Goal: Task Accomplishment & Management: Use online tool/utility

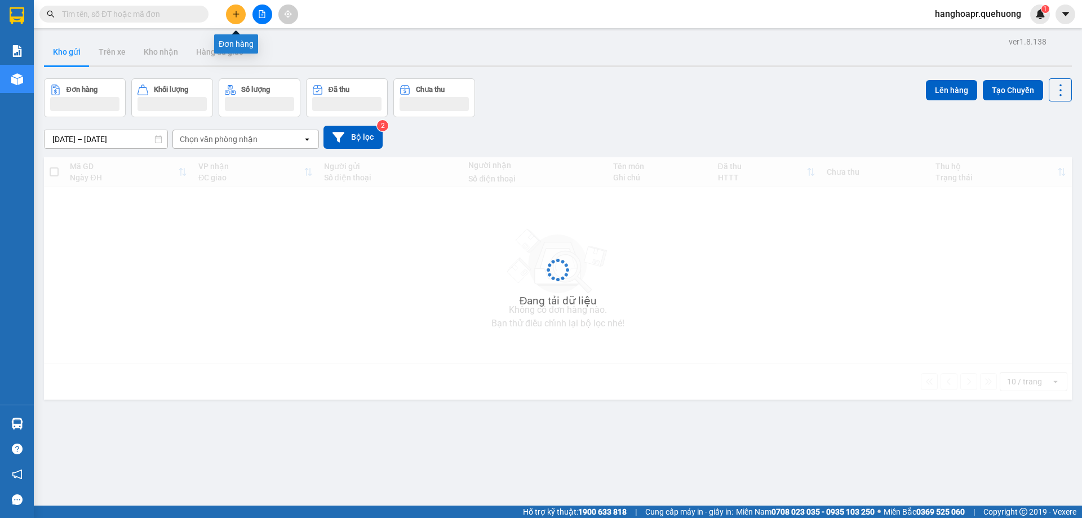
click at [238, 11] on icon "plus" at bounding box center [236, 14] width 8 height 8
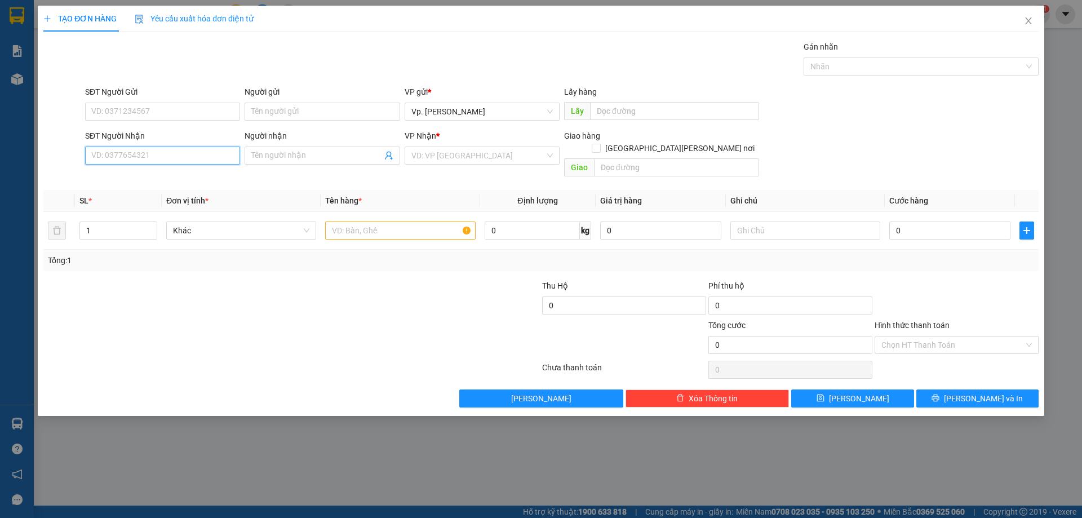
drag, startPoint x: 194, startPoint y: 169, endPoint x: 191, endPoint y: 162, distance: 7.3
click at [191, 162] on input "SĐT Người Nhận" at bounding box center [162, 156] width 155 height 18
drag, startPoint x: 153, startPoint y: 169, endPoint x: 161, endPoint y: 179, distance: 12.1
click at [154, 169] on div "0975719010 - DƯƠNG" at bounding box center [162, 177] width 155 height 18
type input "0975719010"
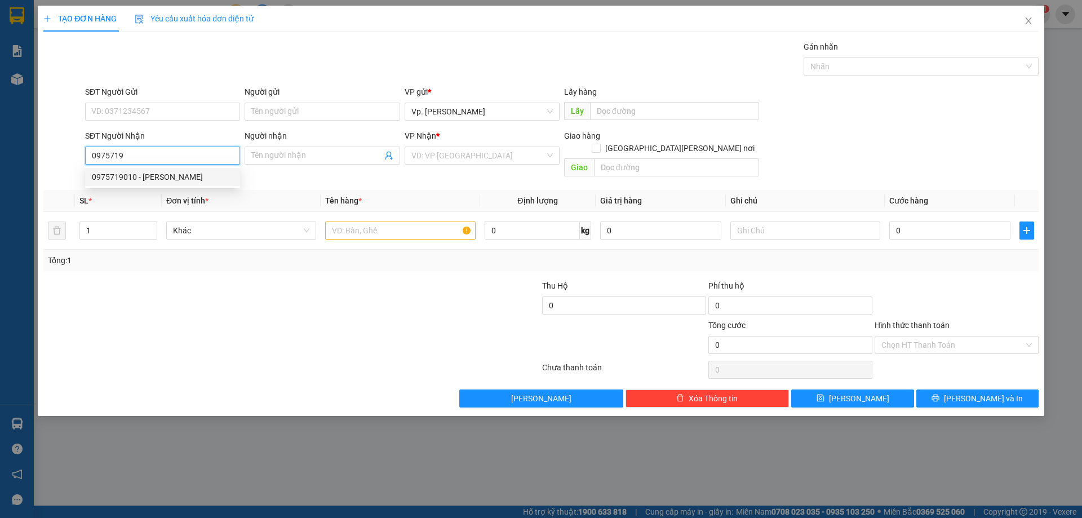
type input "DƯƠNG"
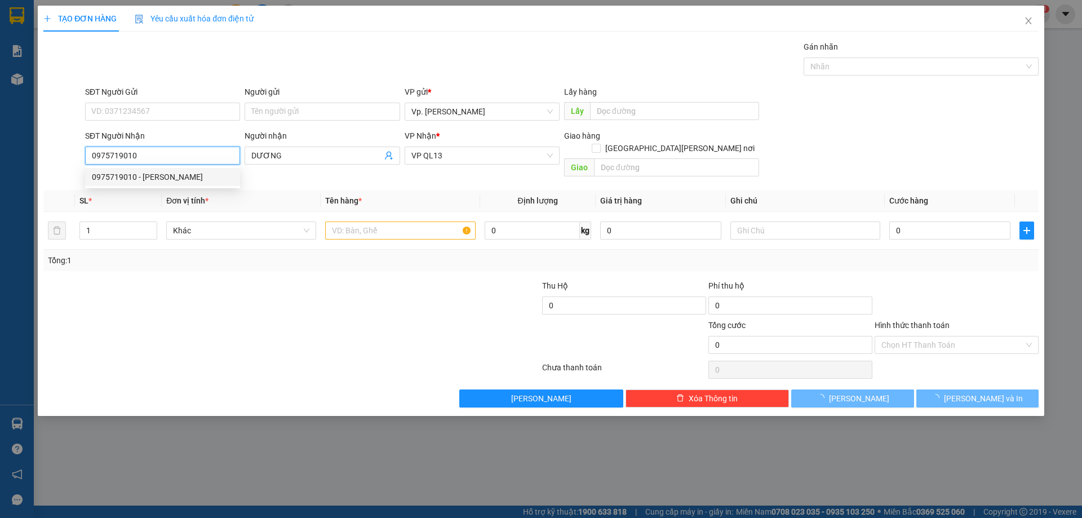
type input "110.000"
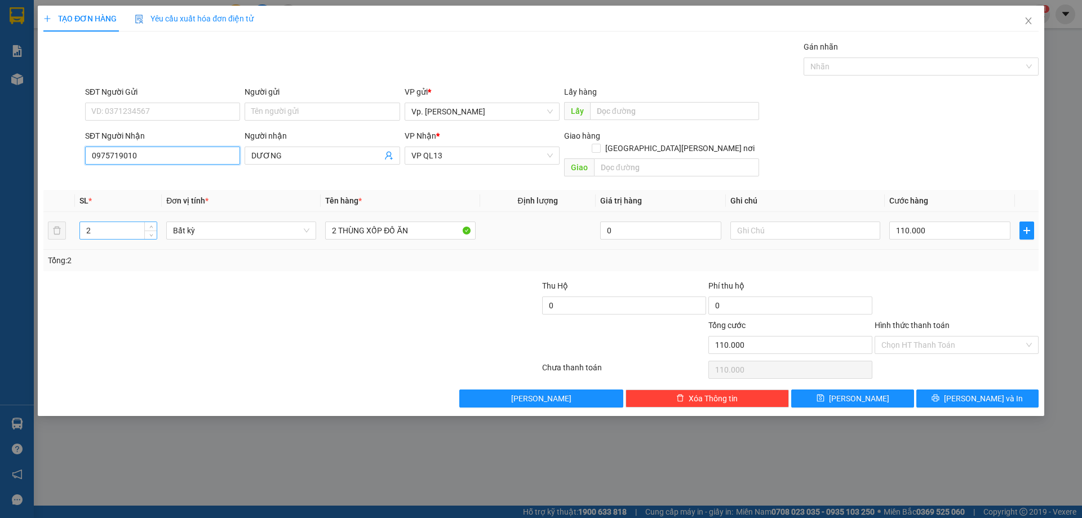
type input "0975719010"
click at [154, 231] on span "Decrease Value" at bounding box center [150, 235] width 12 height 8
type input "1"
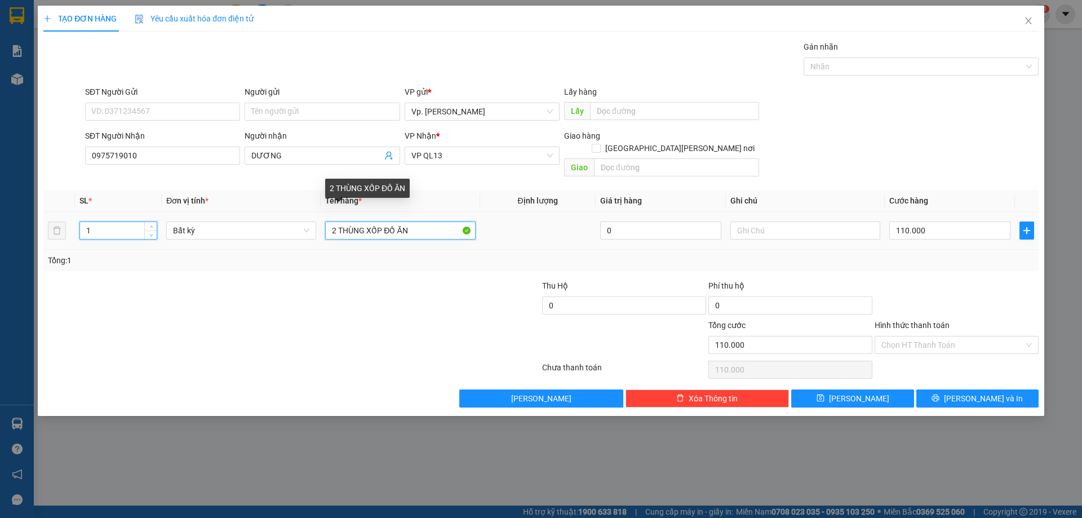
click at [336, 222] on input "2 THÙNG XỐP ĐỒ ĂN" at bounding box center [400, 231] width 150 height 18
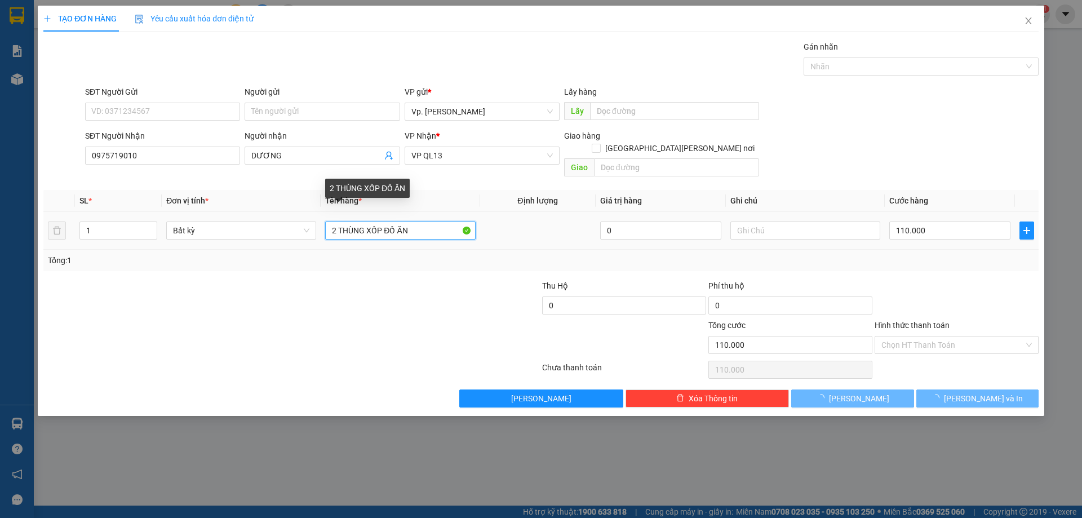
type input "0"
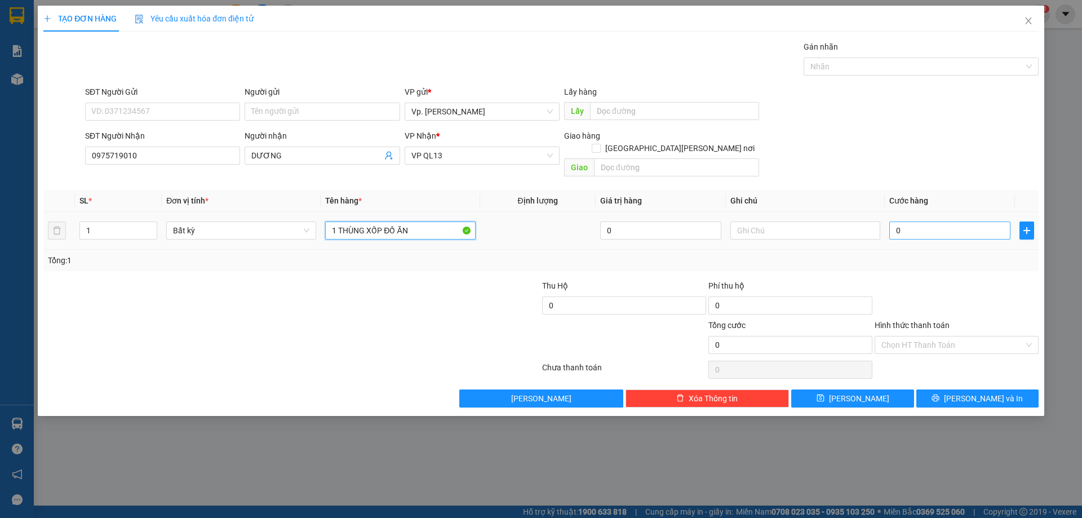
type input "1 THÙNG XỐP ĐỒ ĂN"
click at [902, 222] on input "0" at bounding box center [950, 231] width 121 height 18
type input "8"
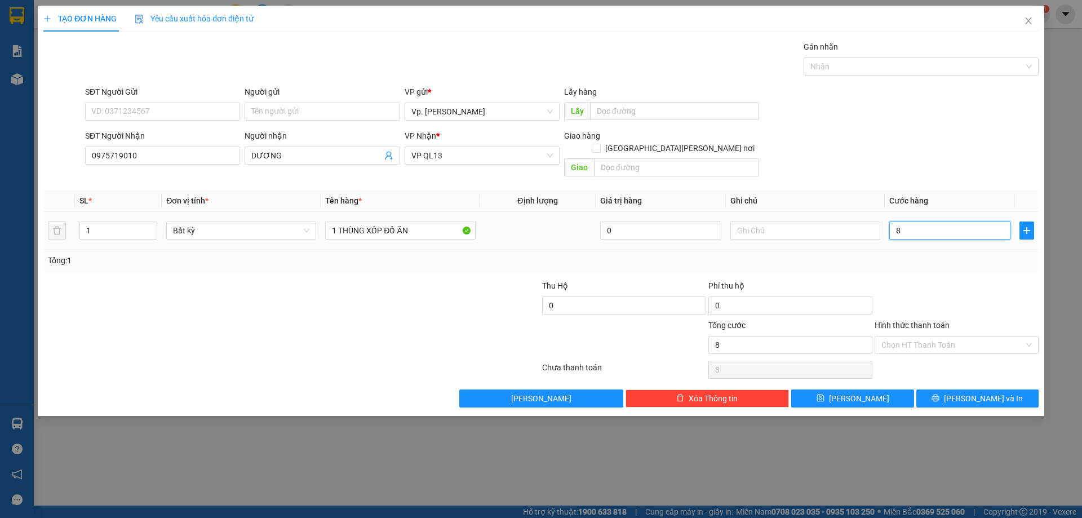
type input "80"
type input "80.000"
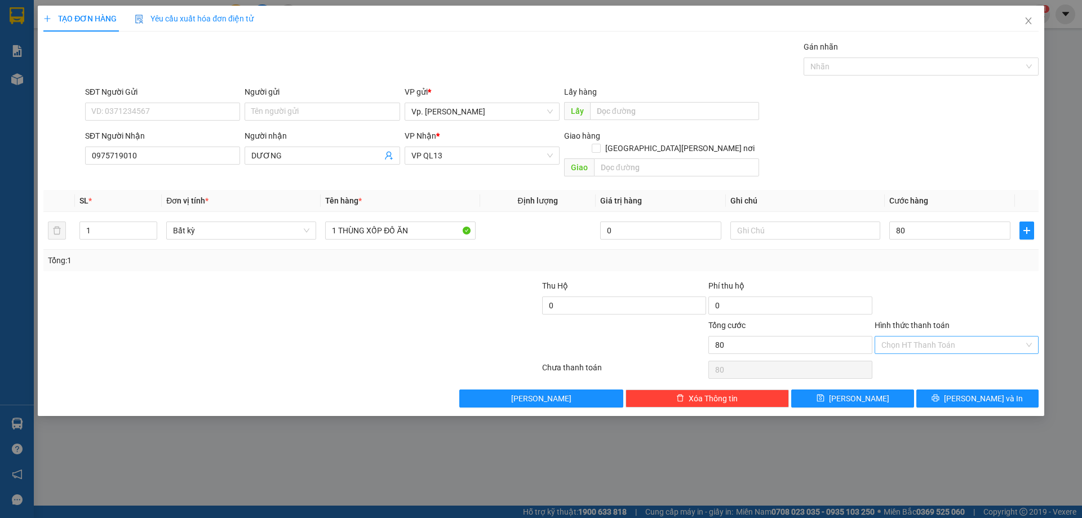
type input "80.000"
drag, startPoint x: 910, startPoint y: 333, endPoint x: 919, endPoint y: 381, distance: 49.4
click at [912, 337] on input "Hình thức thanh toán" at bounding box center [953, 345] width 143 height 17
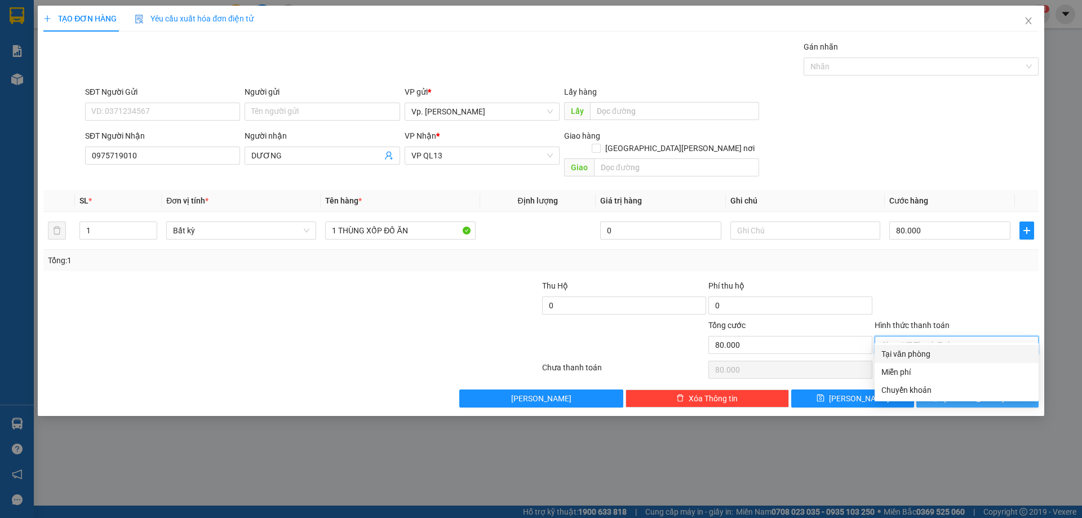
drag, startPoint x: 916, startPoint y: 349, endPoint x: 976, endPoint y: 386, distance: 70.6
click at [917, 351] on div "Tại văn phòng" at bounding box center [957, 354] width 151 height 12
type input "0"
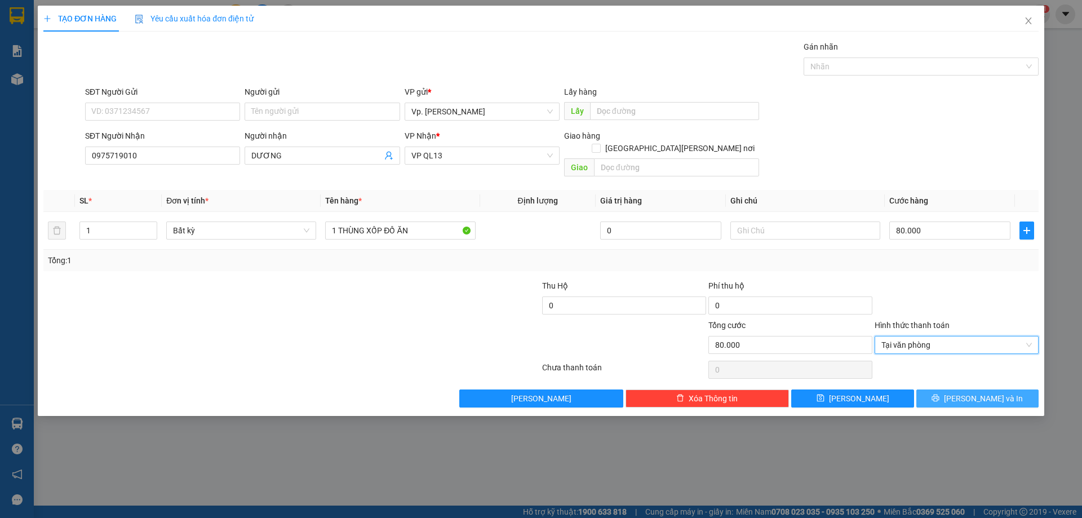
click at [975, 392] on span "[PERSON_NAME] và In" at bounding box center [983, 398] width 79 height 12
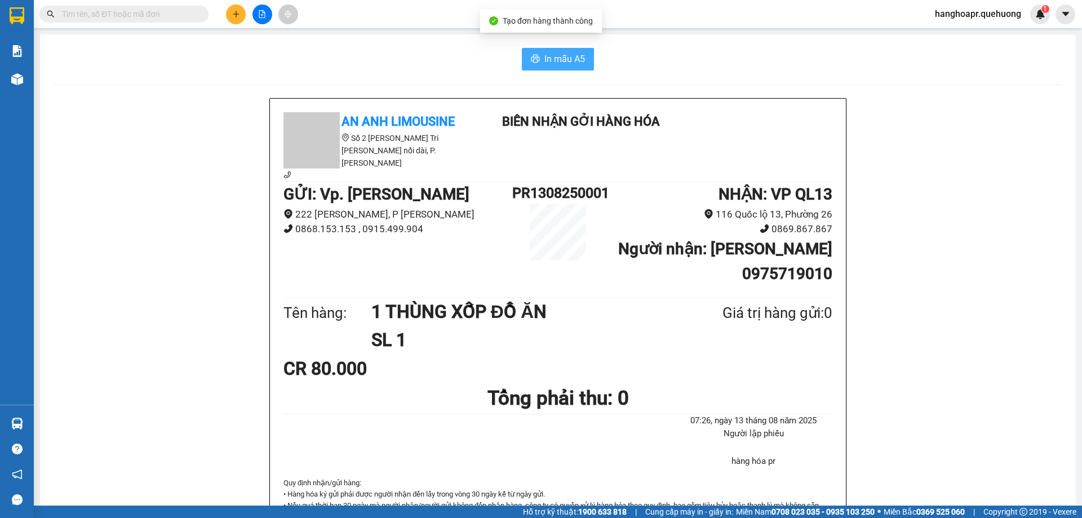
click at [562, 56] on span "In mẫu A5" at bounding box center [565, 59] width 41 height 14
click at [230, 21] on button at bounding box center [236, 15] width 20 height 20
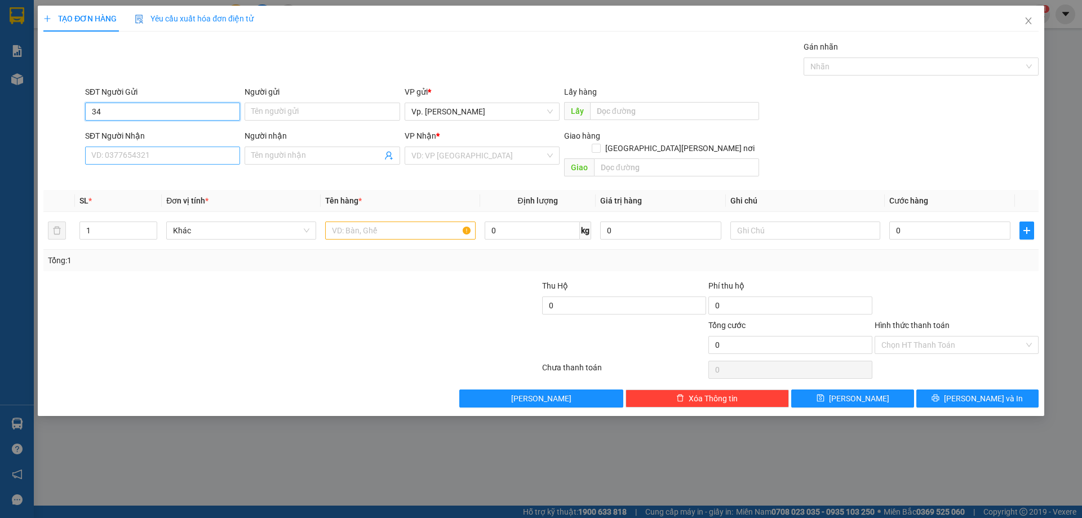
type input "3"
click at [138, 154] on input "SĐT Người Nhận" at bounding box center [162, 156] width 155 height 18
click at [131, 176] on div "0931803485 - HẬU" at bounding box center [163, 177] width 142 height 12
type input "0931803485"
type input "HẬU"
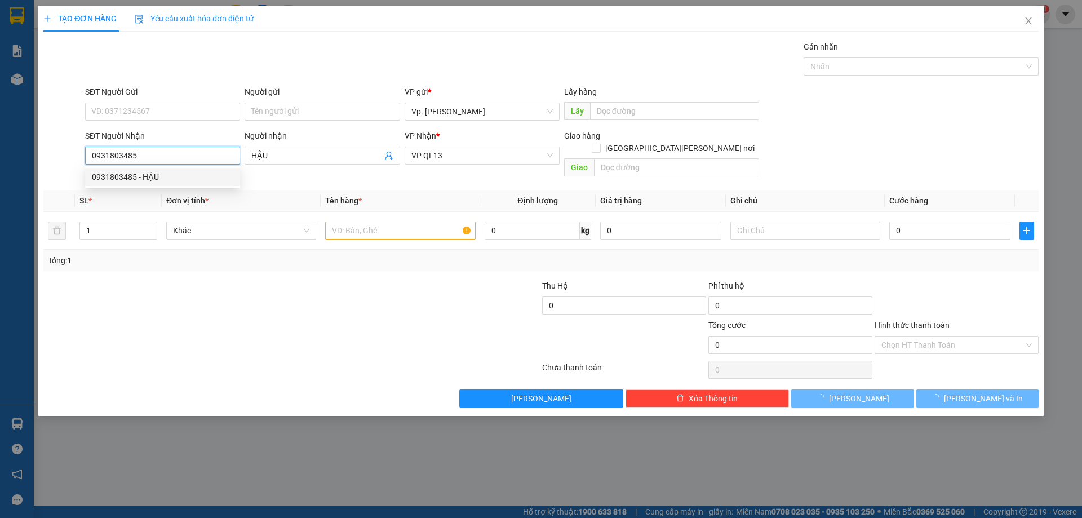
type input "50.000"
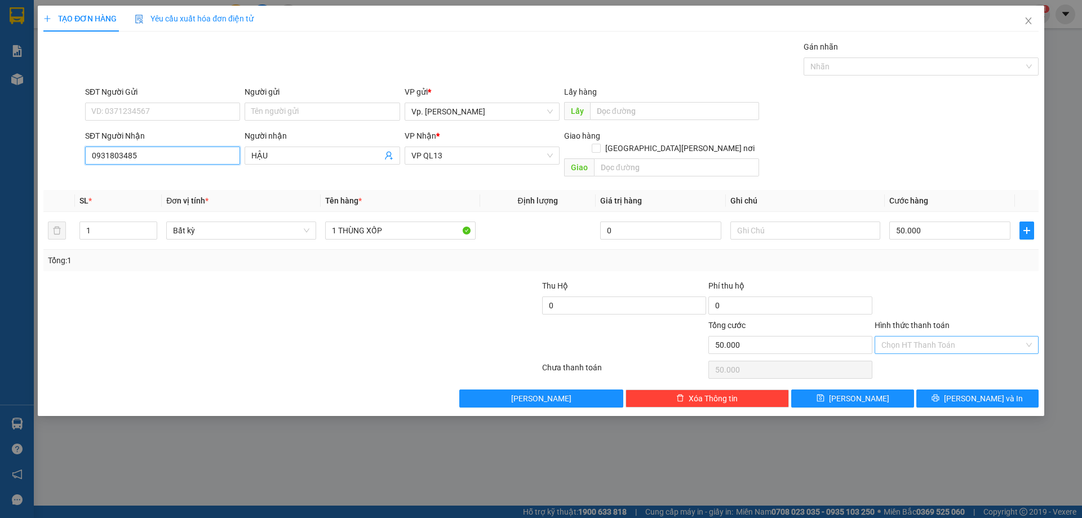
type input "0931803485"
drag, startPoint x: 926, startPoint y: 339, endPoint x: 923, endPoint y: 344, distance: 6.3
click at [925, 341] on div "Hình thức thanh toán Chọn HT Thanh Toán" at bounding box center [957, 338] width 164 height 39
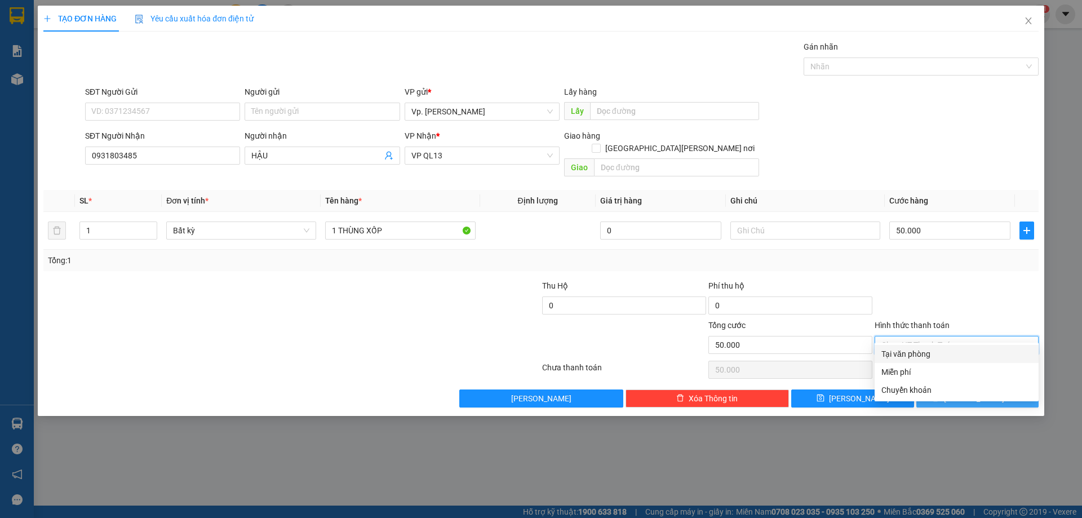
drag, startPoint x: 914, startPoint y: 351, endPoint x: 956, endPoint y: 383, distance: 51.9
click at [914, 352] on div "Tại văn phòng" at bounding box center [957, 354] width 151 height 12
type input "0"
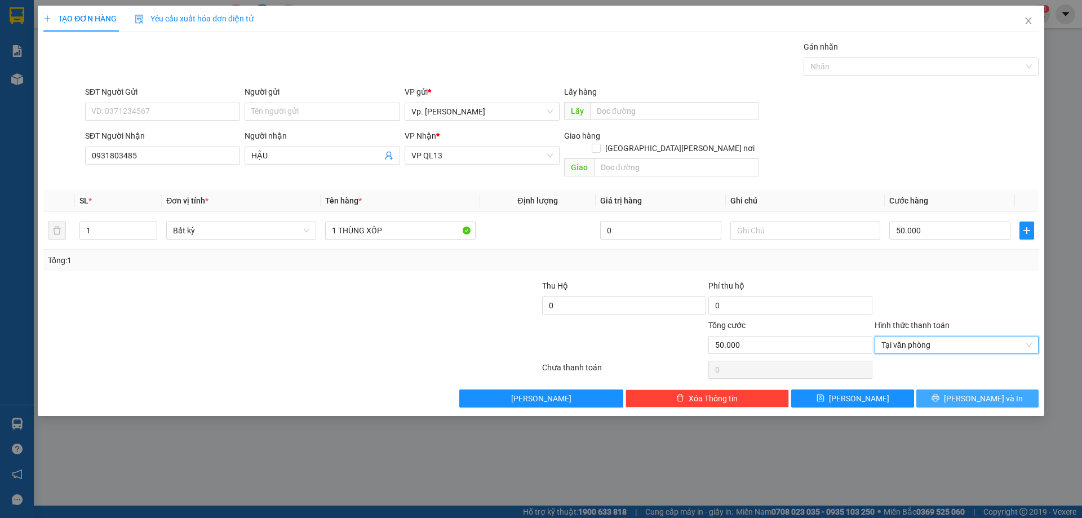
click at [974, 392] on span "[PERSON_NAME] và In" at bounding box center [983, 398] width 79 height 12
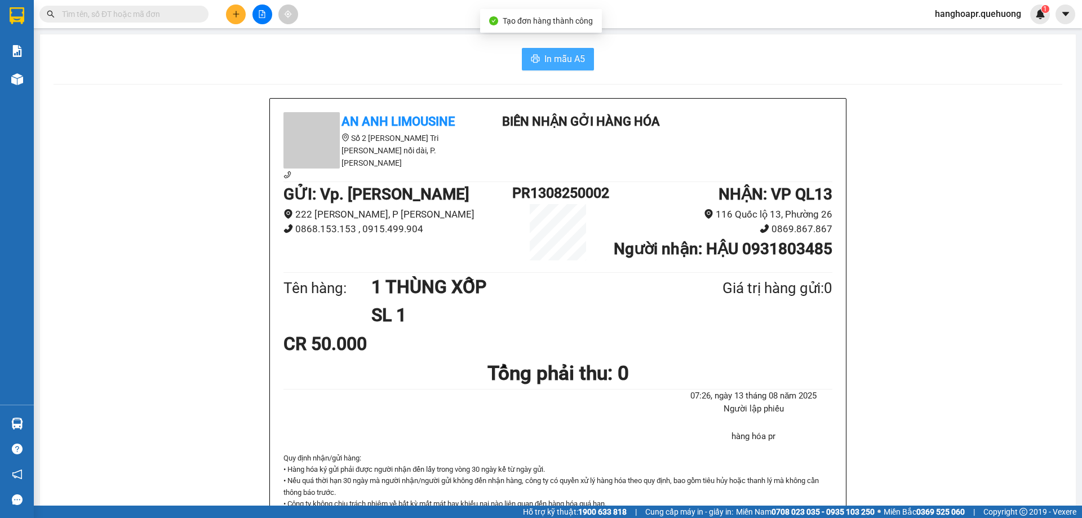
click at [528, 51] on button "In mẫu A5" at bounding box center [558, 59] width 72 height 23
click at [543, 68] on button "In mẫu A5" at bounding box center [558, 59] width 72 height 23
click at [455, 83] on div "In mẫu A5 An Anh Limousine Số 2 Nguyễn Tri Phương nối dài, P. Văn Hải Biên nhận…" at bounding box center [558, 495] width 1036 height 922
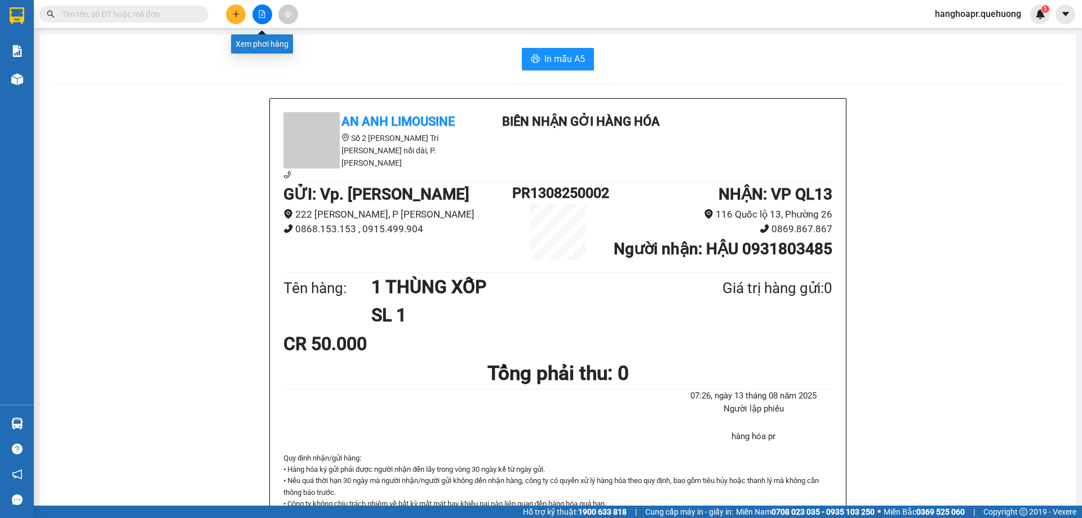
click at [268, 12] on button at bounding box center [263, 15] width 20 height 20
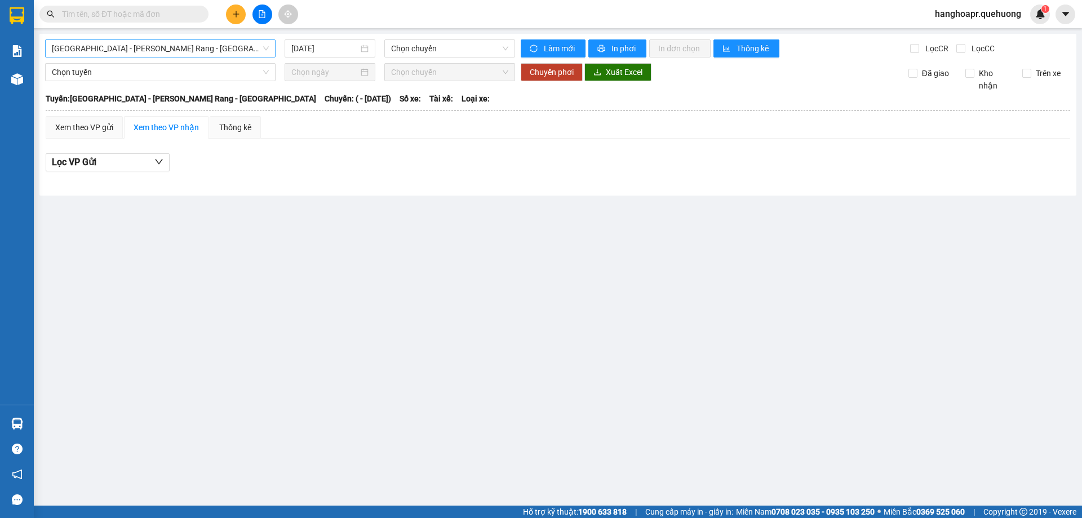
click at [213, 51] on span "[GEOGRAPHIC_DATA] - Phan Rang - [GEOGRAPHIC_DATA]" at bounding box center [160, 48] width 217 height 17
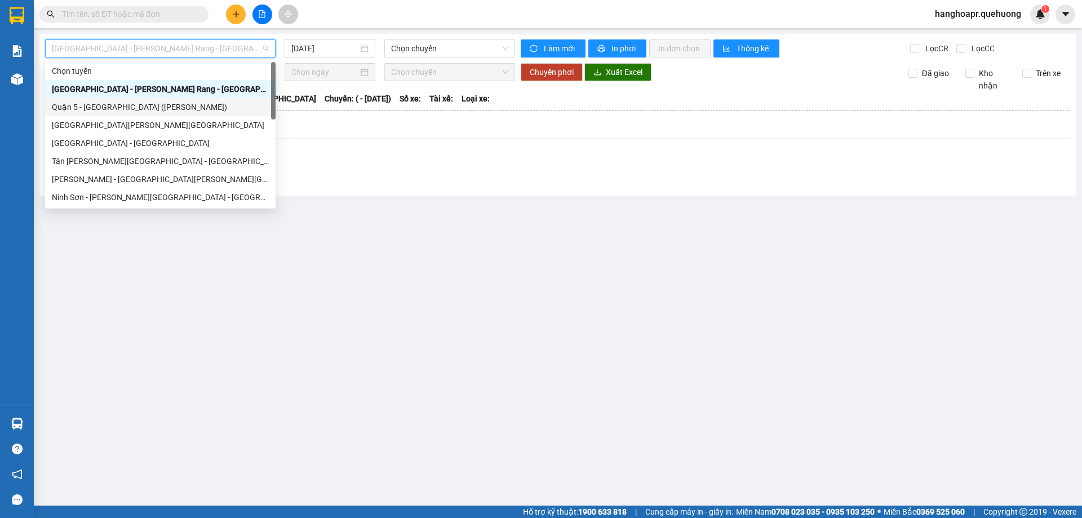
scroll to position [307, 0]
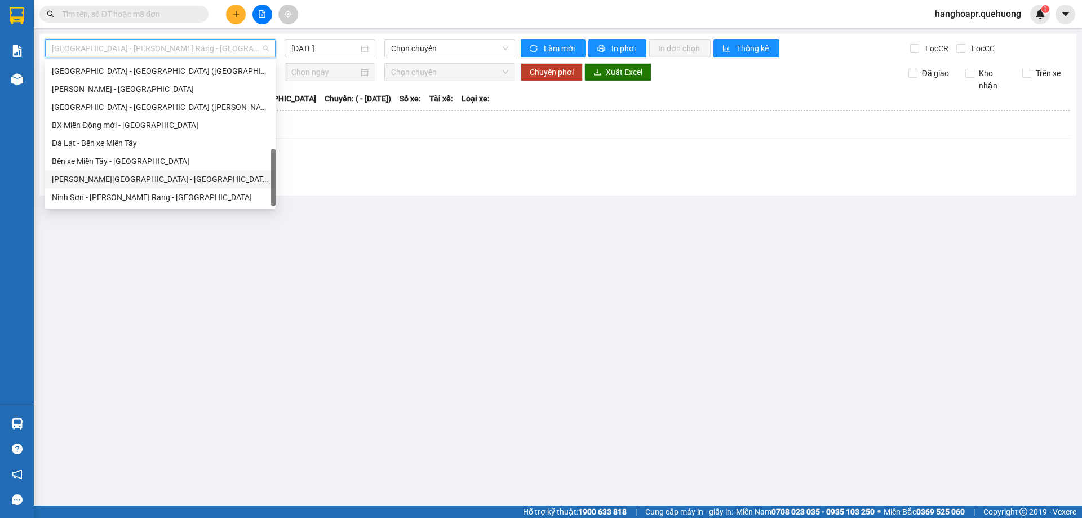
click at [173, 179] on div "Miền Tây - [GEOGRAPHIC_DATA] - [GEOGRAPHIC_DATA]" at bounding box center [160, 179] width 217 height 12
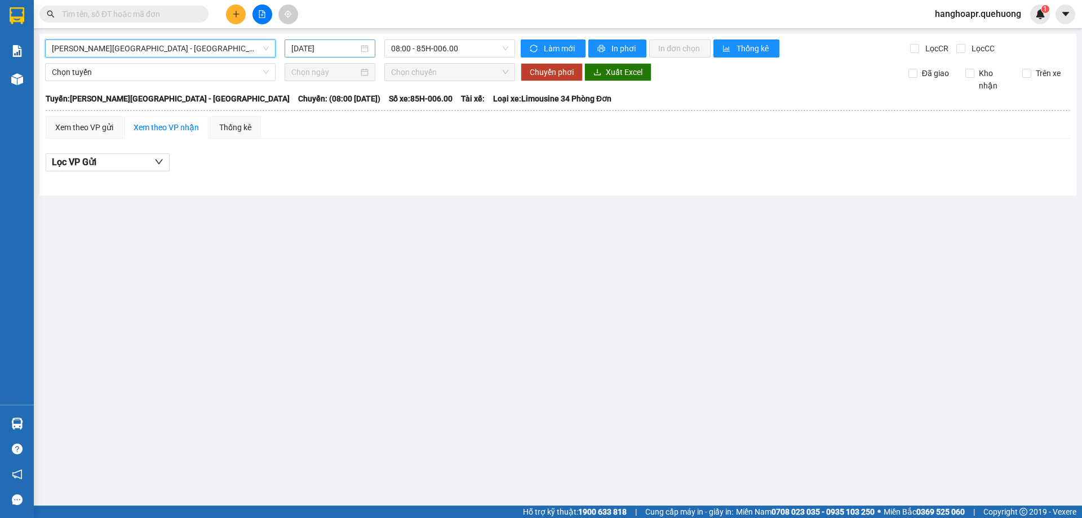
click at [330, 44] on input "[DATE]" at bounding box center [324, 48] width 67 height 12
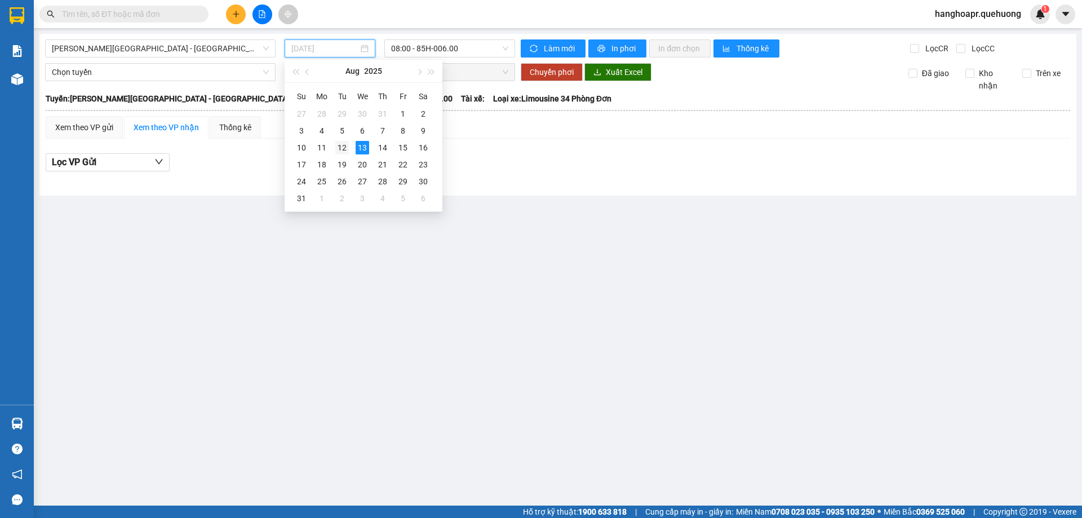
click at [341, 146] on div "12" at bounding box center [342, 148] width 14 height 14
type input "[DATE]"
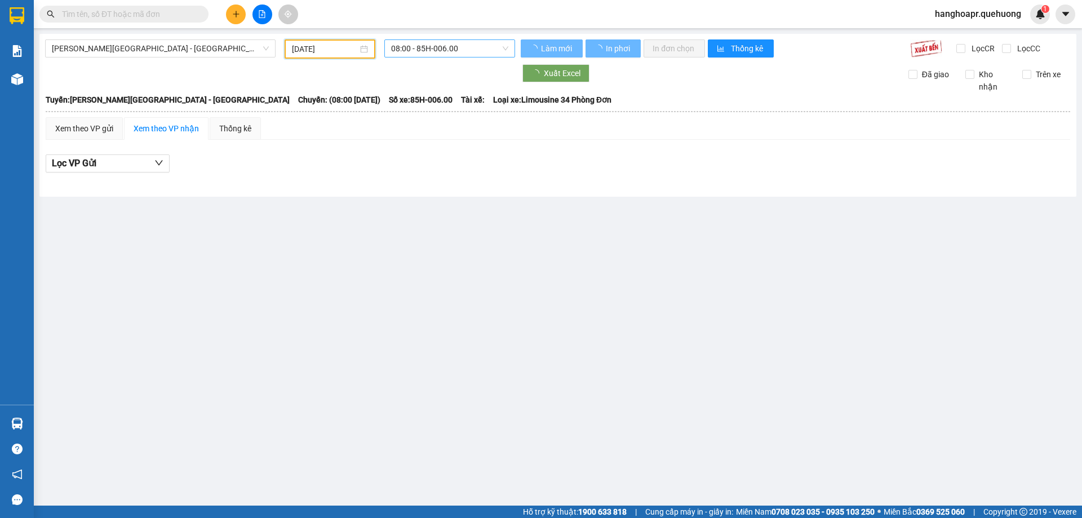
click at [465, 45] on span "08:00 - 85H-006.00" at bounding box center [449, 48] width 117 height 17
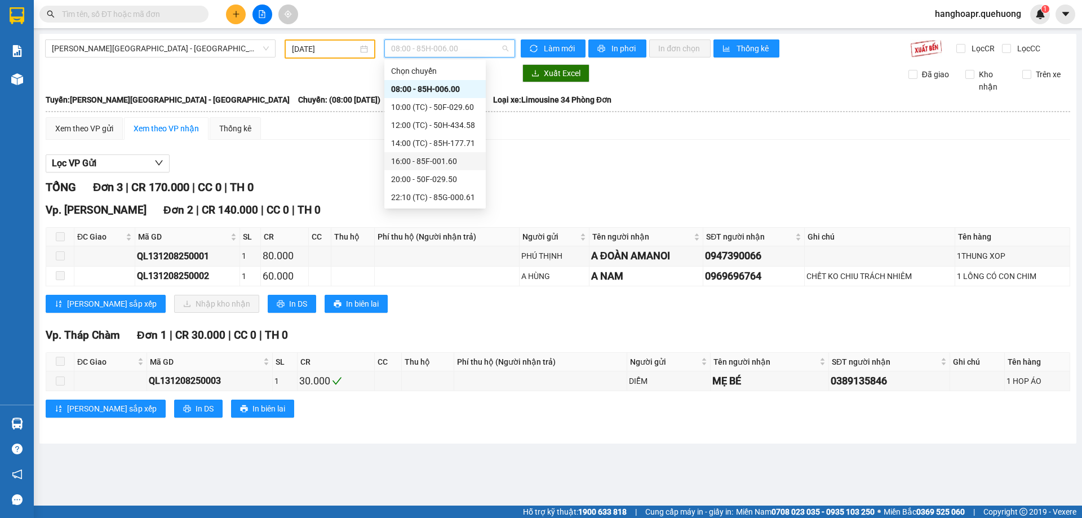
click at [457, 162] on div "16:00 - 85F-001.60" at bounding box center [435, 161] width 88 height 12
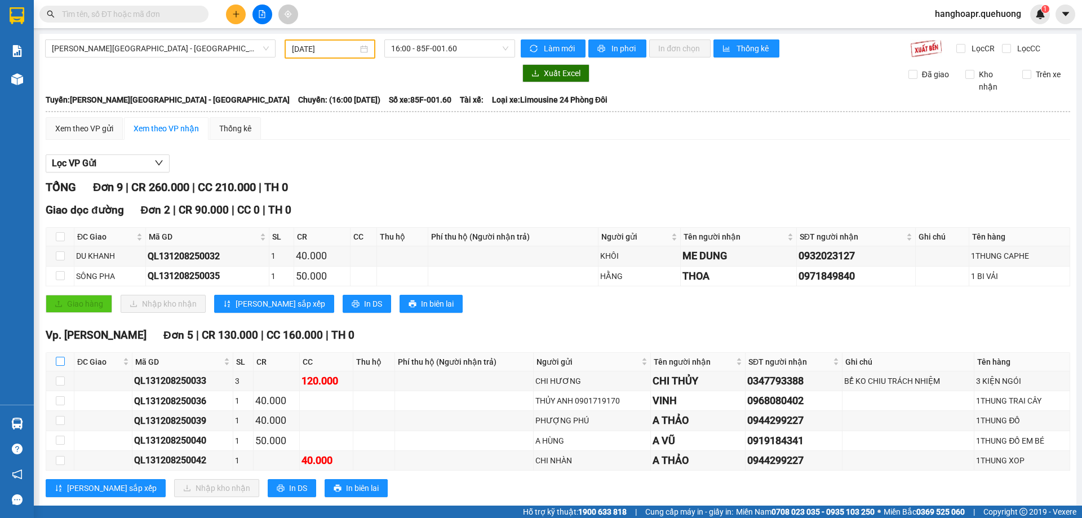
drag, startPoint x: 60, startPoint y: 362, endPoint x: 132, endPoint y: 441, distance: 107.4
click at [62, 362] on input "checkbox" at bounding box center [60, 361] width 9 height 9
checkbox input "true"
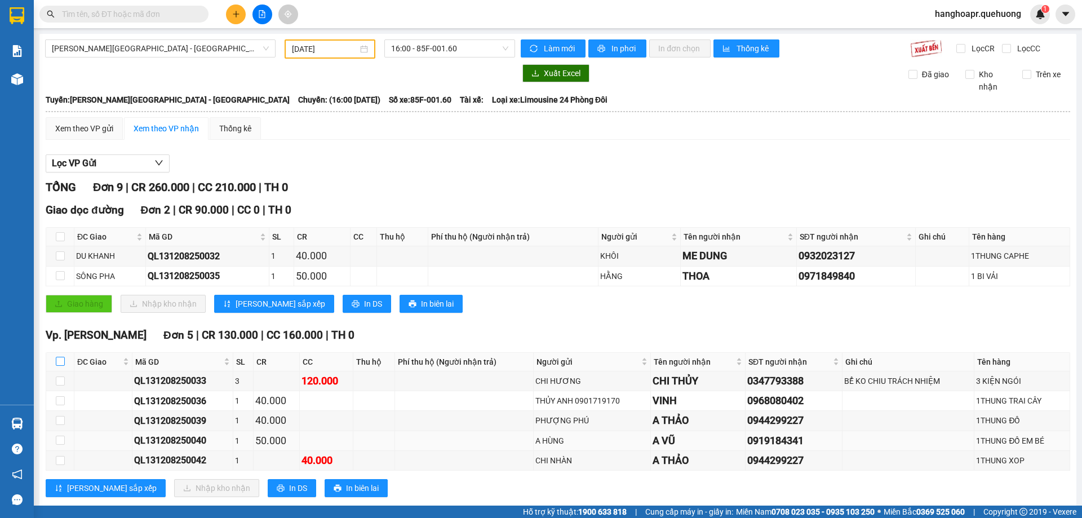
checkbox input "true"
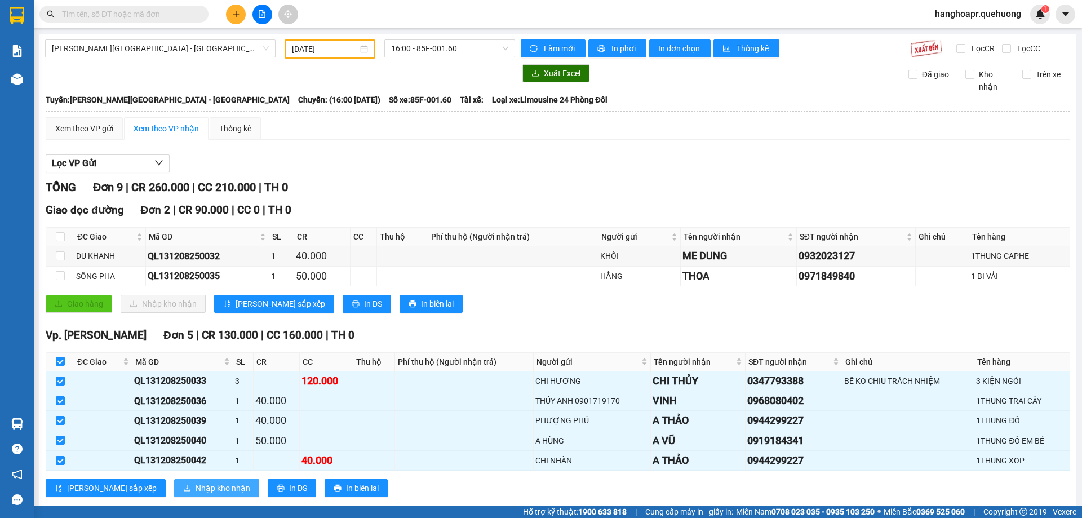
drag, startPoint x: 169, startPoint y: 488, endPoint x: 180, endPoint y: 488, distance: 11.3
click at [196, 490] on span "Nhập kho nhận" at bounding box center [223, 488] width 55 height 12
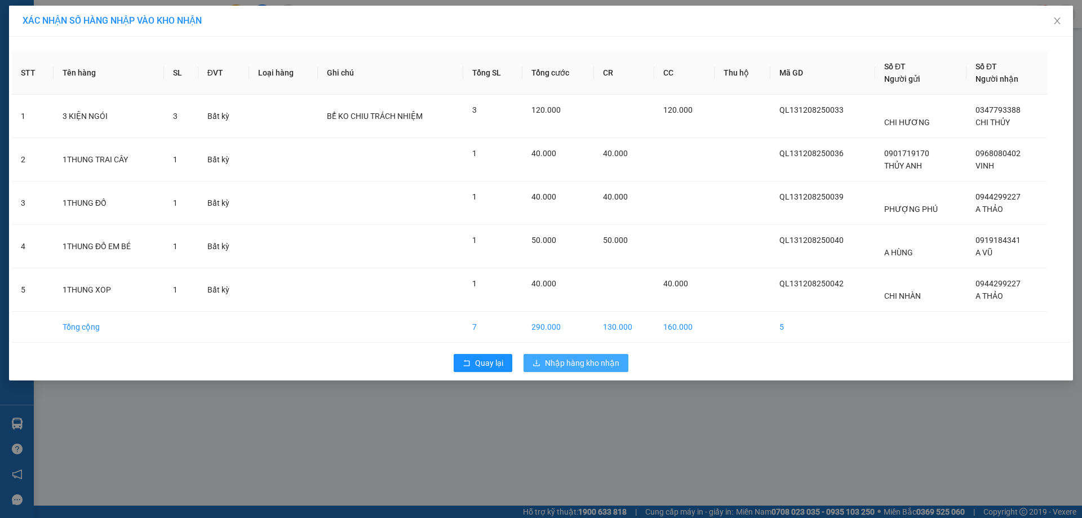
click at [573, 360] on span "Nhập hàng kho nhận" at bounding box center [582, 363] width 74 height 12
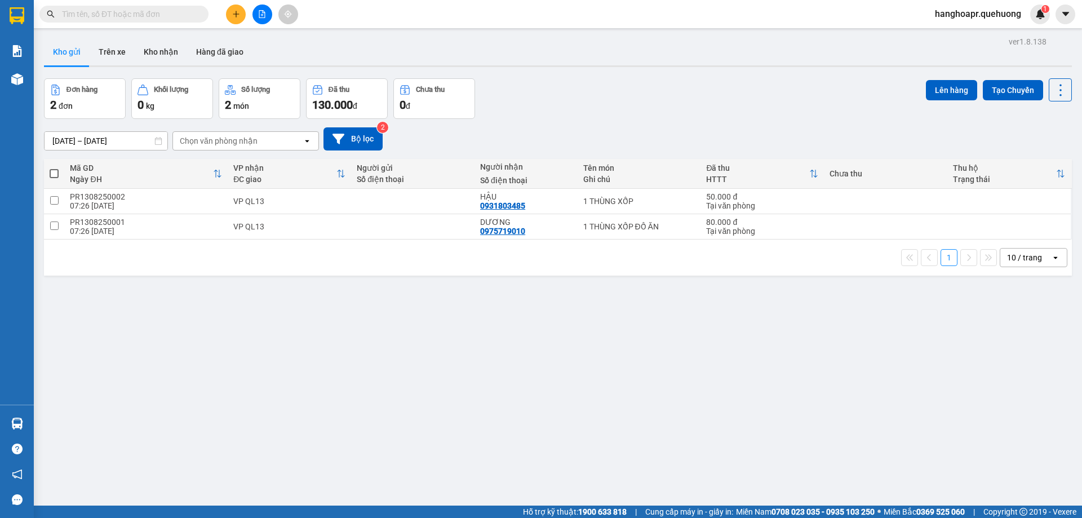
click at [253, 15] on button at bounding box center [263, 15] width 20 height 20
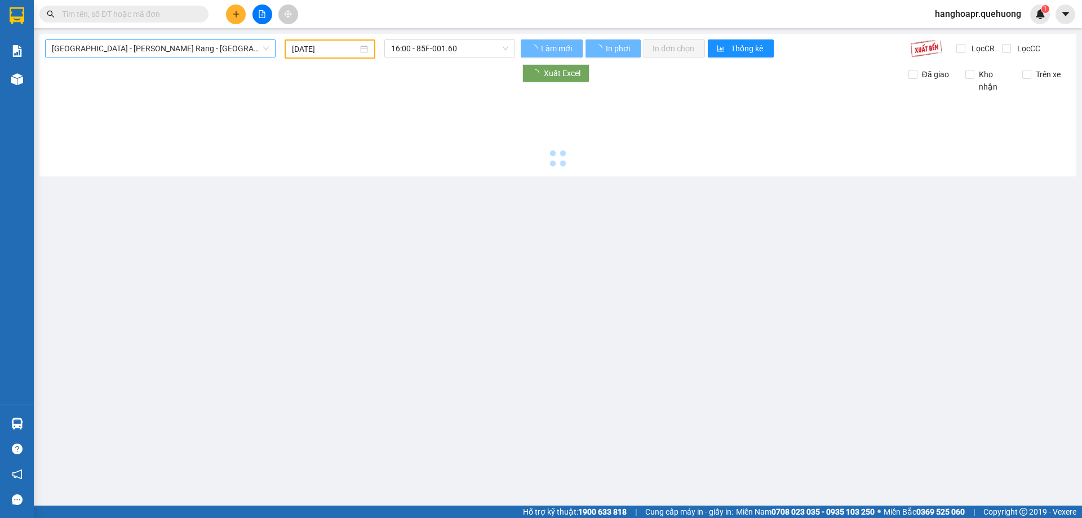
type input "[DATE]"
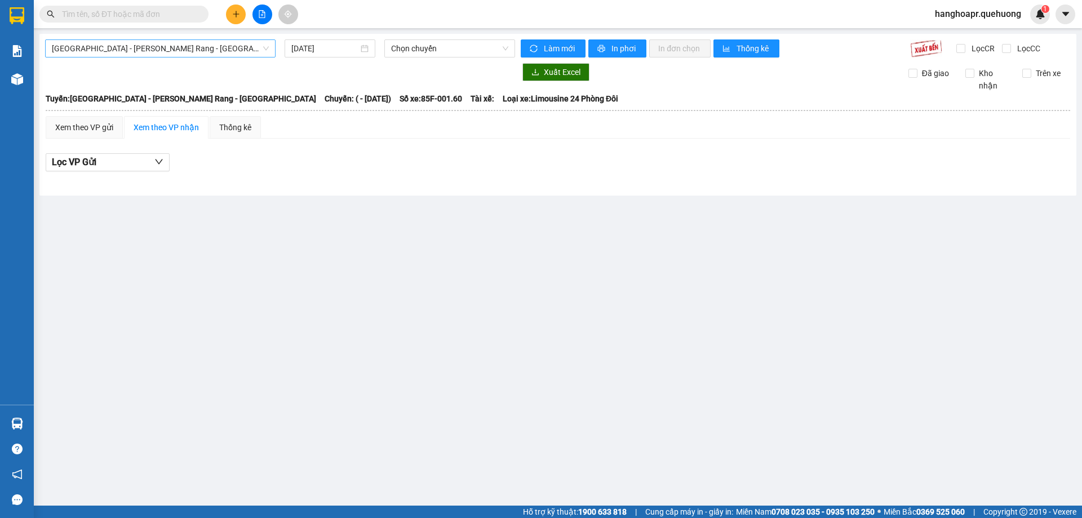
click at [161, 48] on span "[GEOGRAPHIC_DATA] - Phan Rang - [GEOGRAPHIC_DATA]" at bounding box center [160, 48] width 217 height 17
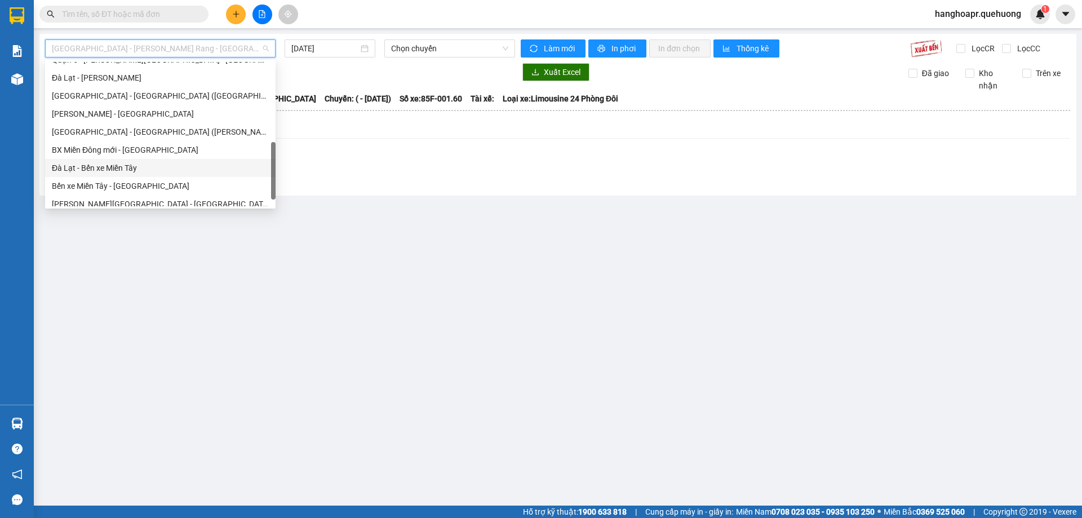
scroll to position [307, 0]
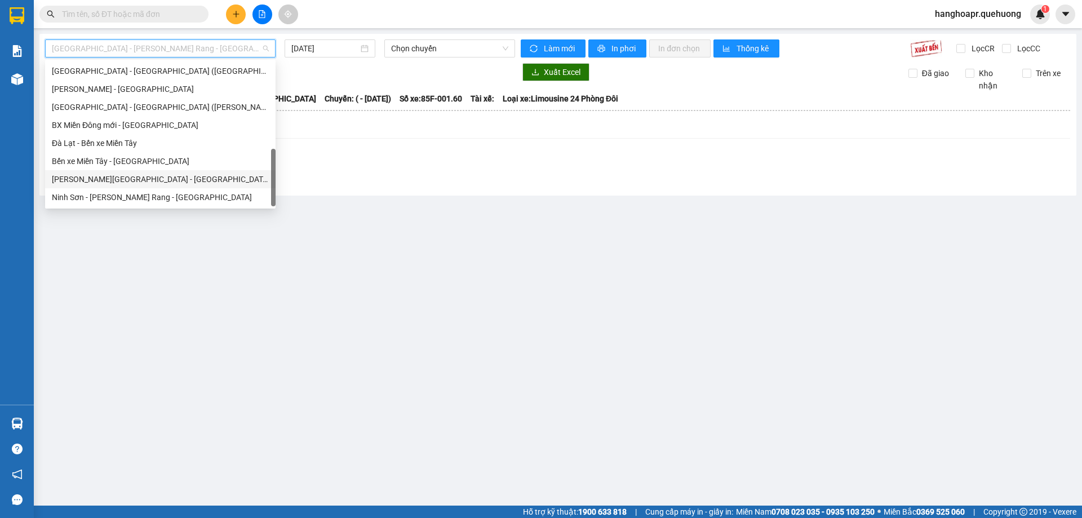
drag, startPoint x: 150, startPoint y: 180, endPoint x: 165, endPoint y: 172, distance: 16.9
click at [151, 180] on div "Miền Tây - [GEOGRAPHIC_DATA] - [GEOGRAPHIC_DATA]" at bounding box center [160, 179] width 217 height 12
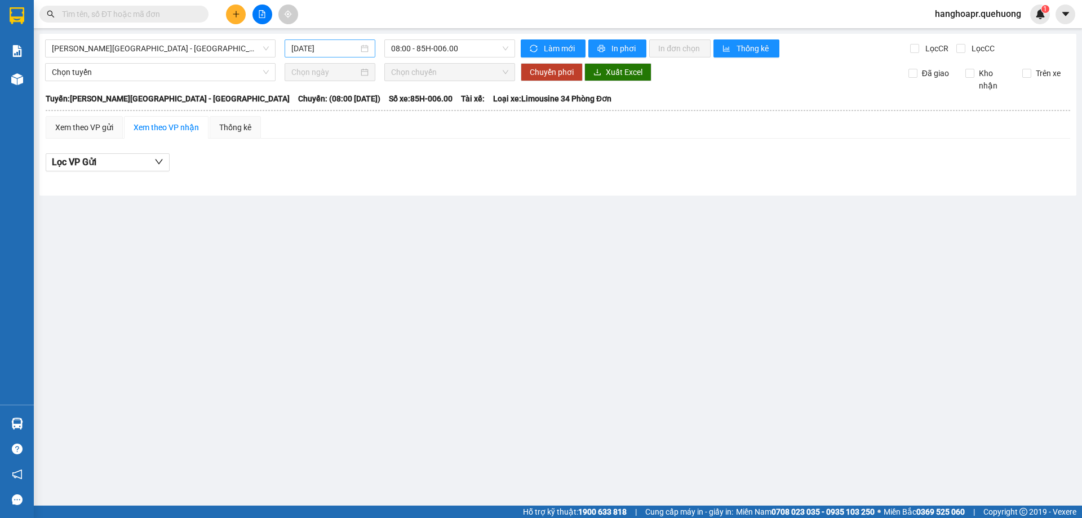
click at [315, 55] on div "[DATE]" at bounding box center [330, 48] width 91 height 18
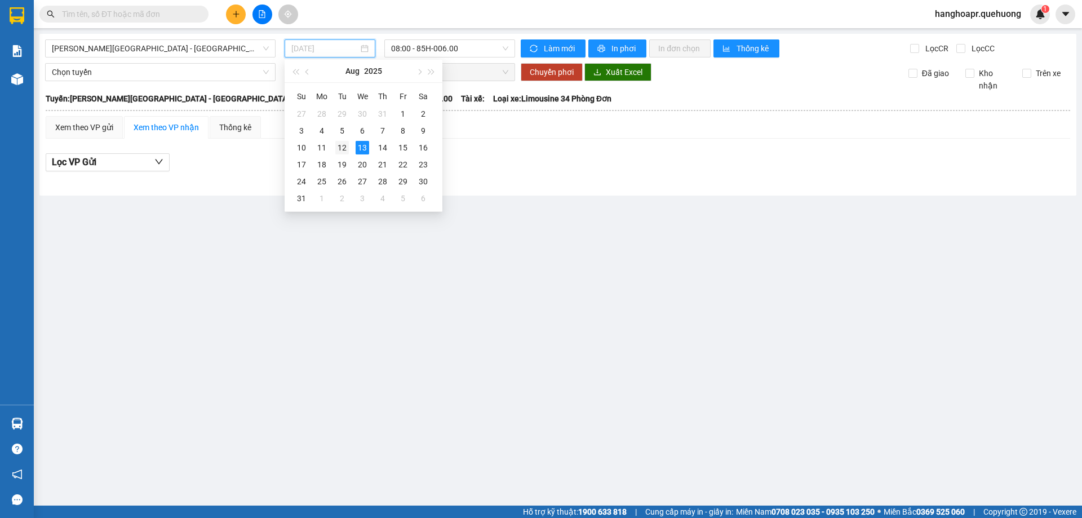
click at [343, 144] on div "12" at bounding box center [342, 148] width 14 height 14
type input "[DATE]"
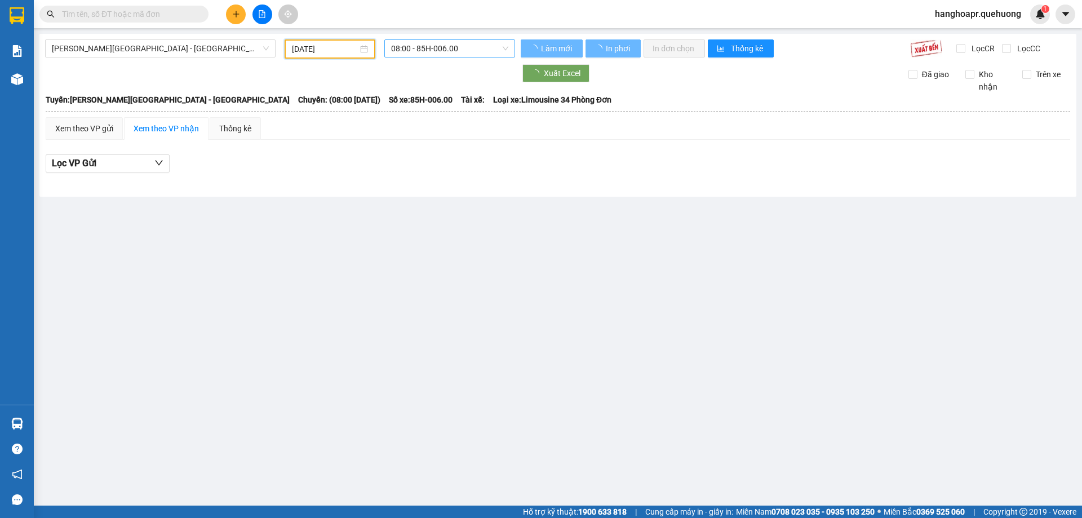
click at [469, 52] on span "08:00 - 85H-006.00" at bounding box center [449, 48] width 117 height 17
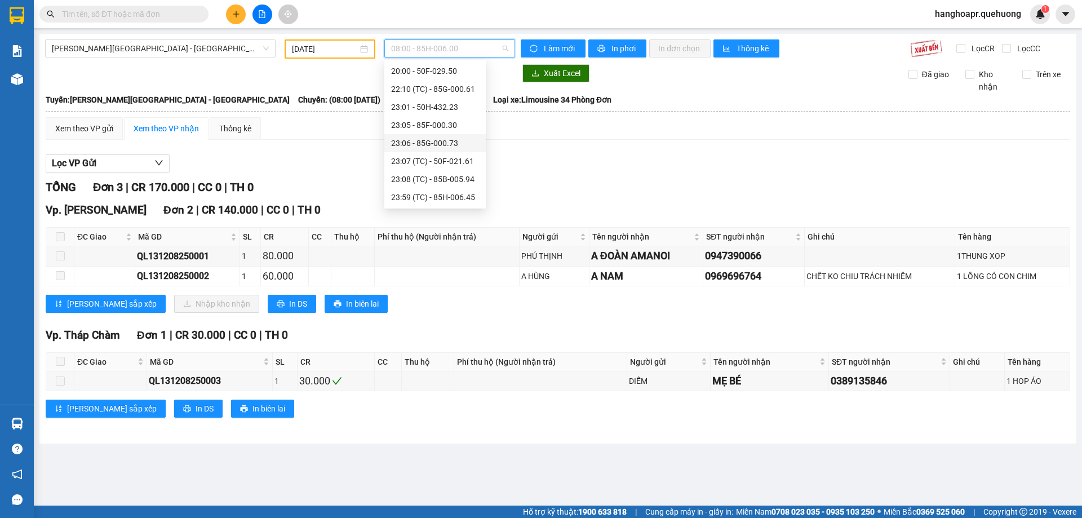
scroll to position [52, 0]
click at [456, 129] on div "20:00 - 50F-029.50" at bounding box center [435, 127] width 88 height 12
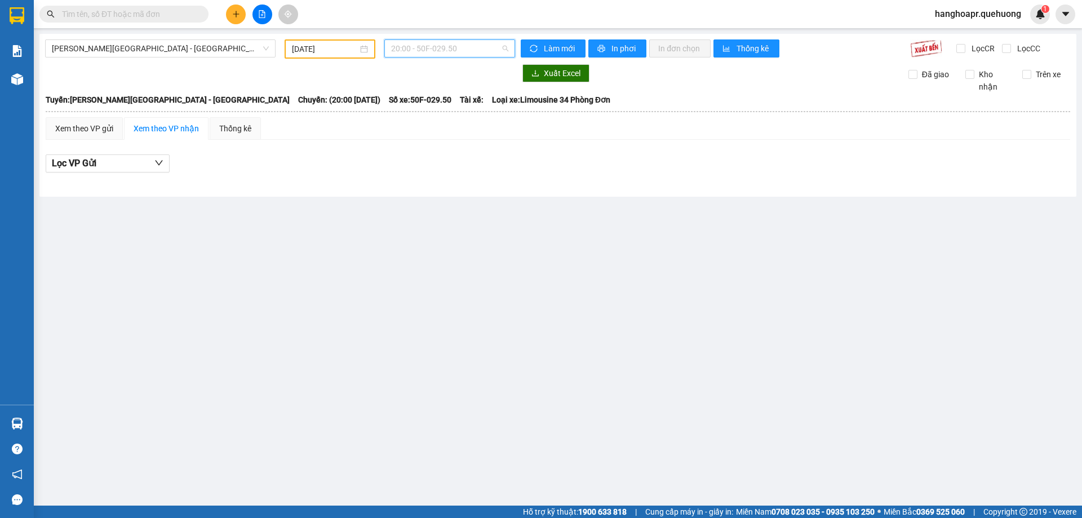
drag, startPoint x: 480, startPoint y: 55, endPoint x: 477, endPoint y: 49, distance: 7.1
click at [480, 53] on span "20:00 - 50F-029.50" at bounding box center [449, 48] width 117 height 17
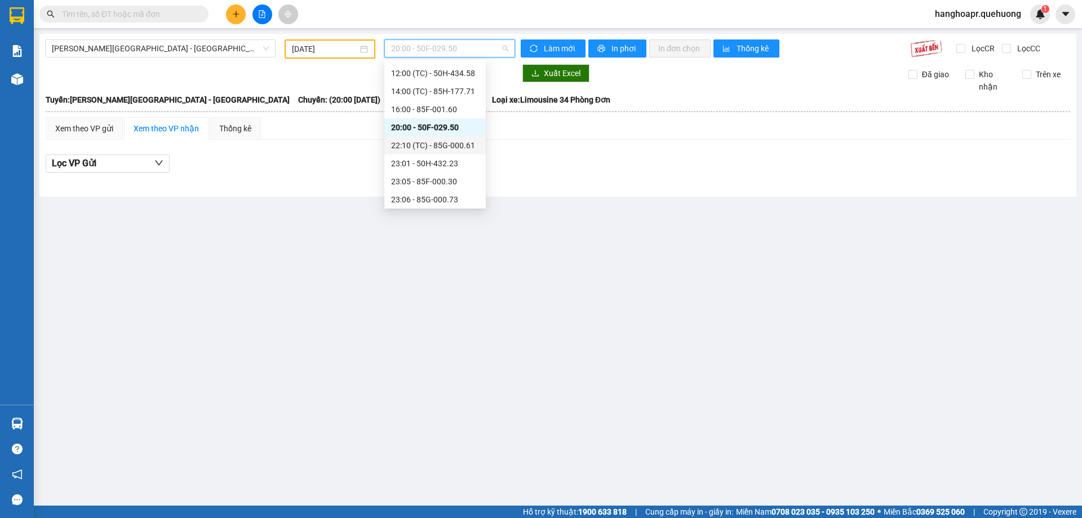
click at [451, 144] on div "22:10 (TC) - 85G-000.61" at bounding box center [435, 145] width 88 height 12
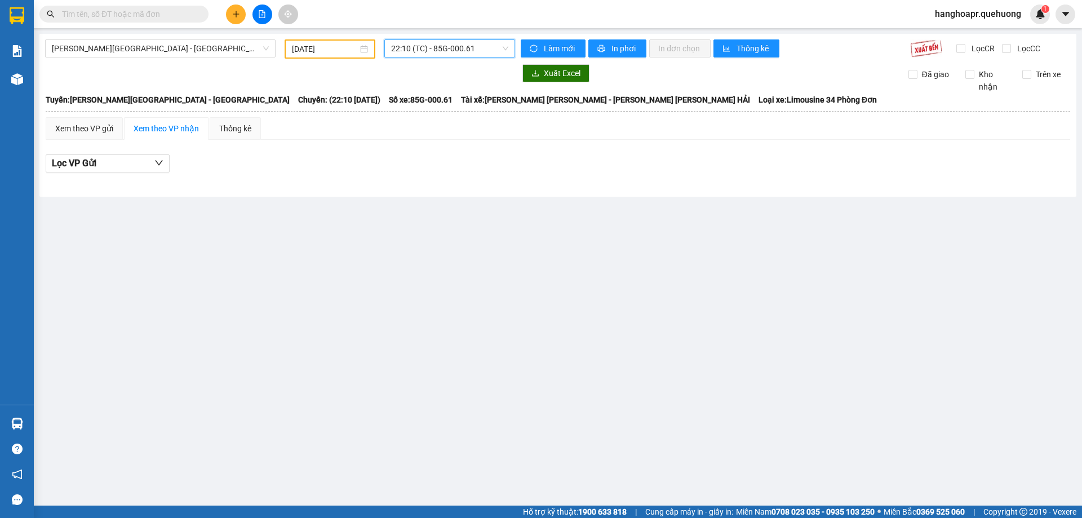
click at [423, 43] on span "22:10 (TC) - 85G-000.61" at bounding box center [449, 48] width 117 height 17
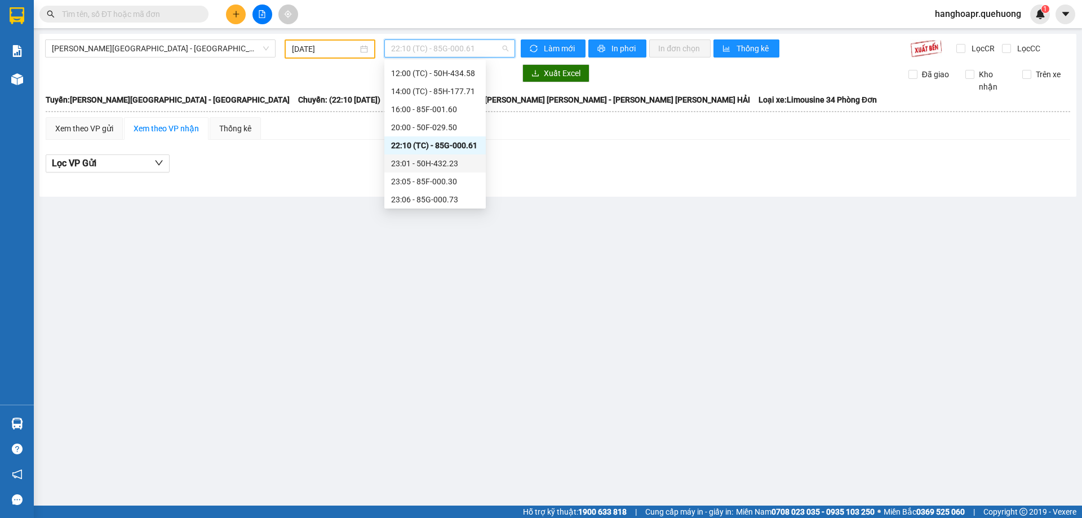
click at [435, 165] on div "23:01 - 50H-432.23" at bounding box center [435, 163] width 88 height 12
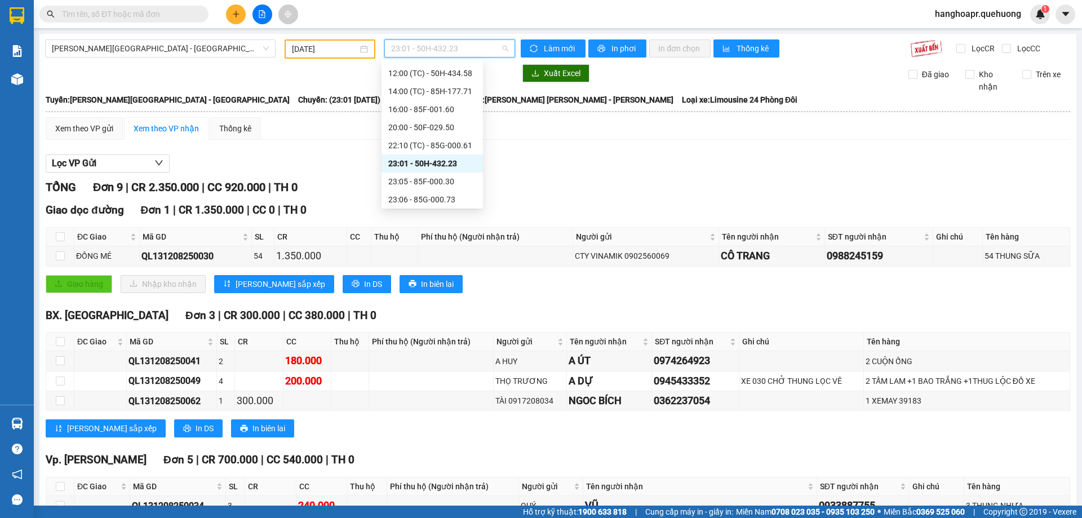
click at [466, 50] on span "23:01 - 50H-432.23" at bounding box center [449, 48] width 117 height 17
click at [448, 177] on div "23:05 - 85F-000.30" at bounding box center [432, 181] width 88 height 12
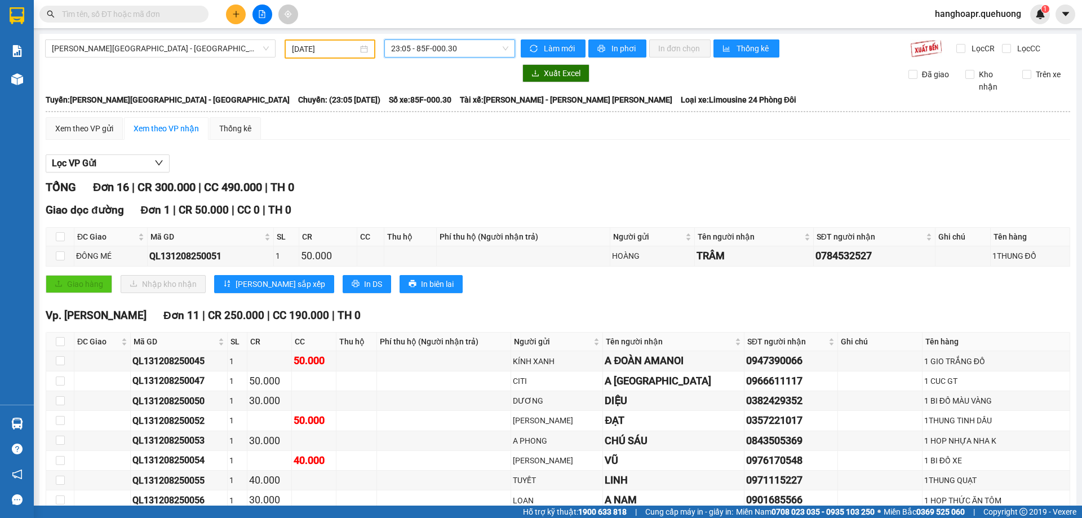
scroll to position [169, 0]
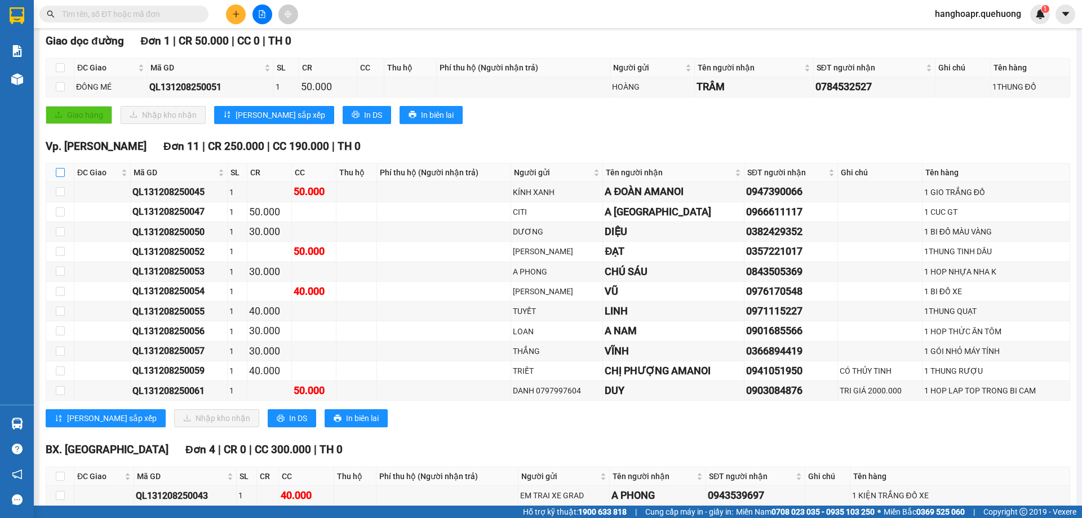
click at [63, 169] on input "checkbox" at bounding box center [60, 172] width 9 height 9
checkbox input "true"
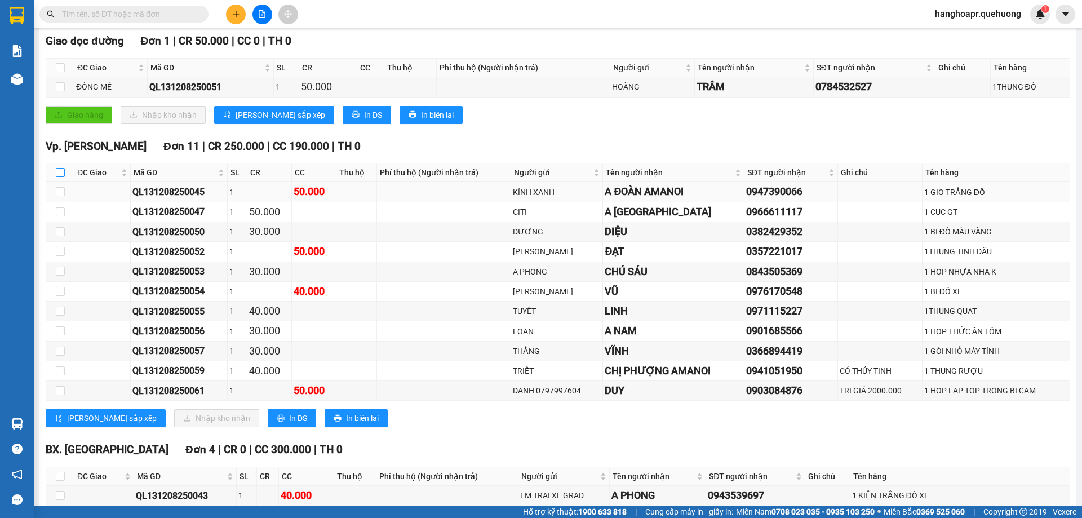
checkbox input "true"
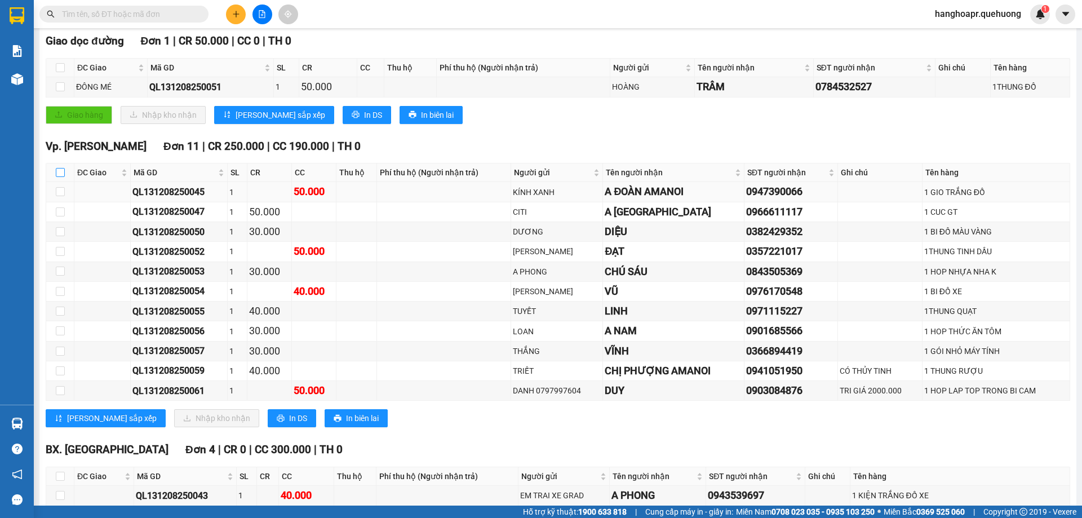
checkbox input "true"
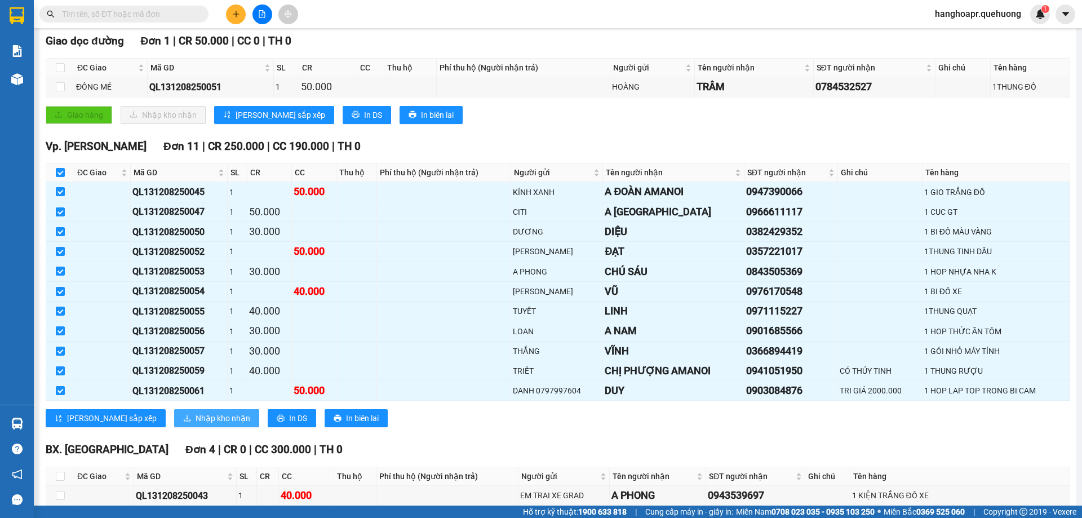
click at [182, 411] on button "Nhập kho nhận" at bounding box center [216, 418] width 85 height 18
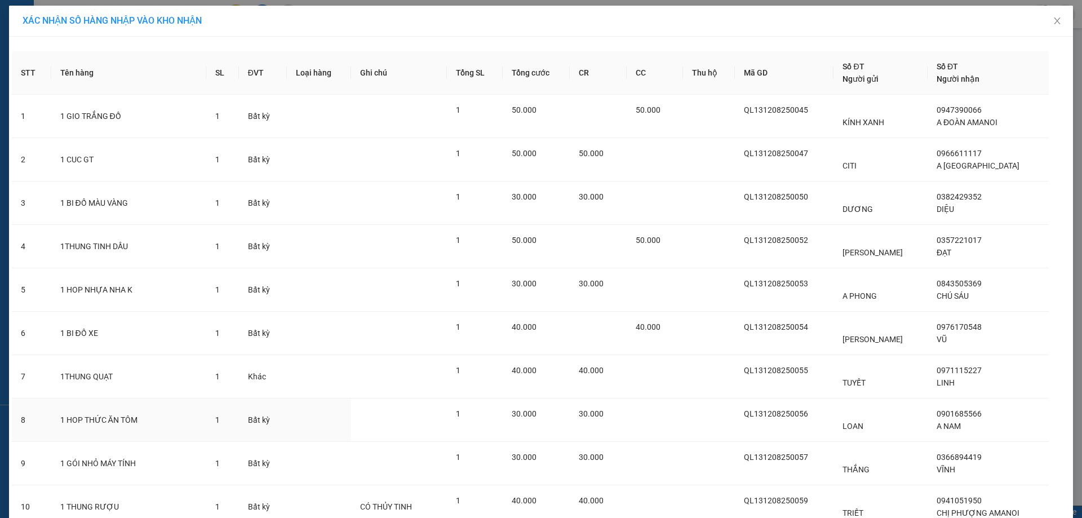
scroll to position [136, 0]
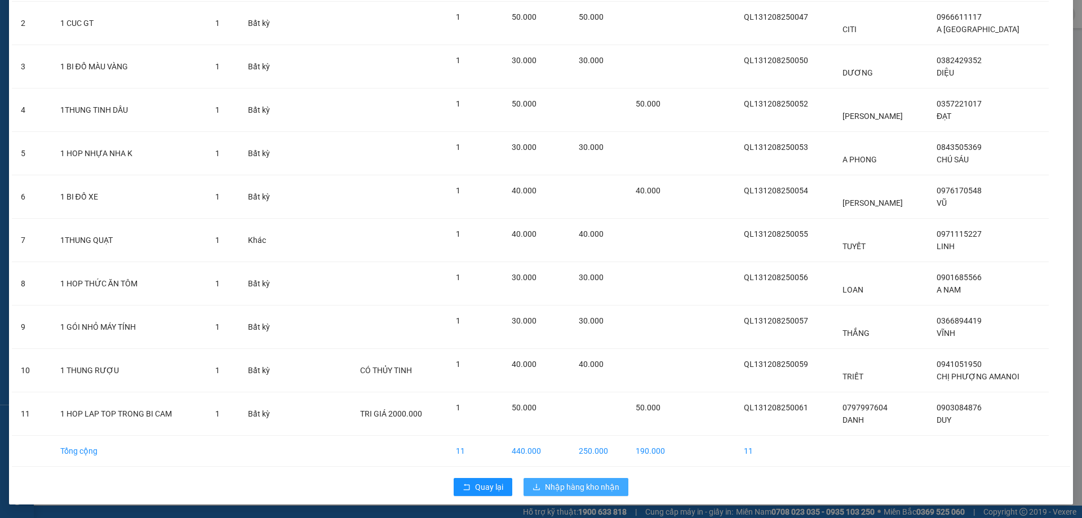
click at [573, 487] on span "Nhập hàng kho nhận" at bounding box center [582, 487] width 74 height 12
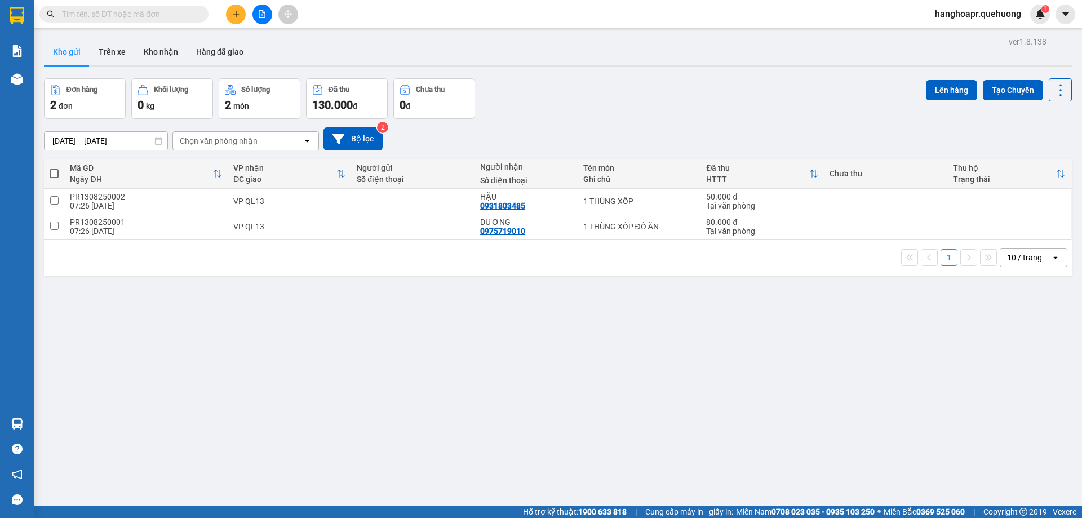
click at [260, 12] on icon "file-add" at bounding box center [262, 14] width 8 height 8
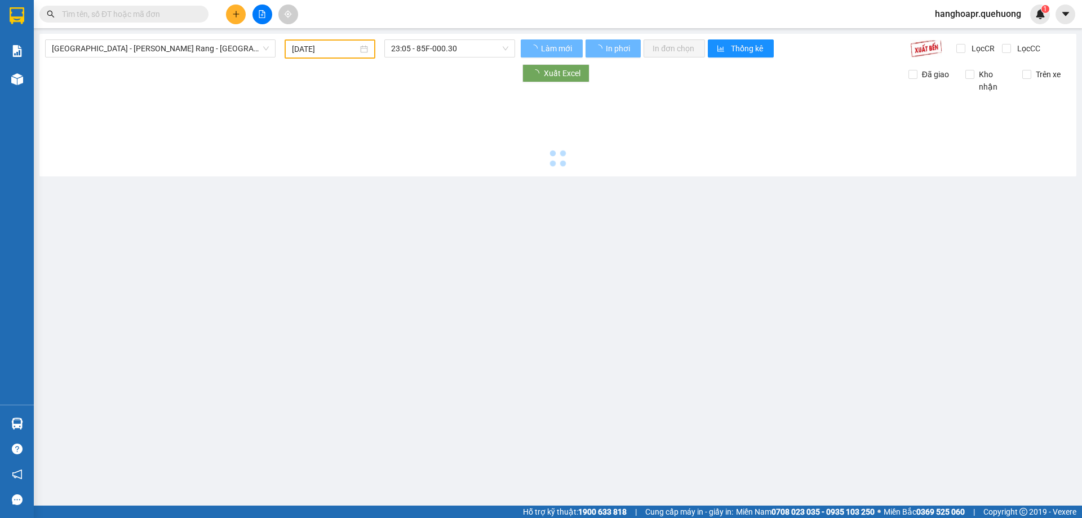
type input "[DATE]"
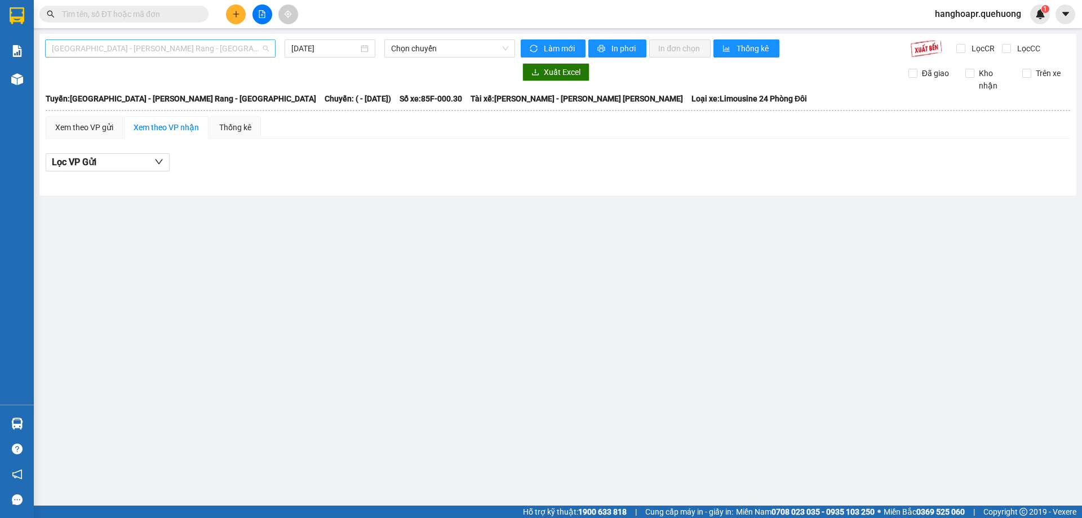
click at [241, 41] on span "[GEOGRAPHIC_DATA] - Phan Rang - [GEOGRAPHIC_DATA]" at bounding box center [160, 48] width 217 height 17
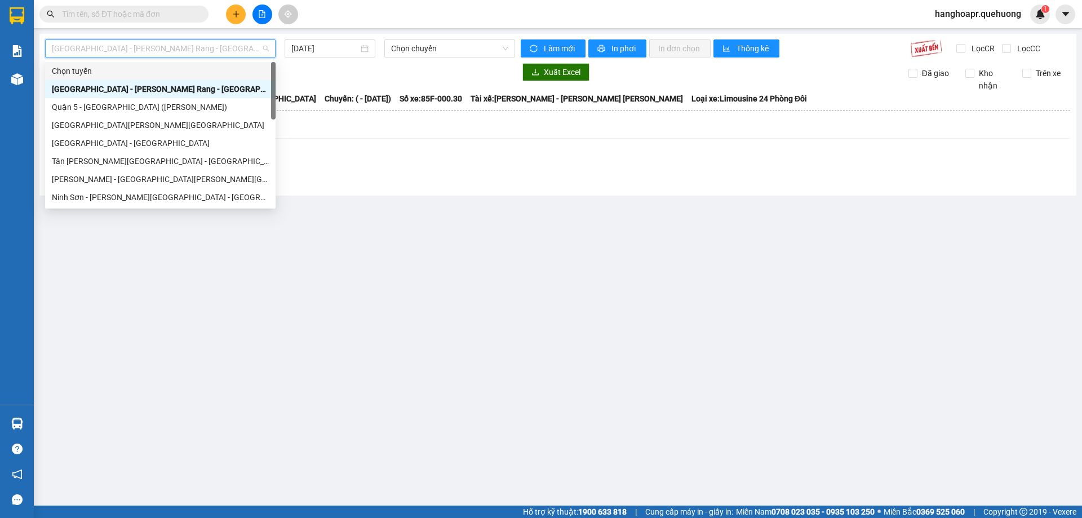
scroll to position [307, 0]
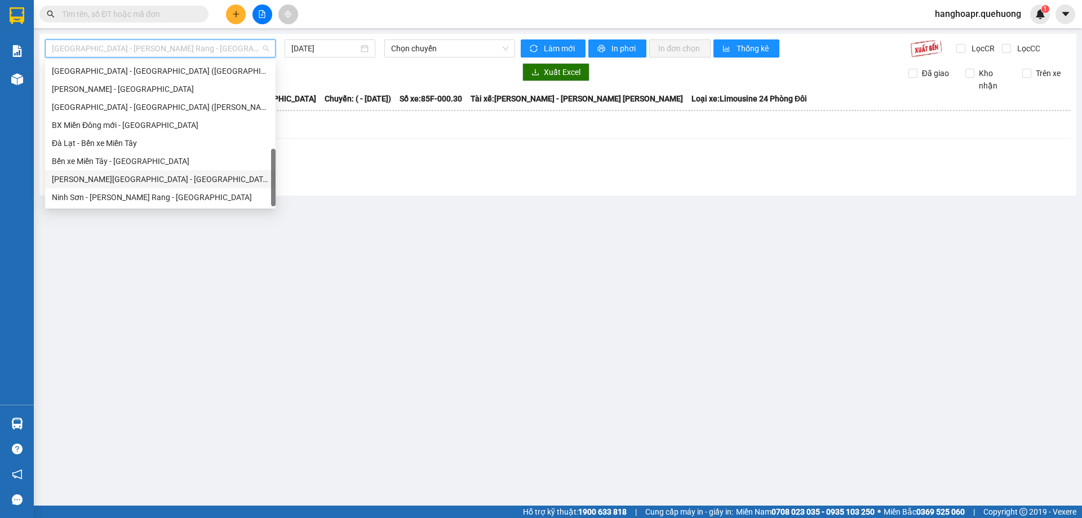
click at [177, 174] on div "Miền Tây - [GEOGRAPHIC_DATA] - [GEOGRAPHIC_DATA]" at bounding box center [160, 179] width 217 height 12
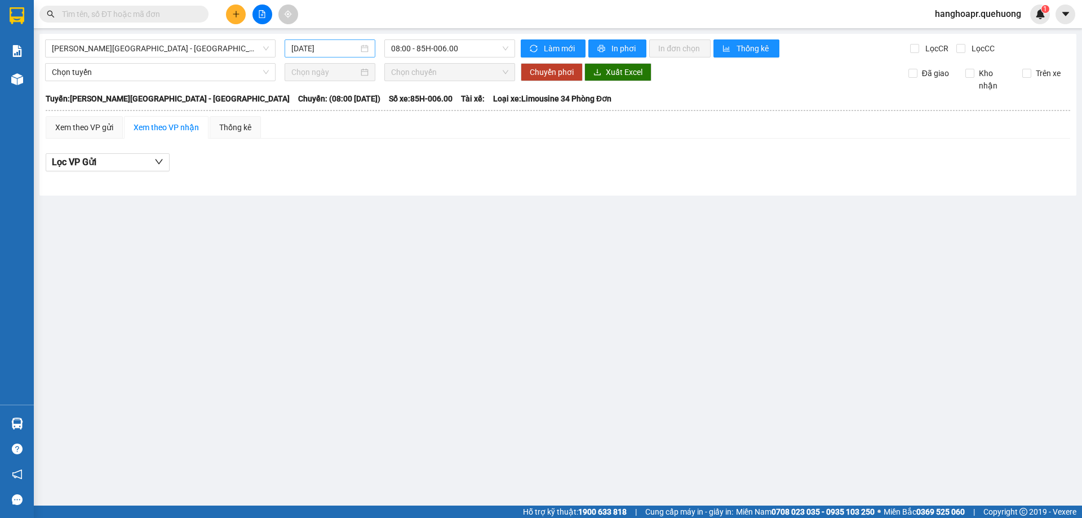
click at [345, 41] on div "[DATE]" at bounding box center [330, 48] width 91 height 18
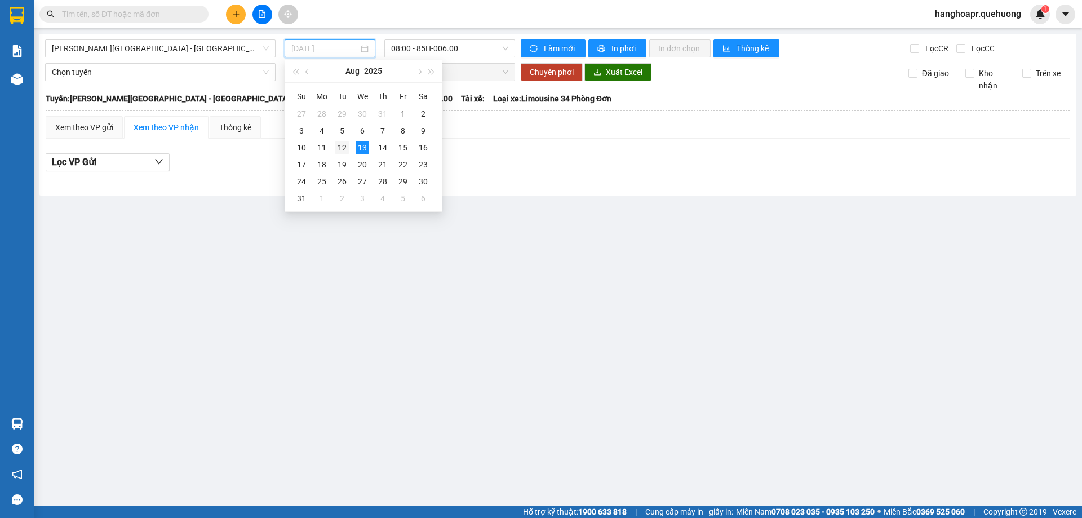
click at [347, 144] on div "12" at bounding box center [342, 148] width 14 height 14
type input "[DATE]"
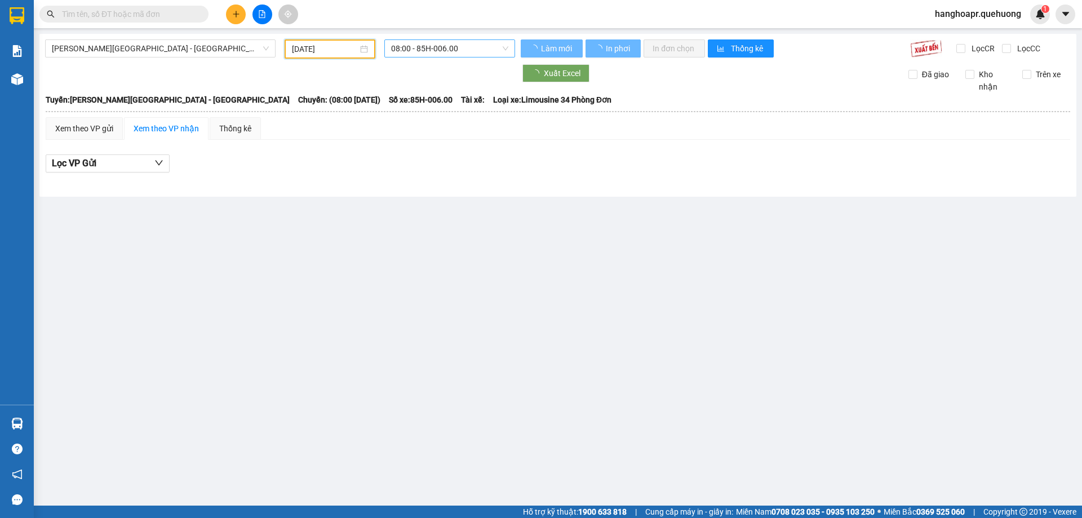
click at [421, 59] on div "Miền Tây - Phan Rang - Ninh Sơn 12/08/2025 08:00 - 85H-006.00 Làm mới In phơi I…" at bounding box center [557, 115] width 1037 height 163
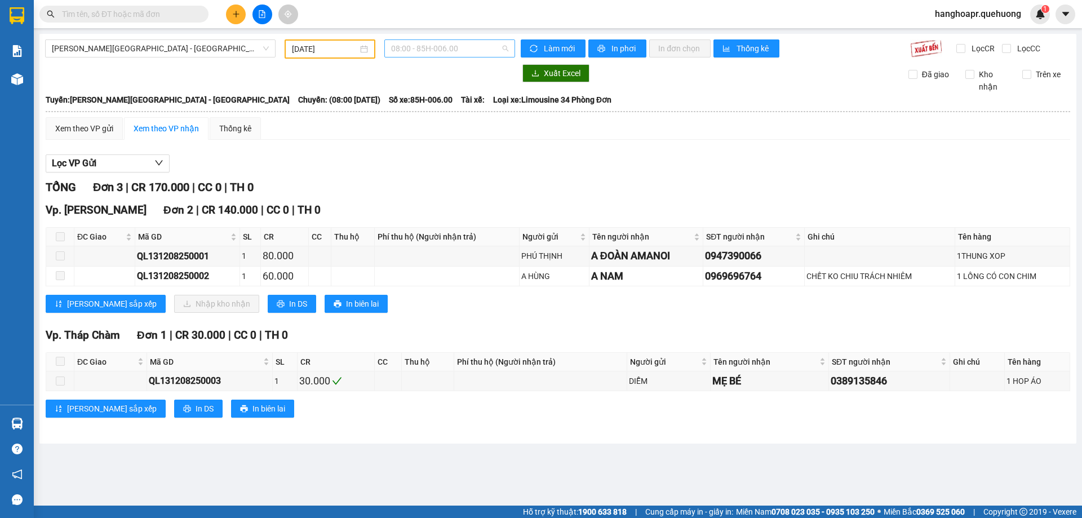
click at [428, 47] on span "08:00 - 85H-006.00" at bounding box center [449, 48] width 117 height 17
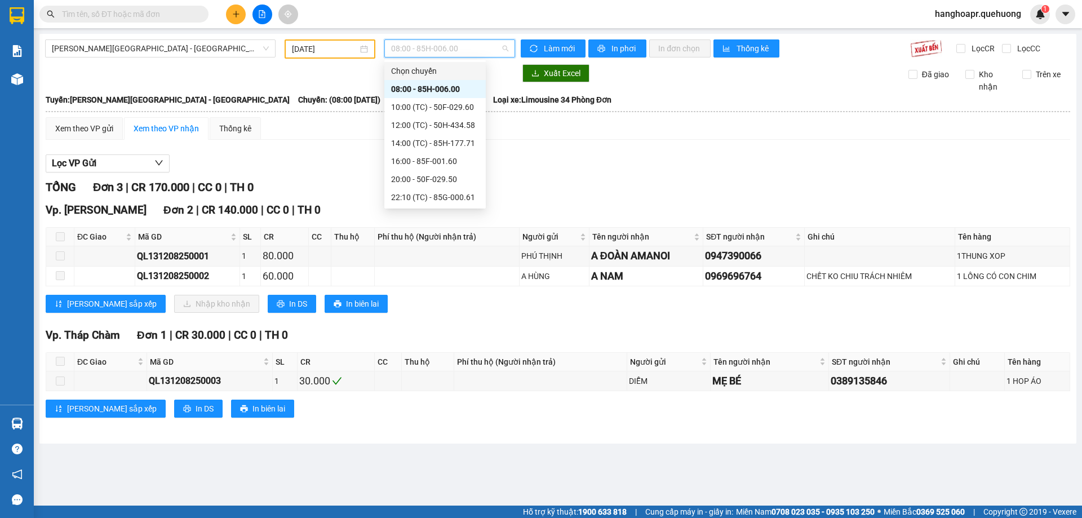
scroll to position [108, 0]
click at [463, 162] on div "23:07 (TC) - 50F-021.61" at bounding box center [435, 161] width 88 height 12
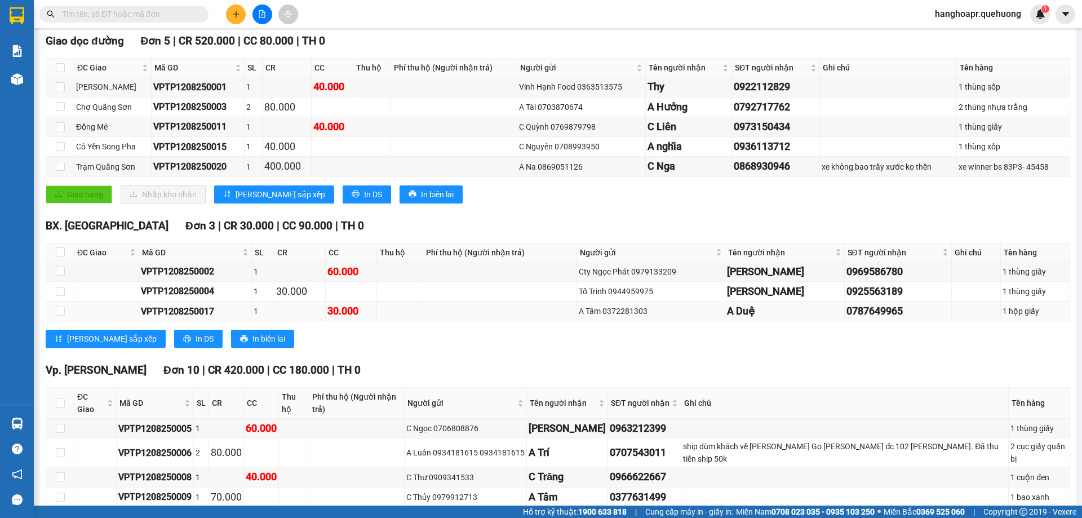
scroll to position [282, 0]
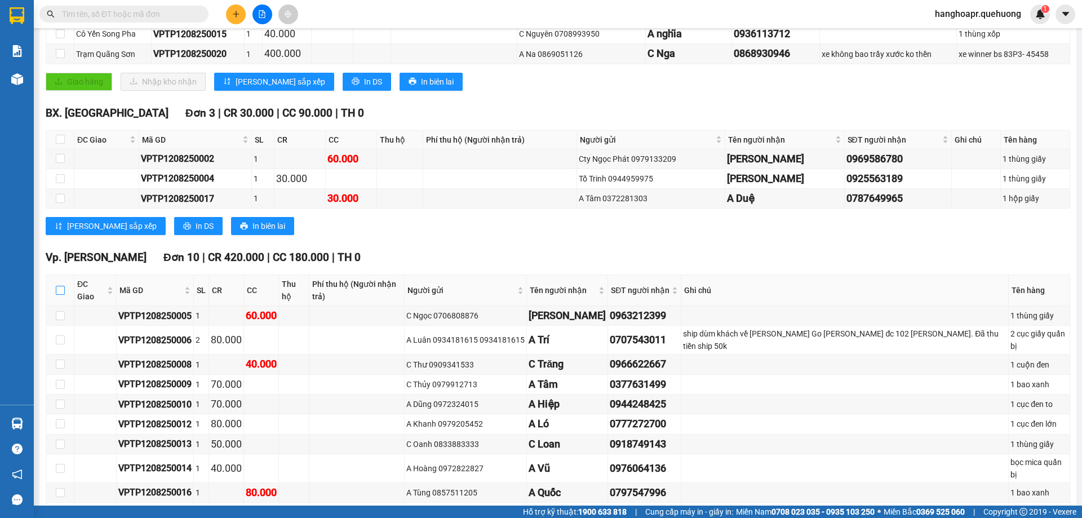
click at [58, 286] on input "checkbox" at bounding box center [60, 290] width 9 height 9
checkbox input "true"
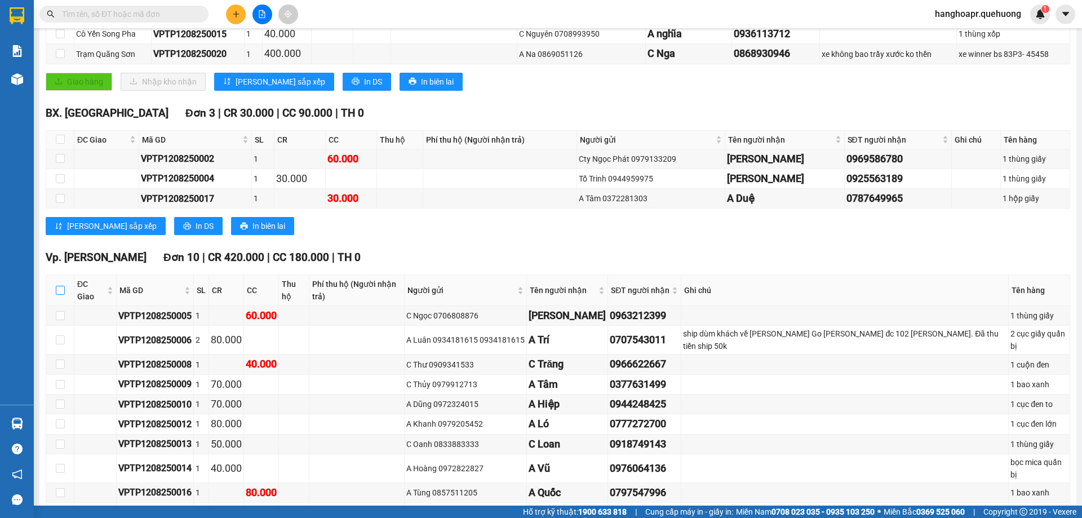
checkbox input "true"
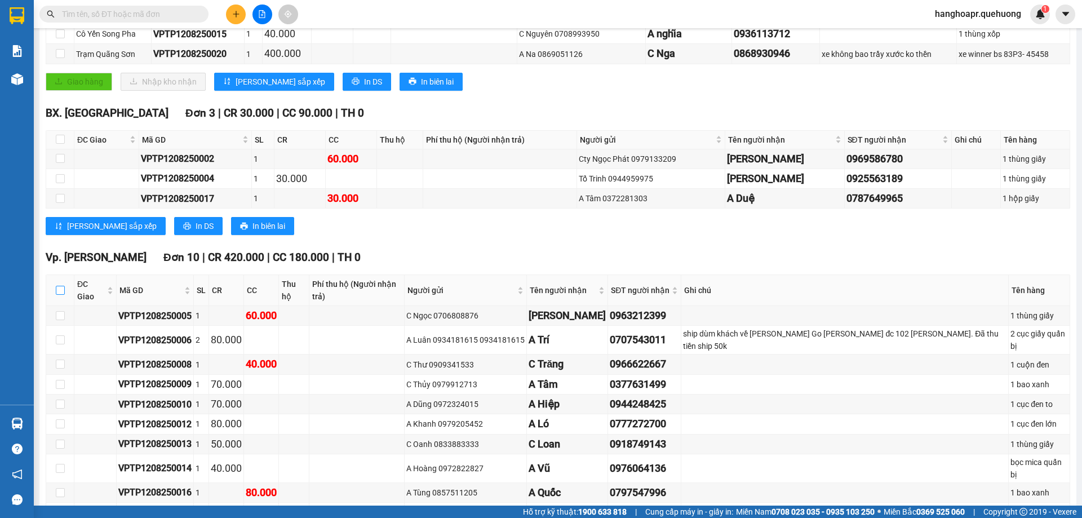
checkbox input "true"
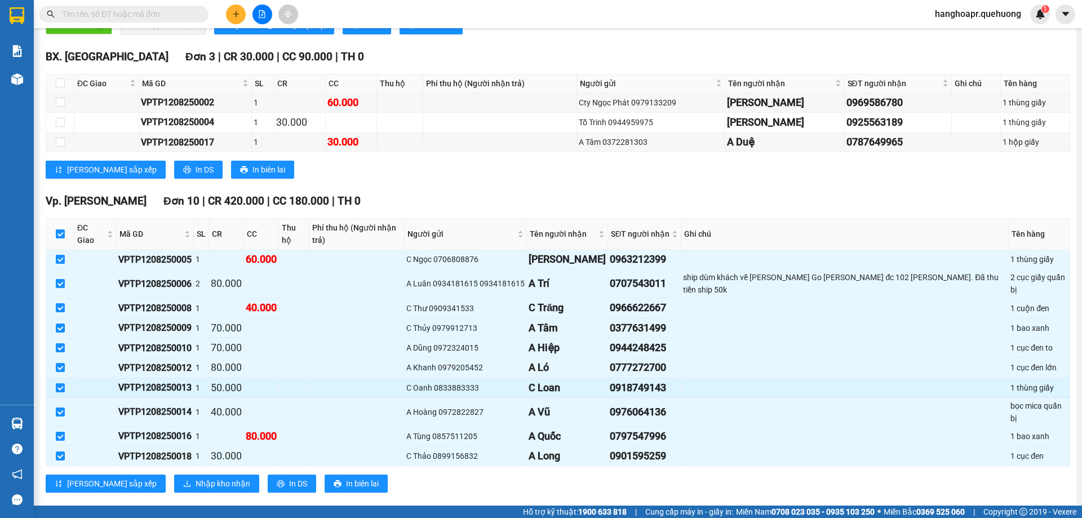
scroll to position [452, 0]
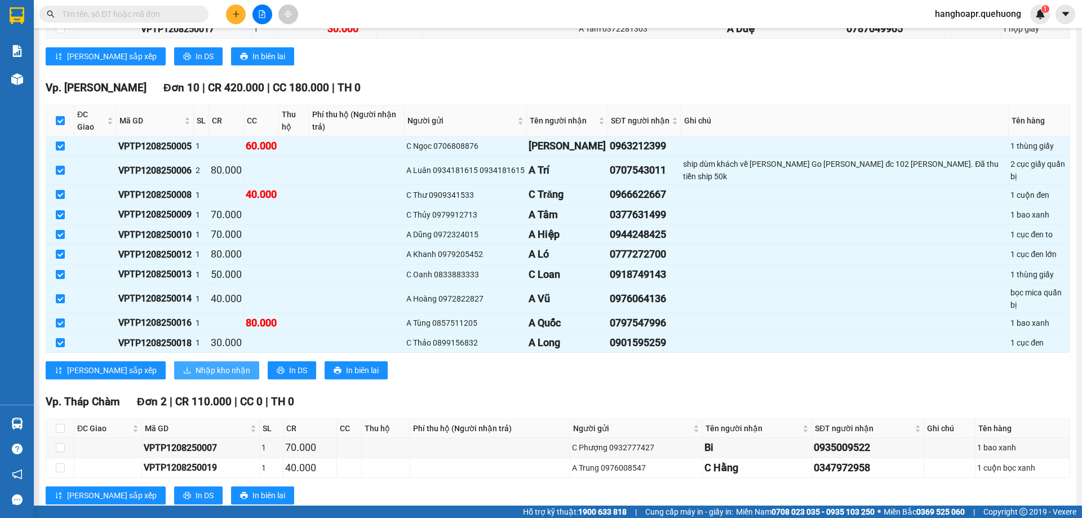
click at [196, 364] on span "Nhập kho nhận" at bounding box center [223, 370] width 55 height 12
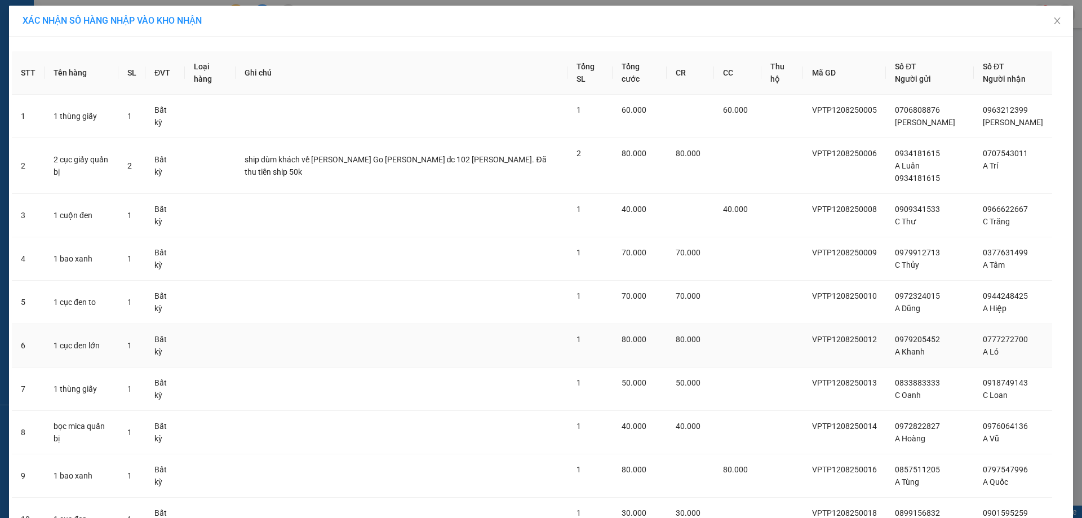
scroll to position [93, 0]
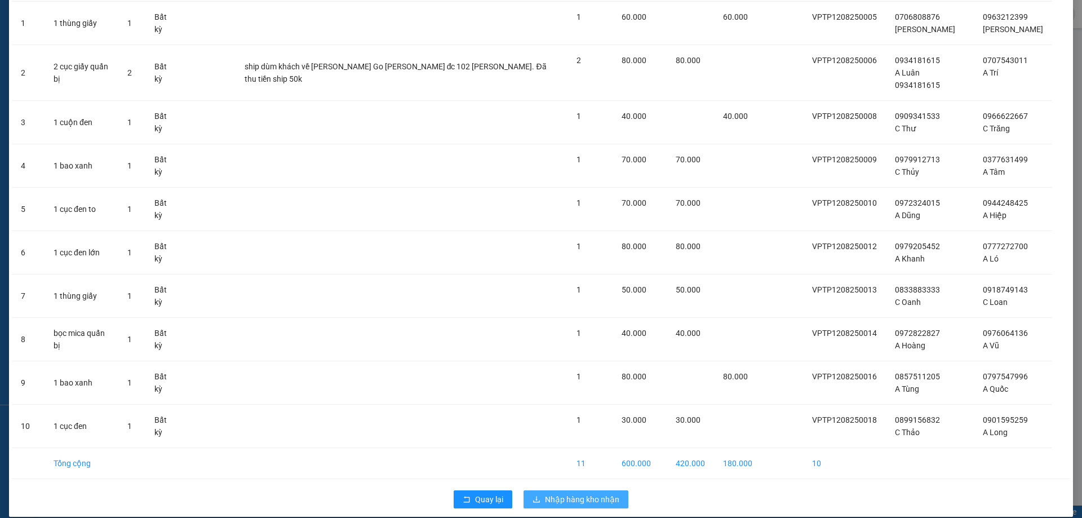
click at [603, 493] on span "Nhập hàng kho nhận" at bounding box center [582, 499] width 74 height 12
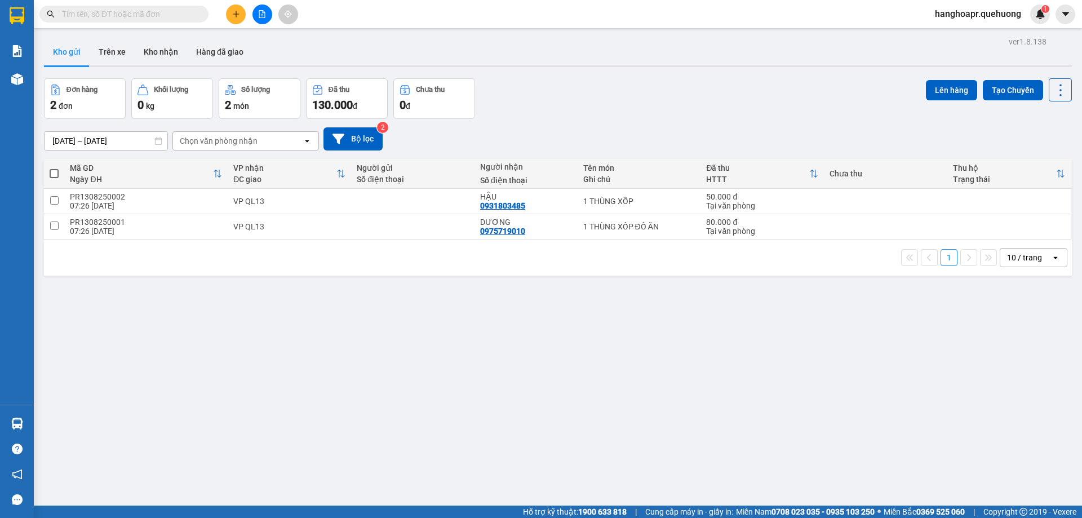
click at [123, 11] on input "text" at bounding box center [128, 14] width 133 height 12
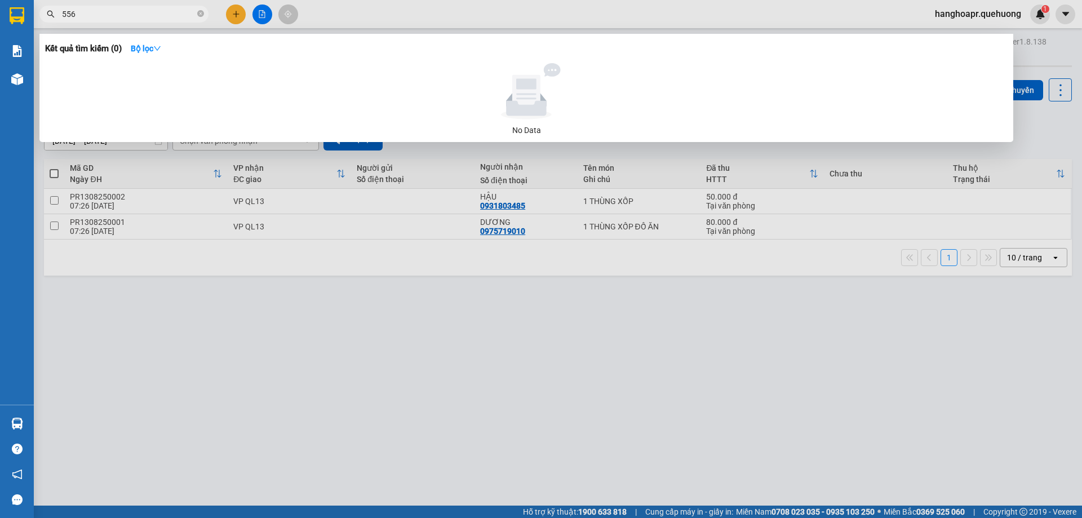
type input "5566"
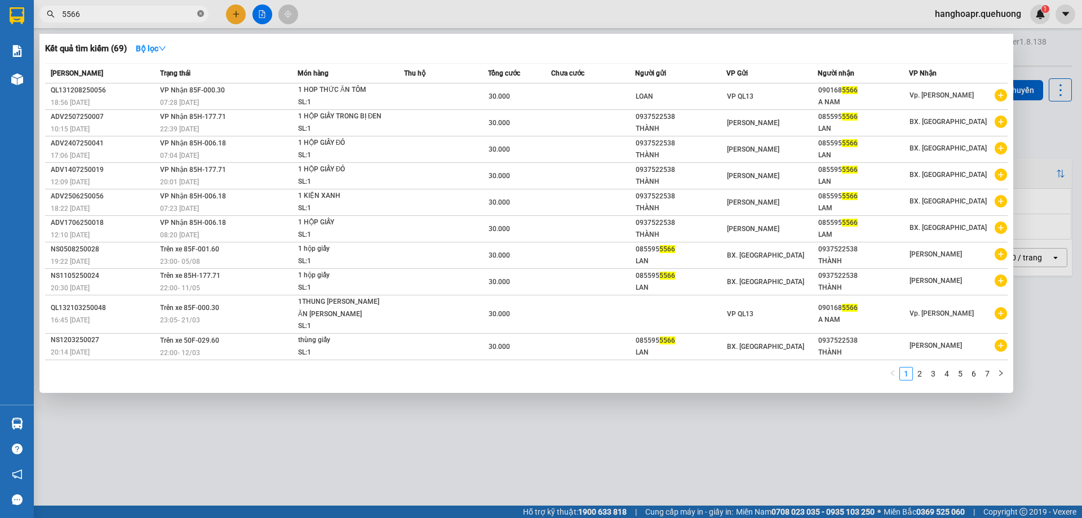
click at [201, 12] on icon "close-circle" at bounding box center [200, 13] width 7 height 7
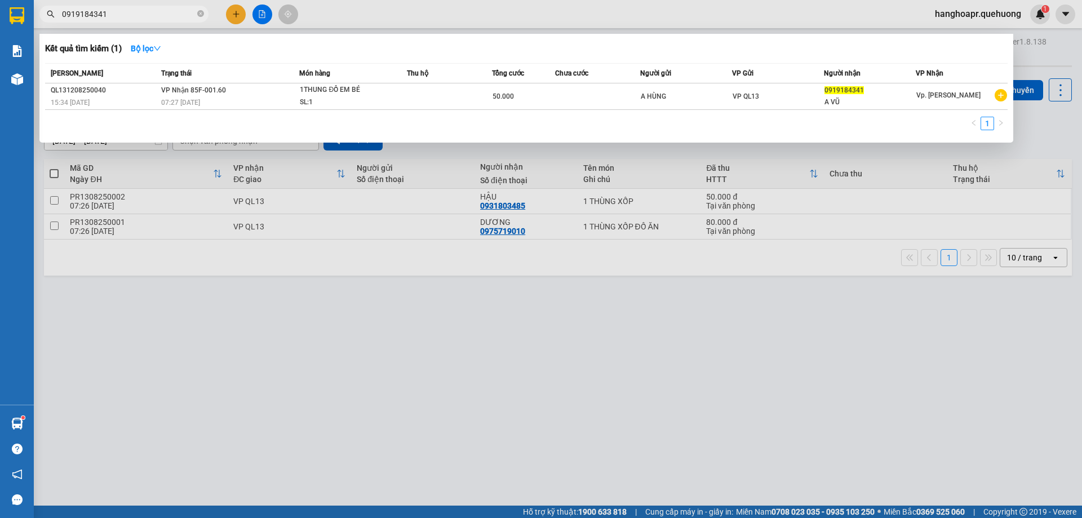
type input "0919184341"
click at [205, 16] on span "0919184341" at bounding box center [123, 14] width 169 height 17
click at [198, 16] on icon "close-circle" at bounding box center [200, 13] width 7 height 7
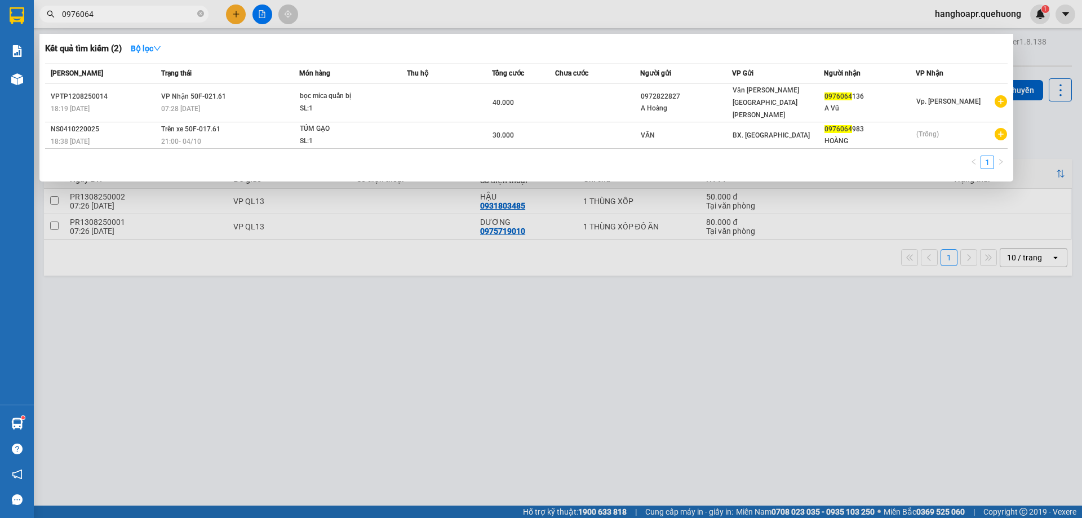
type input "0976064"
click at [267, 15] on div at bounding box center [541, 259] width 1082 height 518
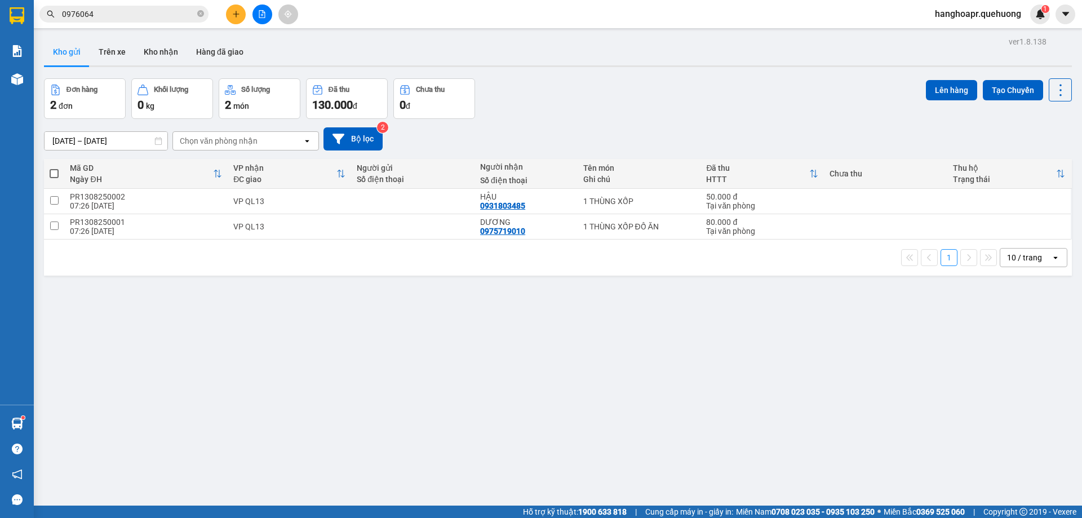
click at [258, 19] on button at bounding box center [263, 15] width 20 height 20
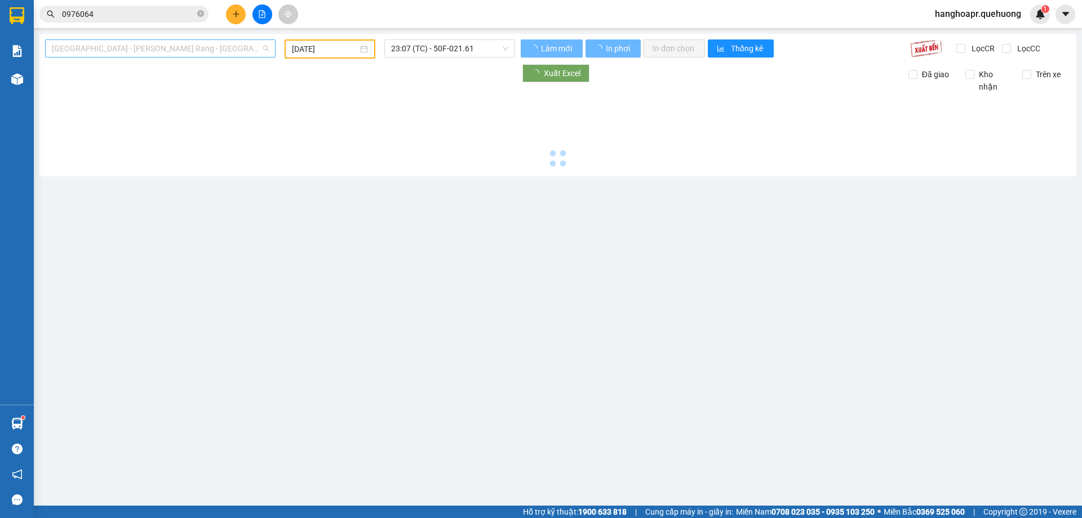
click at [173, 49] on span "[GEOGRAPHIC_DATA] - Phan Rang - [GEOGRAPHIC_DATA]" at bounding box center [160, 48] width 217 height 17
type input "[DATE]"
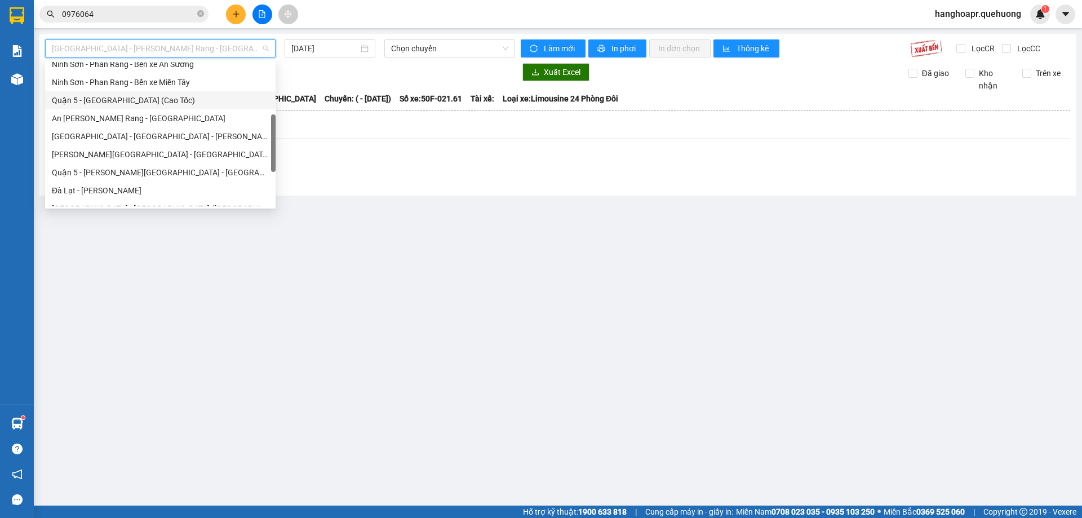
scroll to position [307, 0]
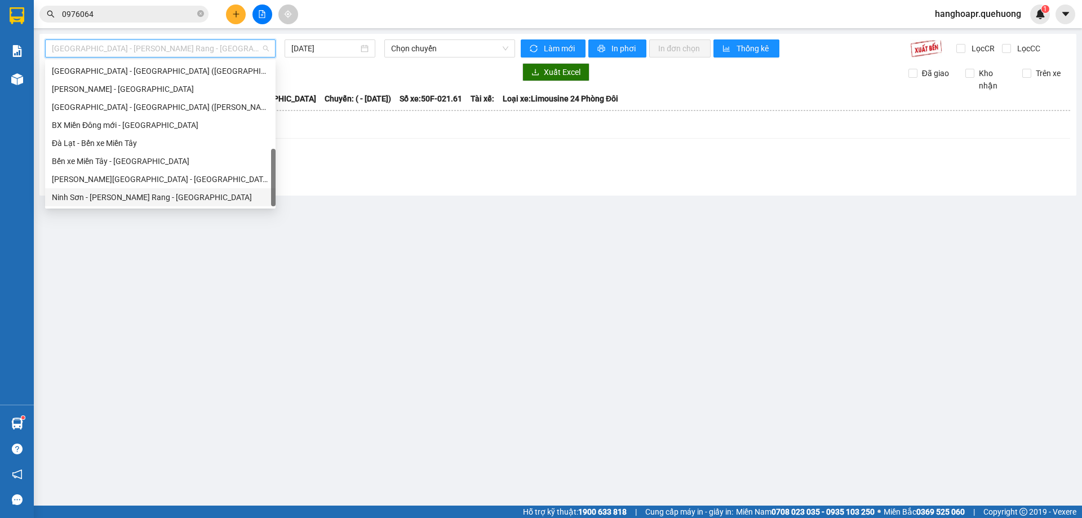
click at [165, 200] on div "Ninh Sơn - Phan Rang - [GEOGRAPHIC_DATA]" at bounding box center [160, 197] width 217 height 12
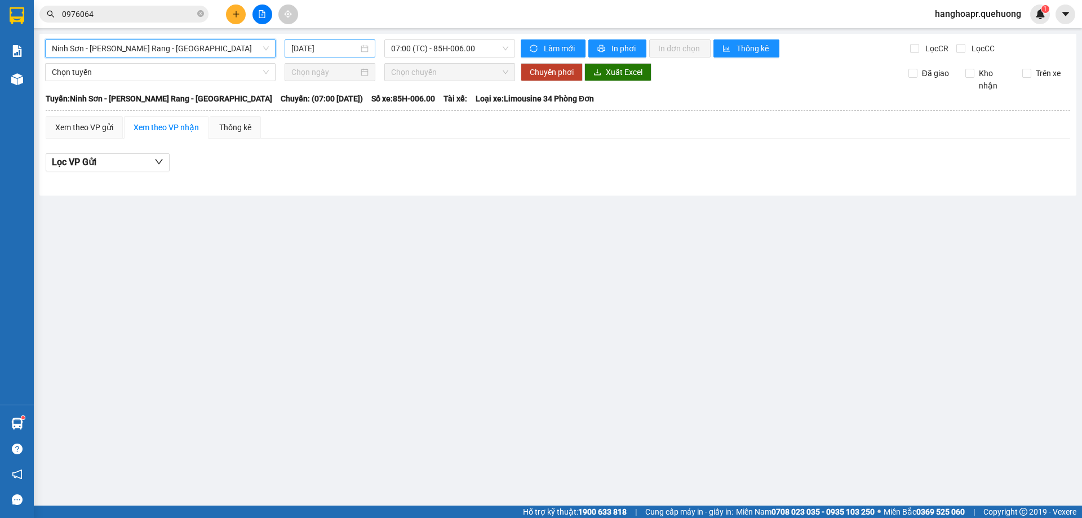
click at [334, 48] on input "[DATE]" at bounding box center [324, 48] width 67 height 12
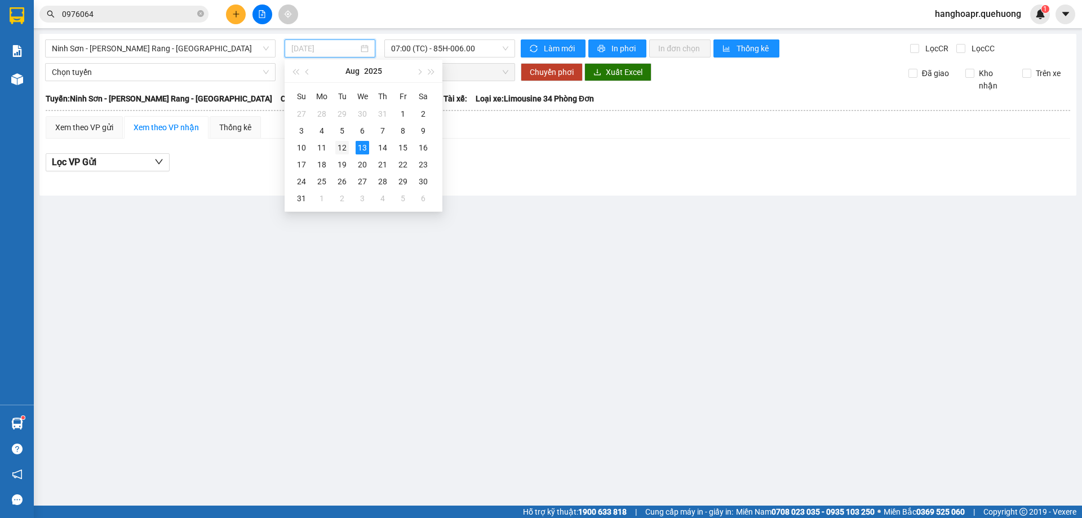
click at [341, 149] on div "12" at bounding box center [342, 148] width 14 height 14
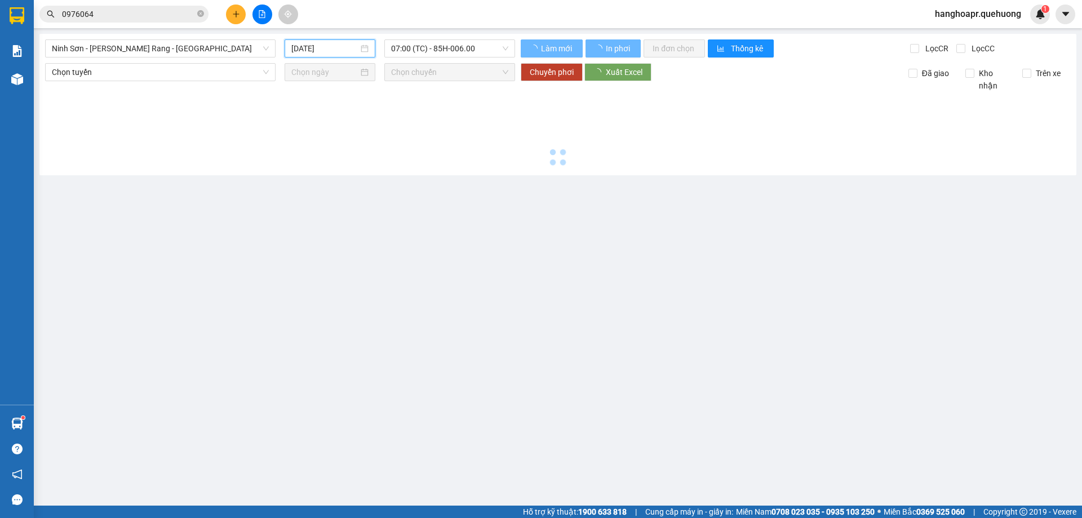
type input "[DATE]"
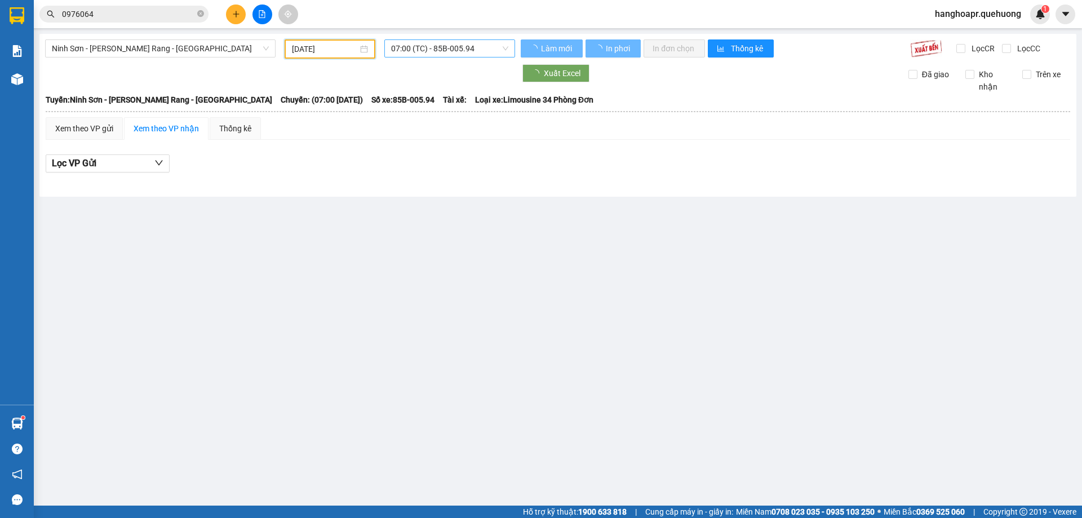
click at [426, 54] on span "07:00 (TC) - 85B-005.94" at bounding box center [449, 48] width 117 height 17
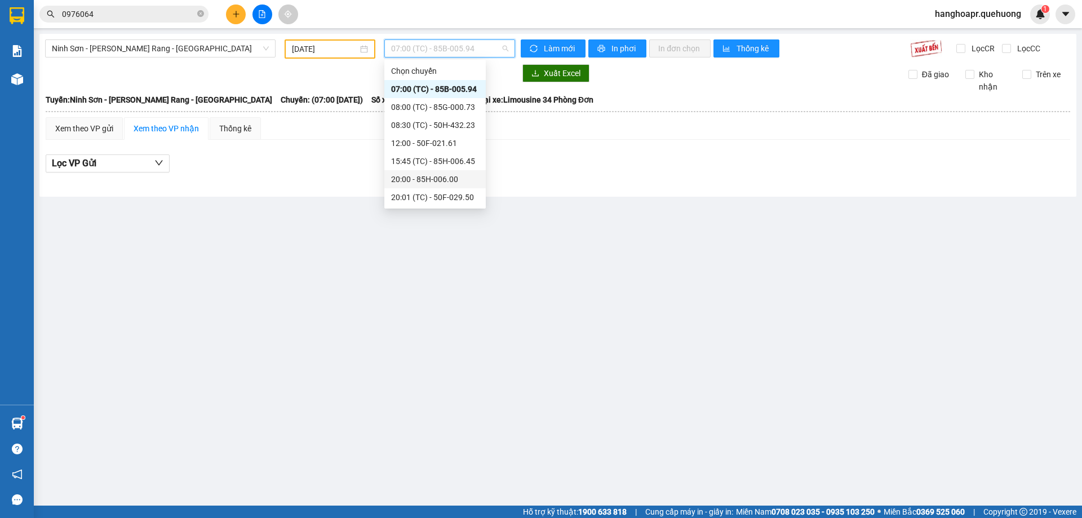
click at [454, 172] on div "20:00 - 85H-006.00" at bounding box center [434, 179] width 101 height 18
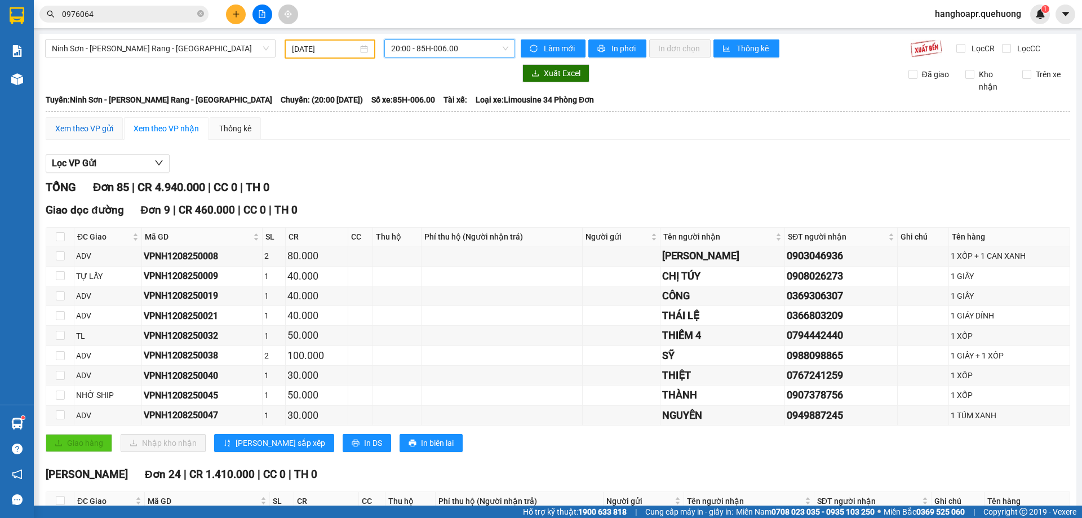
click at [94, 129] on div "Xem theo VP gửi" at bounding box center [84, 128] width 58 height 12
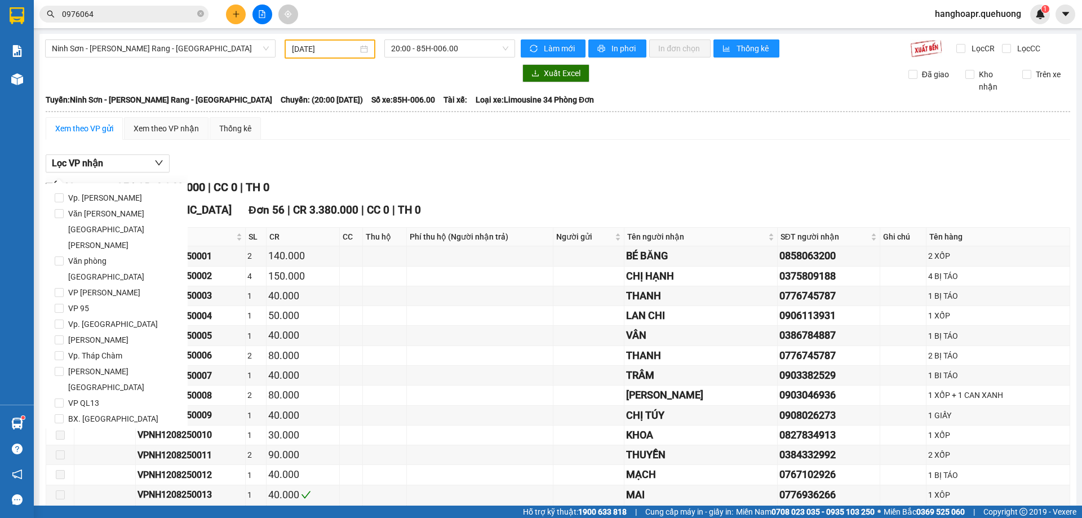
click at [204, 155] on div "Lọc VP nhận" at bounding box center [558, 163] width 1025 height 19
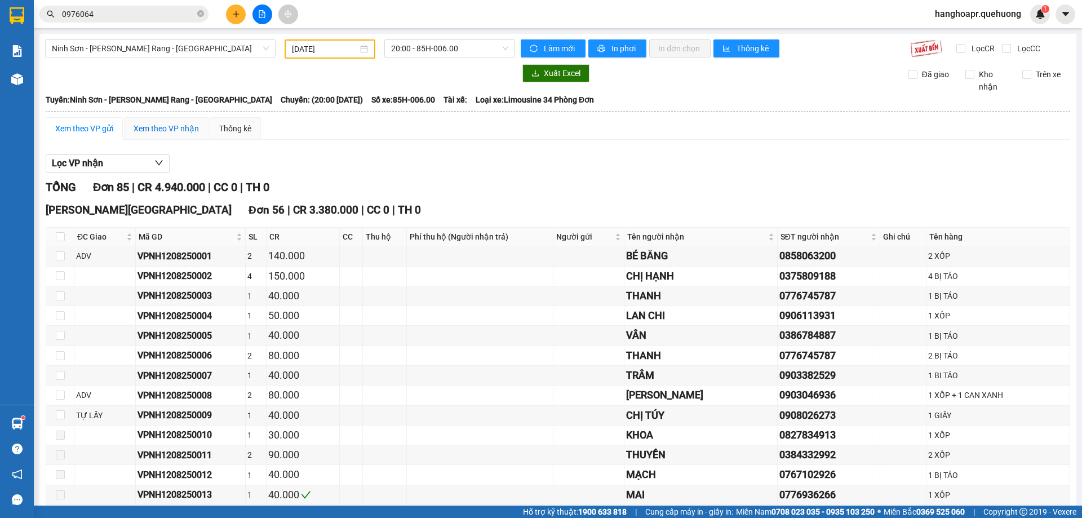
click at [169, 134] on div "Xem theo VP nhận" at bounding box center [166, 128] width 65 height 12
click at [0, 0] on button "Lọc VP Gửi" at bounding box center [0, 0] width 0 height 0
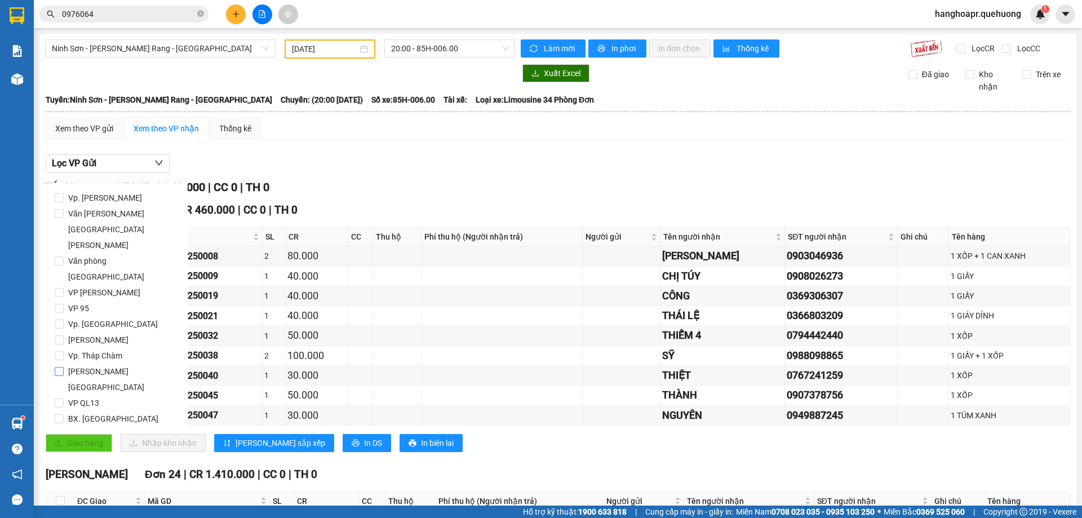
click at [59, 367] on input "Trạm [GEOGRAPHIC_DATA]" at bounding box center [59, 371] width 9 height 9
click at [65, 461] on span "Lọc" at bounding box center [70, 467] width 13 height 12
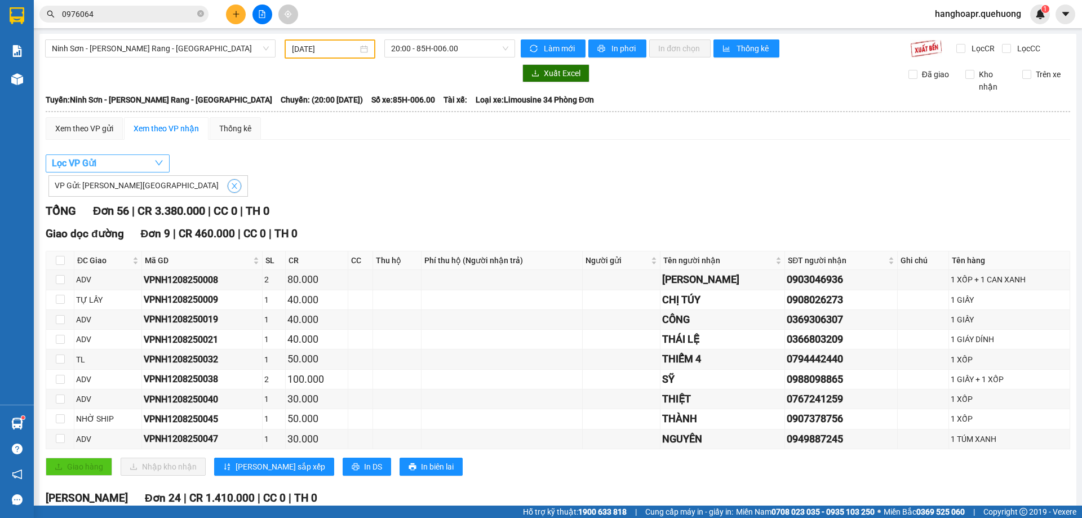
click at [231, 187] on icon "close" at bounding box center [235, 186] width 8 height 8
click at [159, 169] on span "button" at bounding box center [158, 163] width 9 height 14
checkbox input "false"
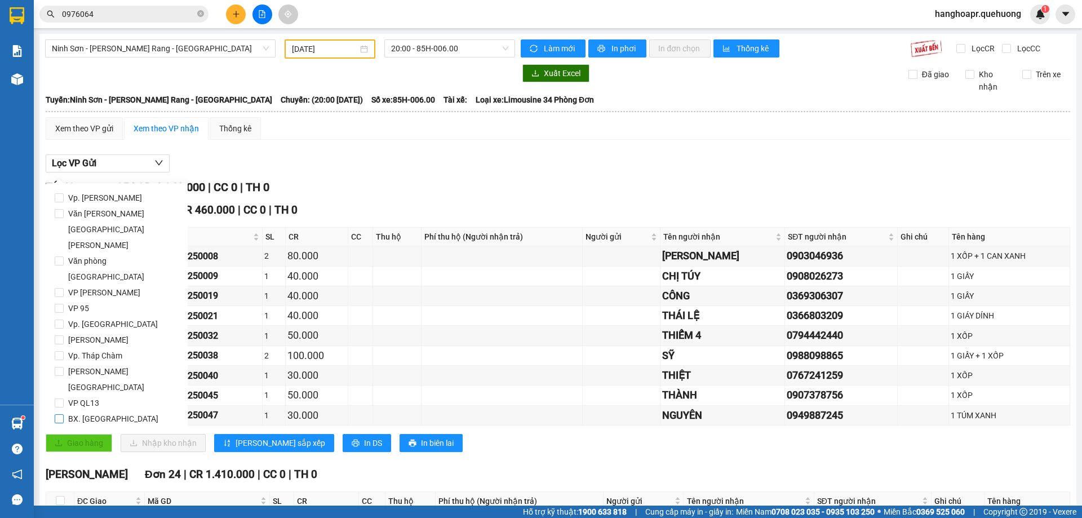
drag, startPoint x: 59, startPoint y: 354, endPoint x: 63, endPoint y: 404, distance: 50.3
click at [60, 414] on input "BX. [GEOGRAPHIC_DATA]" at bounding box center [59, 418] width 9 height 9
checkbox input "true"
click at [63, 458] on button "Lọc" at bounding box center [70, 467] width 31 height 18
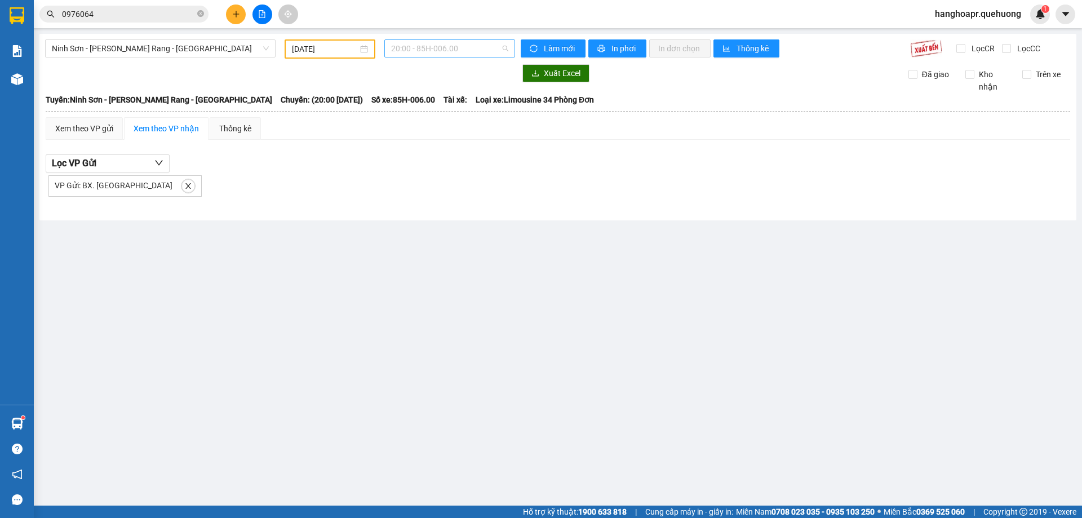
drag, startPoint x: 397, startPoint y: 42, endPoint x: 440, endPoint y: 114, distance: 83.6
click at [398, 43] on span "20:00 - 85H-006.00" at bounding box center [449, 48] width 117 height 17
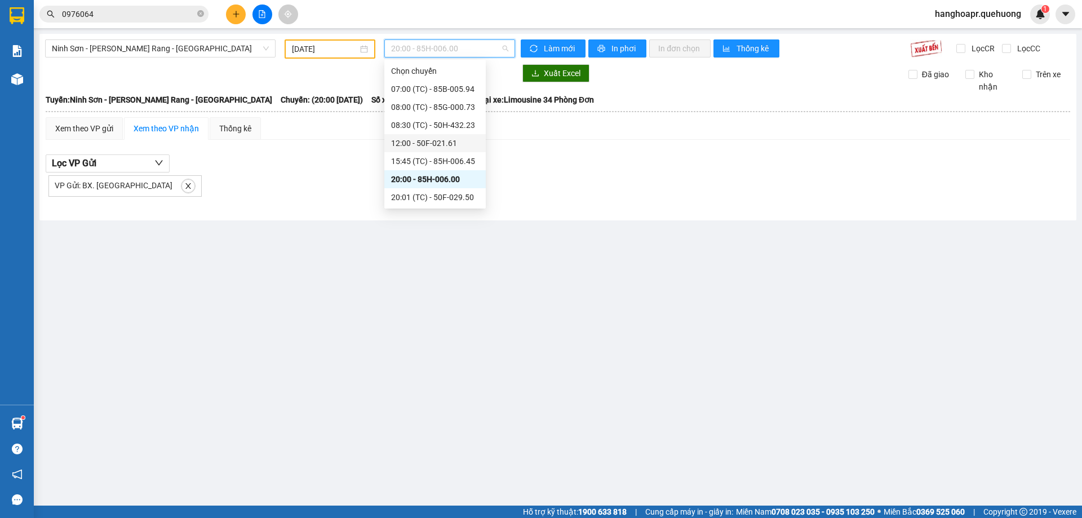
scroll to position [108, 0]
click at [462, 204] on div "23:00 (TC) - 85F-001.60" at bounding box center [434, 197] width 101 height 18
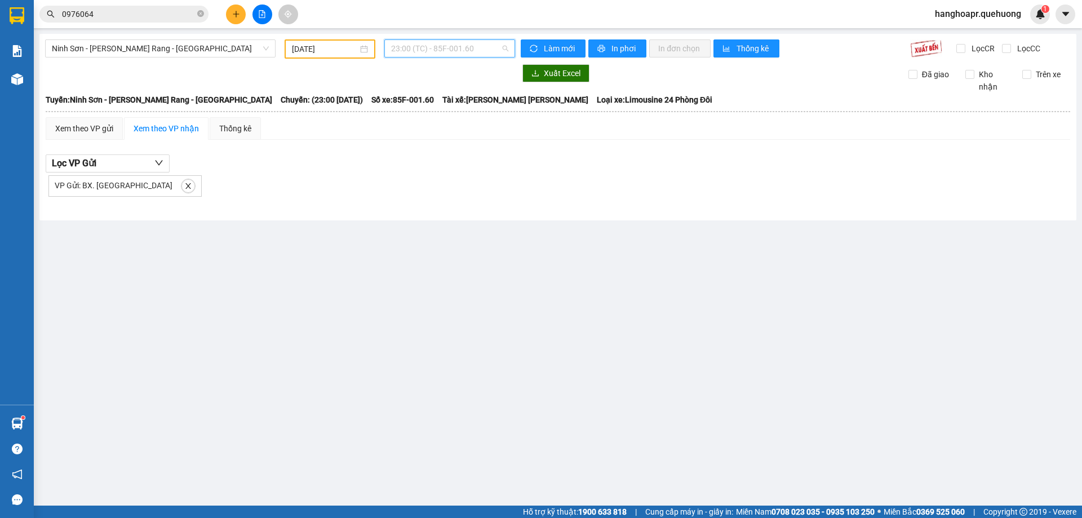
drag, startPoint x: 440, startPoint y: 43, endPoint x: 440, endPoint y: 51, distance: 8.5
click at [440, 46] on span "23:00 (TC) - 85F-001.60" at bounding box center [449, 48] width 117 height 17
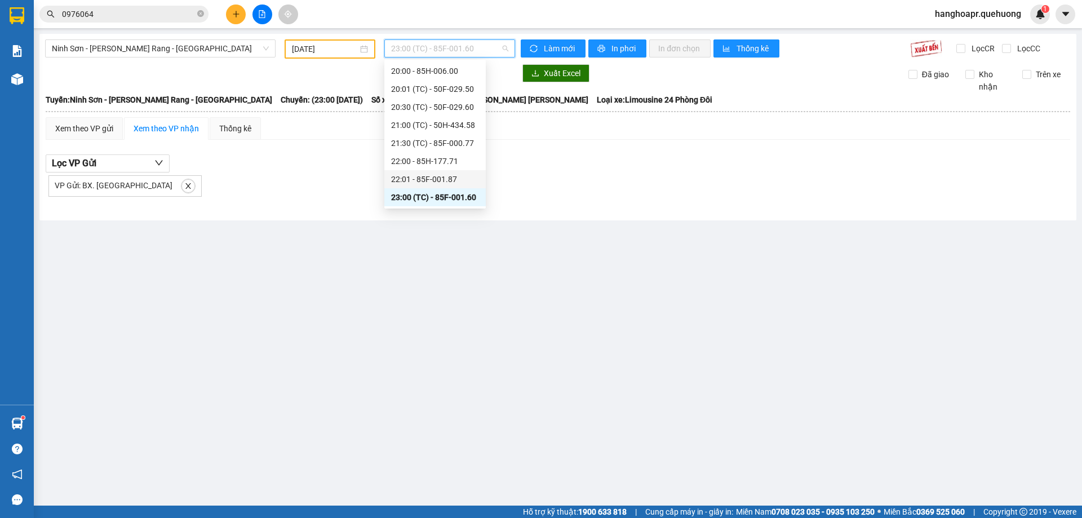
drag, startPoint x: 431, startPoint y: 186, endPoint x: 432, endPoint y: 176, distance: 9.6
click at [431, 185] on div "22:01 - 85F-001.87" at bounding box center [434, 179] width 101 height 18
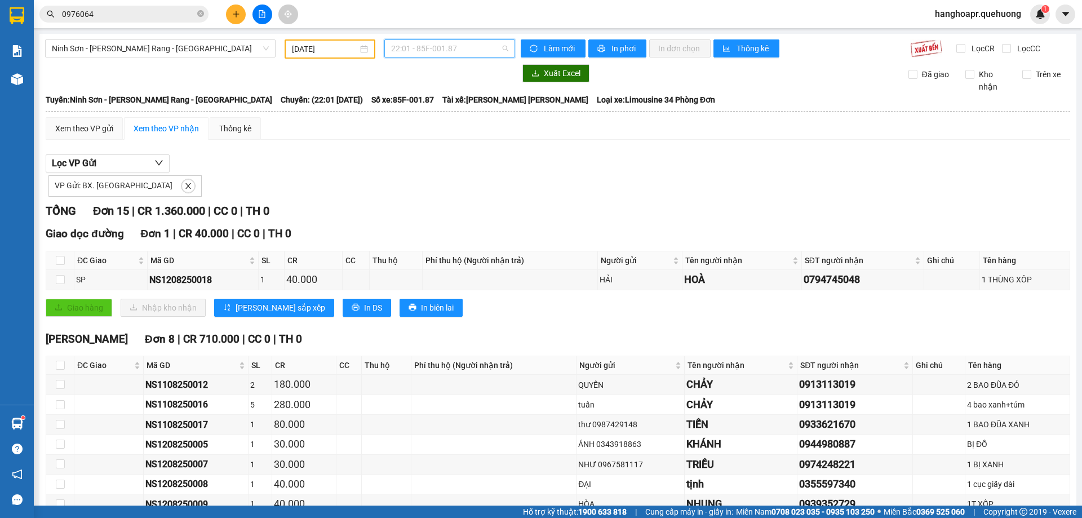
click at [451, 43] on span "22:01 - 85F-001.87" at bounding box center [449, 48] width 117 height 17
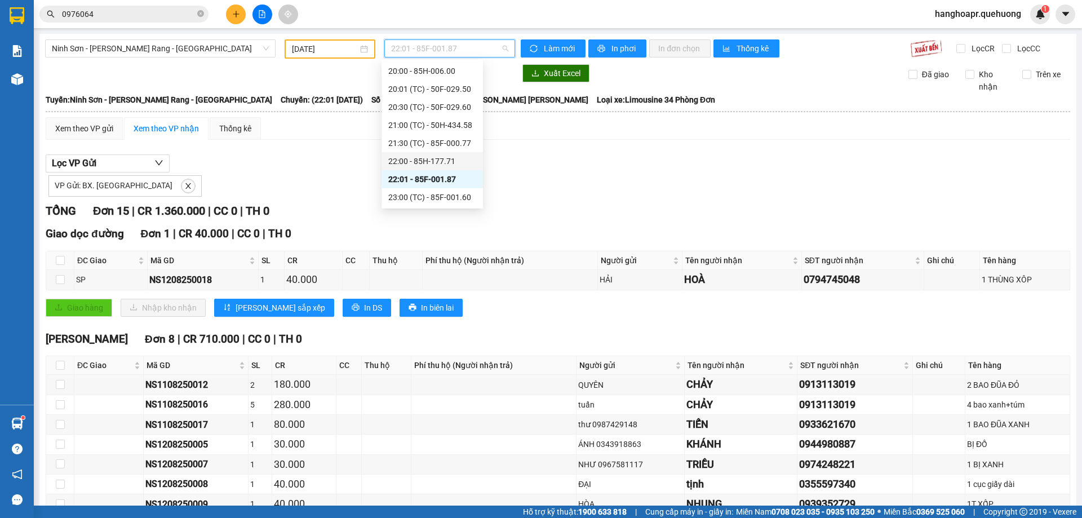
click at [434, 164] on div "22:00 - 85H-177.71" at bounding box center [432, 161] width 88 height 12
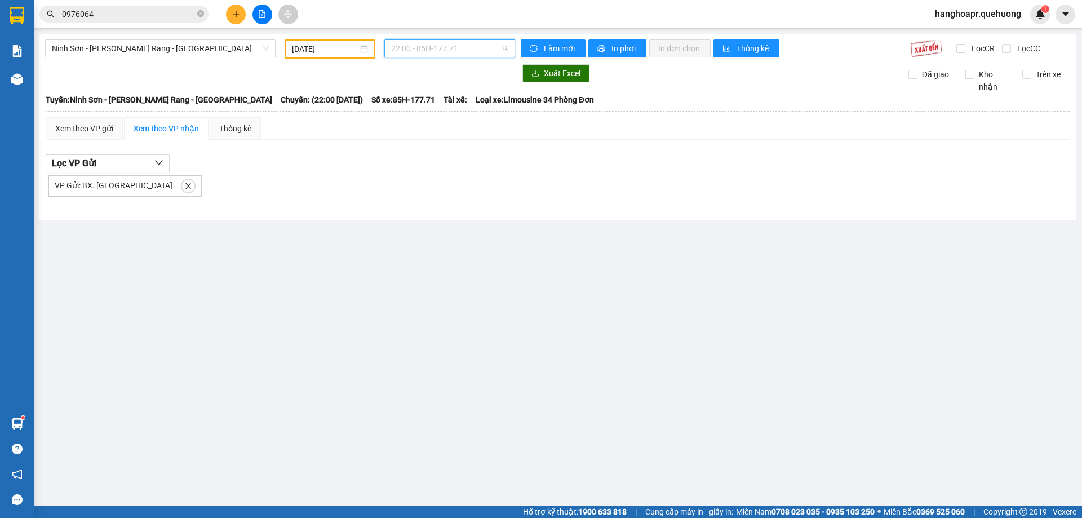
drag, startPoint x: 453, startPoint y: 46, endPoint x: 445, endPoint y: 147, distance: 101.2
click at [454, 46] on span "22:00 - 85H-177.71" at bounding box center [449, 48] width 117 height 17
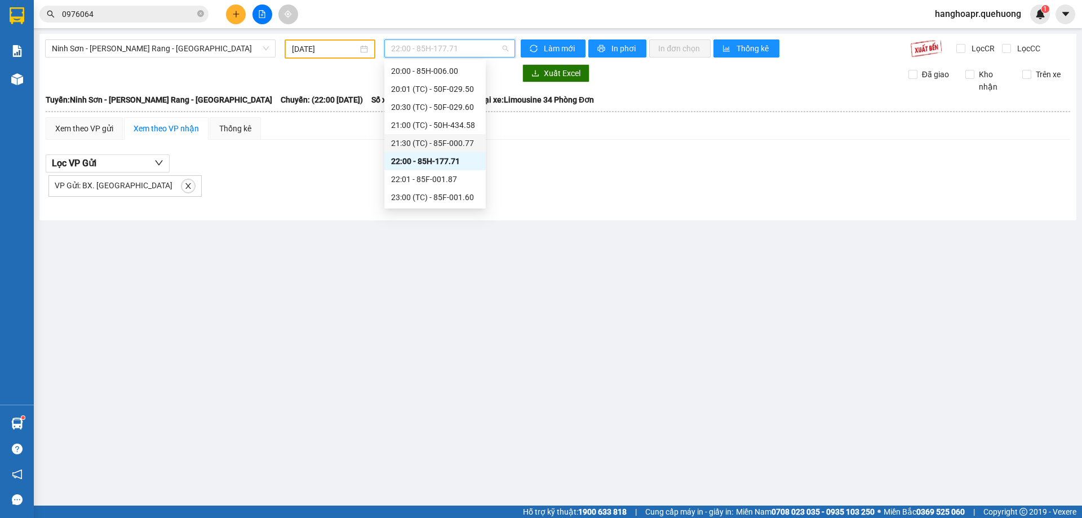
click at [457, 148] on div "21:30 (TC) - 85F-000.77" at bounding box center [434, 143] width 101 height 18
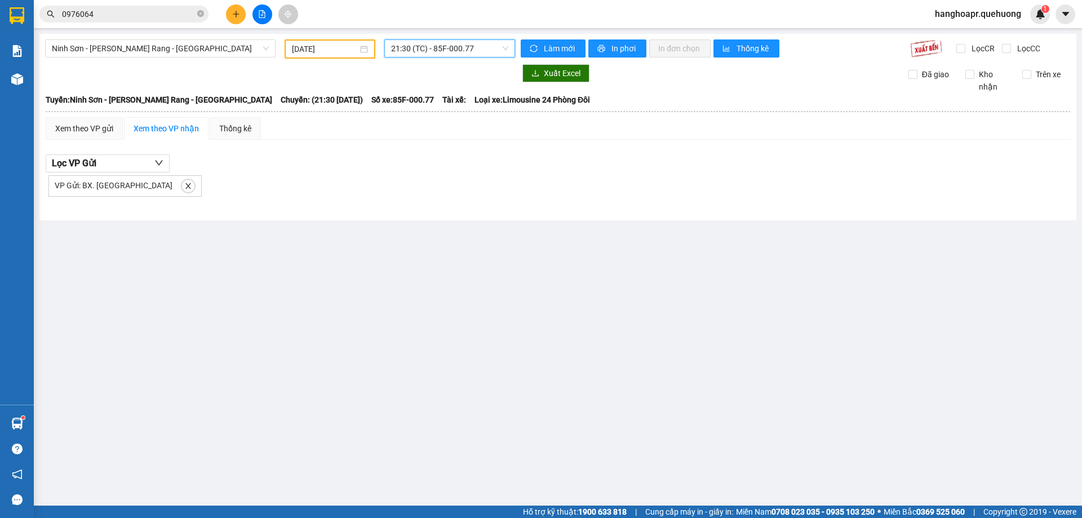
click at [463, 47] on span "21:30 (TC) - 85F-000.77" at bounding box center [449, 48] width 117 height 17
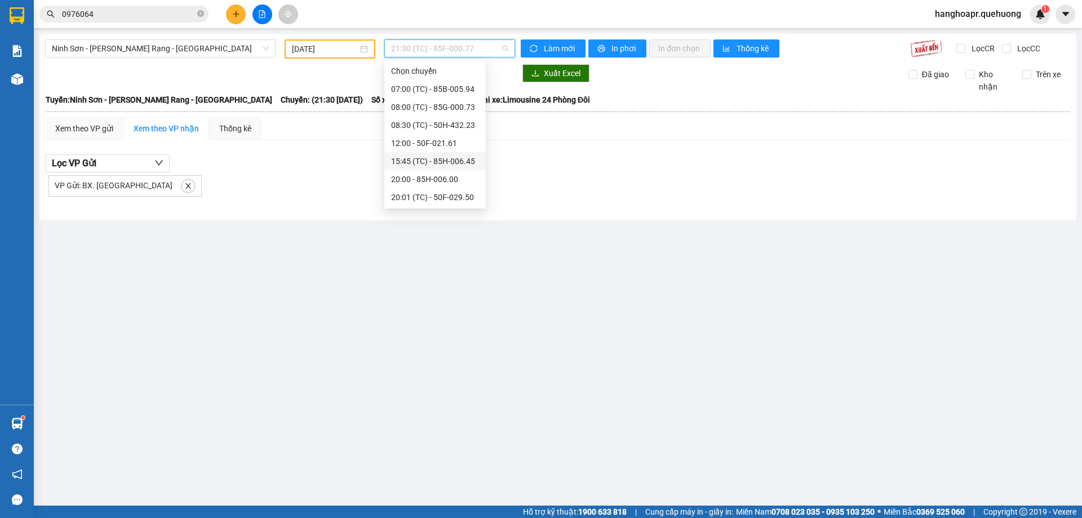
click at [458, 167] on div "15:45 (TC) - 85H-006.45" at bounding box center [434, 161] width 101 height 18
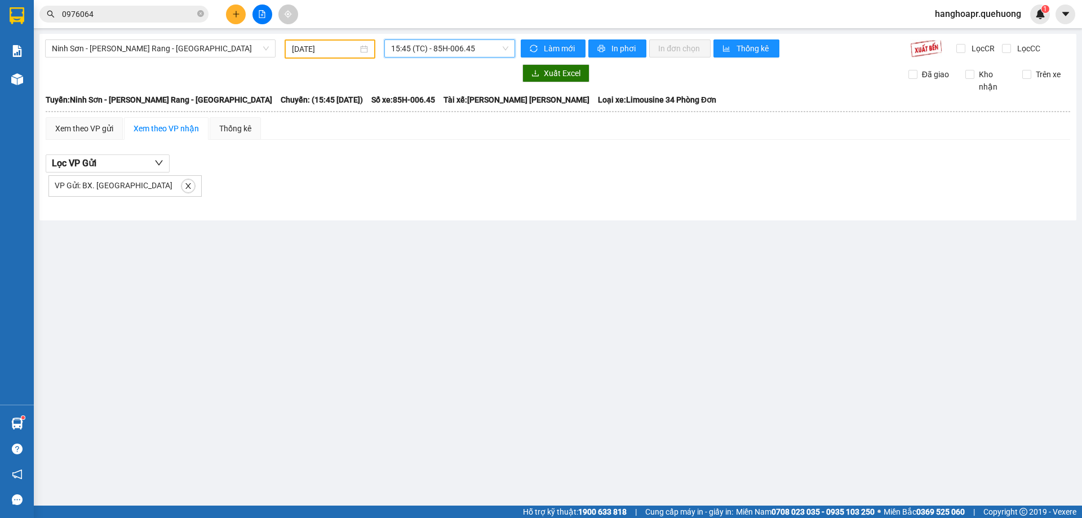
click at [462, 50] on span "15:45 (TC) - 85H-006.45" at bounding box center [449, 48] width 117 height 17
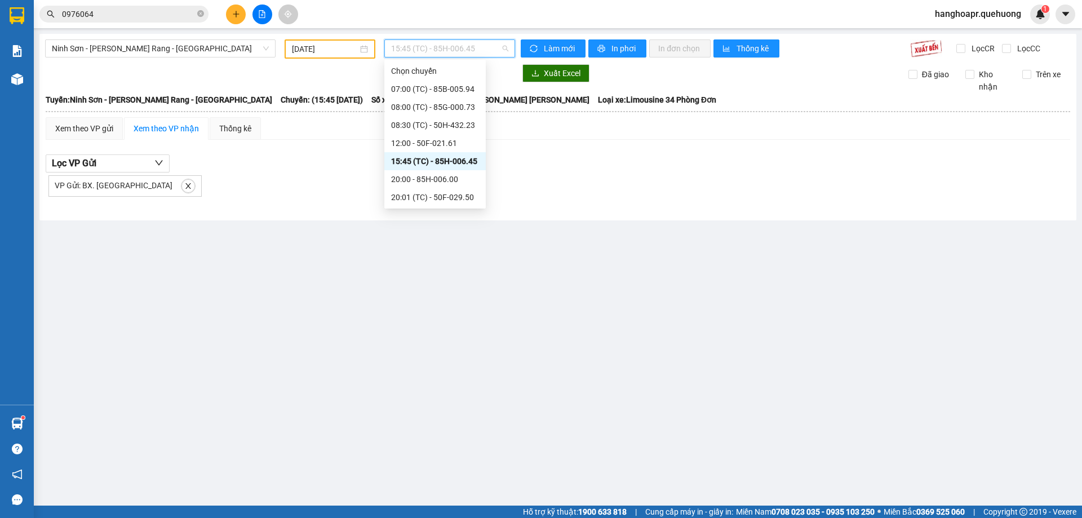
click at [449, 142] on div "12:00 - 50F-021.61" at bounding box center [435, 143] width 88 height 12
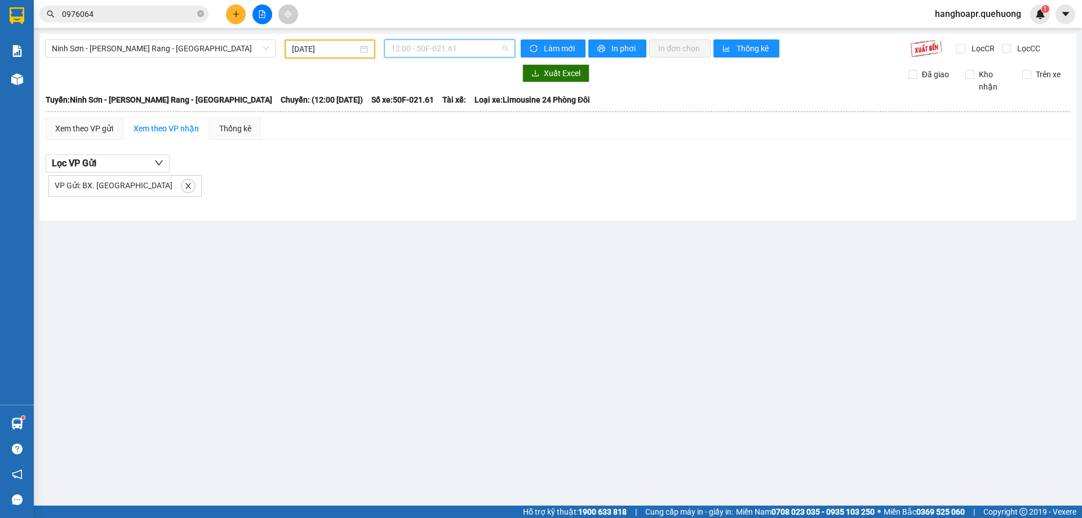
drag, startPoint x: 465, startPoint y: 48, endPoint x: 437, endPoint y: 121, distance: 78.0
click at [466, 48] on span "12:00 - 50F-021.61" at bounding box center [449, 48] width 117 height 17
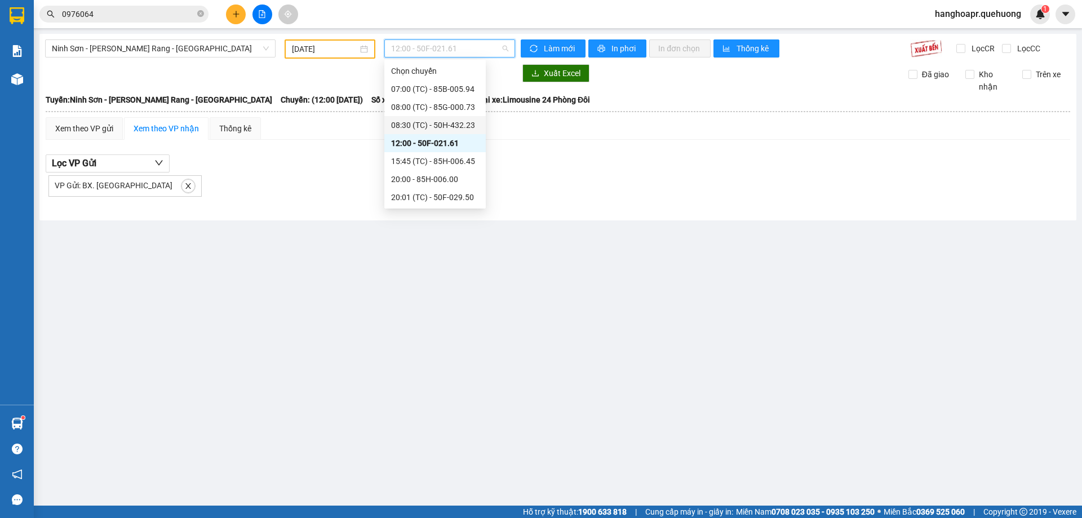
click at [442, 127] on div "08:30 (TC) - 50H-432.23" at bounding box center [435, 125] width 88 height 12
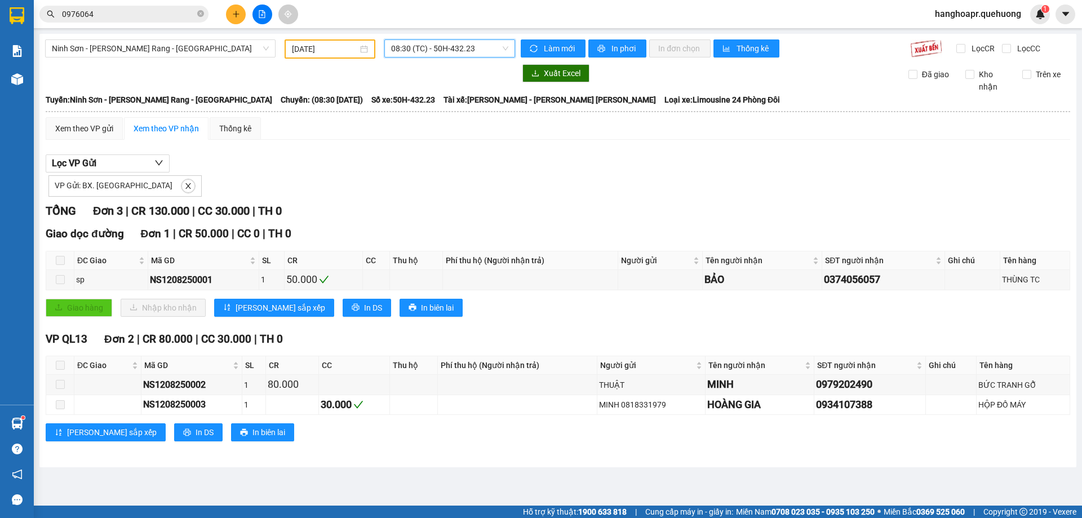
drag, startPoint x: 488, startPoint y: 37, endPoint x: 487, endPoint y: 47, distance: 9.6
click at [488, 37] on div "Ninh Sơn - Phan Rang - Miền Tây 12/08/2025 08:30 08:30 (TC) - 50H-432.23 Làm mớ…" at bounding box center [557, 251] width 1037 height 434
drag, startPoint x: 496, startPoint y: 31, endPoint x: 497, endPoint y: 44, distance: 13.0
click at [497, 37] on main "Ninh Sơn - Phan Rang - Miền Tây 12/08/2025 08:30 (TC) - 50H-432.23 Làm mới In p…" at bounding box center [541, 253] width 1082 height 506
drag, startPoint x: 497, startPoint y: 44, endPoint x: 488, endPoint y: 76, distance: 33.2
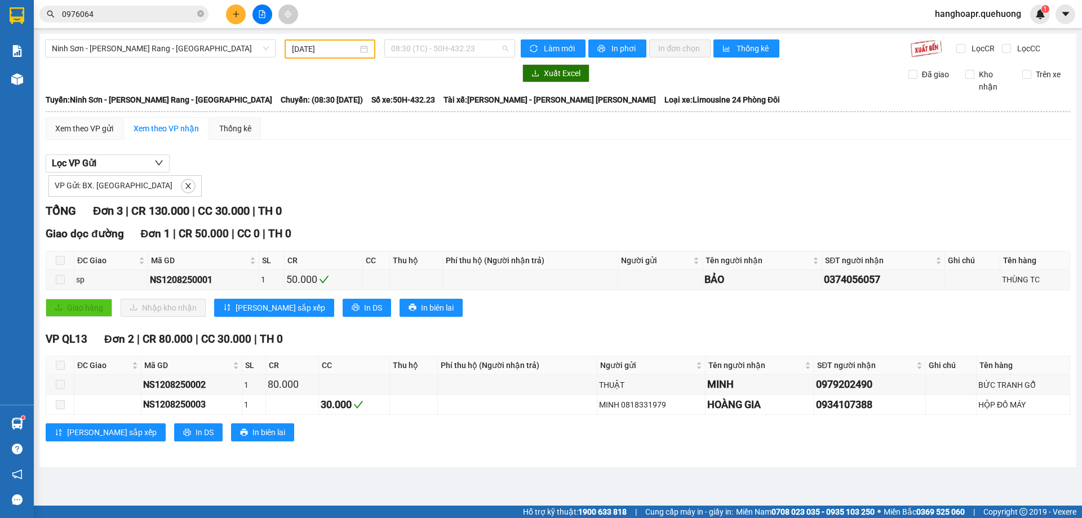
click at [499, 47] on span "08:30 (TC) - 50H-432.23" at bounding box center [449, 48] width 117 height 17
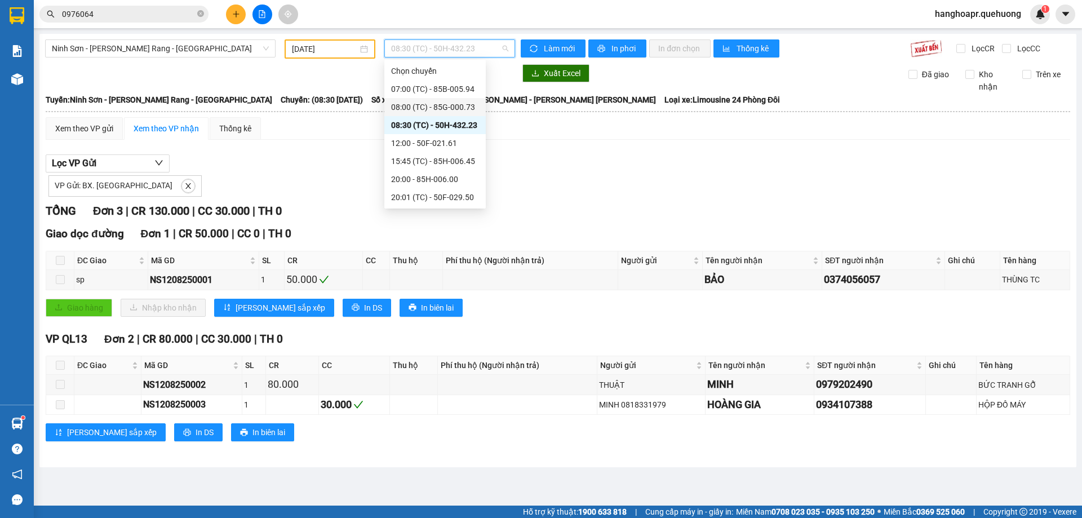
click at [469, 101] on div "08:00 (TC) - 85G-000.73" at bounding box center [435, 107] width 88 height 12
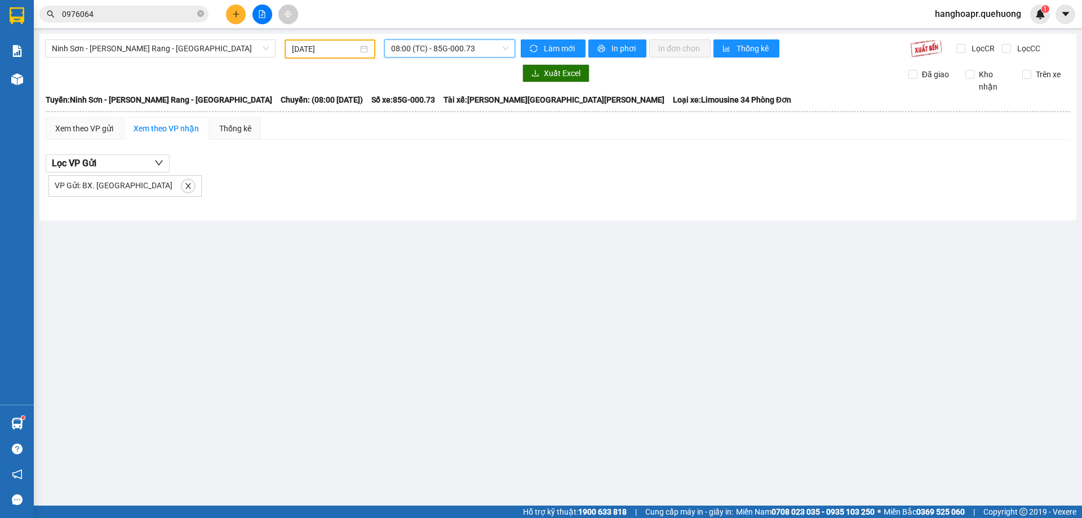
click at [477, 53] on span "08:00 (TC) - 85G-000.73" at bounding box center [449, 48] width 117 height 17
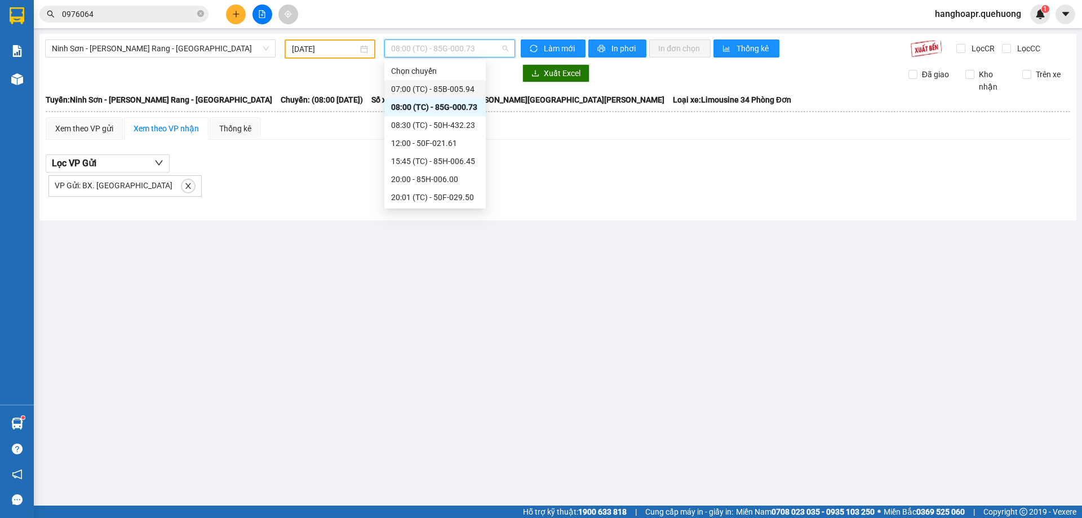
click at [472, 82] on div "07:00 (TC) - 85B-005.94" at bounding box center [434, 89] width 101 height 18
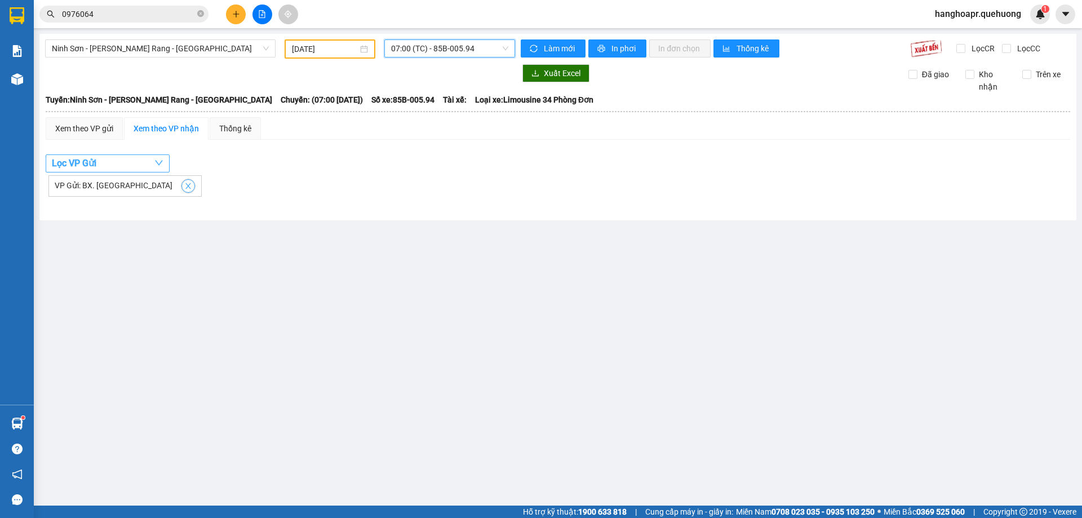
drag, startPoint x: 143, startPoint y: 185, endPoint x: 160, endPoint y: 157, distance: 32.6
click at [185, 185] on icon "close" at bounding box center [188, 186] width 6 height 6
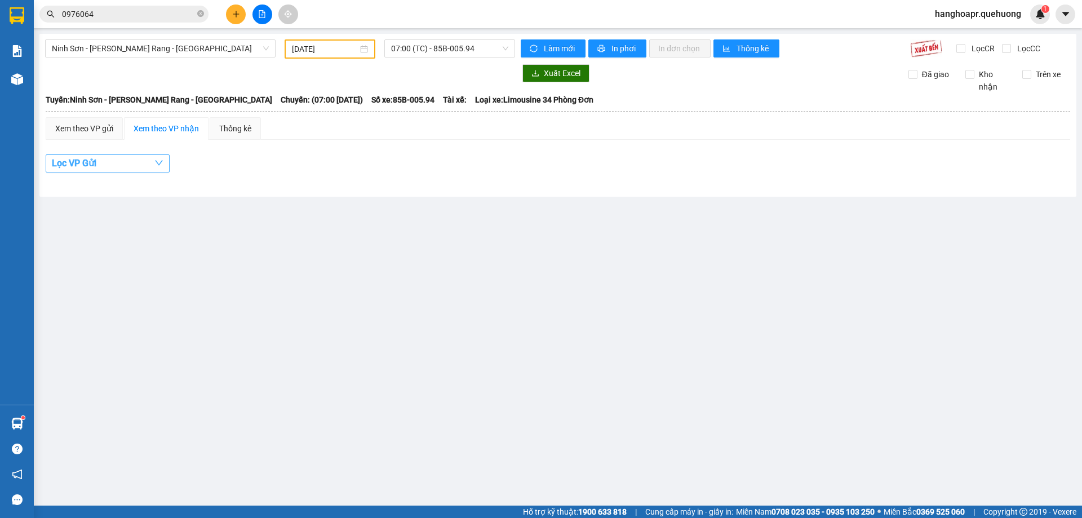
click at [162, 160] on icon "down" at bounding box center [158, 162] width 9 height 9
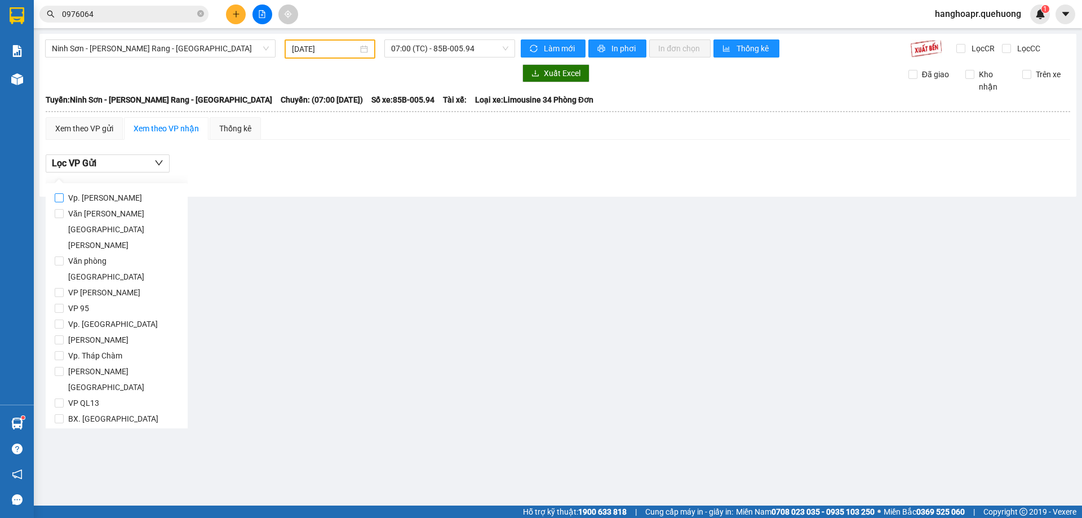
click at [61, 199] on input "Vp. [GEOGRAPHIC_DATA]" at bounding box center [59, 197] width 9 height 9
checkbox input "true"
click at [68, 461] on span "Lọc" at bounding box center [70, 467] width 13 height 12
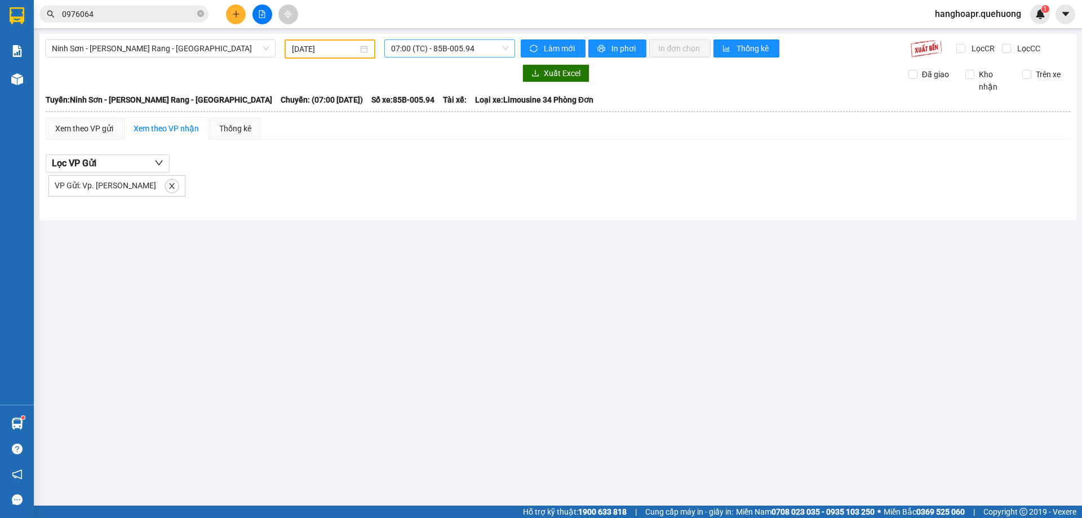
click at [444, 42] on span "07:00 (TC) - 85B-005.94" at bounding box center [449, 48] width 117 height 17
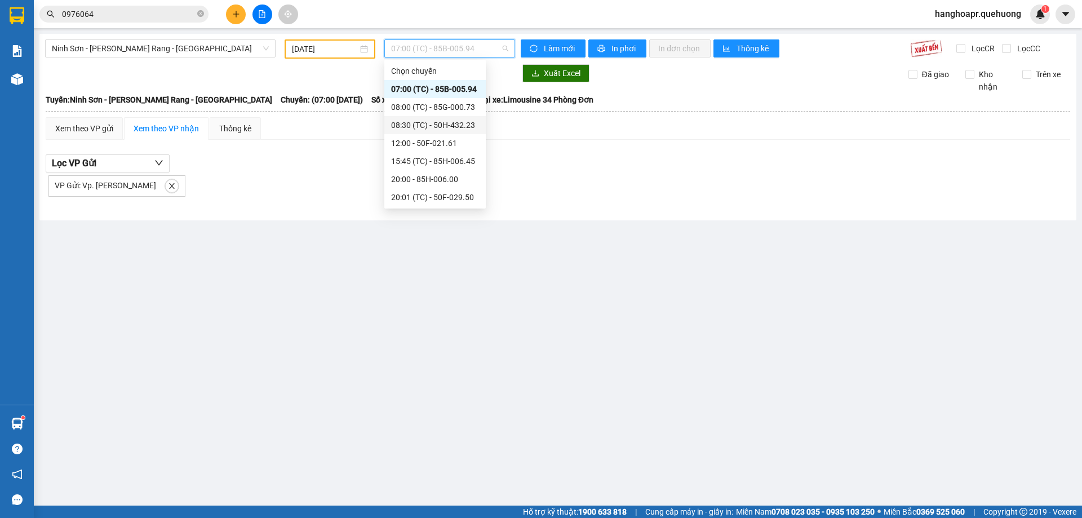
click at [467, 126] on div "08:30 (TC) - 50H-432.23" at bounding box center [435, 125] width 88 height 12
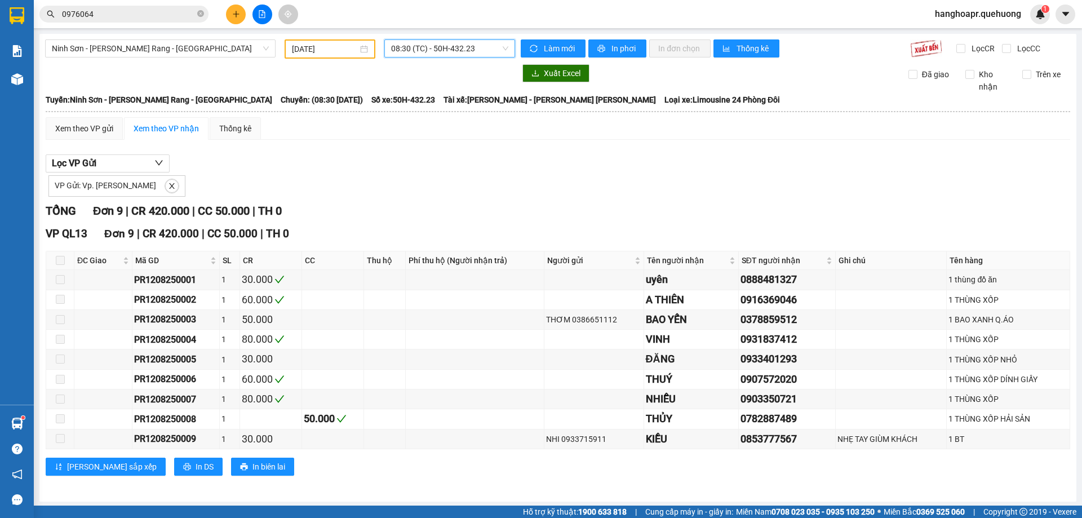
click at [483, 54] on span "08:30 (TC) - 50H-432.23" at bounding box center [449, 48] width 117 height 17
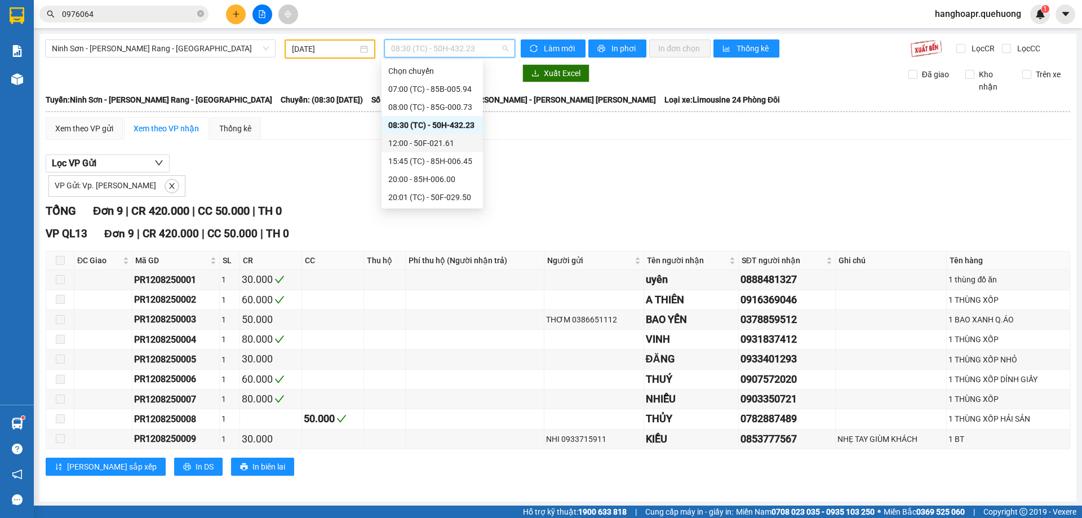
click at [455, 144] on div "12:00 - 50F-021.61" at bounding box center [432, 143] width 88 height 12
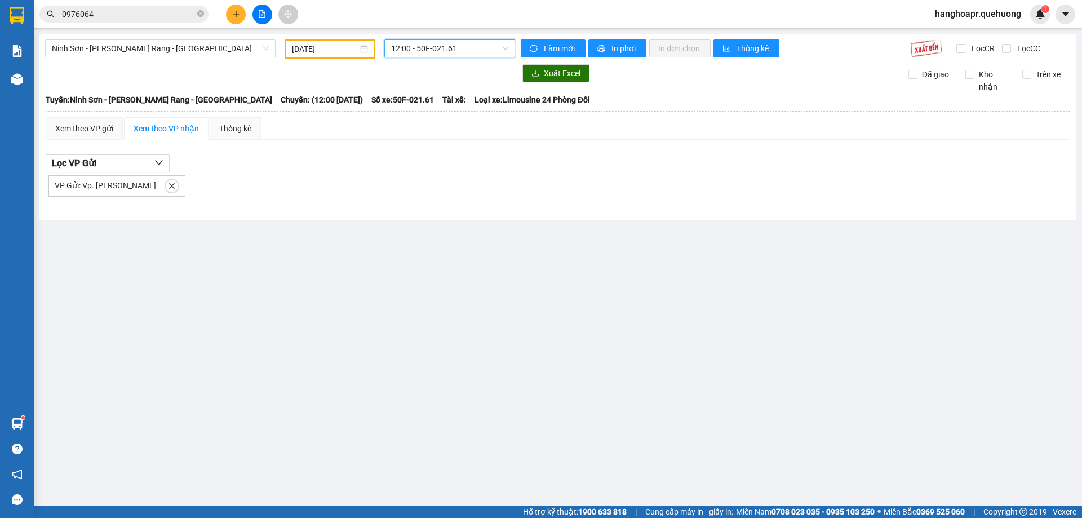
click at [468, 49] on span "12:00 - 50F-021.61" at bounding box center [449, 48] width 117 height 17
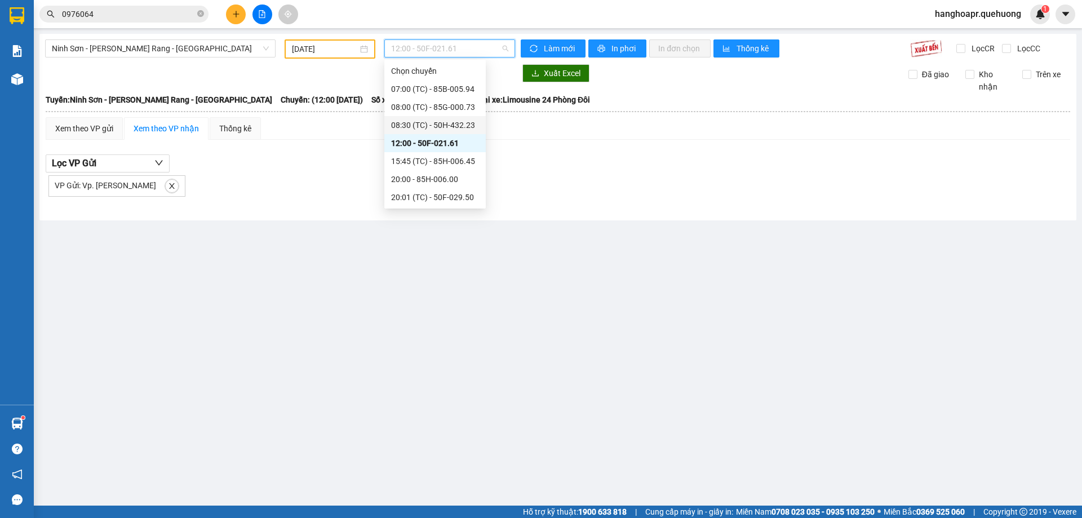
click at [448, 128] on div "08:30 (TC) - 50H-432.23" at bounding box center [435, 125] width 88 height 12
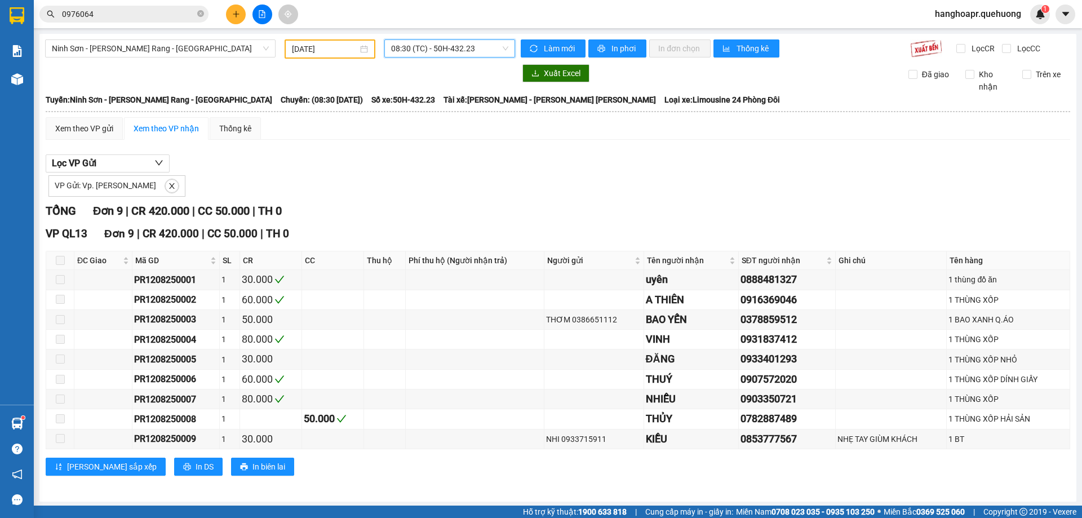
click at [400, 41] on span "08:30 (TC) - 50H-432.23" at bounding box center [449, 48] width 117 height 17
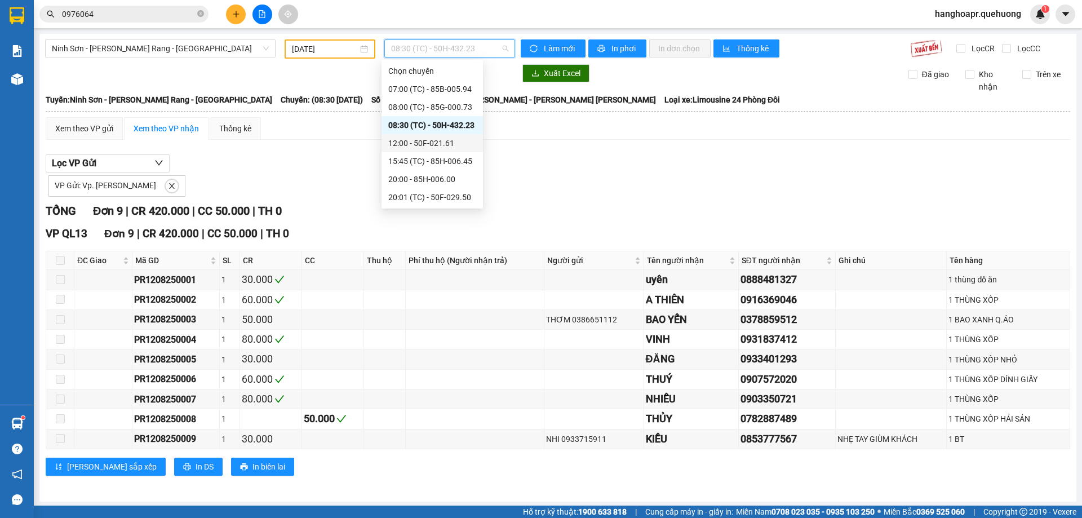
scroll to position [108, 0]
click at [436, 160] on div "22:00 - 85H-177.71" at bounding box center [432, 161] width 88 height 12
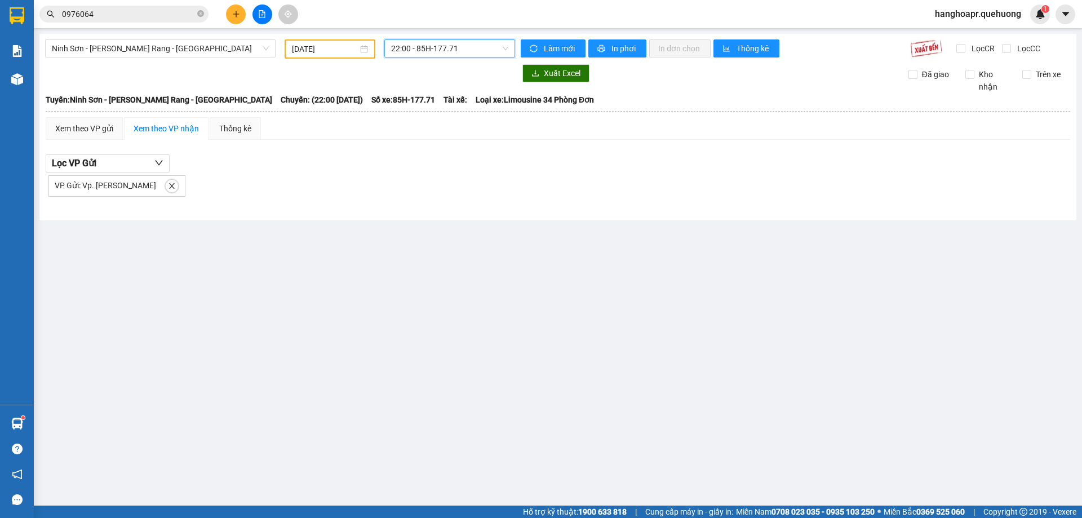
click at [472, 50] on span "22:00 - 85H-177.71" at bounding box center [449, 48] width 117 height 17
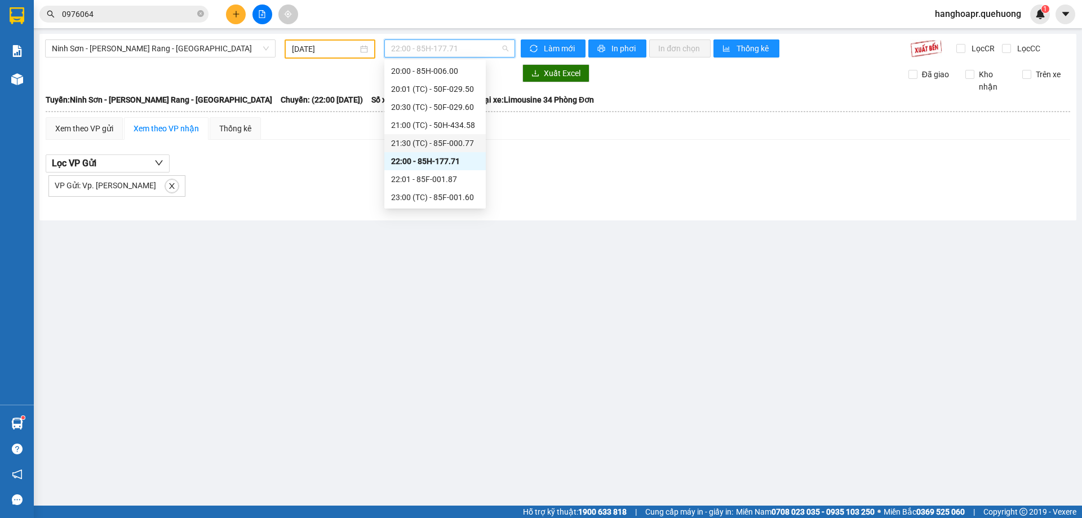
click at [450, 145] on div "21:30 (TC) - 85F-000.77" at bounding box center [435, 143] width 88 height 12
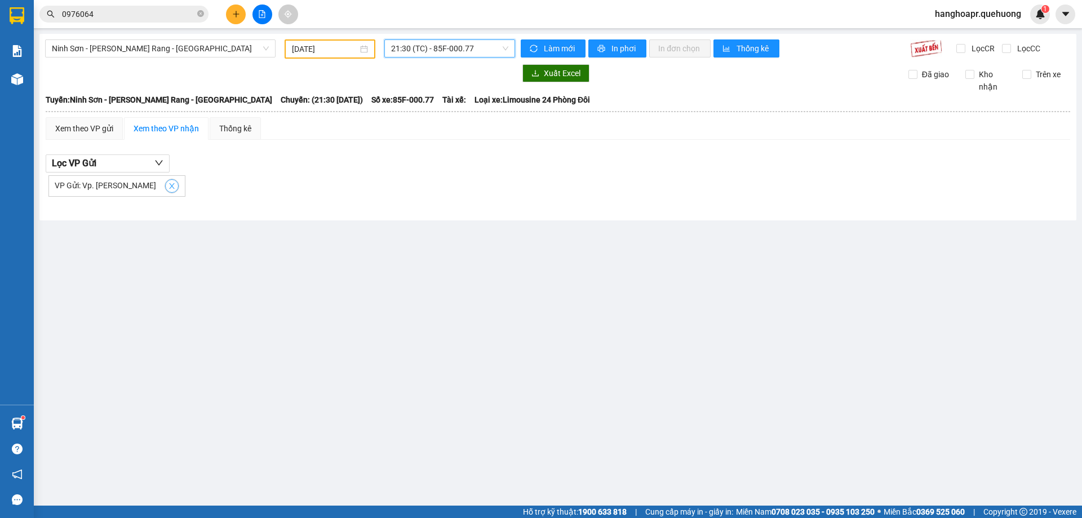
click at [169, 188] on icon "close" at bounding box center [172, 186] width 6 height 6
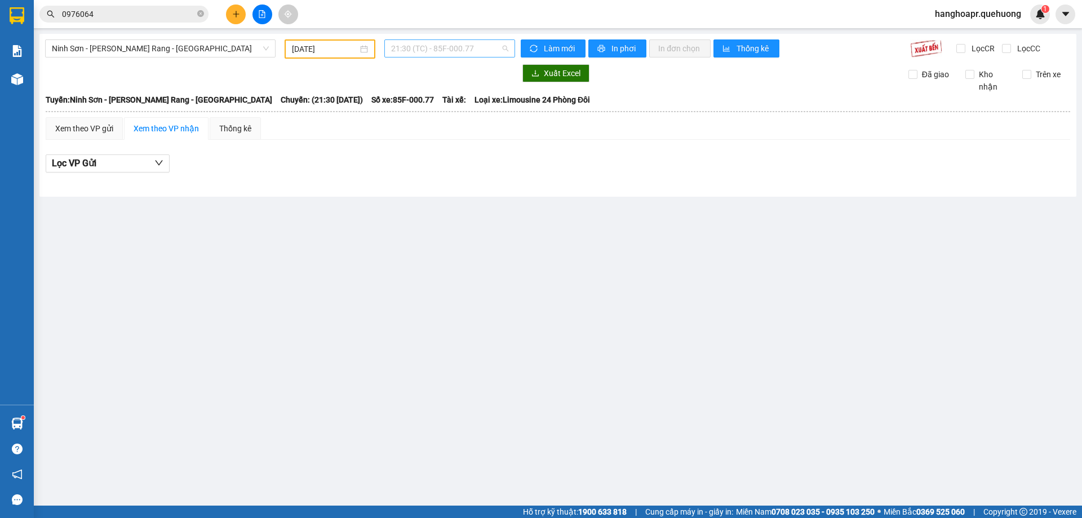
click at [475, 43] on span "21:30 (TC) - 85F-000.77" at bounding box center [449, 48] width 117 height 17
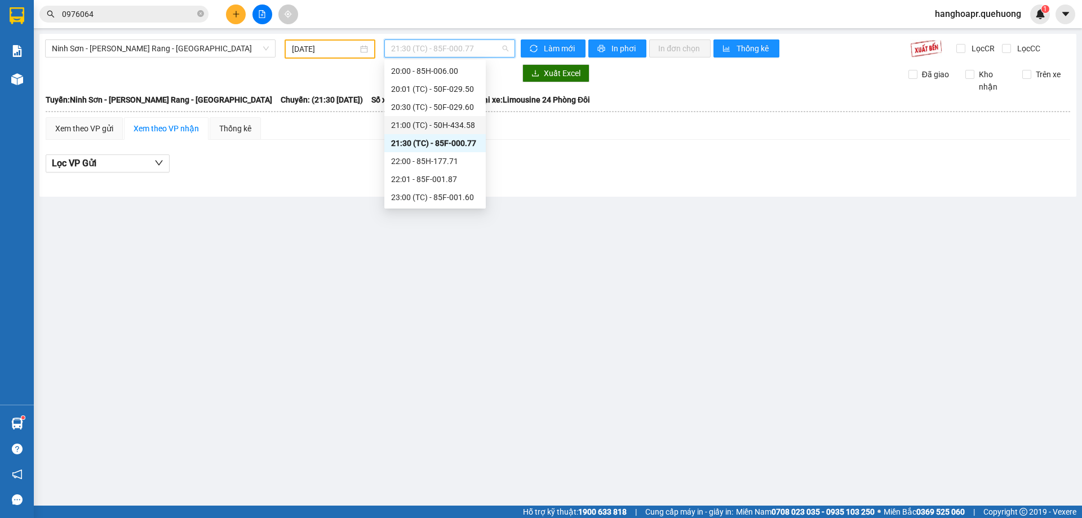
click at [468, 122] on div "21:00 (TC) - 50H-434.58" at bounding box center [435, 125] width 88 height 12
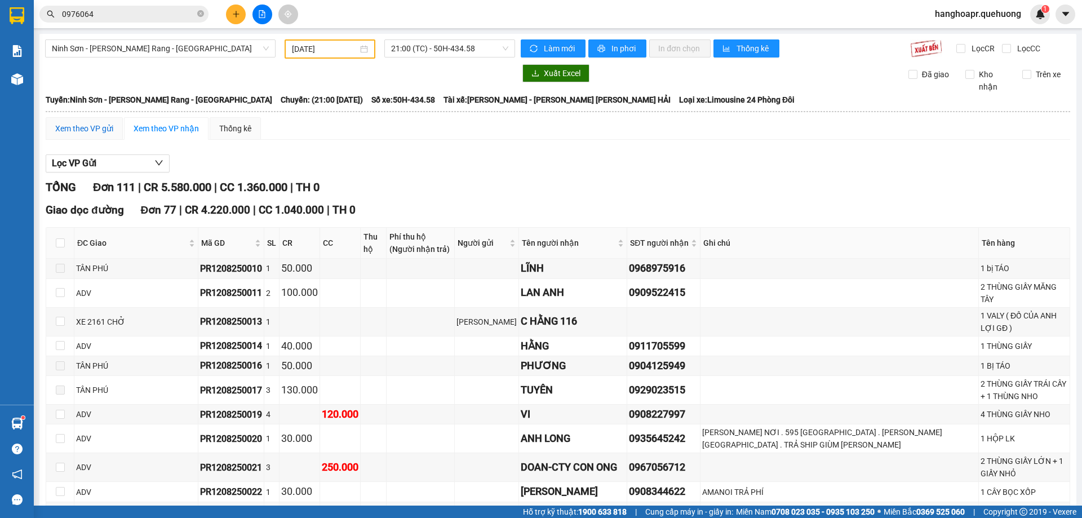
click at [86, 132] on div "Xem theo VP gửi" at bounding box center [84, 128] width 58 height 12
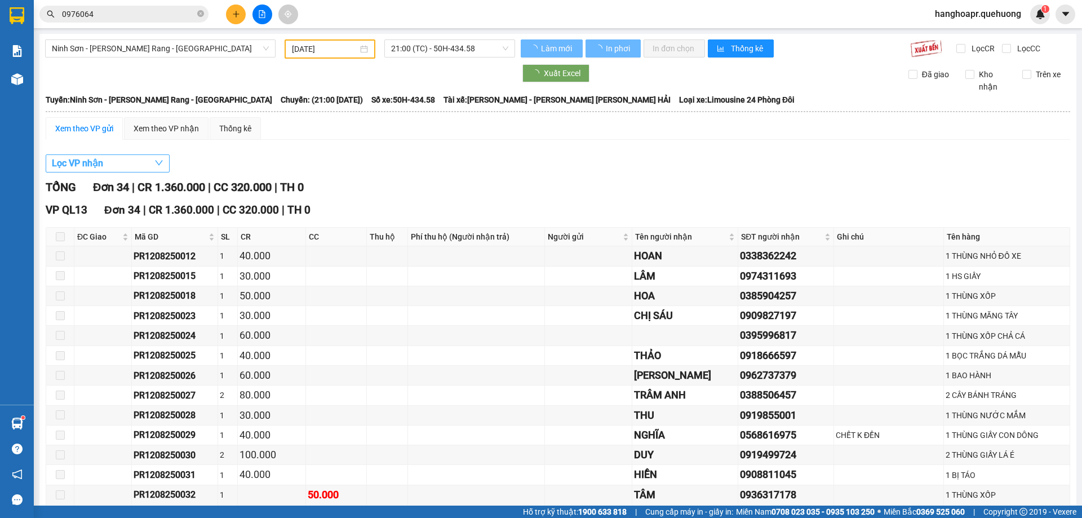
click at [114, 168] on button "Lọc VP nhận" at bounding box center [108, 163] width 124 height 18
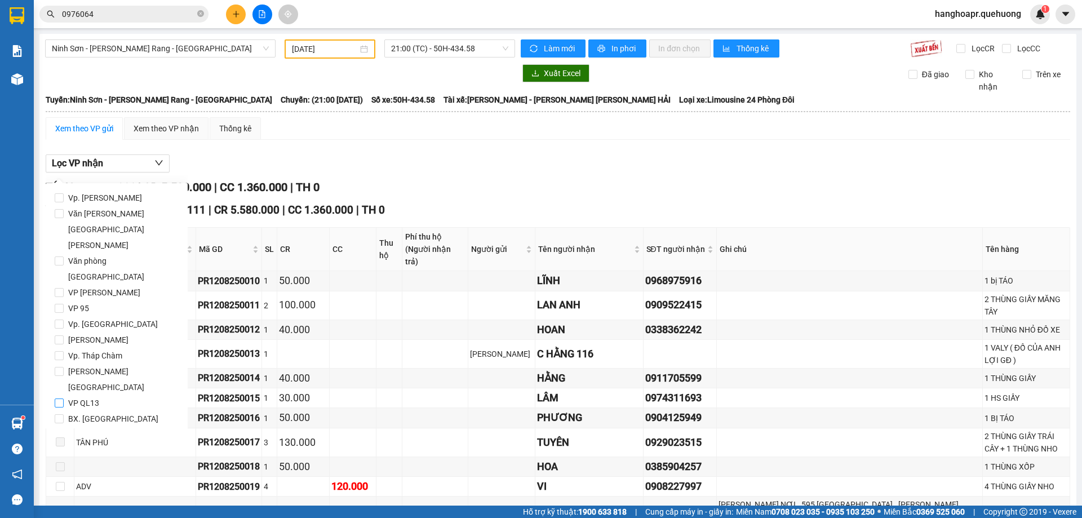
click at [58, 399] on input "VP QL13" at bounding box center [59, 403] width 9 height 9
click at [76, 461] on span "Lọc" at bounding box center [70, 467] width 13 height 12
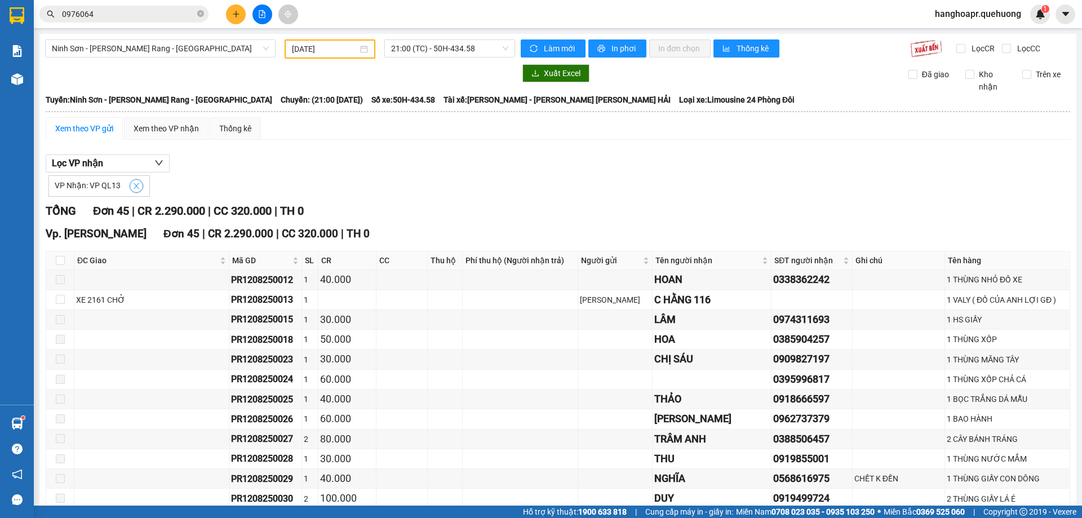
click at [135, 187] on icon "close" at bounding box center [137, 186] width 6 height 6
click at [154, 169] on button "Lọc VP nhận" at bounding box center [108, 163] width 124 height 18
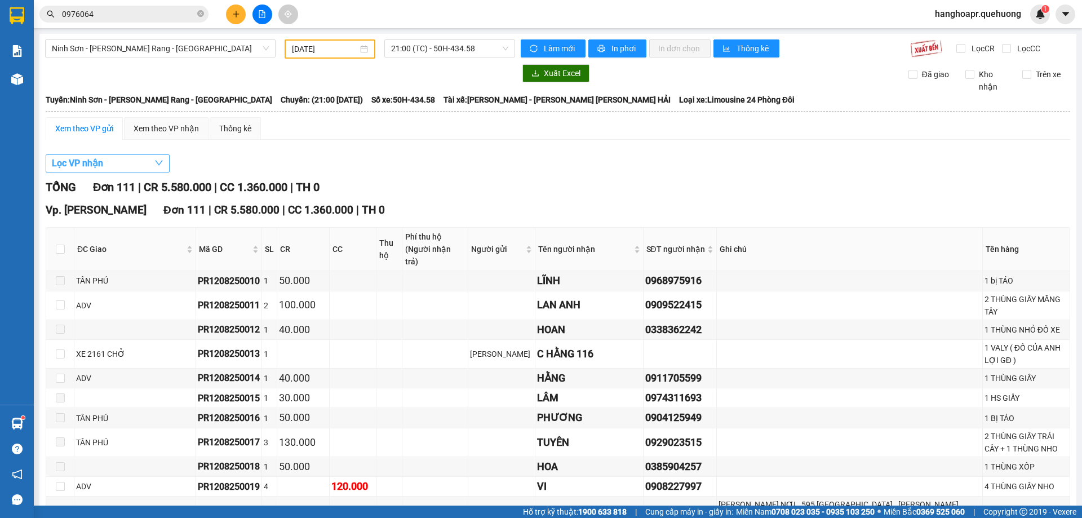
checkbox input "false"
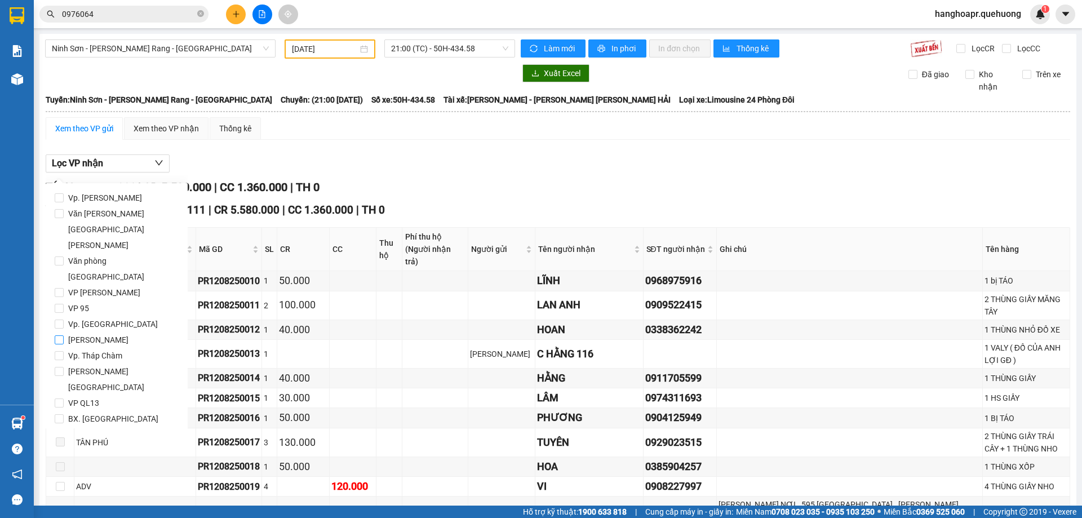
click at [56, 335] on input "[PERSON_NAME]" at bounding box center [59, 339] width 9 height 9
click at [72, 461] on span "Lọc" at bounding box center [70, 467] width 13 height 12
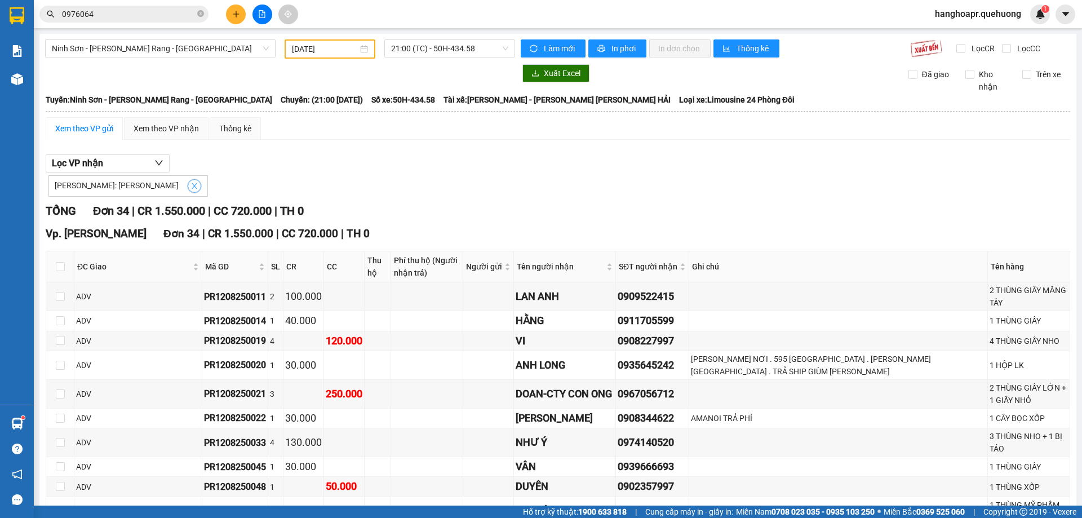
click at [188, 182] on button "button" at bounding box center [195, 186] width 14 height 14
checkbox input "false"
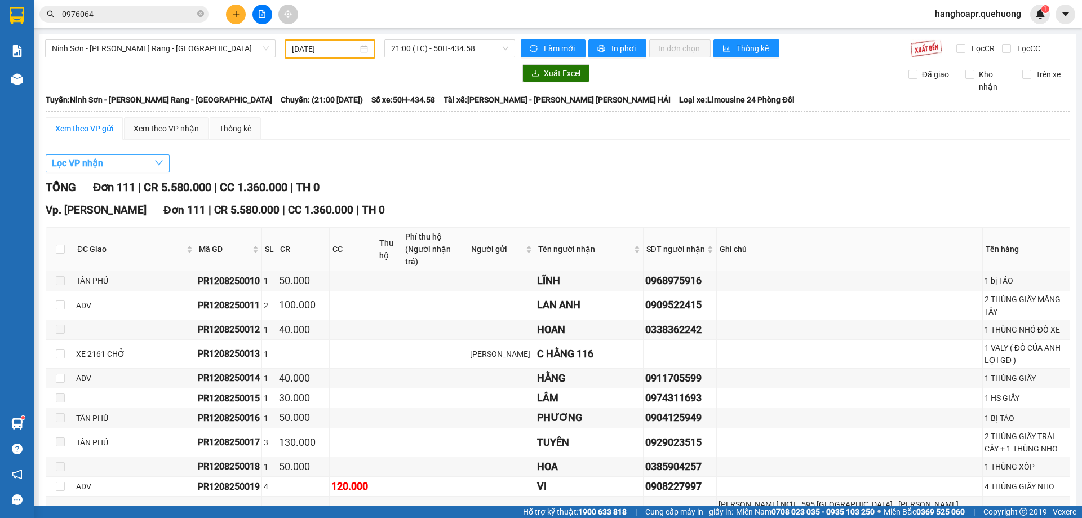
click at [162, 165] on icon "down" at bounding box center [158, 162] width 9 height 9
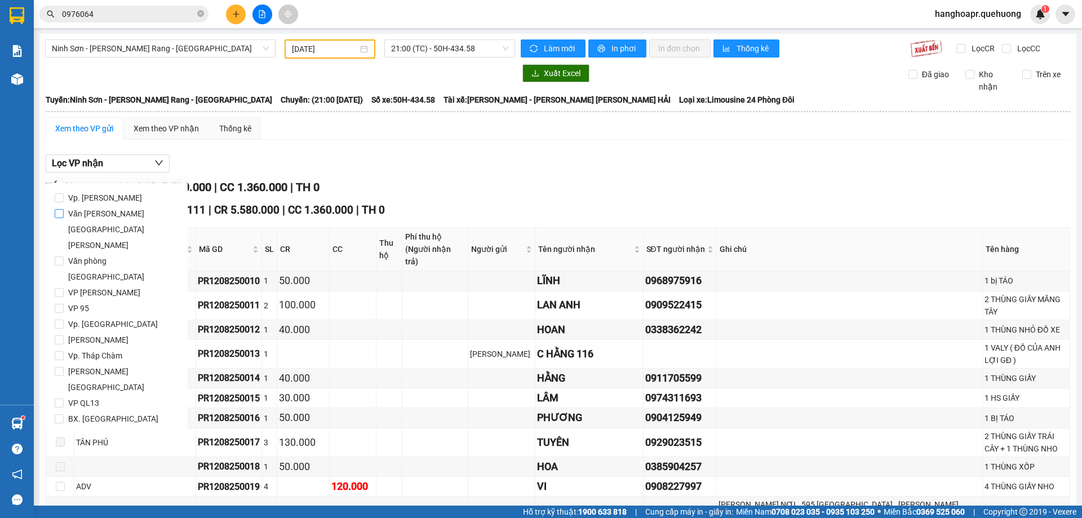
click at [60, 214] on input "Văn phòng [GEOGRAPHIC_DATA]" at bounding box center [59, 213] width 9 height 9
checkbox input "true"
click at [72, 461] on span "Lọc" at bounding box center [70, 467] width 13 height 12
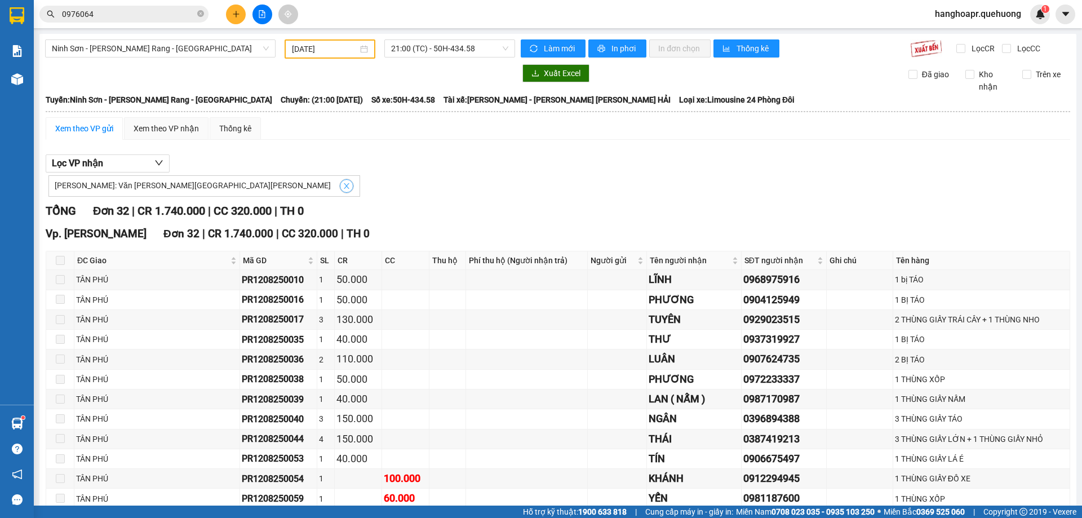
click at [343, 187] on icon "close" at bounding box center [347, 186] width 8 height 8
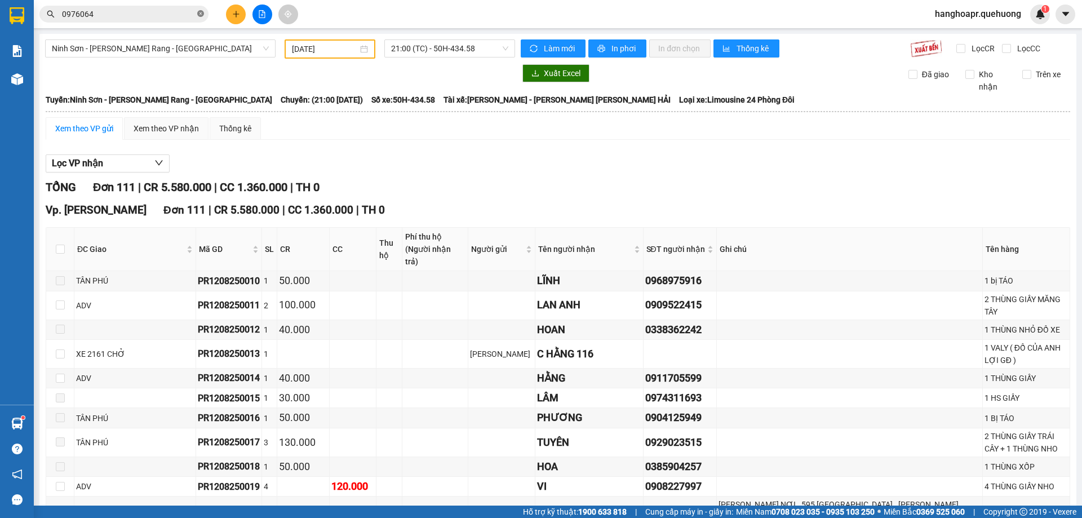
click at [202, 12] on icon "close-circle" at bounding box center [200, 13] width 7 height 7
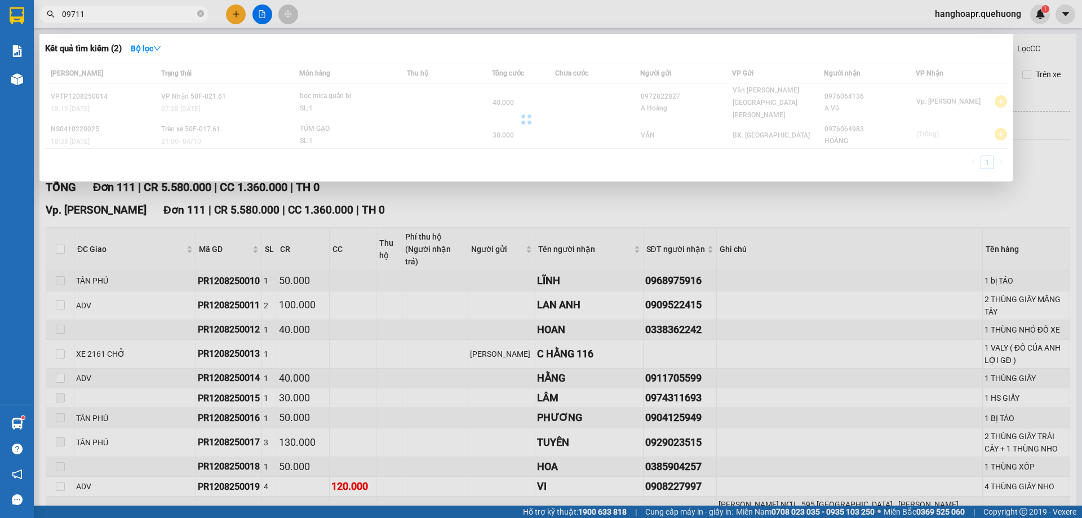
type input "097111"
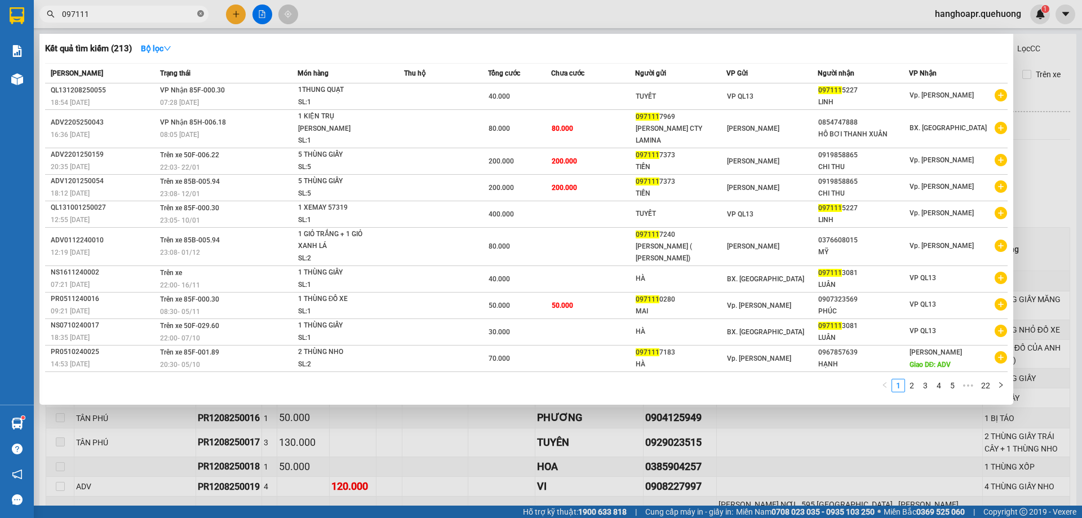
click at [201, 13] on icon "close-circle" at bounding box center [200, 13] width 7 height 7
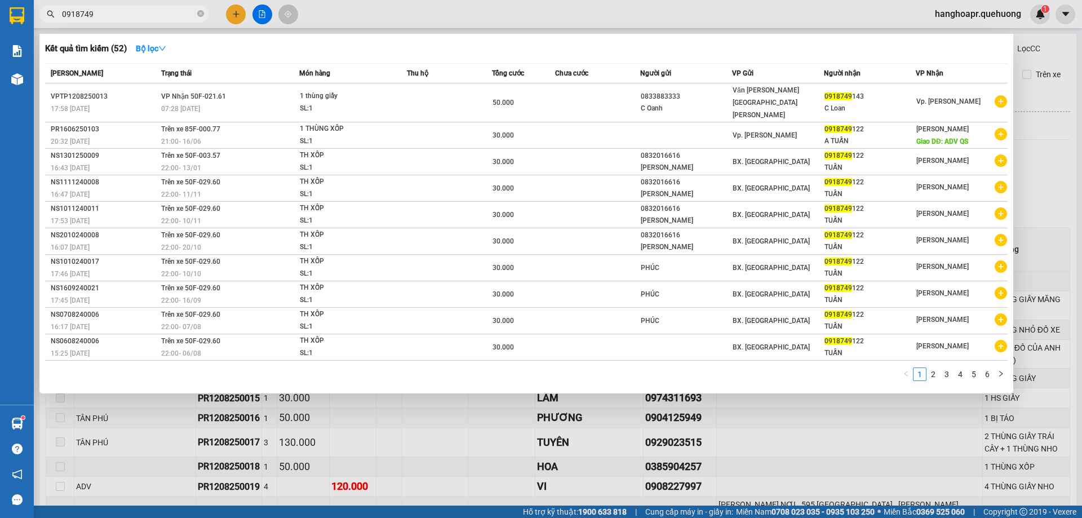
type input "0918749"
click at [264, 16] on div at bounding box center [541, 259] width 1082 height 518
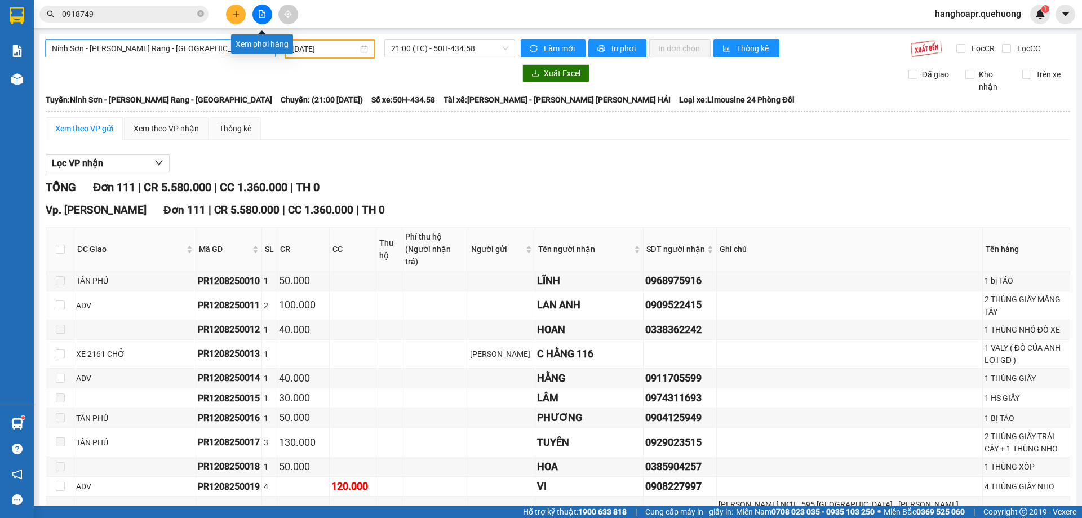
click at [213, 50] on span "Ninh Sơn - Phan Rang - [GEOGRAPHIC_DATA]" at bounding box center [160, 48] width 217 height 17
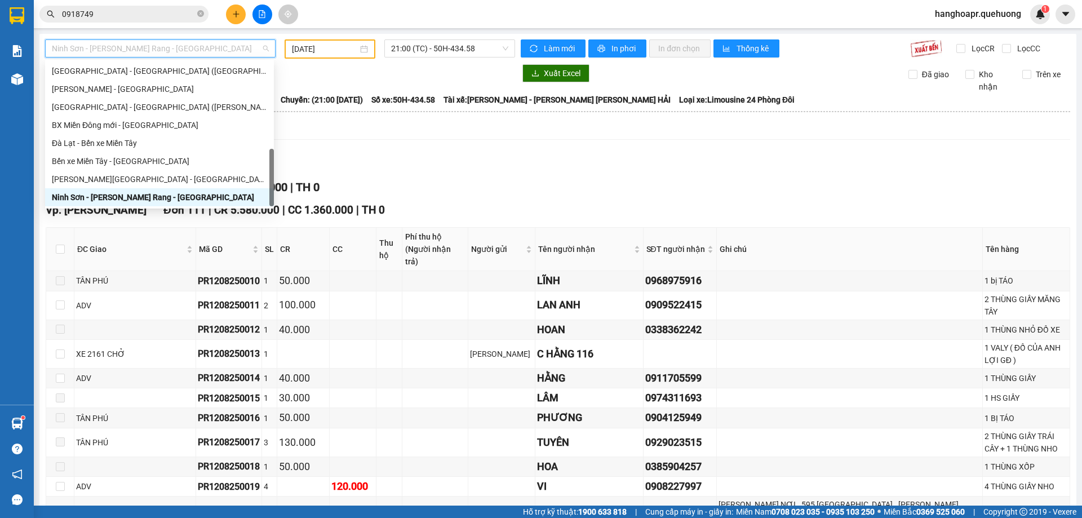
scroll to position [338, 0]
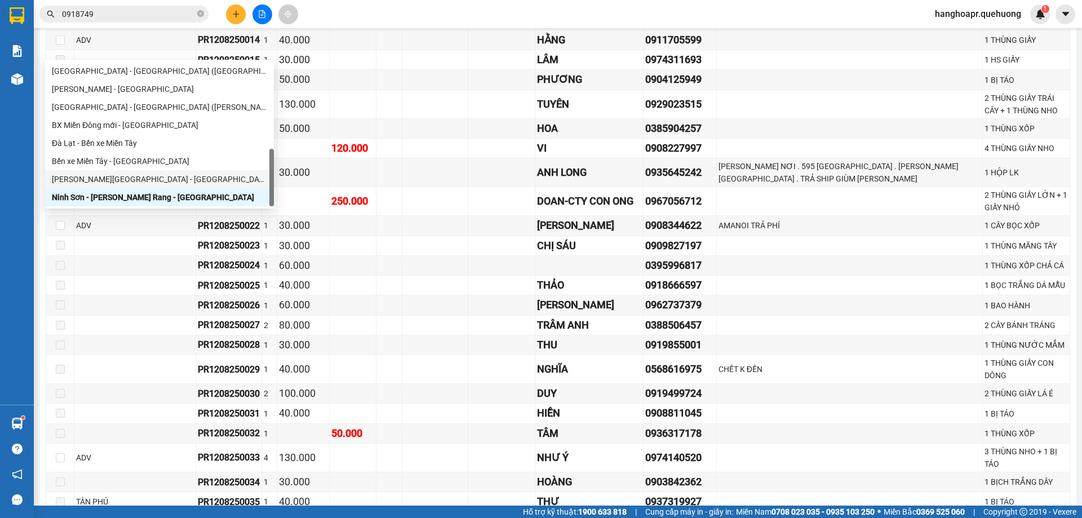
click at [178, 175] on div "Miền Tây - [GEOGRAPHIC_DATA] - [GEOGRAPHIC_DATA]" at bounding box center [159, 179] width 215 height 12
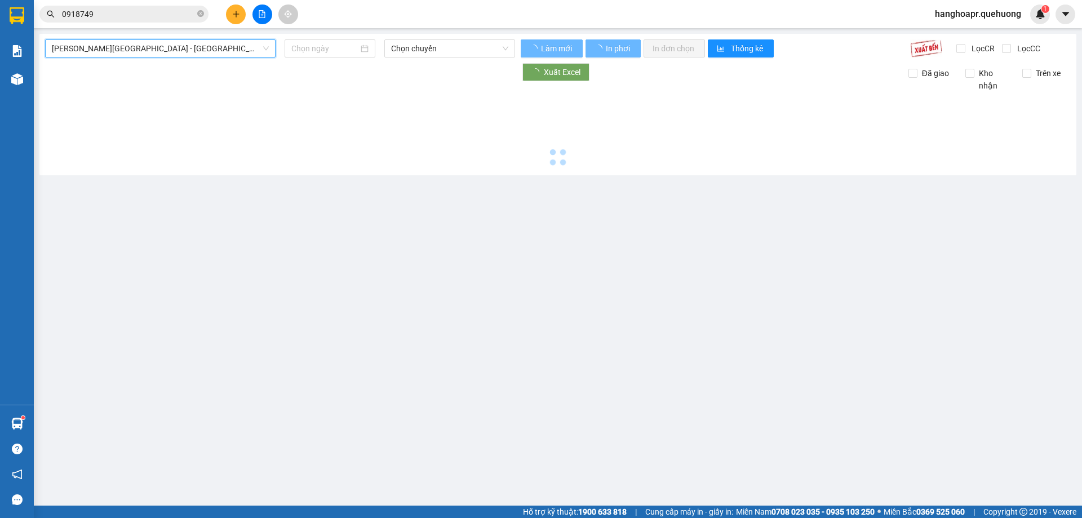
scroll to position [0, 0]
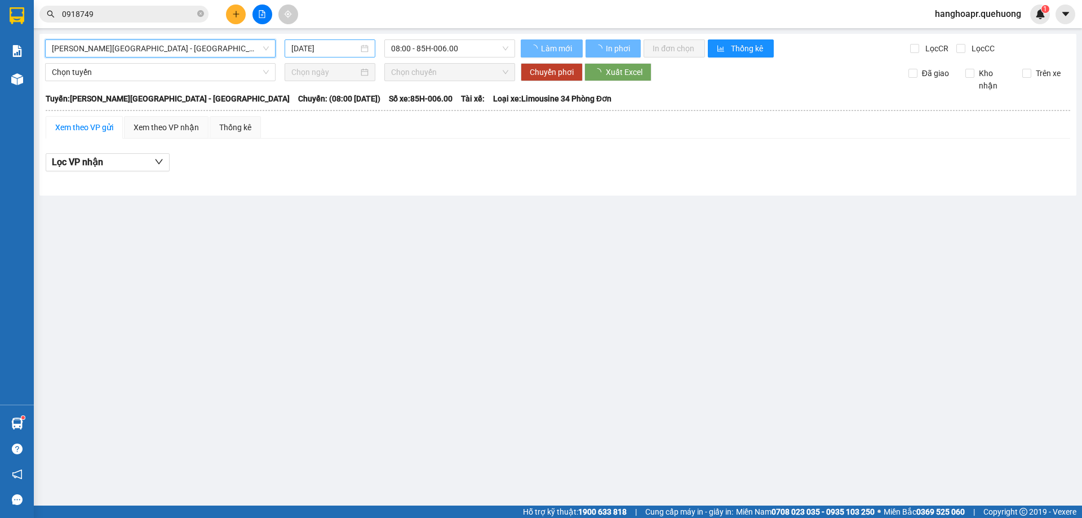
click at [346, 49] on input "[DATE]" at bounding box center [324, 48] width 67 height 12
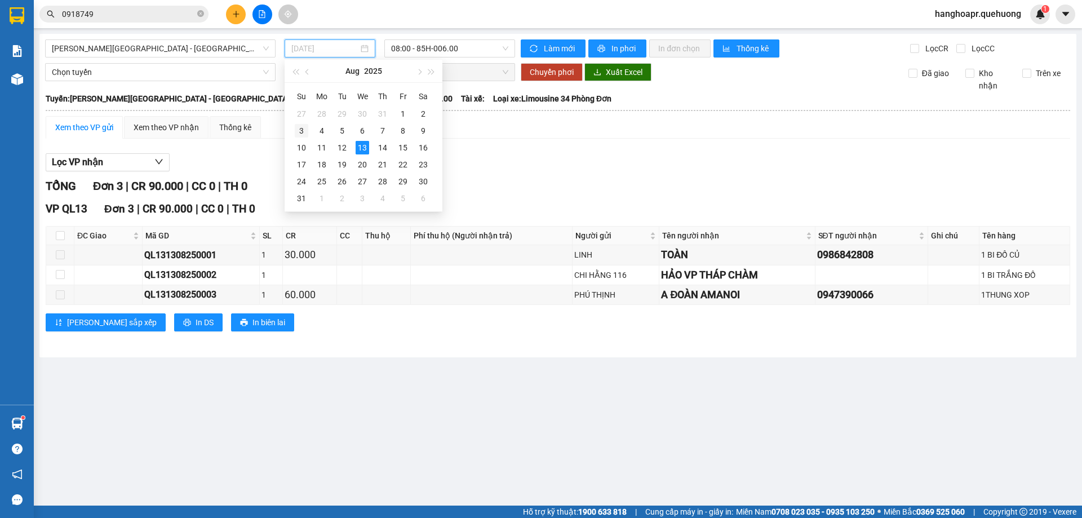
click at [300, 130] on div "3" at bounding box center [302, 131] width 14 height 14
type input "03/08/2025"
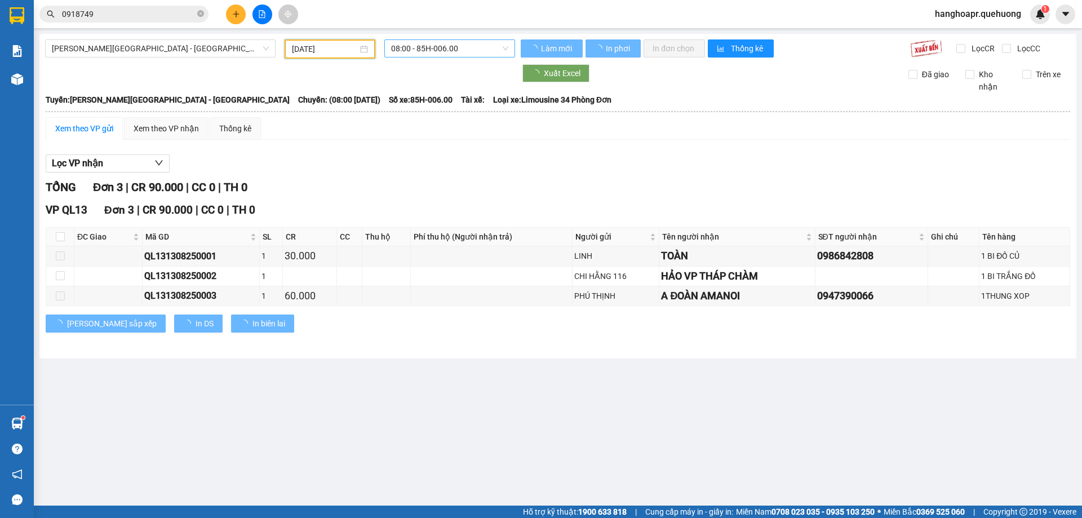
click at [428, 52] on span "08:00 - 85H-006.00" at bounding box center [449, 48] width 117 height 17
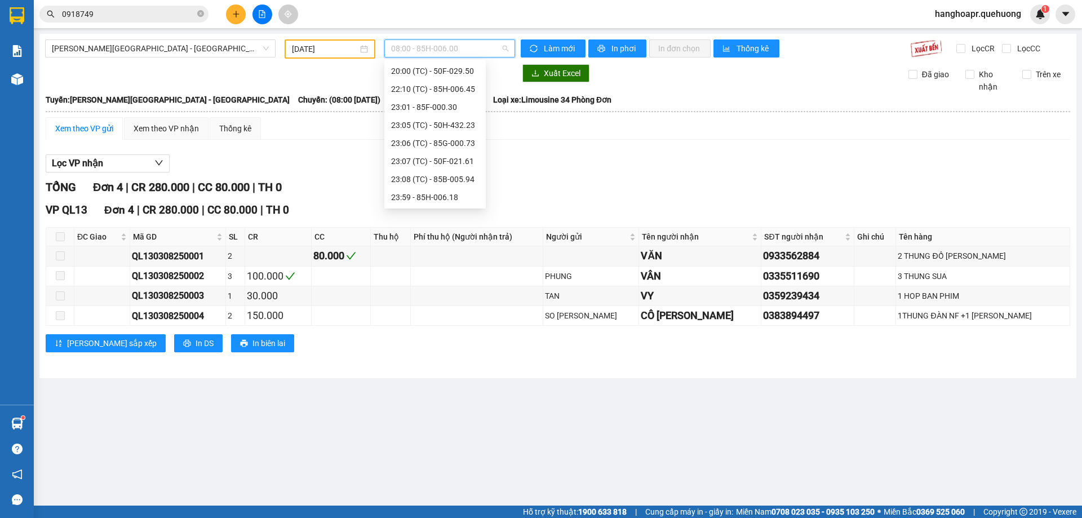
scroll to position [18, 0]
click at [167, 135] on div "Xem theo VP nhận" at bounding box center [166, 128] width 85 height 23
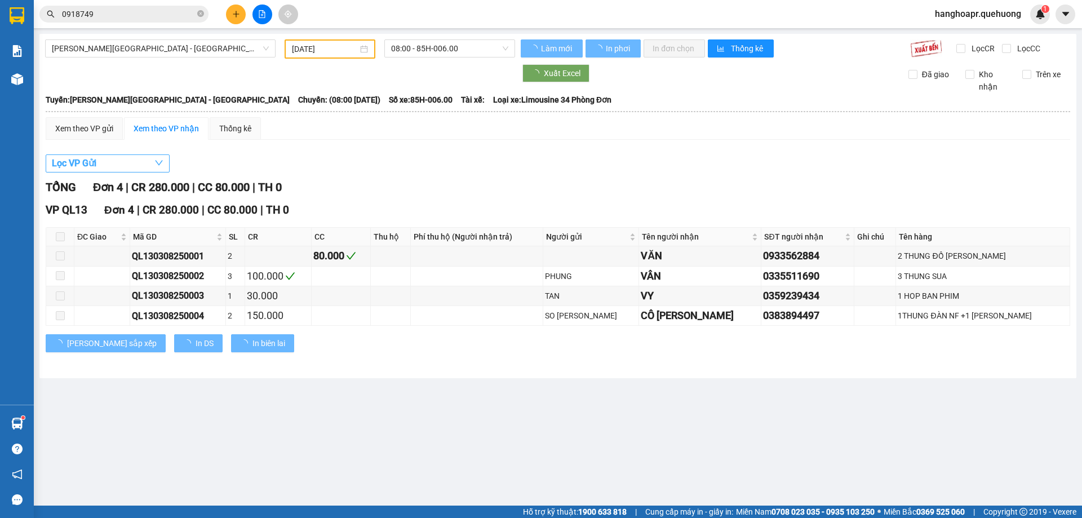
click at [152, 163] on button "Lọc VP Gửi" at bounding box center [108, 163] width 124 height 18
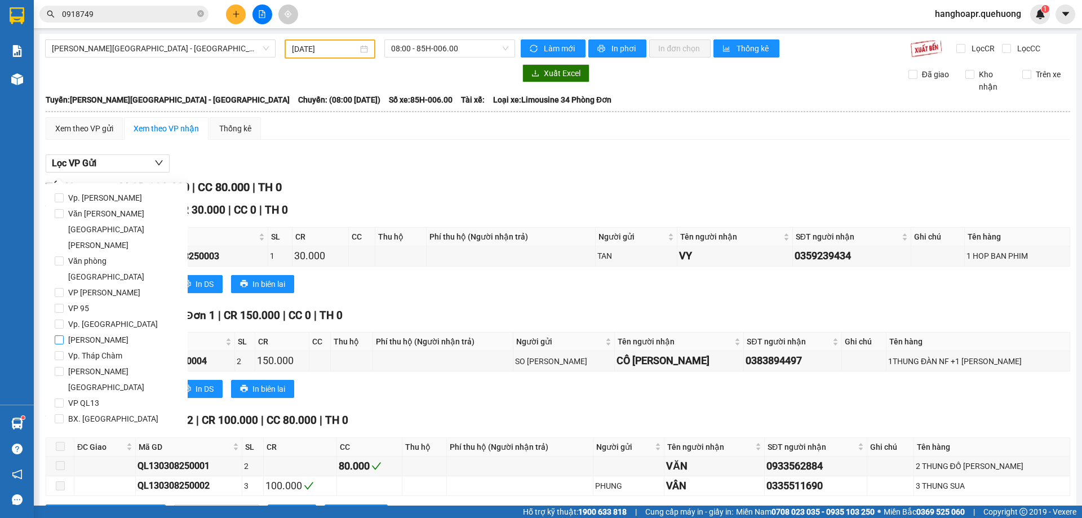
click at [61, 335] on input "[PERSON_NAME]" at bounding box center [59, 339] width 9 height 9
checkbox input "true"
click at [72, 461] on span "Lọc" at bounding box center [70, 467] width 13 height 12
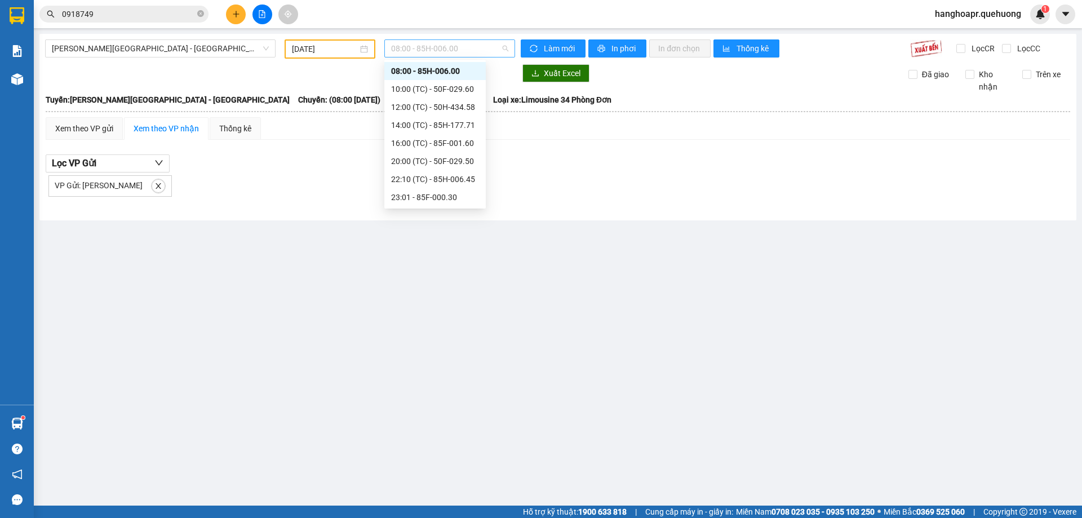
drag, startPoint x: 471, startPoint y: 51, endPoint x: 452, endPoint y: 102, distance: 54.2
click at [468, 58] on div "08:00 - 85H-006.00" at bounding box center [450, 48] width 140 height 19
click at [453, 86] on div "10:00 (TC) - 50F-029.60" at bounding box center [435, 89] width 88 height 12
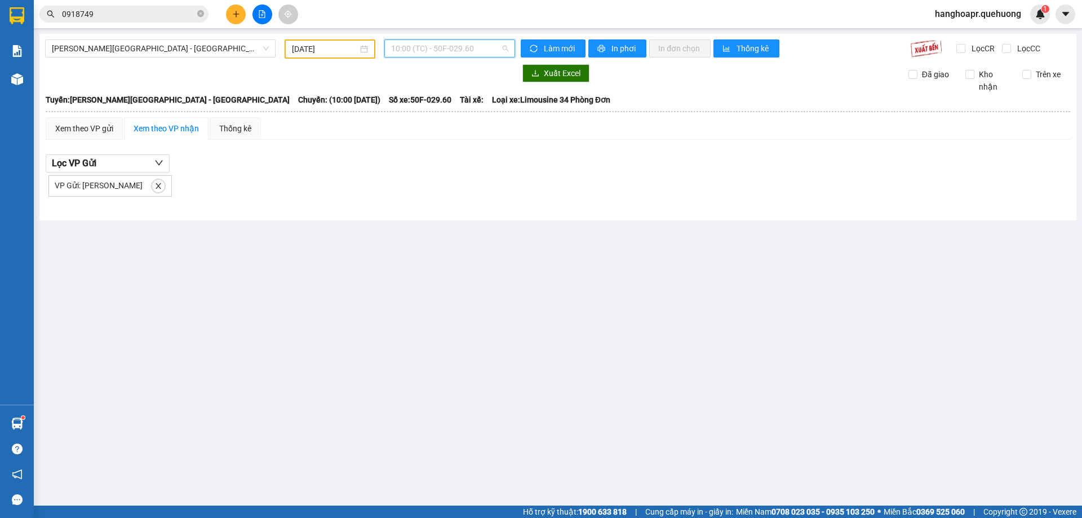
drag, startPoint x: 474, startPoint y: 50, endPoint x: 441, endPoint y: 96, distance: 56.6
click at [470, 56] on span "10:00 (TC) - 50F-029.60" at bounding box center [449, 48] width 117 height 17
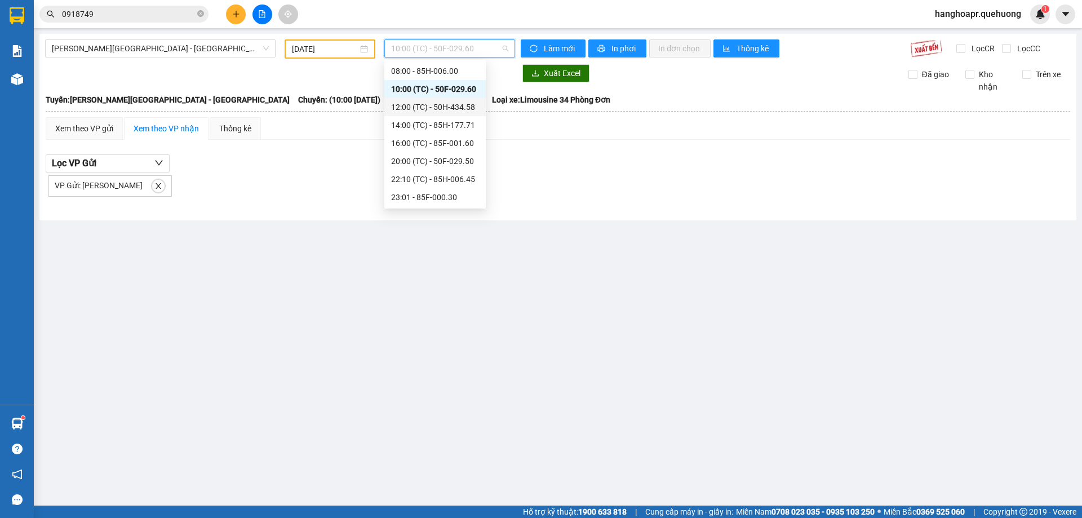
click at [439, 109] on div "12:00 (TC) - 50H-434.58" at bounding box center [435, 107] width 88 height 12
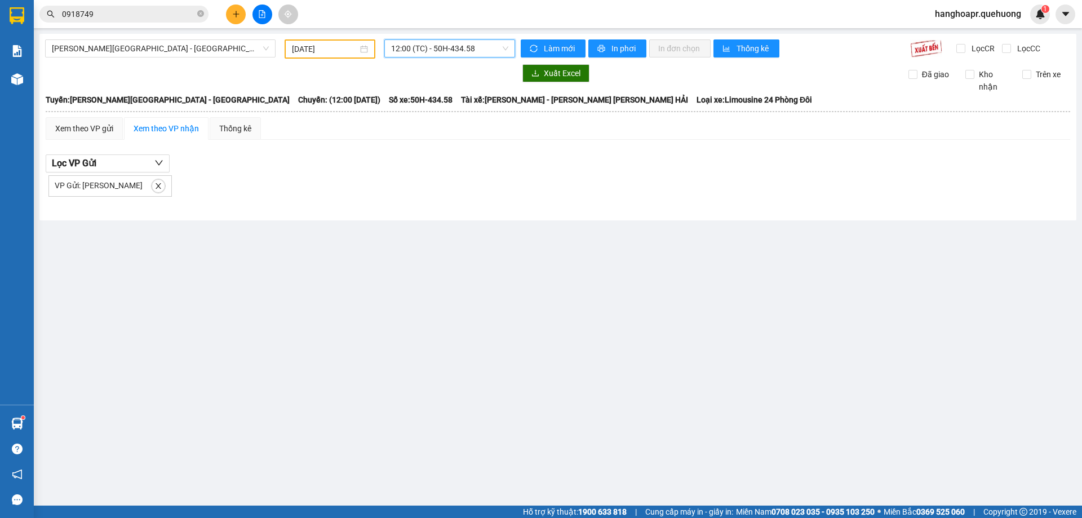
click at [470, 50] on span "12:00 (TC) - 50H-434.58" at bounding box center [449, 48] width 117 height 17
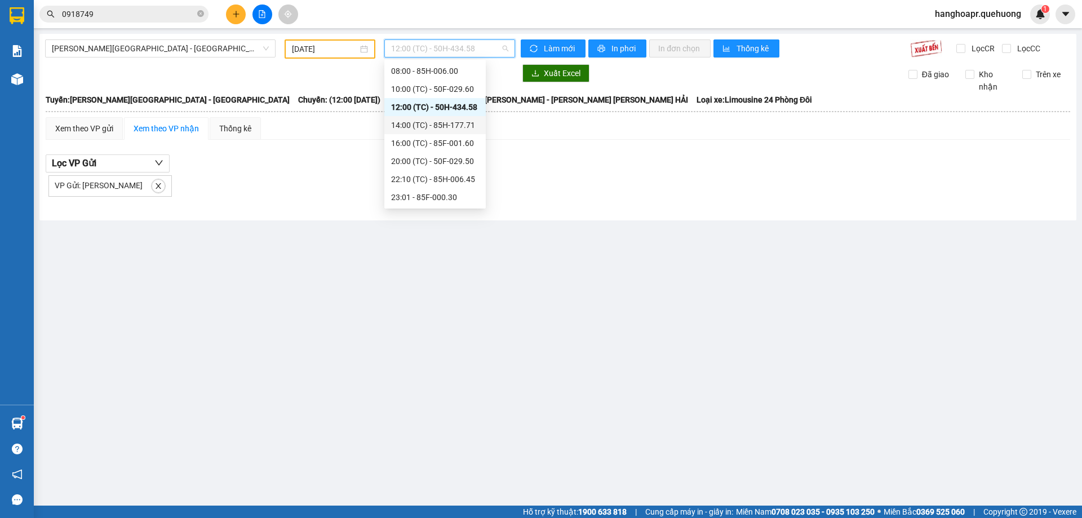
drag, startPoint x: 457, startPoint y: 129, endPoint x: 468, endPoint y: 89, distance: 41.6
click at [457, 129] on div "14:00 (TC) - 85H-177.71" at bounding box center [435, 125] width 88 height 12
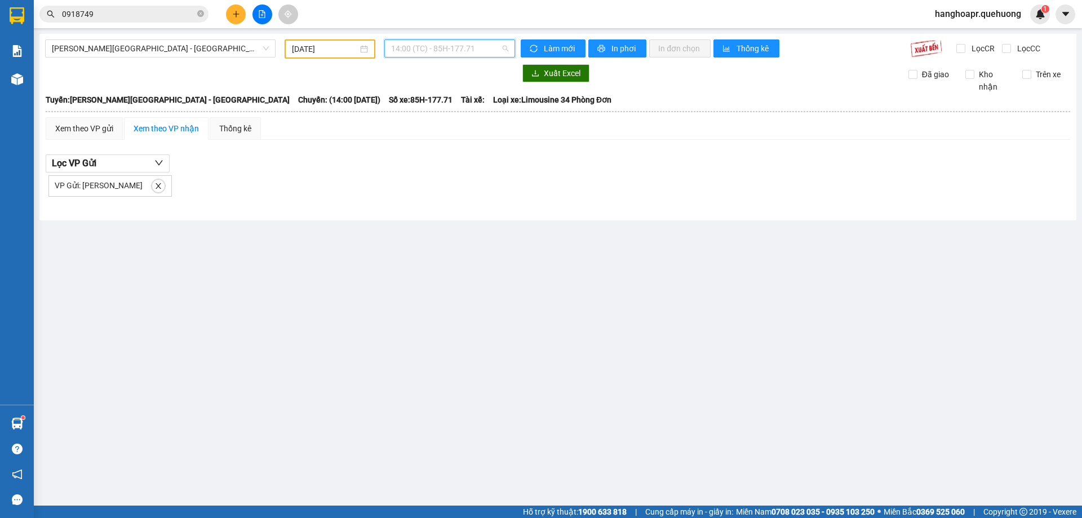
click at [470, 50] on span "14:00 (TC) - 85H-177.71" at bounding box center [449, 48] width 117 height 17
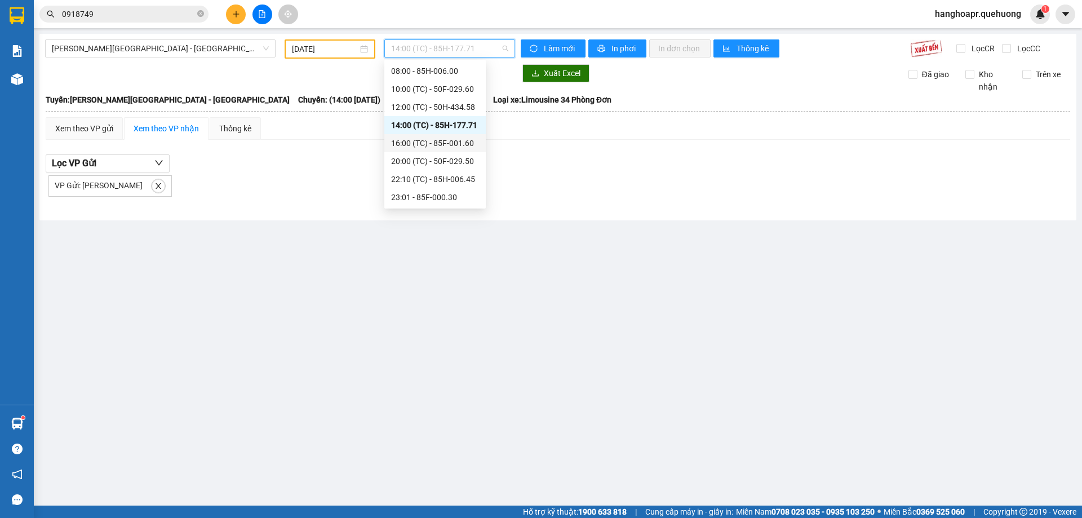
click at [454, 144] on div "16:00 (TC) - 85F-001.60" at bounding box center [435, 143] width 88 height 12
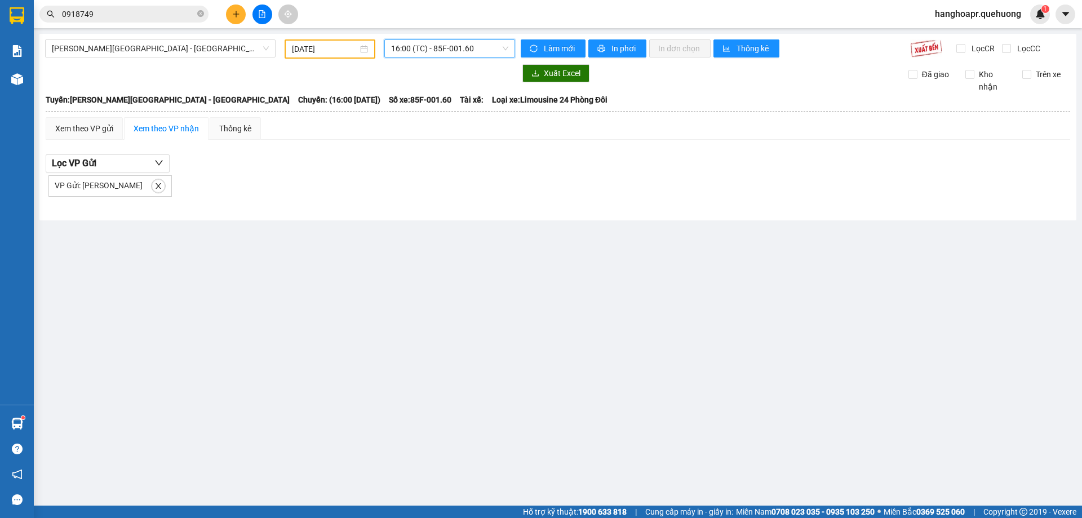
click at [480, 53] on span "16:00 (TC) - 85F-001.60" at bounding box center [449, 48] width 117 height 17
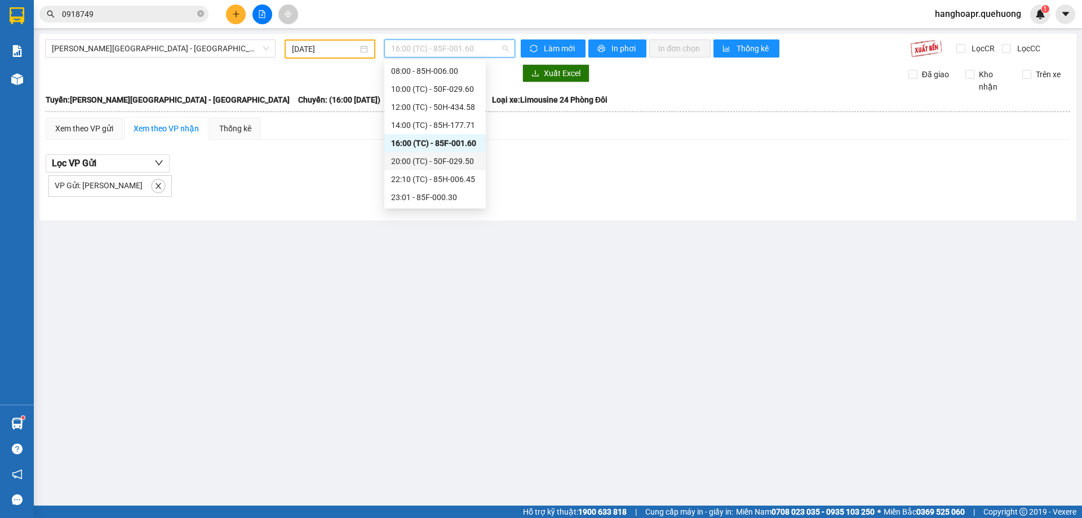
click at [448, 165] on div "20:00 (TC) - 50F-029.50" at bounding box center [435, 161] width 88 height 12
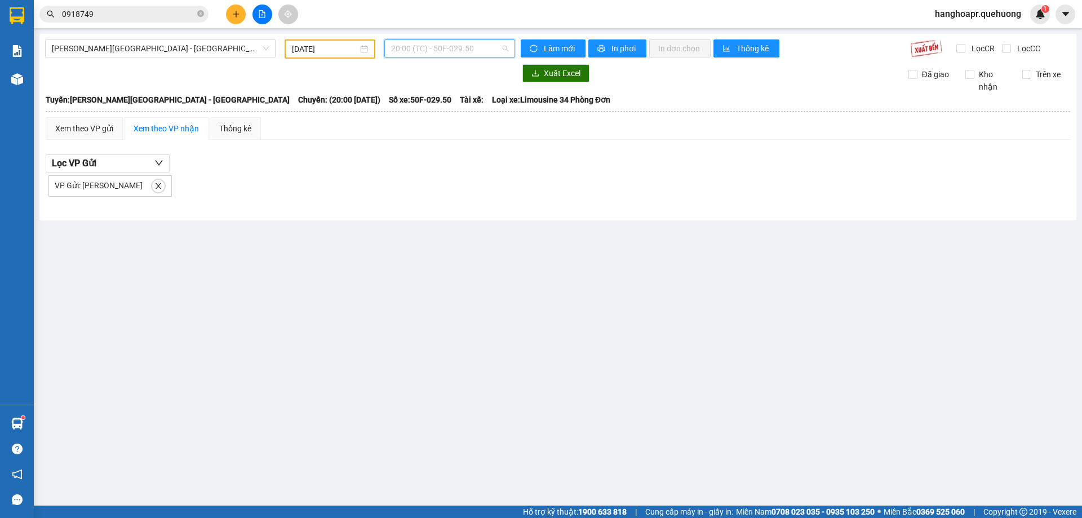
click at [465, 50] on span "20:00 (TC) - 50F-029.50" at bounding box center [449, 48] width 117 height 17
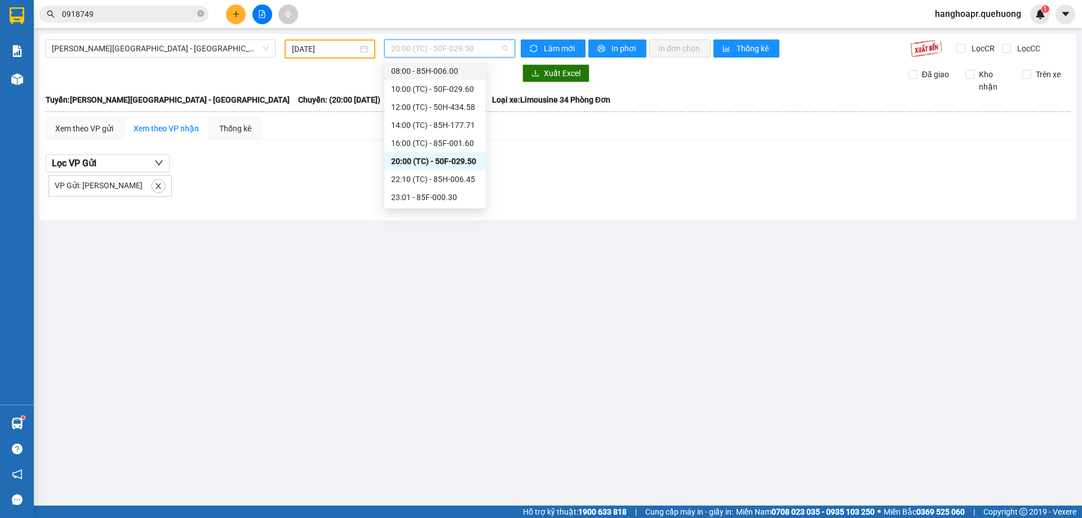
scroll to position [108, 0]
click at [457, 192] on div "23:59 - 85H-006.18" at bounding box center [435, 197] width 88 height 12
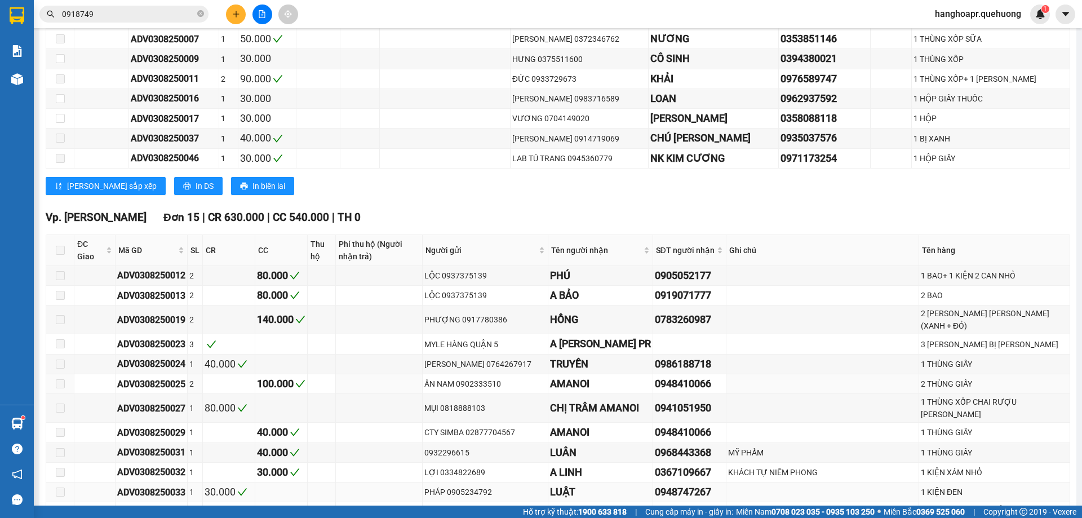
scroll to position [733, 0]
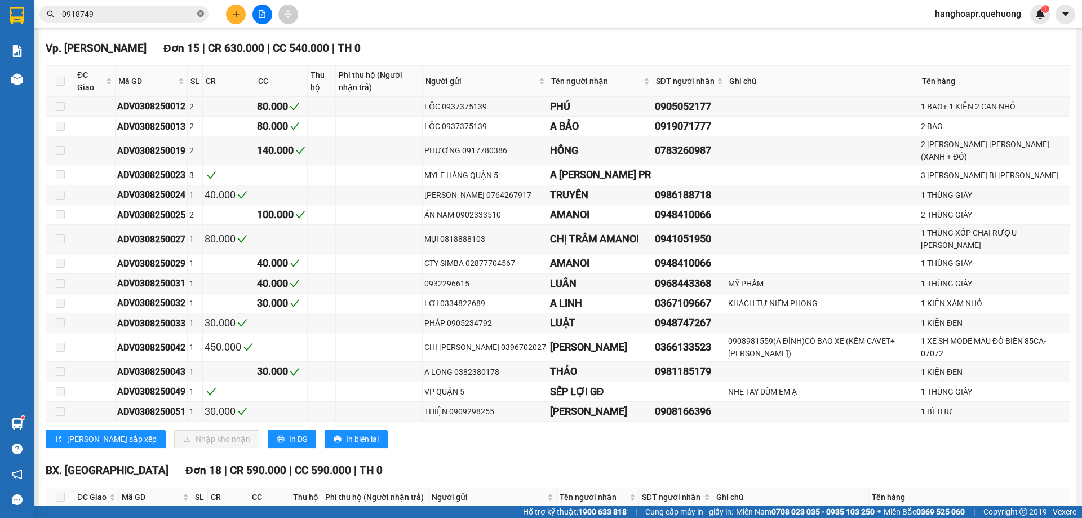
click at [203, 12] on icon "close-circle" at bounding box center [200, 13] width 7 height 7
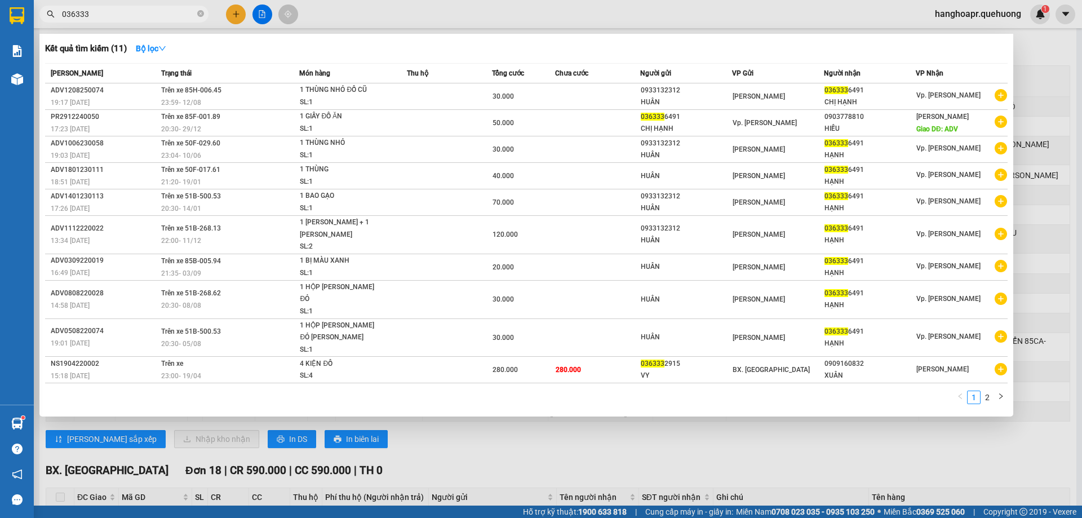
type input "036333"
click at [252, 25] on div at bounding box center [541, 259] width 1082 height 518
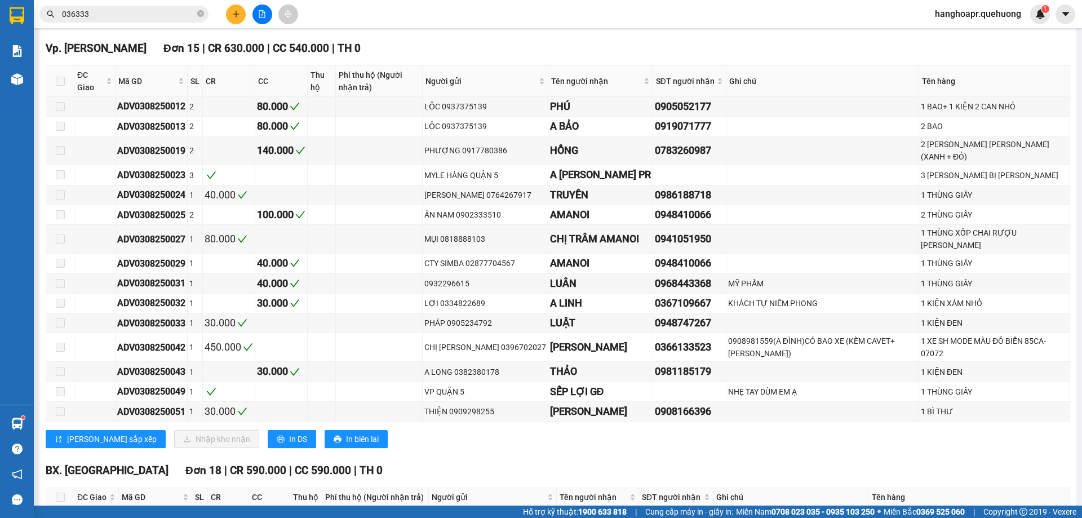
click at [232, 11] on icon "plus" at bounding box center [236, 14] width 8 height 8
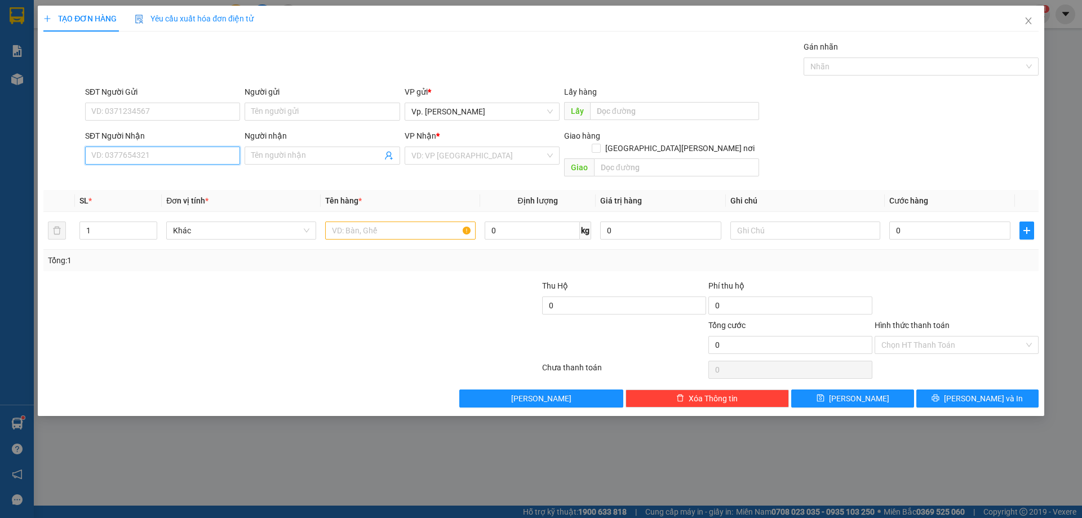
click at [206, 161] on input "SĐT Người Nhận" at bounding box center [162, 156] width 155 height 18
drag, startPoint x: 157, startPoint y: 179, endPoint x: 163, endPoint y: 179, distance: 6.2
click at [159, 179] on div "0914575927 - THÀNH" at bounding box center [163, 177] width 142 height 12
type input "0914575927"
type input "THÀNH"
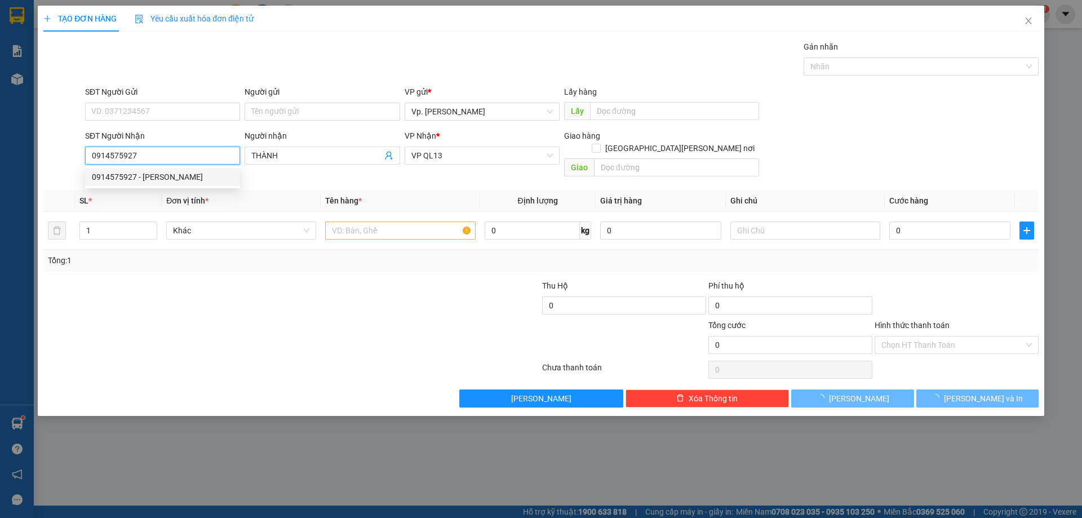
type input "60.000"
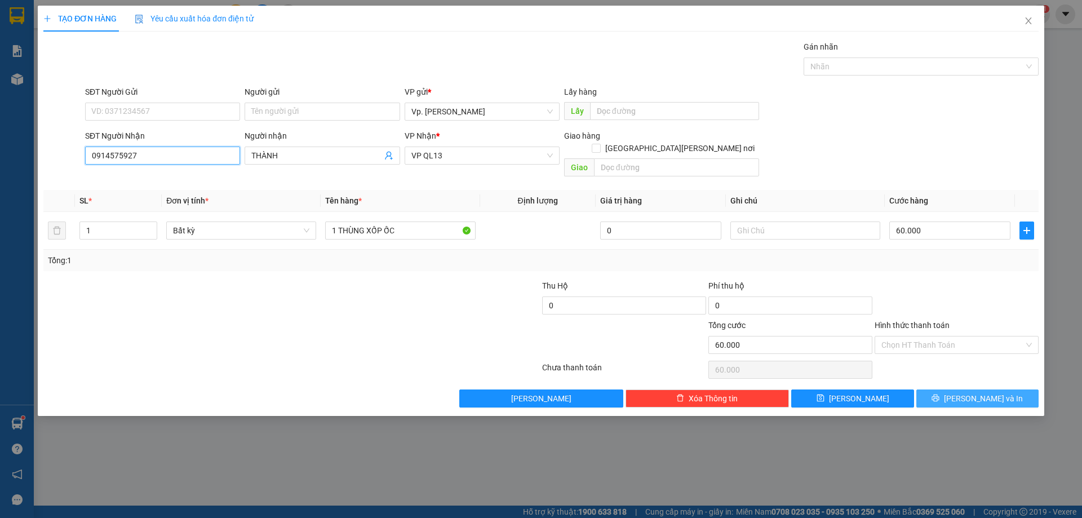
type input "0914575927"
drag, startPoint x: 982, startPoint y: 386, endPoint x: 965, endPoint y: 379, distance: 18.7
click at [981, 392] on span "[PERSON_NAME] và In" at bounding box center [983, 398] width 79 height 12
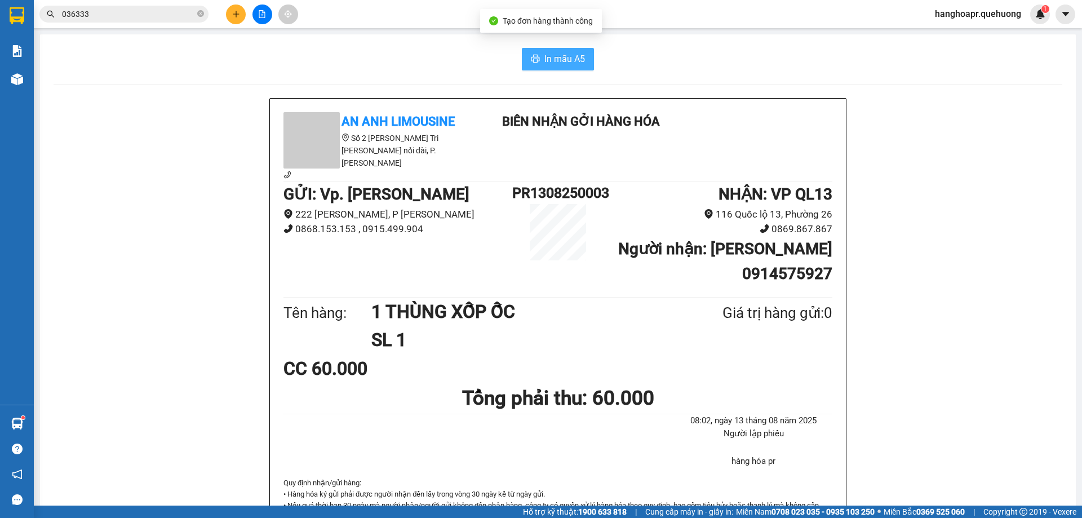
drag, startPoint x: 555, startPoint y: 60, endPoint x: 679, endPoint y: 54, distance: 123.6
click at [569, 52] on span "In mẫu A5" at bounding box center [565, 59] width 41 height 14
click at [233, 15] on icon "plus" at bounding box center [236, 14] width 8 height 8
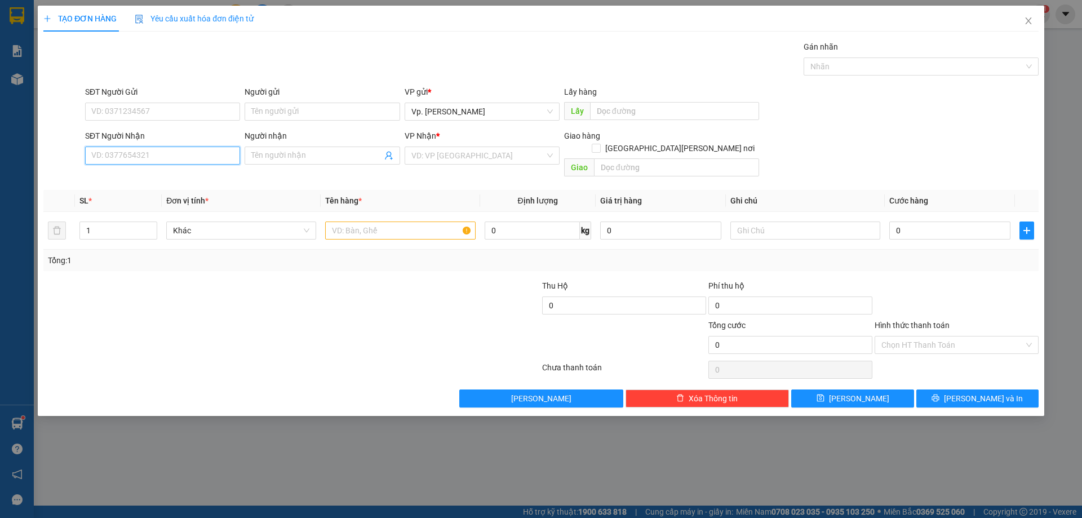
click at [198, 147] on input "SĐT Người Nhận" at bounding box center [162, 156] width 155 height 18
click at [156, 179] on div "0777969555 - HUẤN" at bounding box center [163, 177] width 142 height 12
type input "0777969555"
type input "HUẤN"
type input "50.000"
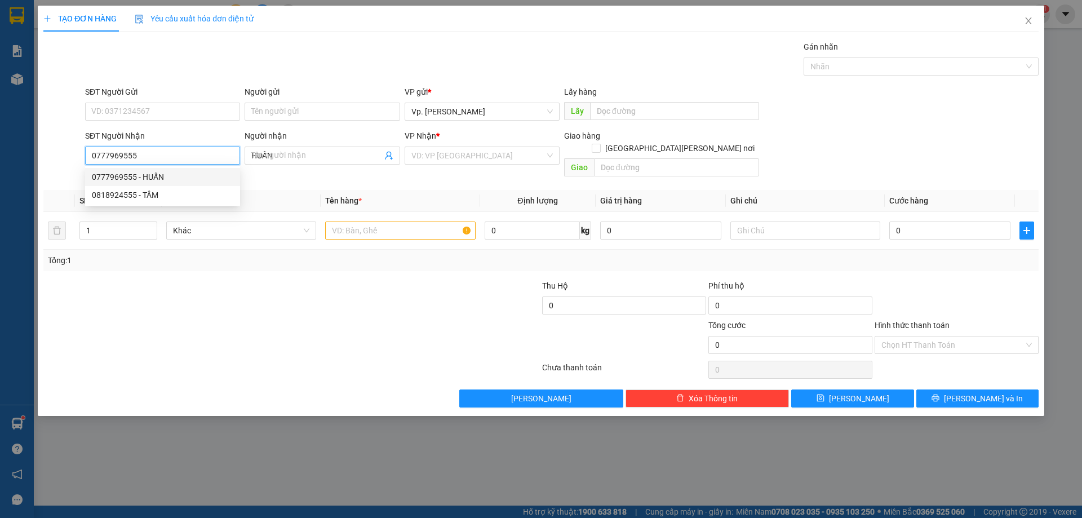
type input "50.000"
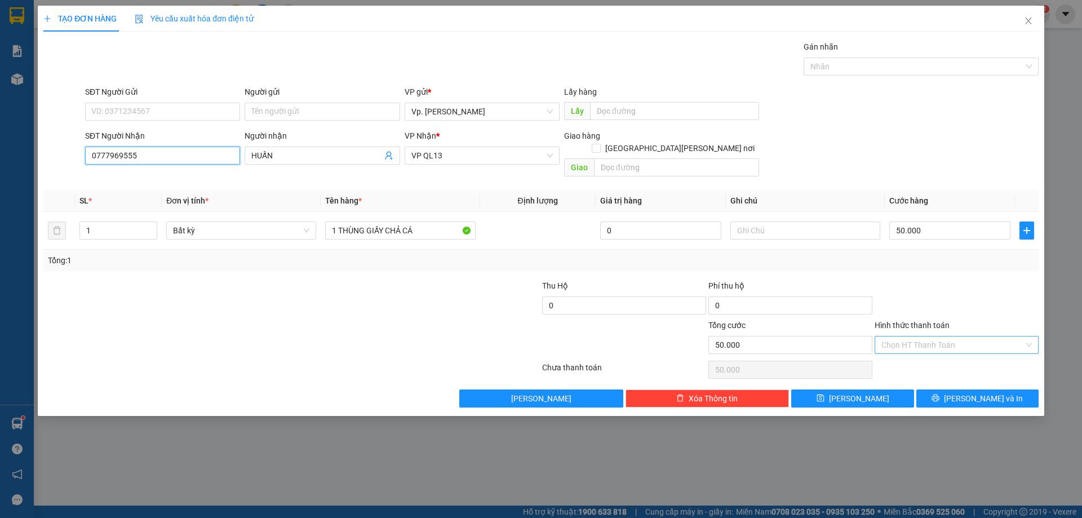
type input "0777969555"
click at [936, 337] on input "Hình thức thanh toán" at bounding box center [953, 345] width 143 height 17
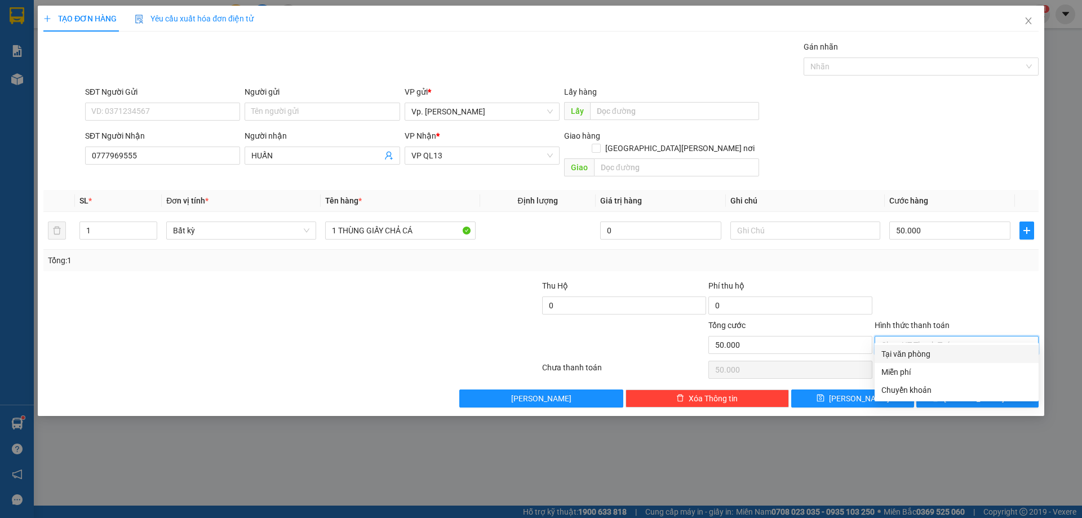
drag, startPoint x: 917, startPoint y: 356, endPoint x: 938, endPoint y: 366, distance: 23.2
click at [919, 356] on div "Tại văn phòng" at bounding box center [957, 354] width 151 height 12
type input "0"
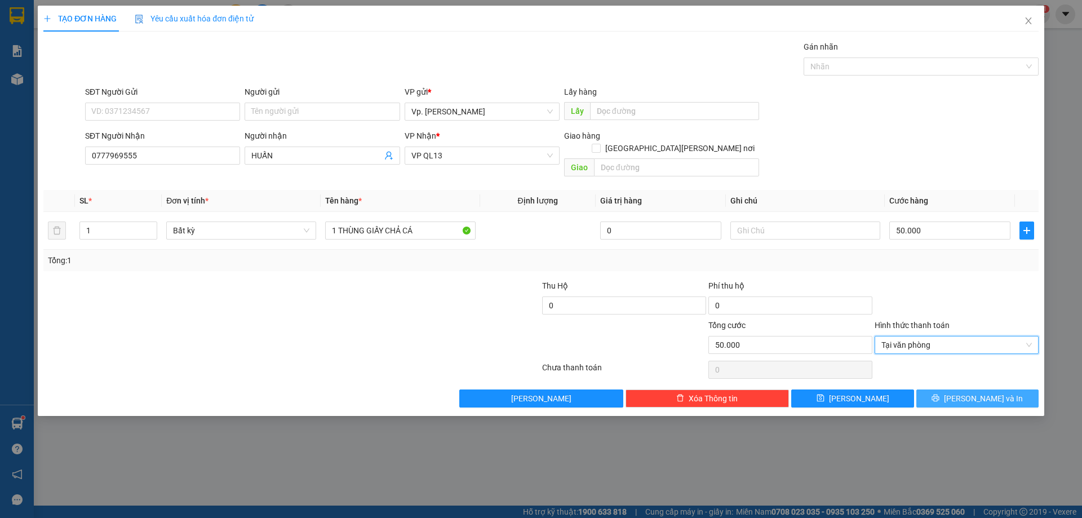
click at [954, 373] on div "Transit Pickup Surcharge Ids Transit Deliver Surcharge Ids Transit Deliver Surc…" at bounding box center [541, 224] width 996 height 367
click at [972, 391] on button "[PERSON_NAME] và In" at bounding box center [978, 399] width 122 height 18
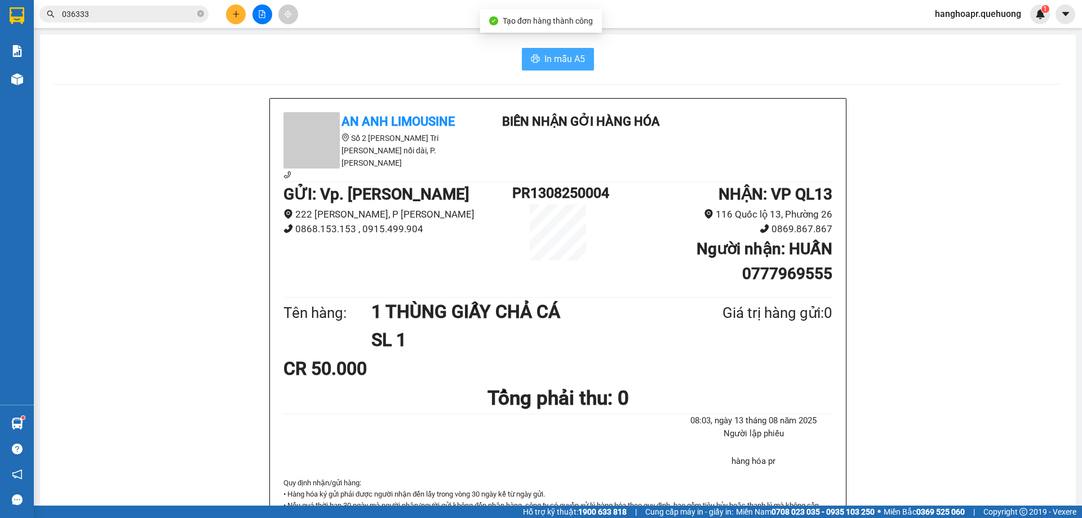
click at [549, 51] on button "In mẫu A5" at bounding box center [558, 59] width 72 height 23
click at [585, 0] on html "Kết quả tìm kiếm ( 11 ) Bộ lọc Mã ĐH Trạng thái Món hàng Thu hộ Tổng cước Chưa …" at bounding box center [541, 259] width 1082 height 518
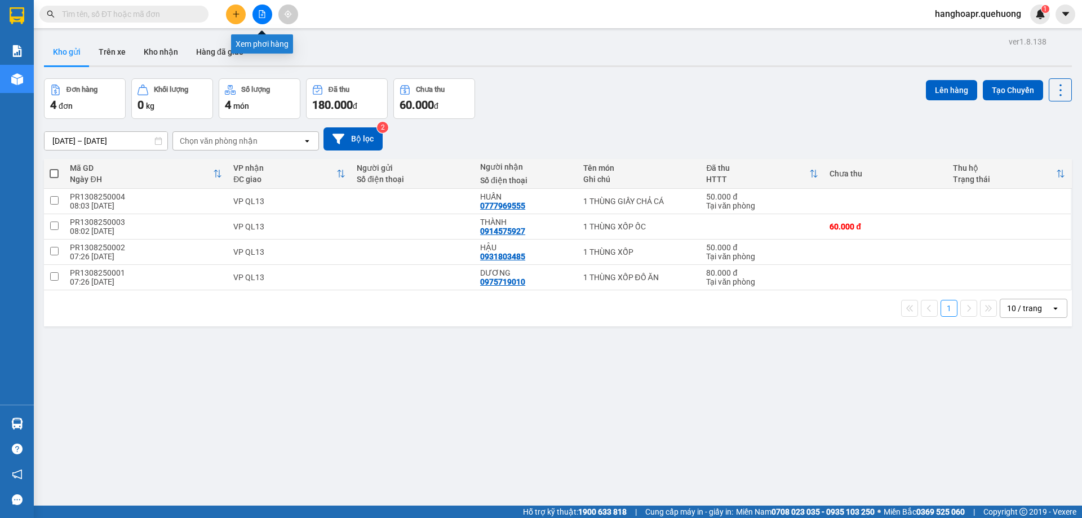
click at [258, 20] on button at bounding box center [263, 15] width 20 height 20
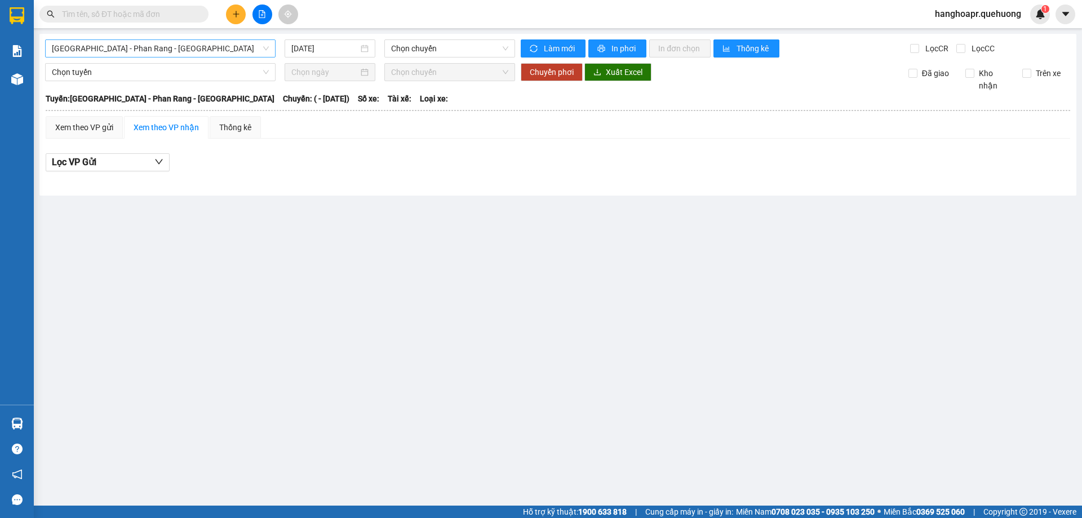
click at [208, 50] on span "[GEOGRAPHIC_DATA] - Phan Rang - [GEOGRAPHIC_DATA]" at bounding box center [160, 48] width 217 height 17
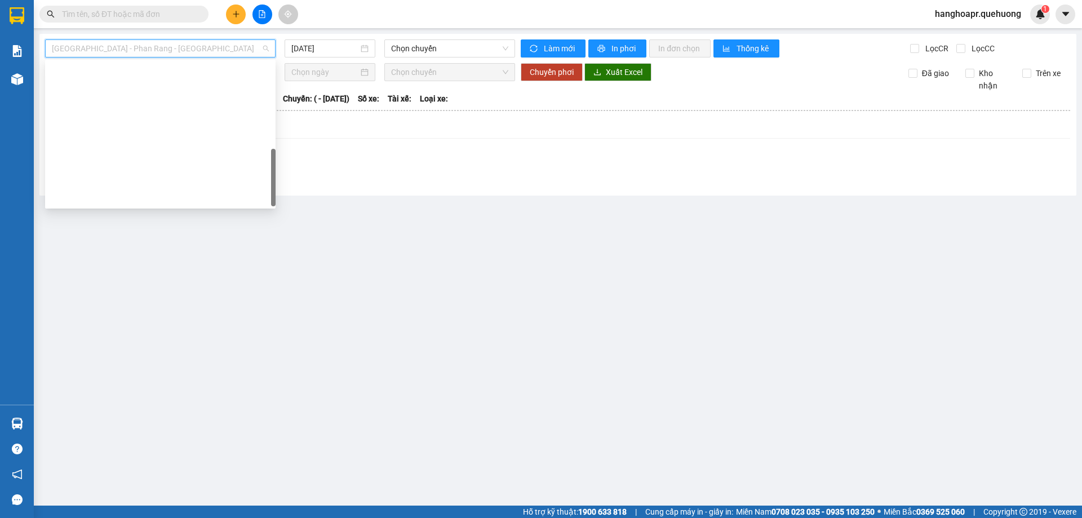
scroll to position [307, 0]
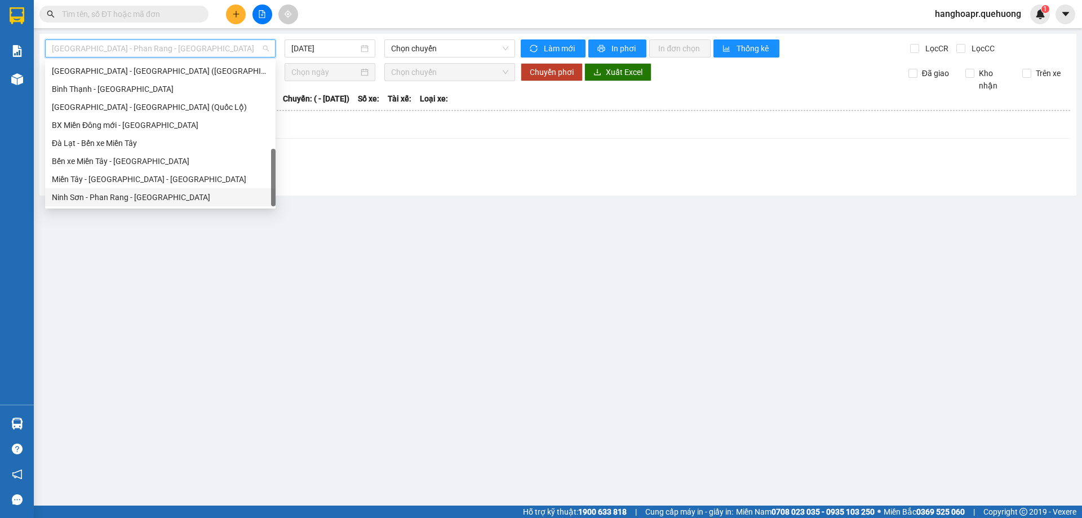
drag, startPoint x: 194, startPoint y: 196, endPoint x: 202, endPoint y: 181, distance: 17.1
click at [192, 196] on div "Ninh Sơn - Phan Rang - [GEOGRAPHIC_DATA]" at bounding box center [160, 197] width 217 height 12
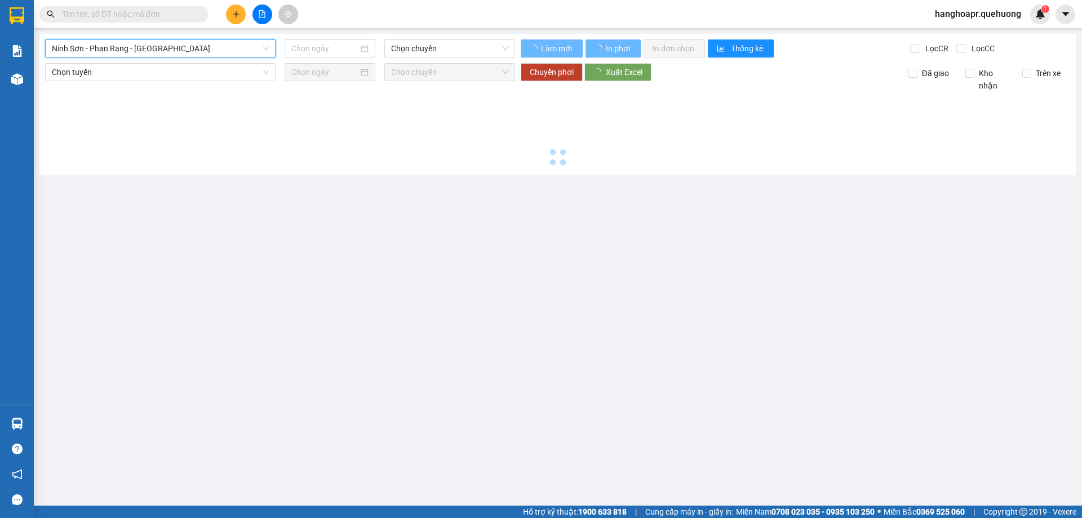
type input "[DATE]"
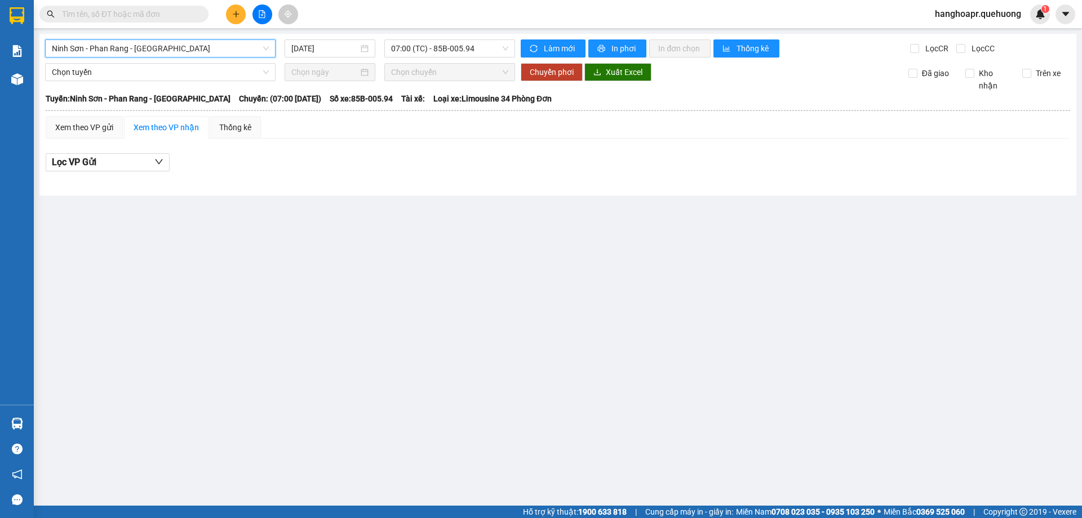
click at [191, 40] on span "Ninh Sơn - Phan Rang - [GEOGRAPHIC_DATA]" at bounding box center [160, 48] width 217 height 17
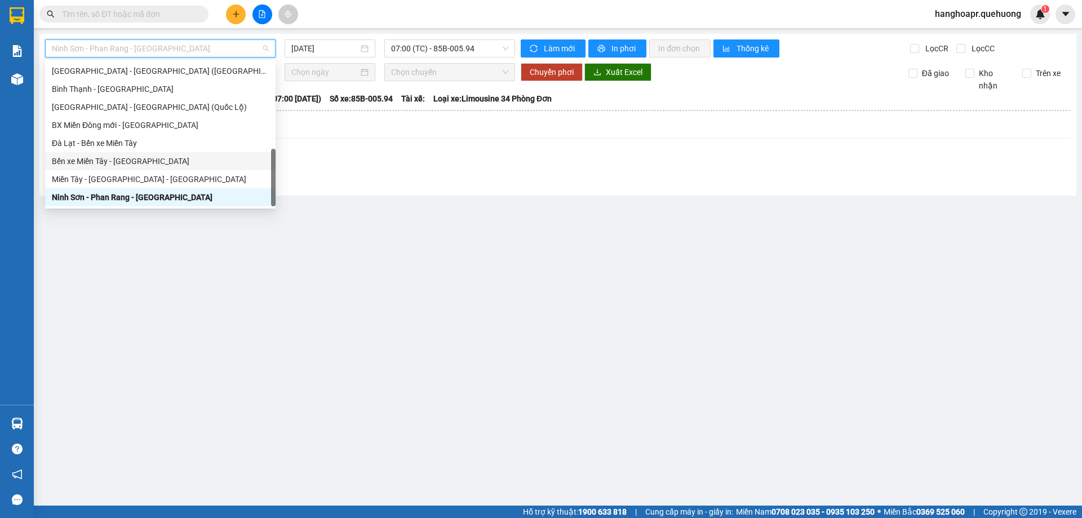
click at [176, 186] on div "Miền Tây - [GEOGRAPHIC_DATA] - [GEOGRAPHIC_DATA]" at bounding box center [160, 179] width 231 height 18
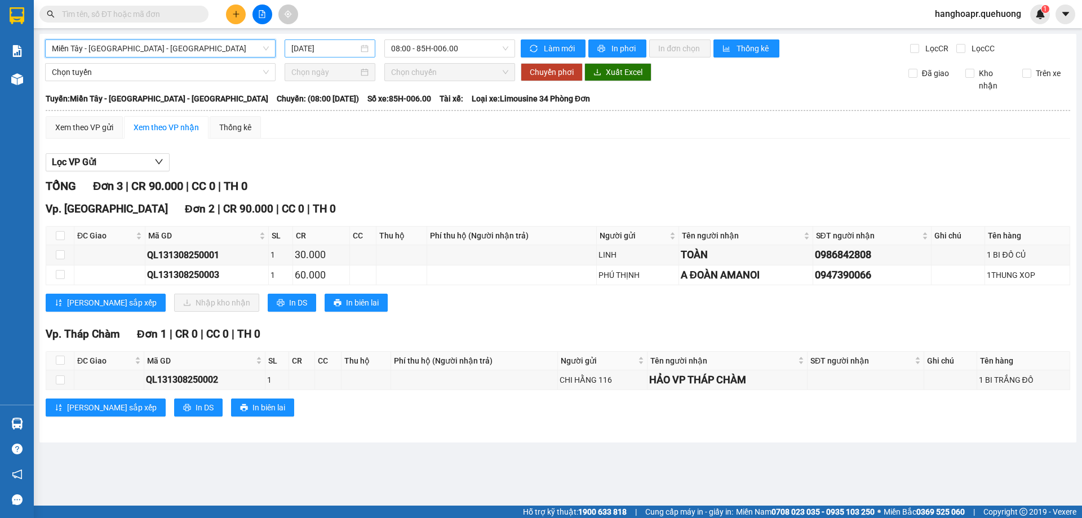
click at [339, 57] on div "[DATE]" at bounding box center [330, 48] width 91 height 18
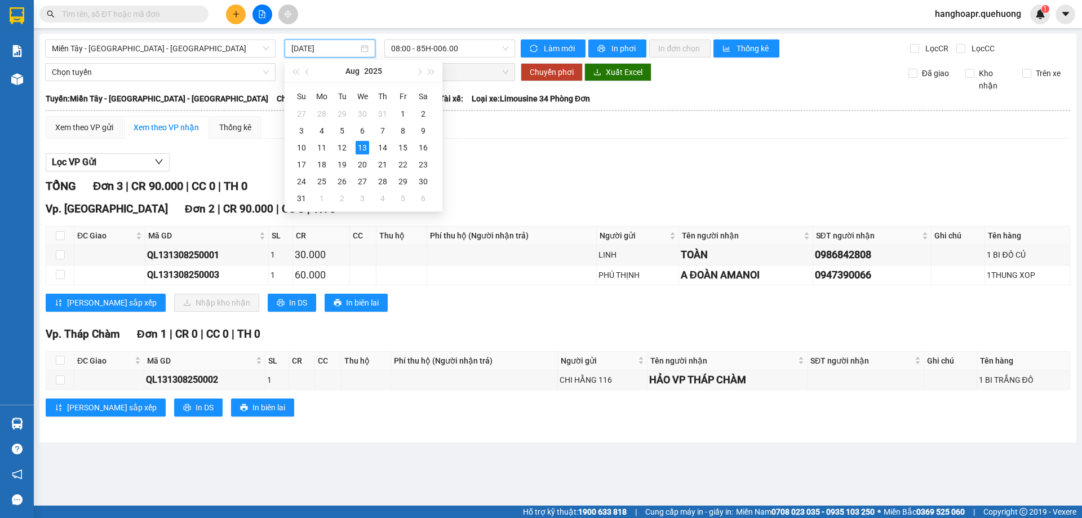
click at [335, 53] on input "[DATE]" at bounding box center [324, 48] width 67 height 12
click at [341, 149] on div "12" at bounding box center [342, 148] width 14 height 14
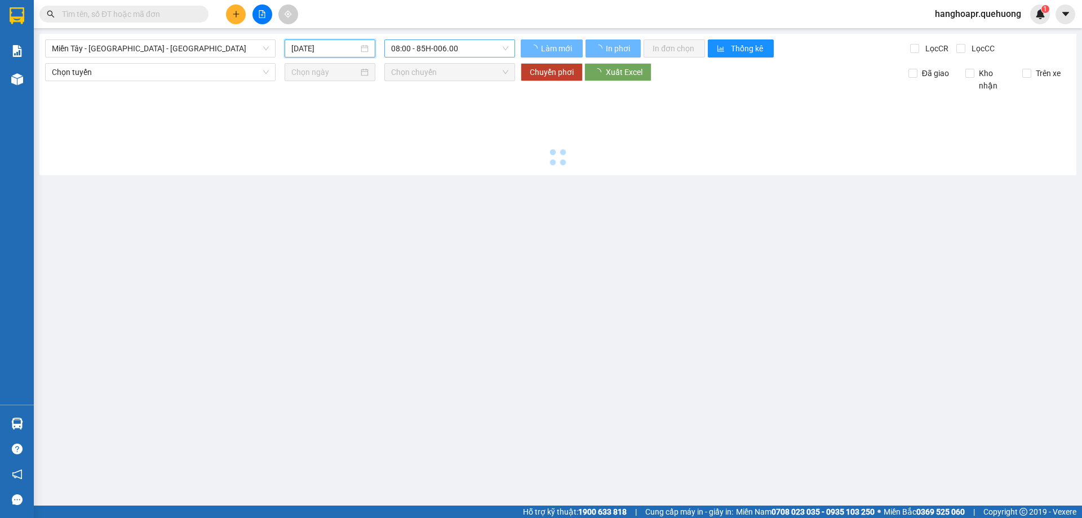
type input "[DATE]"
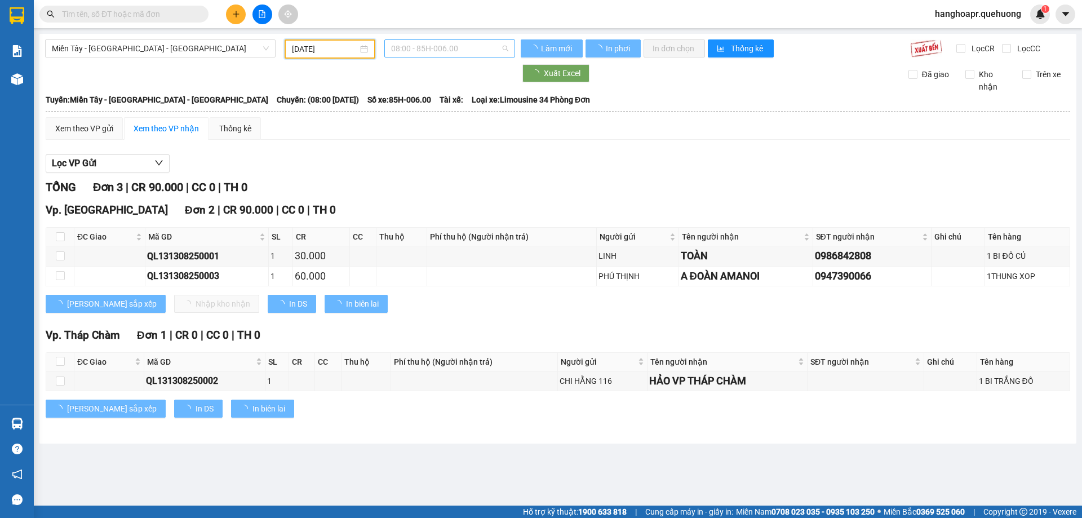
click at [471, 51] on span "08:00 - 85H-006.00" at bounding box center [449, 48] width 117 height 17
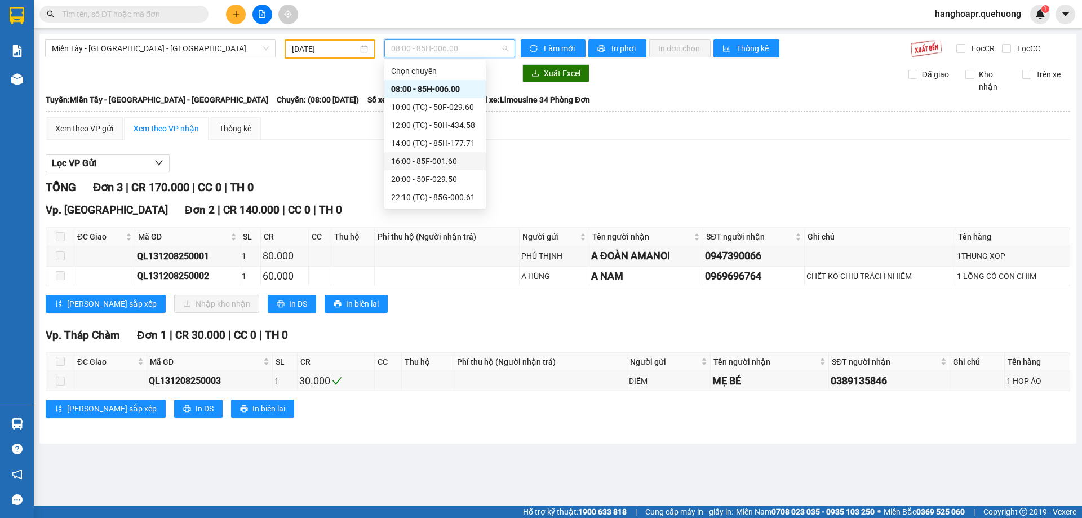
scroll to position [108, 0]
click at [457, 201] on div "23:59 (TC) - 85H-006.45" at bounding box center [435, 197] width 88 height 12
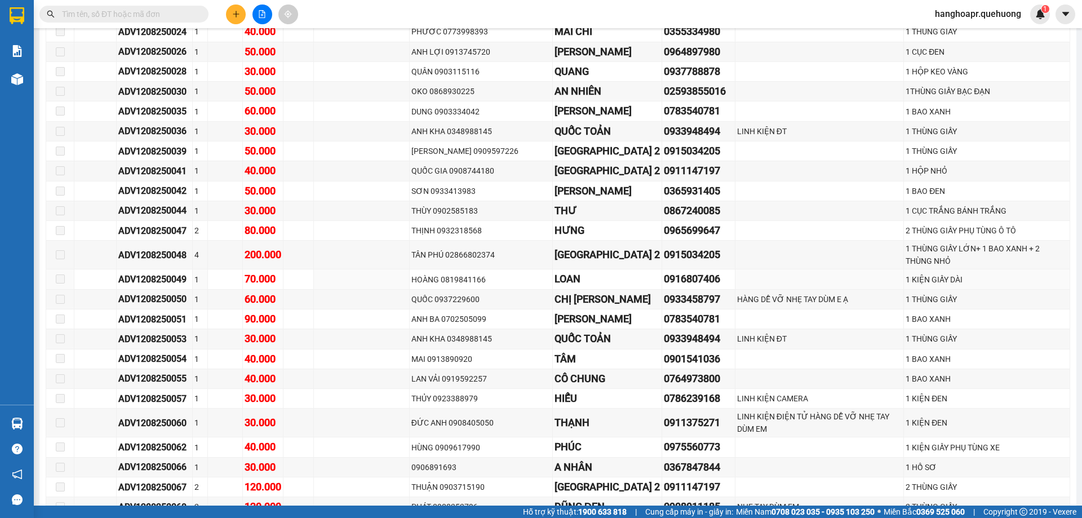
scroll to position [902, 0]
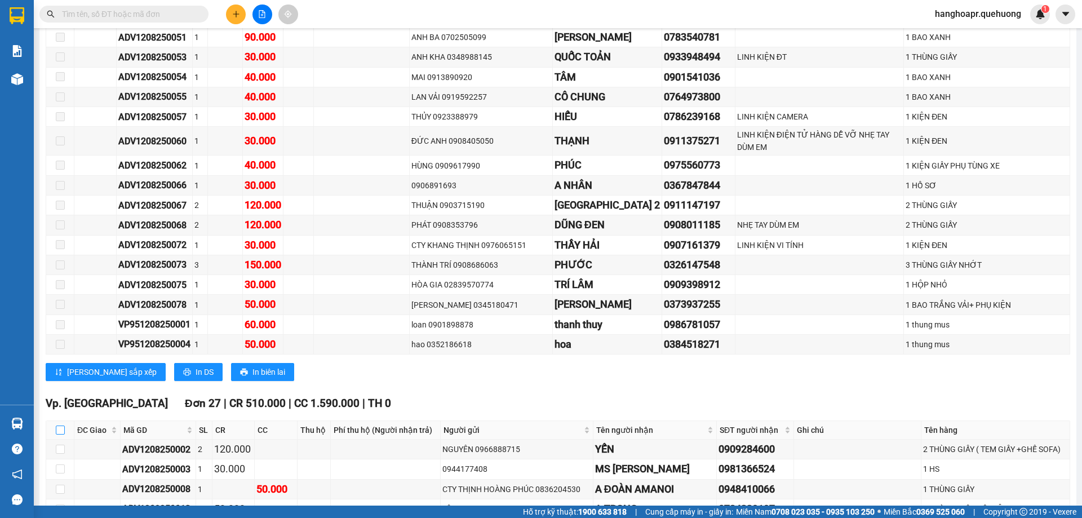
click at [60, 430] on input "checkbox" at bounding box center [60, 430] width 9 height 9
checkbox input "true"
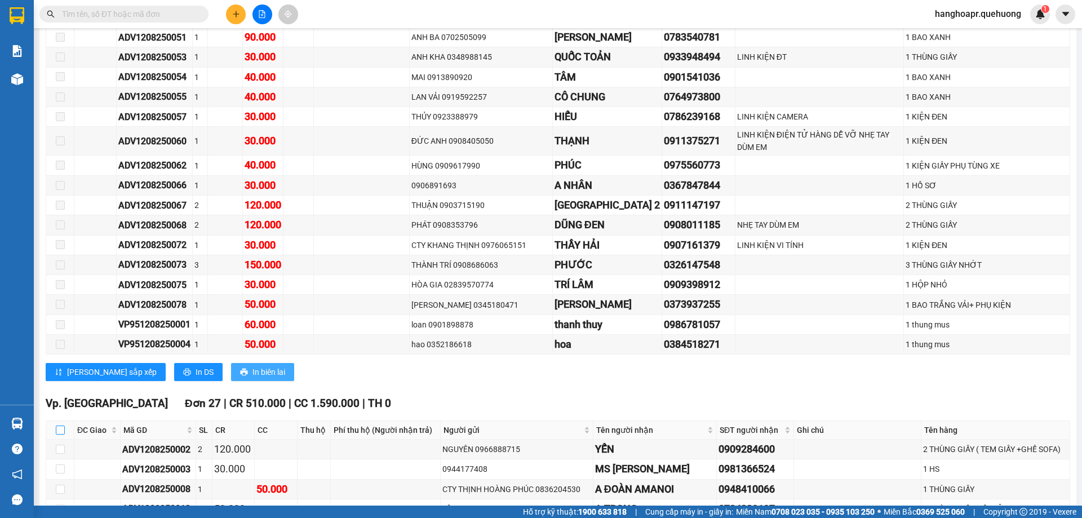
checkbox input "true"
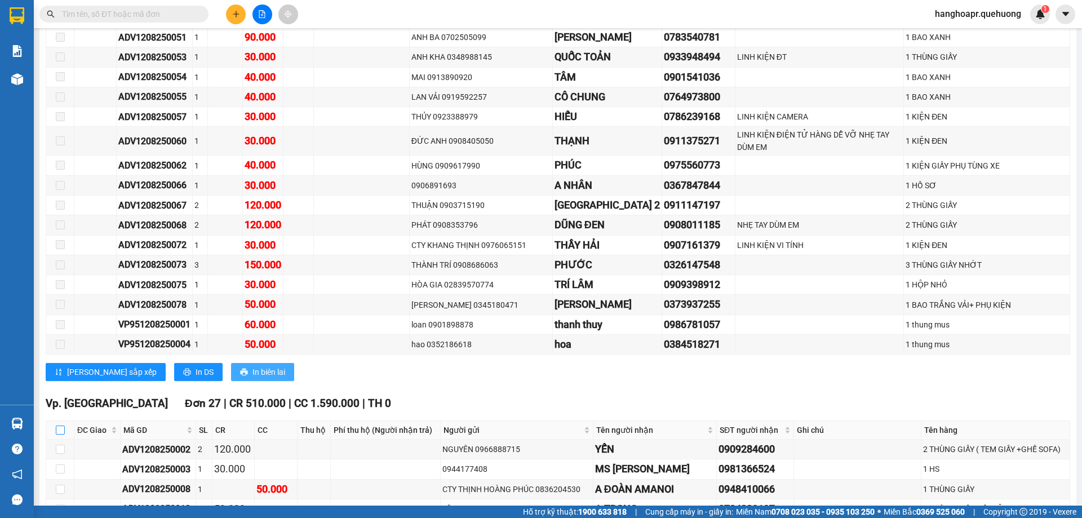
checkbox input "true"
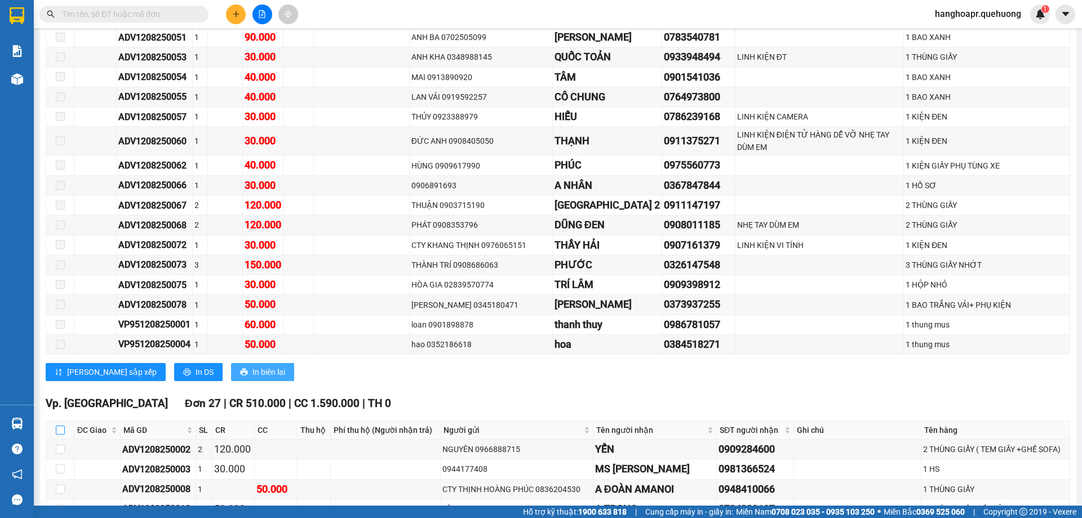
checkbox input "true"
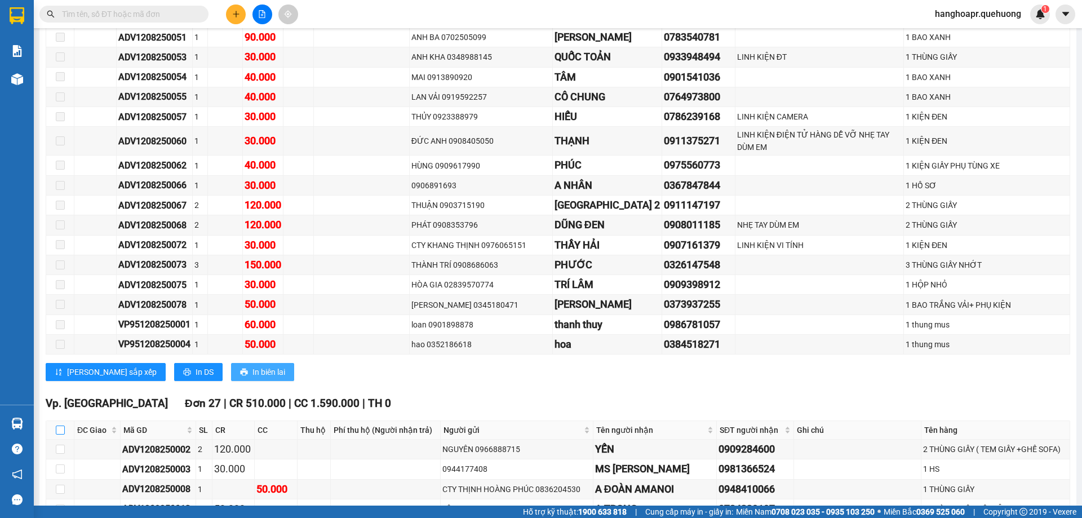
checkbox input "true"
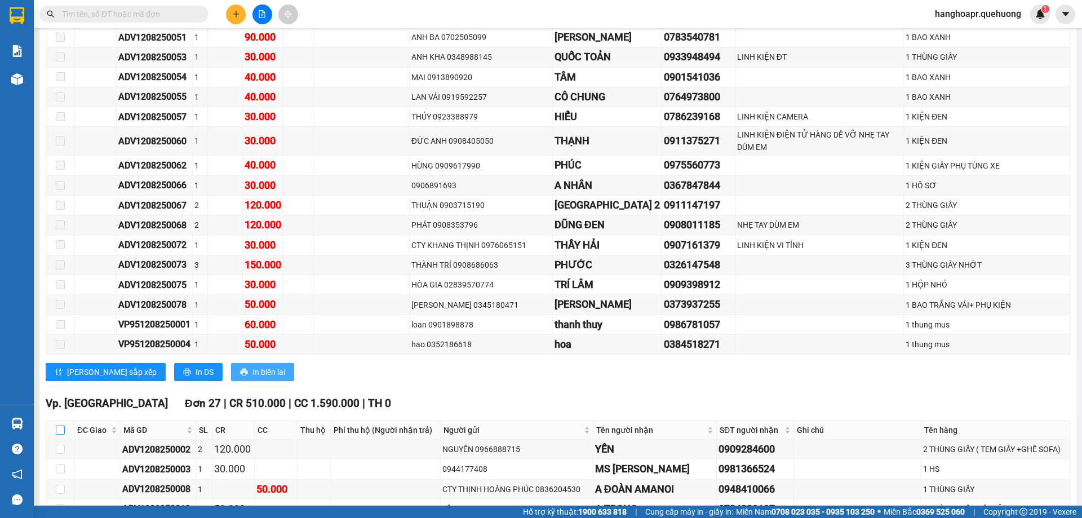
checkbox input "true"
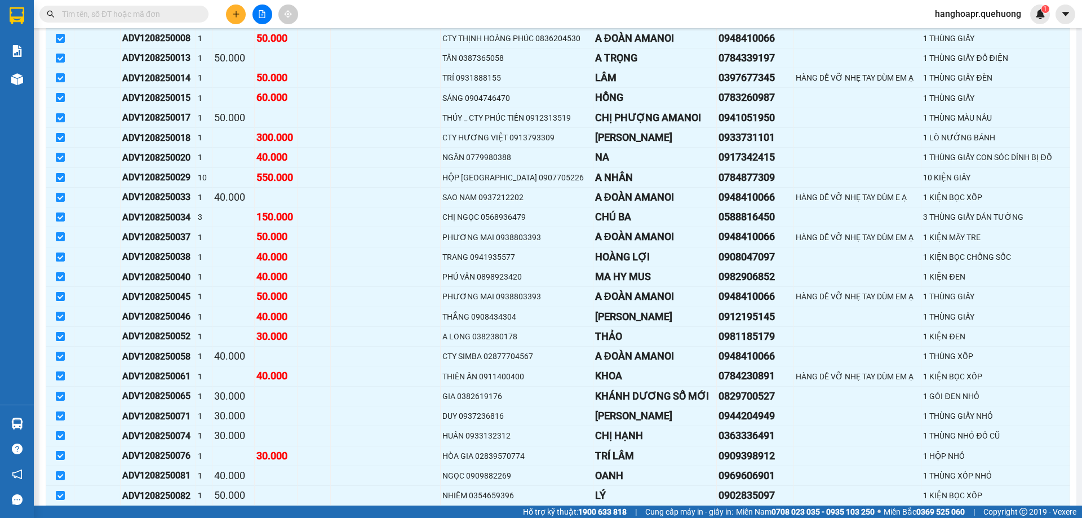
scroll to position [1635, 0]
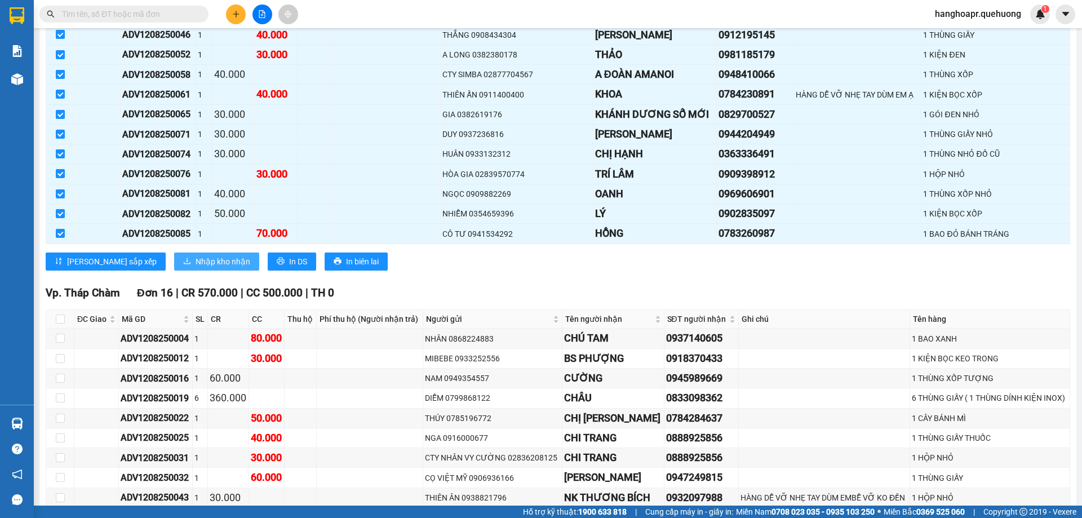
click at [196, 263] on span "Nhập kho nhận" at bounding box center [223, 261] width 55 height 12
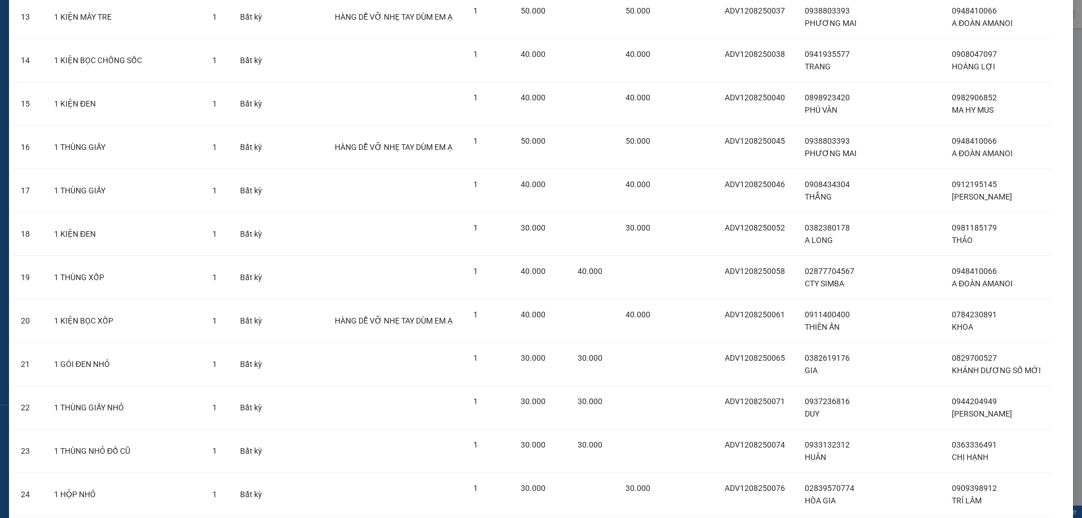
scroll to position [831, 0]
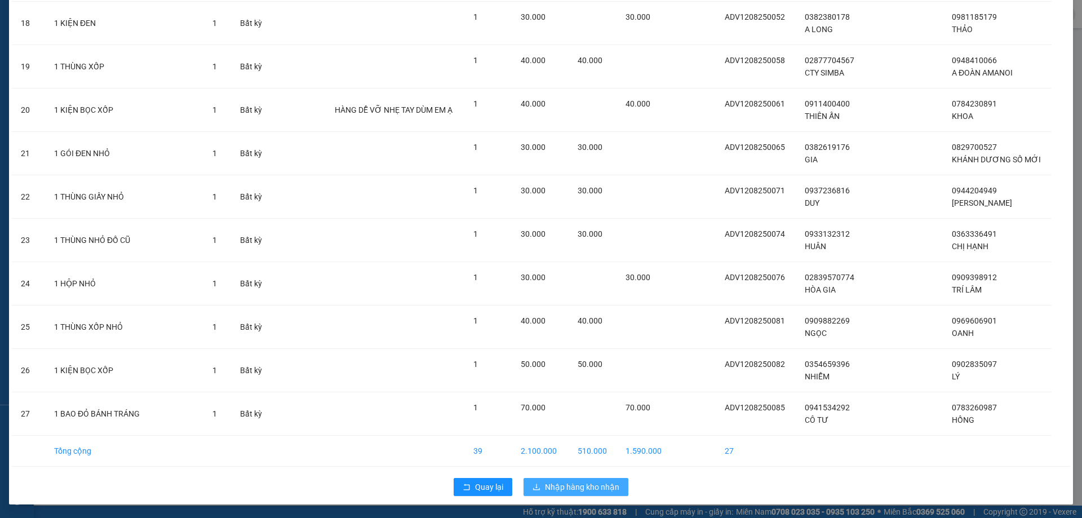
drag, startPoint x: 592, startPoint y: 496, endPoint x: 587, endPoint y: 489, distance: 8.0
click at [589, 493] on button "Nhập hàng kho nhận" at bounding box center [576, 487] width 105 height 18
click at [587, 485] on span "Nhập hàng kho nhận" at bounding box center [582, 487] width 74 height 12
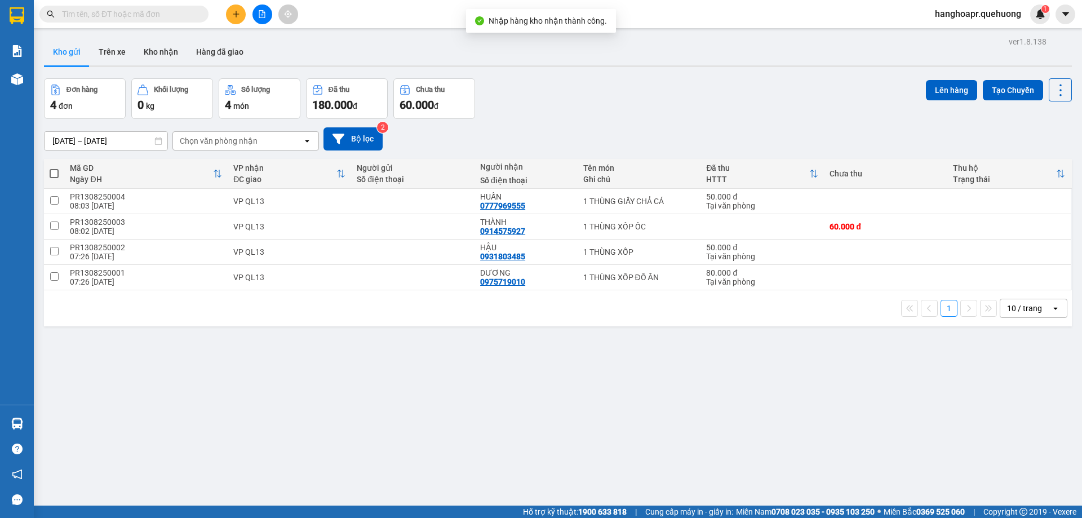
click at [268, 23] on div at bounding box center [262, 15] width 85 height 20
click at [267, 17] on button at bounding box center [263, 15] width 20 height 20
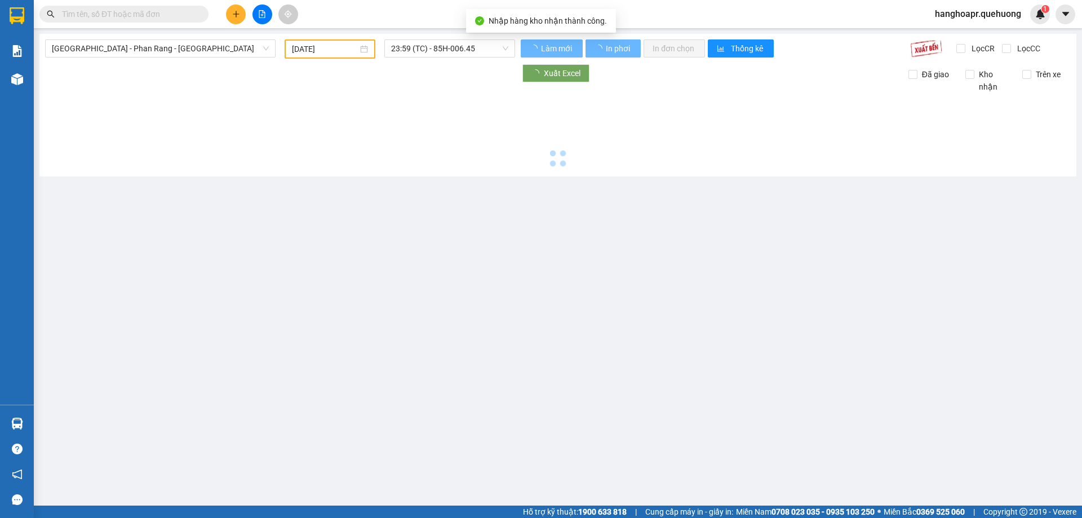
type input "[DATE]"
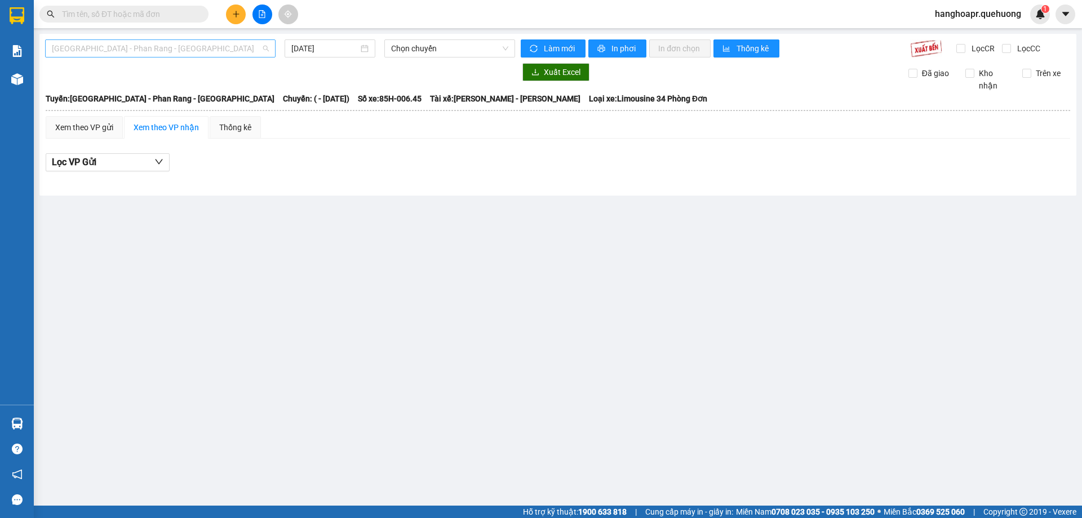
click at [164, 52] on span "[GEOGRAPHIC_DATA] - Phan Rang - [GEOGRAPHIC_DATA]" at bounding box center [160, 48] width 217 height 17
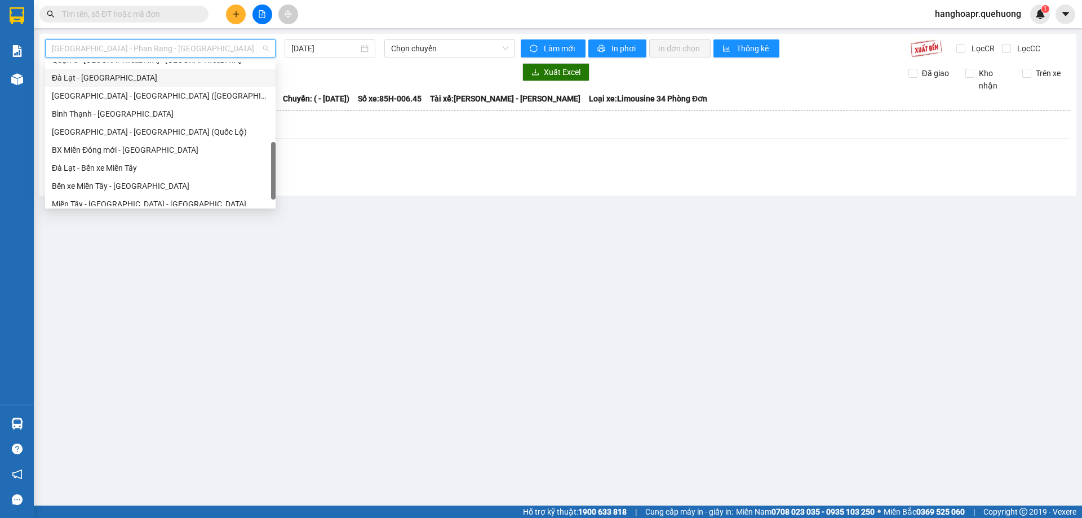
scroll to position [307, 0]
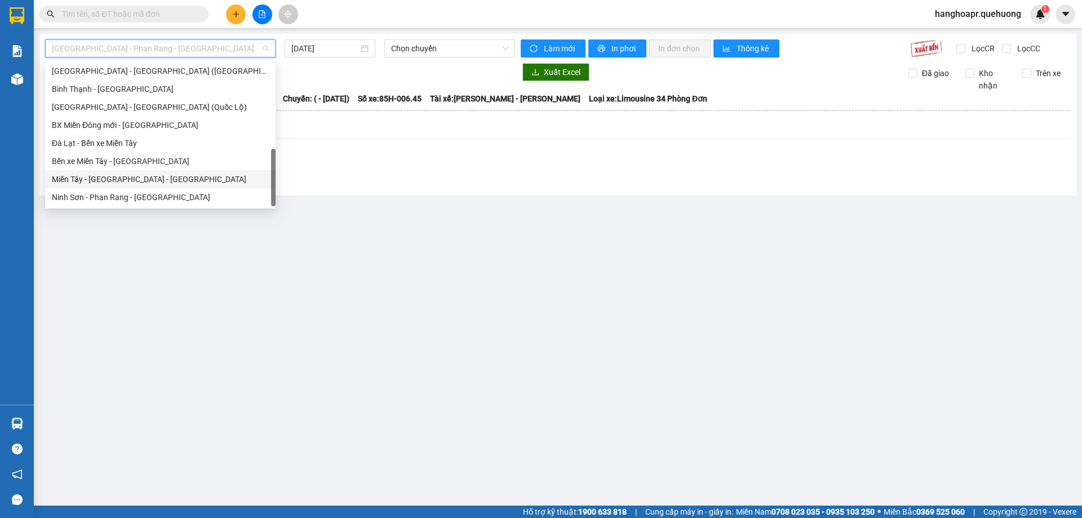
drag, startPoint x: 149, startPoint y: 175, endPoint x: 156, endPoint y: 171, distance: 8.1
click at [150, 175] on div "Miền Tây - [GEOGRAPHIC_DATA] - [GEOGRAPHIC_DATA]" at bounding box center [160, 179] width 217 height 12
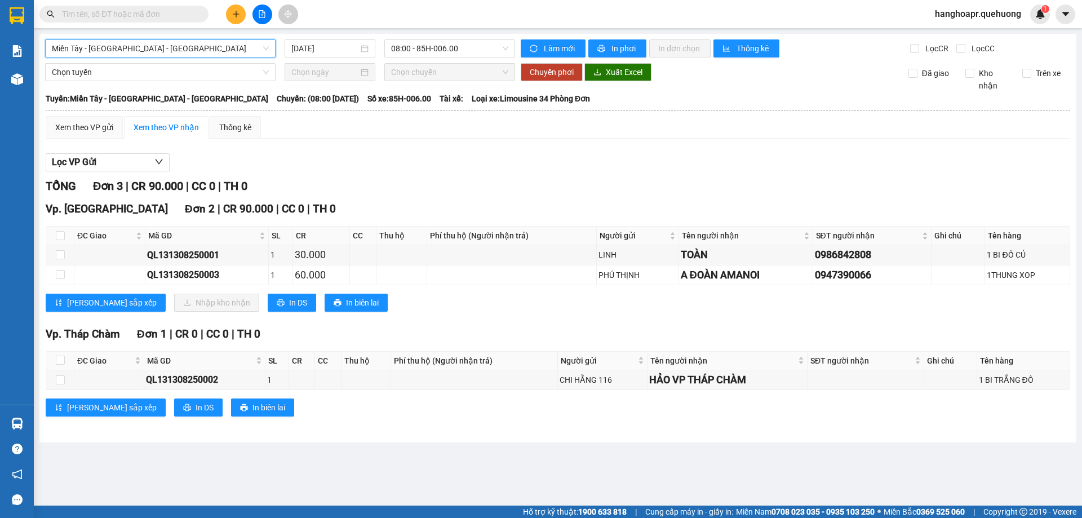
click at [315, 59] on div "Miền Tây - Phan Rang - Ninh Sơn Miền Tây - Phan Rang - Ninh Sơn 13/08/2025 08:0…" at bounding box center [557, 238] width 1037 height 409
click at [334, 51] on input "[DATE]" at bounding box center [324, 48] width 67 height 12
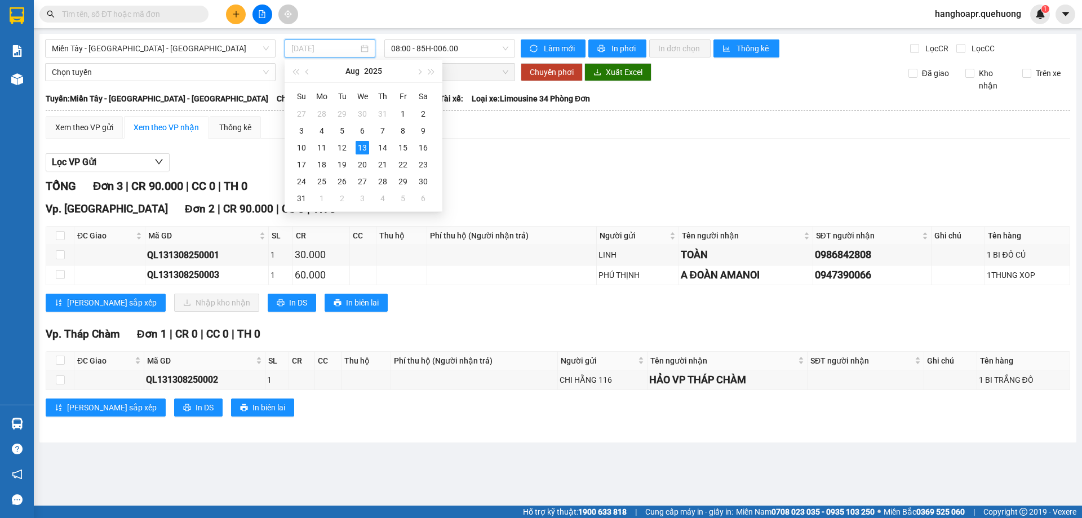
drag, startPoint x: 346, startPoint y: 149, endPoint x: 523, endPoint y: 26, distance: 215.5
click at [348, 143] on div "12" at bounding box center [342, 148] width 14 height 14
type input "[DATE]"
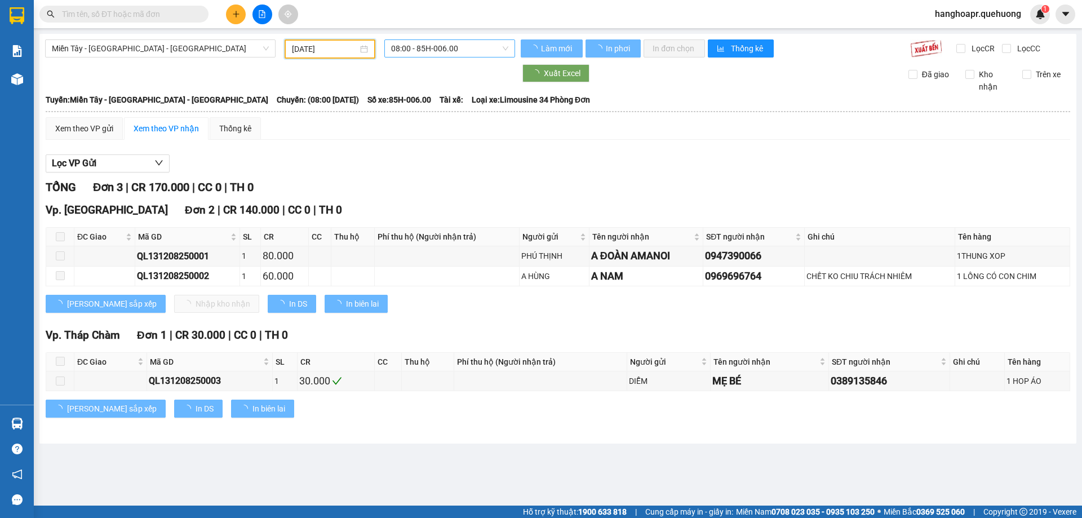
click at [499, 46] on span "08:00 - 85H-006.00" at bounding box center [449, 48] width 117 height 17
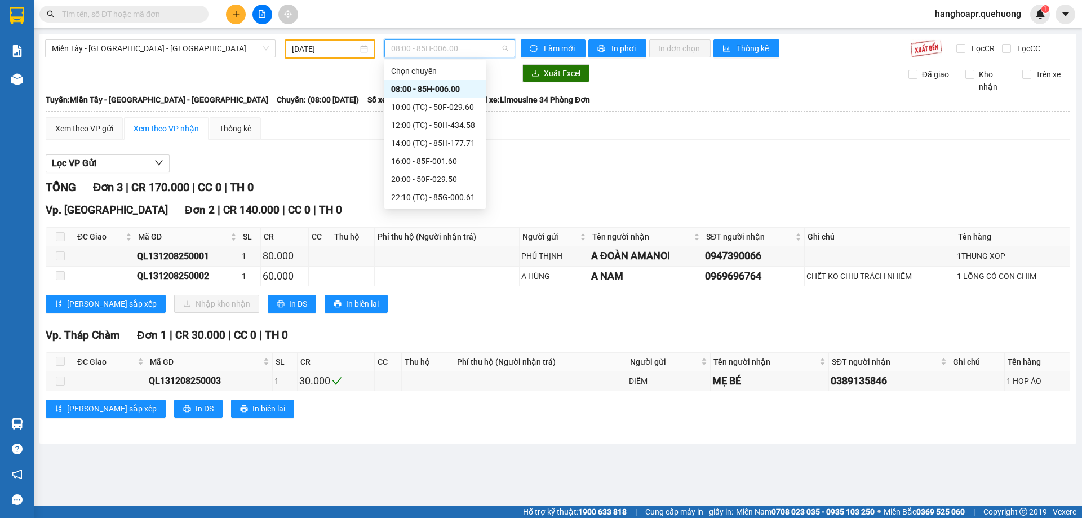
scroll to position [108, 0]
click at [431, 110] on div "23:01 - 50H-432.23" at bounding box center [435, 107] width 88 height 12
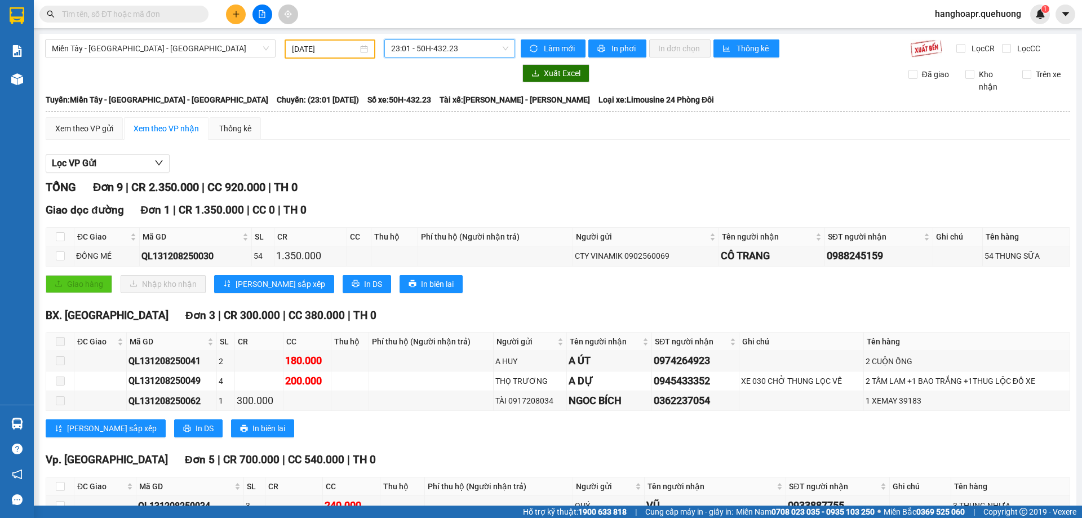
scroll to position [148, 0]
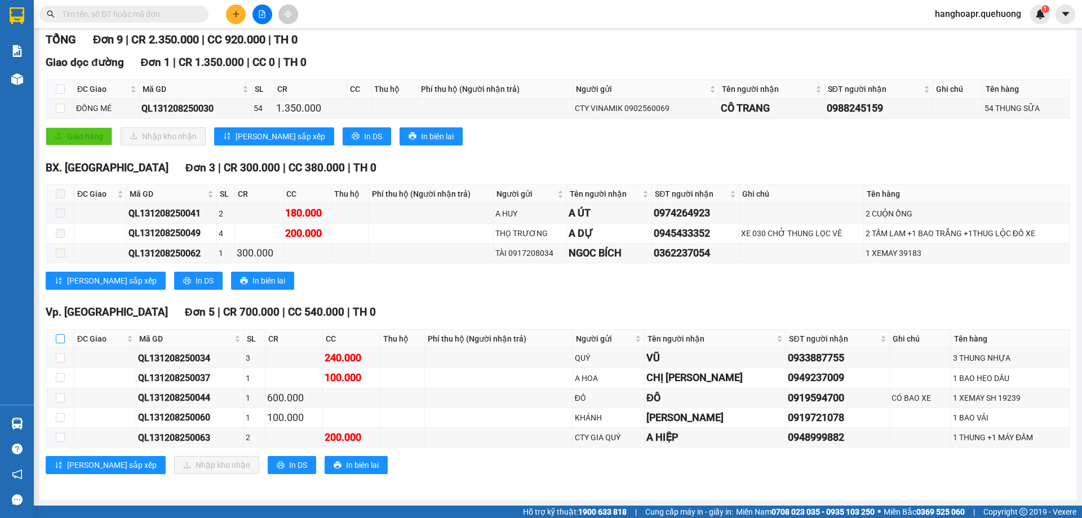
drag, startPoint x: 56, startPoint y: 338, endPoint x: 64, endPoint y: 346, distance: 10.8
click at [57, 338] on input "checkbox" at bounding box center [60, 338] width 9 height 9
checkbox input "true"
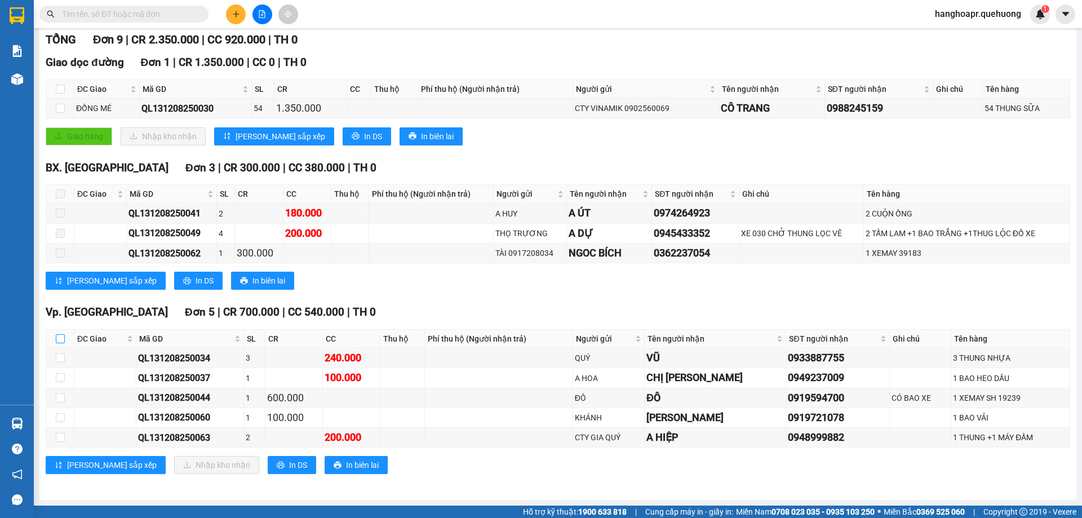
checkbox input "true"
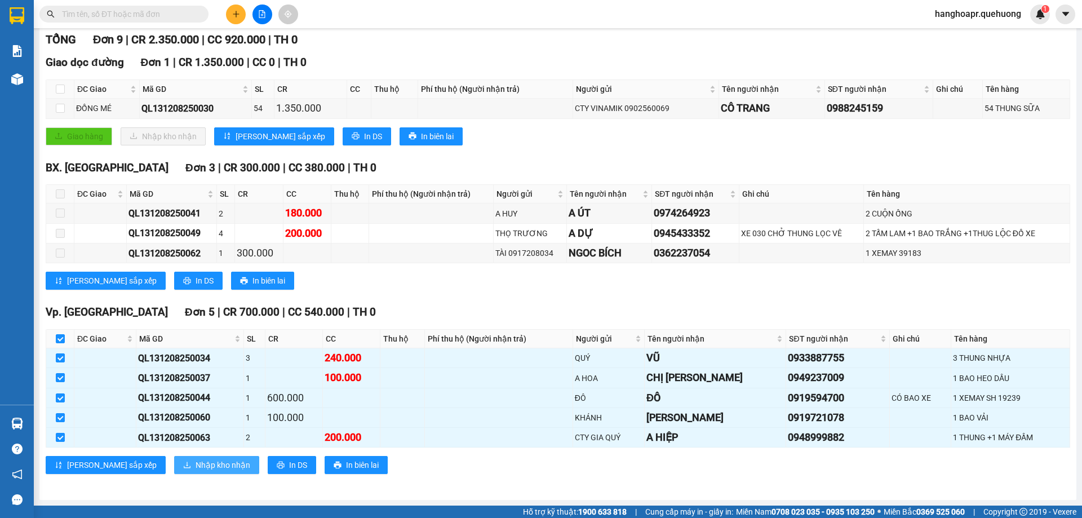
click at [196, 467] on span "Nhập kho nhận" at bounding box center [223, 465] width 55 height 12
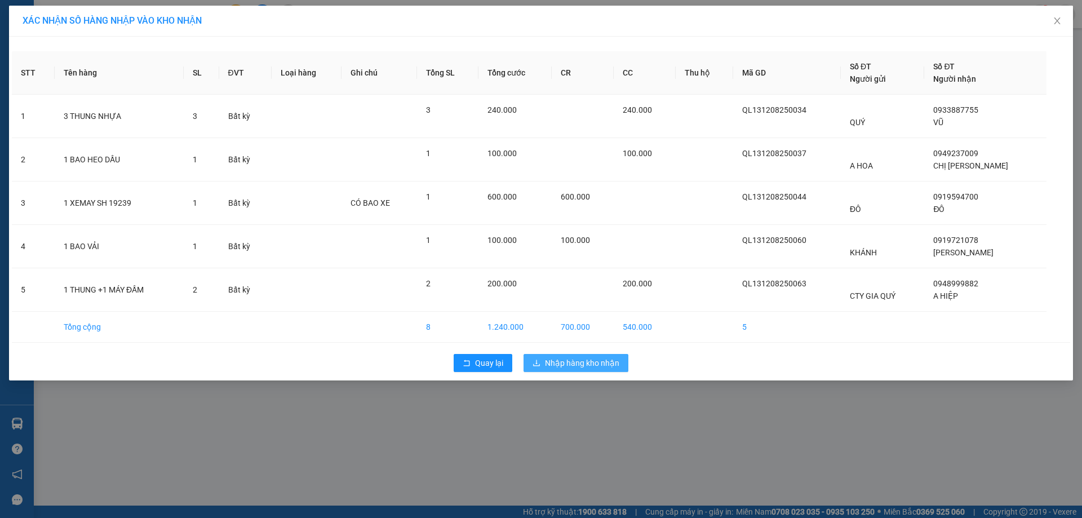
click at [573, 362] on span "Nhập hàng kho nhận" at bounding box center [582, 363] width 74 height 12
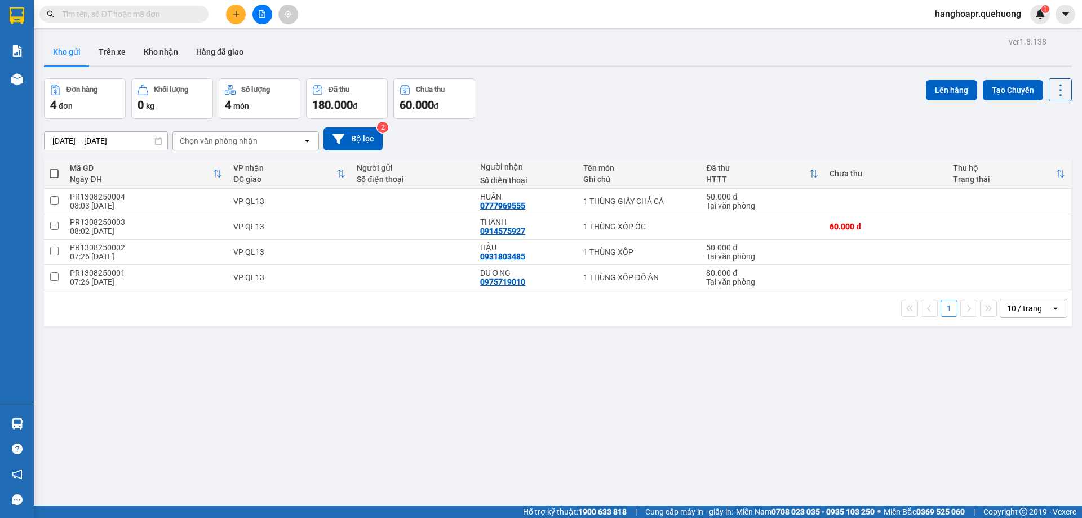
click at [189, 12] on input "text" at bounding box center [128, 14] width 133 height 12
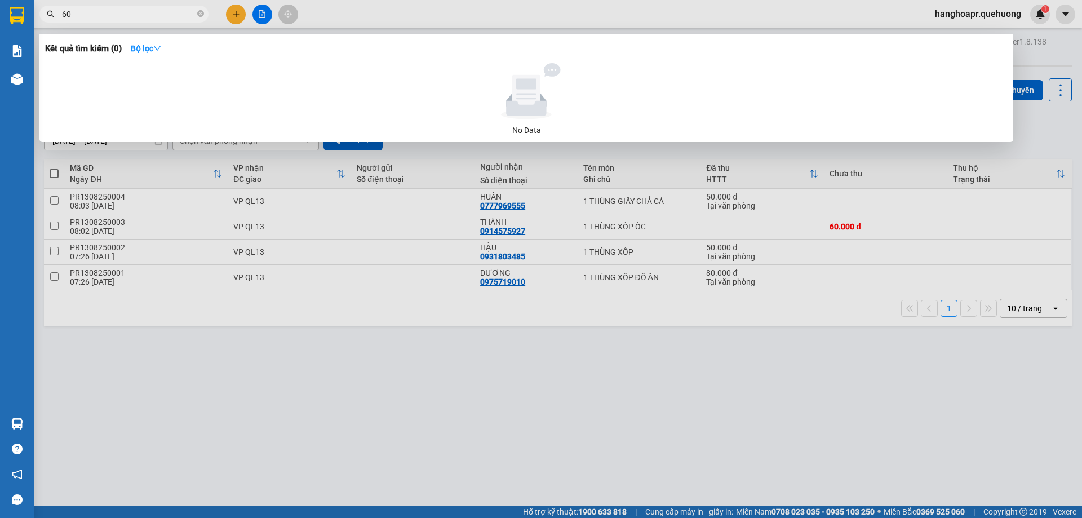
type input "607"
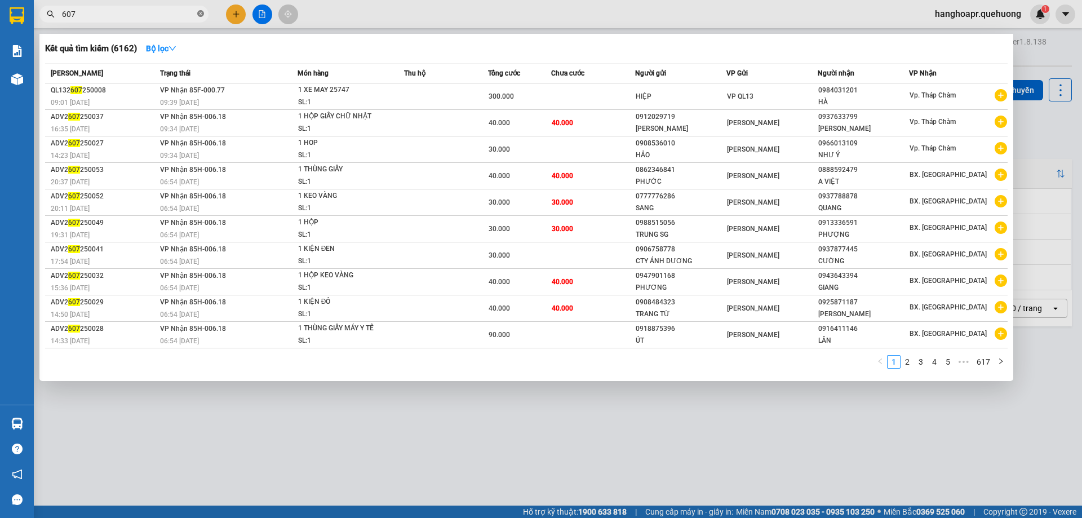
click at [203, 15] on icon "close-circle" at bounding box center [200, 13] width 7 height 7
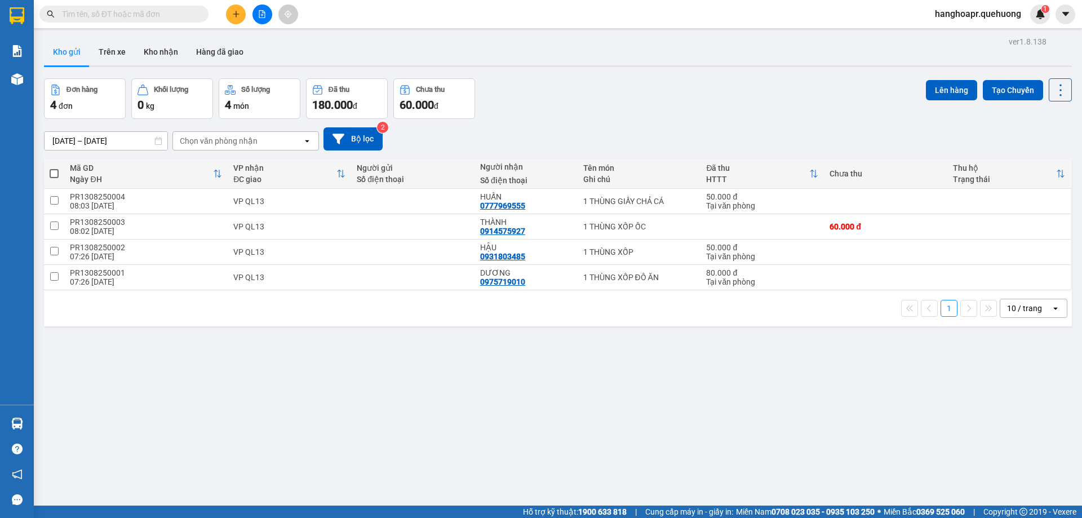
click at [181, 12] on input "text" at bounding box center [128, 14] width 133 height 12
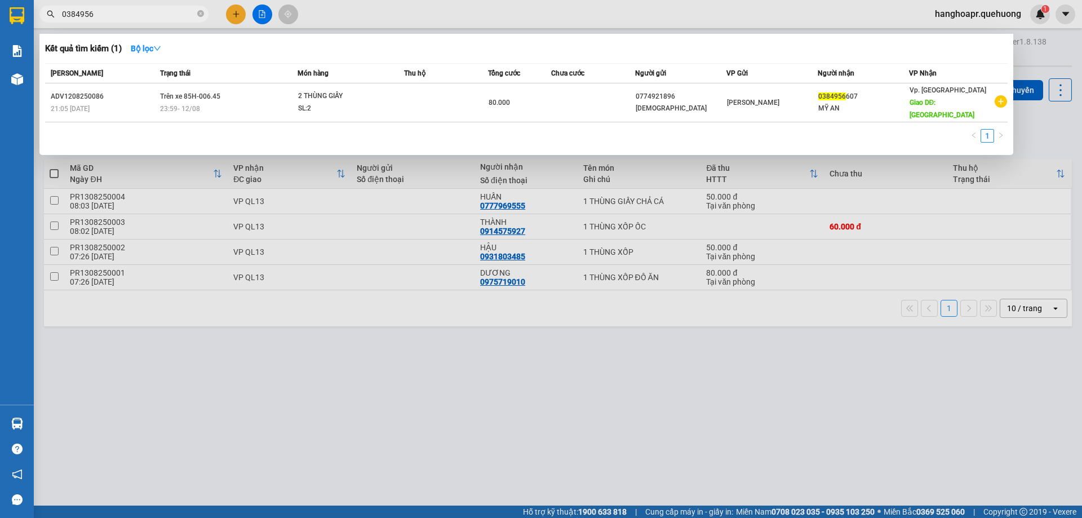
type input "0384956"
click at [224, 13] on div at bounding box center [541, 259] width 1082 height 518
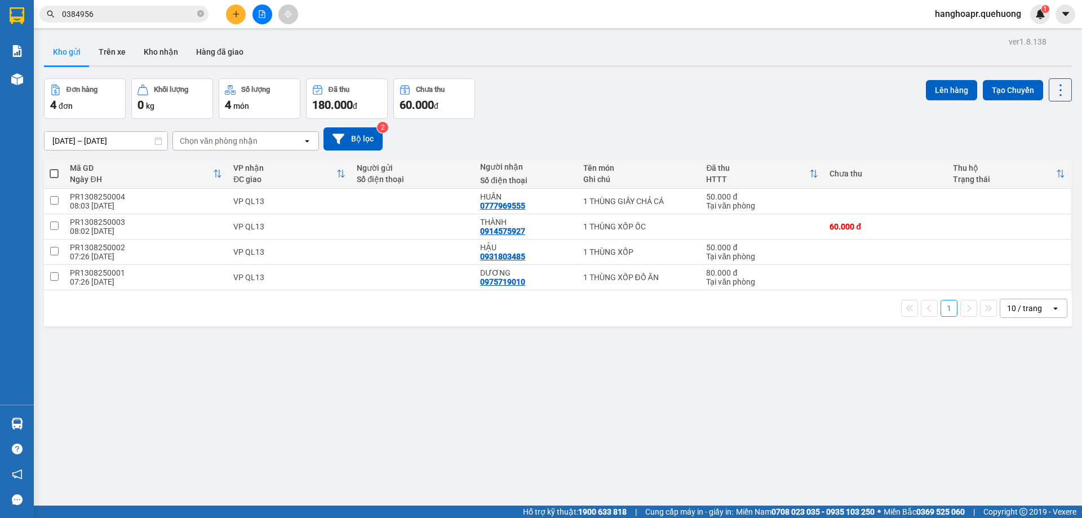
click at [231, 14] on button at bounding box center [236, 15] width 20 height 20
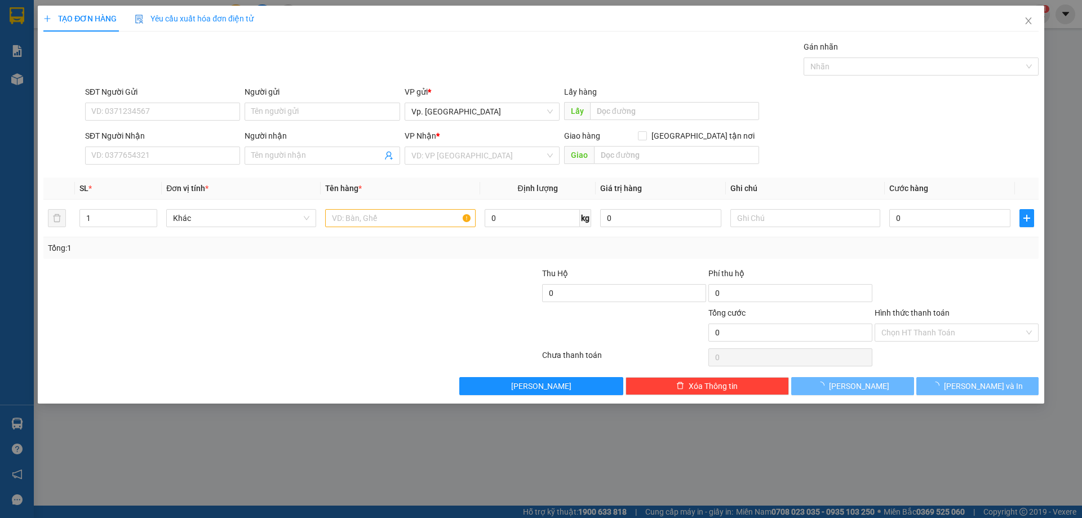
click at [178, 165] on div "SĐT Người Nhận VD: 0377654321" at bounding box center [162, 149] width 155 height 39
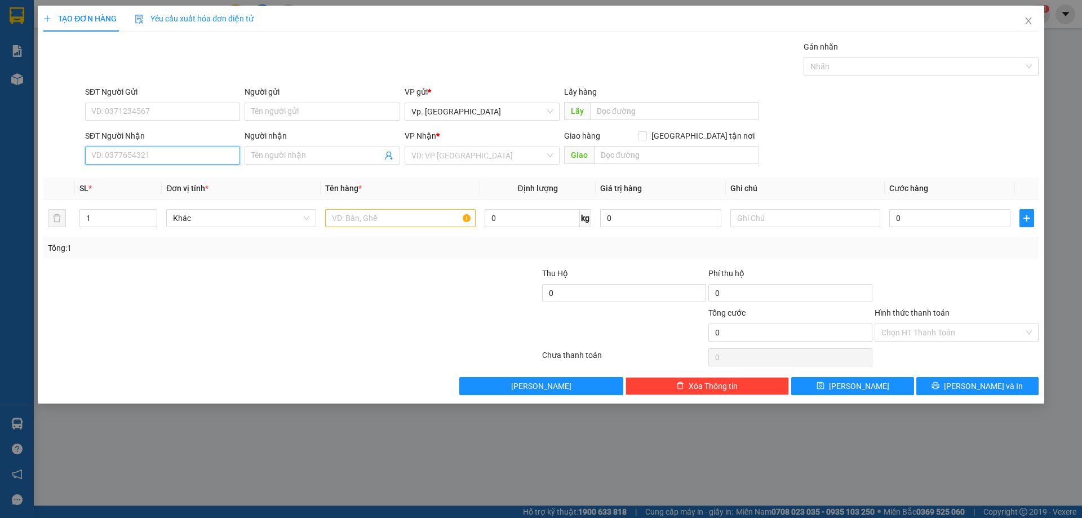
click at [180, 156] on input "SĐT Người Nhận" at bounding box center [162, 156] width 155 height 18
type input "0914555597"
click at [297, 161] on span at bounding box center [322, 156] width 155 height 18
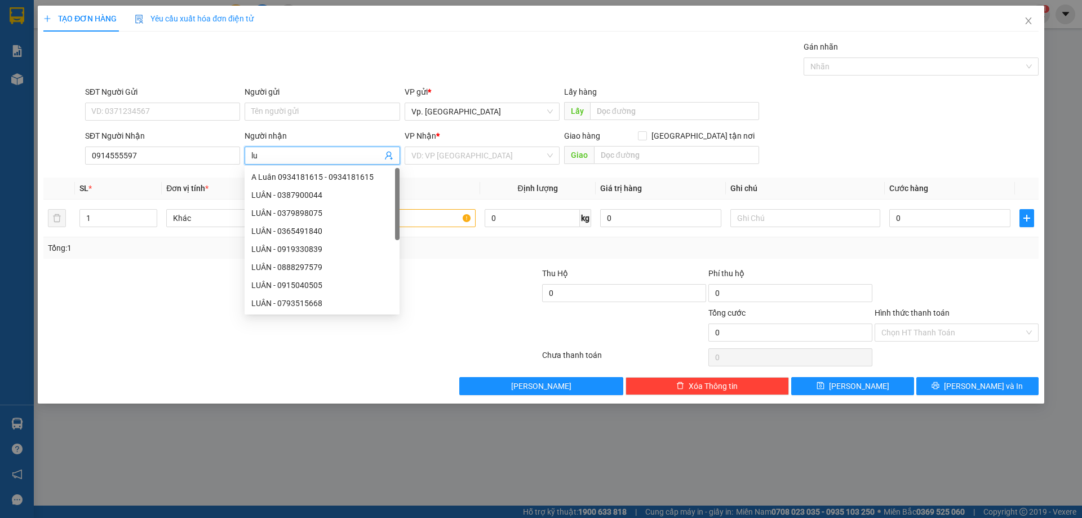
type input "l"
type input "LUÂN"
click at [287, 112] on input "Người gửi" at bounding box center [322, 112] width 155 height 18
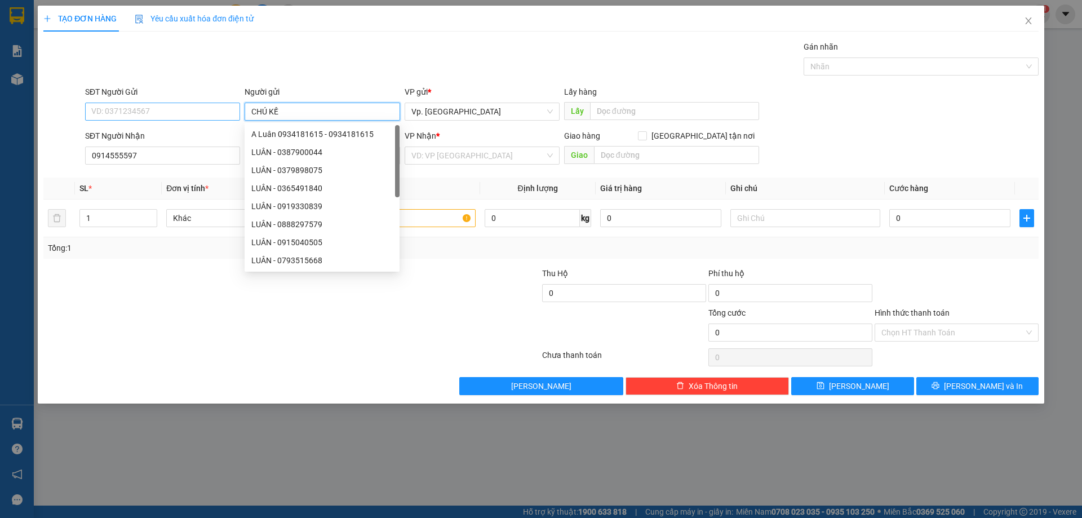
type input "CHÚ KẾ"
click at [198, 111] on input "SĐT Người Gửi" at bounding box center [162, 112] width 155 height 18
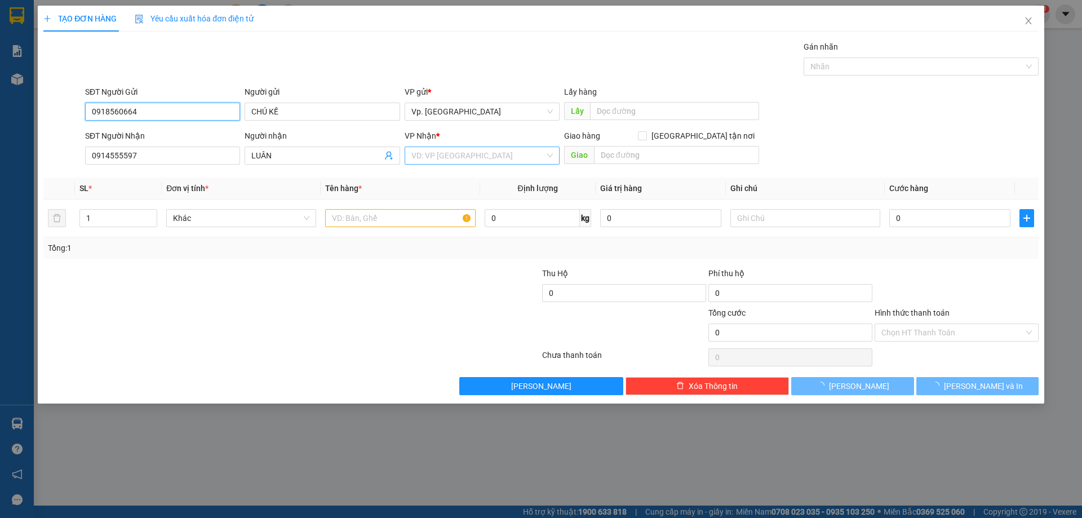
type input "0918560664"
click at [458, 154] on input "search" at bounding box center [479, 155] width 134 height 17
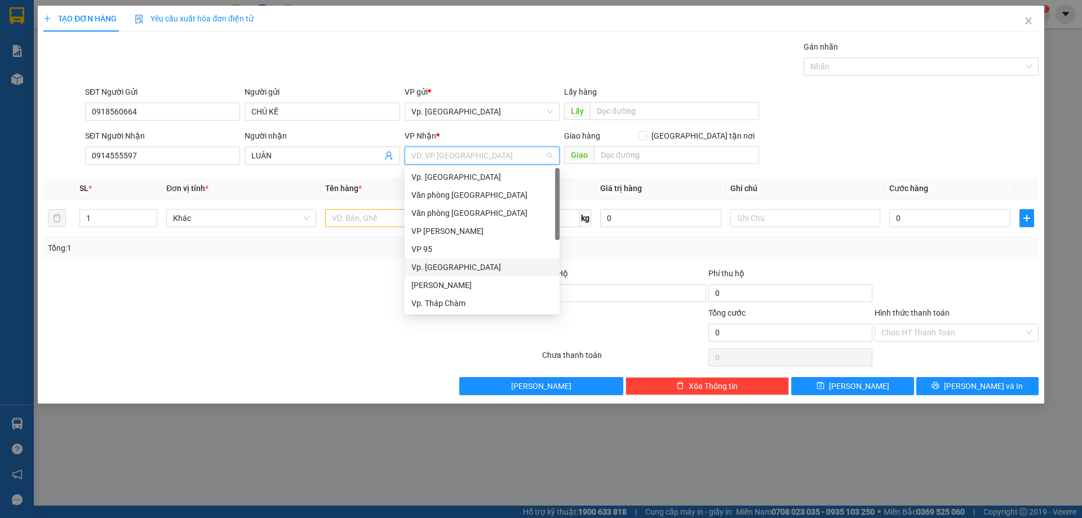
scroll to position [90, 0]
click at [427, 248] on div "VP QL13" at bounding box center [483, 249] width 142 height 12
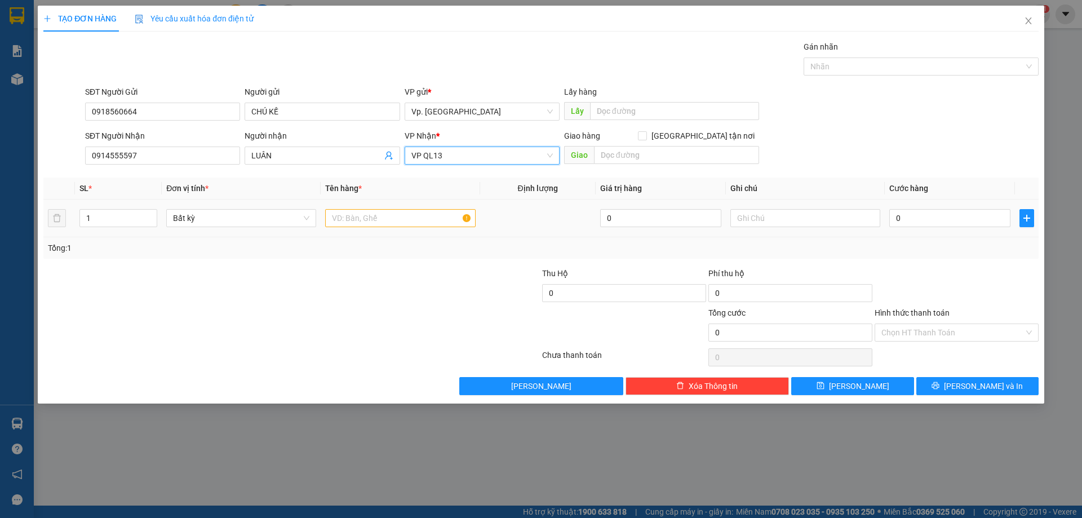
click at [373, 226] on div at bounding box center [400, 218] width 150 height 23
click at [351, 215] on input "text" at bounding box center [400, 218] width 150 height 18
type input "1 XE MÁY BS 242.32"
click at [789, 212] on input "text" at bounding box center [806, 218] width 150 height 18
type input "K BAO . XE CŨ"
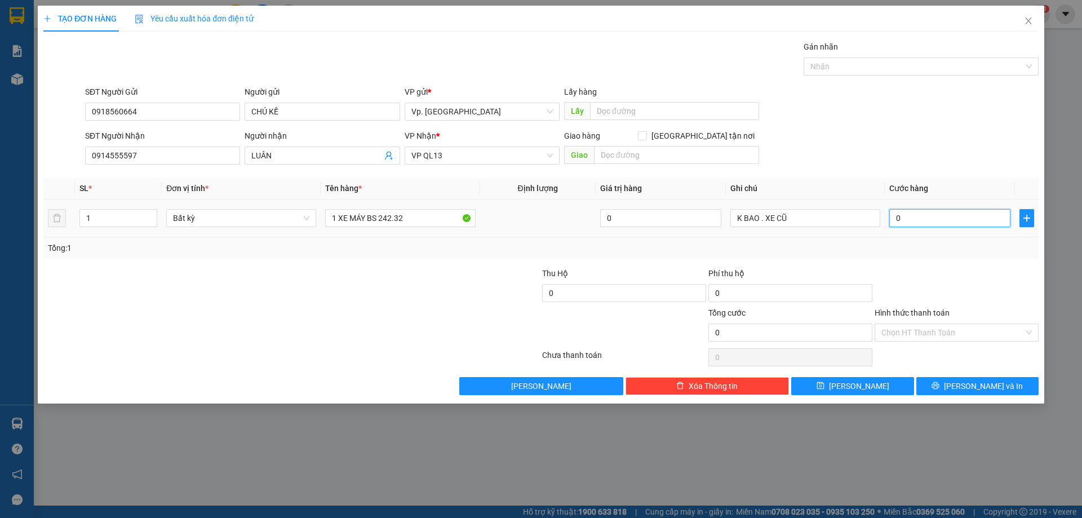
click at [953, 217] on input "0" at bounding box center [950, 218] width 121 height 18
type input "3"
type input "30"
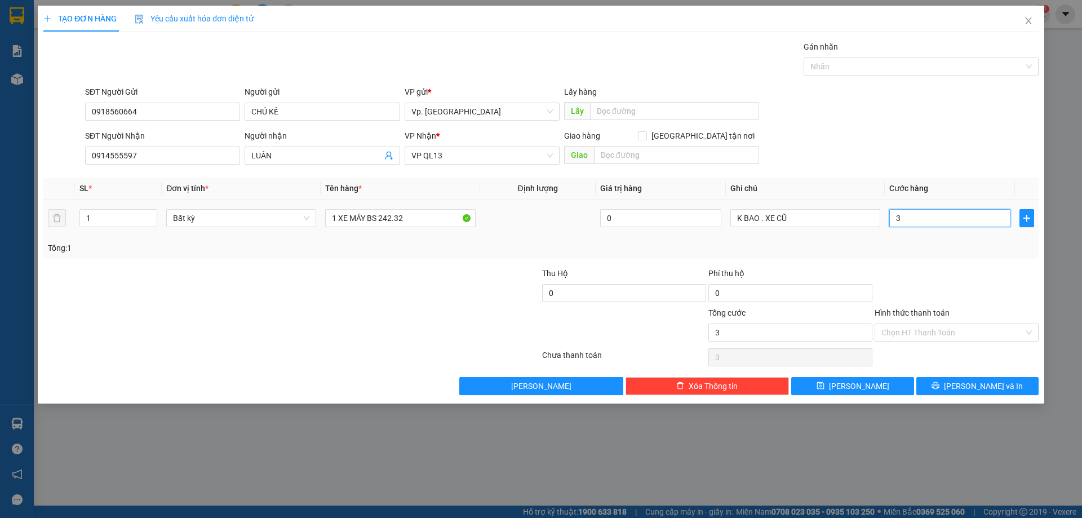
type input "30"
type input "300"
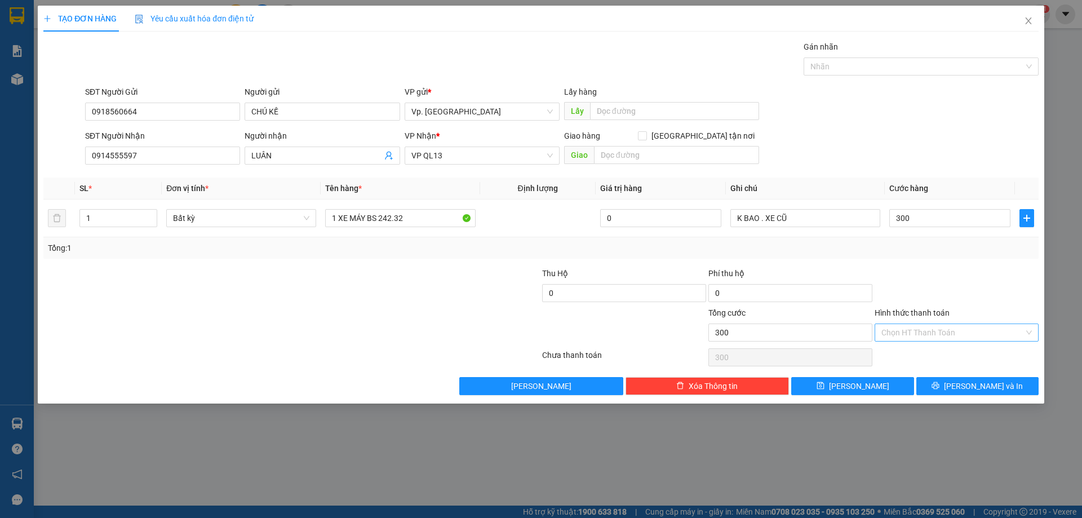
type input "300.000"
drag, startPoint x: 932, startPoint y: 322, endPoint x: 899, endPoint y: 347, distance: 41.0
click at [930, 324] on input "Hình thức thanh toán" at bounding box center [953, 332] width 143 height 17
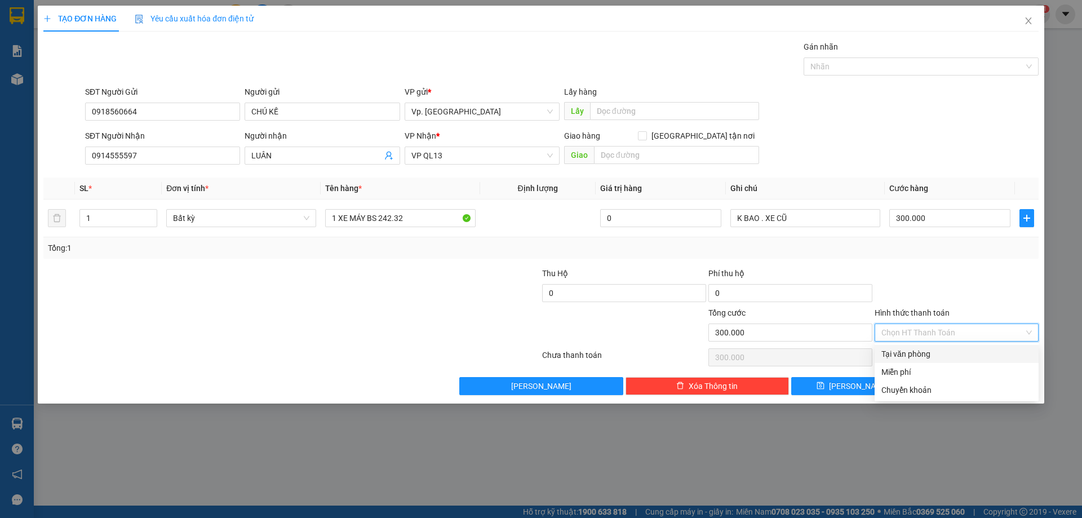
drag, startPoint x: 895, startPoint y: 351, endPoint x: 897, endPoint y: 362, distance: 12.1
click at [897, 357] on div "Tại văn phòng" at bounding box center [957, 354] width 151 height 12
type input "0"
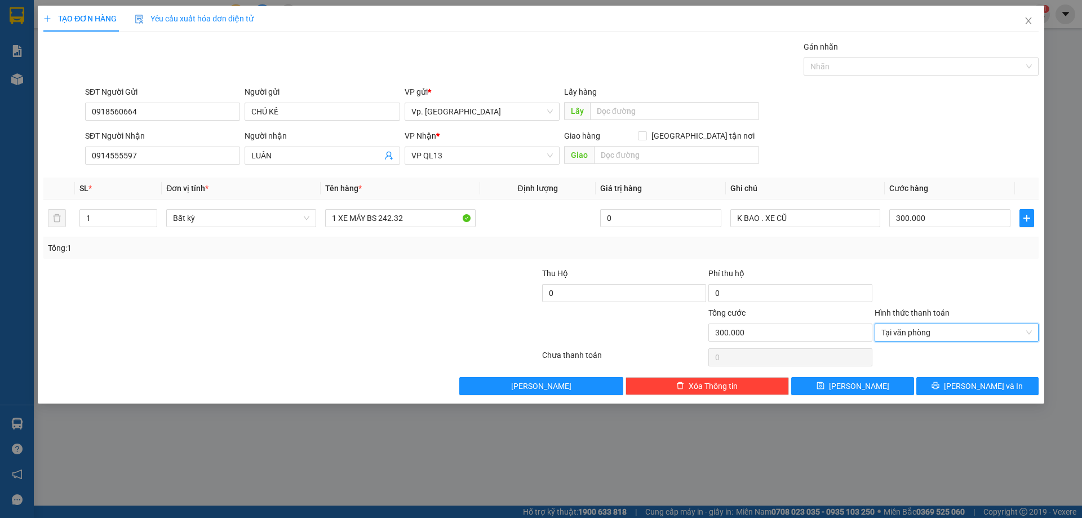
click at [928, 373] on div "Transit Pickup Surcharge Ids Transit Deliver Surcharge Ids Transit Deliver Surc…" at bounding box center [541, 218] width 996 height 355
click at [993, 402] on div "TẠO ĐƠN HÀNG Yêu cầu xuất hóa đơn điện tử Transit Pickup Surcharge Ids Transit …" at bounding box center [541, 205] width 1007 height 398
drag, startPoint x: 972, startPoint y: 391, endPoint x: 952, endPoint y: 377, distance: 24.4
click at [954, 379] on button "[PERSON_NAME] và In" at bounding box center [978, 386] width 122 height 18
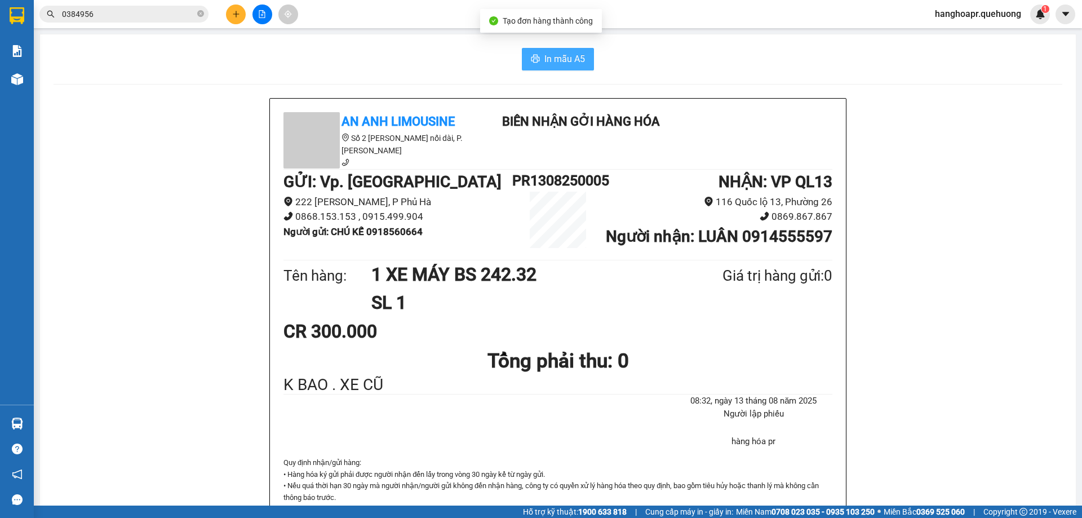
click at [523, 54] on button "In mẫu A5" at bounding box center [558, 59] width 72 height 23
click at [443, 23] on div "Kết quả tìm kiếm ( 1 ) Bộ lọc Mã ĐH Trạng thái Món hàng Thu hộ Tổng cước Chưa c…" at bounding box center [541, 14] width 1082 height 28
click at [204, 14] on icon "close-circle" at bounding box center [200, 13] width 7 height 7
click at [258, 3] on div "Kết quả tìm kiếm ( 1 ) Bộ lọc Mã ĐH Trạng thái Món hàng Thu hộ Tổng cước Chưa c…" at bounding box center [541, 14] width 1082 height 28
click at [258, 10] on button at bounding box center [263, 15] width 20 height 20
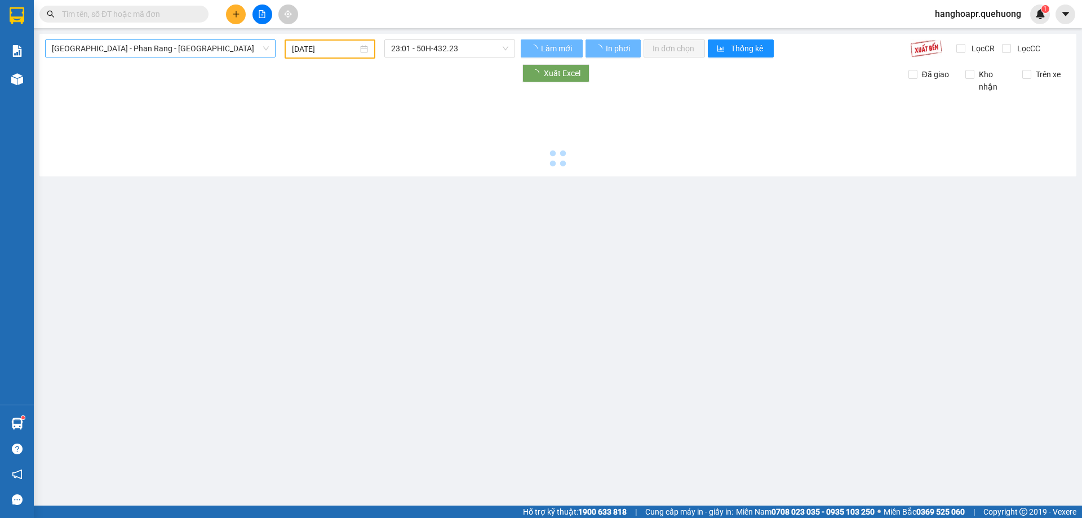
click at [204, 46] on span "[GEOGRAPHIC_DATA] - Phan Rang - [GEOGRAPHIC_DATA]" at bounding box center [160, 48] width 217 height 17
type input "[DATE]"
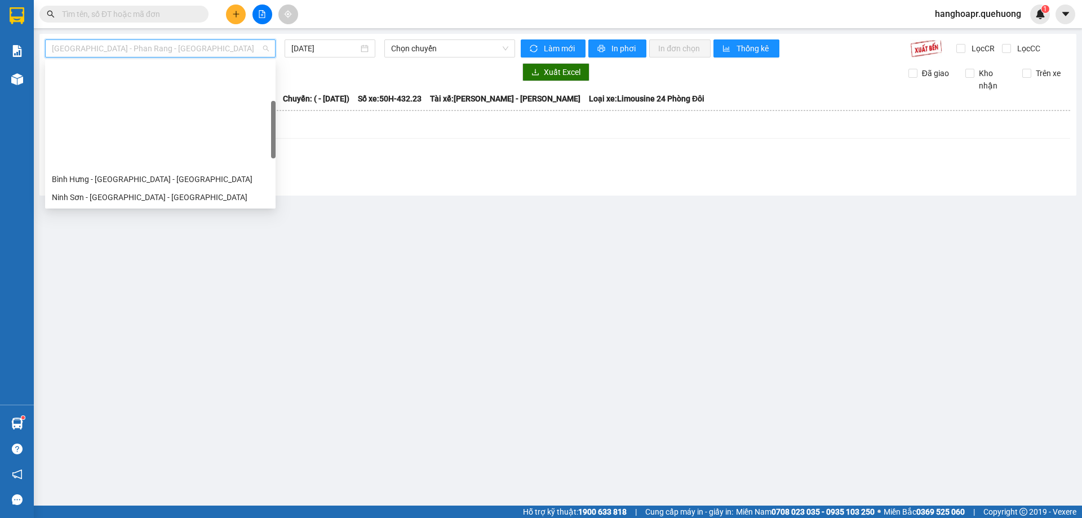
scroll to position [307, 0]
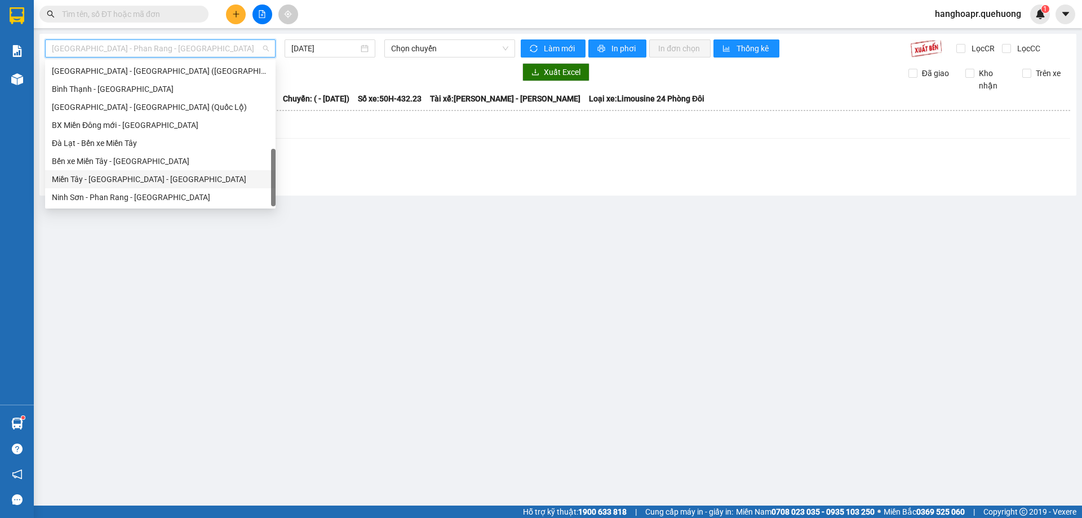
drag, startPoint x: 161, startPoint y: 172, endPoint x: 157, endPoint y: 178, distance: 6.6
click at [159, 173] on div "Miền Tây - [GEOGRAPHIC_DATA] - [GEOGRAPHIC_DATA]" at bounding box center [160, 179] width 231 height 18
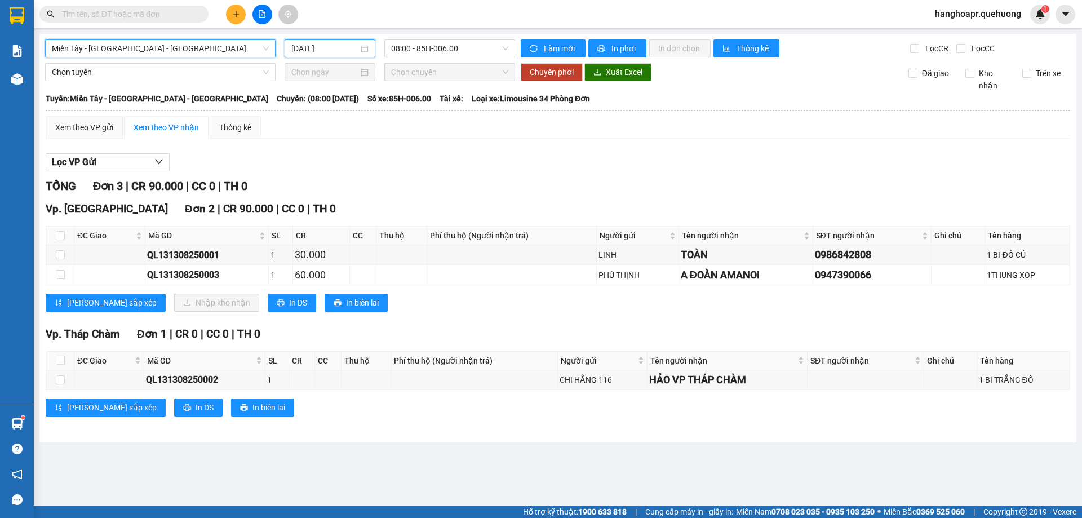
click at [348, 43] on input "[DATE]" at bounding box center [324, 48] width 67 height 12
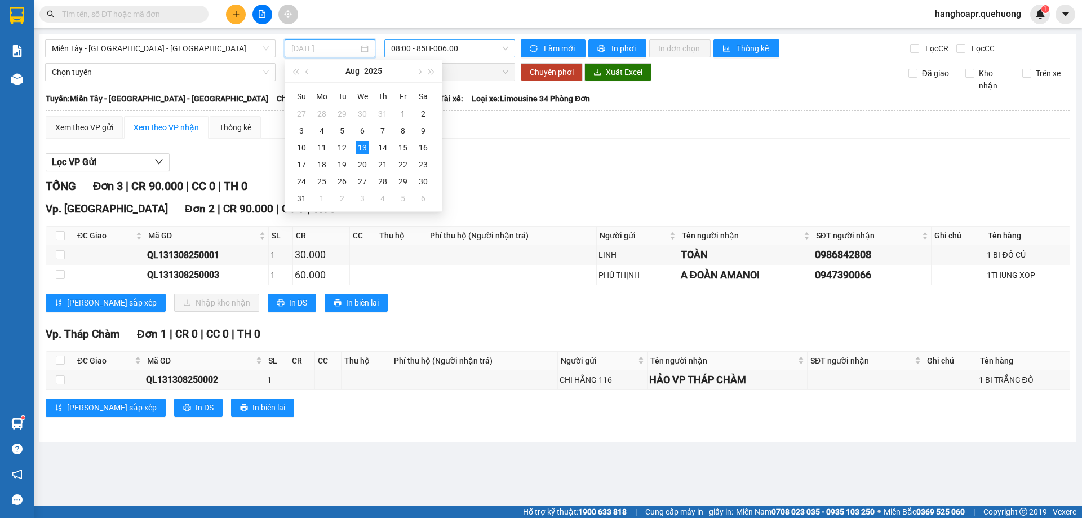
drag, startPoint x: 341, startPoint y: 148, endPoint x: 495, endPoint y: 47, distance: 184.0
click at [342, 147] on div "12" at bounding box center [342, 148] width 14 height 14
type input "[DATE]"
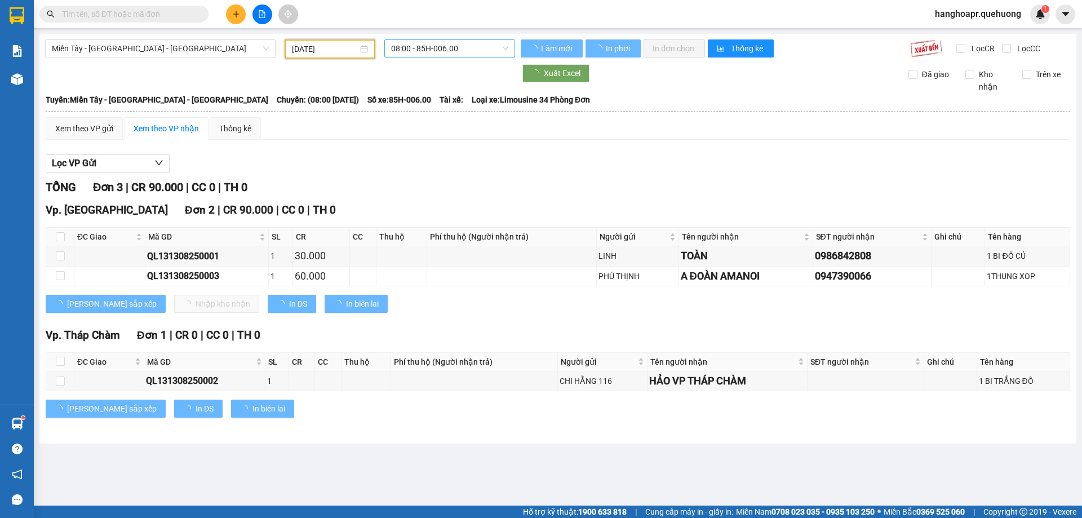
click at [495, 47] on span "08:00 - 85H-006.00" at bounding box center [449, 48] width 117 height 17
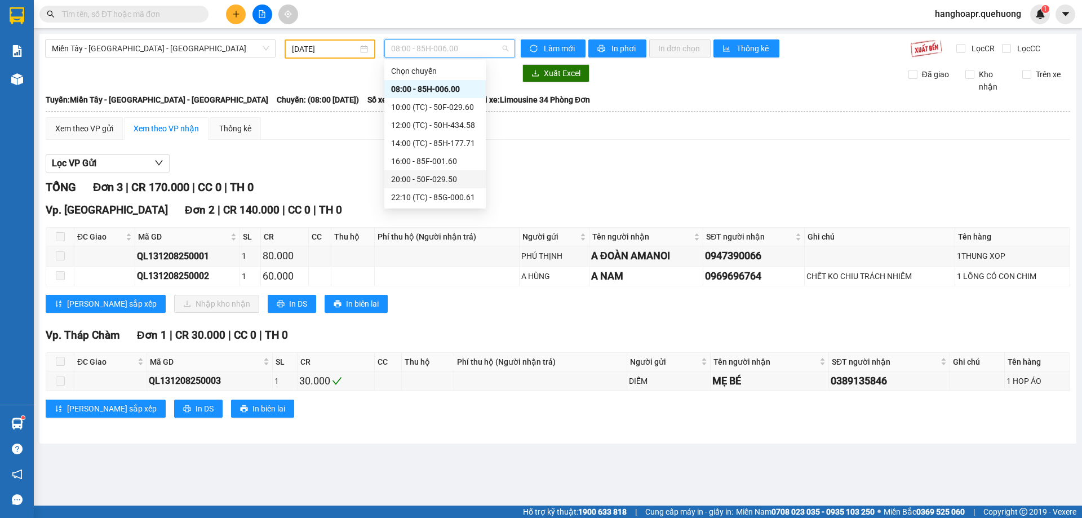
scroll to position [108, 0]
click at [439, 194] on div "23:59 (TC) - 85H-006.45" at bounding box center [435, 197] width 88 height 12
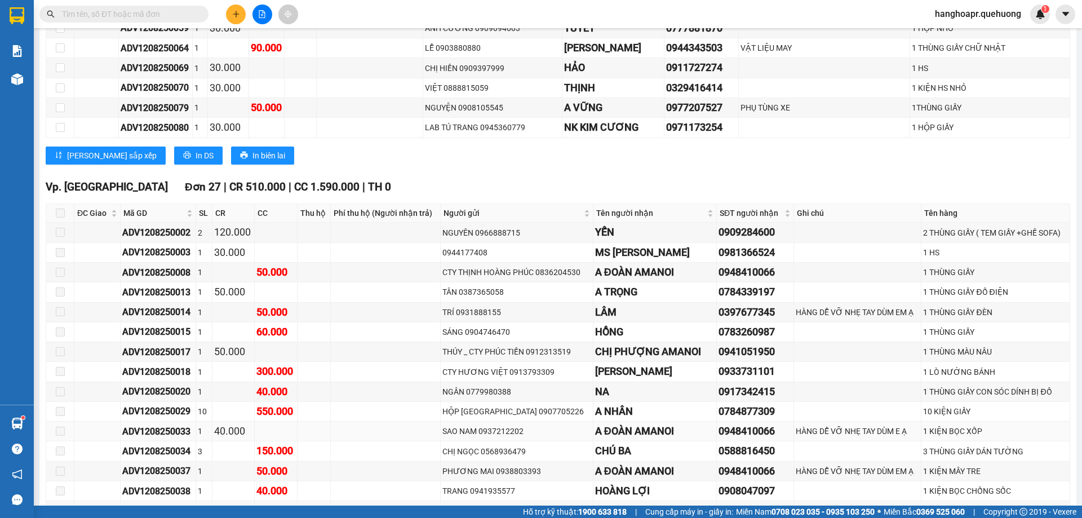
scroll to position [1804, 0]
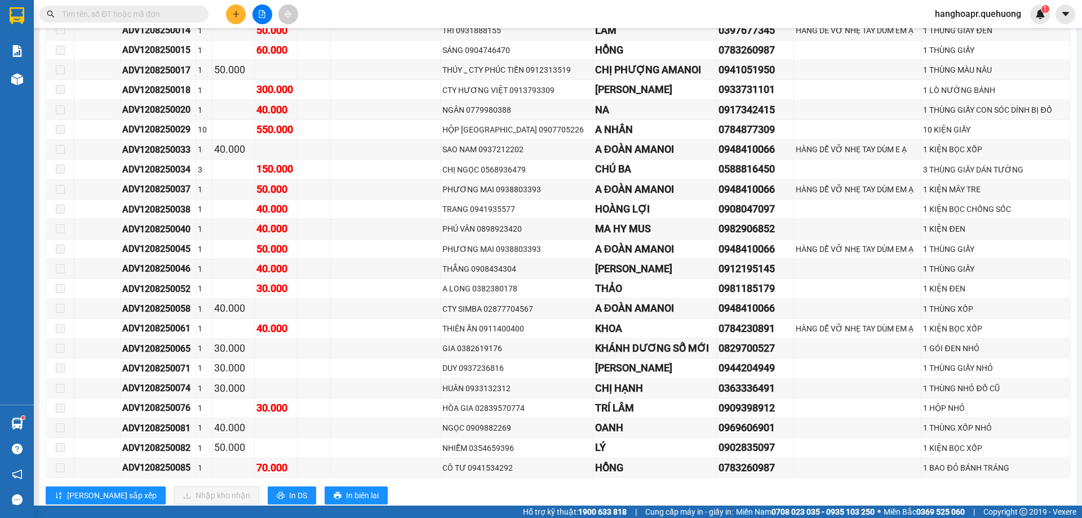
click at [232, 11] on icon "plus" at bounding box center [236, 14] width 8 height 8
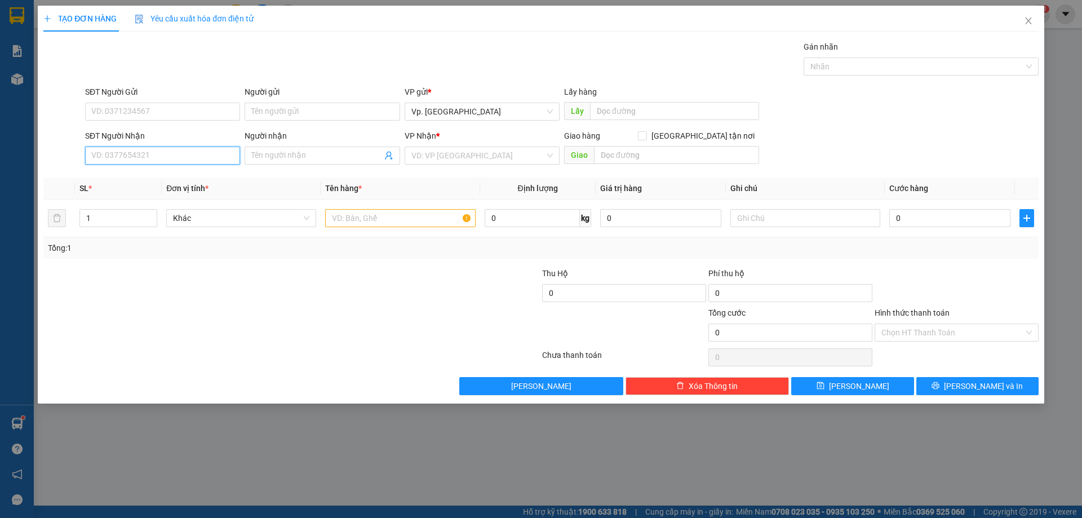
click at [145, 156] on input "SĐT Người Nhận" at bounding box center [162, 156] width 155 height 18
click at [134, 177] on div "0387367526 - ĐÔNG" at bounding box center [163, 177] width 142 height 12
type input "0387367526"
type input "ĐÔNG"
type input "450.000"
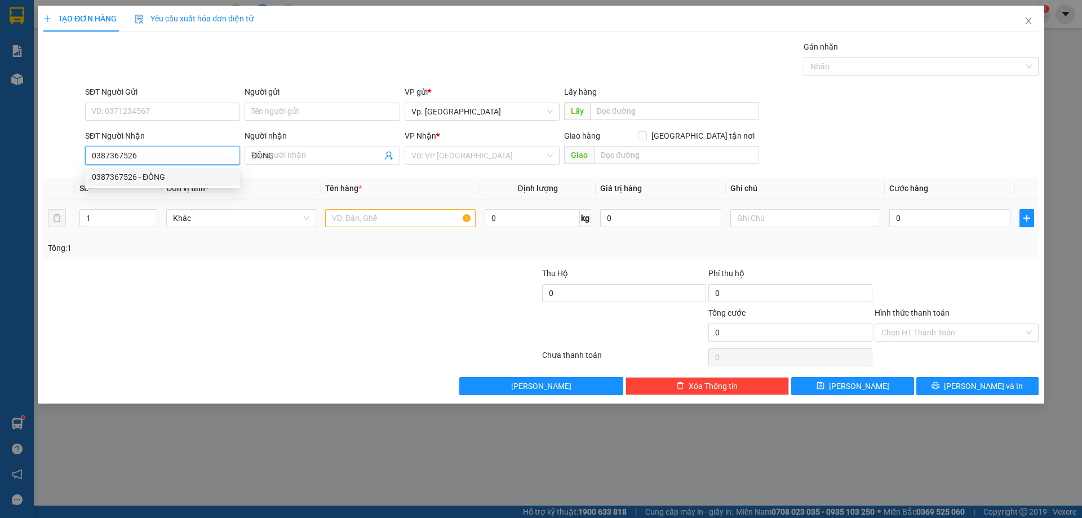
type input "450.000"
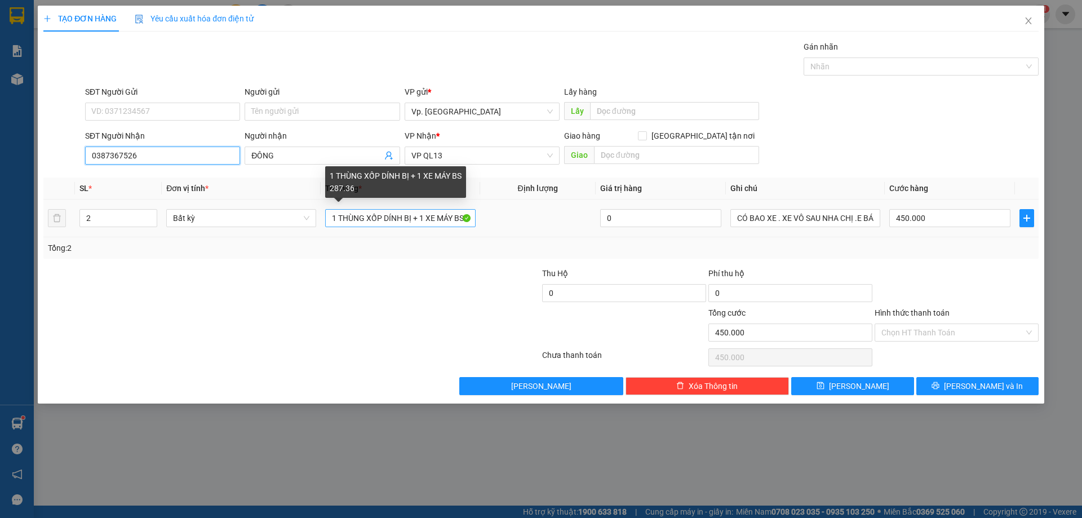
type input "0387367526"
drag, startPoint x: 382, startPoint y: 216, endPoint x: 631, endPoint y: 242, distance: 249.9
click at [631, 242] on div "SL * Đơn vị tính * Tên hàng * Định lượng Giá trị hàng Ghi chú Cước hàng 2 Bất k…" at bounding box center [541, 218] width 996 height 81
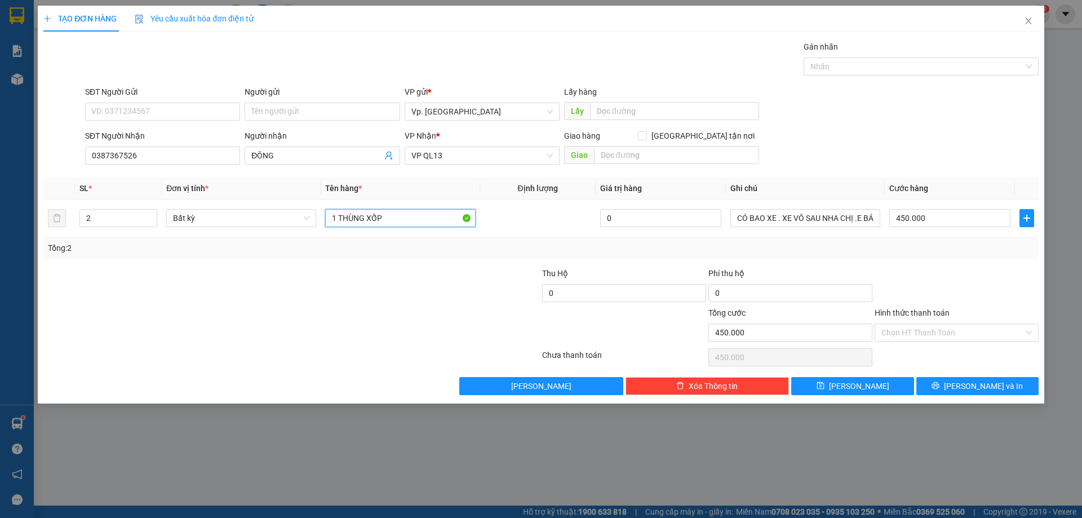
scroll to position [0, 0]
type input "1 THÙNG XỐP+ 1 THÙNG GIẤY"
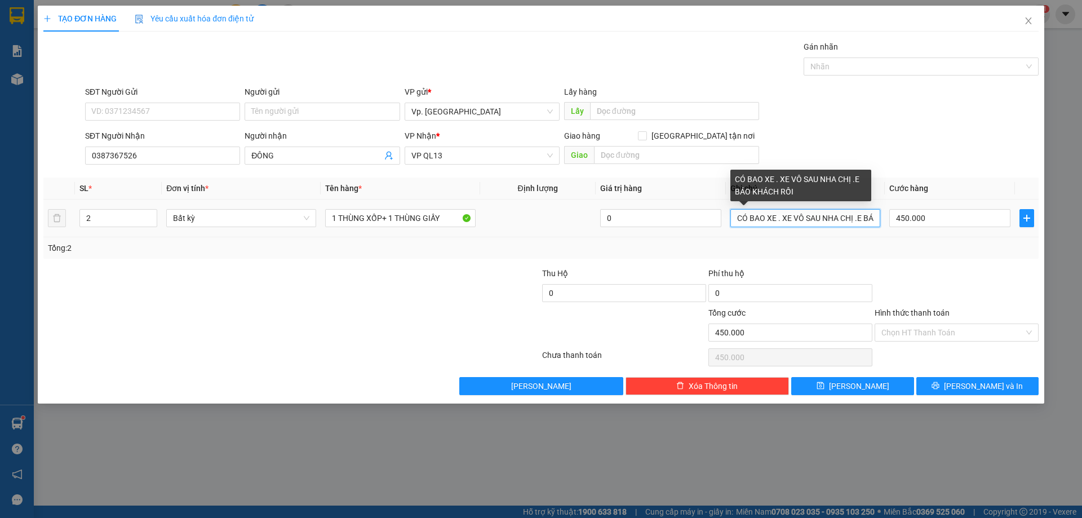
drag, startPoint x: 738, startPoint y: 217, endPoint x: 1027, endPoint y: 198, distance: 289.3
click at [1027, 198] on table "SL * Đơn vị tính * Tên hàng * Định lượng Giá trị hàng Ghi chú Cước hàng 2 Bất k…" at bounding box center [541, 208] width 996 height 60
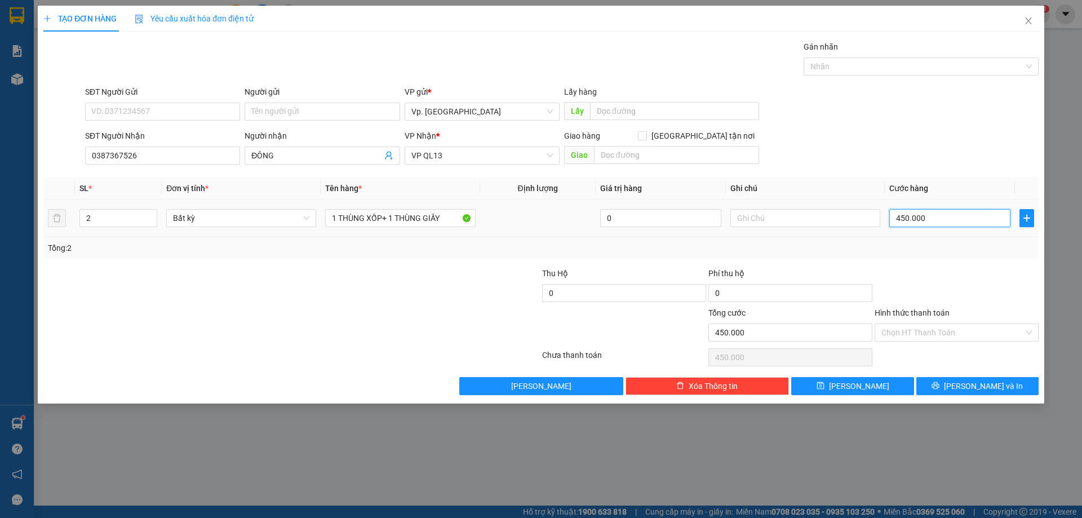
click at [965, 217] on input "450.000" at bounding box center [950, 218] width 121 height 18
type input "0"
type input "1"
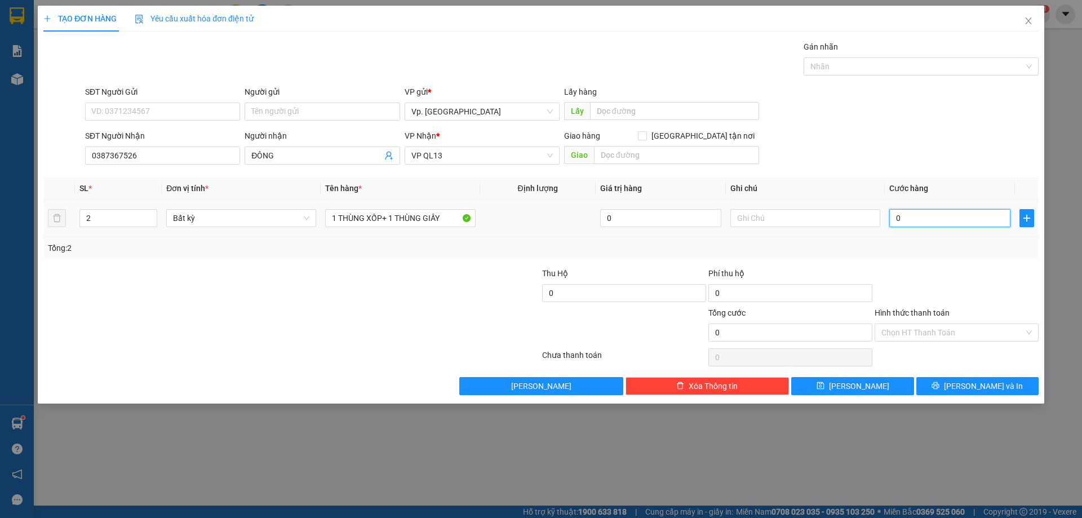
type input "1"
type input "01"
type input "10"
type input "010"
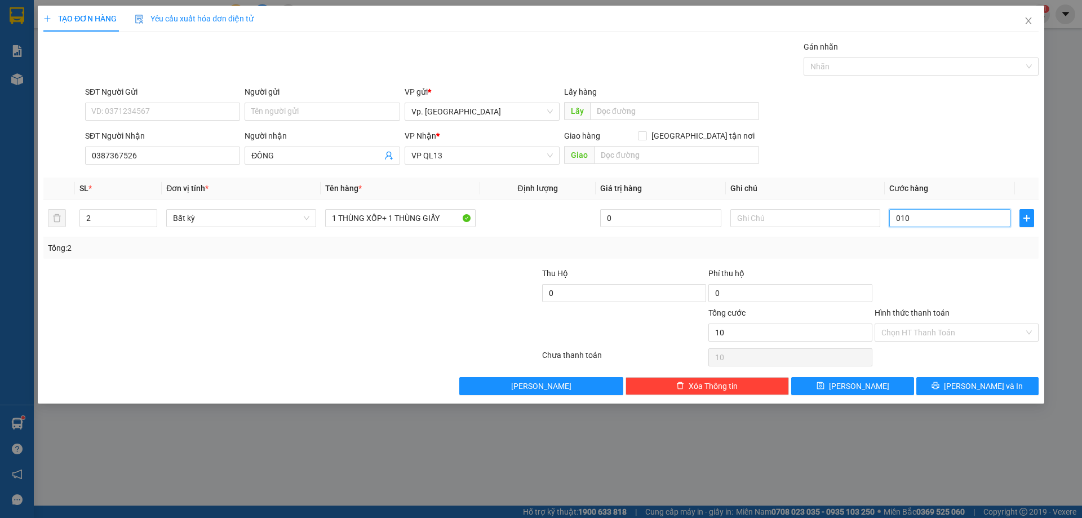
type input "100"
type input "0.100"
type input "100.000"
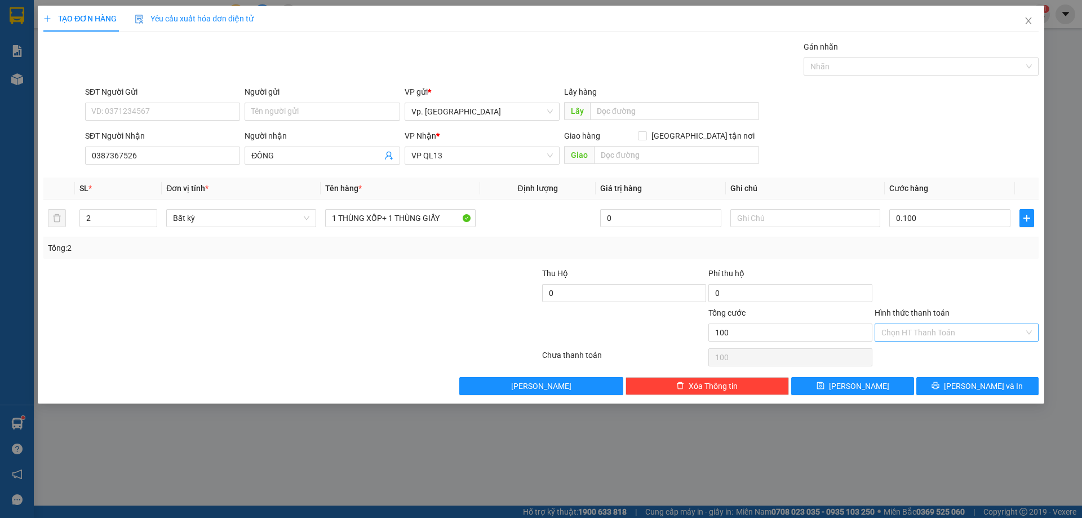
type input "100.000"
click at [941, 329] on input "Hình thức thanh toán" at bounding box center [953, 332] width 143 height 17
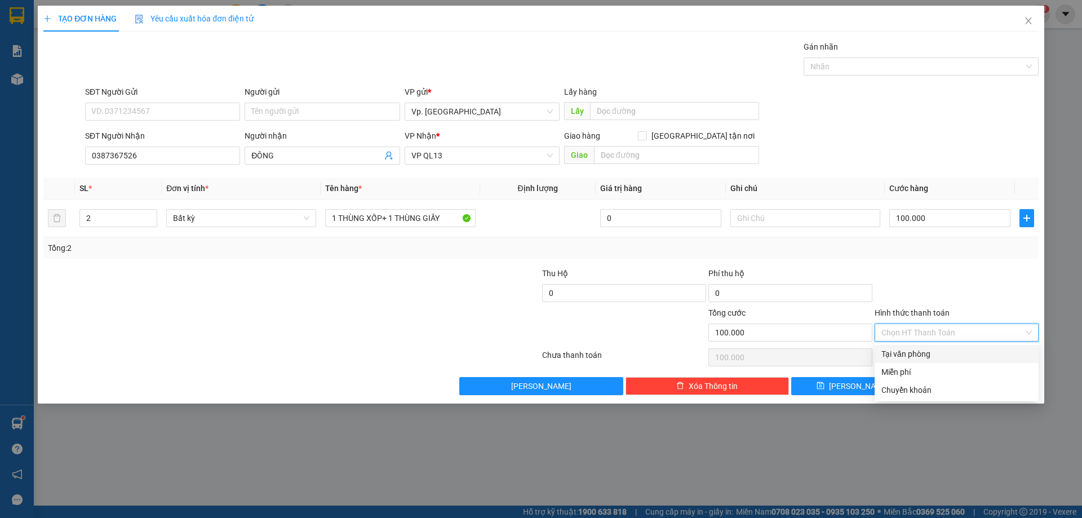
click at [927, 357] on div "Tại văn phòng" at bounding box center [957, 354] width 151 height 12
type input "0"
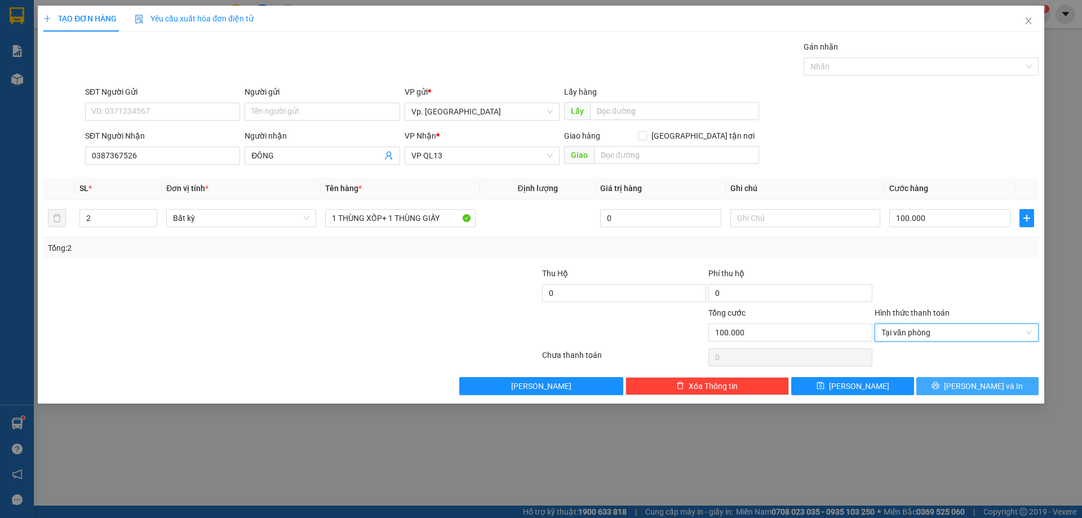
click at [1012, 379] on button "[PERSON_NAME] và In" at bounding box center [978, 386] width 122 height 18
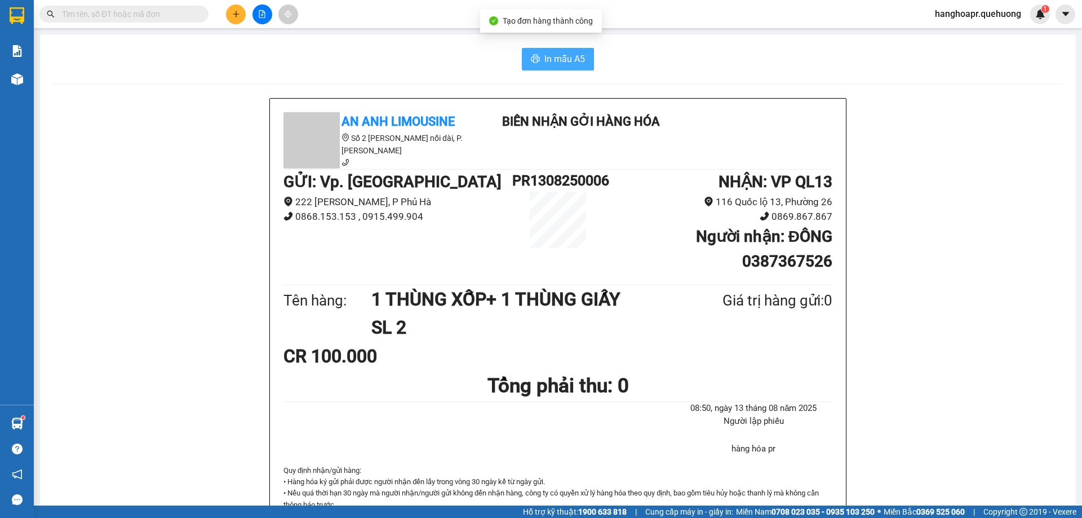
click at [553, 59] on span "In mẫu A5" at bounding box center [565, 59] width 41 height 14
click at [576, 64] on span "In mẫu A5" at bounding box center [565, 59] width 41 height 14
click at [237, 15] on icon "plus" at bounding box center [236, 14] width 8 height 8
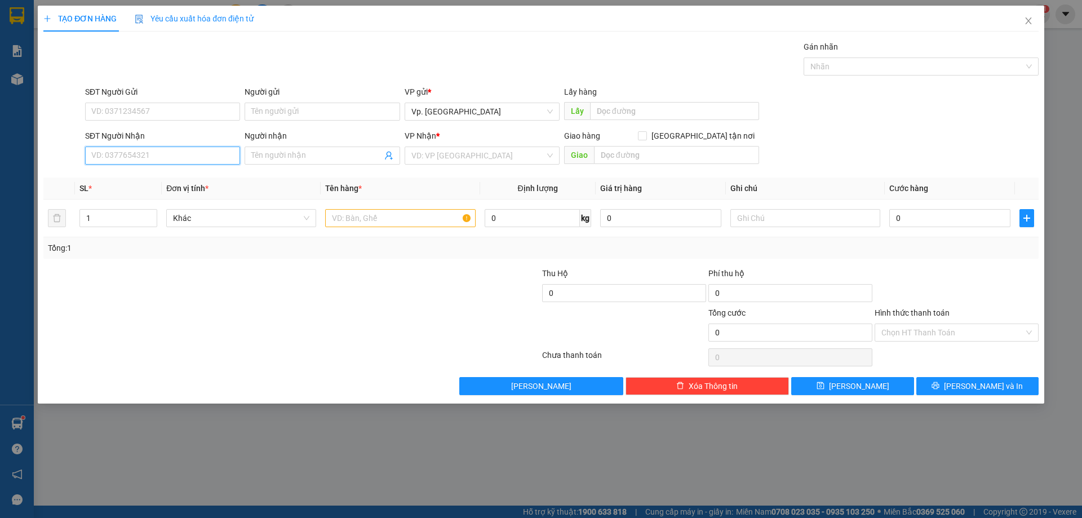
click at [160, 157] on input "SĐT Người Nhận" at bounding box center [162, 156] width 155 height 18
type input "0907818603"
click at [131, 173] on div "0907818603 - THU" at bounding box center [163, 177] width 142 height 12
type input "THU"
type input "ADV"
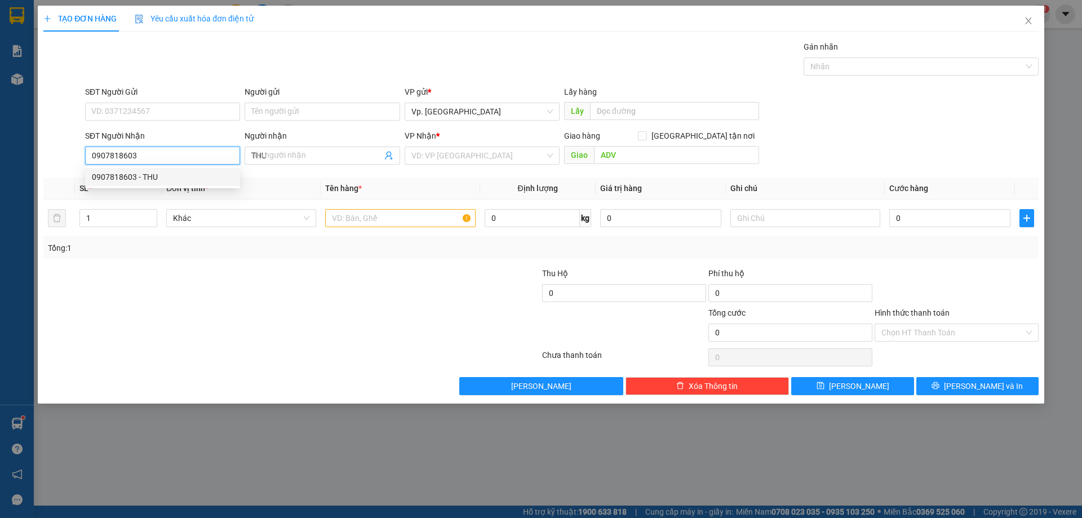
type input "40.000"
type input "0907818603"
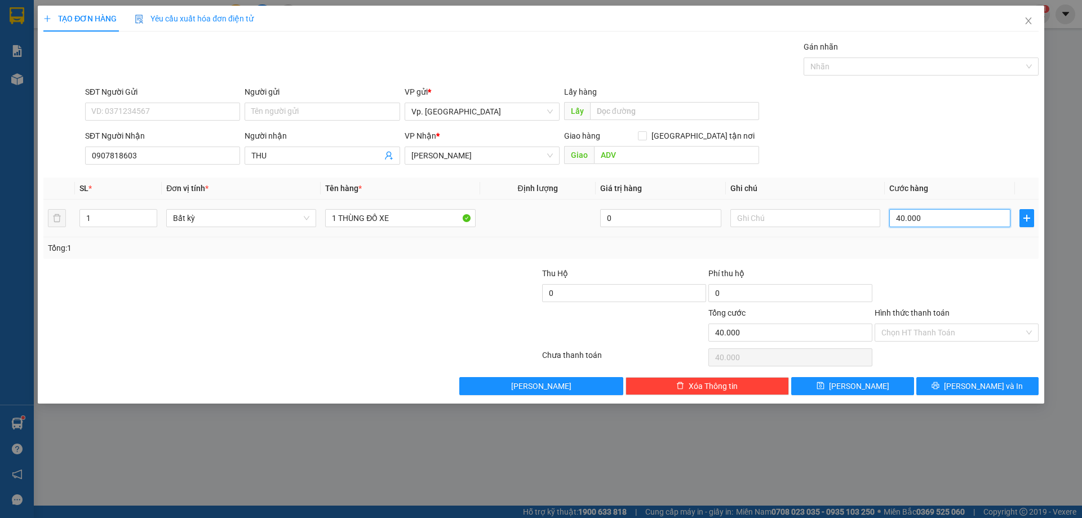
click at [955, 213] on input "40.000" at bounding box center [950, 218] width 121 height 18
type input "0"
type input "3"
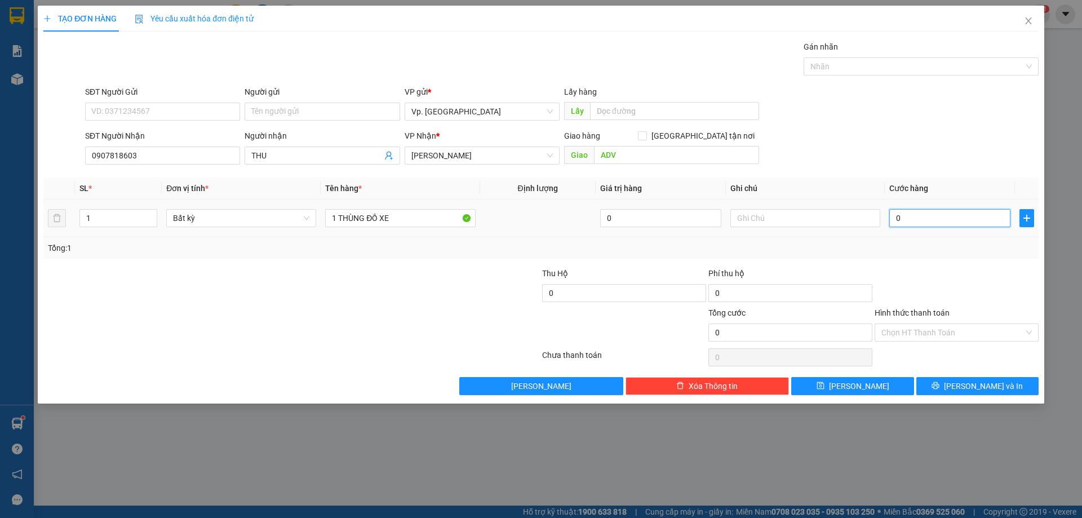
type input "3"
type input "03"
type input "30"
type input "030"
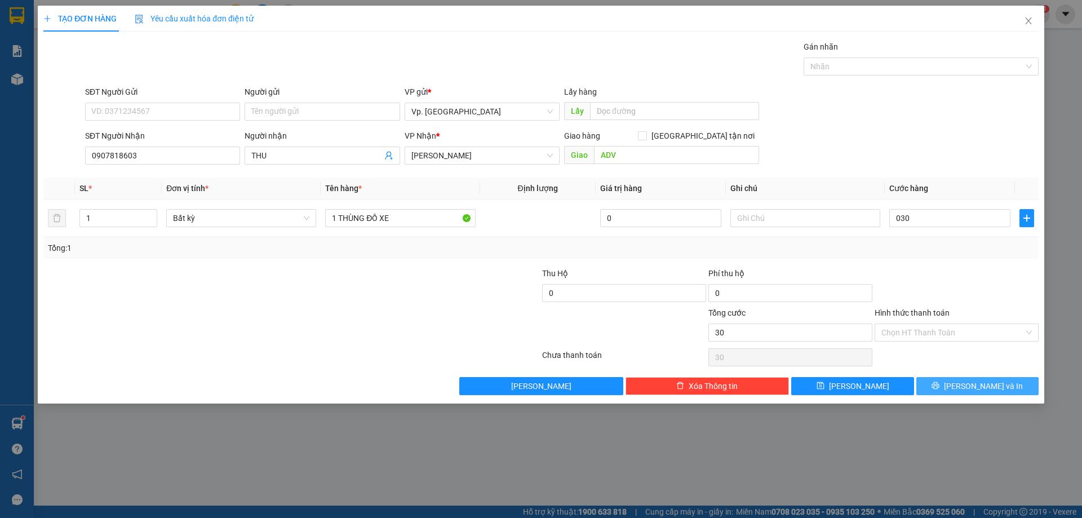
type input "30.000"
click at [1000, 385] on button "[PERSON_NAME] và In" at bounding box center [978, 386] width 122 height 18
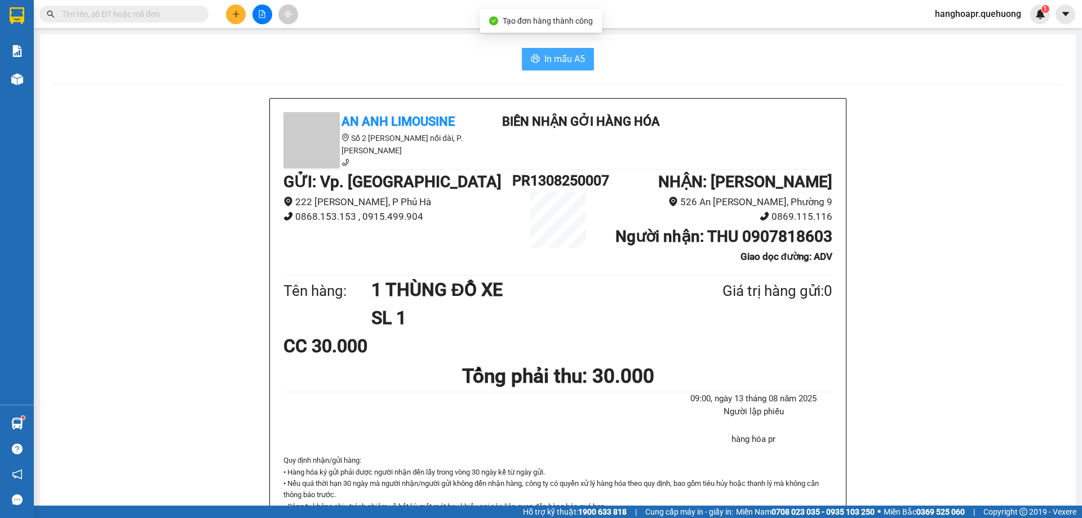
click at [545, 65] on span "In mẫu A5" at bounding box center [565, 59] width 41 height 14
click at [237, 16] on icon "plus" at bounding box center [236, 14] width 8 height 8
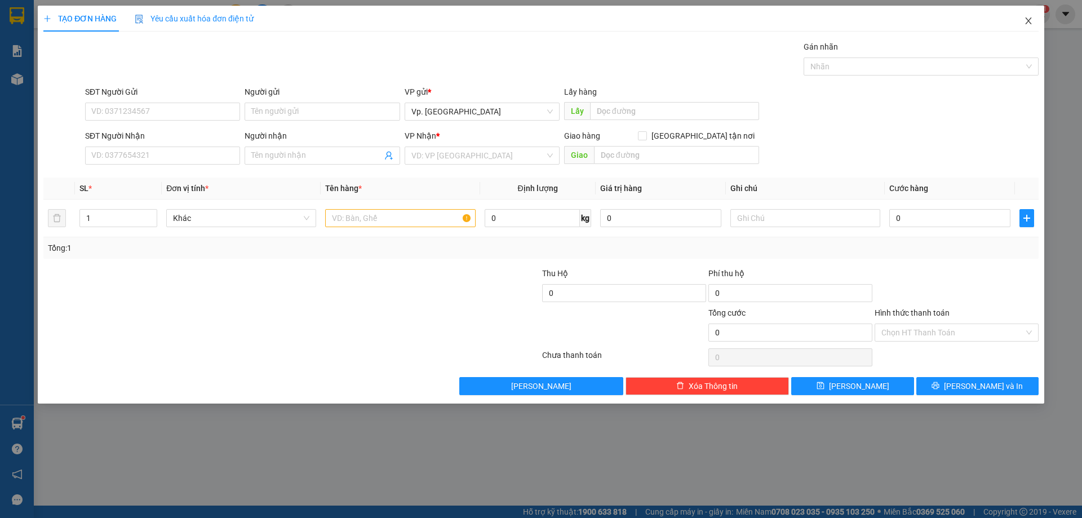
click at [1031, 23] on icon "close" at bounding box center [1028, 20] width 9 height 9
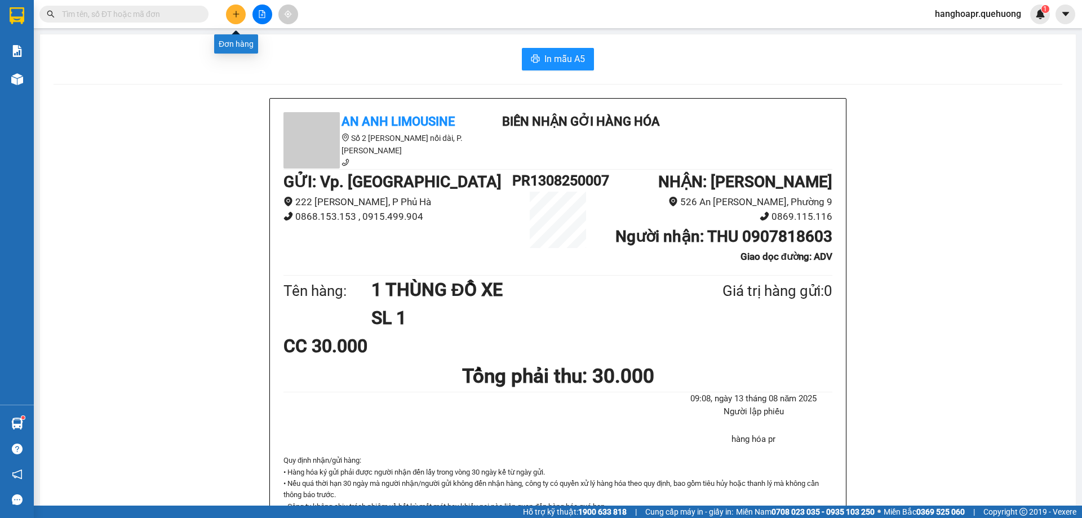
click at [240, 7] on button at bounding box center [236, 15] width 20 height 20
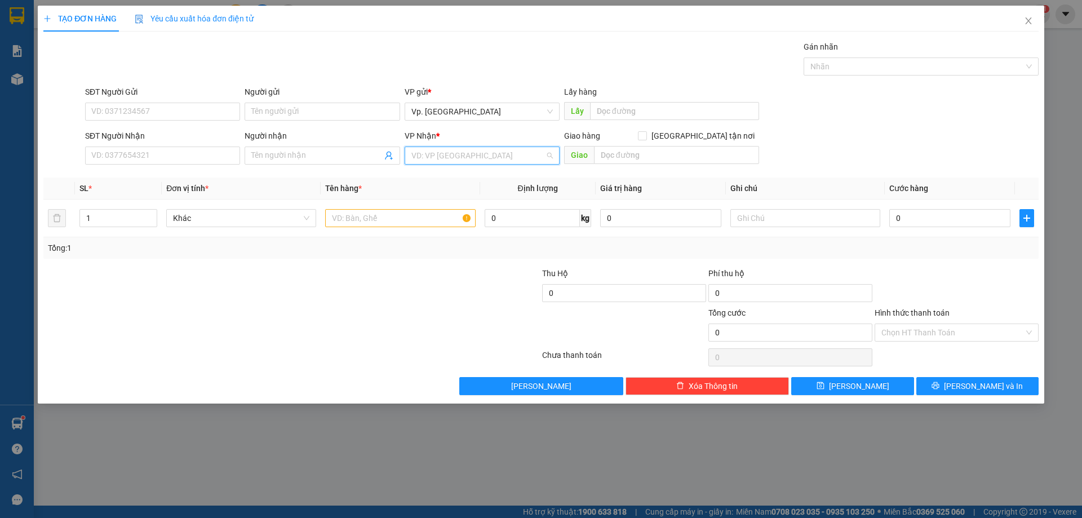
click at [437, 156] on input "search" at bounding box center [479, 155] width 134 height 17
drag, startPoint x: 255, startPoint y: 294, endPoint x: 294, endPoint y: 257, distance: 54.6
click at [259, 294] on div at bounding box center [208, 286] width 333 height 39
click at [921, 216] on input "0" at bounding box center [950, 218] width 121 height 18
type input "5"
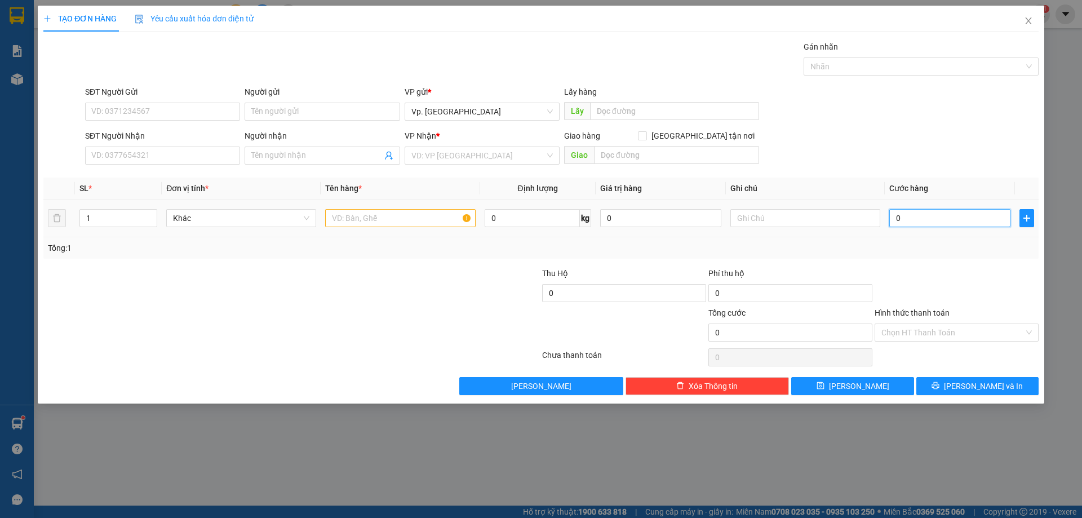
type input "5"
type input "50"
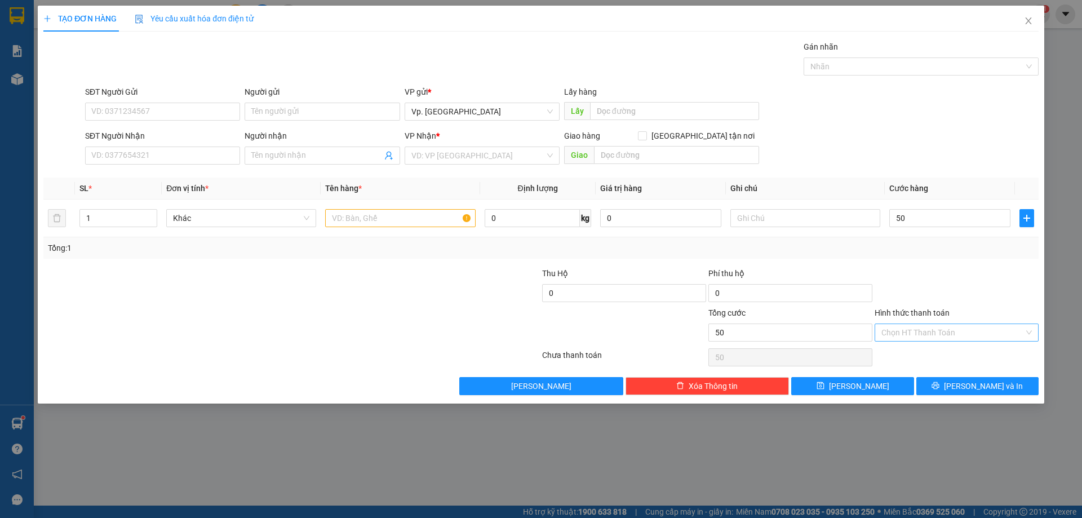
type input "50.000"
click at [919, 331] on input "Hình thức thanh toán" at bounding box center [953, 332] width 143 height 17
click at [914, 259] on div "Transit Pickup Surcharge Ids Transit Deliver Surcharge Ids Transit Deliver Surc…" at bounding box center [541, 218] width 996 height 355
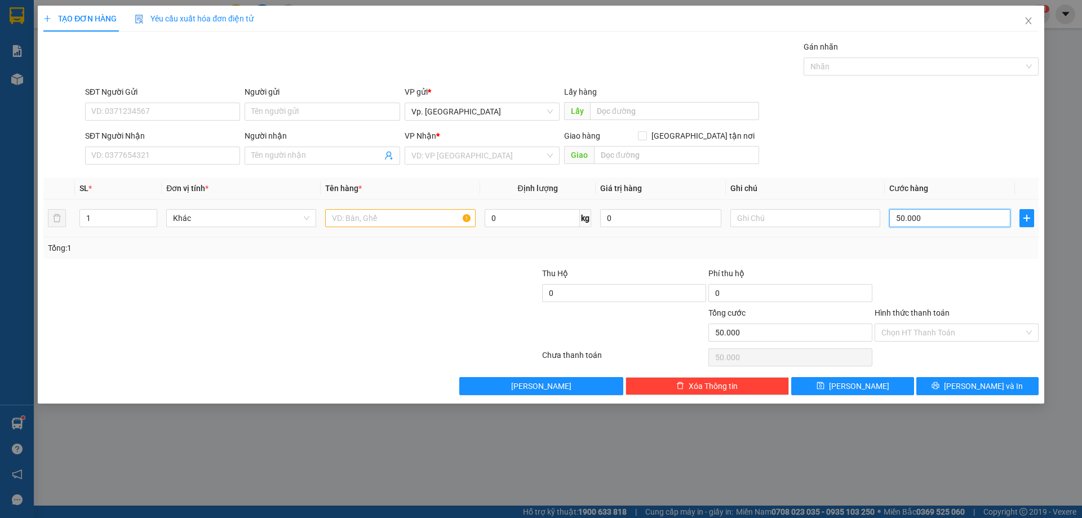
click at [930, 218] on input "50.000" at bounding box center [950, 218] width 121 height 18
click at [938, 215] on input "50.000" at bounding box center [950, 218] width 121 height 18
click at [936, 220] on input "50.000" at bounding box center [950, 218] width 121 height 18
click at [921, 222] on input "50.000" at bounding box center [950, 218] width 121 height 18
drag, startPoint x: 950, startPoint y: 326, endPoint x: 918, endPoint y: 333, distance: 33.0
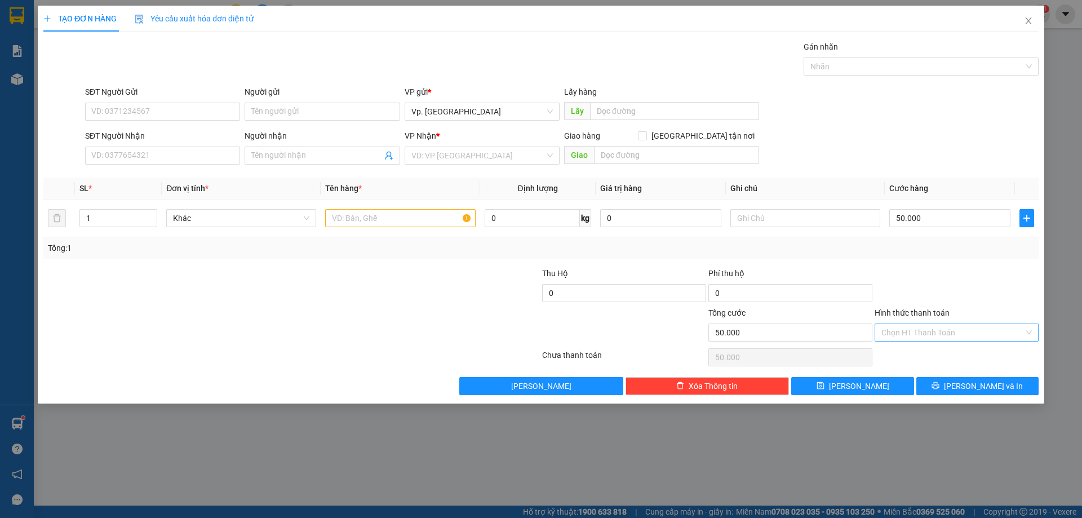
click at [949, 325] on input "Hình thức thanh toán" at bounding box center [953, 332] width 143 height 17
click at [922, 209] on input "50.000" at bounding box center [950, 218] width 121 height 18
drag, startPoint x: 1029, startPoint y: 18, endPoint x: 1023, endPoint y: 20, distance: 7.1
click at [1029, 19] on icon "close" at bounding box center [1028, 20] width 9 height 9
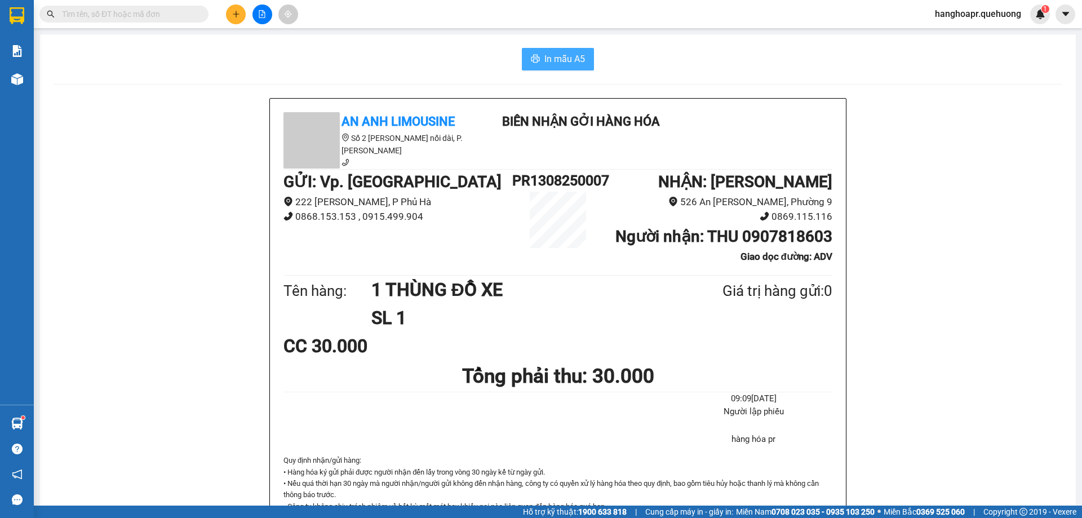
click at [548, 60] on span "In mẫu A5" at bounding box center [565, 59] width 41 height 14
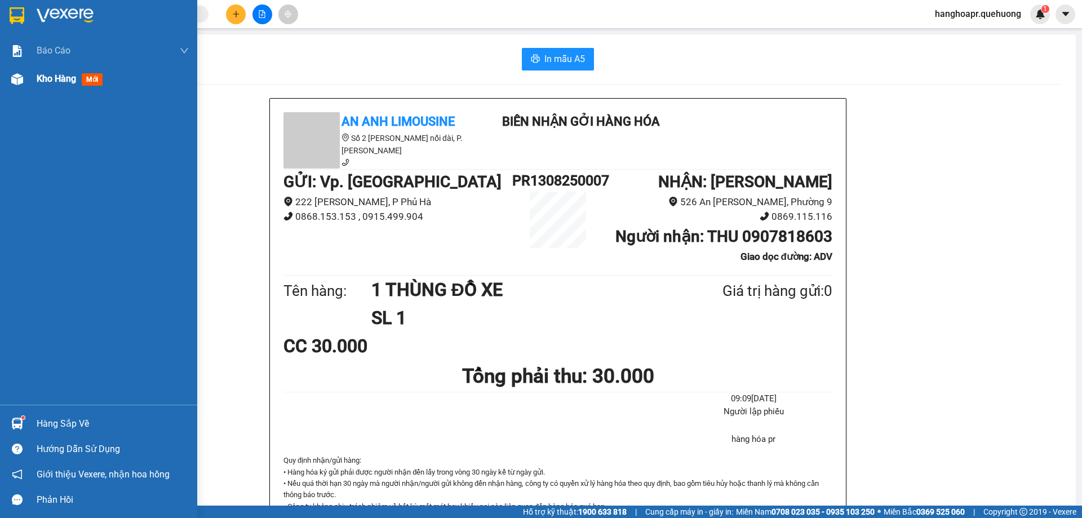
drag, startPoint x: 45, startPoint y: 79, endPoint x: 70, endPoint y: 79, distance: 24.8
click at [47, 79] on span "Kho hàng" at bounding box center [56, 78] width 39 height 11
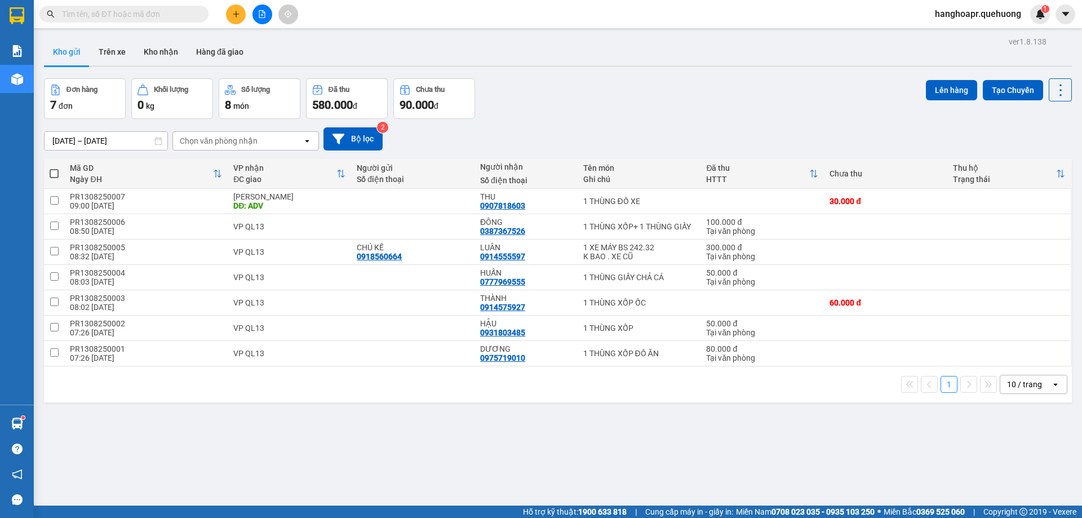
click at [55, 169] on span at bounding box center [54, 173] width 9 height 9
click at [54, 168] on input "checkbox" at bounding box center [54, 168] width 0 height 0
checkbox input "true"
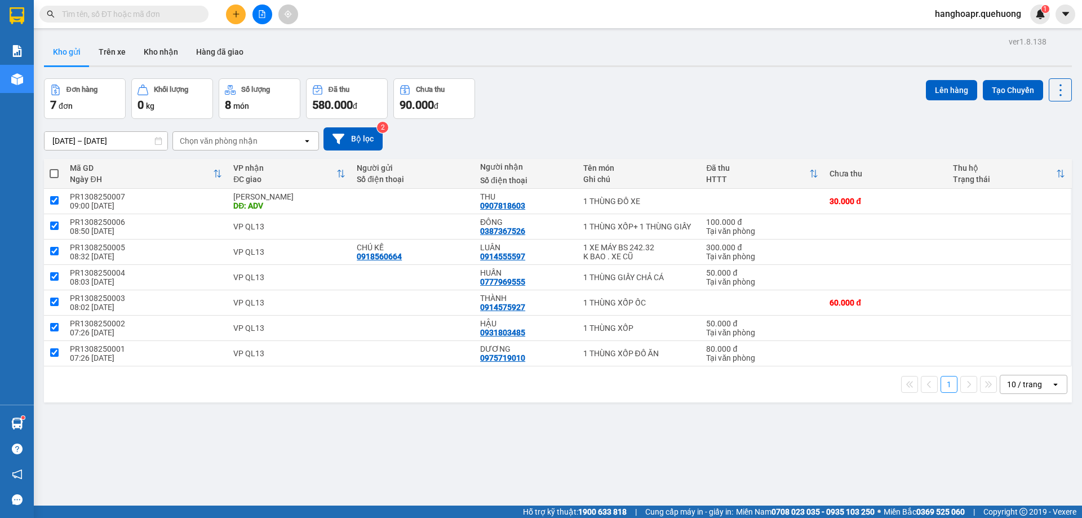
checkbox input "true"
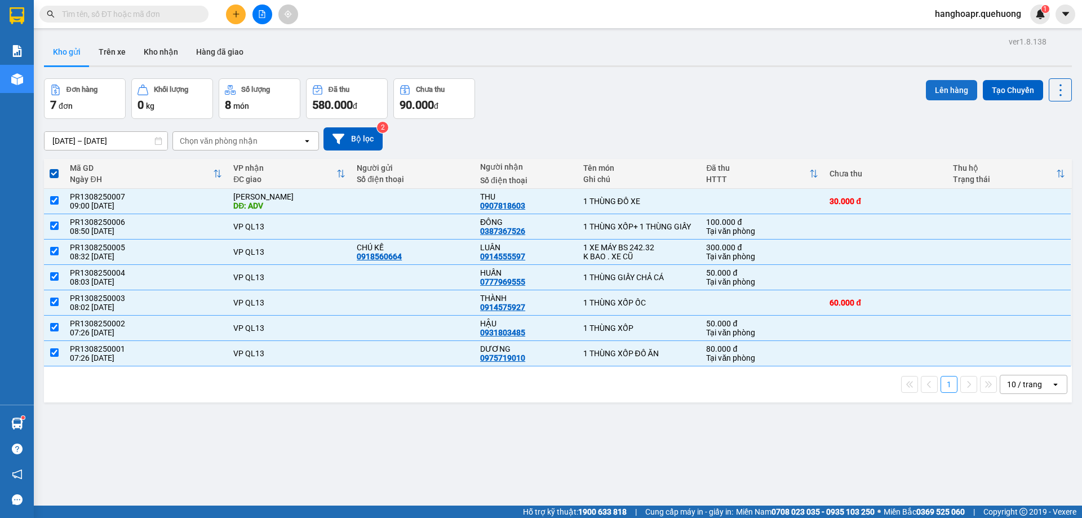
click at [947, 88] on button "Lên hàng" at bounding box center [951, 90] width 51 height 20
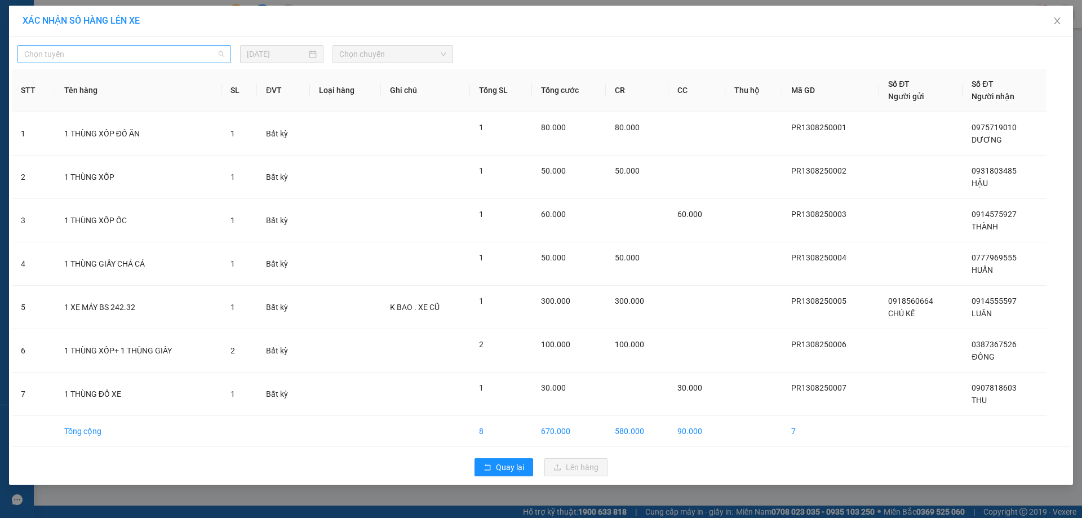
click at [113, 58] on span "Chọn tuyến" at bounding box center [124, 54] width 200 height 17
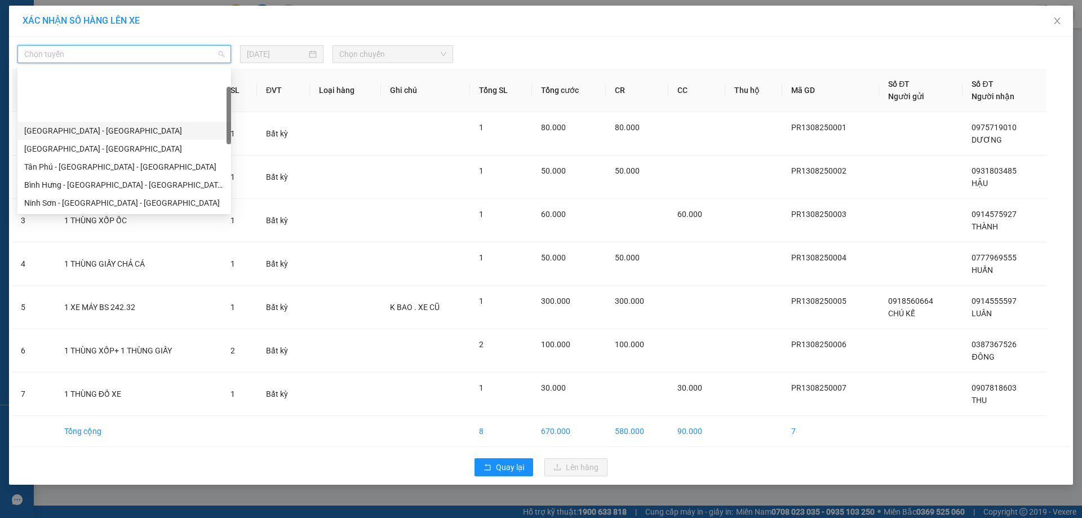
scroll to position [307, 0]
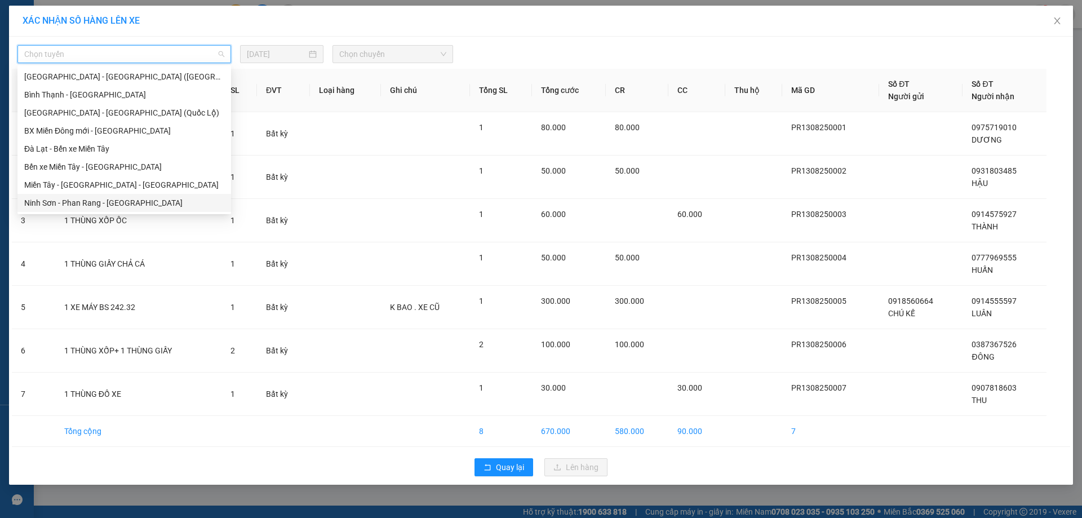
click at [96, 204] on div "Ninh Sơn - Phan Rang - [GEOGRAPHIC_DATA]" at bounding box center [124, 203] width 200 height 12
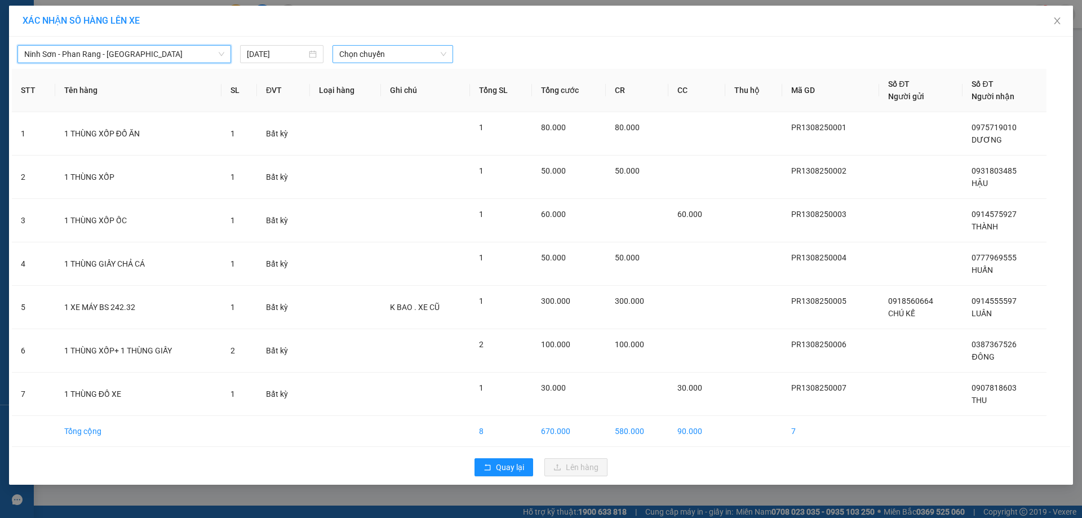
click at [401, 51] on span "Chọn chuyến" at bounding box center [392, 54] width 107 height 17
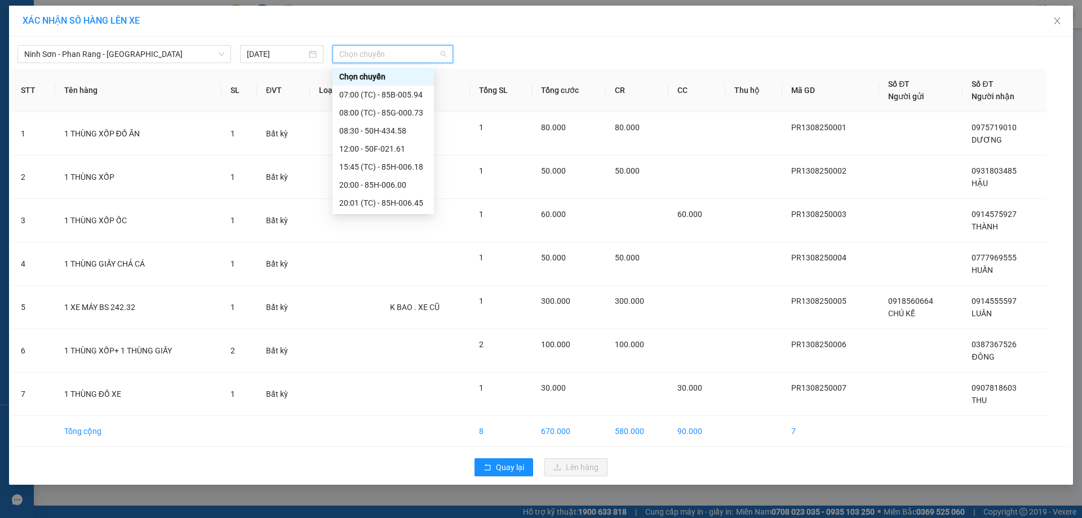
scroll to position [108, 0]
click at [398, 168] on div "22:00 (TC) - 85H-177.71" at bounding box center [383, 167] width 88 height 12
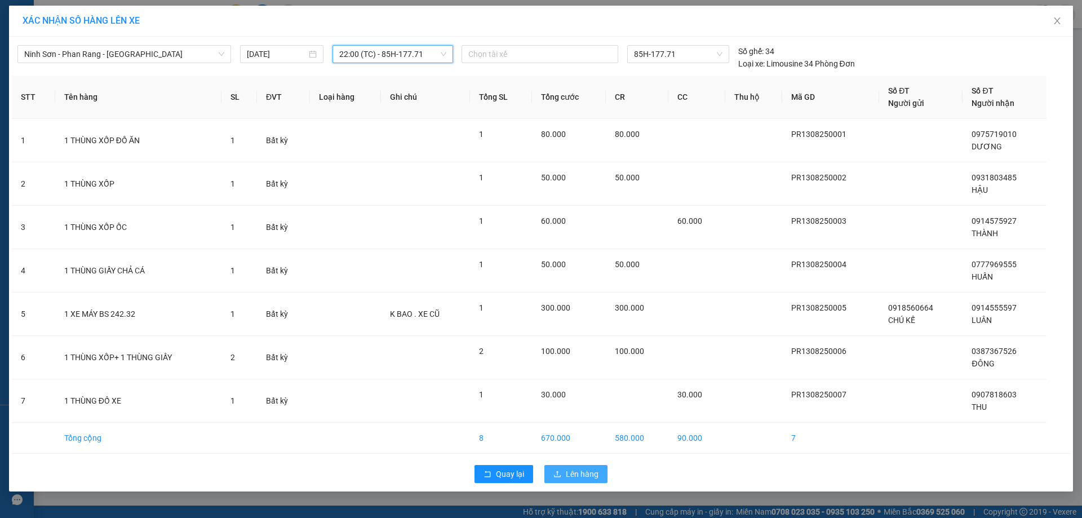
click at [574, 477] on span "Lên hàng" at bounding box center [582, 474] width 33 height 12
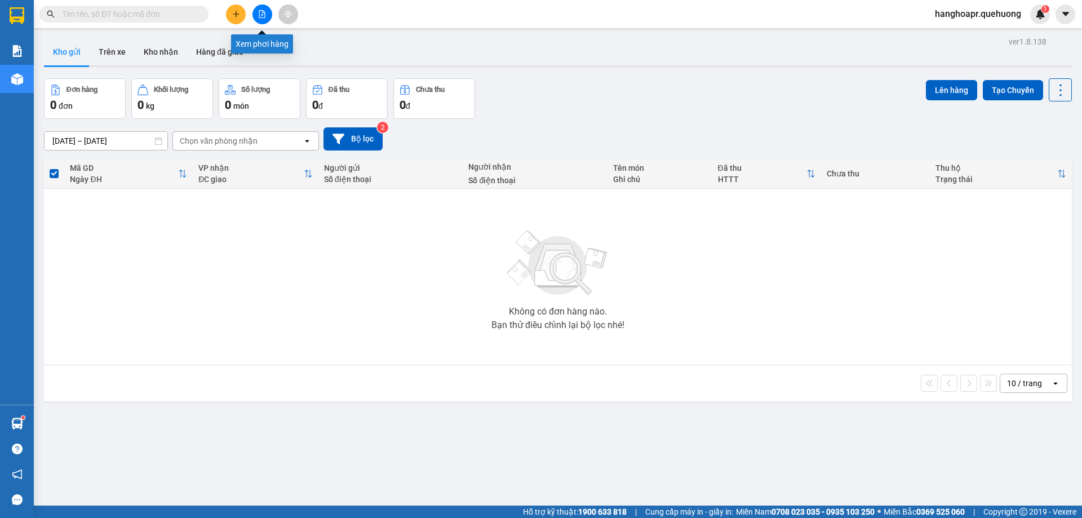
click at [266, 15] on icon "file-add" at bounding box center [262, 14] width 8 height 8
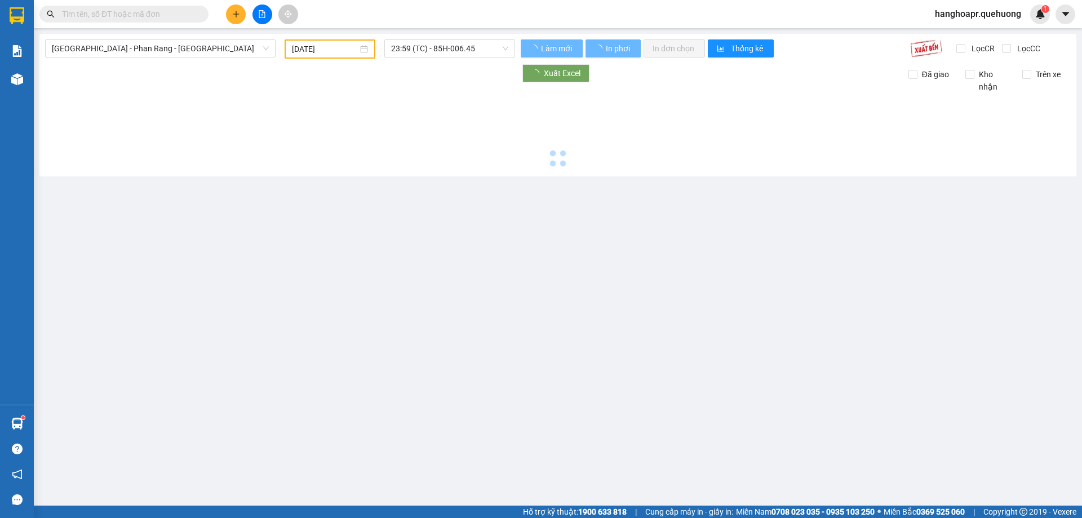
type input "[DATE]"
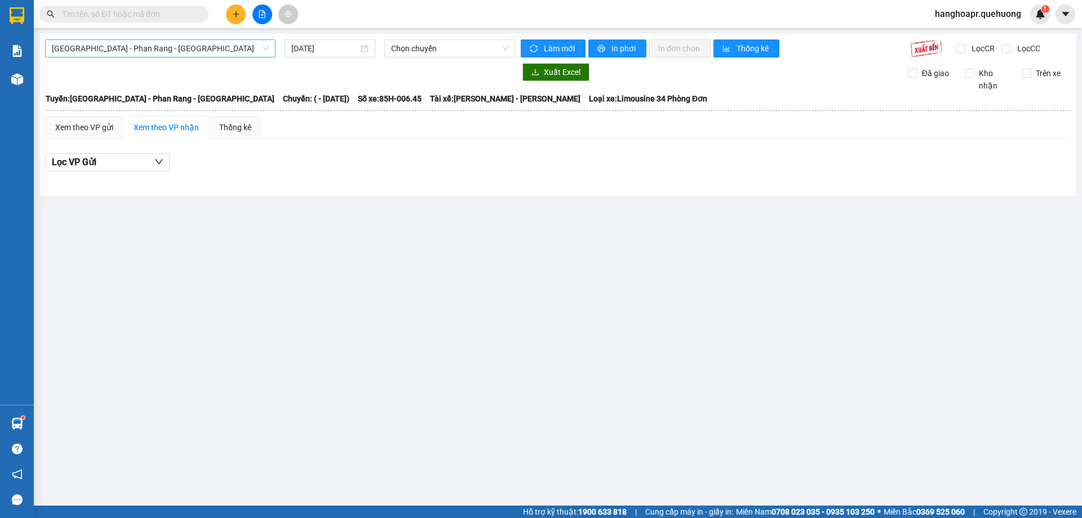
click at [161, 53] on span "[GEOGRAPHIC_DATA] - Phan Rang - [GEOGRAPHIC_DATA]" at bounding box center [160, 48] width 217 height 17
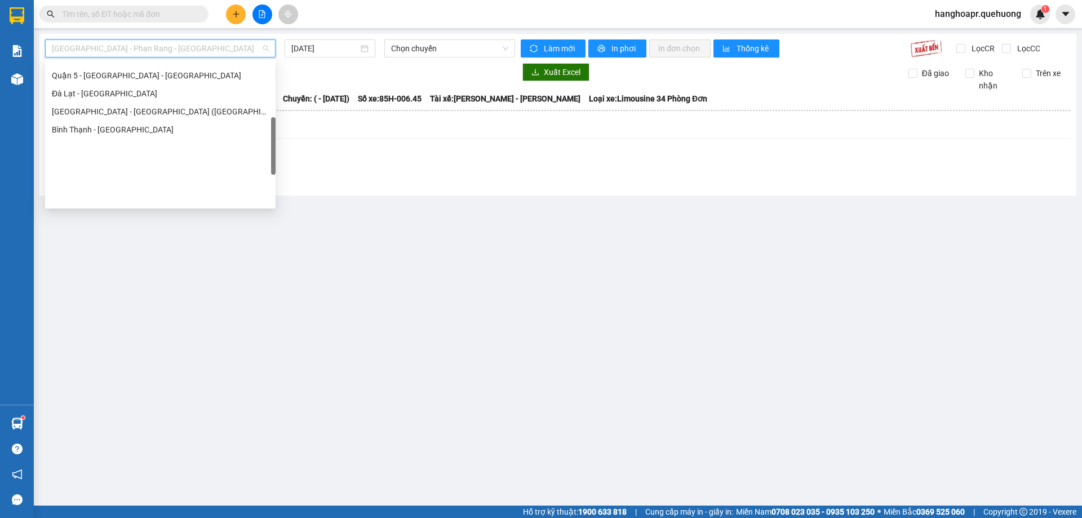
scroll to position [307, 0]
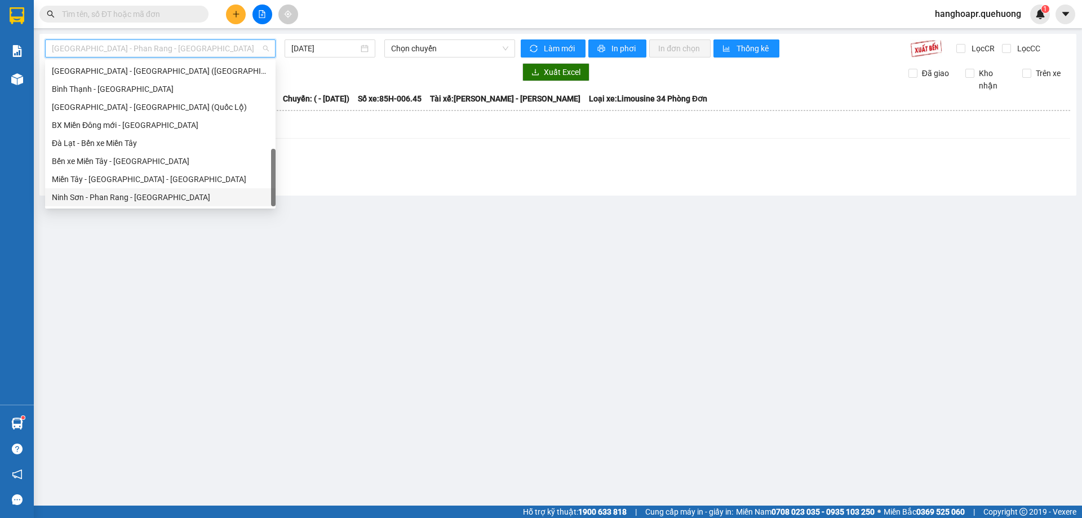
click at [126, 198] on div "Ninh Sơn - Phan Rang - [GEOGRAPHIC_DATA]" at bounding box center [160, 197] width 217 height 12
type input "[DATE]"
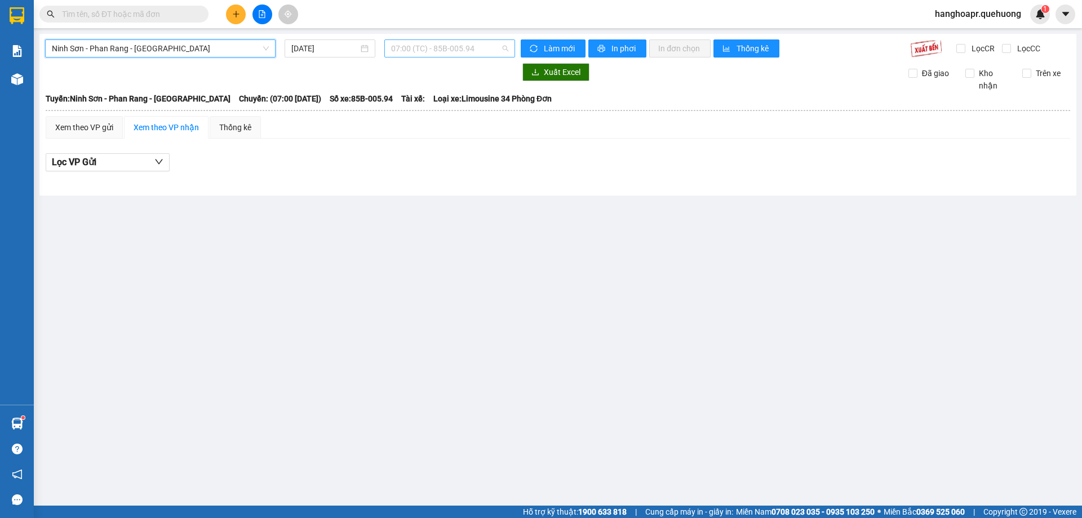
click at [471, 51] on span "07:00 (TC) - 85B-005.94" at bounding box center [449, 48] width 117 height 17
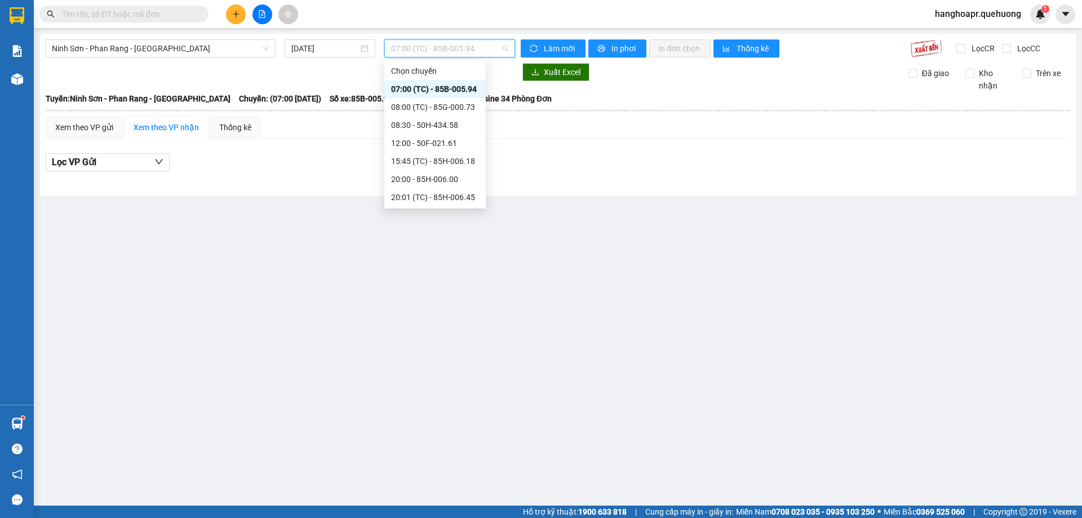
scroll to position [108, 0]
click at [457, 159] on div "22:00 (TC) - 85H-177.71" at bounding box center [435, 161] width 88 height 12
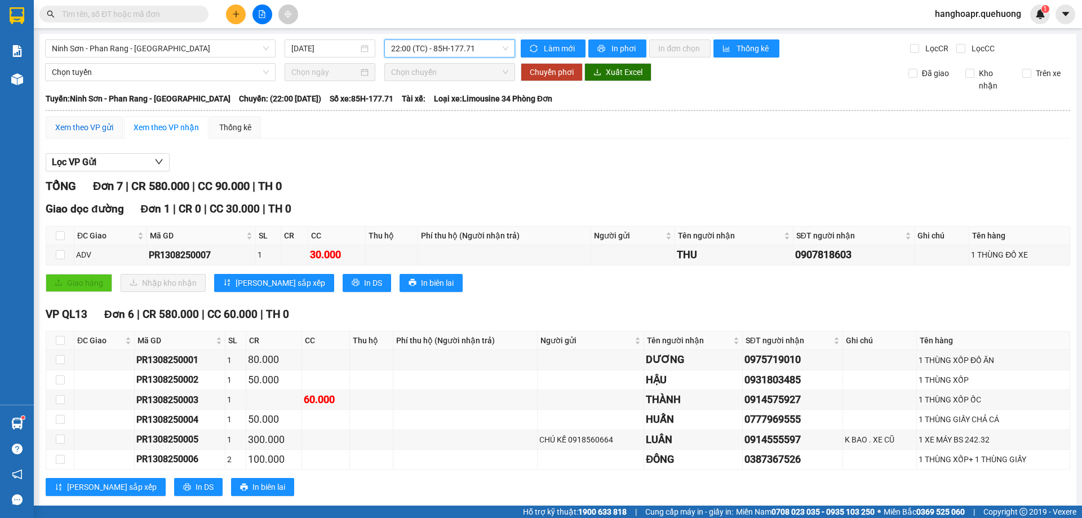
drag, startPoint x: 95, startPoint y: 127, endPoint x: 96, endPoint y: 132, distance: 5.9
click at [95, 130] on div "Xem theo VP gửi" at bounding box center [84, 127] width 58 height 12
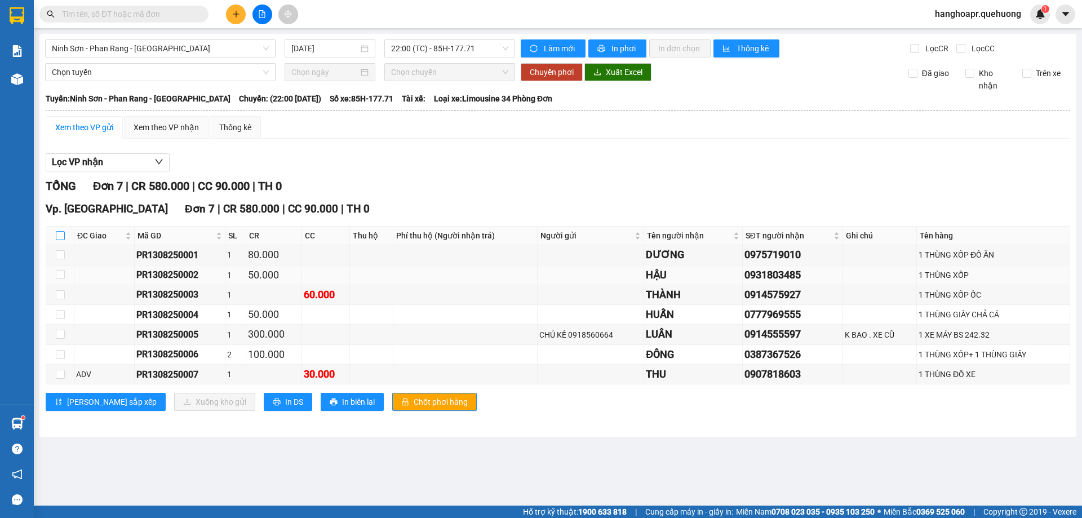
click at [59, 237] on input "checkbox" at bounding box center [60, 235] width 9 height 9
checkbox input "true"
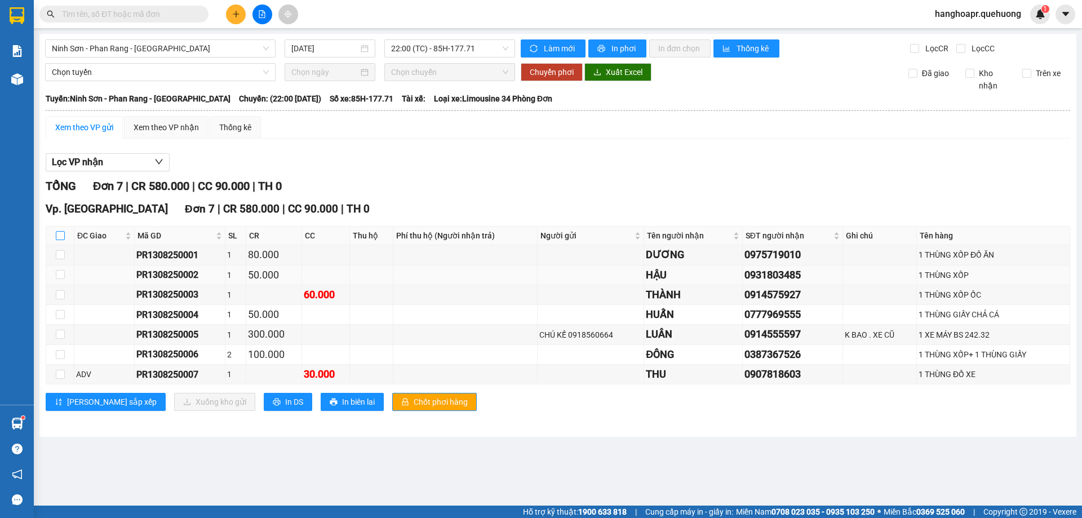
checkbox input "true"
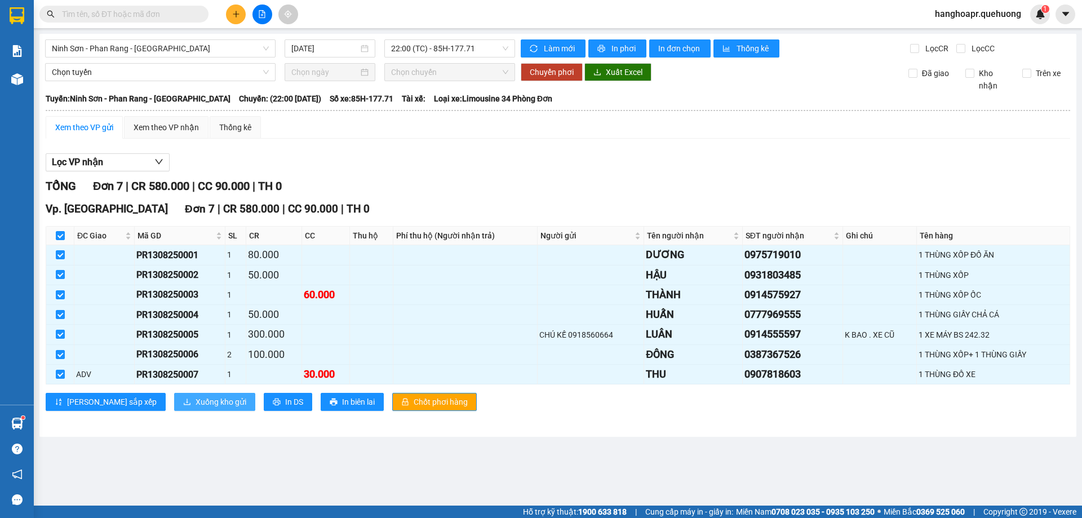
click at [196, 405] on span "Xuống kho gửi" at bounding box center [221, 402] width 51 height 12
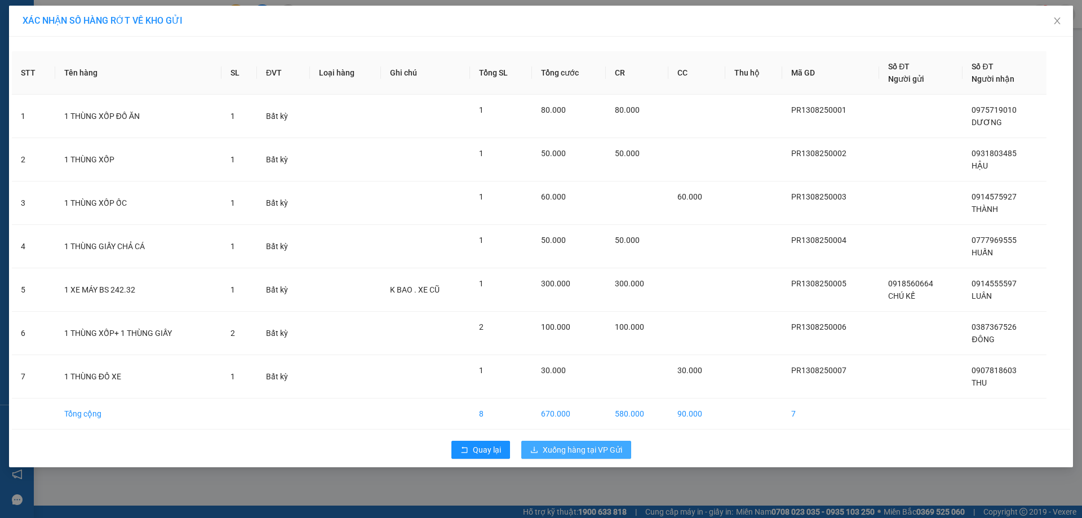
click at [586, 449] on span "Xuống hàng tại VP Gửi" at bounding box center [582, 450] width 79 height 12
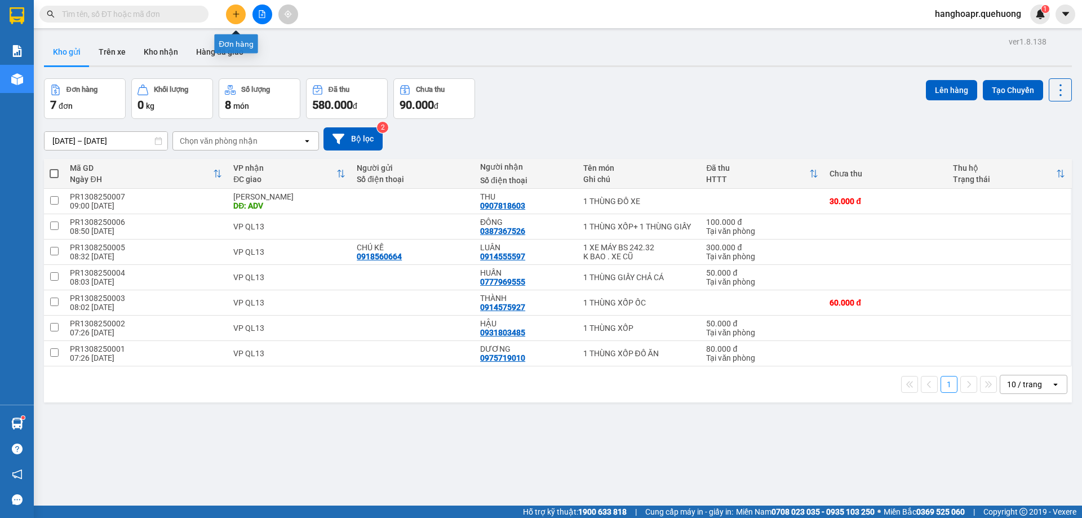
click at [182, 8] on input "text" at bounding box center [128, 14] width 133 height 12
click at [200, 16] on span at bounding box center [200, 14] width 7 height 12
click at [163, 15] on input "text" at bounding box center [128, 14] width 133 height 12
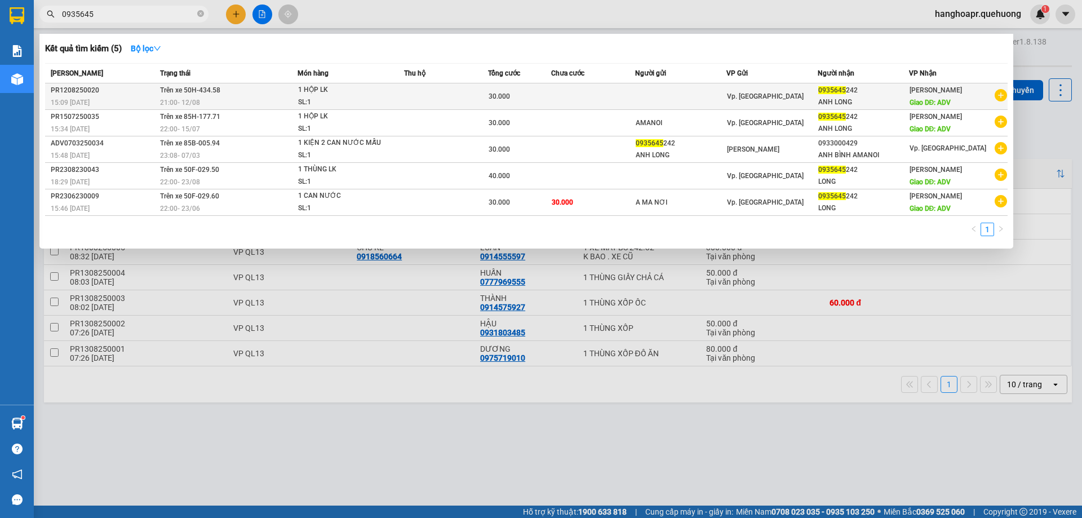
type input "0935645"
click at [332, 95] on div "1 HỘP LK" at bounding box center [340, 90] width 85 height 12
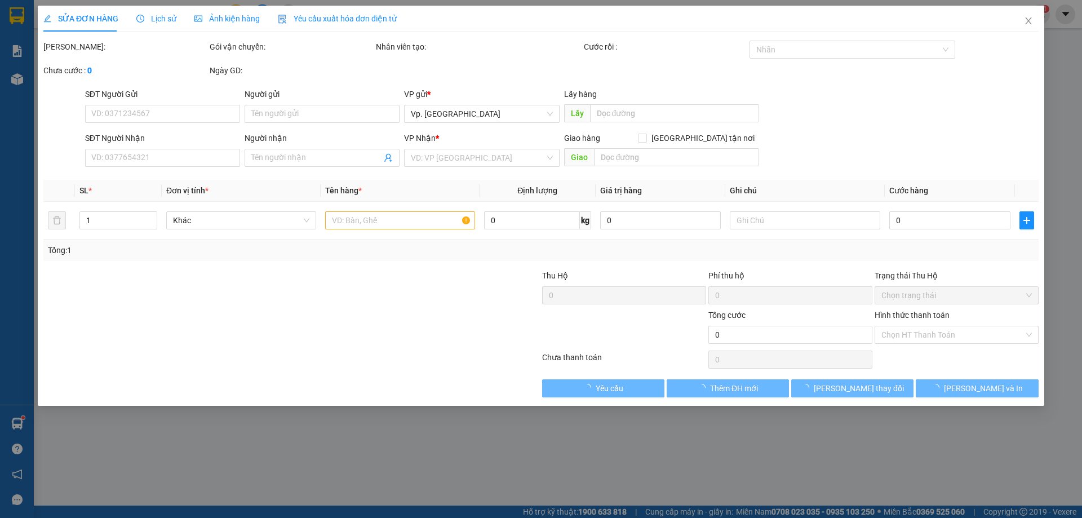
type input "0935645242"
type input "ANH LONG"
type input "ADV"
type input "30.000"
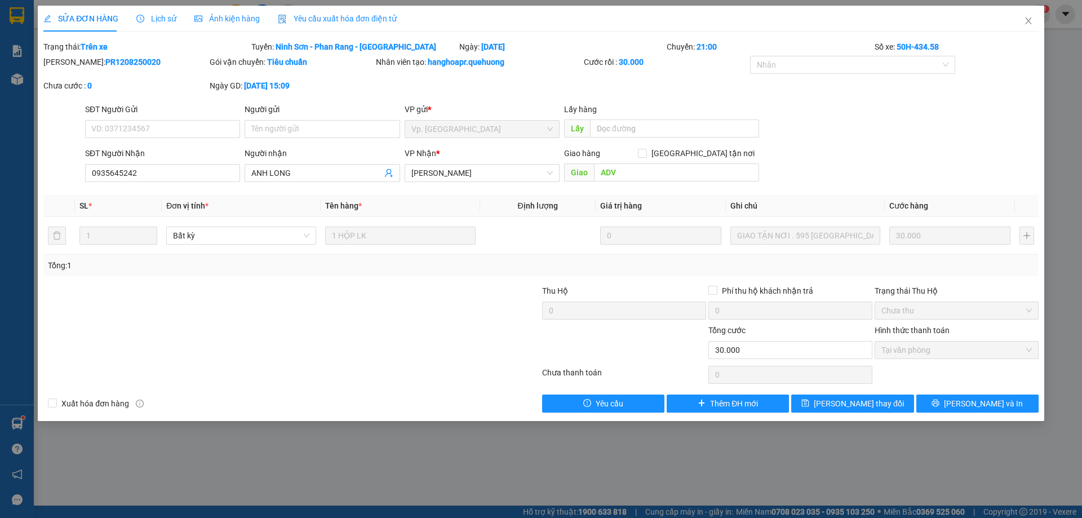
click at [280, 117] on div "Người gửi" at bounding box center [322, 111] width 155 height 17
click at [282, 130] on input "Người gửi" at bounding box center [322, 129] width 155 height 18
click at [1022, 33] on span "Close" at bounding box center [1029, 22] width 32 height 32
click at [1036, 12] on img at bounding box center [1041, 14] width 10 height 10
click at [1082, 0] on div at bounding box center [1082, 0] width 0 height 0
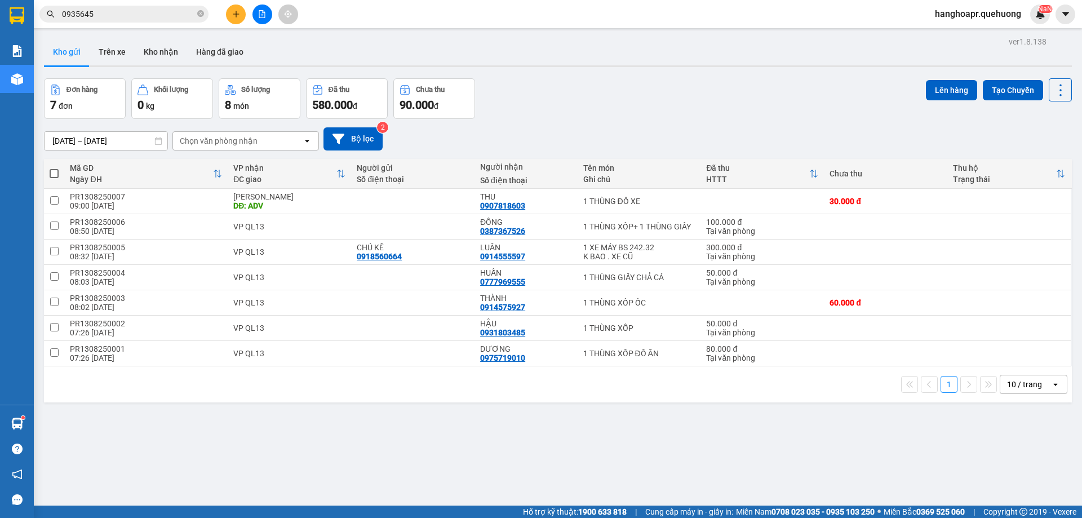
click at [55, 169] on span at bounding box center [54, 173] width 9 height 9
click at [54, 168] on input "checkbox" at bounding box center [54, 168] width 0 height 0
checkbox input "true"
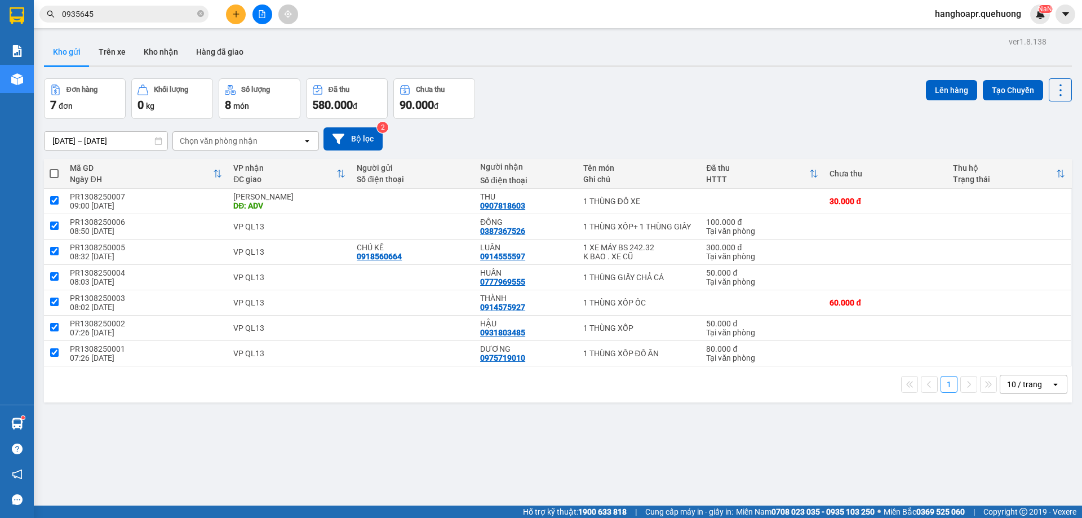
checkbox input "true"
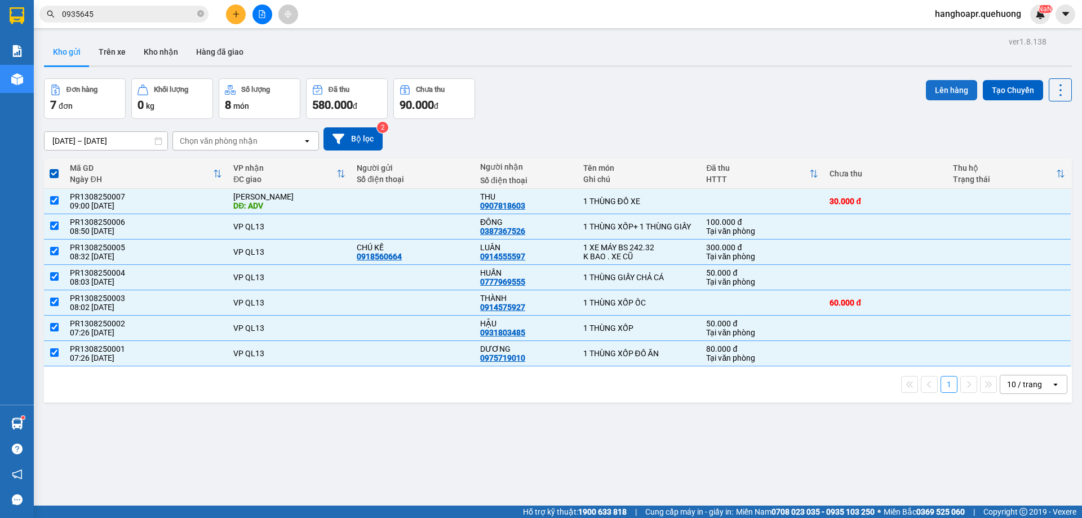
click at [946, 94] on button "Lên hàng" at bounding box center [951, 90] width 51 height 20
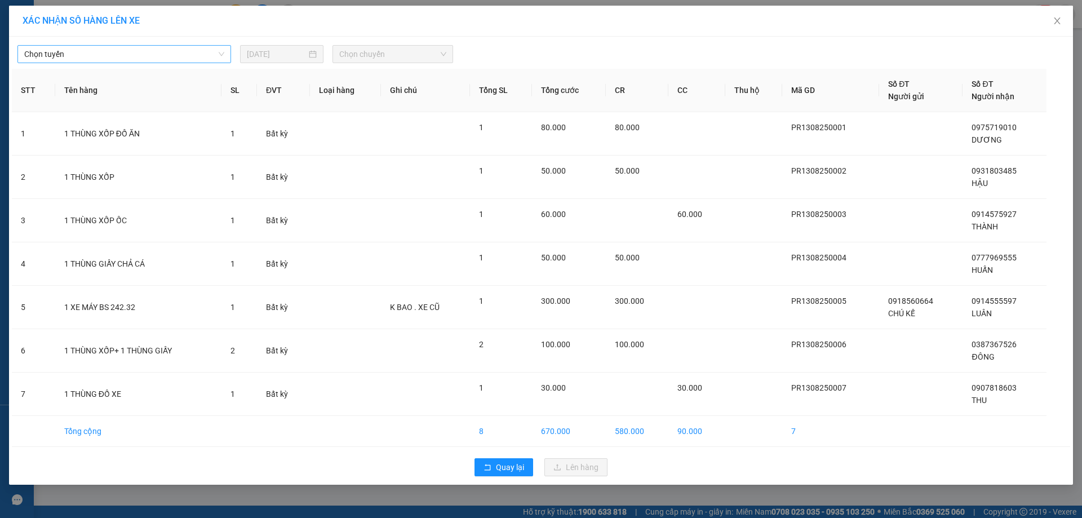
click at [213, 58] on span "Chọn tuyến" at bounding box center [124, 54] width 200 height 17
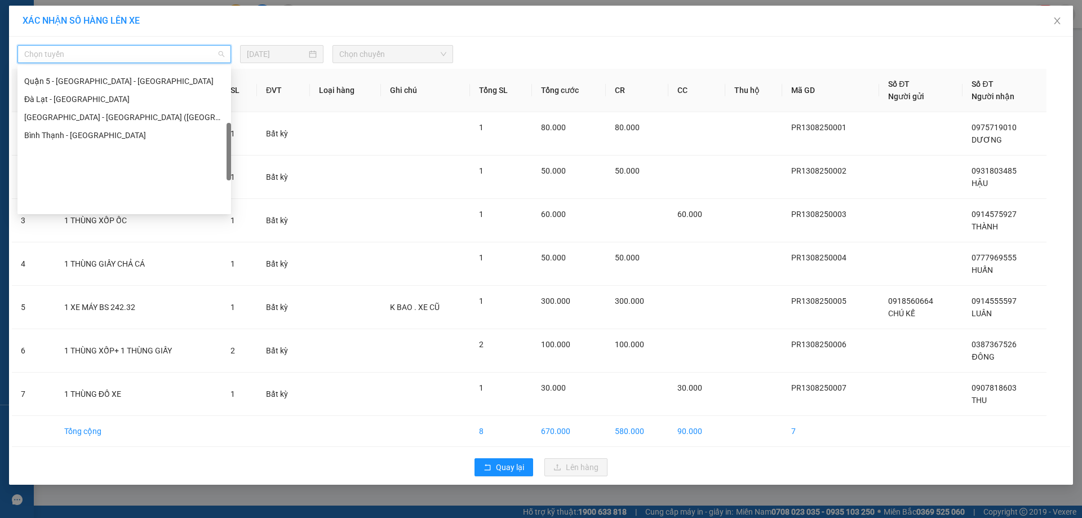
scroll to position [307, 0]
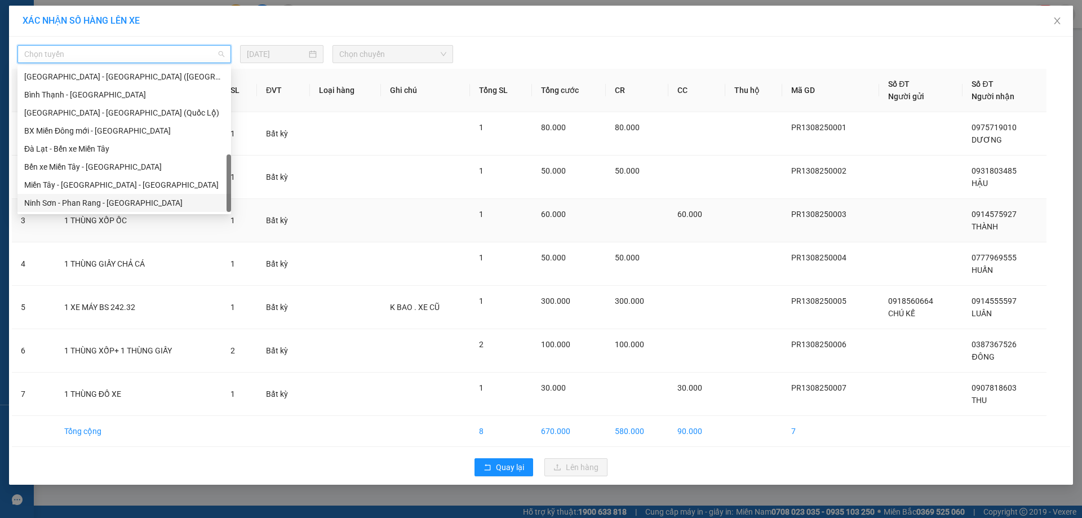
click at [151, 205] on div "Ninh Sơn - Phan Rang - [GEOGRAPHIC_DATA]" at bounding box center [124, 203] width 200 height 12
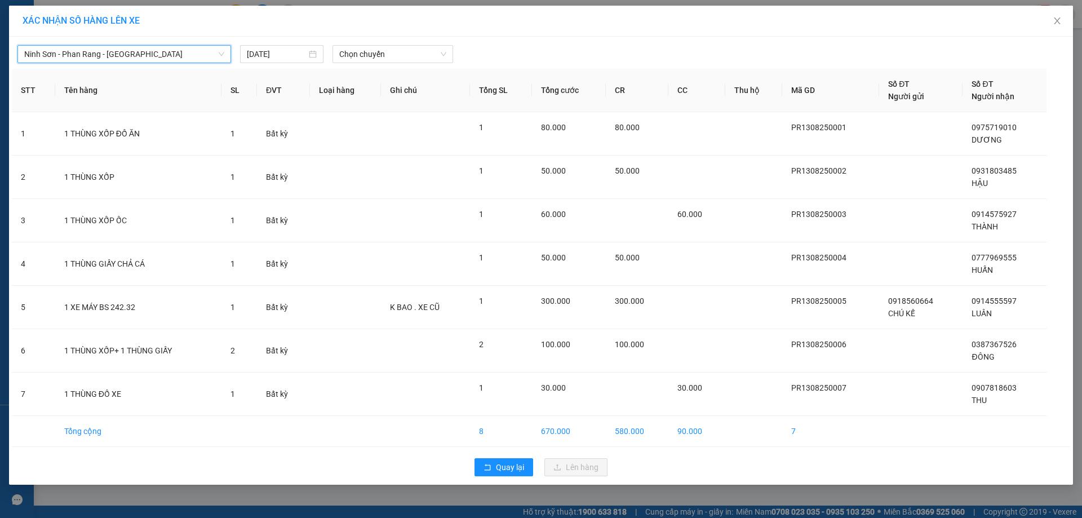
click at [391, 65] on div "Ninh Sơn - Phan Rang - Miền Tây Ninh Sơn - Phan Rang - Miền Tây 13/08/2025 Chọn…" at bounding box center [541, 261] width 1064 height 448
click at [392, 50] on span "Chọn chuyến" at bounding box center [392, 54] width 107 height 17
click at [1059, 20] on icon "close" at bounding box center [1057, 20] width 9 height 9
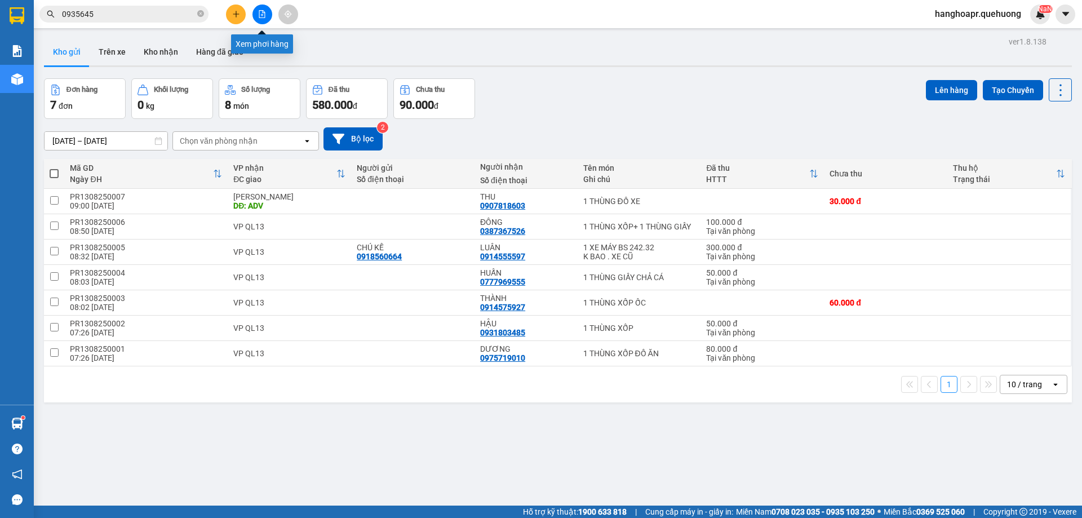
click at [261, 20] on button at bounding box center [263, 15] width 20 height 20
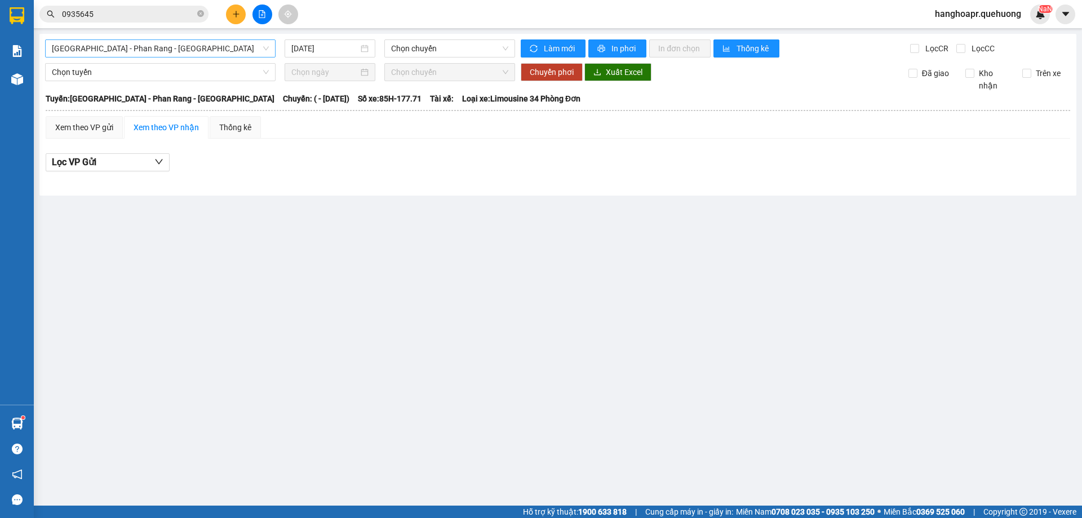
click at [178, 44] on span "[GEOGRAPHIC_DATA] - Phan Rang - [GEOGRAPHIC_DATA]" at bounding box center [160, 48] width 217 height 17
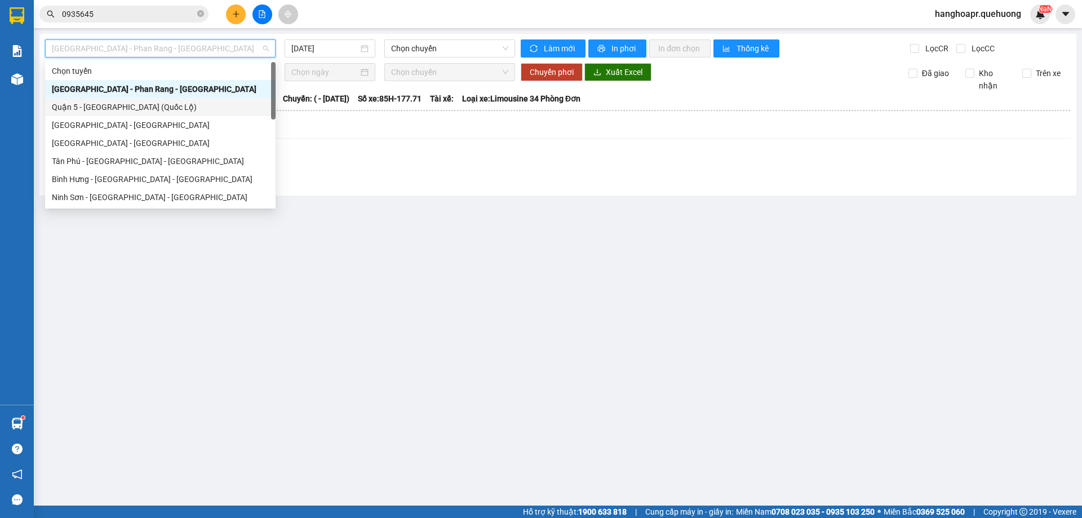
scroll to position [307, 0]
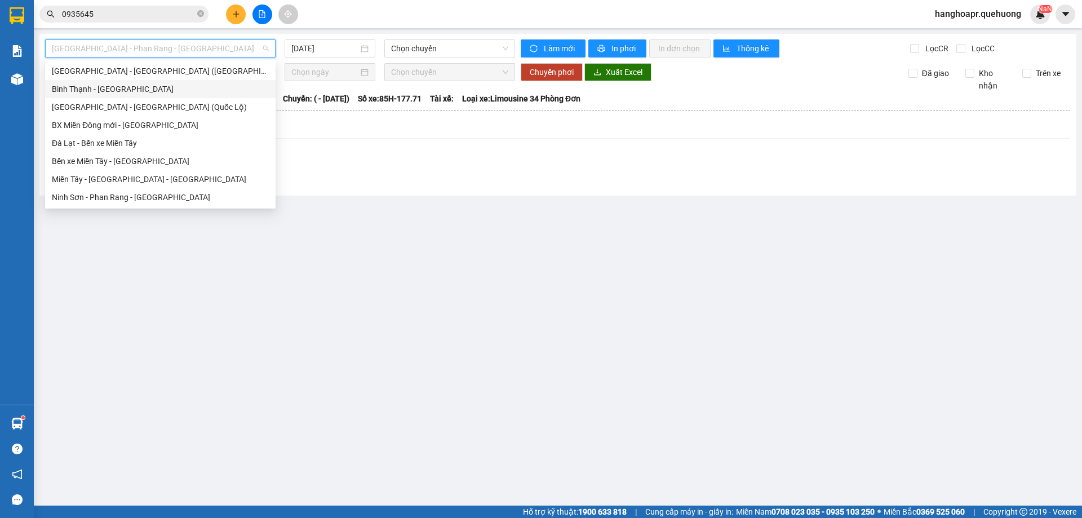
click at [341, 36] on div "Sài Gòn - Phan Rang - Ninh Sơn 13/08/2025 Chọn chuyến Làm mới In phơi In đơn ch…" at bounding box center [557, 115] width 1037 height 162
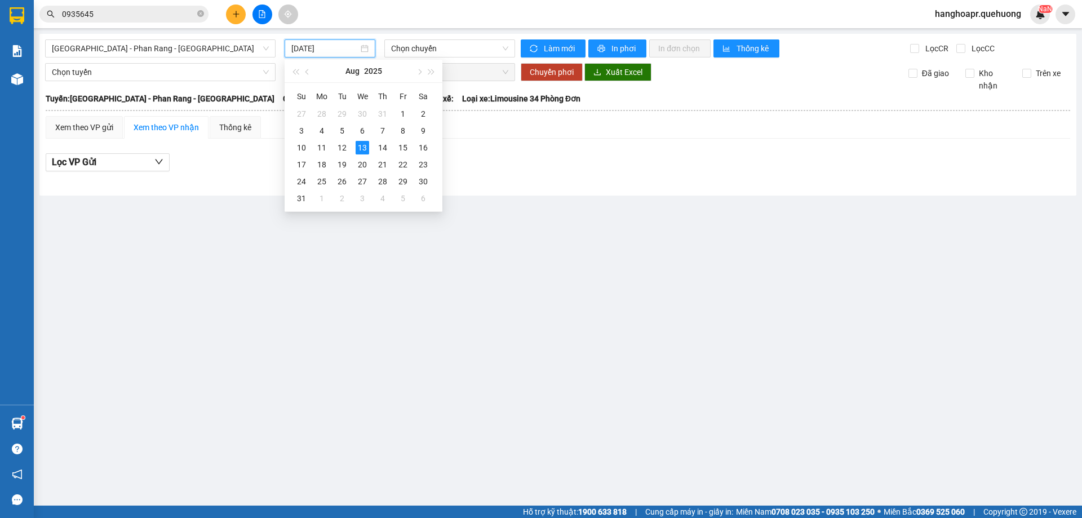
type input "[DATE]"
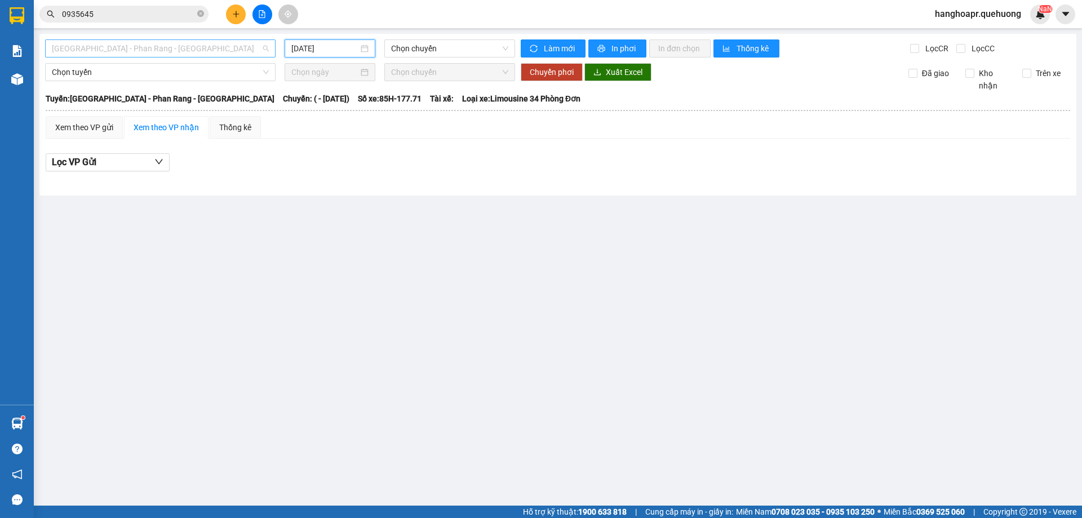
click at [154, 50] on span "[GEOGRAPHIC_DATA] - Phan Rang - [GEOGRAPHIC_DATA]" at bounding box center [160, 48] width 217 height 17
drag, startPoint x: 272, startPoint y: 339, endPoint x: 159, endPoint y: 292, distance: 122.8
click at [258, 335] on main "Sài Gòn - Phan Rang - Ninh Sơn 13/08/2025 Chọn chuyến Làm mới In phơi In đơn ch…" at bounding box center [541, 253] width 1082 height 506
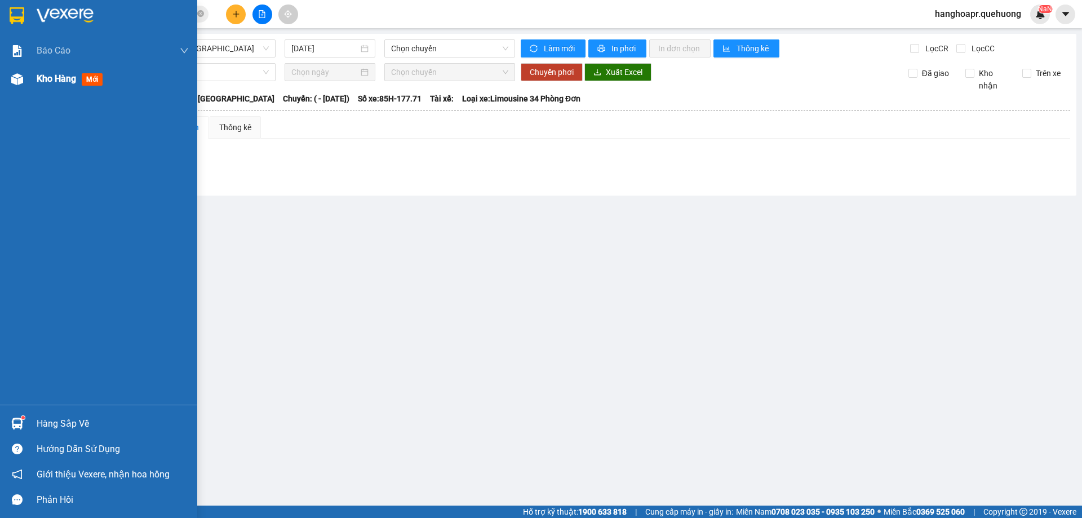
click at [60, 85] on div "Kho hàng mới" at bounding box center [72, 79] width 70 height 14
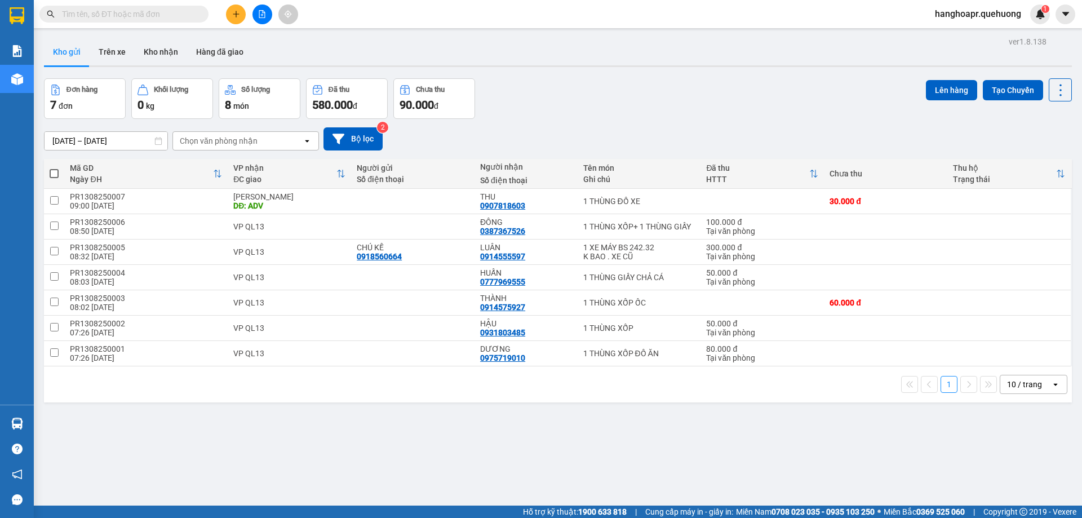
click at [378, 10] on div "Kết quả tìm kiếm ( 0 ) Bộ lọc No Data hanghoapr.quehuong 1" at bounding box center [541, 14] width 1082 height 28
click at [263, 17] on icon "file-add" at bounding box center [262, 14] width 6 height 8
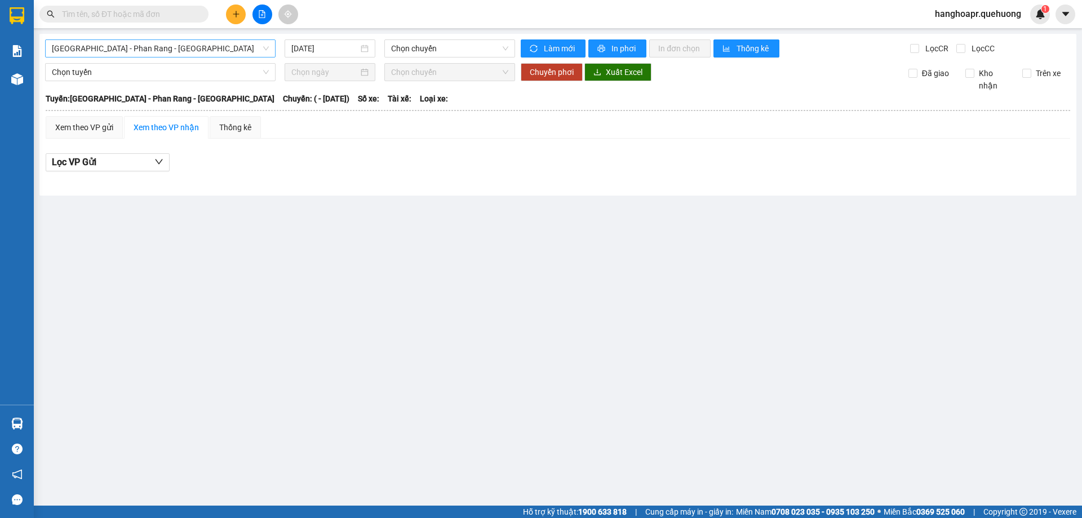
click at [222, 52] on span "[GEOGRAPHIC_DATA] - Phan Rang - [GEOGRAPHIC_DATA]" at bounding box center [160, 48] width 217 height 17
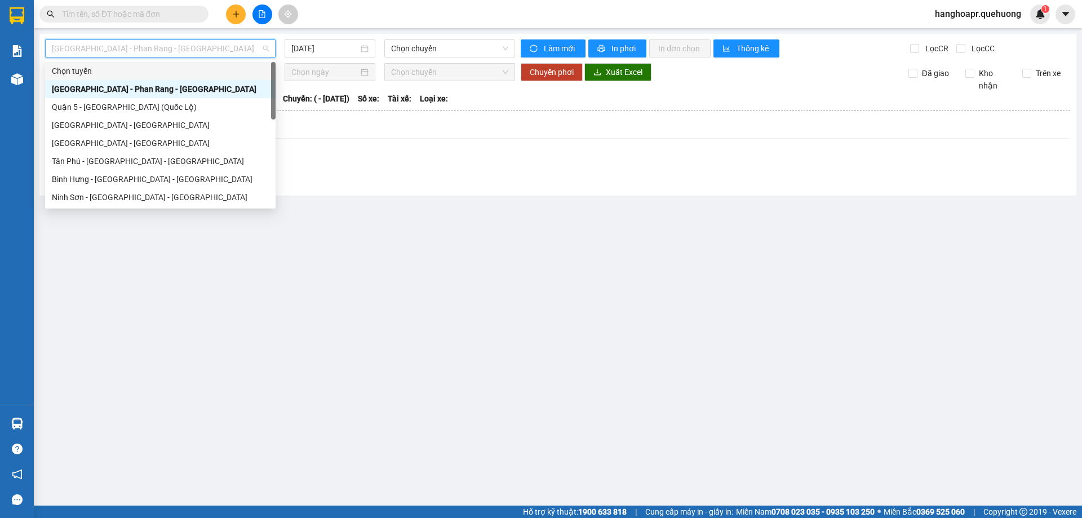
scroll to position [307, 0]
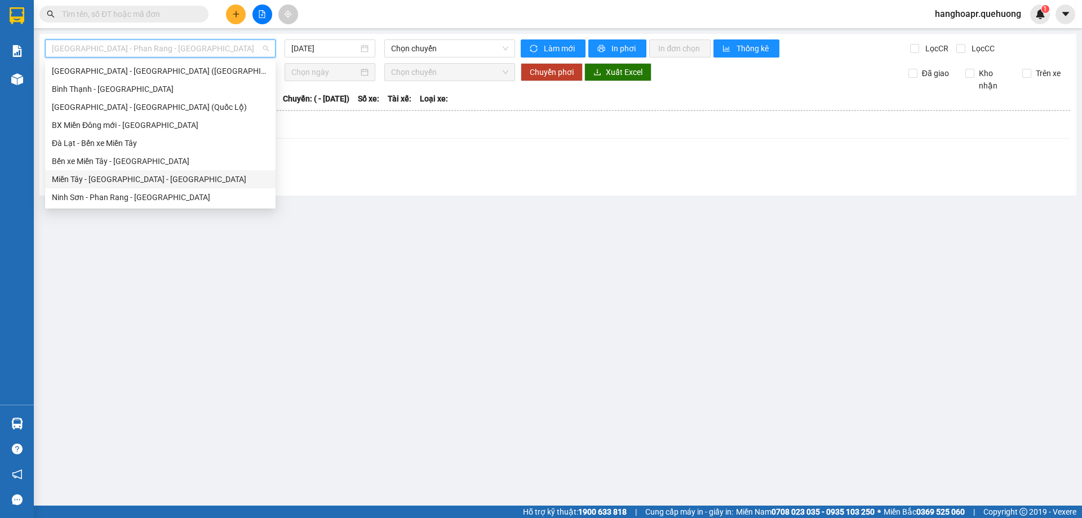
click at [144, 181] on div "Miền Tây - [GEOGRAPHIC_DATA] - [GEOGRAPHIC_DATA]" at bounding box center [160, 179] width 217 height 12
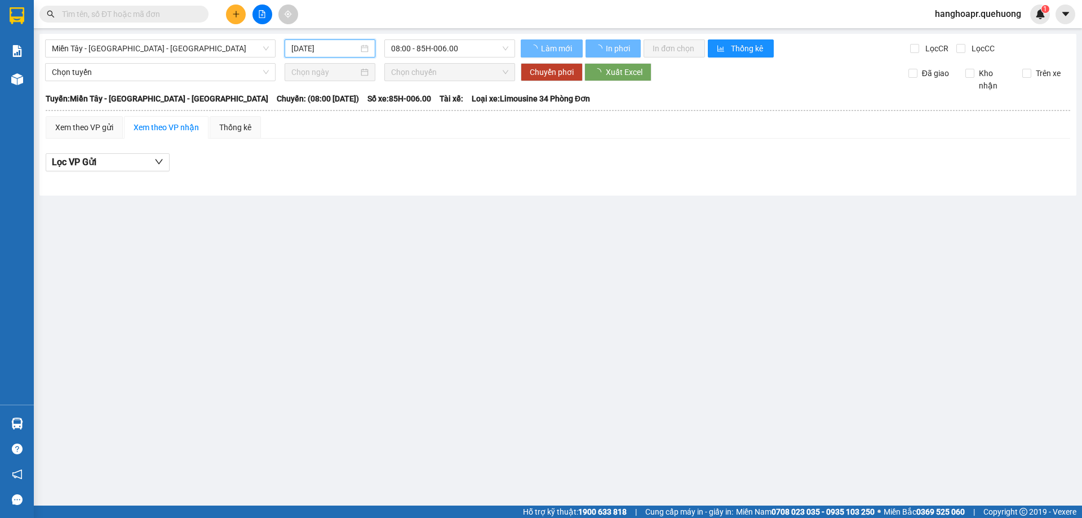
click at [321, 52] on input "[DATE]" at bounding box center [324, 48] width 67 height 12
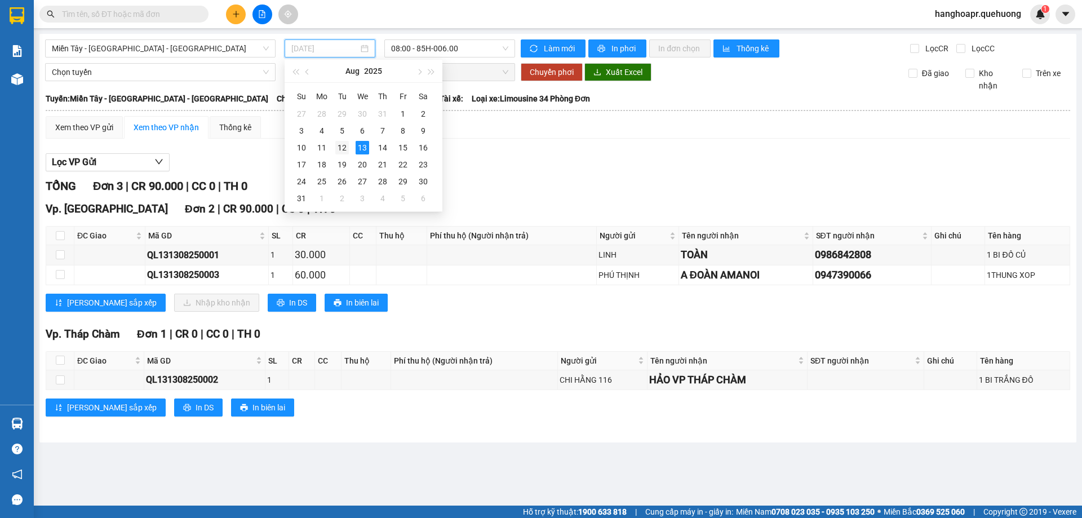
click at [344, 149] on div "12" at bounding box center [342, 148] width 14 height 14
type input "[DATE]"
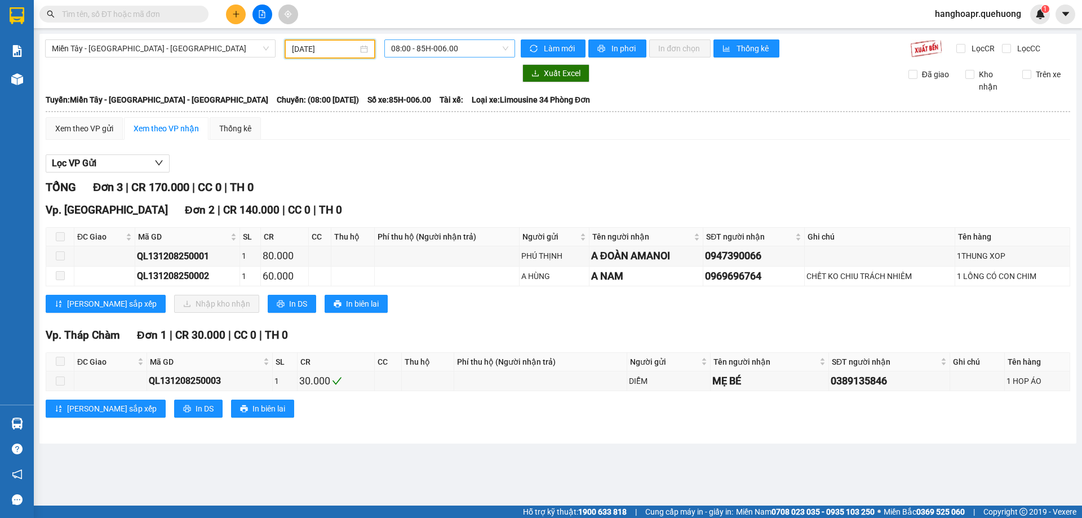
click at [476, 46] on span "08:00 - 85H-006.00" at bounding box center [449, 48] width 117 height 17
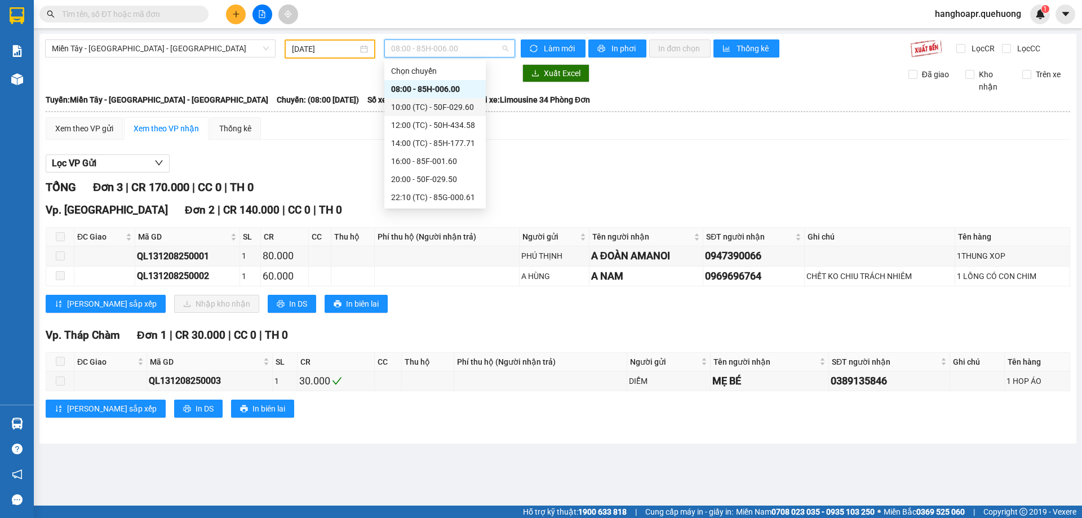
scroll to position [108, 0]
click at [456, 198] on div "23:59 (TC) - 85H-006.45" at bounding box center [435, 197] width 88 height 12
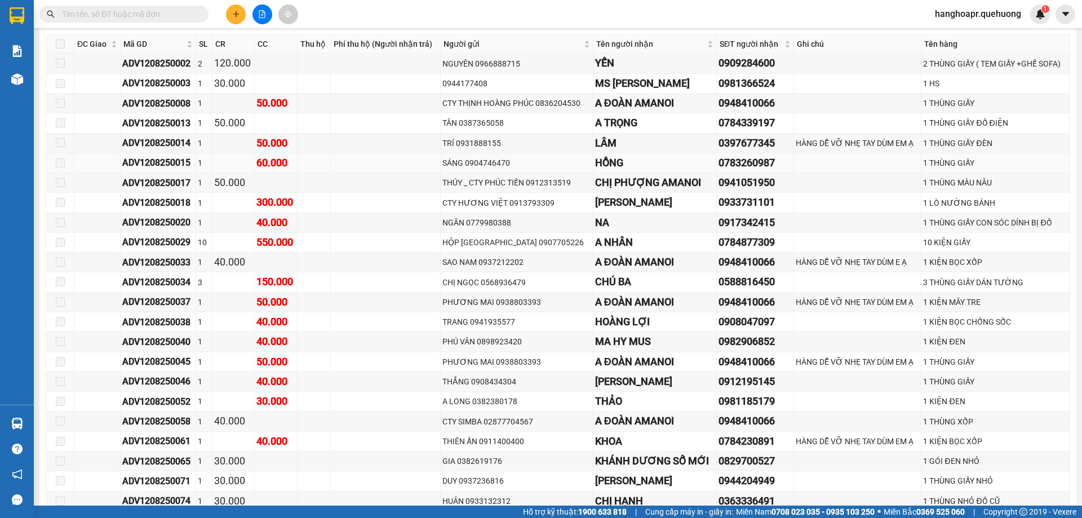
scroll to position [1939, 0]
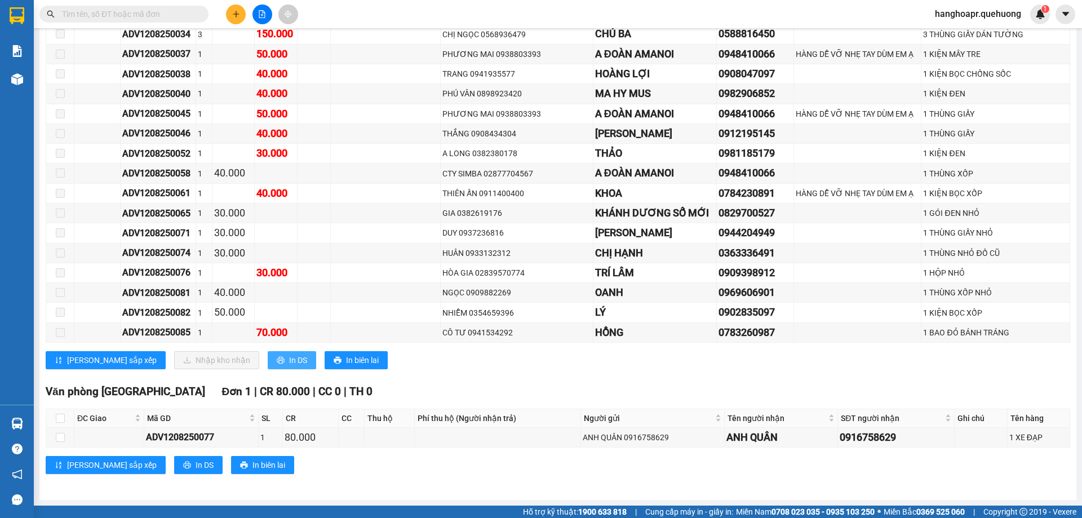
click at [289, 357] on span "In DS" at bounding box center [298, 360] width 18 height 12
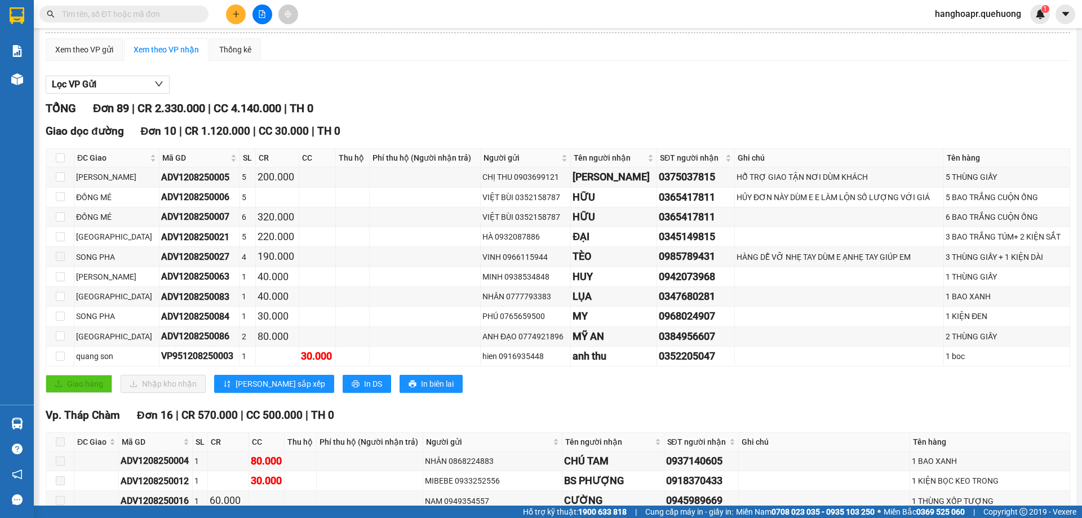
scroll to position [0, 0]
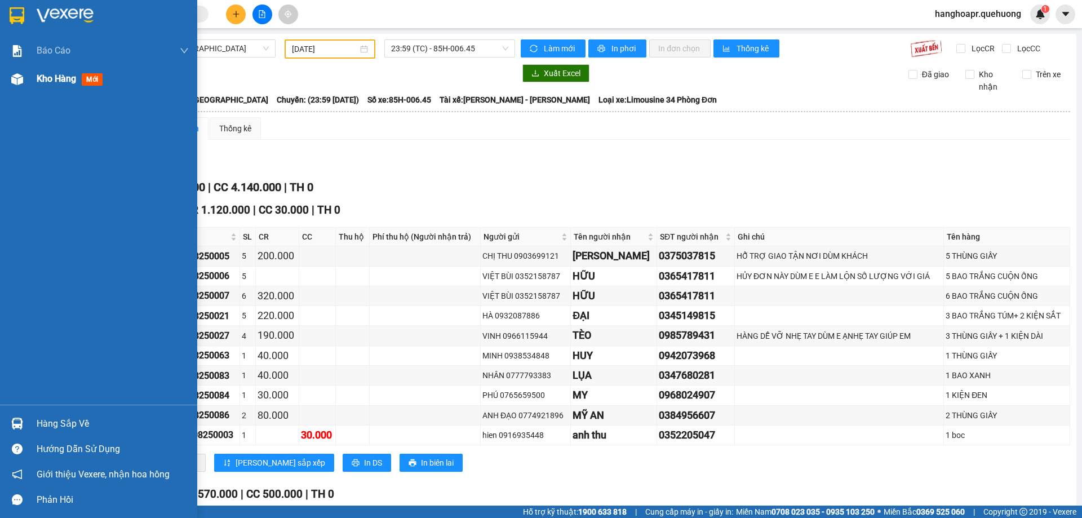
click at [50, 78] on span "Kho hàng" at bounding box center [56, 78] width 39 height 11
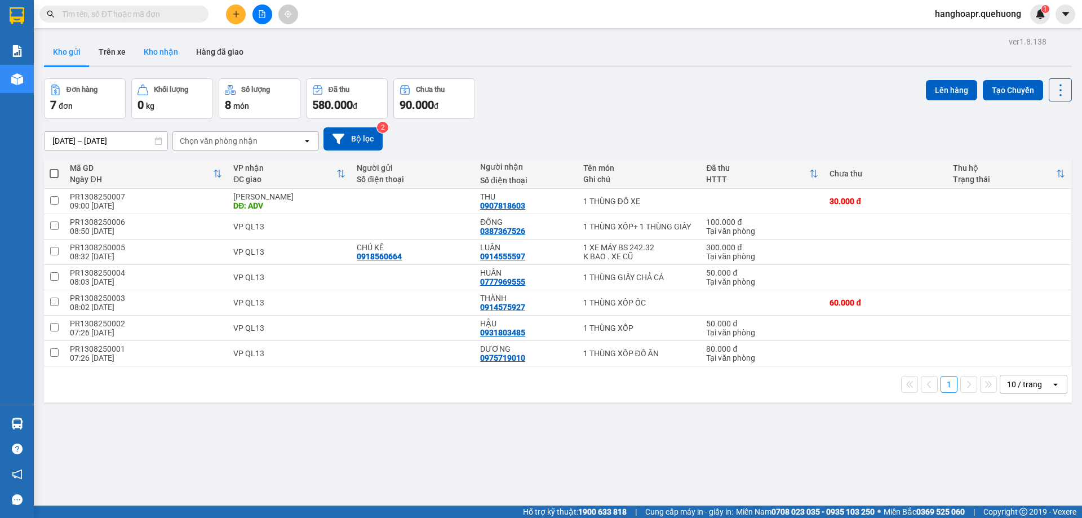
drag, startPoint x: 170, startPoint y: 54, endPoint x: 171, endPoint y: 60, distance: 5.7
click at [170, 55] on button "Kho nhận" at bounding box center [161, 51] width 52 height 27
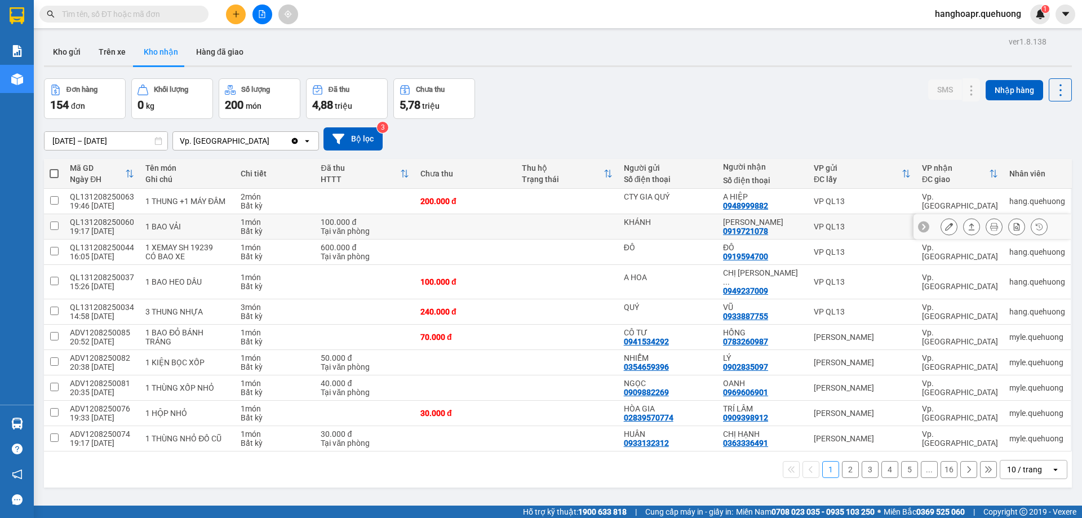
scroll to position [52, 0]
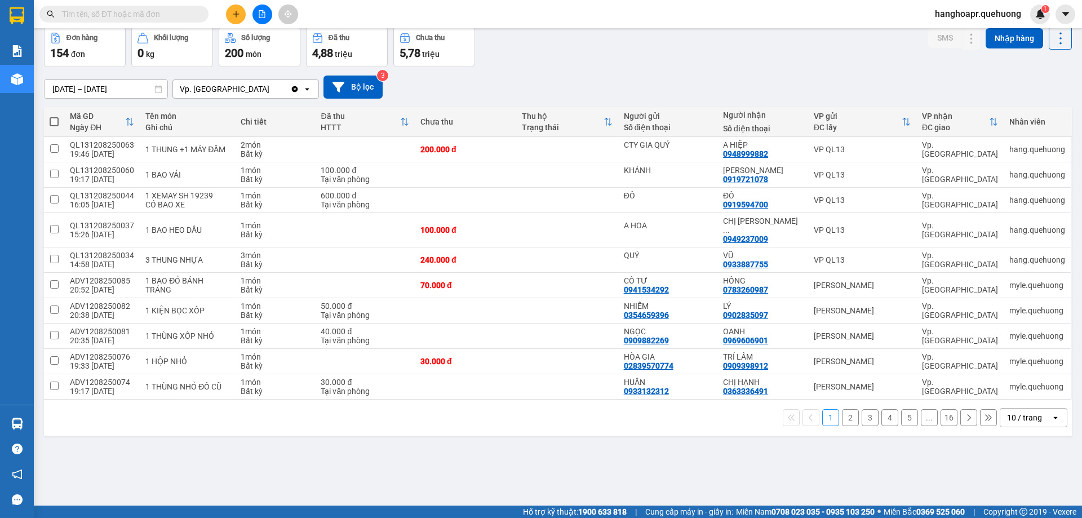
click at [1007, 412] on div "10 / trang" at bounding box center [1024, 417] width 35 height 11
click at [1006, 375] on span "100 / trang" at bounding box center [1021, 378] width 41 height 11
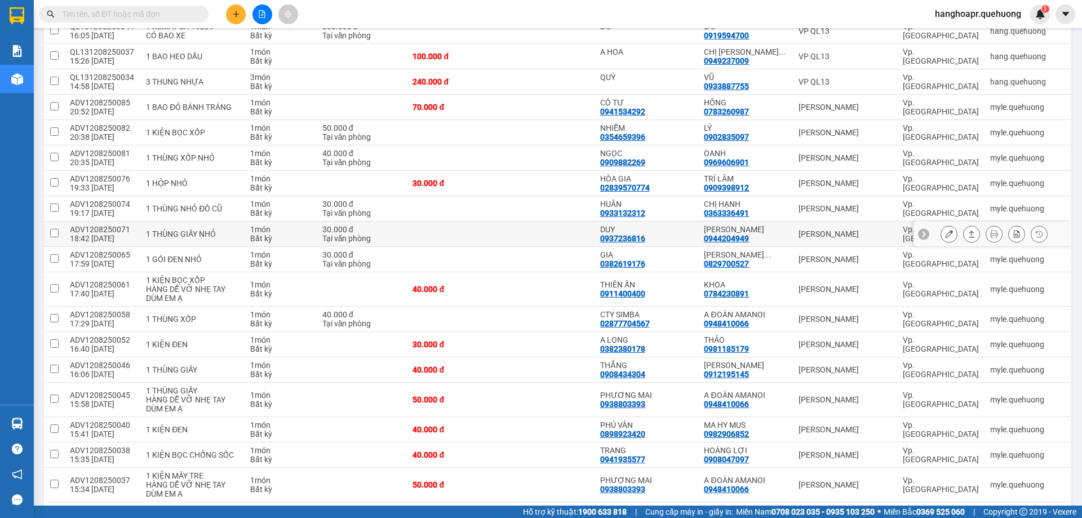
scroll to position [277, 0]
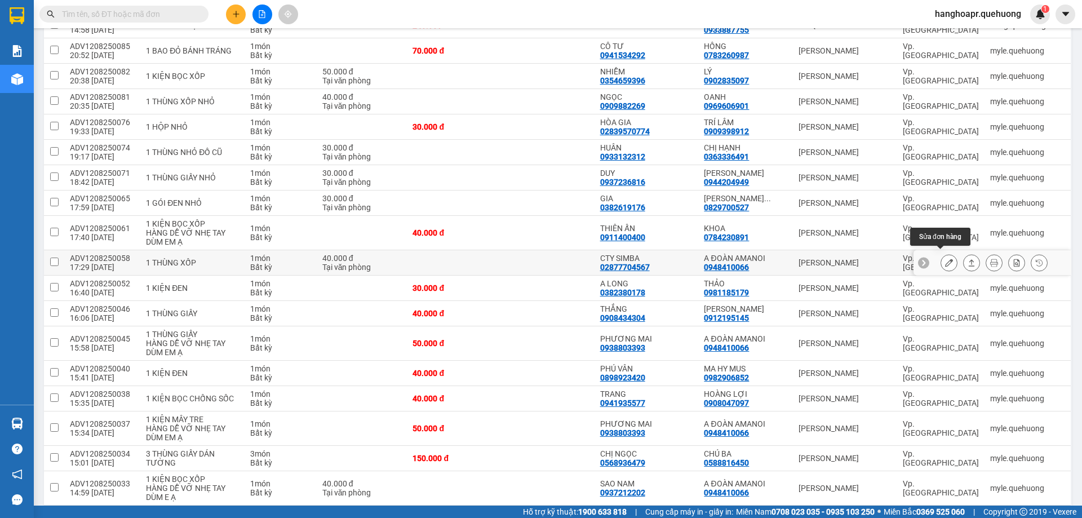
click at [945, 260] on icon at bounding box center [949, 263] width 8 height 8
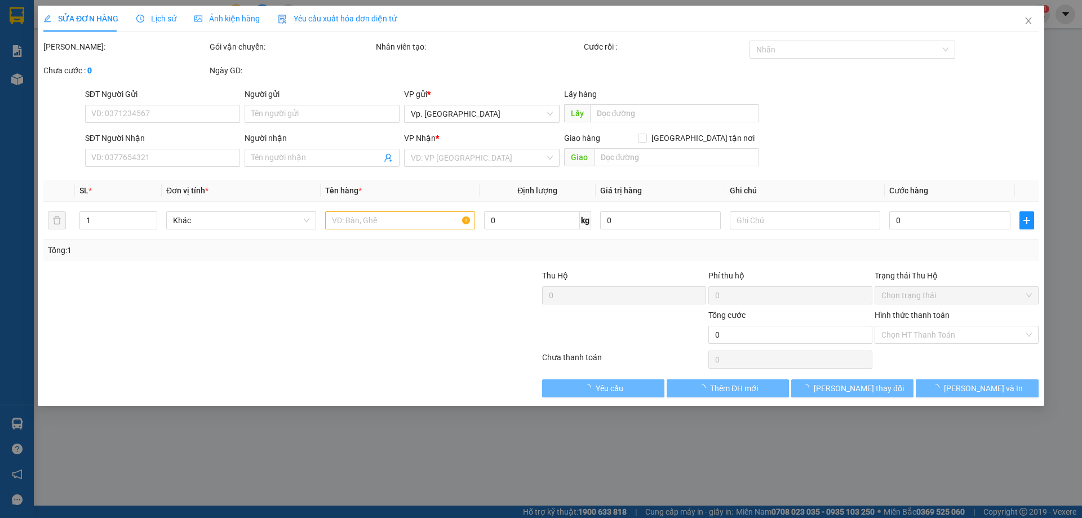
type input "02877704567"
type input "CTY SIMBA"
type input "0948410066"
type input "A ĐOÀN AMANOI"
type input "40.000"
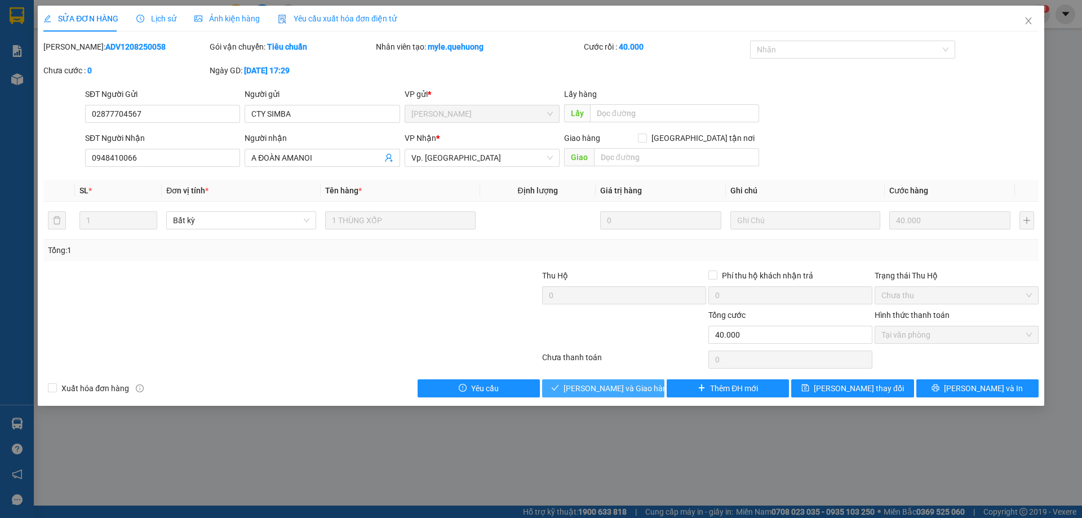
click at [591, 388] on span "[PERSON_NAME] và Giao hàng" at bounding box center [618, 388] width 108 height 12
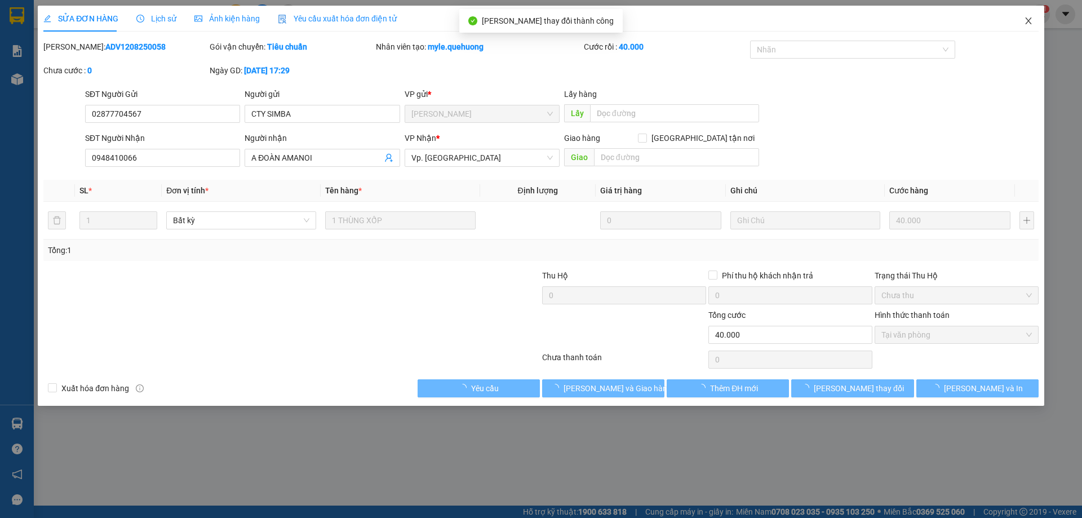
click at [1029, 21] on icon "close" at bounding box center [1028, 20] width 9 height 9
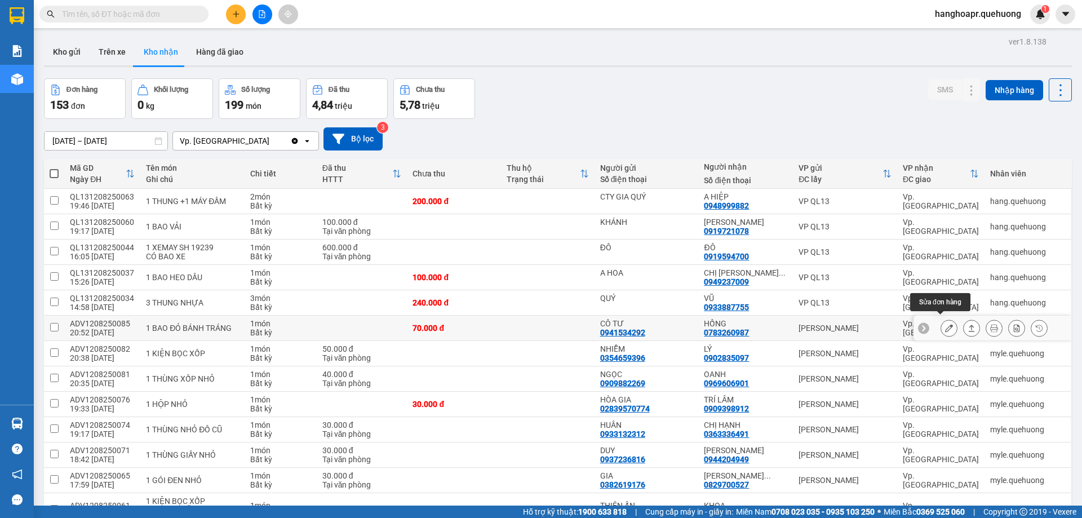
click at [945, 324] on icon at bounding box center [949, 328] width 8 height 8
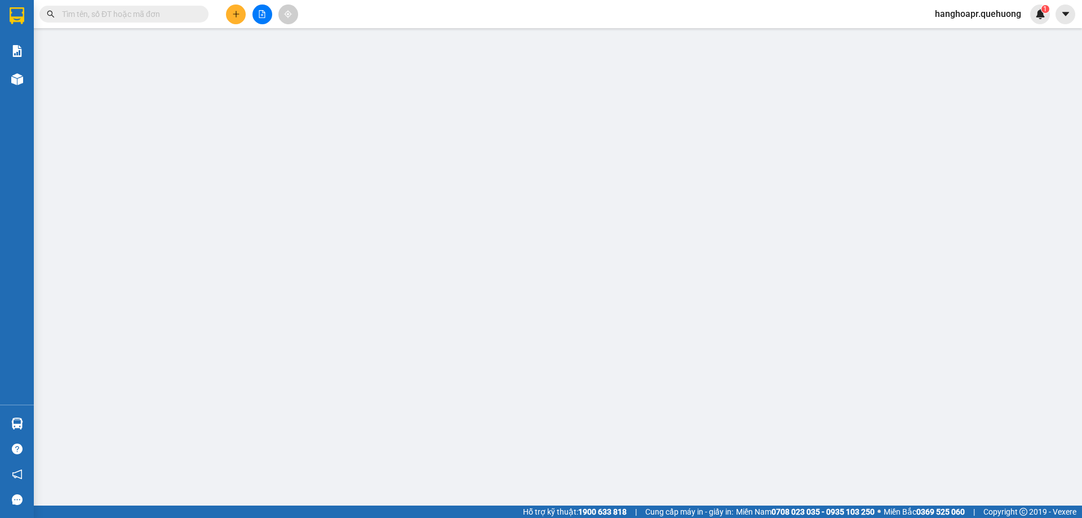
type input "0941534292"
type input "CÔ TƯ"
type input "0783260987"
type input "HỒNG"
type input "70.000"
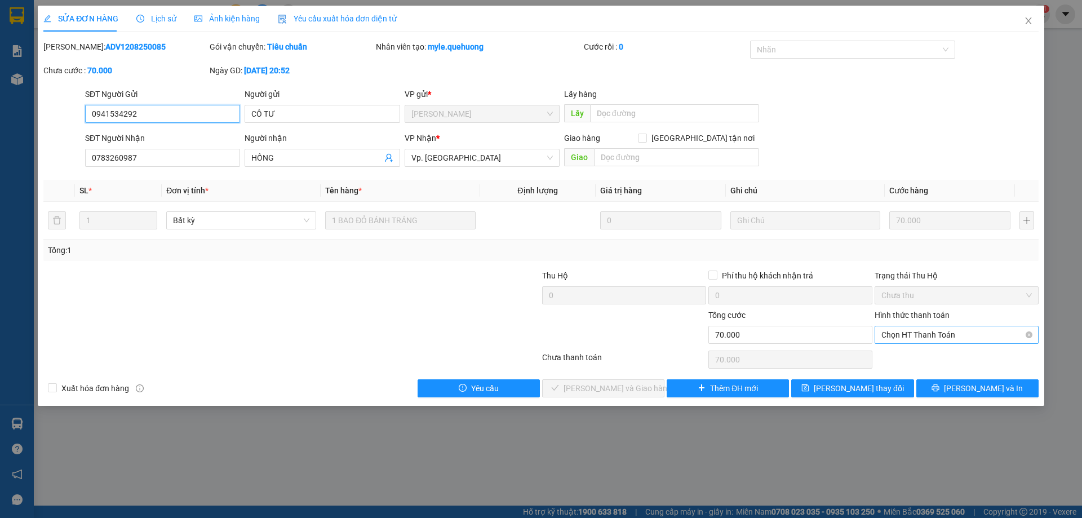
click at [914, 333] on span "Chọn HT Thanh Toán" at bounding box center [957, 334] width 151 height 17
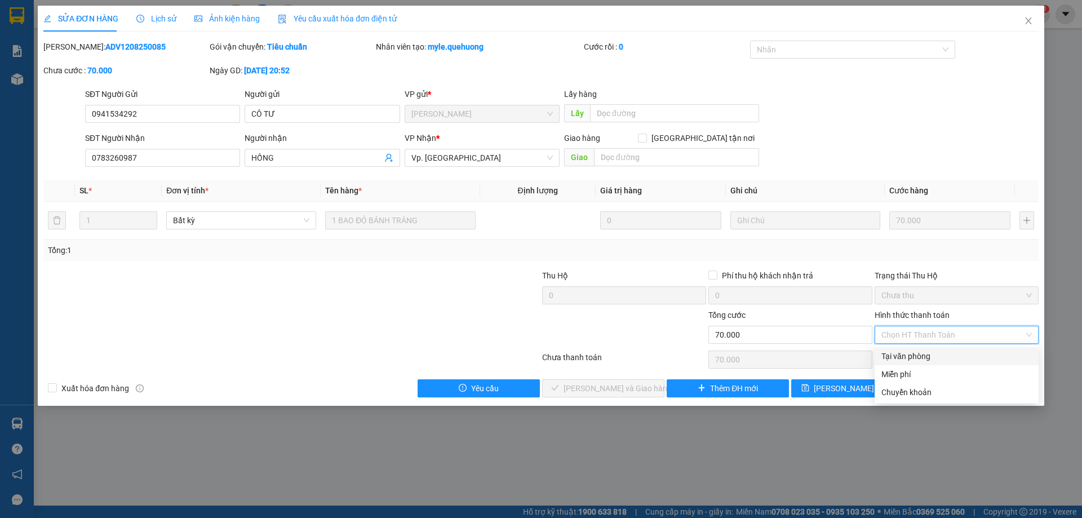
click at [897, 352] on div "Tại văn phòng" at bounding box center [957, 356] width 151 height 12
type input "0"
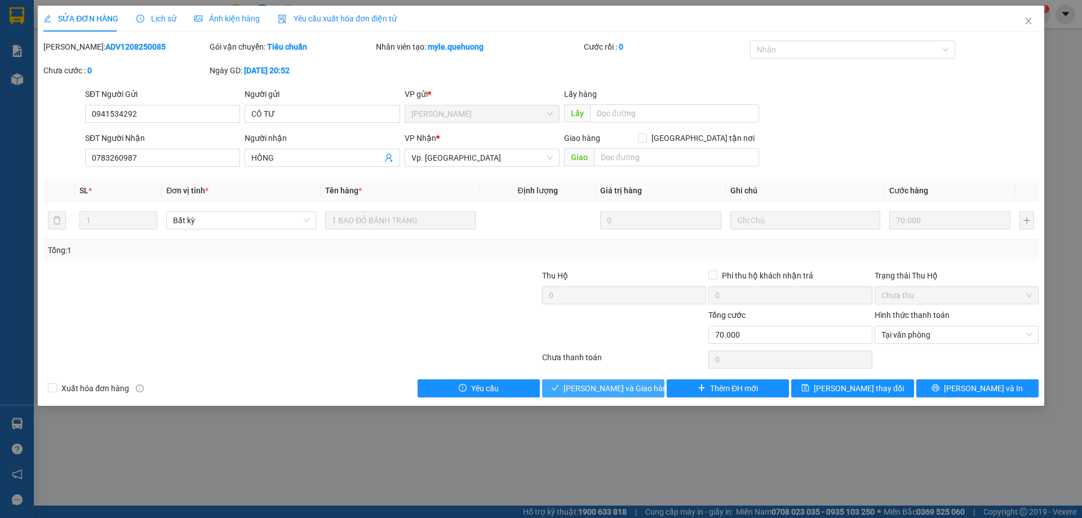
drag, startPoint x: 593, startPoint y: 388, endPoint x: 596, endPoint y: 375, distance: 13.0
click at [593, 388] on span "[PERSON_NAME] và Giao hàng" at bounding box center [618, 388] width 108 height 12
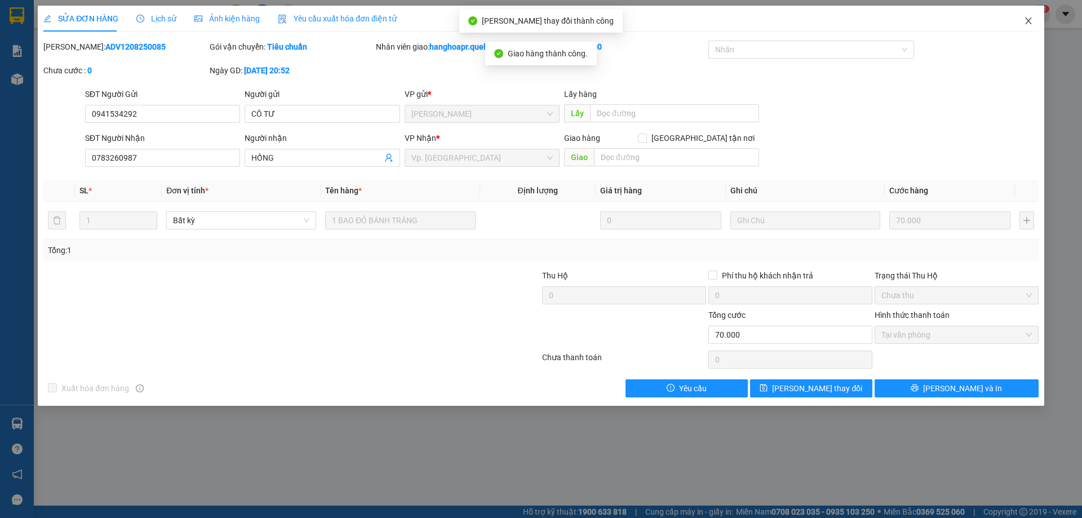
click at [1028, 22] on icon "close" at bounding box center [1028, 20] width 9 height 9
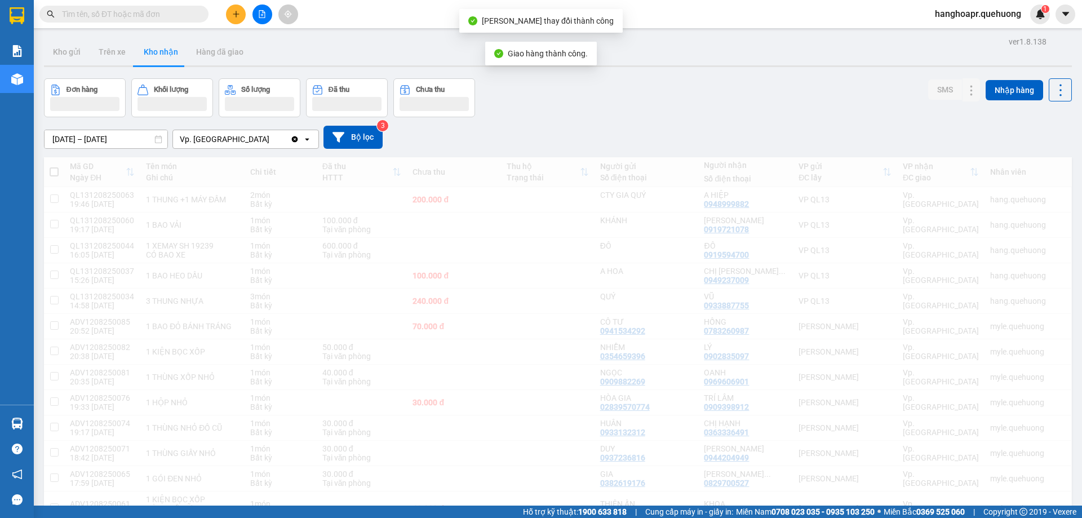
click at [151, 16] on input "text" at bounding box center [128, 14] width 133 height 12
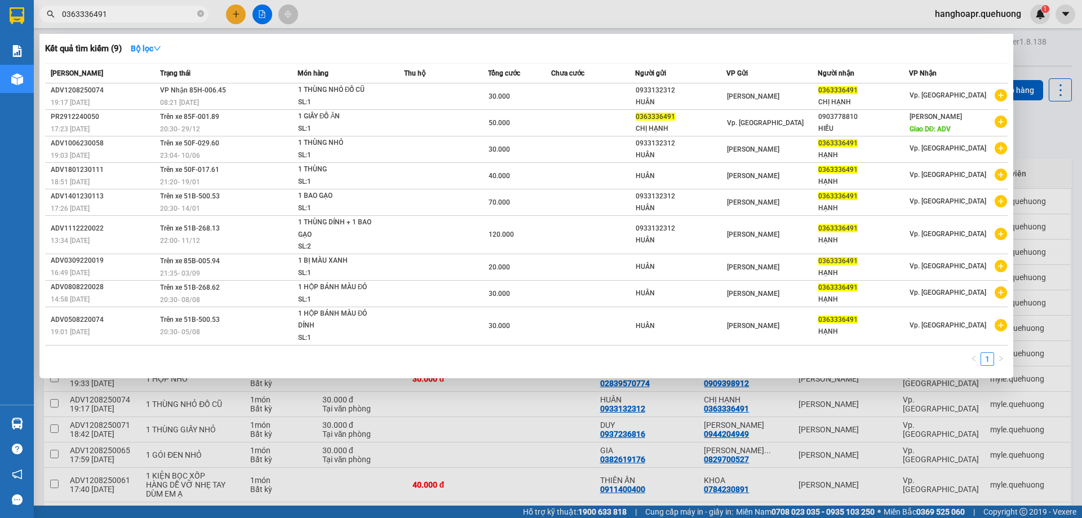
type input "0363336491"
drag, startPoint x: 246, startPoint y: 17, endPoint x: 239, endPoint y: 12, distance: 8.1
click at [246, 16] on div at bounding box center [541, 259] width 1082 height 518
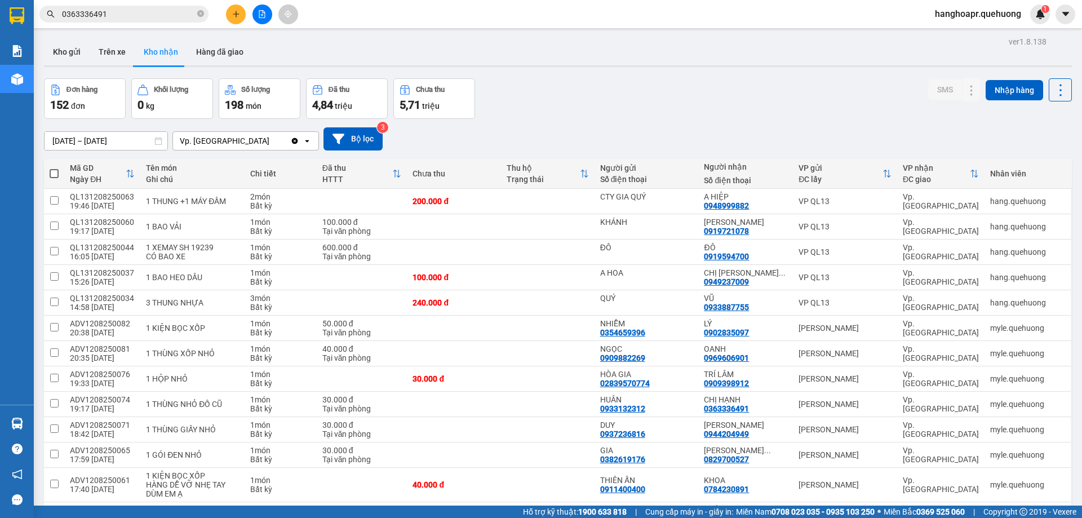
click at [239, 12] on icon "plus" at bounding box center [236, 14] width 8 height 8
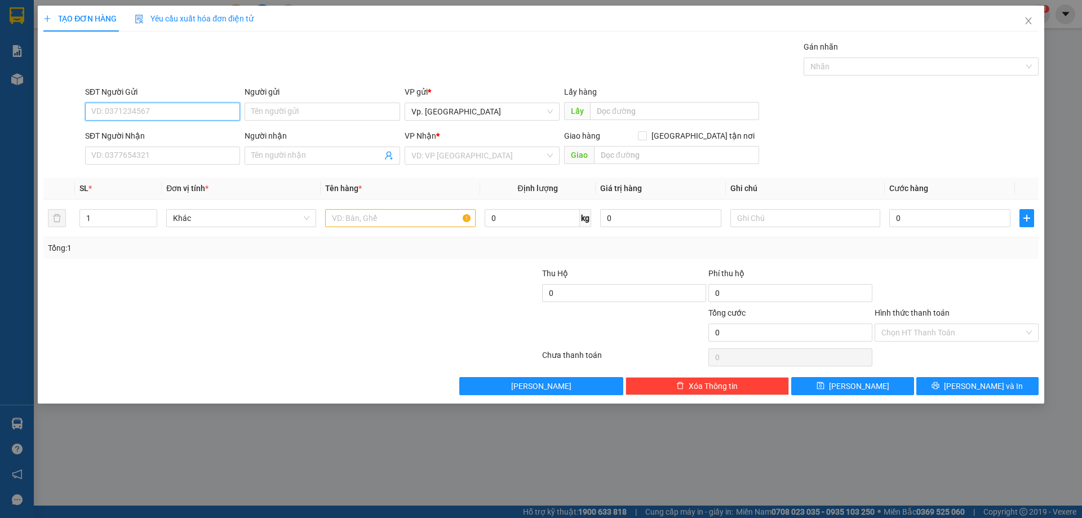
click at [196, 107] on input "SĐT Người Gửi" at bounding box center [162, 112] width 155 height 18
click at [268, 112] on input "Người gửi" at bounding box center [322, 112] width 155 height 18
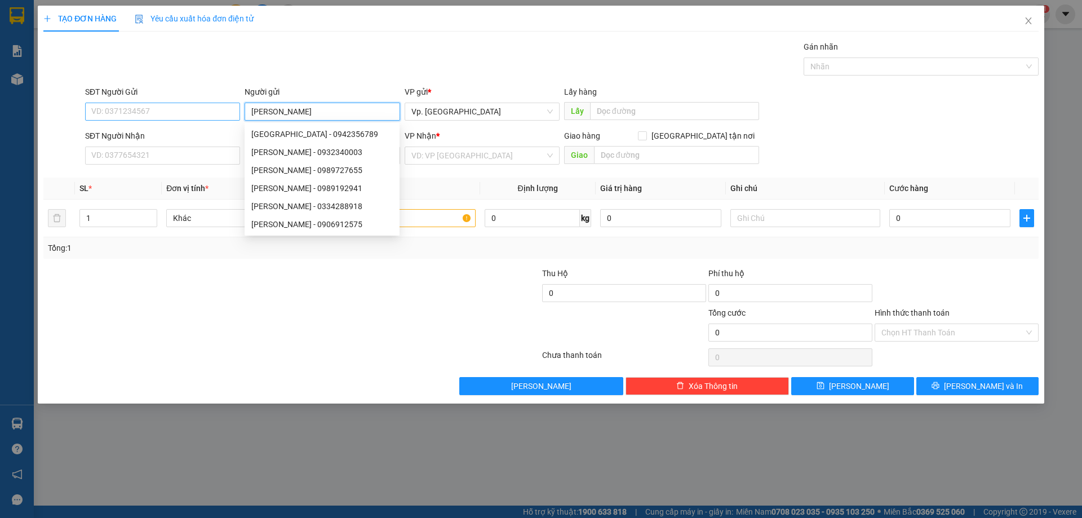
type input "[PERSON_NAME]"
click at [185, 104] on input "SĐT Người Gửi" at bounding box center [162, 112] width 155 height 18
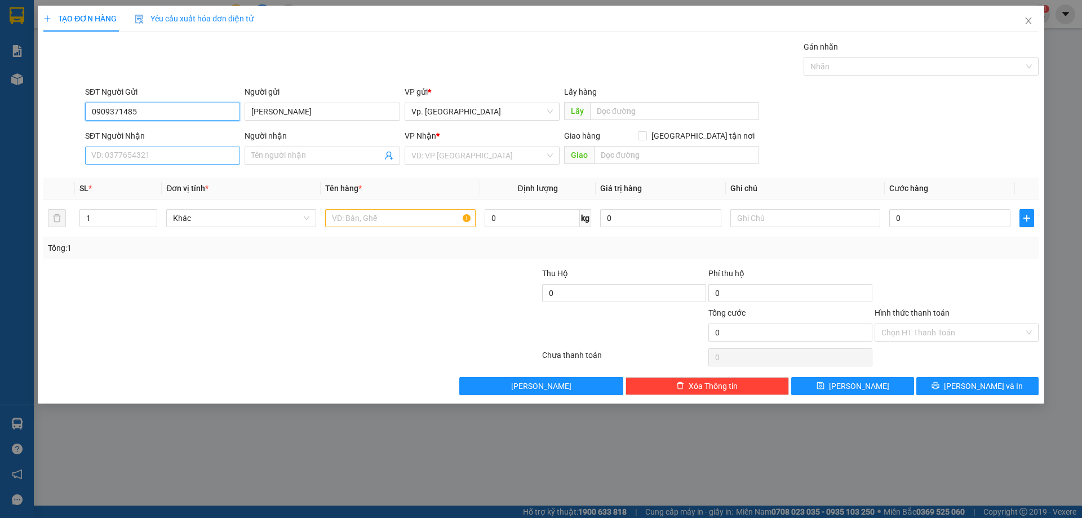
type input "0909371485"
click at [131, 151] on input "SĐT Người Nhận" at bounding box center [162, 156] width 155 height 18
type input "0909371485"
drag, startPoint x: 273, startPoint y: 158, endPoint x: 282, endPoint y: 171, distance: 15.8
click at [273, 157] on input "Người nhận" at bounding box center [316, 155] width 130 height 12
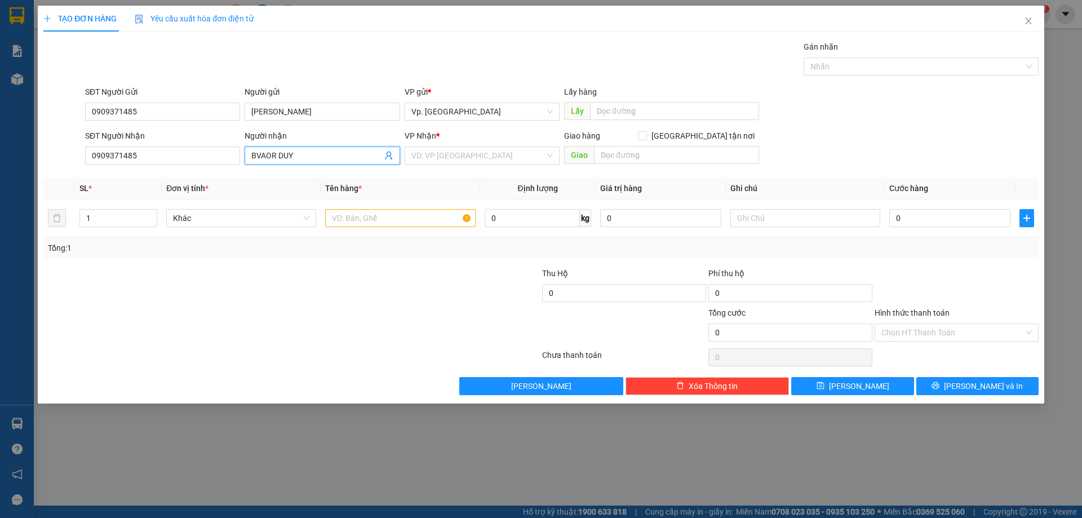
drag, startPoint x: 276, startPoint y: 152, endPoint x: 249, endPoint y: 151, distance: 27.1
click at [259, 152] on input "BVAOR DUY" at bounding box center [316, 155] width 130 height 12
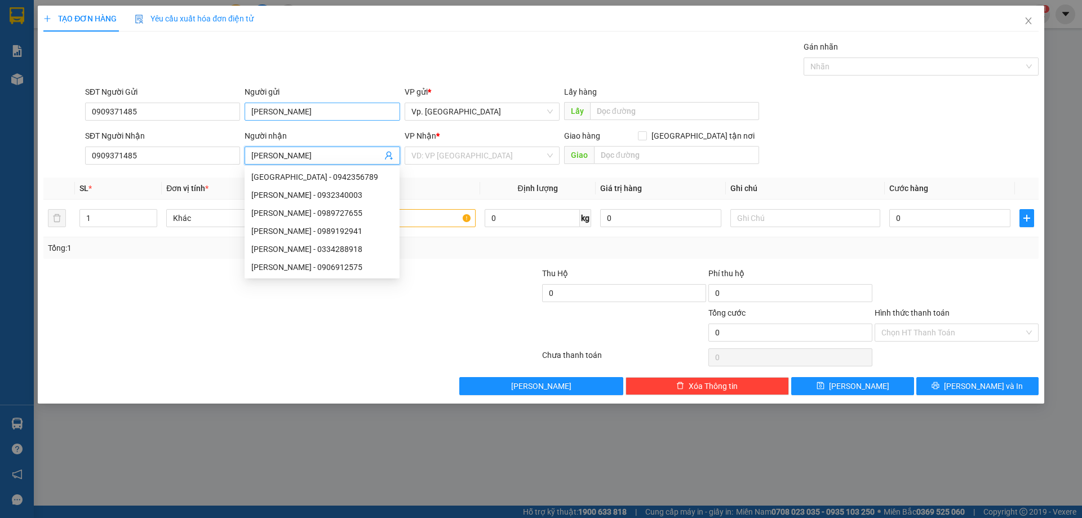
type input "BẢO DUY"
drag, startPoint x: 272, startPoint y: 116, endPoint x: 304, endPoint y: 109, distance: 32.4
click at [303, 109] on input "BẢO DUY" at bounding box center [322, 112] width 155 height 18
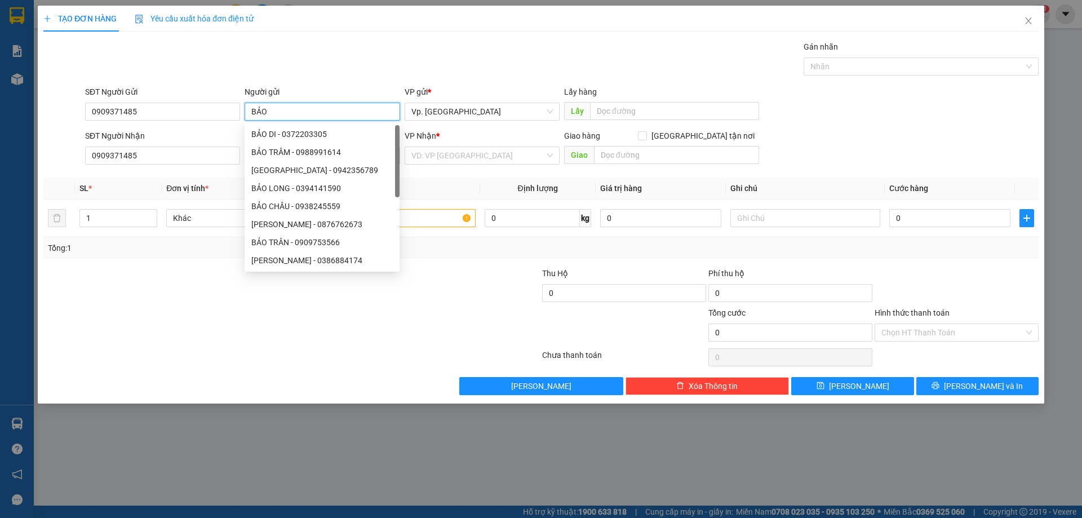
click at [249, 110] on input "BẢO" at bounding box center [322, 112] width 155 height 18
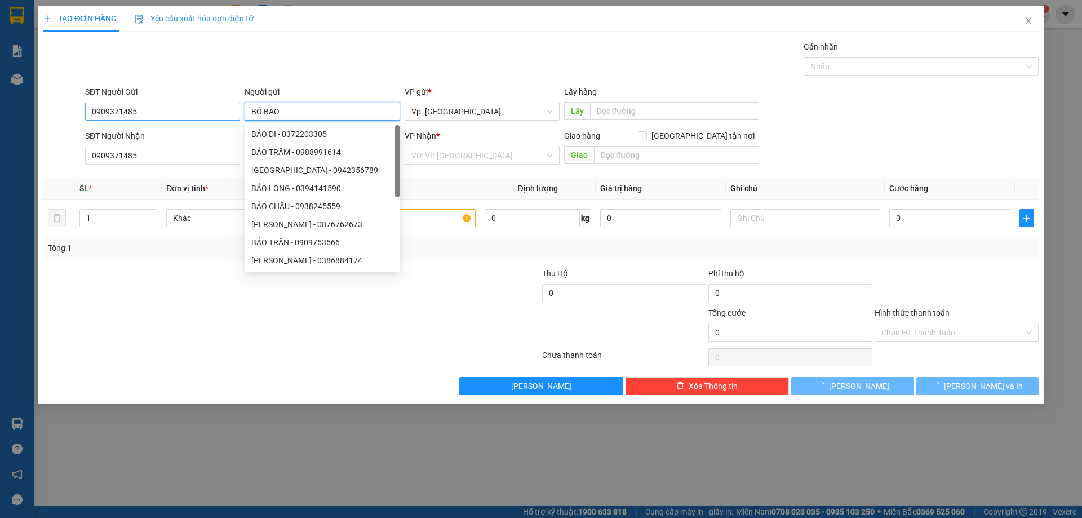
type input "BỐ BẢO"
drag, startPoint x: 154, startPoint y: 107, endPoint x: 77, endPoint y: 106, distance: 77.2
click at [77, 106] on div "SĐT Người Gửi 0909371485 0909371485 Người gửi BỐ BẢO VP gửi * Vp. Phan Rang Lấy…" at bounding box center [541, 105] width 998 height 39
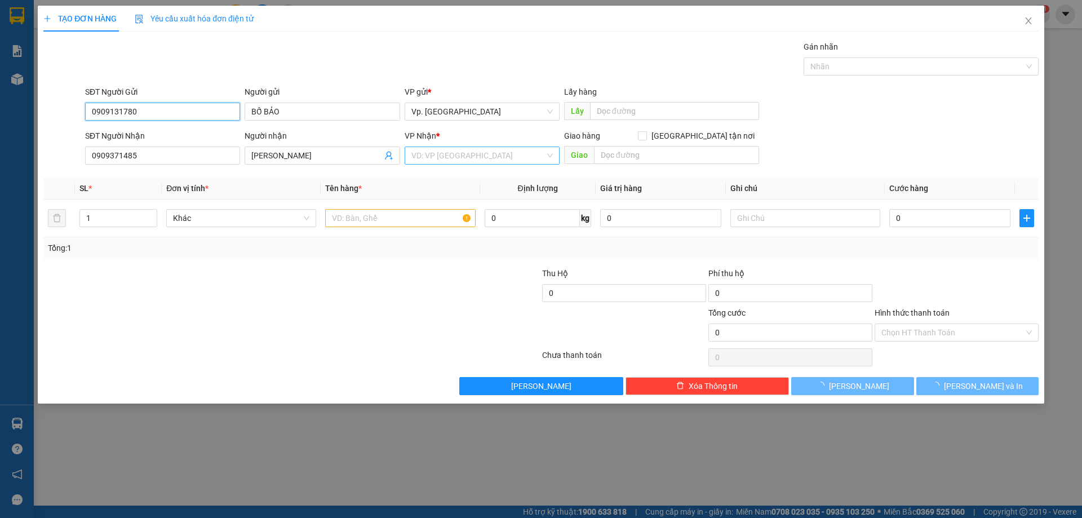
type input "0909131780"
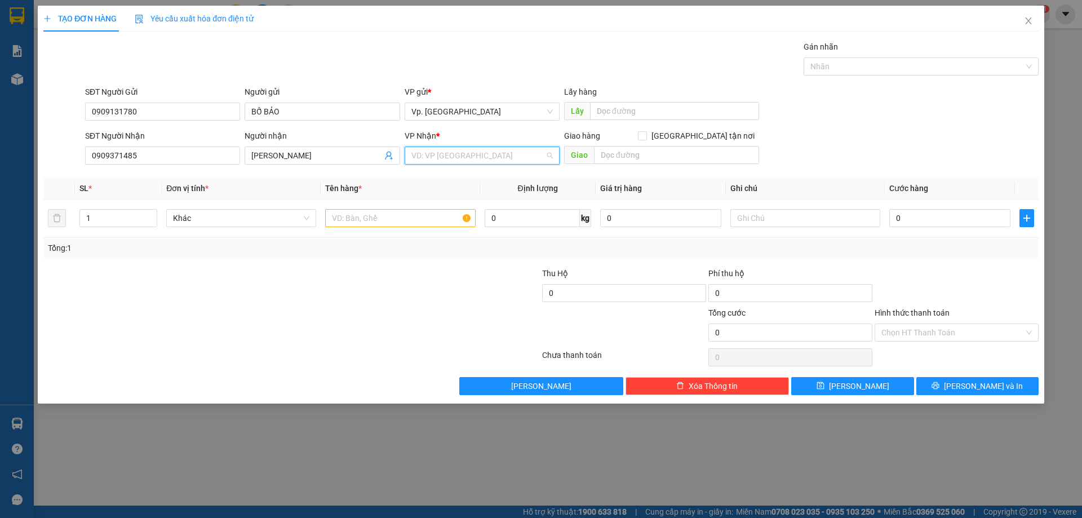
click at [443, 155] on input "search" at bounding box center [479, 155] width 134 height 17
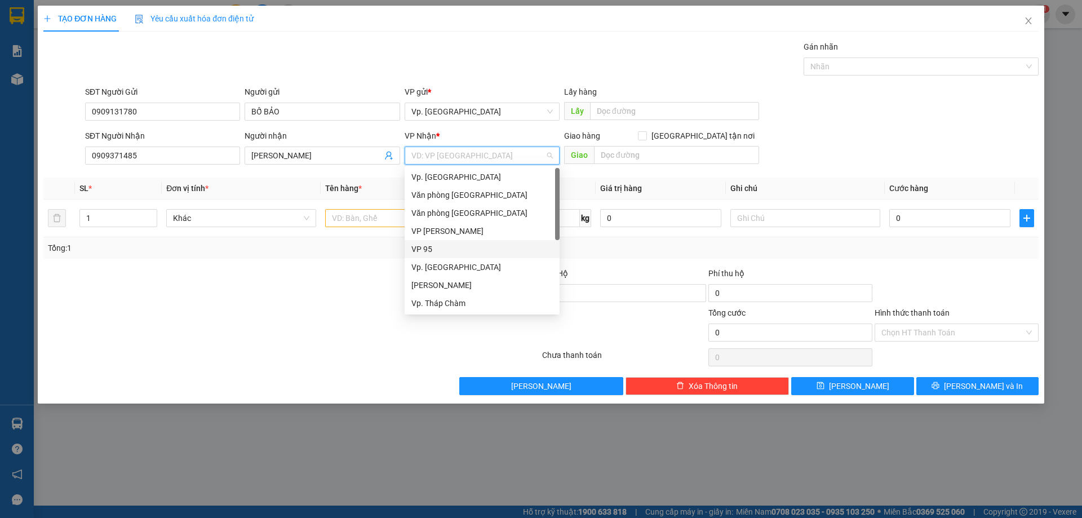
scroll to position [90, 0]
click at [431, 250] on div "VP QL13" at bounding box center [483, 249] width 142 height 12
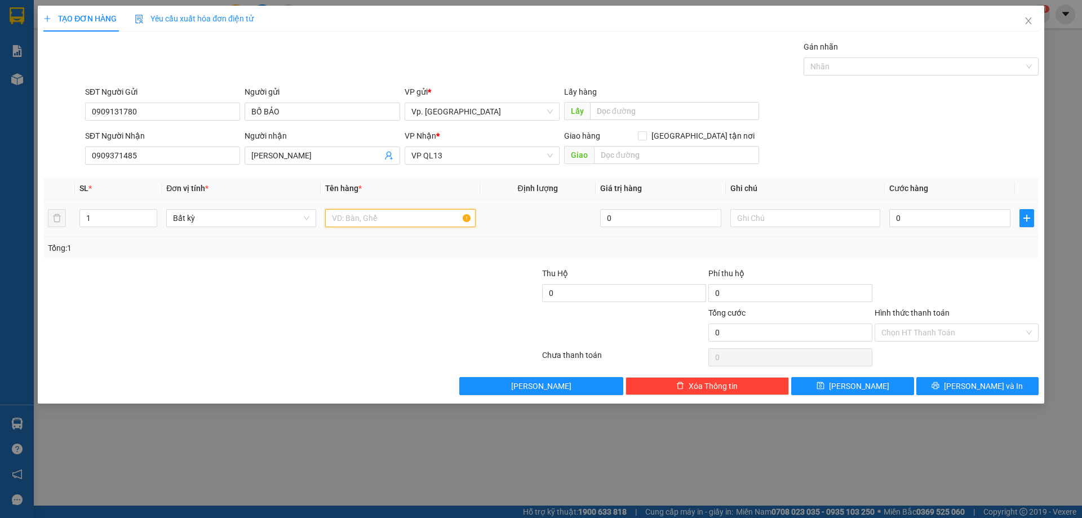
click at [345, 219] on input "text" at bounding box center [400, 218] width 150 height 18
type input "1 THÙNG XỐP"
click at [914, 223] on input "0" at bounding box center [950, 218] width 121 height 18
type input "4"
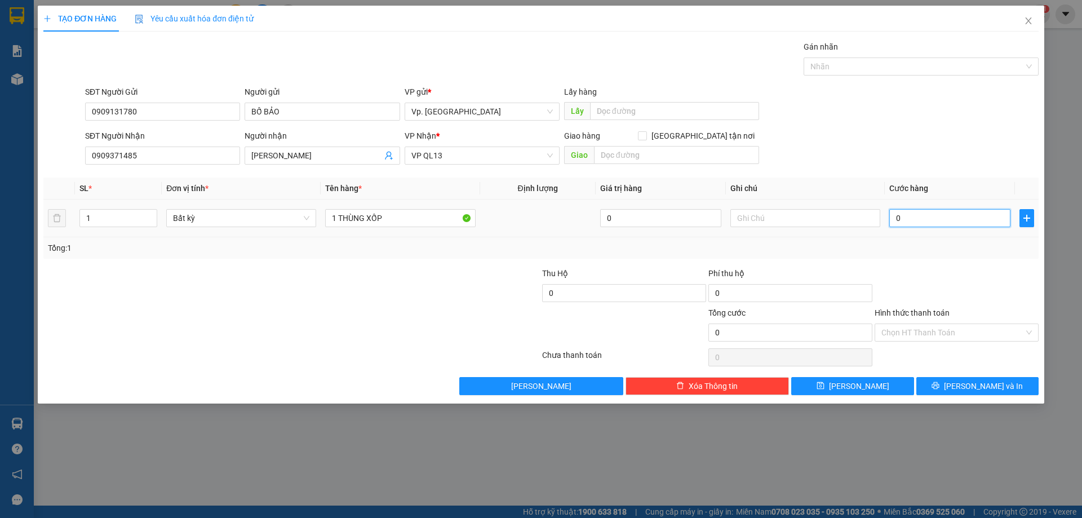
type input "4"
type input "40"
type input "40.000"
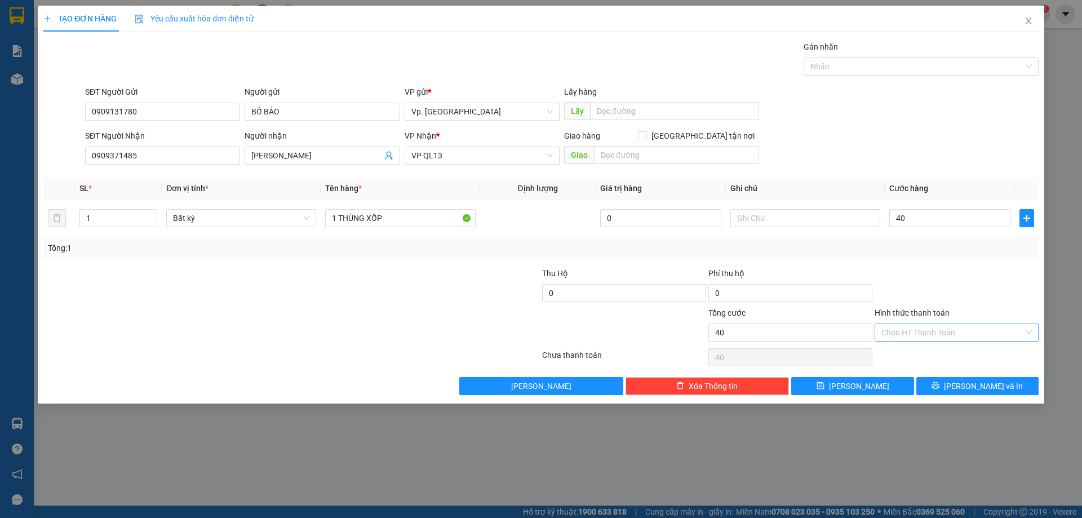
type input "40.000"
click at [937, 333] on input "Hình thức thanh toán" at bounding box center [953, 332] width 143 height 17
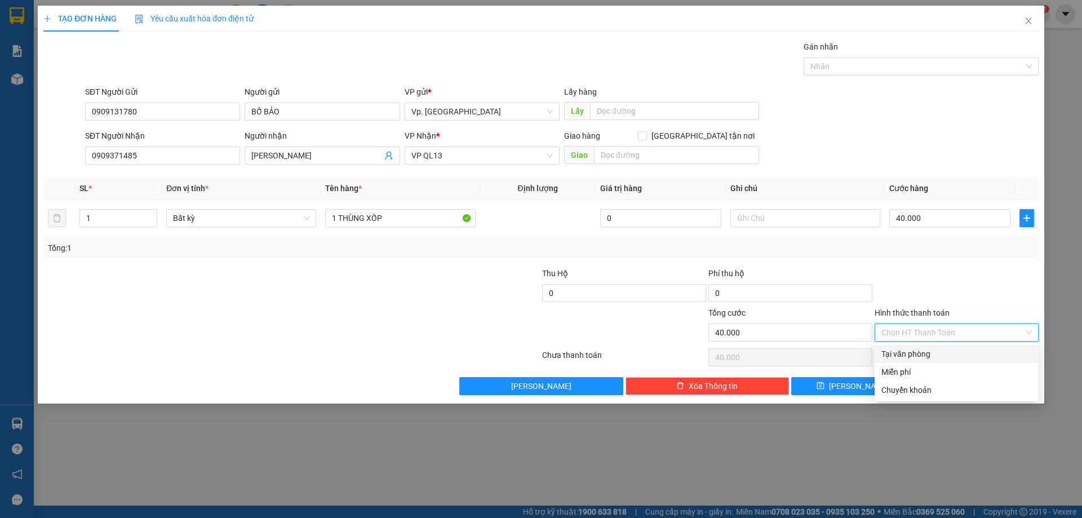
click at [923, 351] on div "Tại văn phòng" at bounding box center [957, 354] width 151 height 12
type input "0"
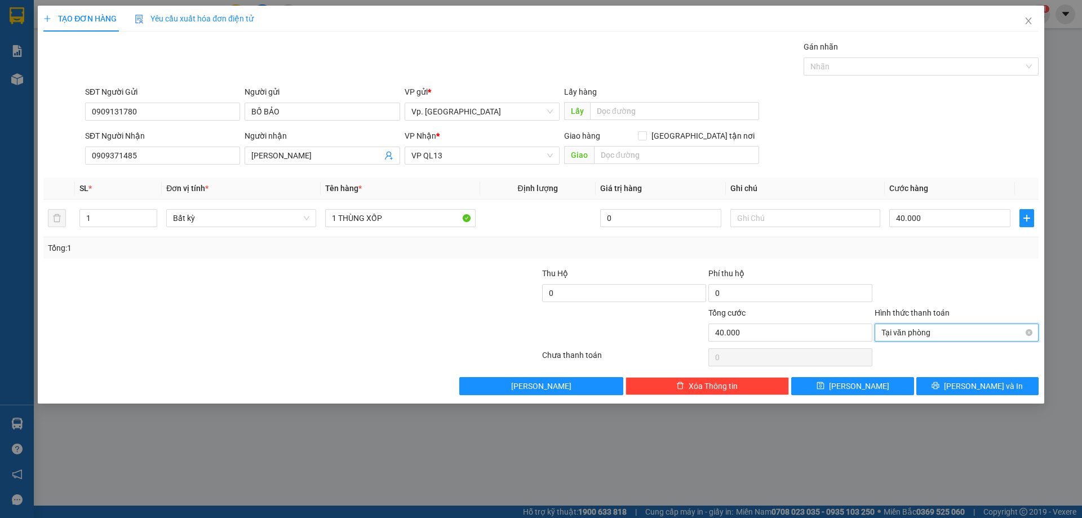
click at [907, 335] on span "Tại văn phòng" at bounding box center [957, 332] width 151 height 17
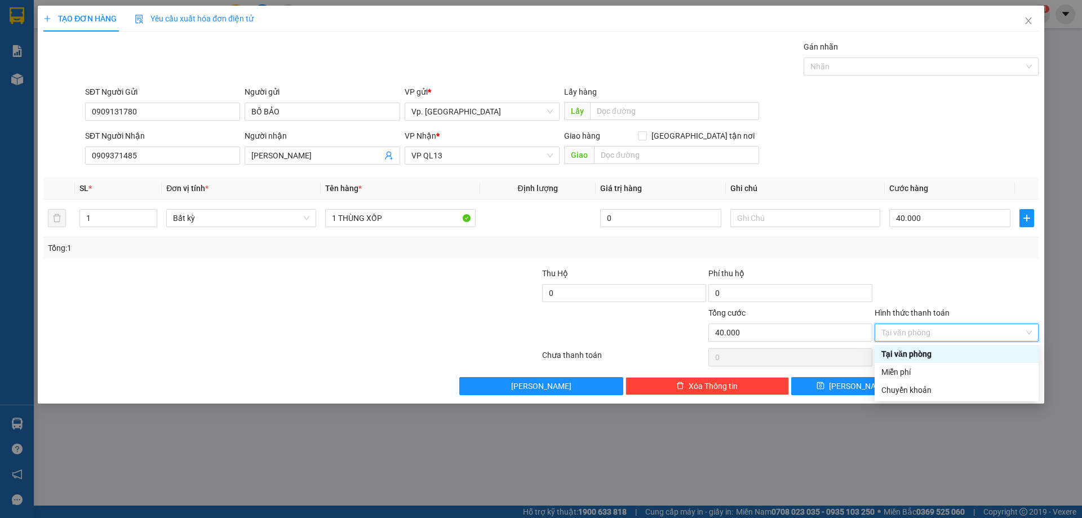
click at [916, 355] on div "Tại văn phòng" at bounding box center [957, 354] width 151 height 12
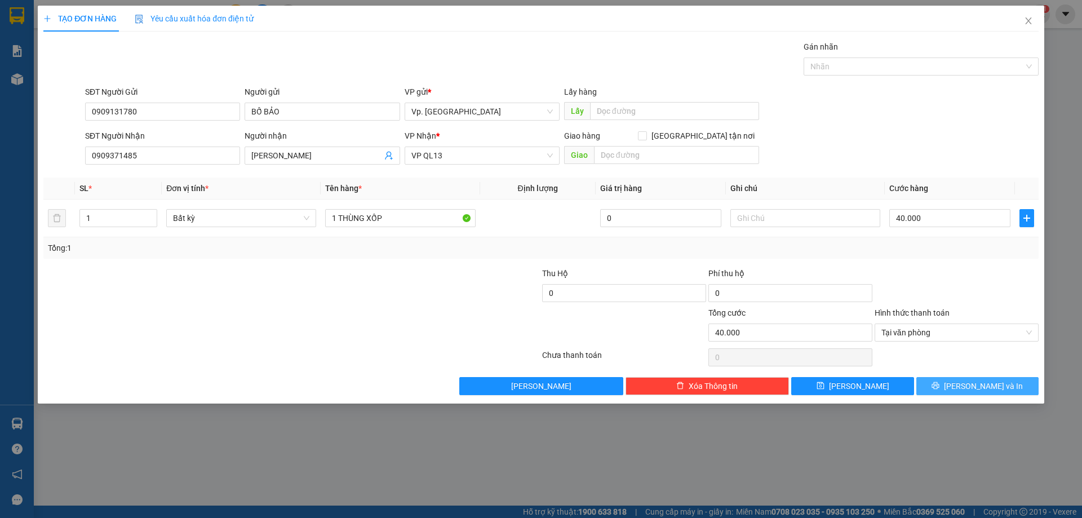
click at [940, 387] on icon "printer" at bounding box center [936, 386] width 8 height 8
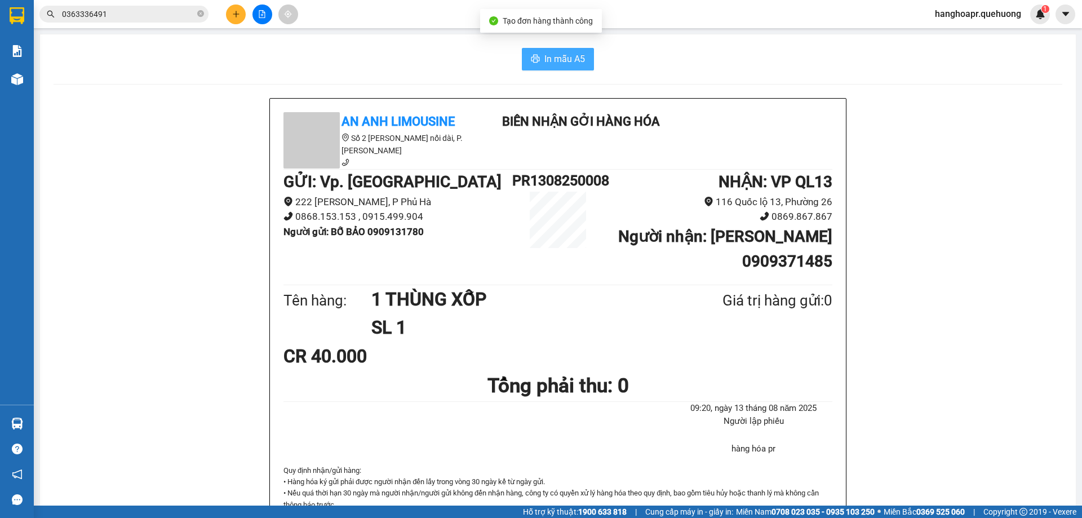
click at [557, 63] on span "In mẫu A5" at bounding box center [565, 59] width 41 height 14
drag, startPoint x: 423, startPoint y: 15, endPoint x: 415, endPoint y: 16, distance: 7.4
click at [418, 16] on div "Kết quả tìm kiếm ( 9 ) Bộ lọc Mã ĐH Trạng thái Món hàng Thu hộ Tổng cước Chưa c…" at bounding box center [541, 14] width 1082 height 28
click at [243, 16] on button at bounding box center [236, 15] width 20 height 20
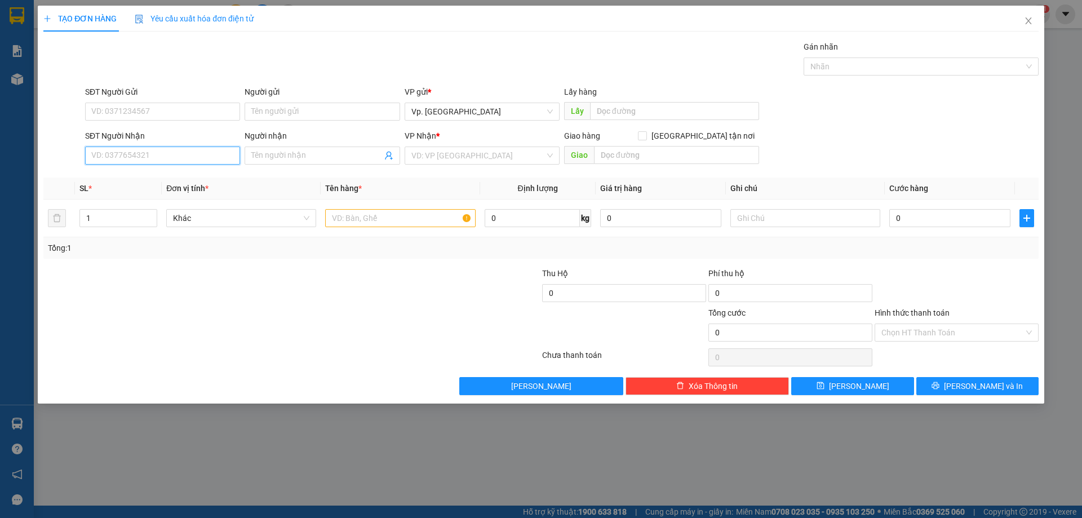
click at [178, 159] on input "SĐT Người Nhận" at bounding box center [162, 156] width 155 height 18
click at [129, 180] on div "0916556067 - THỊNH" at bounding box center [163, 177] width 142 height 12
type input "0916556067"
type input "THỊNH"
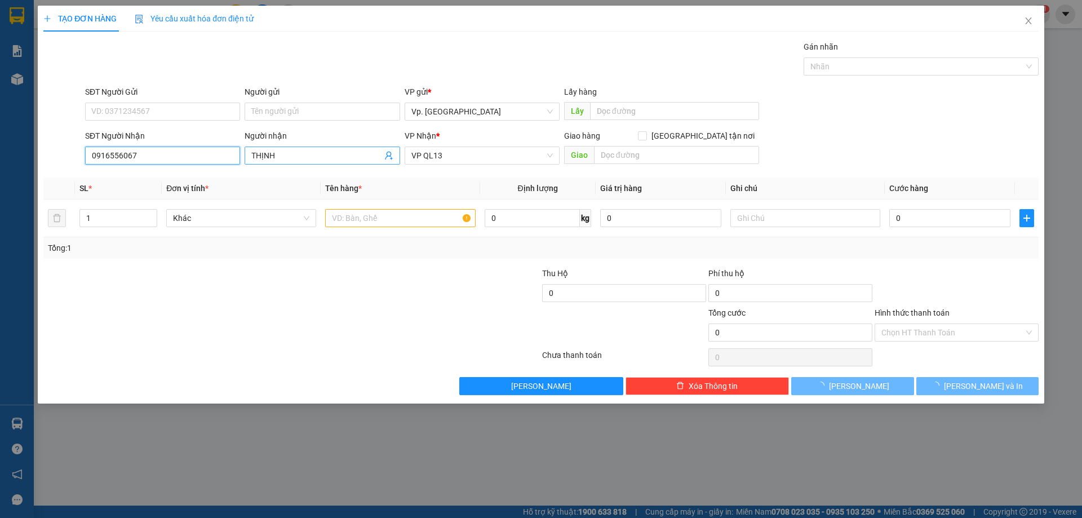
type input "100.000"
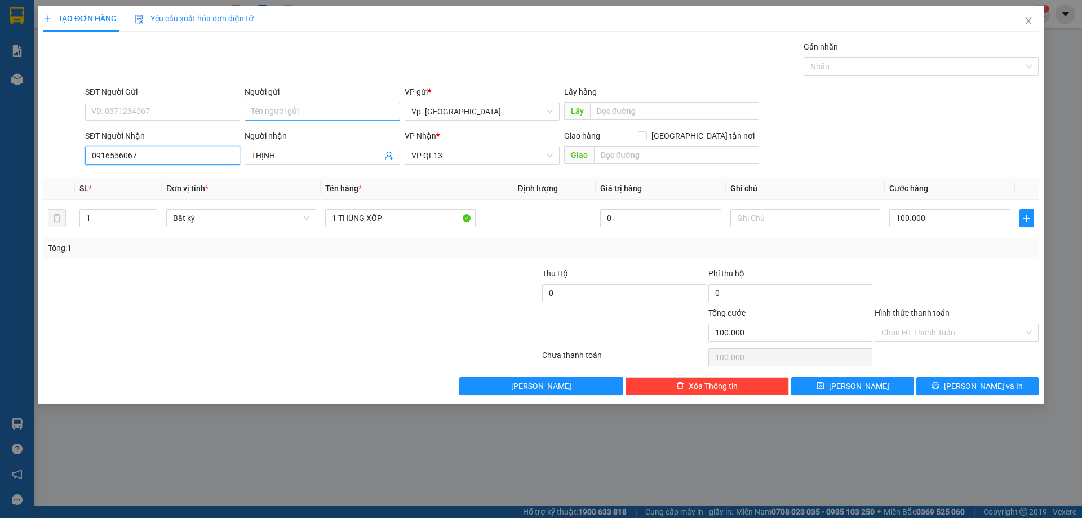
type input "0916556067"
click at [312, 109] on input "Người gửi" at bounding box center [322, 112] width 155 height 18
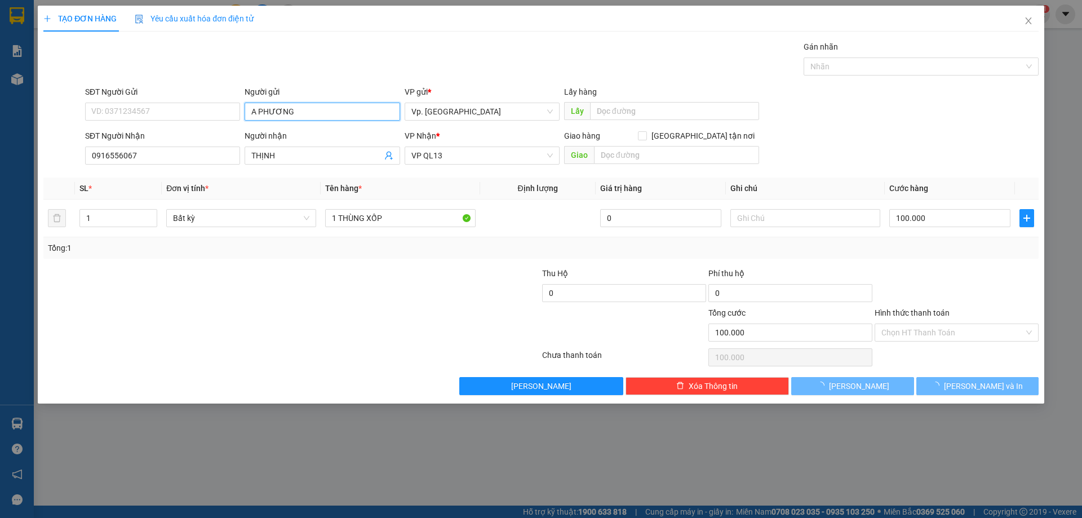
type input "A PHƯƠNG"
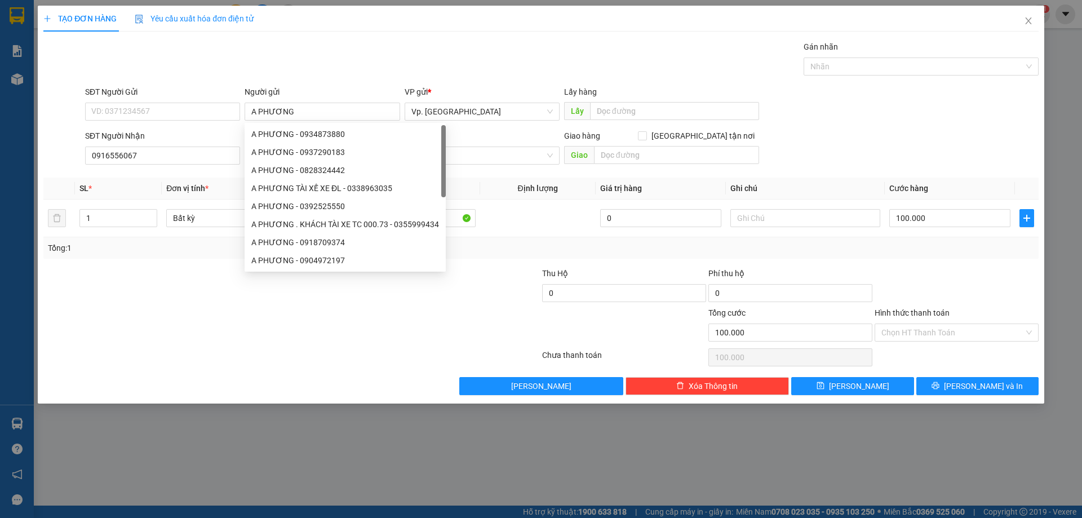
drag, startPoint x: 307, startPoint y: 365, endPoint x: 337, endPoint y: 359, distance: 30.6
click at [310, 365] on div at bounding box center [291, 357] width 499 height 23
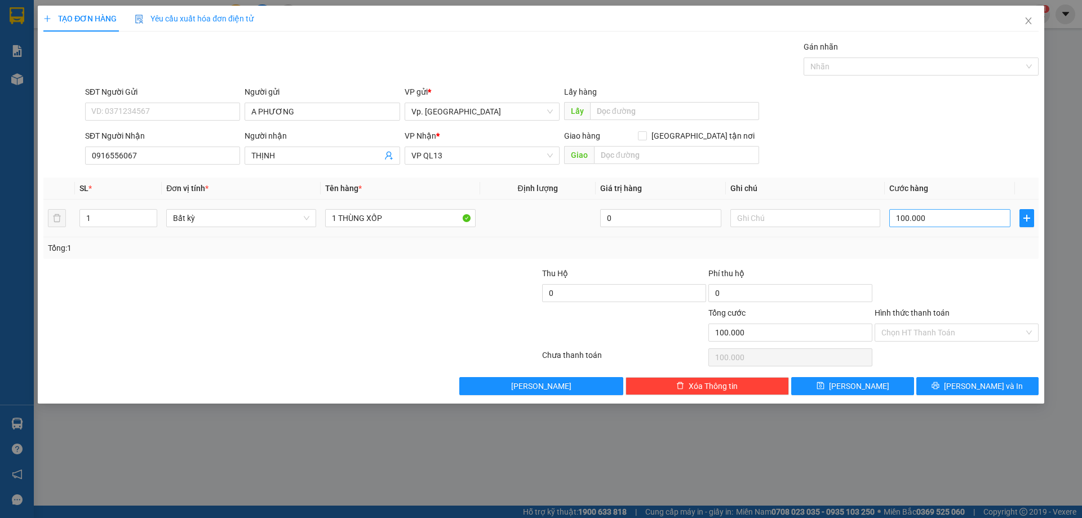
click at [908, 228] on div "100.000" at bounding box center [950, 218] width 121 height 23
click at [908, 220] on input "100.000" at bounding box center [950, 218] width 121 height 18
type input "0"
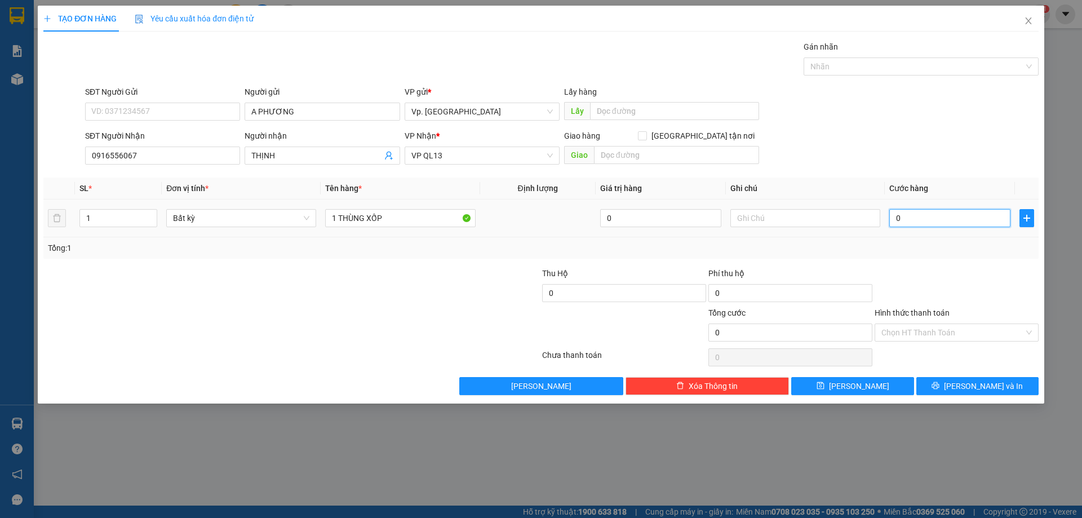
type input "6"
type input "06"
type input "60"
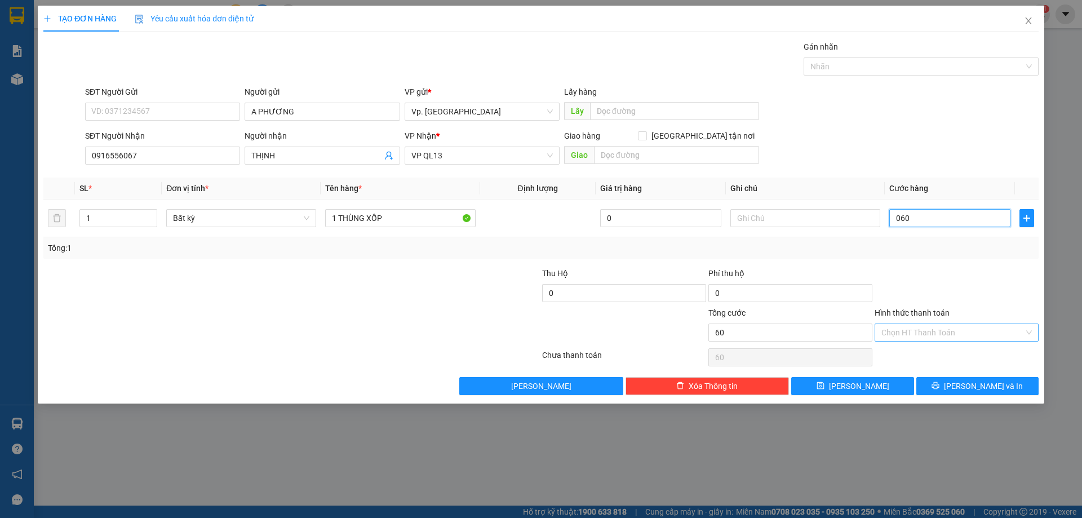
type input "060"
type input "60.000"
click at [940, 337] on input "Hình thức thanh toán" at bounding box center [953, 332] width 143 height 17
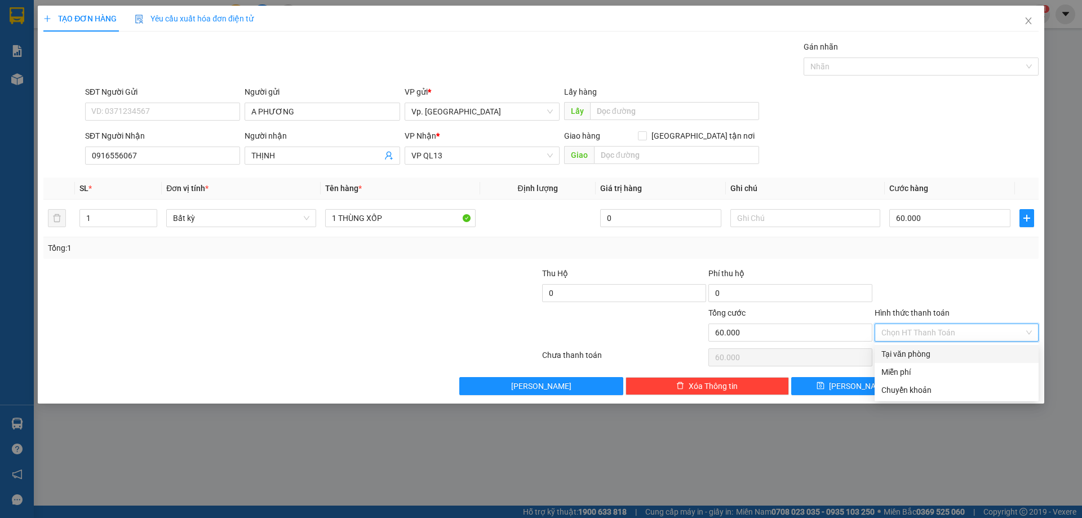
click at [932, 360] on div "Tại văn phòng" at bounding box center [957, 354] width 151 height 12
type input "0"
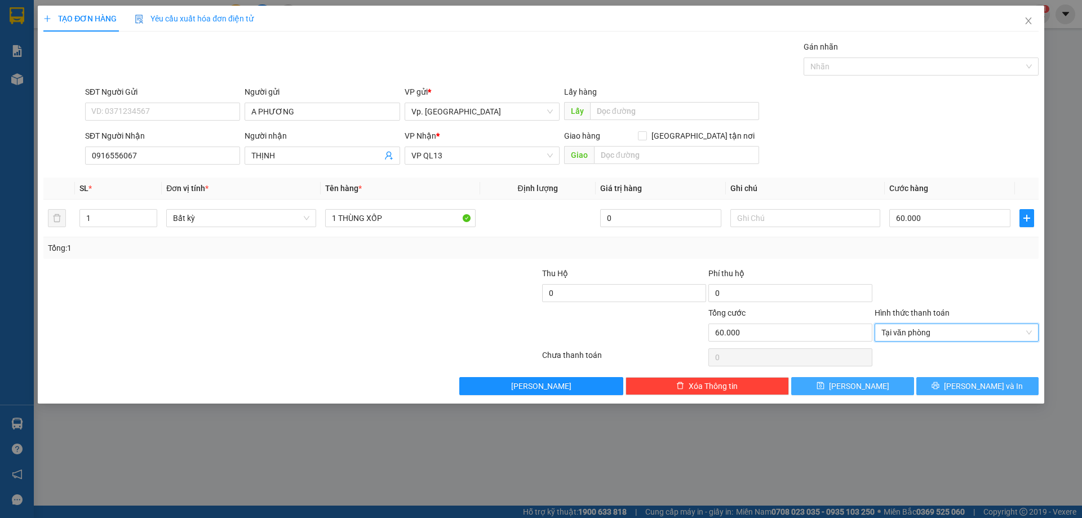
click at [963, 391] on button "Lưu và In" at bounding box center [978, 386] width 122 height 18
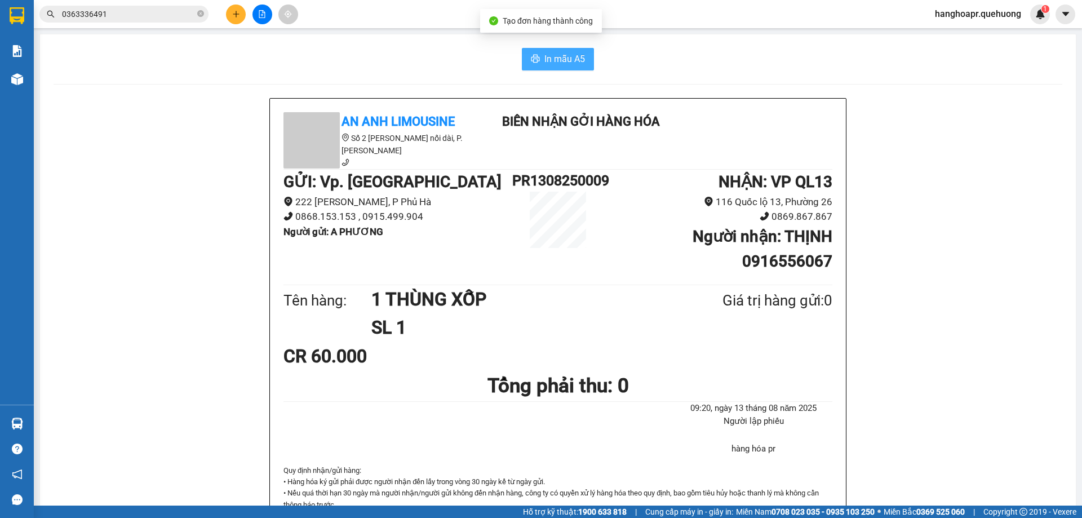
click at [567, 65] on span "In mẫu A5" at bounding box center [565, 59] width 41 height 14
click at [173, 343] on div "An Anh Limousine Số 2 Nguyễn Tri Phương nối dài, P. Văn Hải Biên nhận gởi hàng …" at bounding box center [558, 526] width 1009 height 857
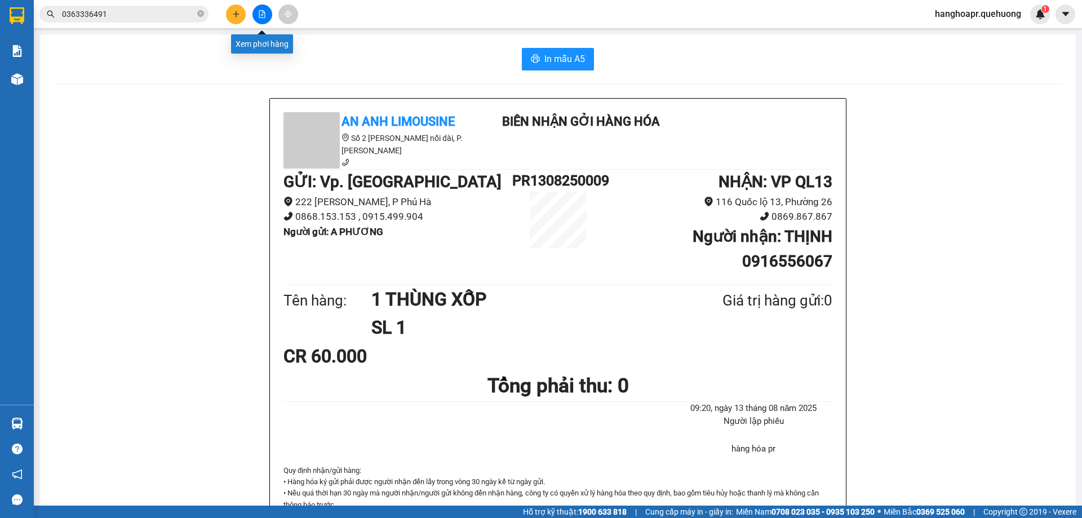
click at [263, 17] on icon "file-add" at bounding box center [262, 14] width 6 height 8
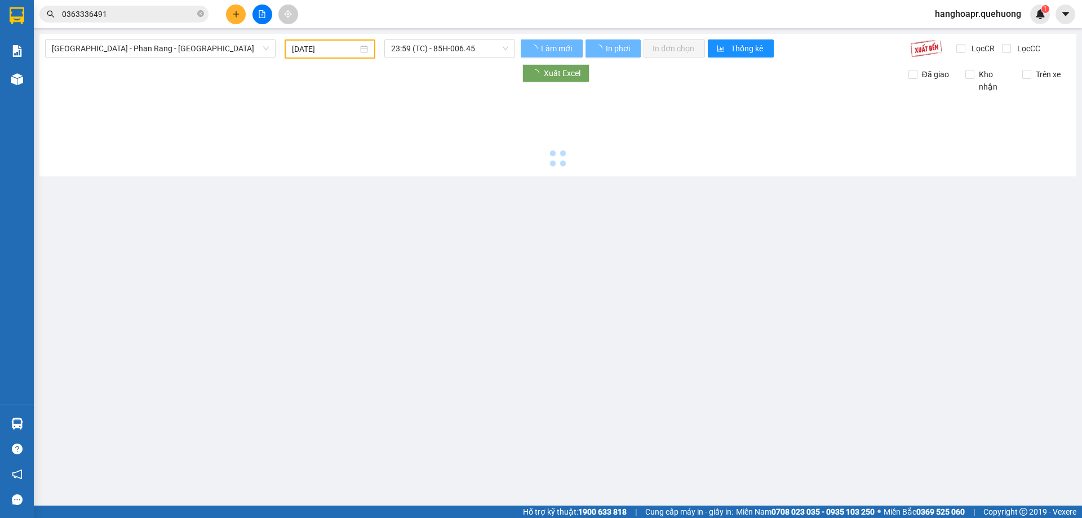
type input "13/08/2025"
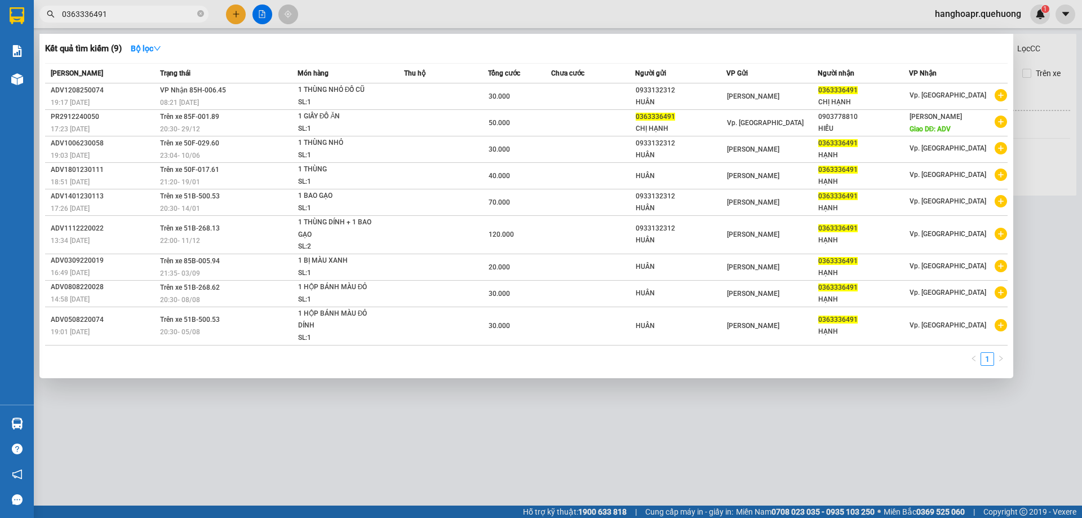
click at [196, 12] on span "0363336491" at bounding box center [123, 14] width 169 height 17
click at [202, 14] on icon "close-circle" at bounding box center [200, 13] width 7 height 7
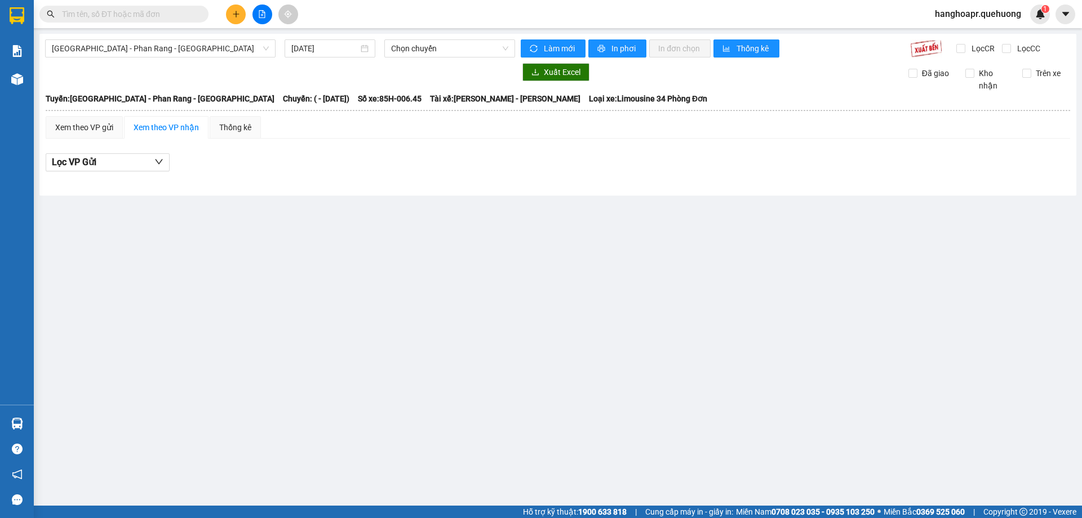
click at [238, 11] on icon "plus" at bounding box center [236, 14] width 8 height 8
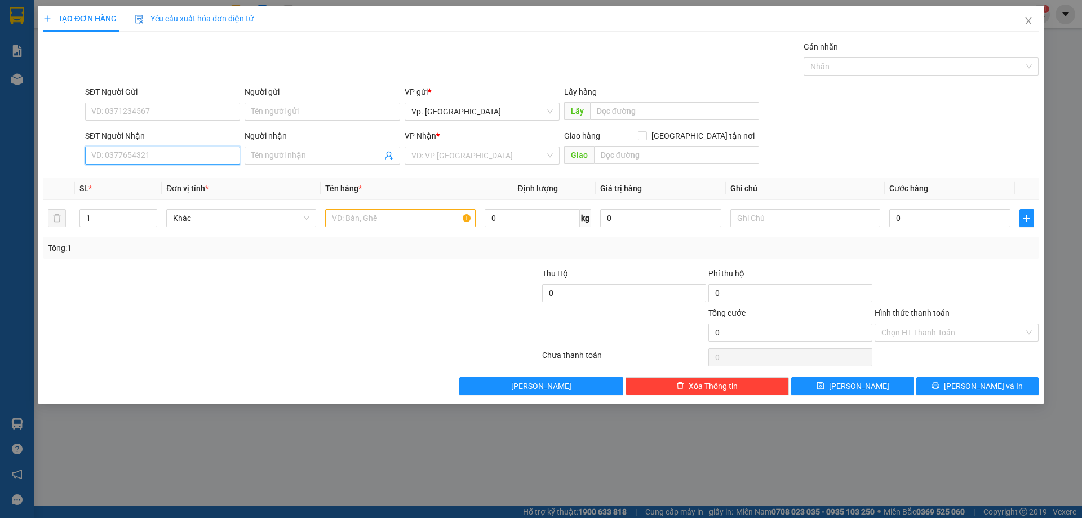
click at [137, 160] on input "SĐT Người Nhận" at bounding box center [162, 156] width 155 height 18
click at [280, 155] on input "Người nhận" at bounding box center [316, 155] width 130 height 12
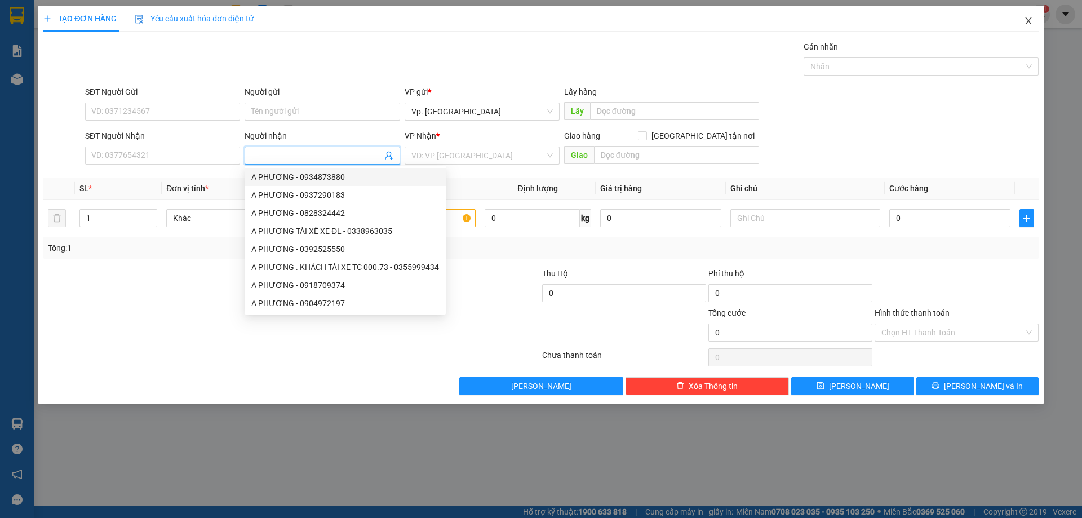
click at [1030, 23] on icon "close" at bounding box center [1028, 20] width 6 height 7
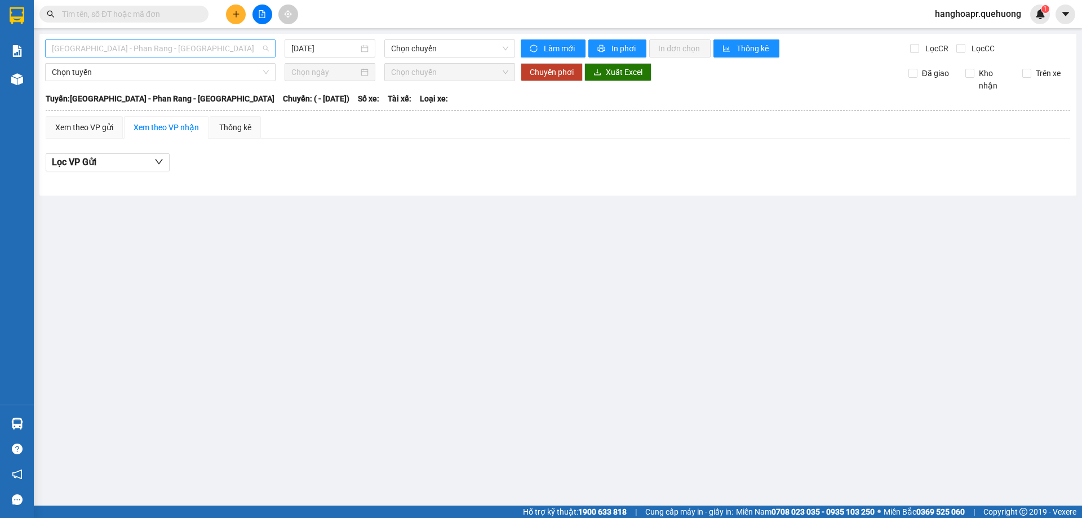
click at [224, 45] on span "Sài Gòn - Phan Rang - Ninh Sơn" at bounding box center [160, 48] width 217 height 17
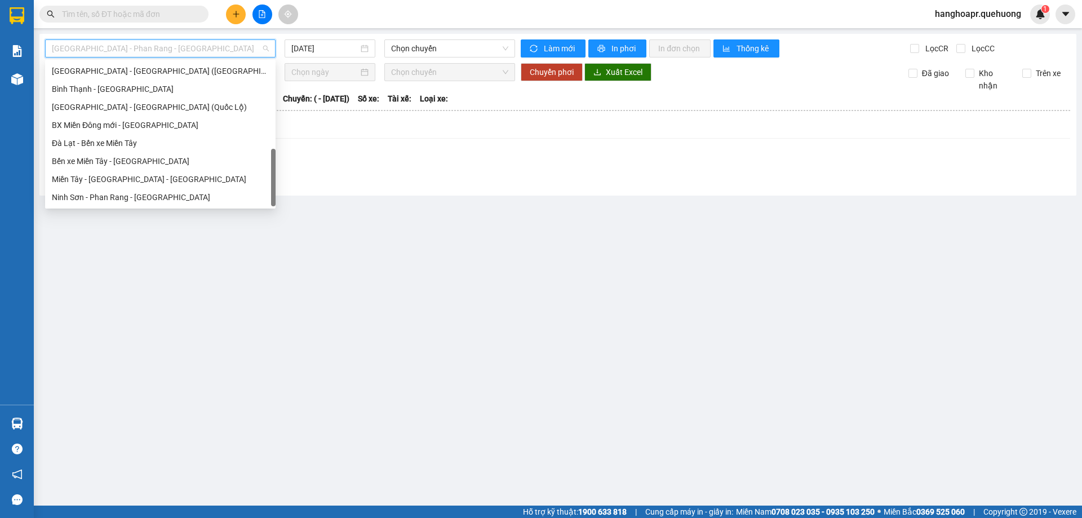
scroll to position [307, 0]
click at [132, 179] on div "Miền Tây - Phan Rang - Ninh Sơn" at bounding box center [160, 179] width 217 height 12
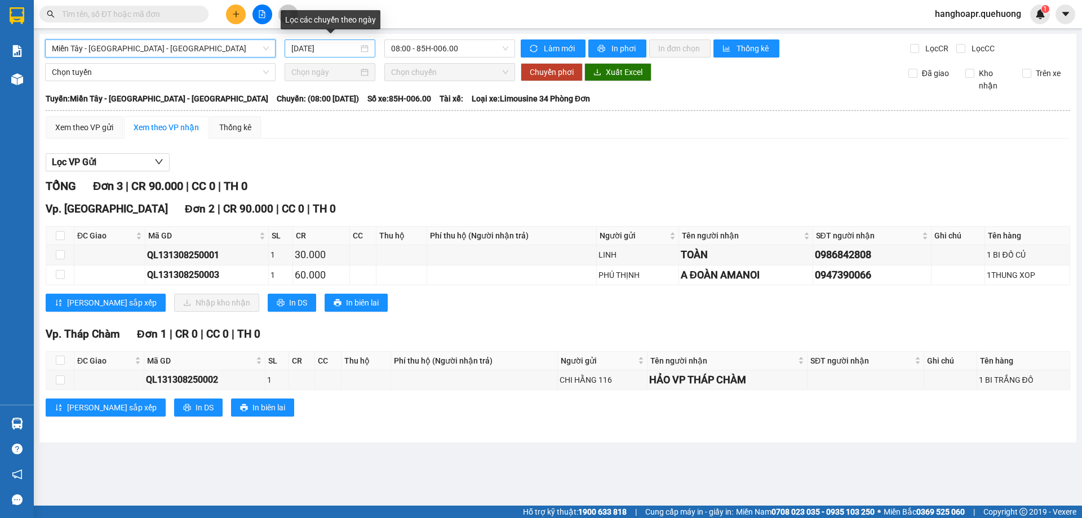
click at [303, 48] on input "13/08/2025" at bounding box center [324, 48] width 67 height 12
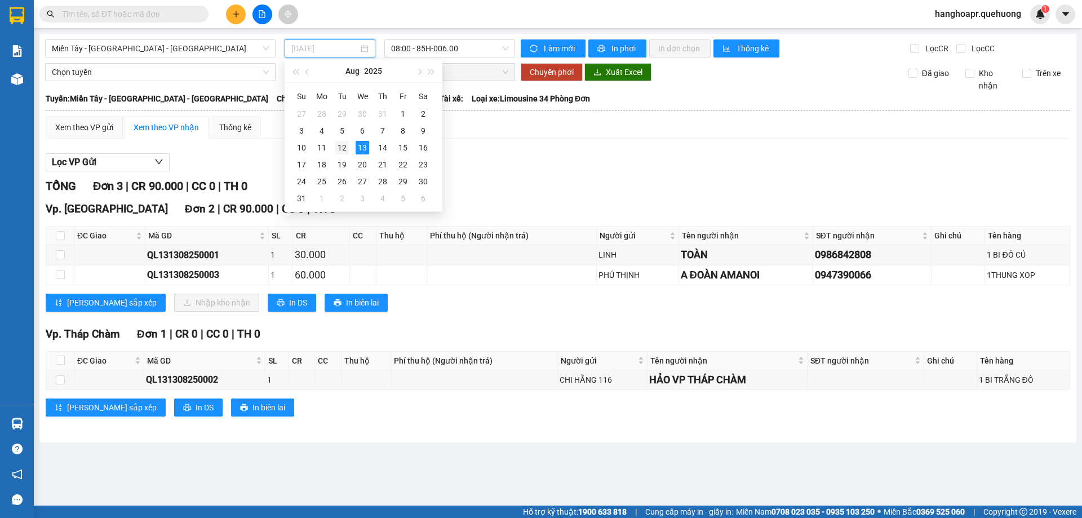
click at [342, 149] on div "12" at bounding box center [342, 148] width 14 height 14
type input "12/08/2025"
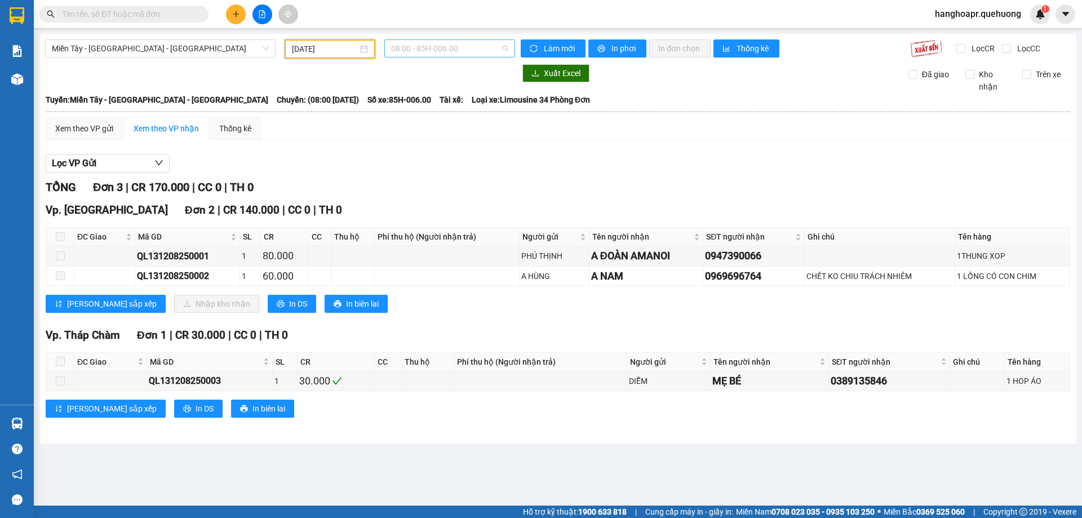
click at [440, 52] on span "08:00 - 85H-006.00" at bounding box center [449, 48] width 117 height 17
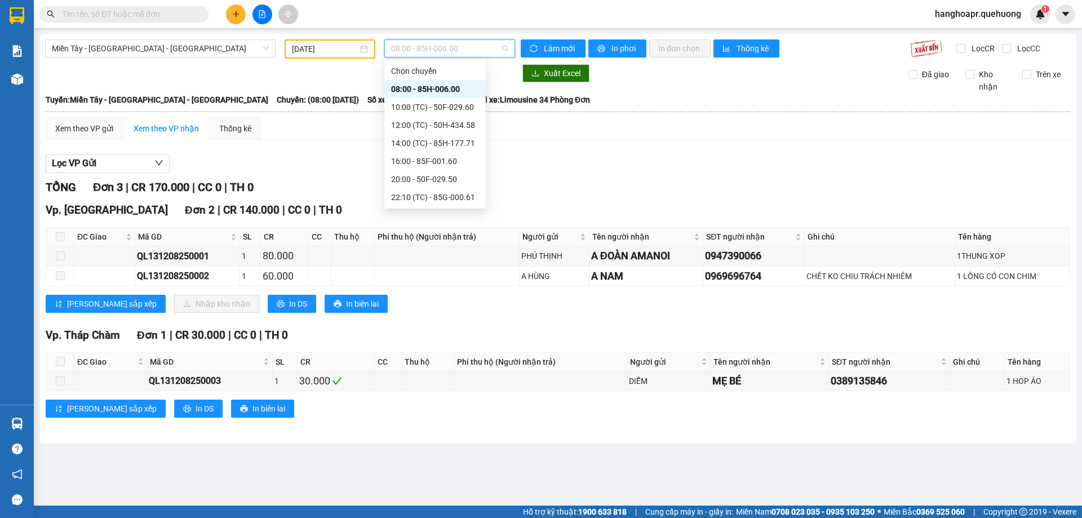
scroll to position [108, 0]
click at [450, 195] on div "23:59 (TC) - 85H-006.45" at bounding box center [435, 197] width 88 height 12
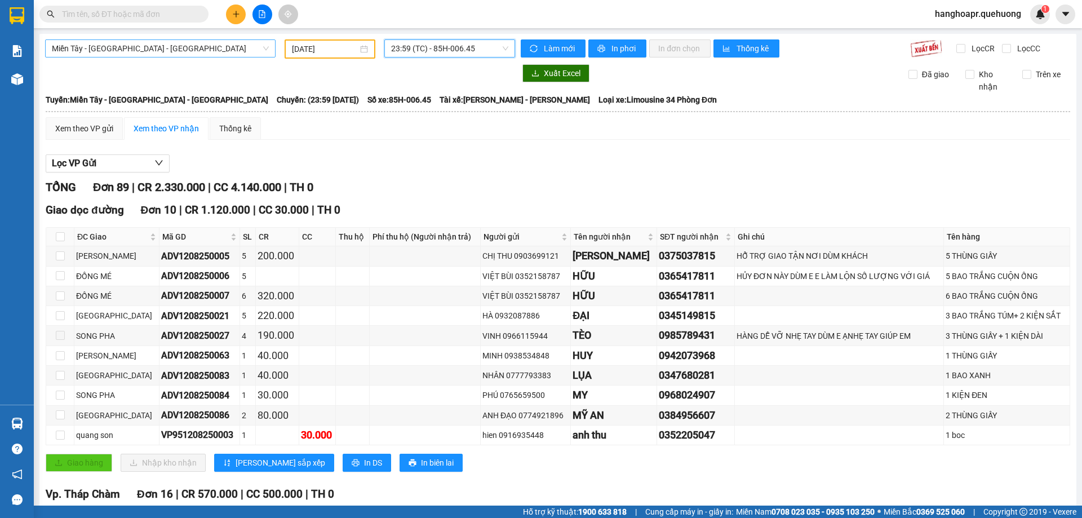
click at [245, 44] on span "Miền Tây - Phan Rang - Ninh Sơn" at bounding box center [160, 48] width 217 height 17
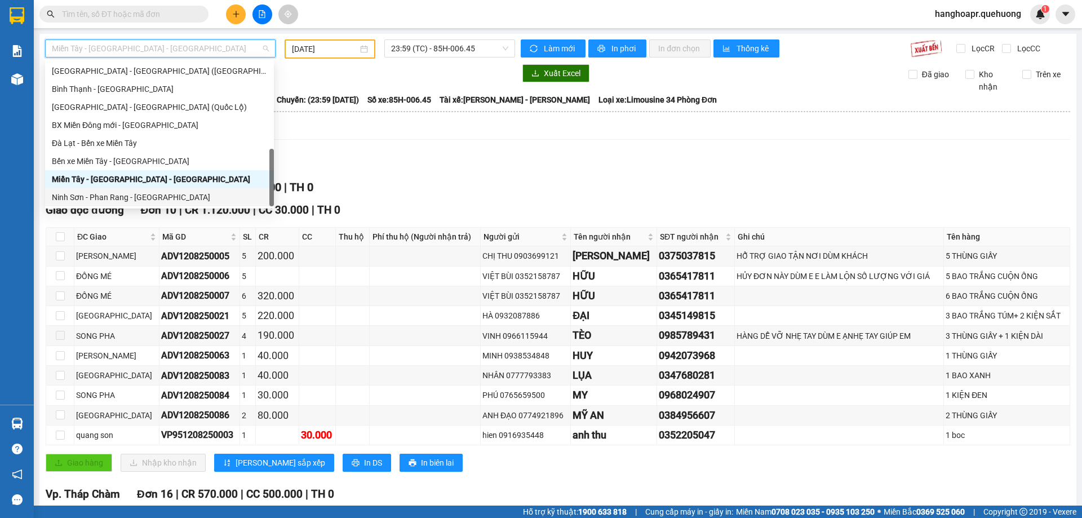
click at [177, 197] on div "Ninh Sơn - Phan Rang - Miền Tây" at bounding box center [159, 197] width 215 height 12
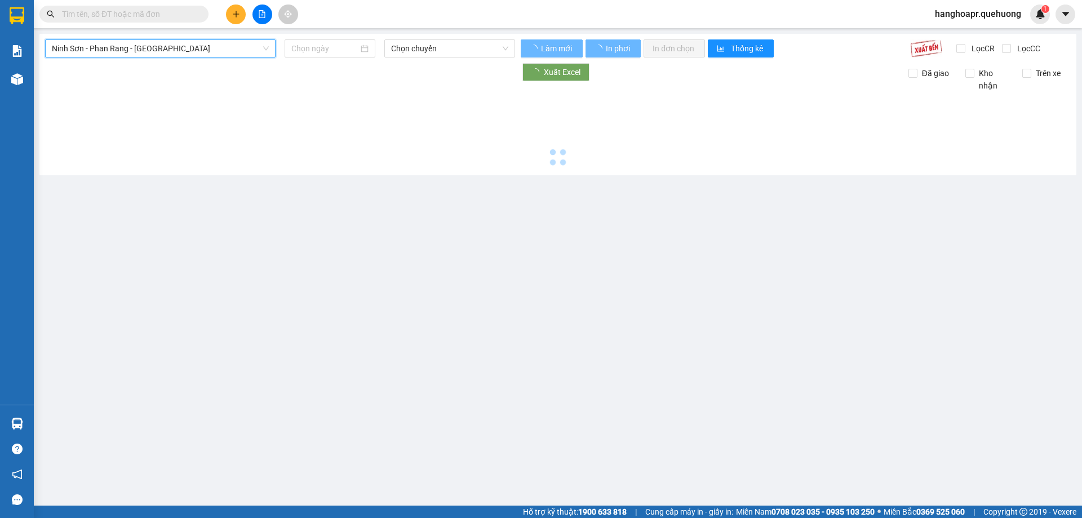
type input "13/08/2025"
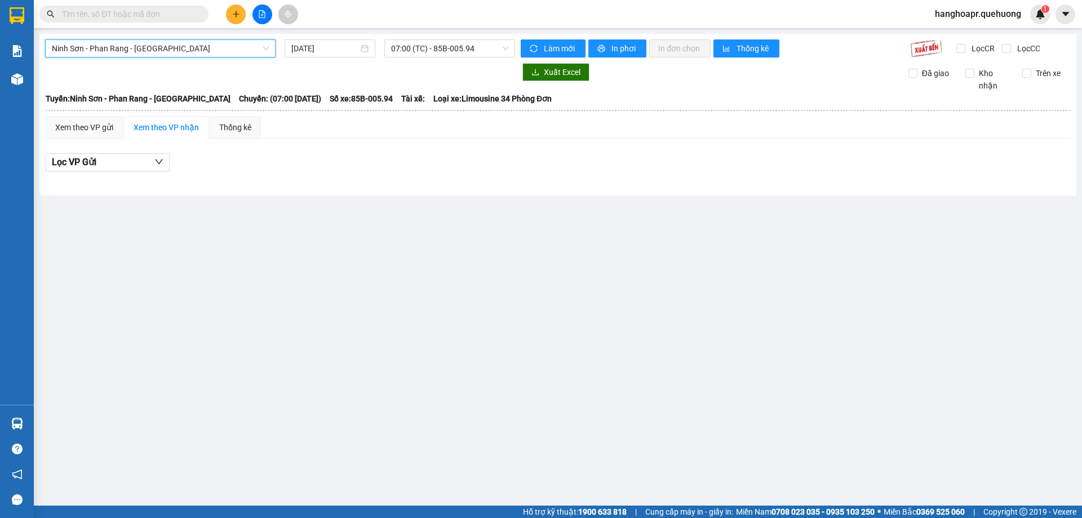
click at [235, 9] on button at bounding box center [236, 15] width 20 height 20
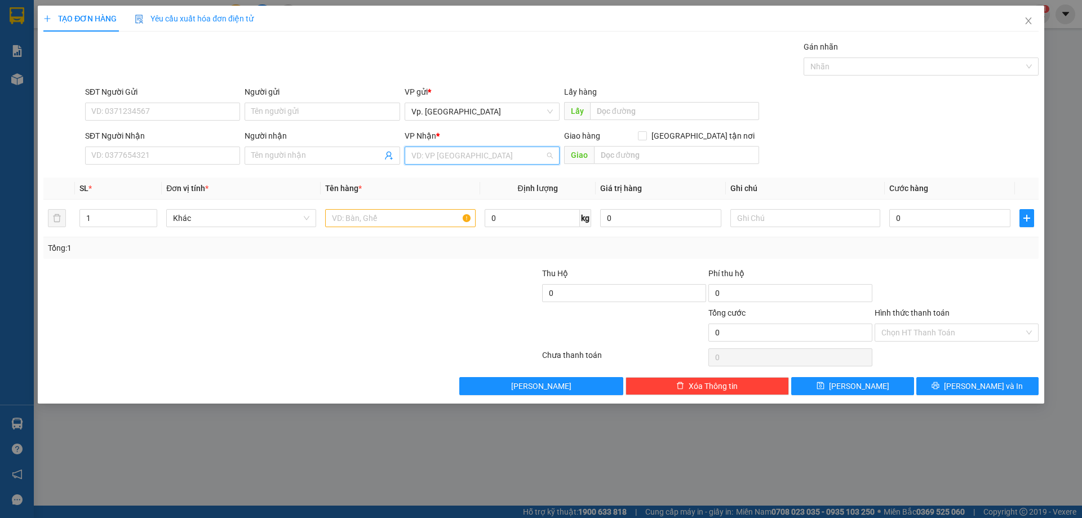
click at [476, 152] on input "search" at bounding box center [479, 155] width 134 height 17
click at [1030, 23] on icon "close" at bounding box center [1028, 20] width 6 height 7
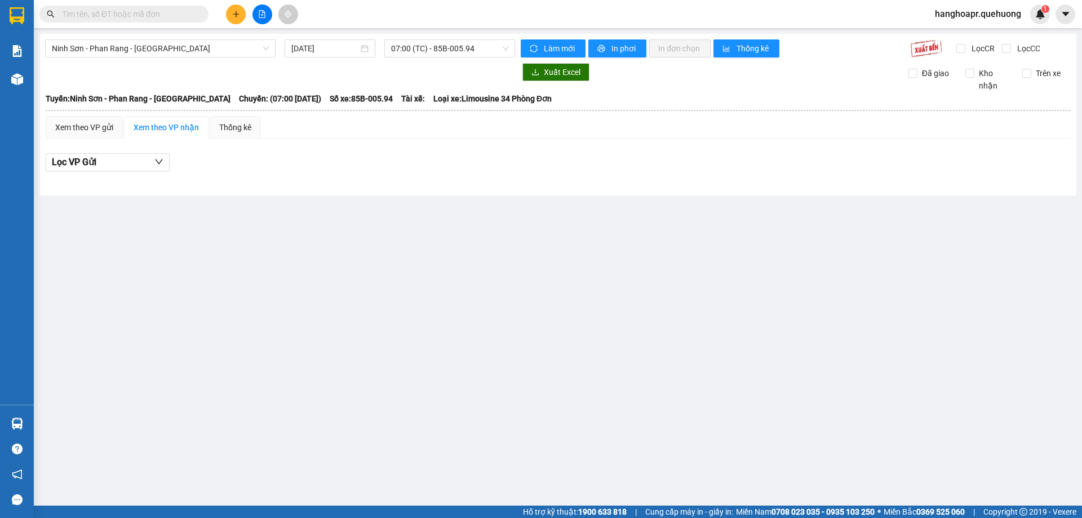
click at [233, 11] on icon "plus" at bounding box center [236, 14] width 8 height 8
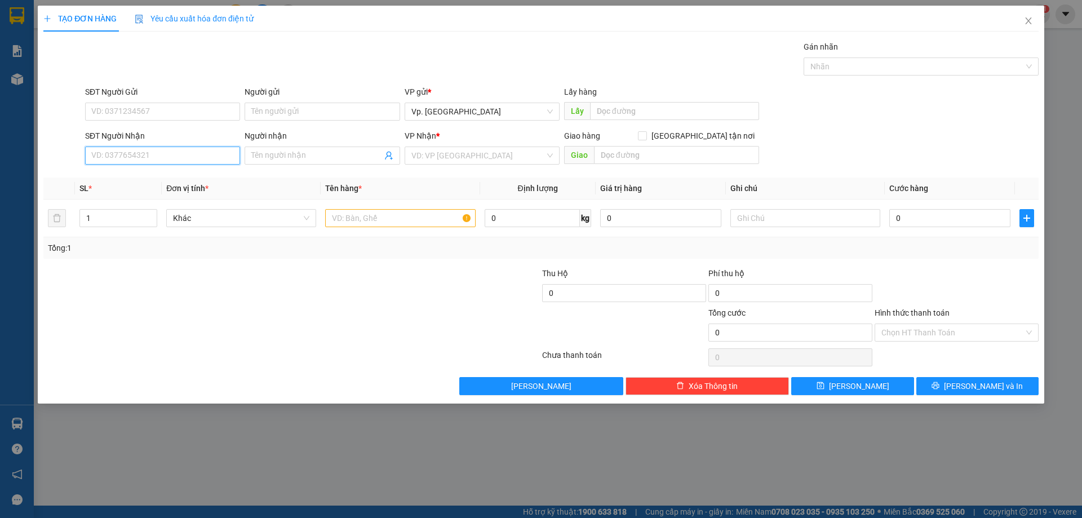
click at [201, 158] on input "SĐT Người Nhận" at bounding box center [162, 156] width 155 height 18
click at [130, 179] on div "0785883468 - PHƯỢNG ." at bounding box center [163, 177] width 142 height 12
type input "0785883468"
type input "PHƯỢNG ."
type input "80.000"
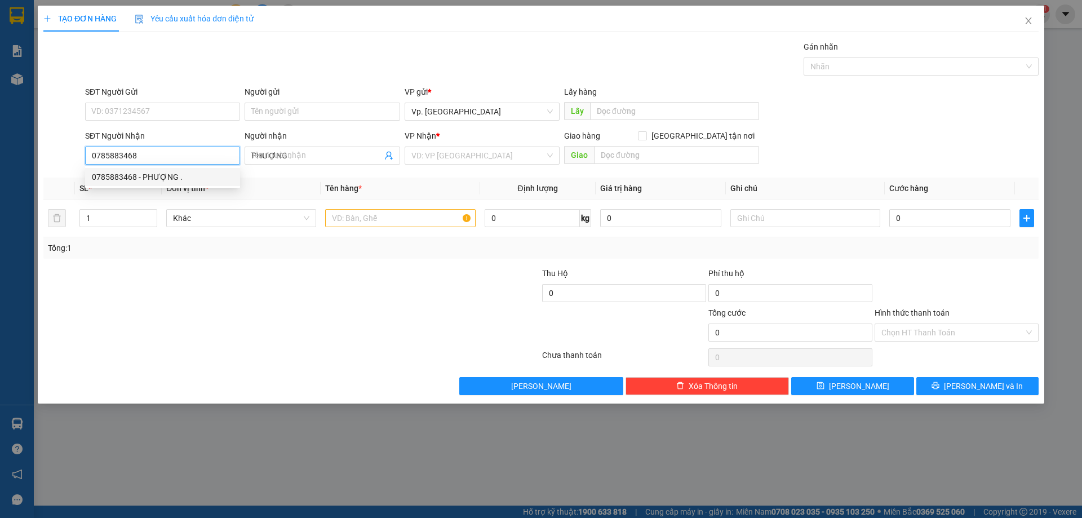
type input "80.000"
type input "0785883468"
type input "1"
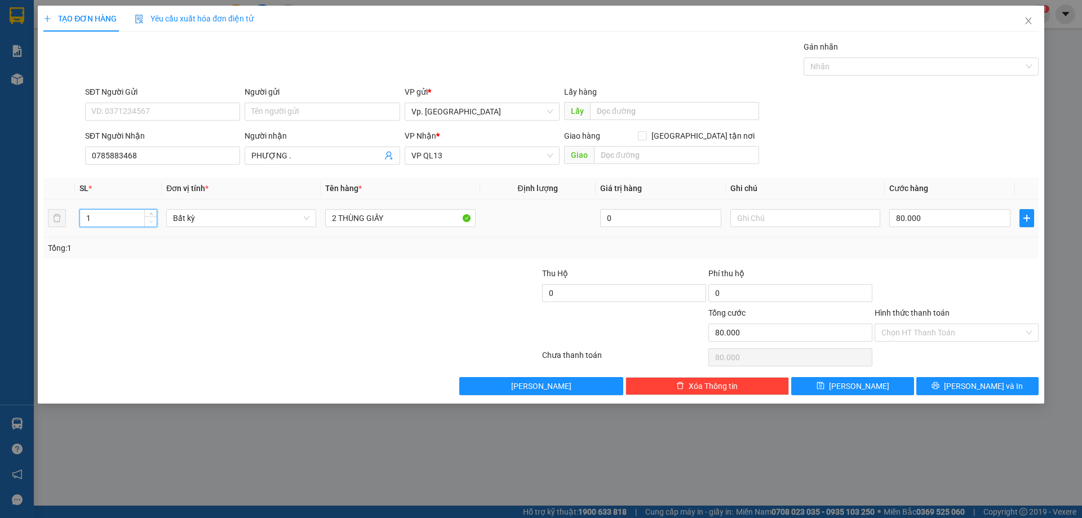
click at [152, 221] on icon "down" at bounding box center [150, 222] width 3 height 2
drag, startPoint x: 358, startPoint y: 218, endPoint x: 262, endPoint y: 218, distance: 96.4
click at [262, 218] on tr "1 Bất kỳ 2 THÙNG GIẤY 0 80.000" at bounding box center [541, 219] width 996 height 38
type input "0"
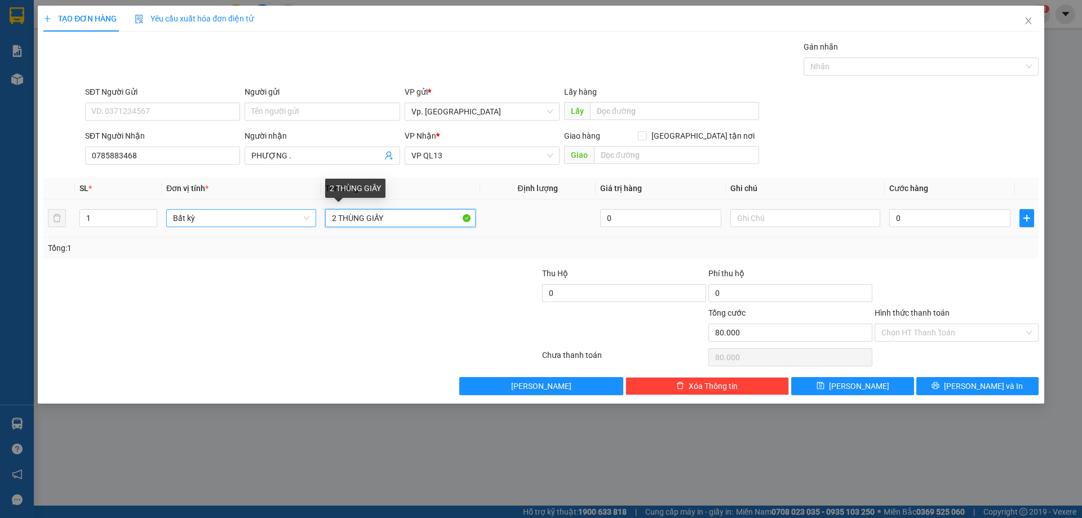
type input "0"
type input "1 GIỎ SÁCH"
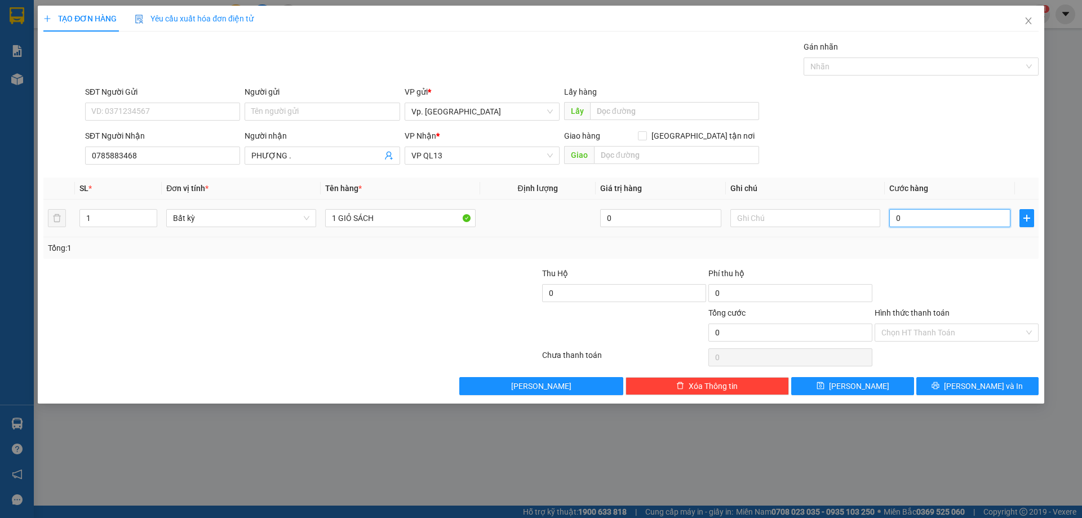
click at [911, 219] on input "0" at bounding box center [950, 218] width 121 height 18
type input "3"
type input "30"
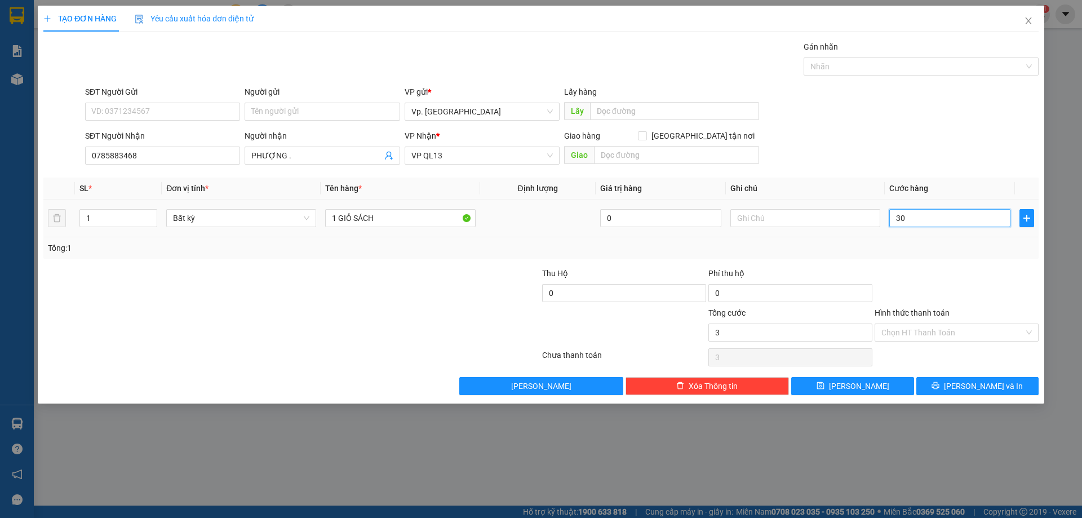
type input "30"
type input "30.000"
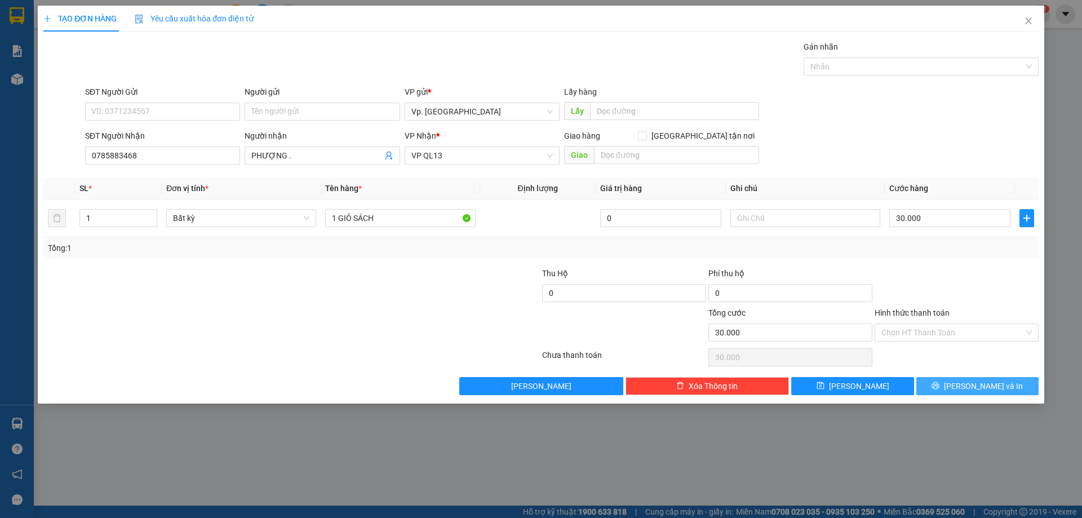
click at [998, 388] on span "Lưu và In" at bounding box center [983, 386] width 79 height 12
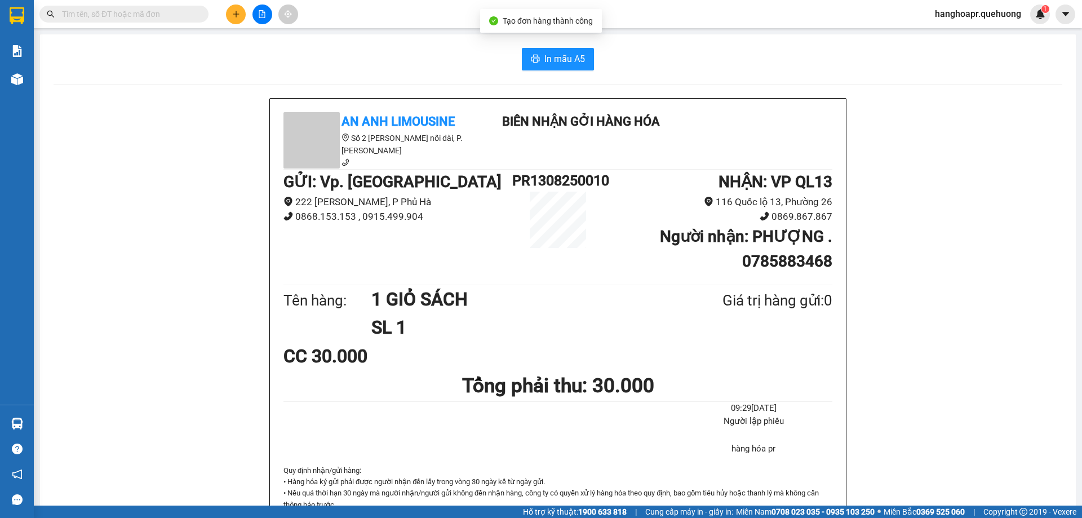
click at [568, 45] on div "In mẫu A5 An Anh Limousine Số 2 Nguyễn Tri Phương nối dài, P. Văn Hải Biên nhận…" at bounding box center [558, 501] width 1036 height 935
click at [568, 50] on button "In mẫu A5" at bounding box center [558, 59] width 72 height 23
click at [173, 17] on input "text" at bounding box center [128, 14] width 133 height 12
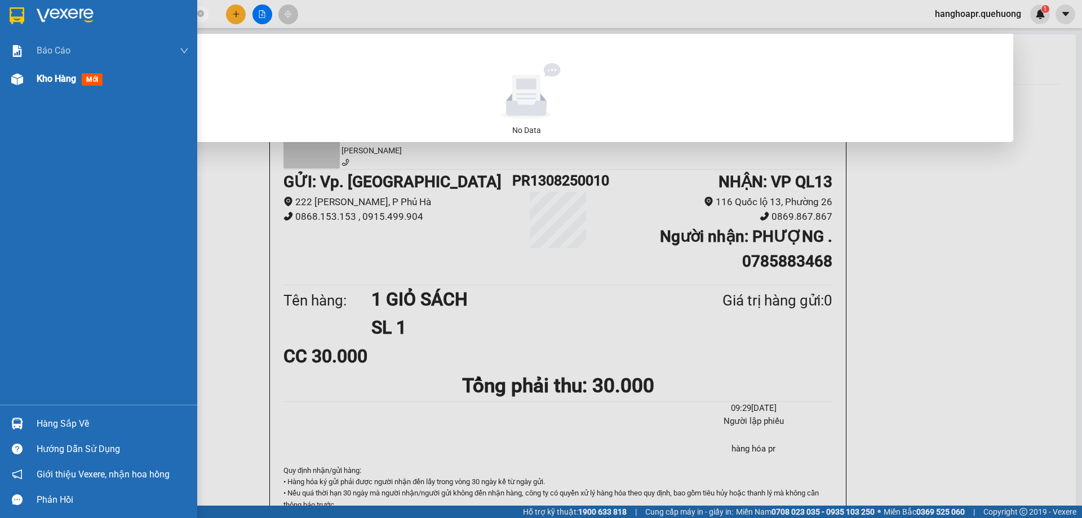
type input "0908866222"
click at [53, 83] on span "Kho hàng" at bounding box center [56, 78] width 39 height 11
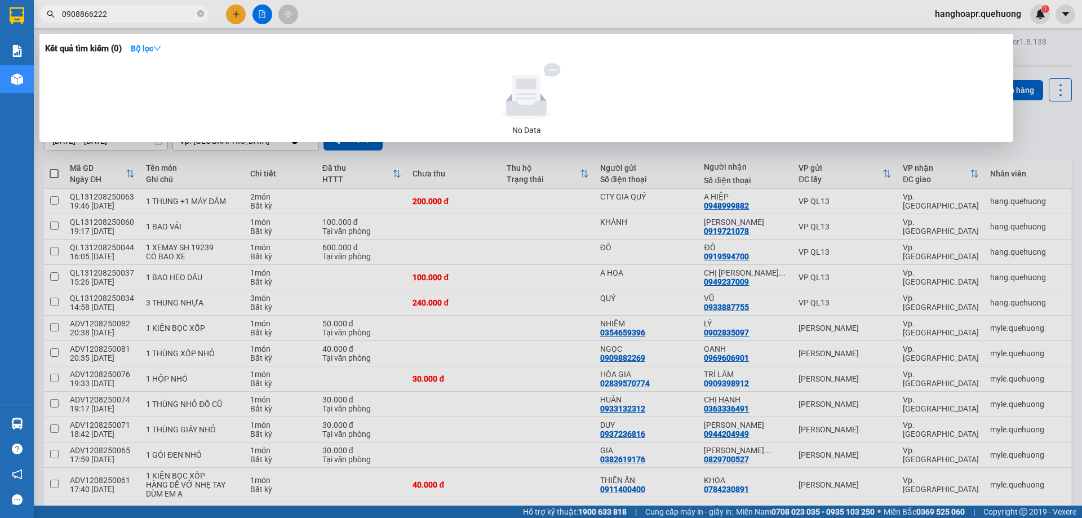
click at [235, 316] on div at bounding box center [541, 259] width 1082 height 518
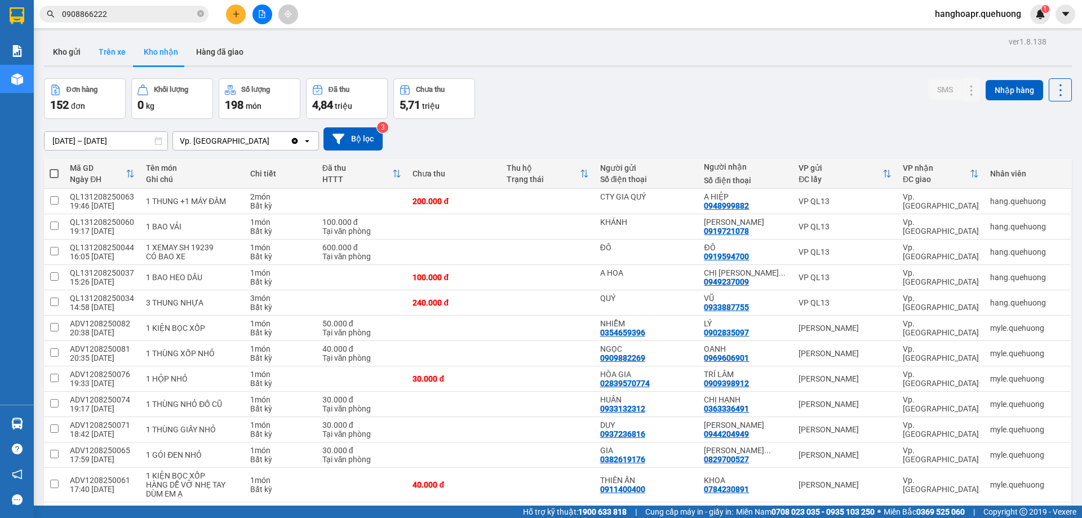
click at [103, 51] on button "Trên xe" at bounding box center [112, 51] width 45 height 27
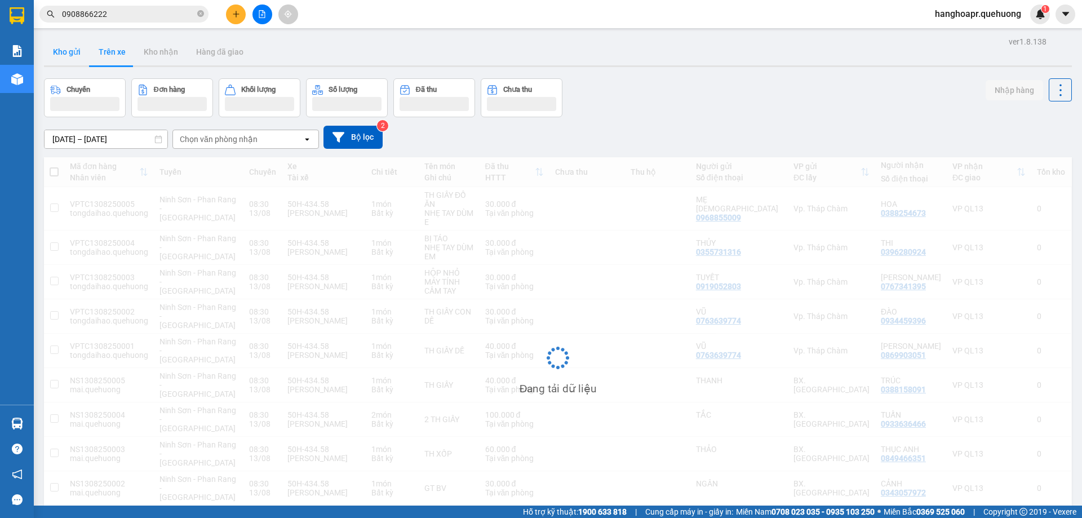
click at [65, 52] on button "Kho gửi" at bounding box center [67, 51] width 46 height 27
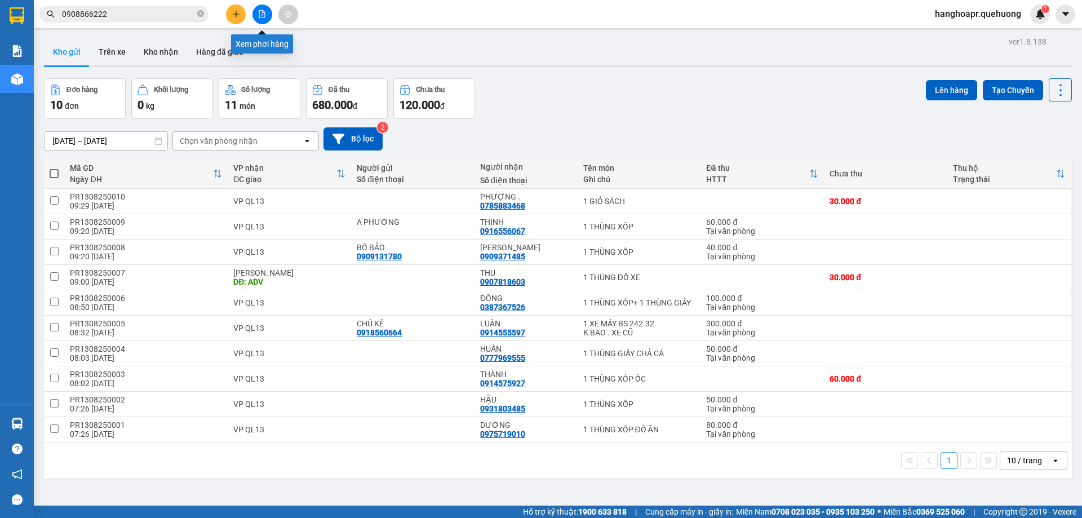
click at [267, 15] on button at bounding box center [263, 15] width 20 height 20
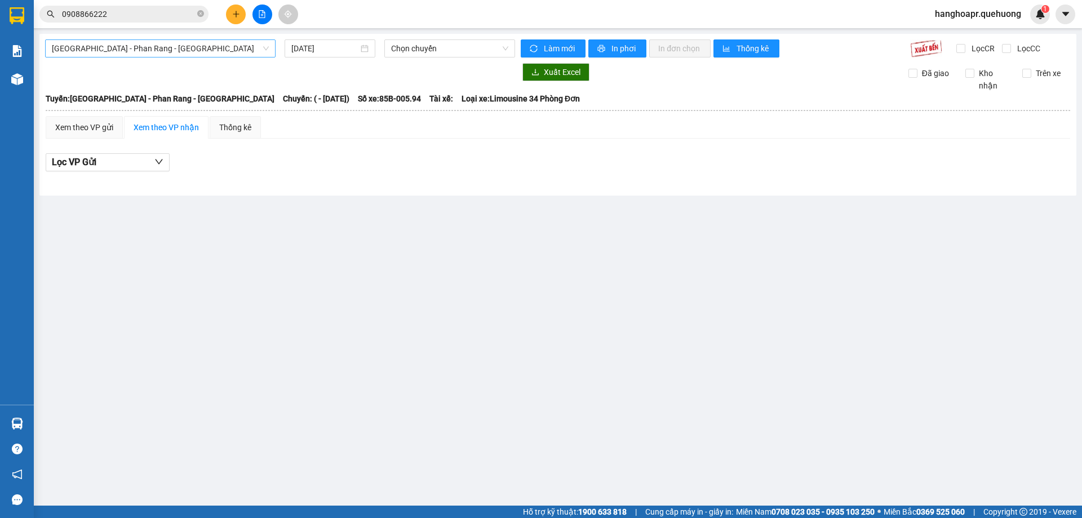
click at [196, 48] on span "Sài Gòn - Phan Rang - Ninh Sơn" at bounding box center [160, 48] width 217 height 17
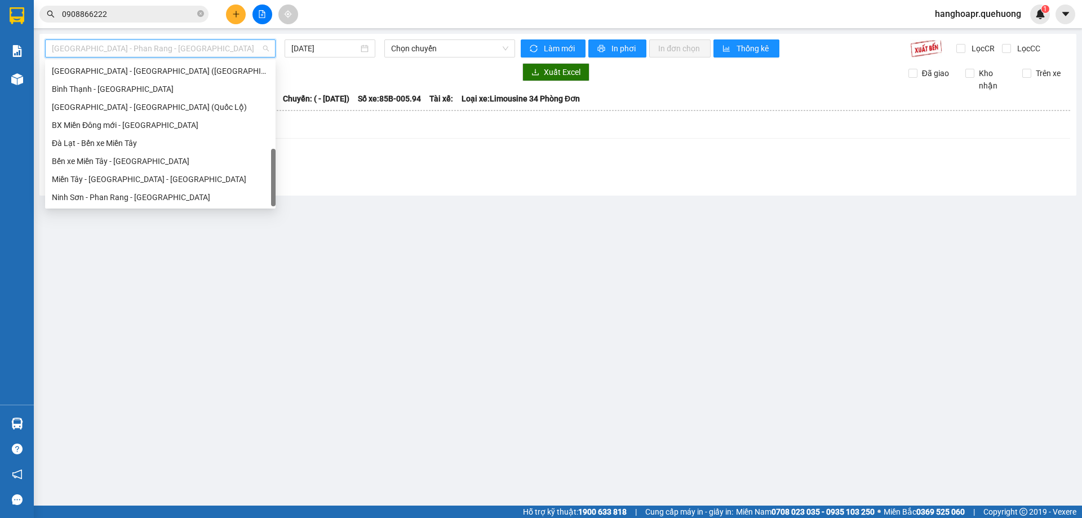
scroll to position [307, 0]
click at [167, 201] on div "Ninh Sơn - Phan Rang - Miền Tây" at bounding box center [160, 197] width 217 height 12
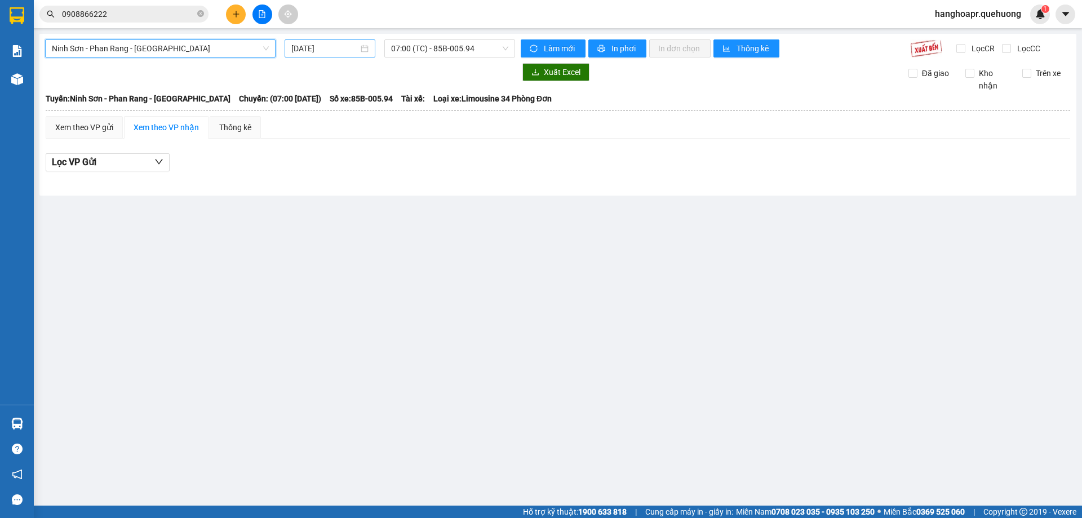
click at [319, 47] on input "13/08/2025" at bounding box center [324, 48] width 67 height 12
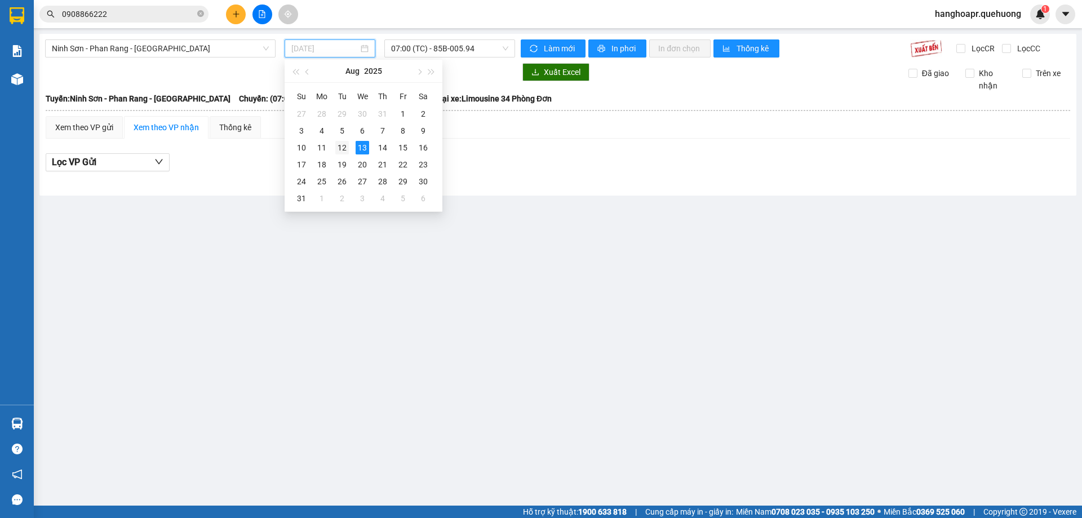
click at [345, 148] on div "12" at bounding box center [342, 148] width 14 height 14
type input "12/08/2025"
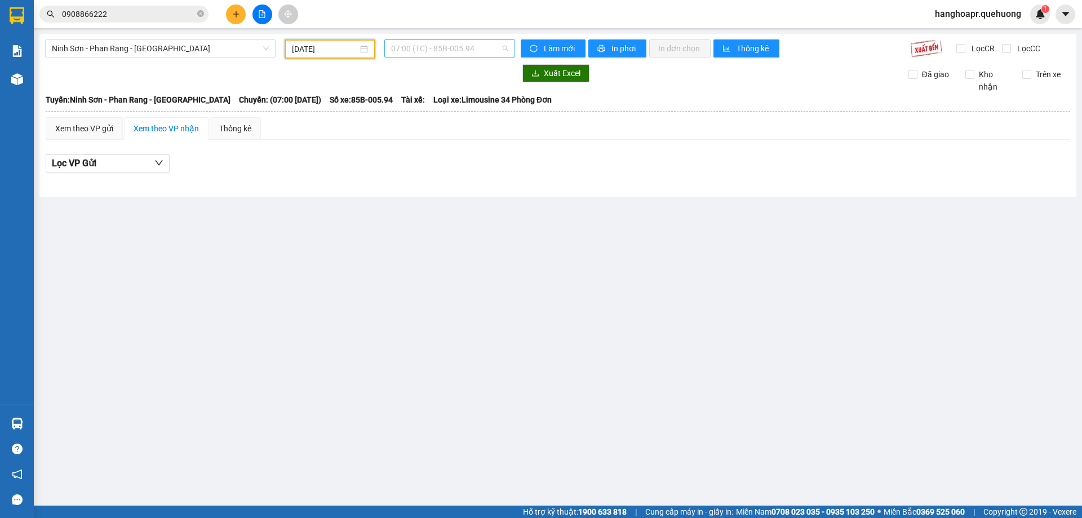
click at [442, 50] on span "07:00 (TC) - 85B-005.94" at bounding box center [449, 48] width 117 height 17
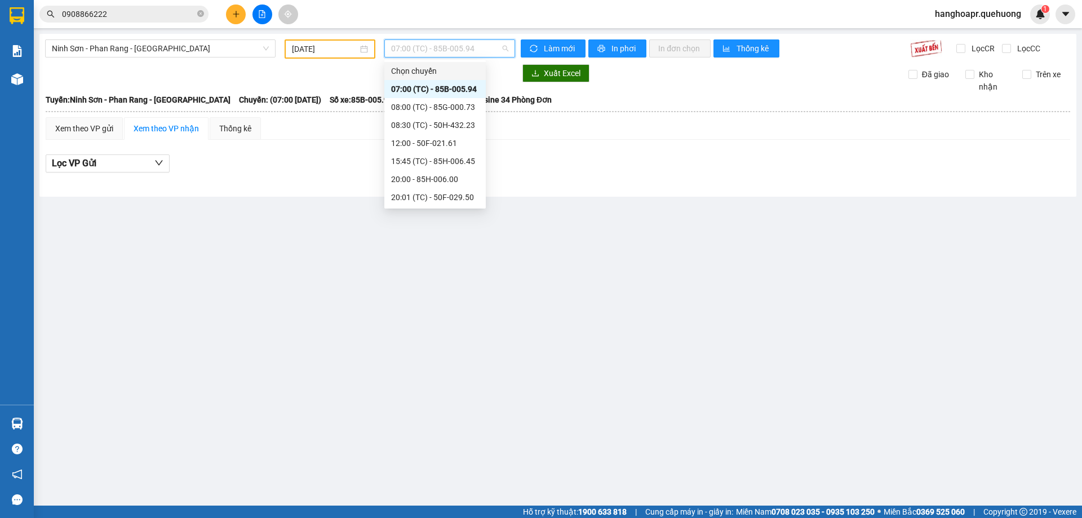
scroll to position [108, 0]
click at [459, 142] on div "21:30 (TC) - 85F-000.77" at bounding box center [435, 143] width 88 height 12
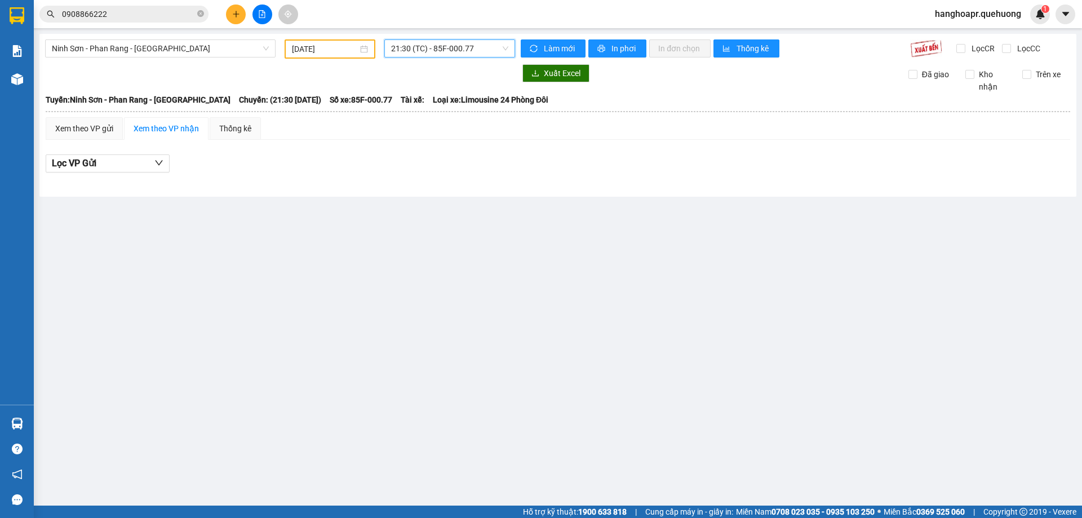
drag, startPoint x: 446, startPoint y: 46, endPoint x: 460, endPoint y: 63, distance: 21.6
click at [454, 50] on span "21:30 (TC) - 85F-000.77" at bounding box center [449, 48] width 117 height 17
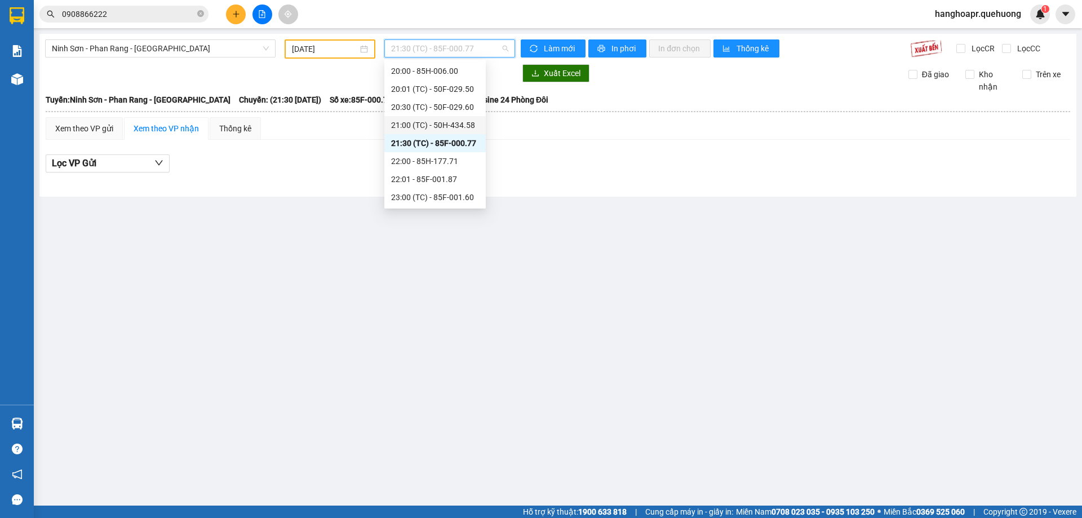
click at [452, 125] on div "21:00 (TC) - 50H-434.58" at bounding box center [435, 125] width 88 height 12
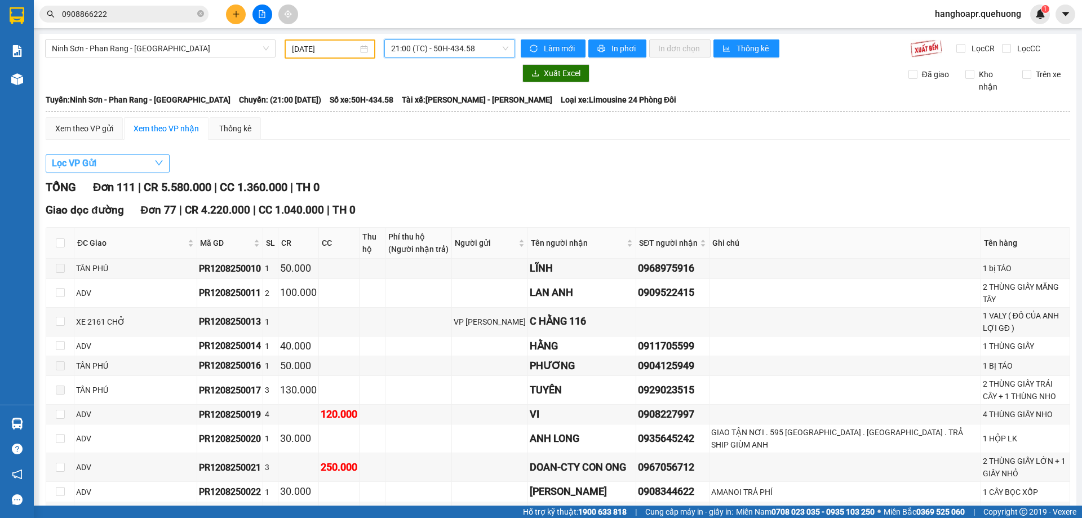
click at [144, 164] on button "Lọc VP Gửi" at bounding box center [108, 163] width 124 height 18
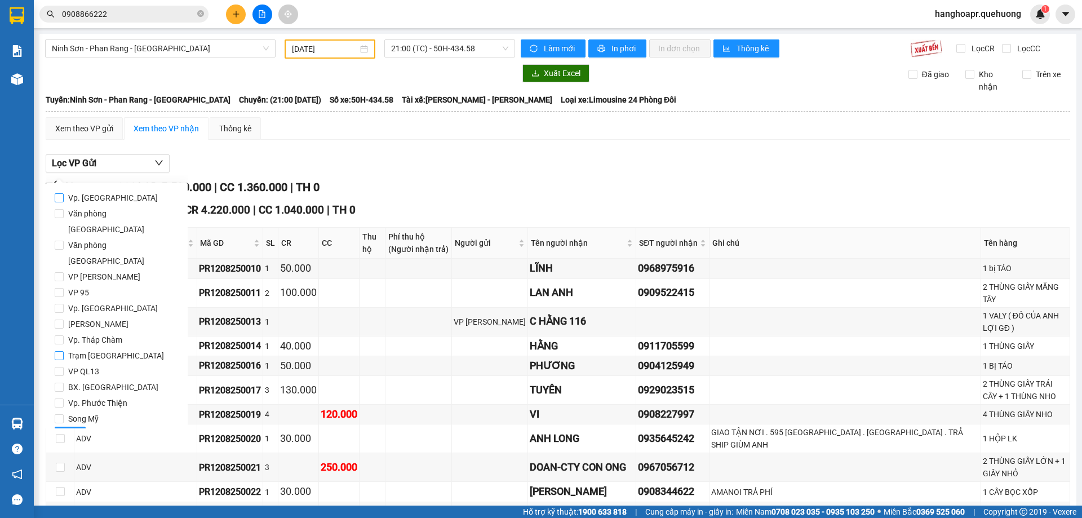
click at [61, 197] on input "Vp. [PERSON_NAME]" at bounding box center [59, 197] width 9 height 9
checkbox input "true"
drag, startPoint x: 64, startPoint y: 404, endPoint x: 313, endPoint y: 141, distance: 362.5
click at [67, 430] on span "Lọc" at bounding box center [70, 436] width 13 height 12
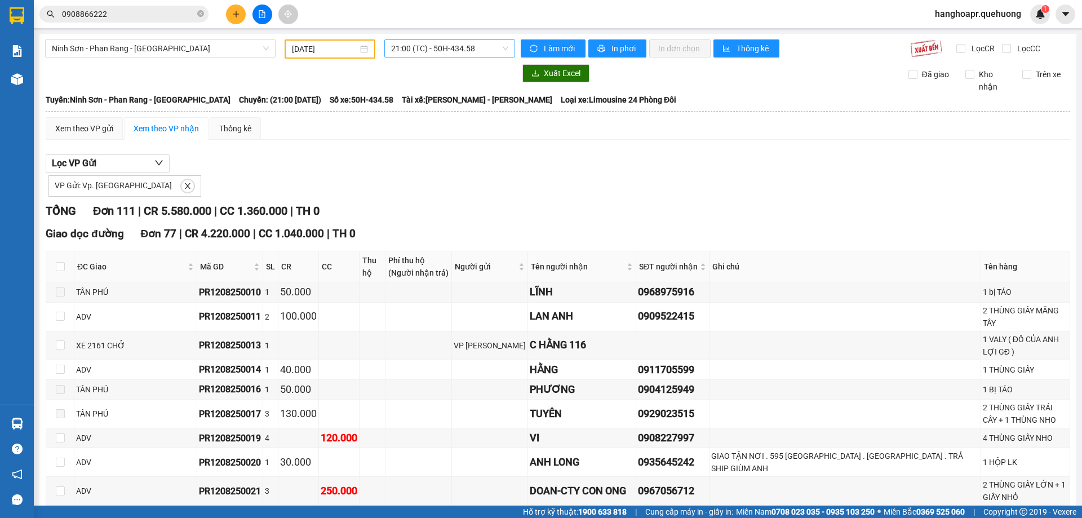
click at [456, 44] on span "21:00 (TC) - 50H-434.58" at bounding box center [449, 48] width 117 height 17
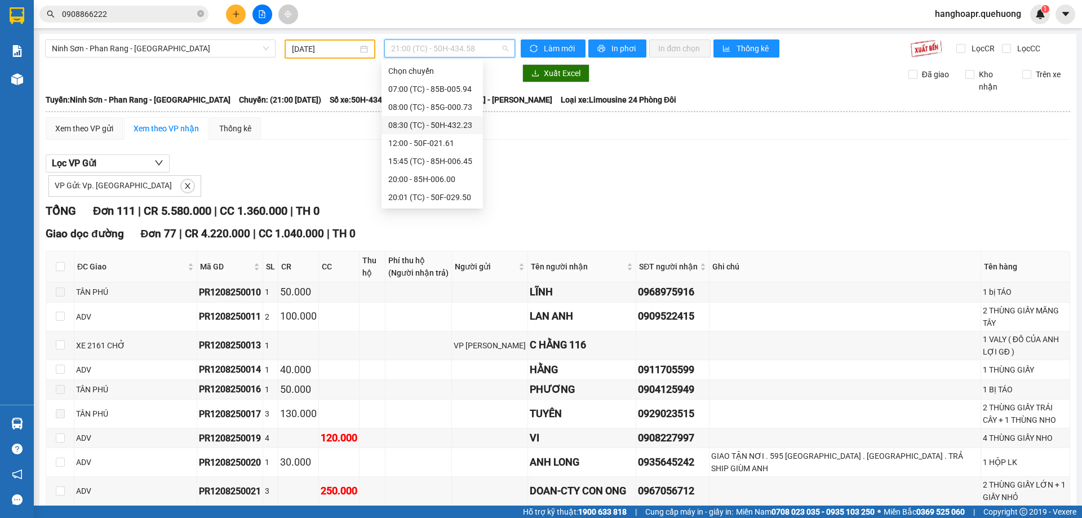
click at [437, 126] on div "08:30 (TC) - 50H-432.23" at bounding box center [432, 125] width 88 height 12
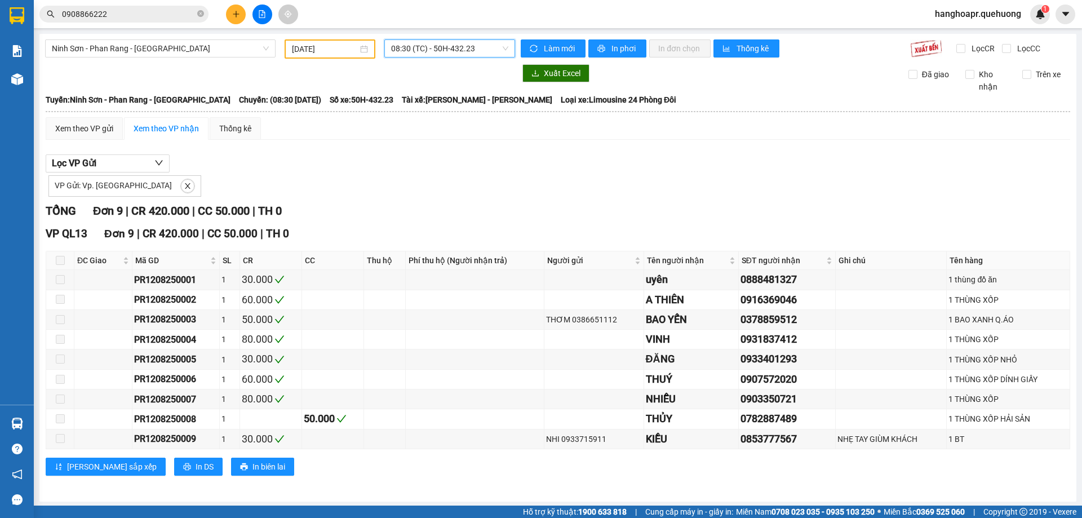
click at [463, 48] on span "08:30 (TC) - 50H-432.23" at bounding box center [449, 48] width 117 height 17
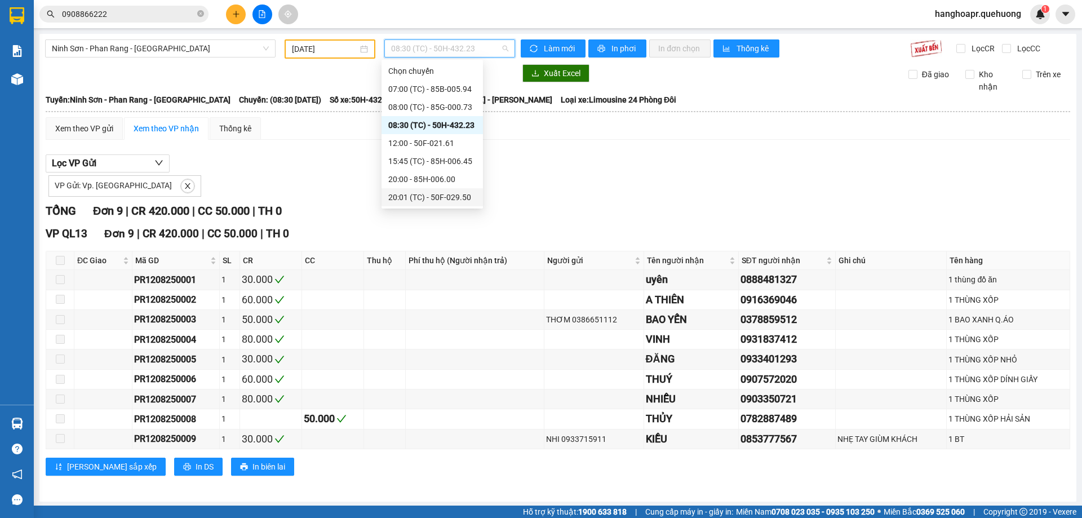
scroll to position [108, 0]
click at [446, 126] on div "21:00 (TC) - 50H-434.58" at bounding box center [432, 125] width 88 height 12
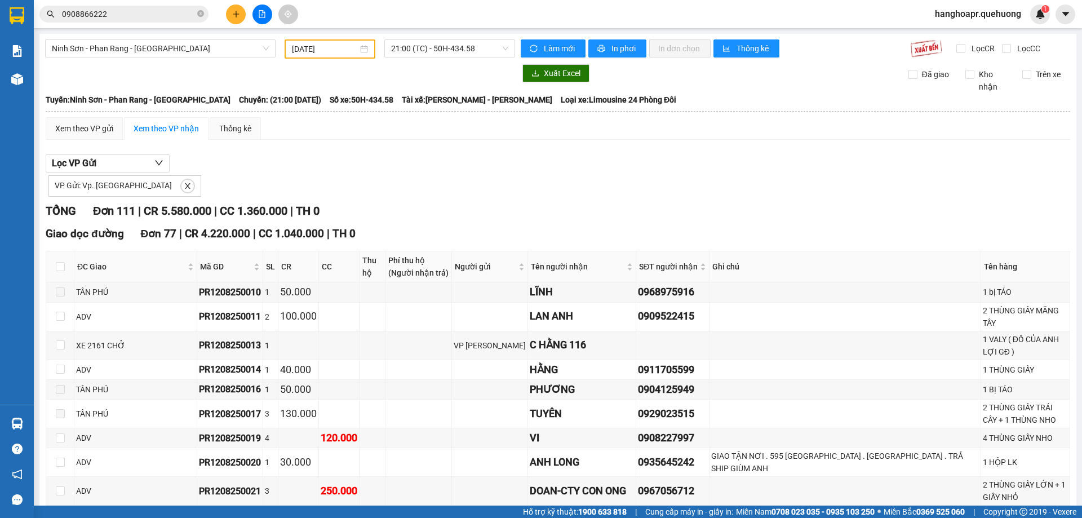
click at [182, 213] on span "CR 5.580.000" at bounding box center [178, 211] width 68 height 14
click at [264, 213] on span "CC 1.360.000" at bounding box center [254, 211] width 68 height 14
click at [484, 46] on span "21:00 (TC) - 50H-434.58" at bounding box center [449, 48] width 117 height 17
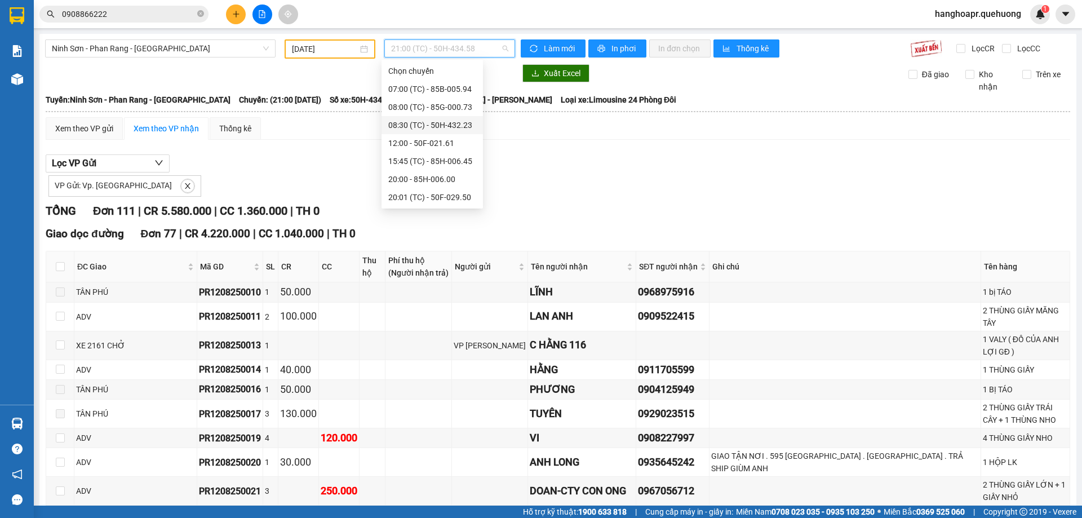
click at [460, 127] on div "08:30 (TC) - 50H-432.23" at bounding box center [432, 125] width 88 height 12
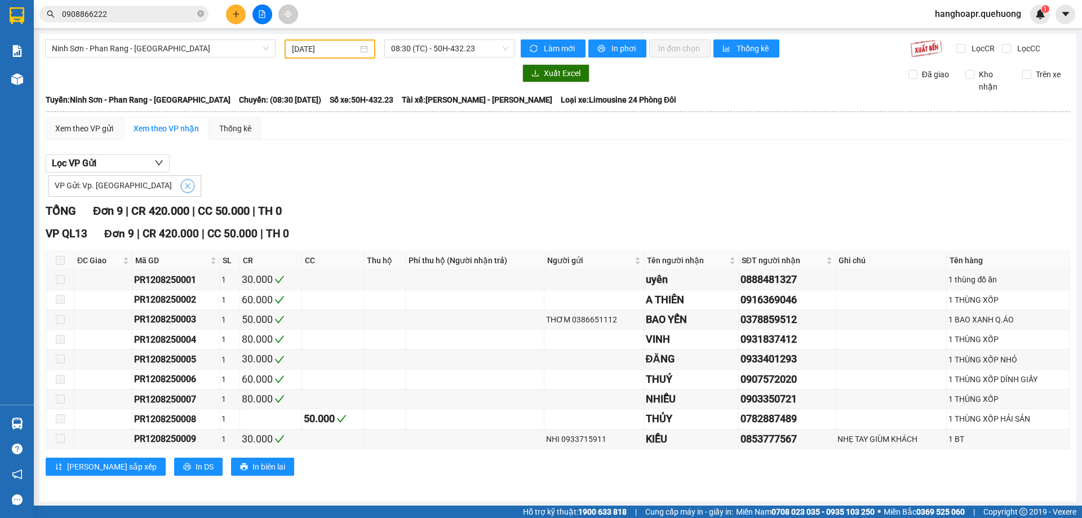
drag, startPoint x: 149, startPoint y: 191, endPoint x: 159, endPoint y: 173, distance: 19.9
click at [181, 190] on button "button" at bounding box center [188, 186] width 14 height 14
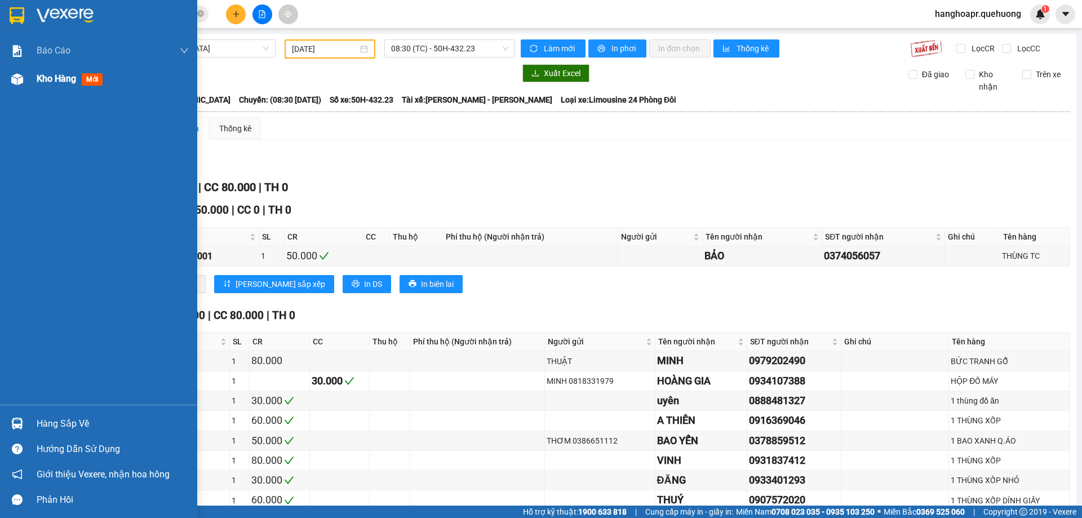
drag, startPoint x: 45, startPoint y: 89, endPoint x: 51, endPoint y: 88, distance: 6.9
click at [51, 88] on div "Kho hàng mới" at bounding box center [113, 79] width 152 height 28
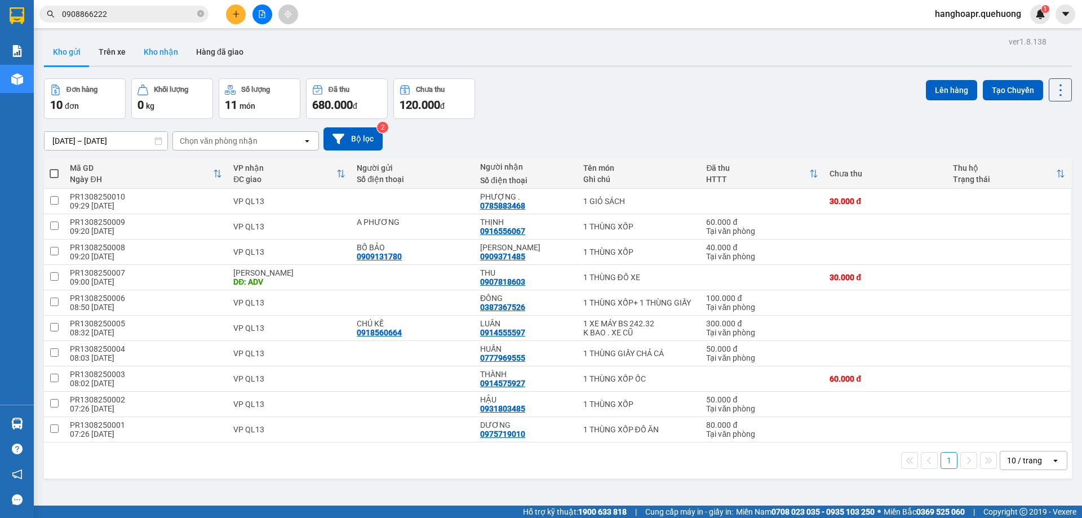
click at [161, 51] on button "Kho nhận" at bounding box center [161, 51] width 52 height 27
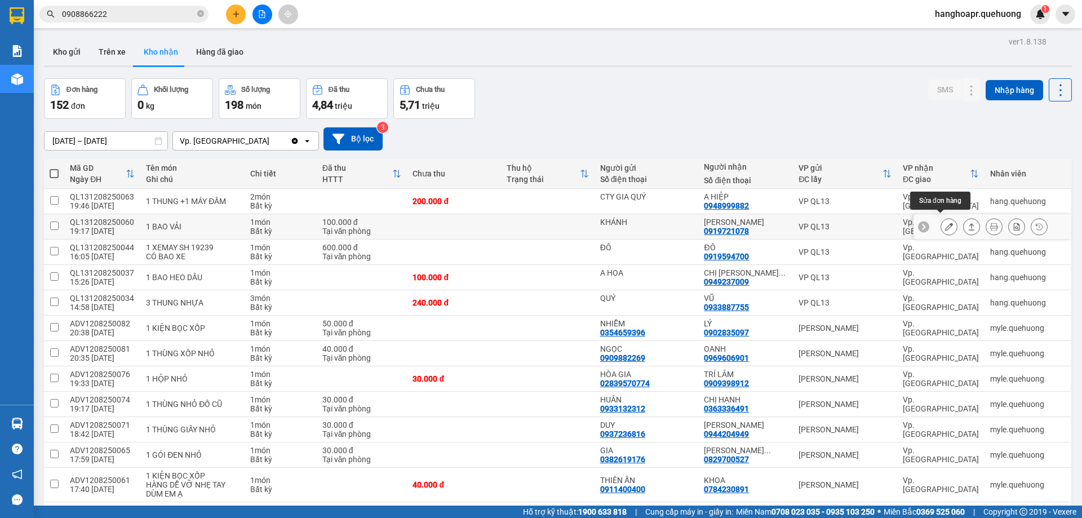
click at [945, 224] on icon at bounding box center [949, 227] width 8 height 8
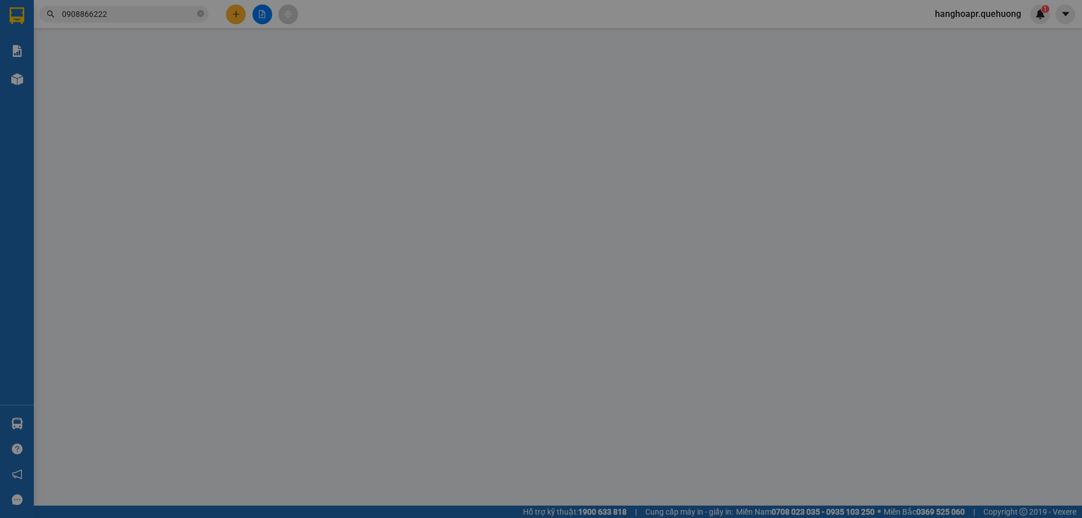
type input "KHÁNH"
type input "0919721078"
type input "GIA BẢO"
type input "100.000"
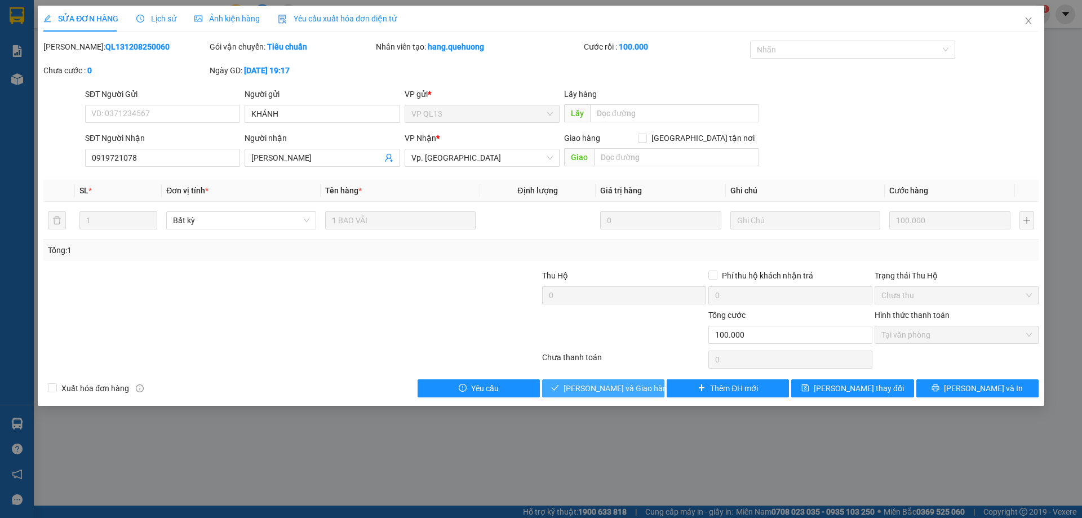
click at [617, 391] on span "Lưu và Giao hàng" at bounding box center [618, 388] width 108 height 12
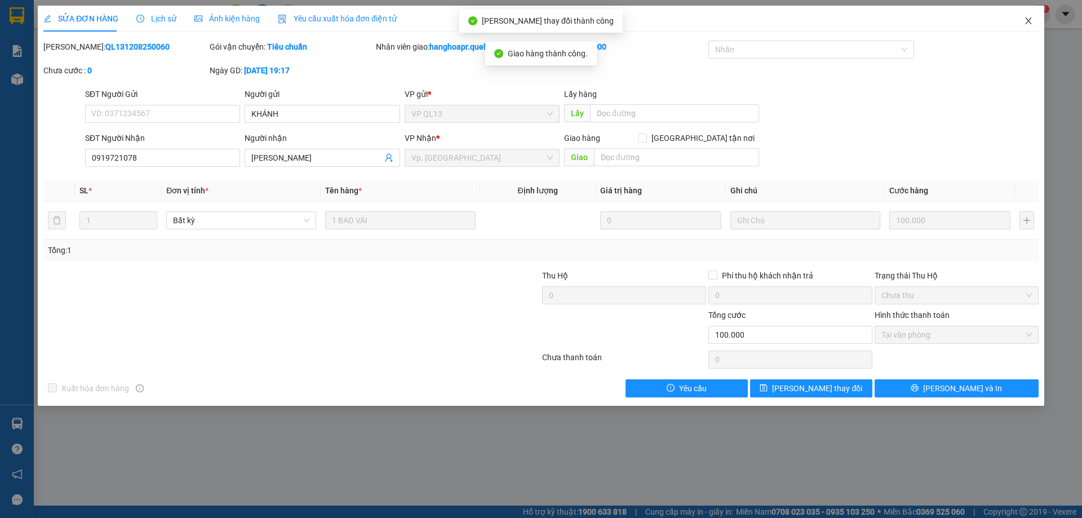
click at [1028, 21] on icon "close" at bounding box center [1028, 20] width 9 height 9
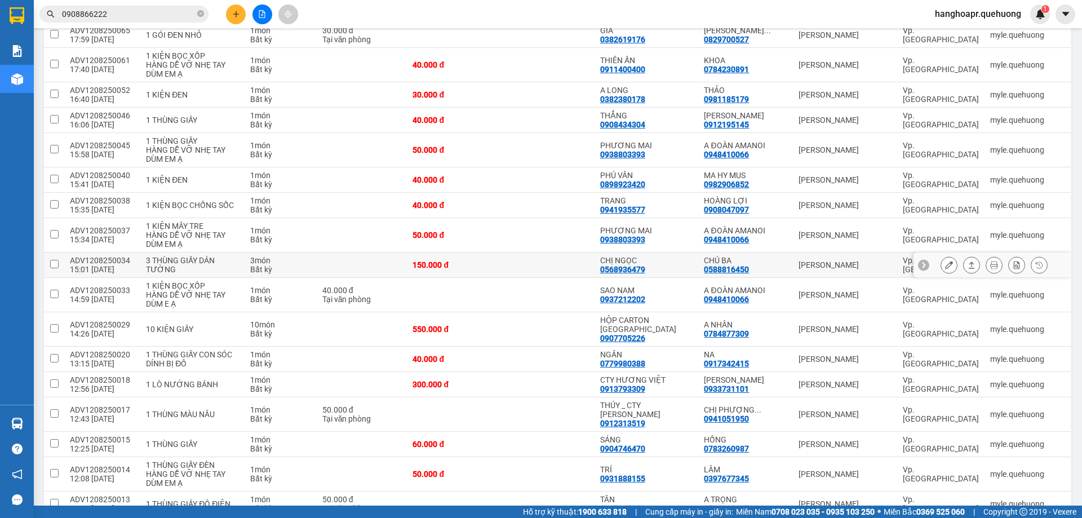
click at [945, 261] on icon at bounding box center [949, 265] width 8 height 8
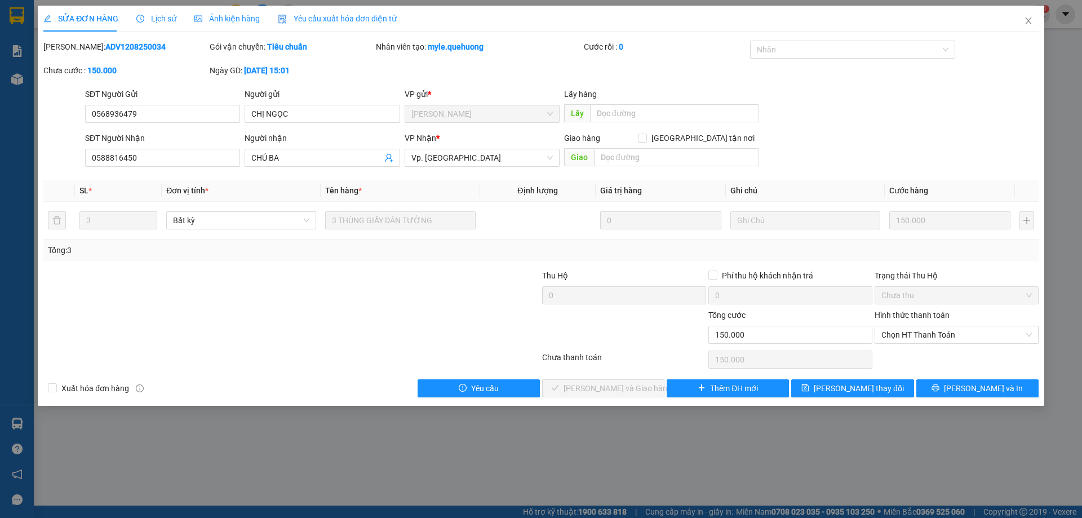
type input "0568936479"
type input "CHỊ NGỌC"
type input "0588816450"
type input "CHÚ BA"
type input "150.000"
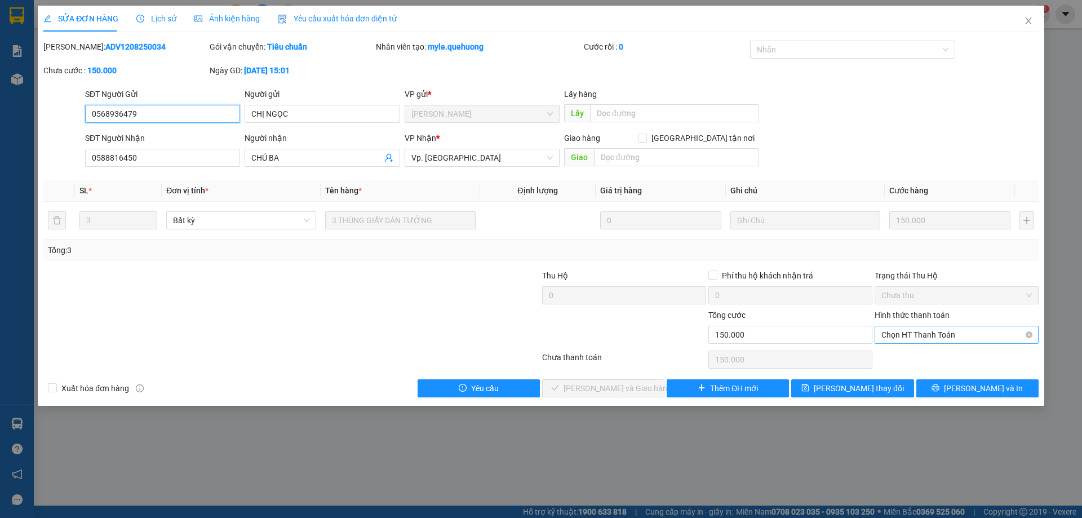
click at [926, 335] on span "Chọn HT Thanh Toán" at bounding box center [957, 334] width 151 height 17
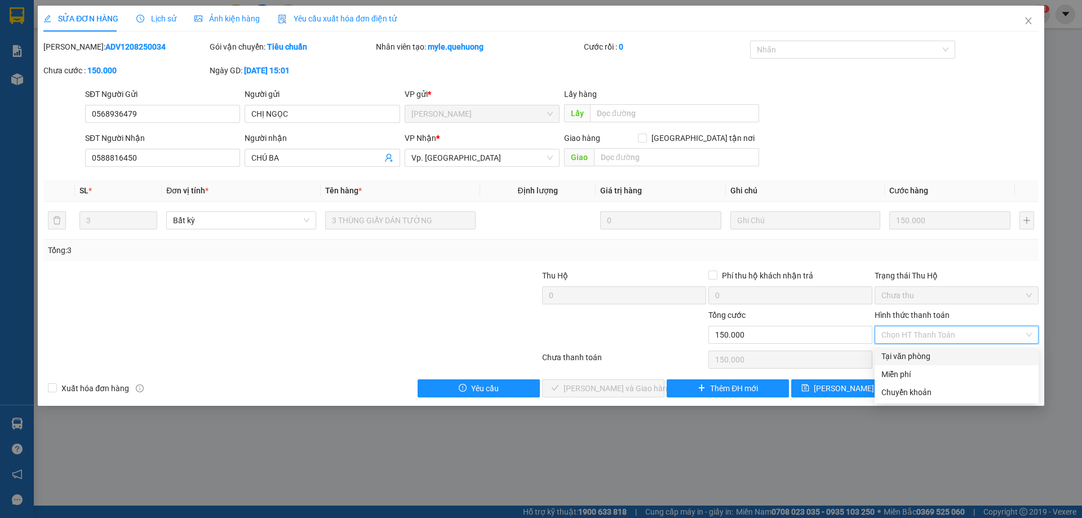
click at [911, 355] on div "Tại văn phòng" at bounding box center [957, 356] width 151 height 12
type input "0"
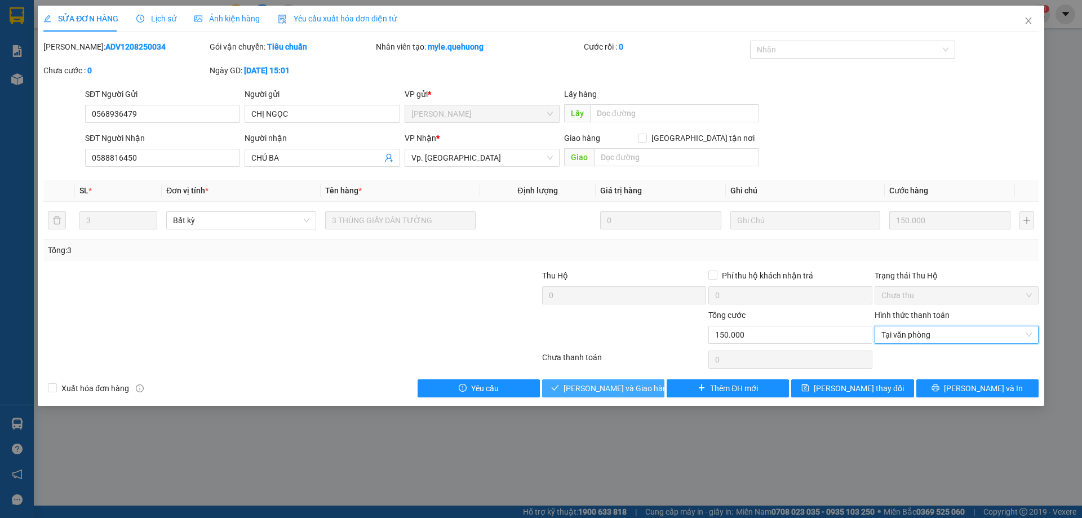
click at [622, 387] on span "[PERSON_NAME] và Giao hàng" at bounding box center [618, 388] width 108 height 12
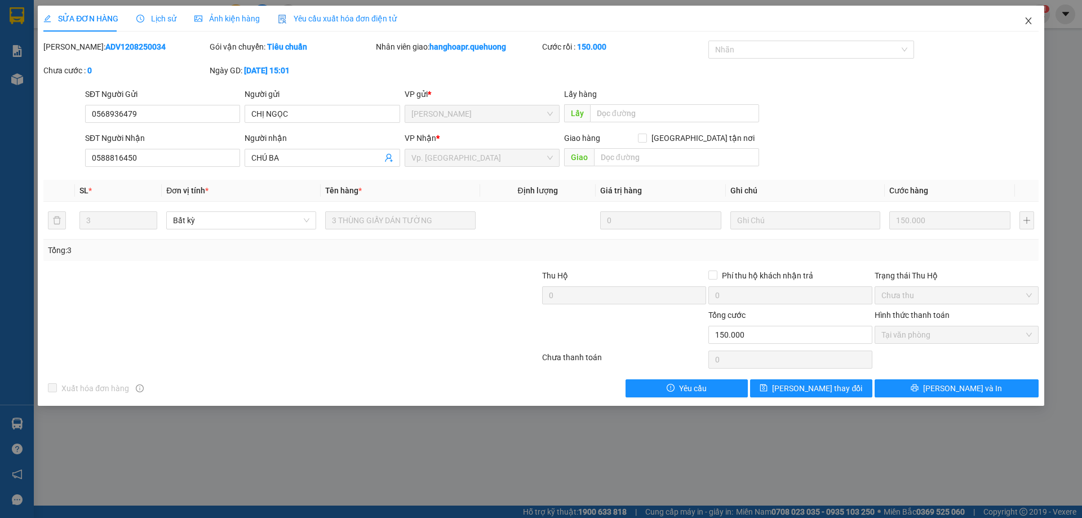
click at [1029, 20] on icon "close" at bounding box center [1028, 20] width 9 height 9
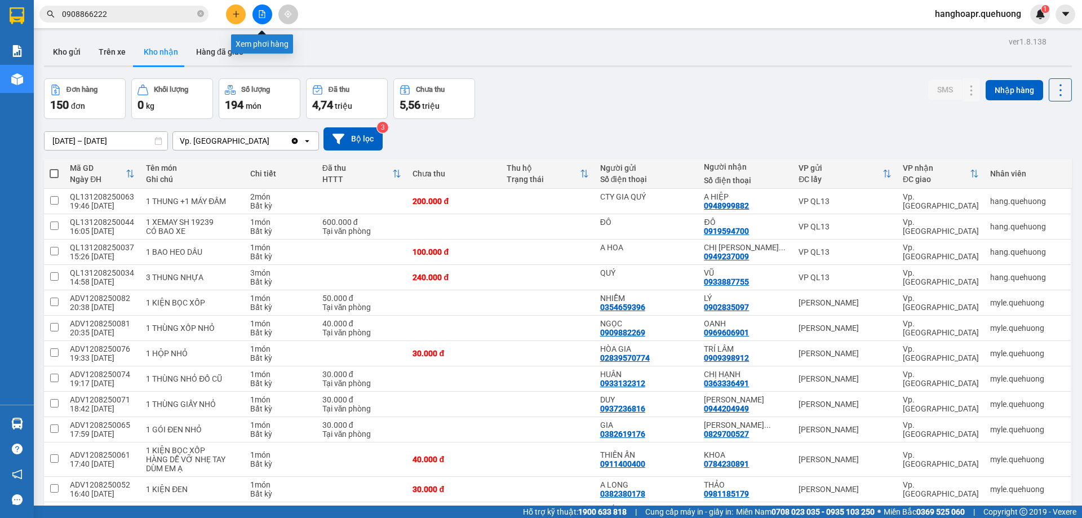
click at [261, 17] on icon "file-add" at bounding box center [262, 14] width 8 height 8
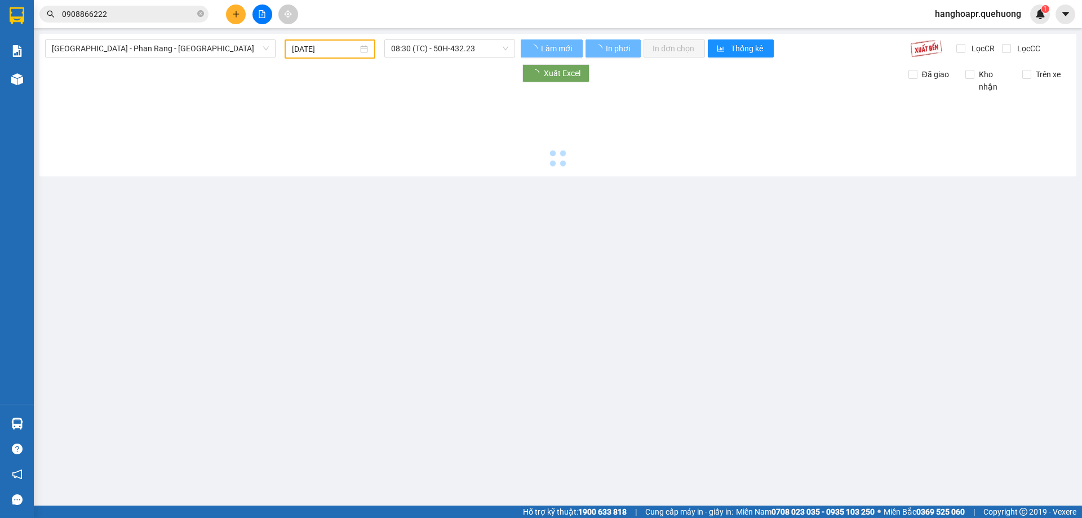
type input "[DATE]"
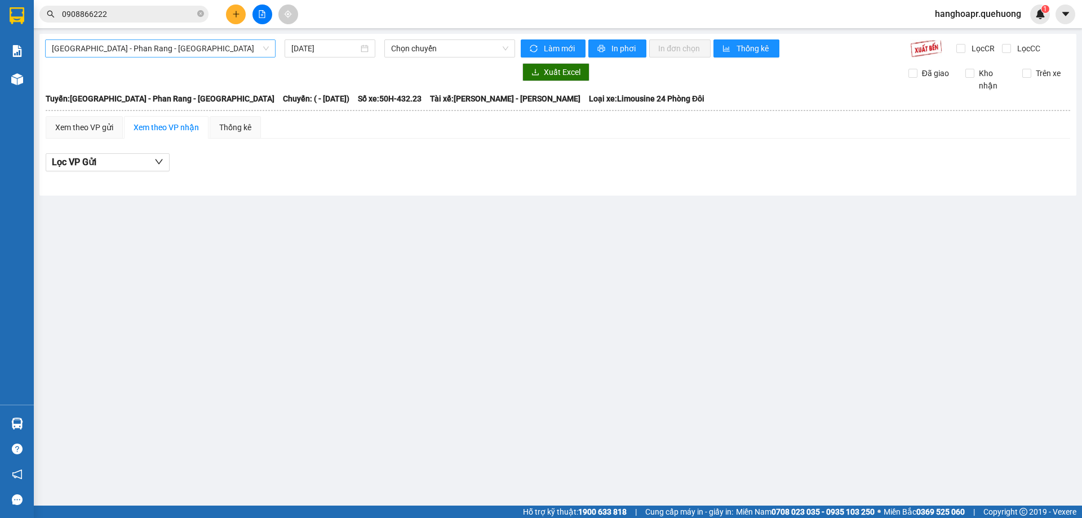
click at [177, 50] on span "[GEOGRAPHIC_DATA] - Phan Rang - [GEOGRAPHIC_DATA]" at bounding box center [160, 48] width 217 height 17
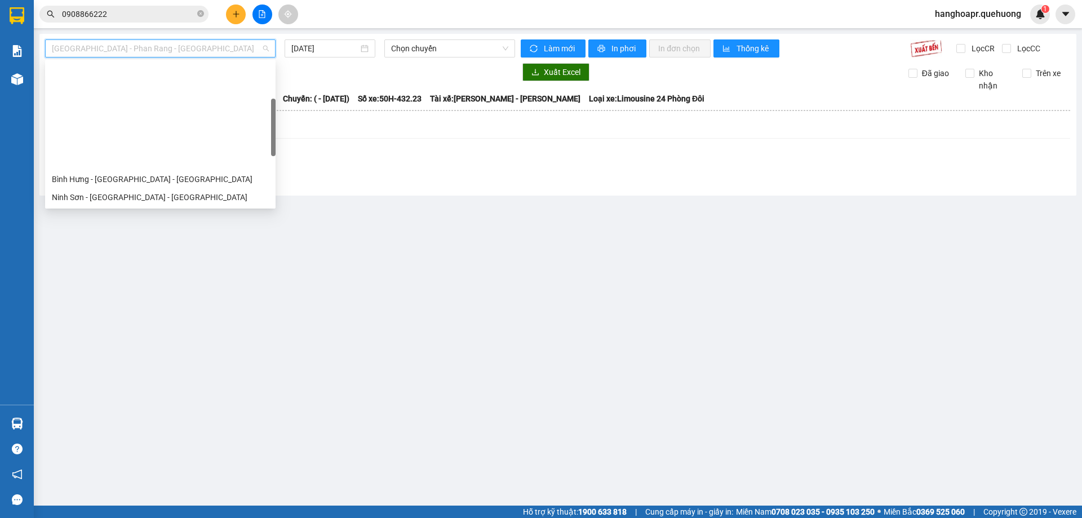
scroll to position [307, 0]
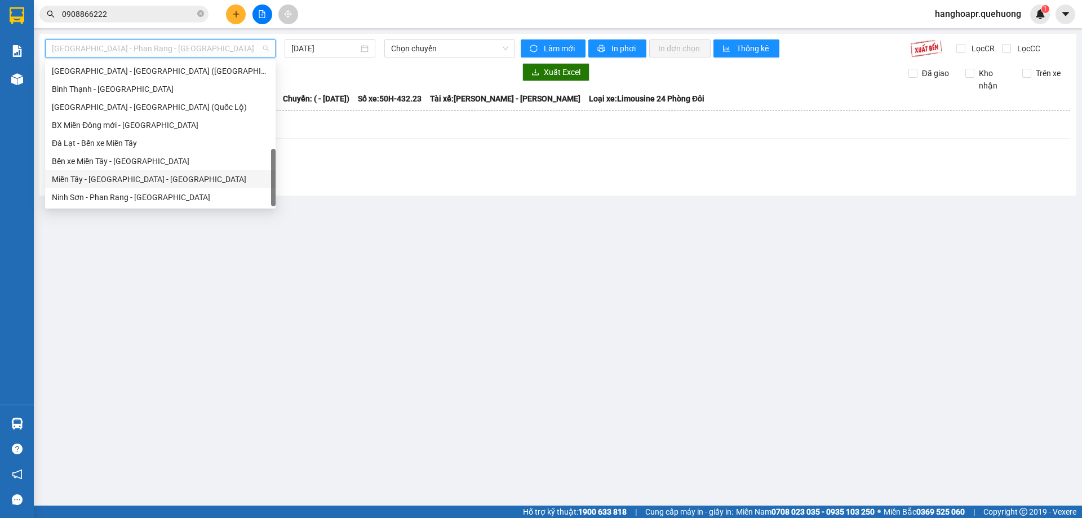
click at [149, 173] on div "Miền Tây - [GEOGRAPHIC_DATA] - [GEOGRAPHIC_DATA]" at bounding box center [160, 179] width 217 height 12
click at [150, 173] on div "Sài Gòn - Phan Rang - Ninh Sơn 13/08/2025 Chọn chuyến Làm mới In phơi In đơn ch…" at bounding box center [557, 115] width 1037 height 162
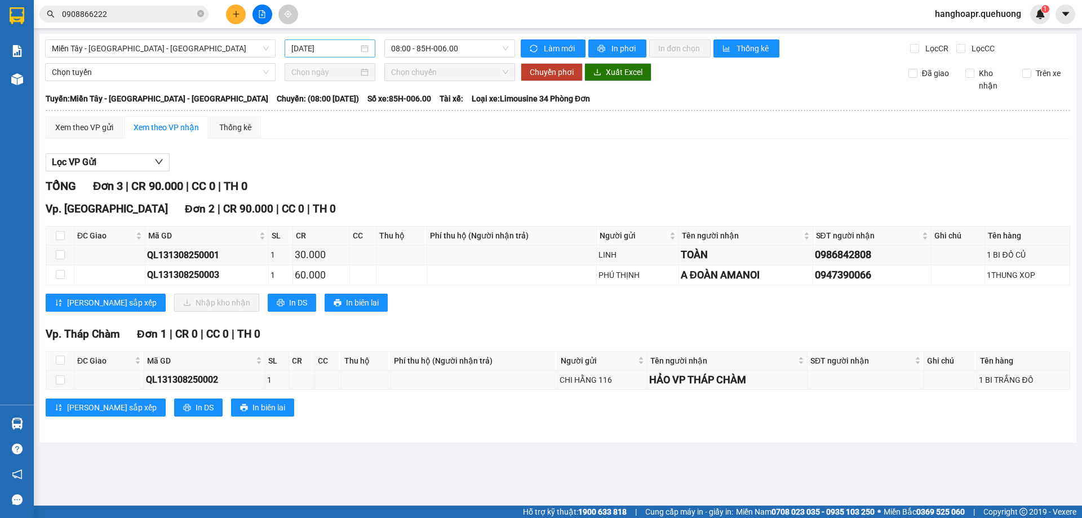
click at [359, 48] on input "[DATE]" at bounding box center [324, 48] width 67 height 12
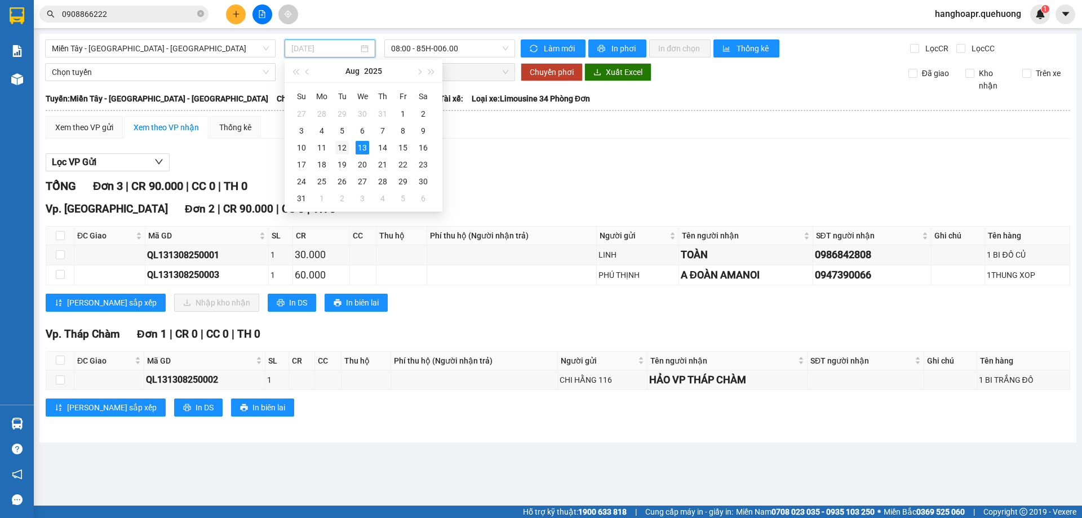
click at [345, 151] on div "12" at bounding box center [342, 148] width 14 height 14
type input "[DATE]"
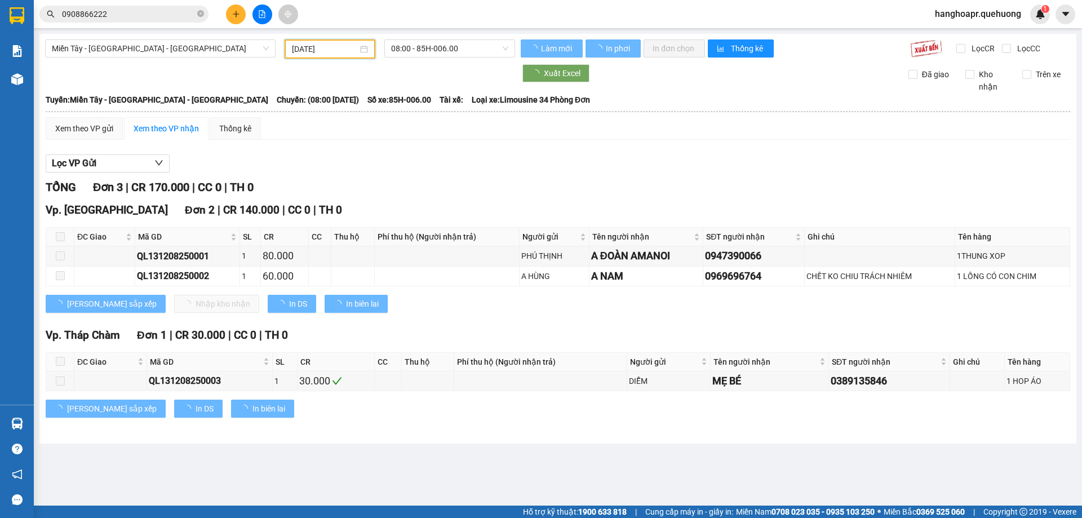
click at [452, 54] on span "08:00 - 85H-006.00" at bounding box center [449, 48] width 117 height 17
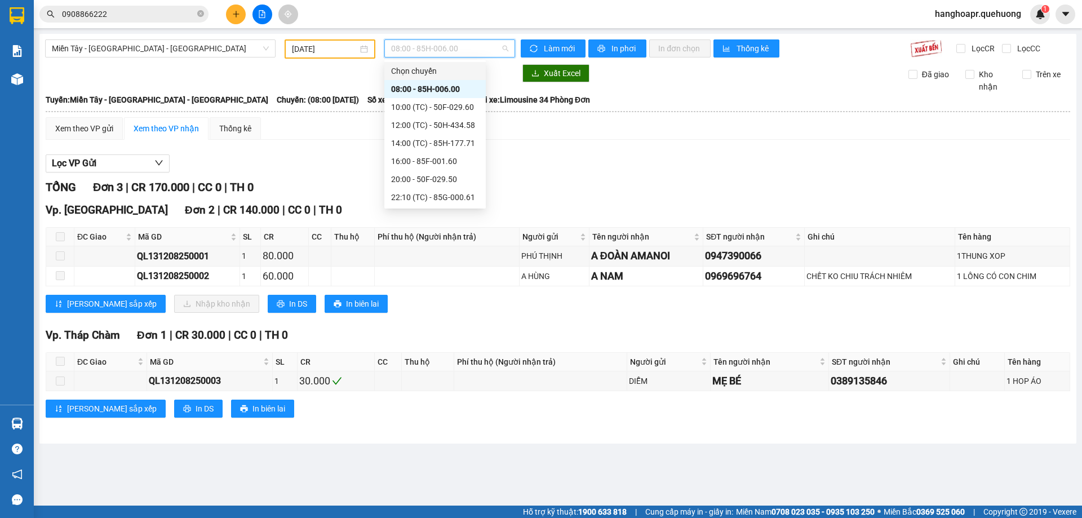
scroll to position [108, 0]
click at [464, 196] on div "23:59 (TC) - 85H-006.45" at bounding box center [435, 197] width 88 height 12
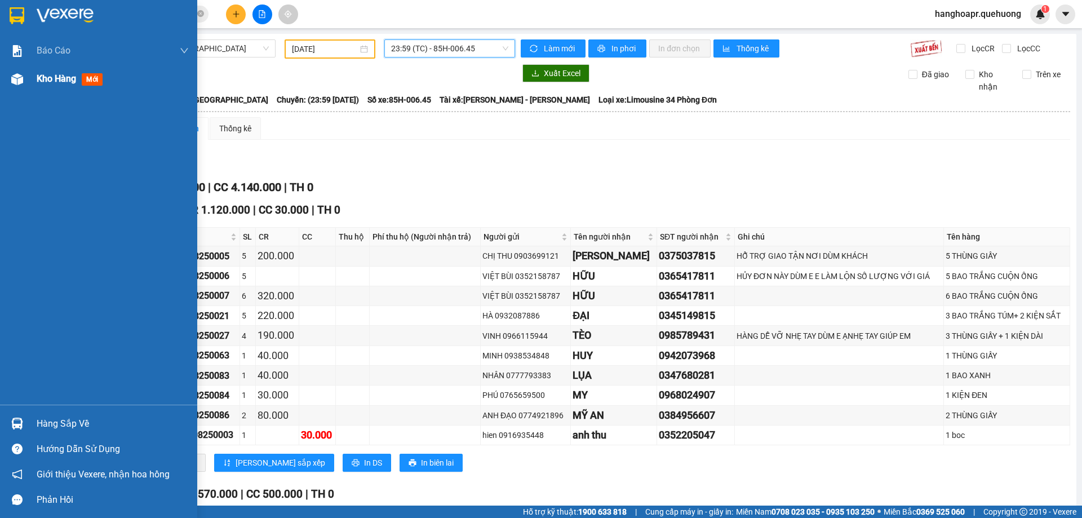
click at [56, 78] on span "Kho hàng" at bounding box center [56, 78] width 39 height 11
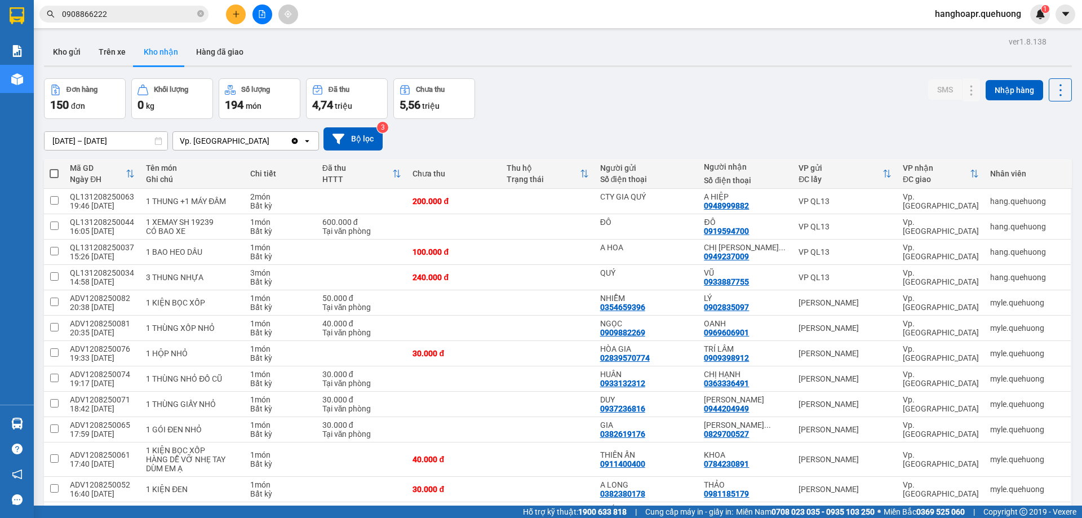
click at [235, 16] on icon "plus" at bounding box center [236, 14] width 8 height 8
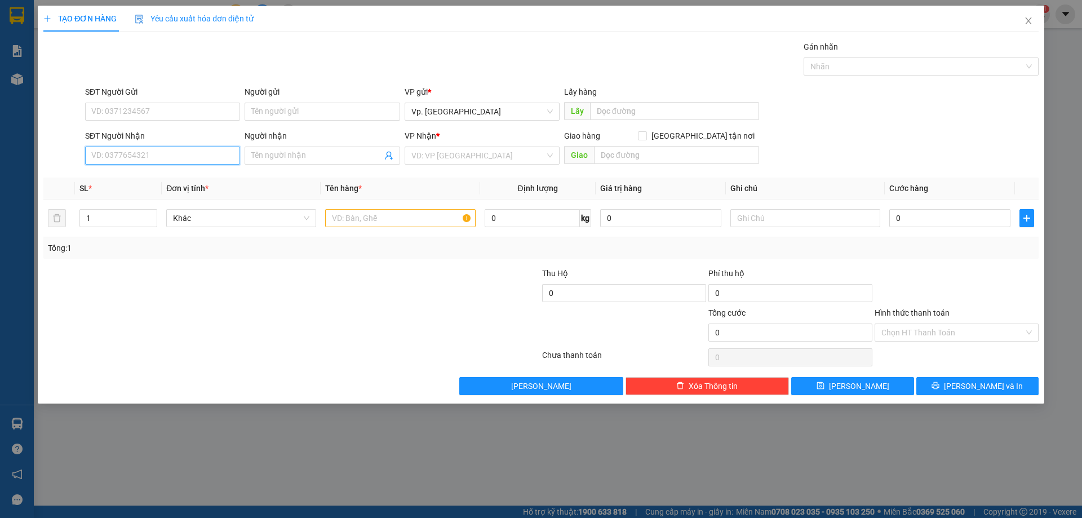
click at [162, 153] on input "SĐT Người Nhận" at bounding box center [162, 156] width 155 height 18
type input "8"
click at [161, 175] on div "0903350721 - NHIỄU" at bounding box center [163, 177] width 142 height 12
type input "0903350721"
type input "NHIỄU"
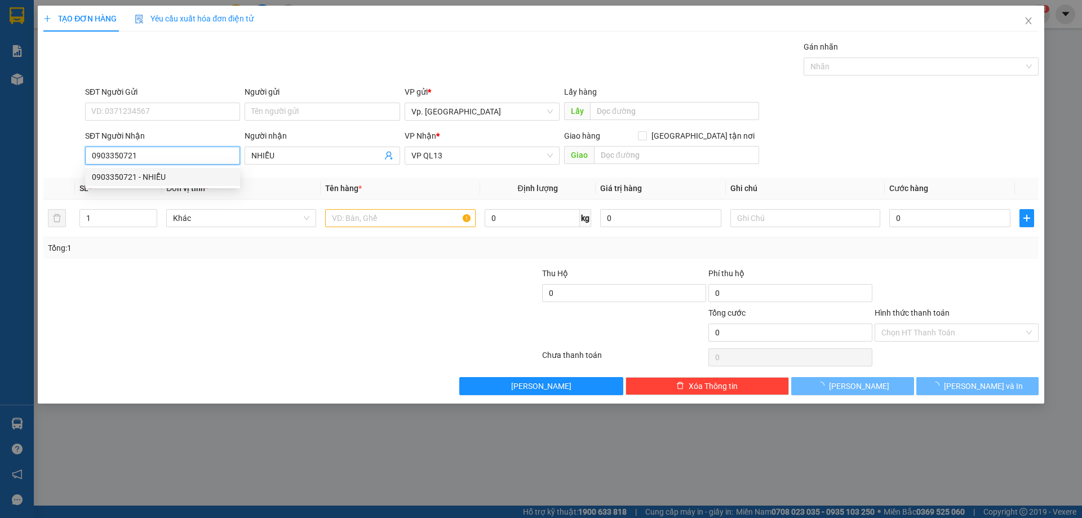
type input "80.000"
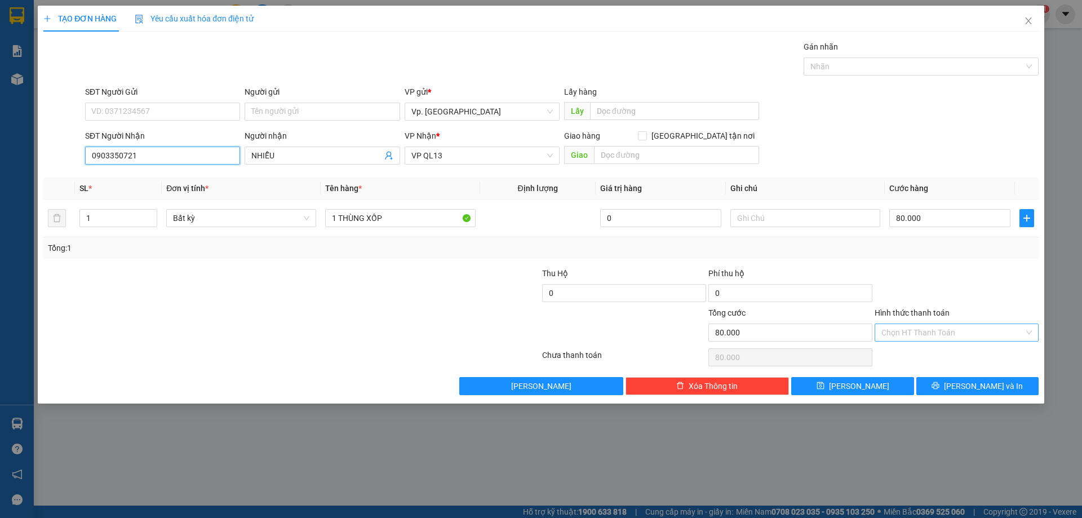
type input "0903350721"
click at [946, 330] on input "Hình thức thanh toán" at bounding box center [953, 332] width 143 height 17
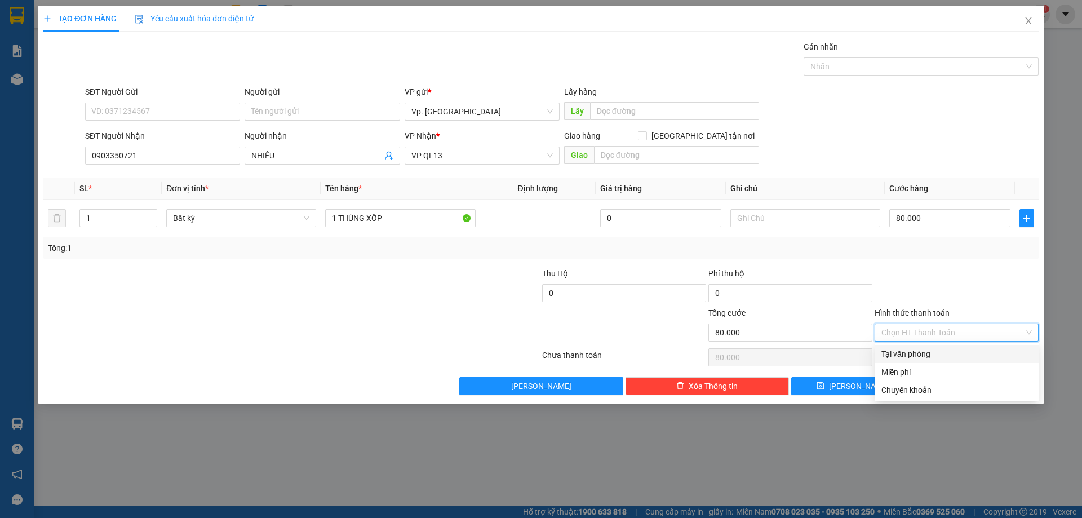
drag, startPoint x: 923, startPoint y: 355, endPoint x: 929, endPoint y: 358, distance: 7.1
click at [927, 356] on div "Tại văn phòng" at bounding box center [957, 354] width 151 height 12
type input "0"
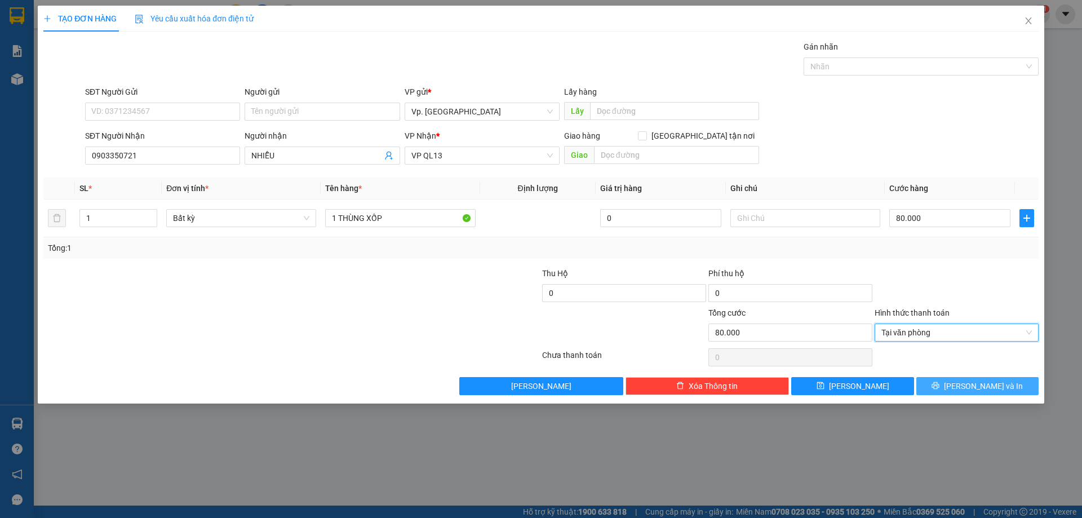
click at [977, 381] on span "[PERSON_NAME] và In" at bounding box center [983, 386] width 79 height 12
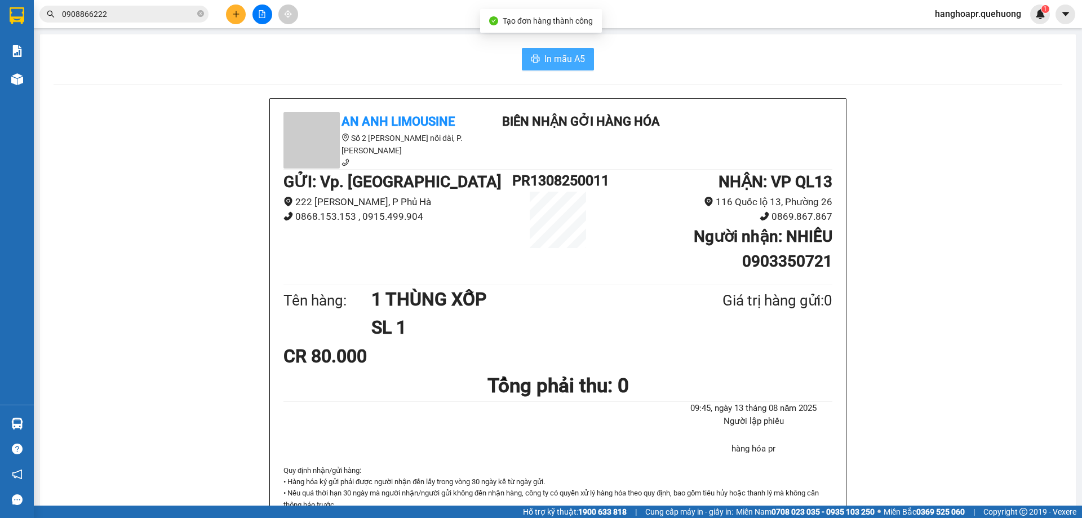
click at [579, 65] on span "In mẫu A5" at bounding box center [565, 59] width 41 height 14
click at [233, 17] on icon "plus" at bounding box center [236, 14] width 8 height 8
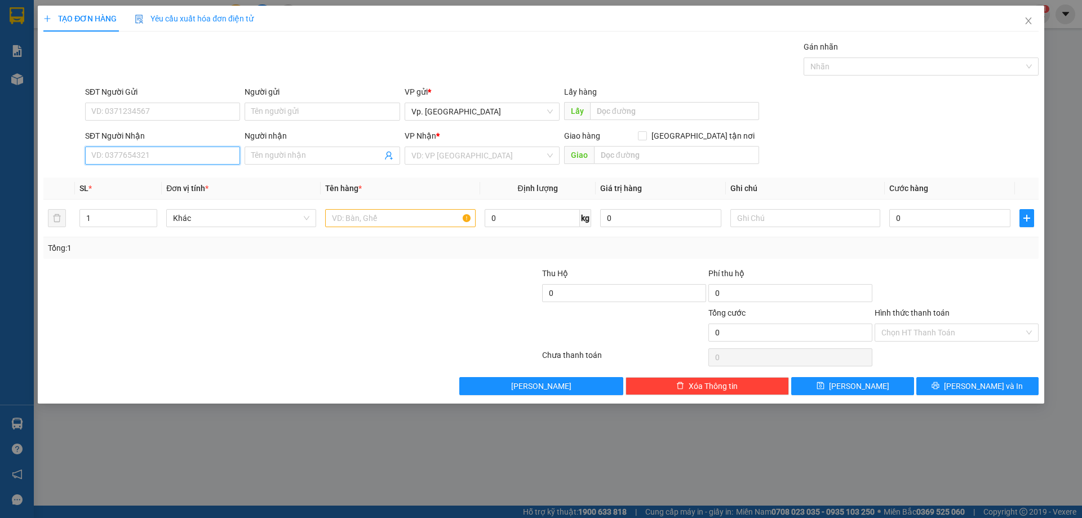
click at [147, 149] on input "SĐT Người Nhận" at bounding box center [162, 156] width 155 height 18
click at [121, 179] on div "0907572020 - THUÝ" at bounding box center [163, 177] width 142 height 12
type input "0907572020"
type input "THUÝ"
type input "ADV"
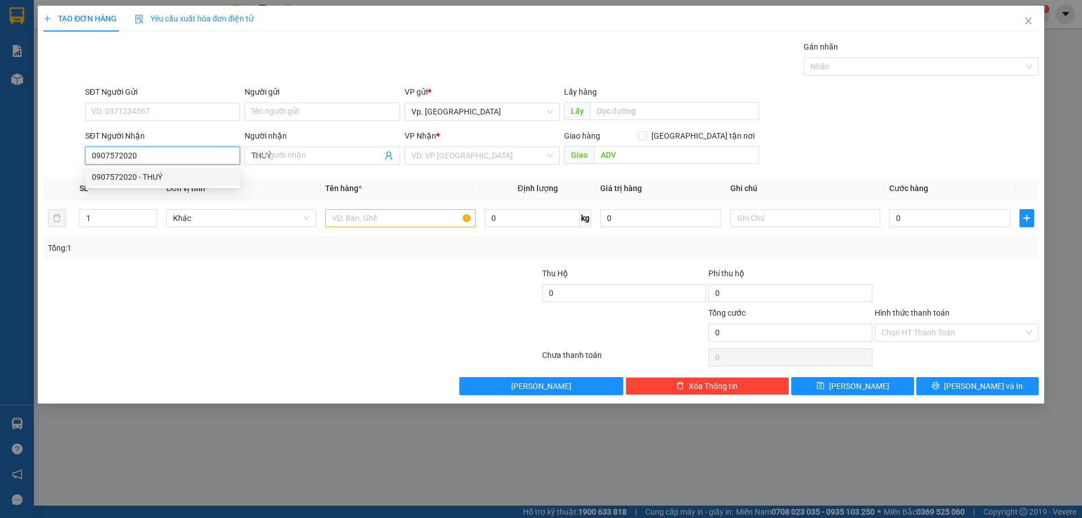
type input "50.000"
click at [533, 154] on span "[PERSON_NAME]" at bounding box center [483, 155] width 142 height 17
type input "0907572020"
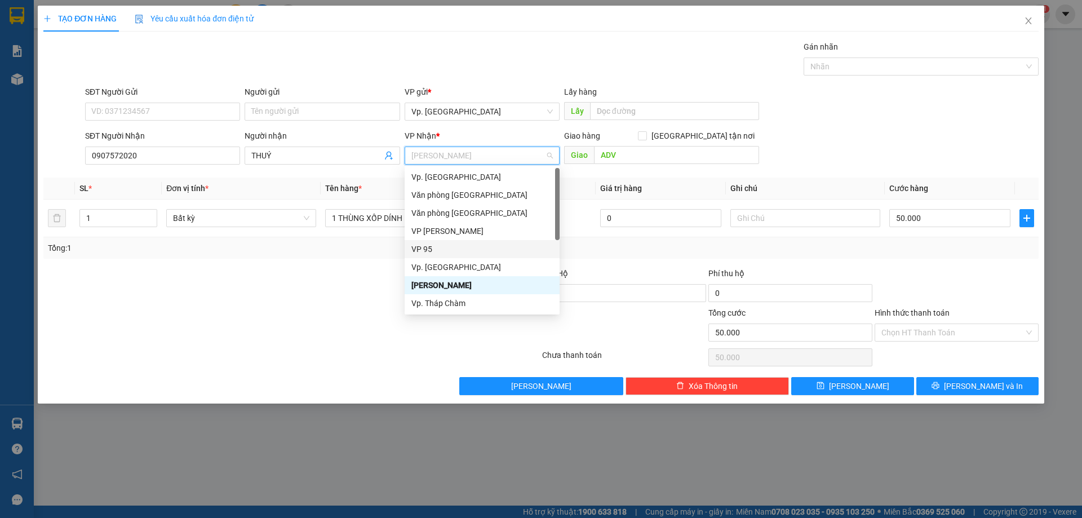
scroll to position [90, 0]
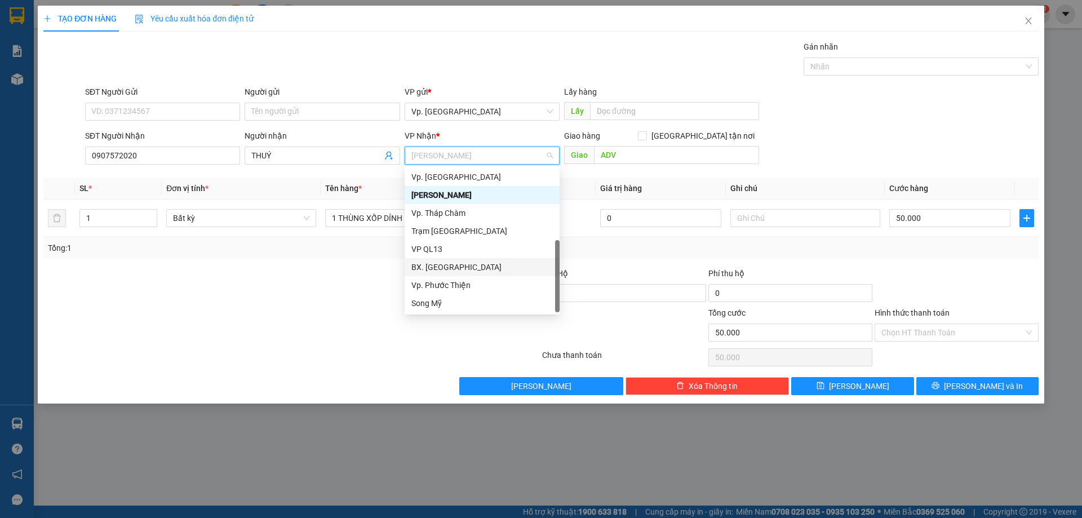
drag, startPoint x: 477, startPoint y: 260, endPoint x: 478, endPoint y: 254, distance: 5.7
click at [477, 259] on div "BX. [GEOGRAPHIC_DATA]" at bounding box center [482, 267] width 155 height 18
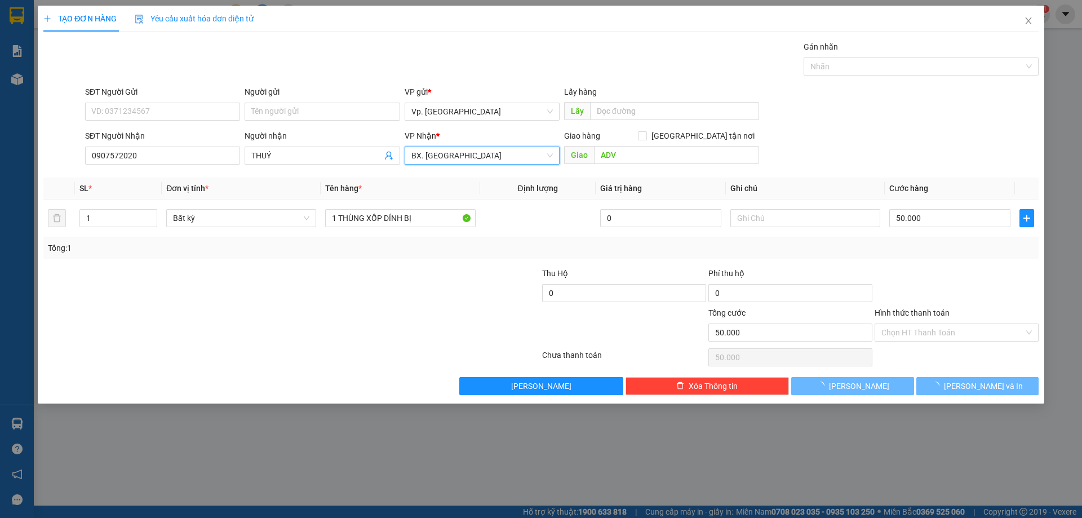
click at [529, 162] on span "BX. [GEOGRAPHIC_DATA]" at bounding box center [483, 155] width 142 height 17
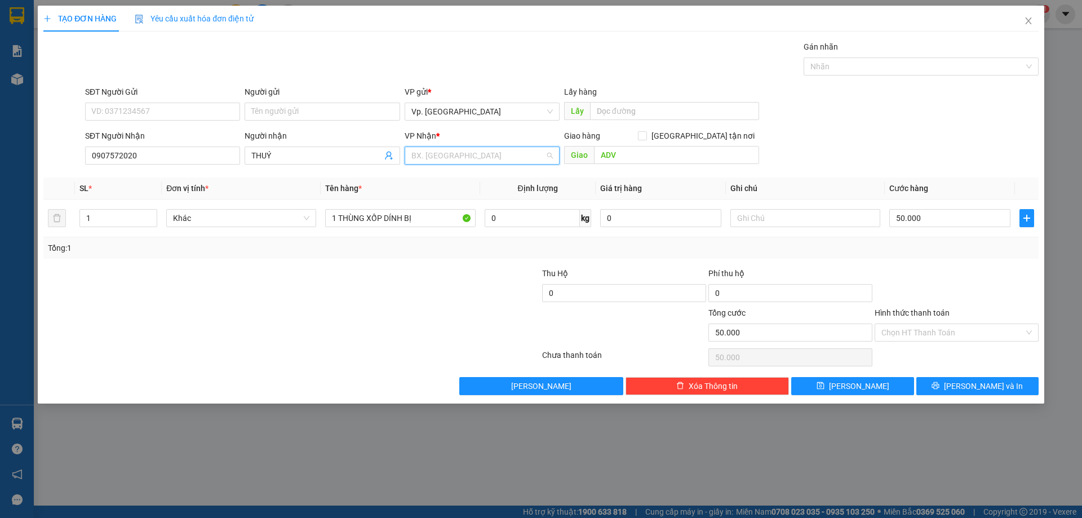
click at [535, 153] on span "BX. [GEOGRAPHIC_DATA]" at bounding box center [483, 155] width 142 height 17
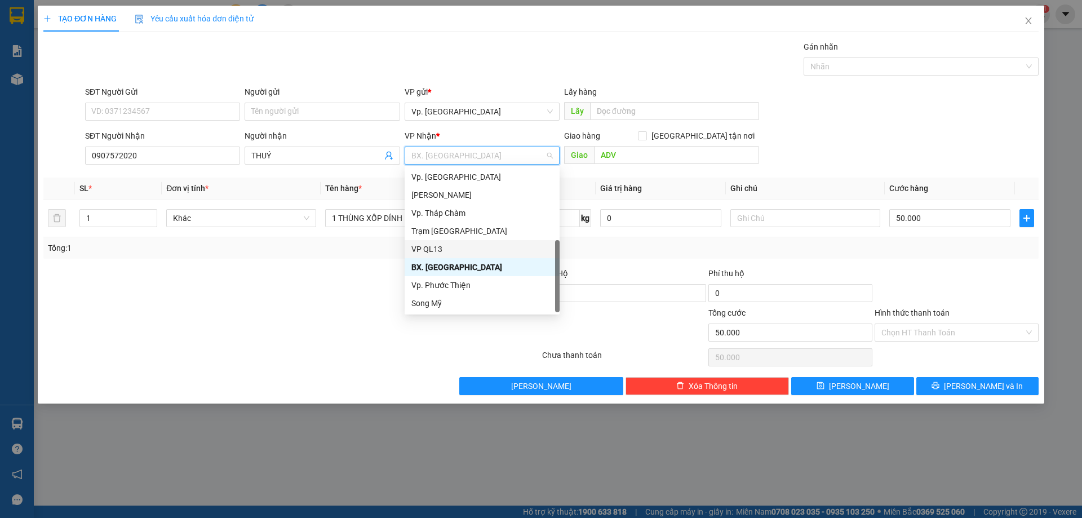
drag, startPoint x: 459, startPoint y: 246, endPoint x: 652, endPoint y: 176, distance: 205.1
click at [463, 247] on div "VP QL13" at bounding box center [483, 249] width 142 height 12
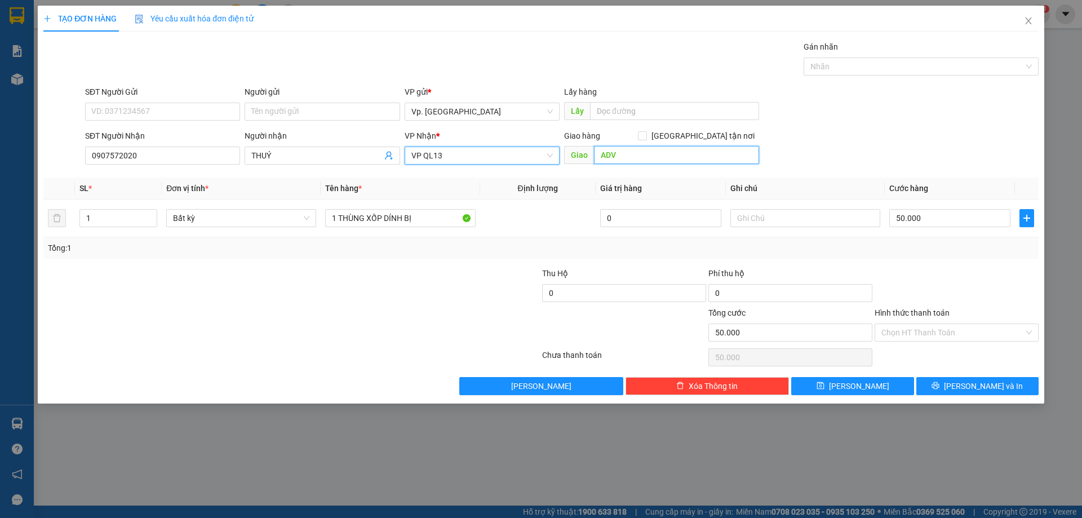
click at [658, 158] on input "ADV" at bounding box center [676, 155] width 165 height 18
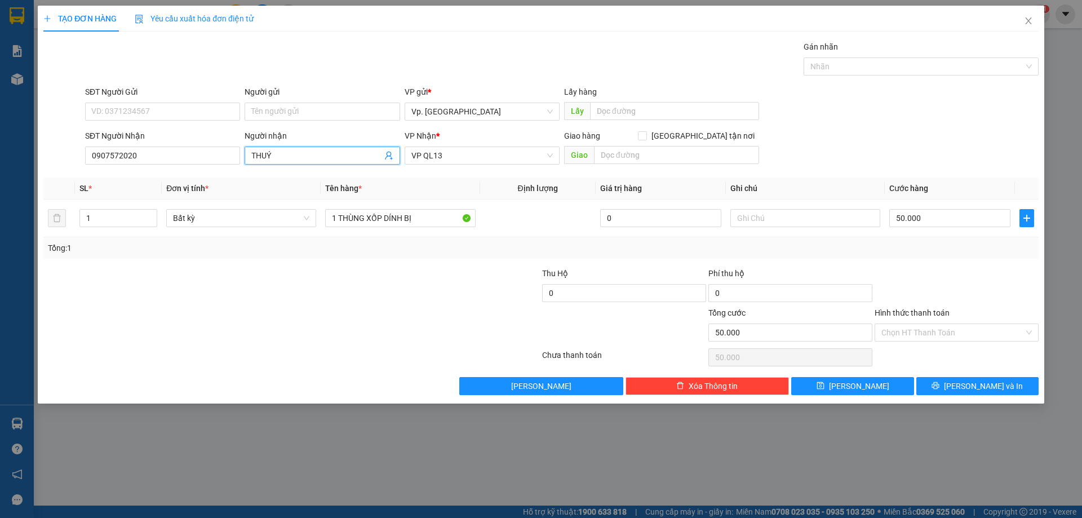
drag, startPoint x: 317, startPoint y: 154, endPoint x: 308, endPoint y: 154, distance: 9.6
click at [317, 154] on input "THUÝ" at bounding box center [316, 155] width 130 height 12
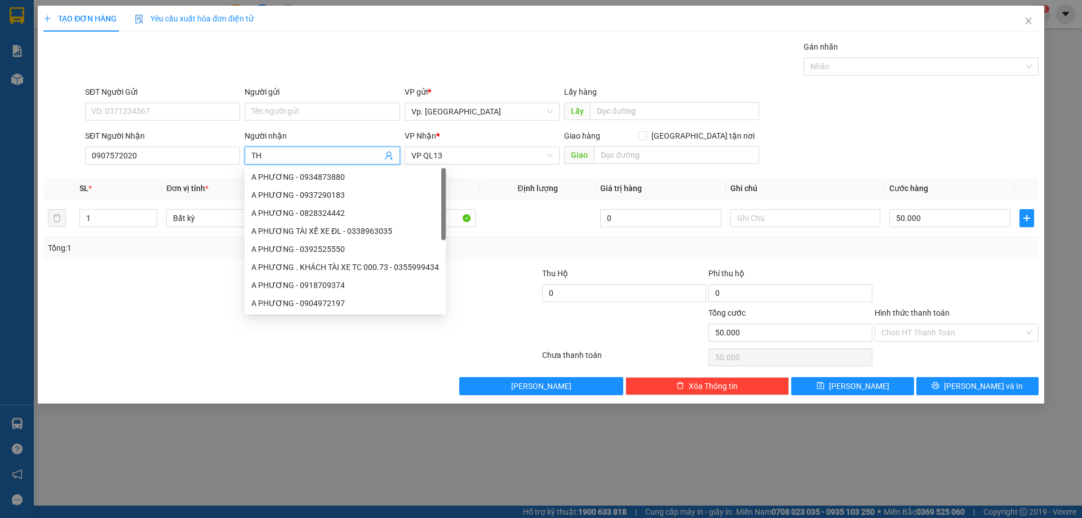
type input "T"
drag, startPoint x: 470, startPoint y: 321, endPoint x: 436, endPoint y: 251, distance: 77.7
click at [467, 318] on div at bounding box center [458, 326] width 166 height 39
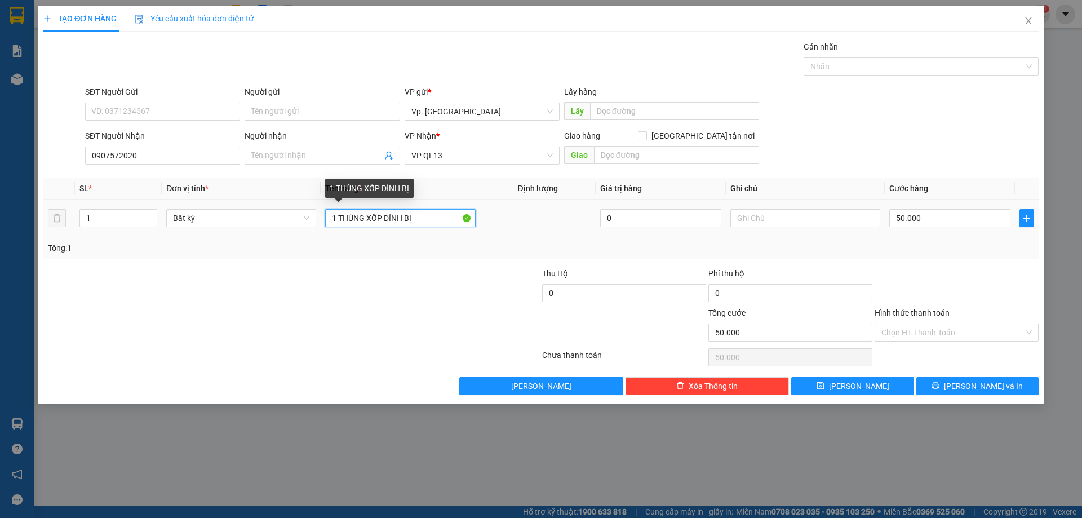
drag, startPoint x: 390, startPoint y: 218, endPoint x: 617, endPoint y: 243, distance: 229.2
click at [595, 240] on div "SL * Đơn vị tính * Tên hàng * Định lượng Giá trị hàng Ghi chú Cước hàng 1 Bất k…" at bounding box center [541, 218] width 996 height 81
type input "1 THÙNG XỐP"
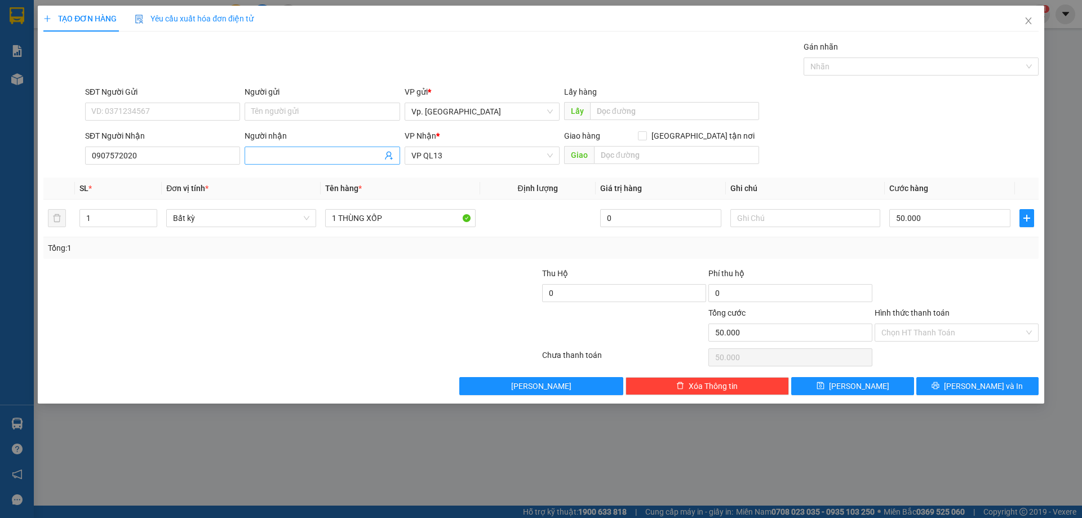
click at [308, 157] on input "Người nhận" at bounding box center [316, 155] width 130 height 12
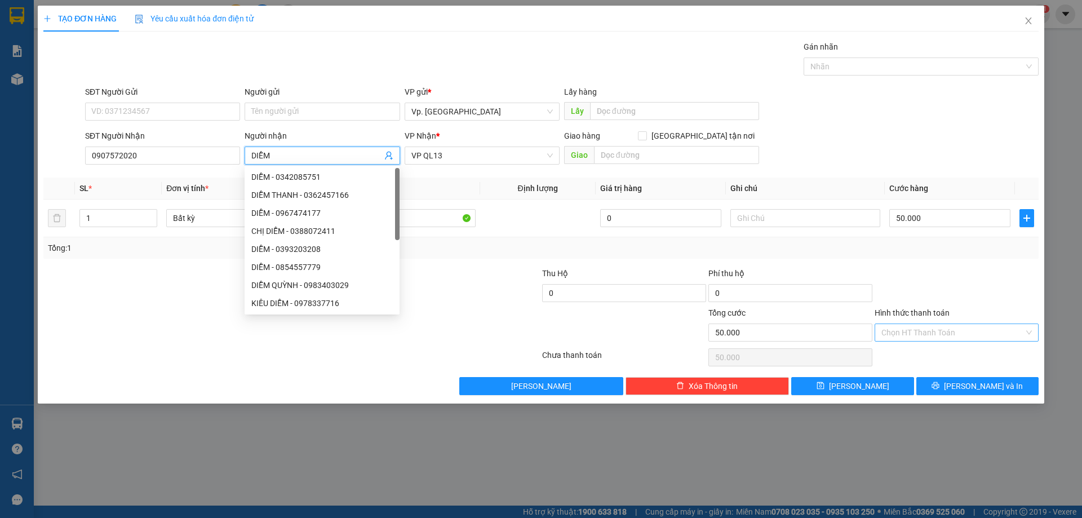
type input "DIỄM"
click at [935, 331] on input "Hình thức thanh toán" at bounding box center [953, 332] width 143 height 17
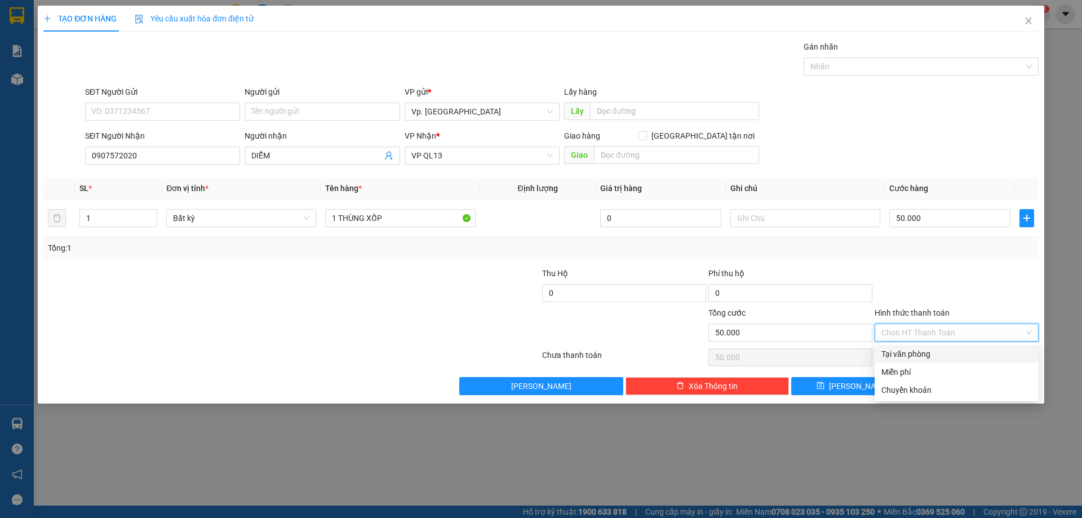
click at [926, 355] on div "Tại văn phòng" at bounding box center [957, 354] width 151 height 12
type input "0"
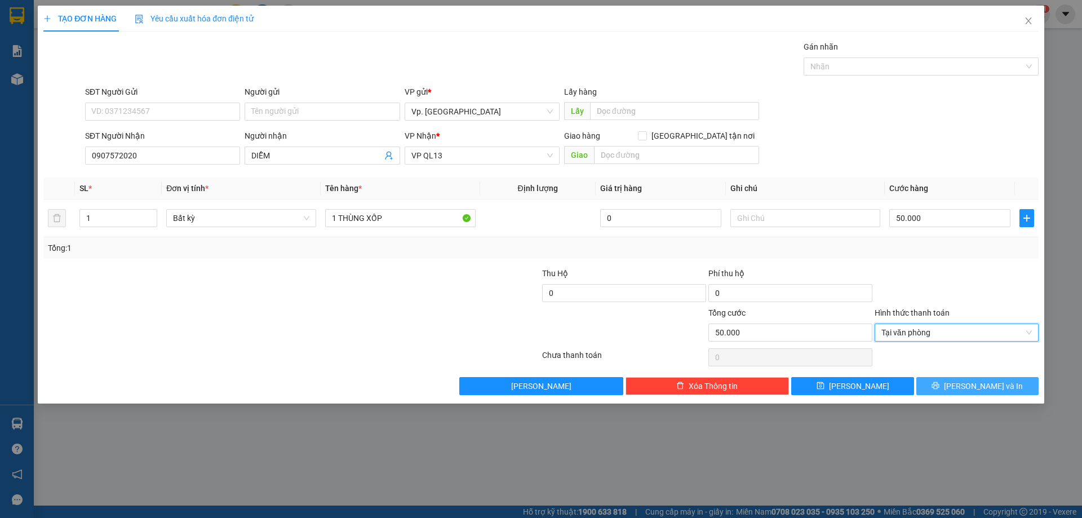
click at [970, 383] on span "[PERSON_NAME] và In" at bounding box center [983, 386] width 79 height 12
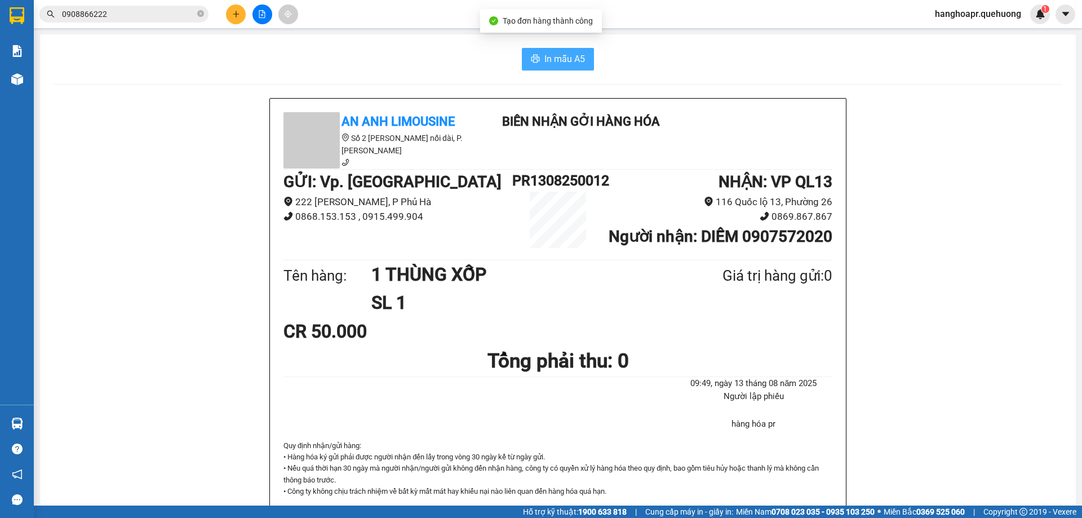
click at [537, 51] on button "In mẫu A5" at bounding box center [558, 59] width 72 height 23
drag, startPoint x: 216, startPoint y: 11, endPoint x: 258, endPoint y: 20, distance: 42.7
click at [235, 15] on div "Kết quả tìm kiếm ( 0 ) Bộ lọc No Data 0908866222" at bounding box center [152, 15] width 304 height 20
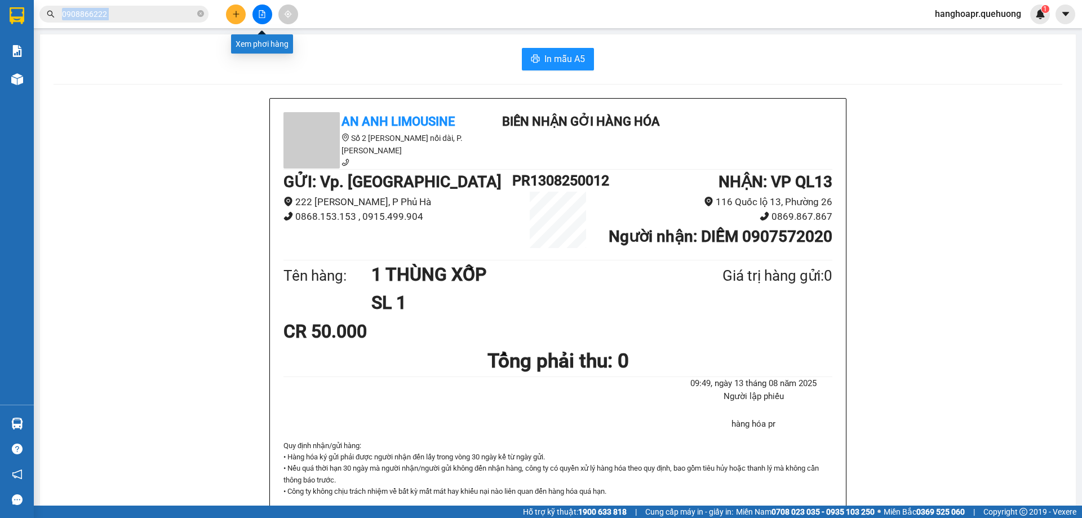
click at [242, 16] on button at bounding box center [236, 15] width 20 height 20
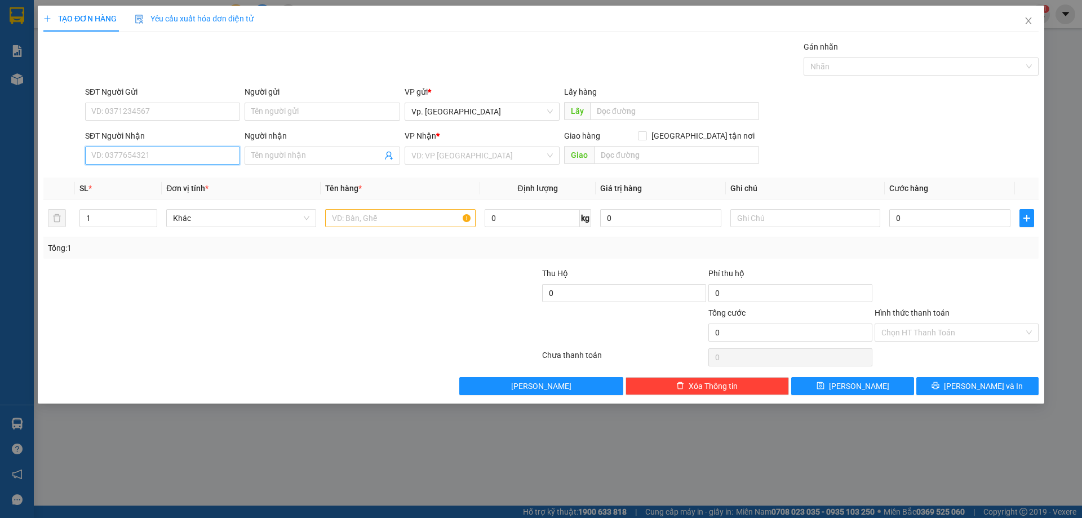
click at [177, 162] on input "SĐT Người Nhận" at bounding box center [162, 156] width 155 height 18
drag, startPoint x: 148, startPoint y: 178, endPoint x: 235, endPoint y: 190, distance: 87.7
click at [150, 178] on div "0938955359 - HUYỀN" at bounding box center [163, 177] width 142 height 12
type input "0938955359"
type input "HUYỀN"
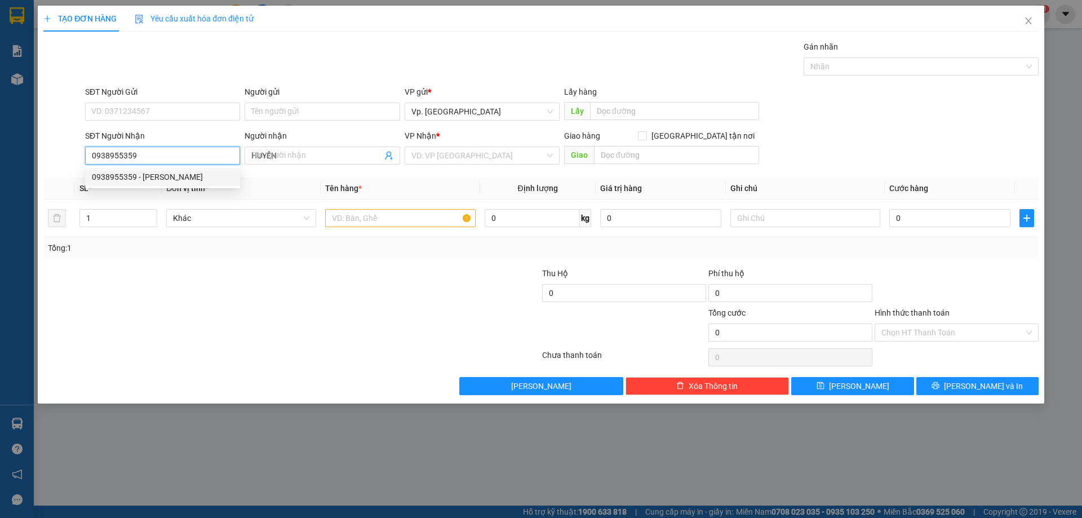
type input "40.000"
type input "0938955359"
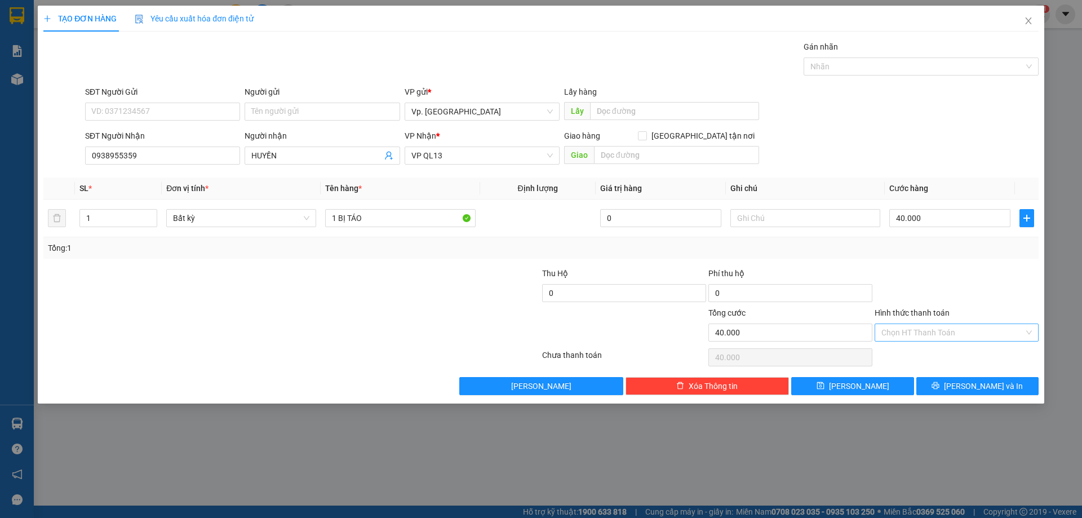
click at [901, 334] on input "Hình thức thanh toán" at bounding box center [953, 332] width 143 height 17
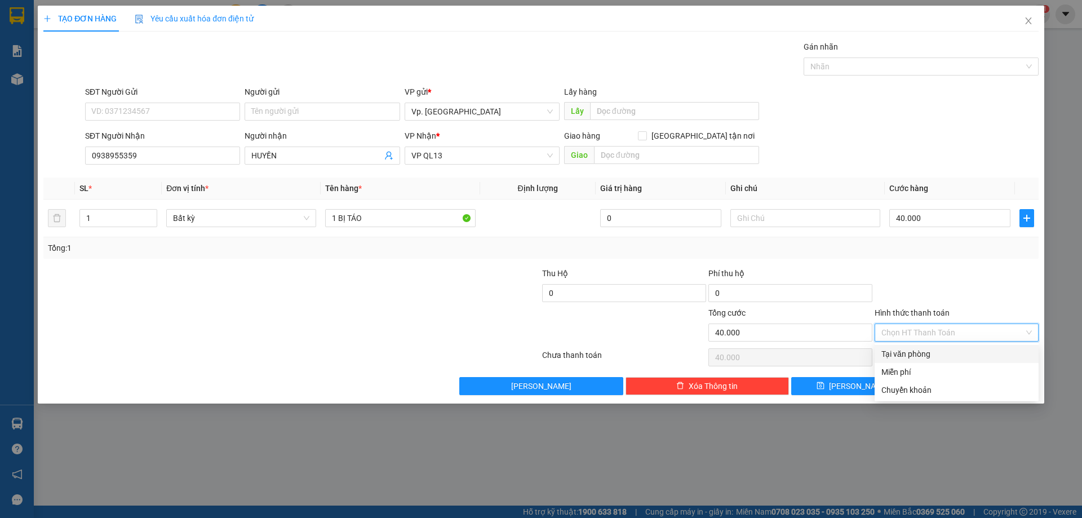
drag, startPoint x: 900, startPoint y: 341, endPoint x: 914, endPoint y: 362, distance: 25.6
click at [905, 347] on div "Transit Pickup Surcharge Ids Transit Deliver Surcharge Ids Transit Deliver Surc…" at bounding box center [541, 218] width 996 height 355
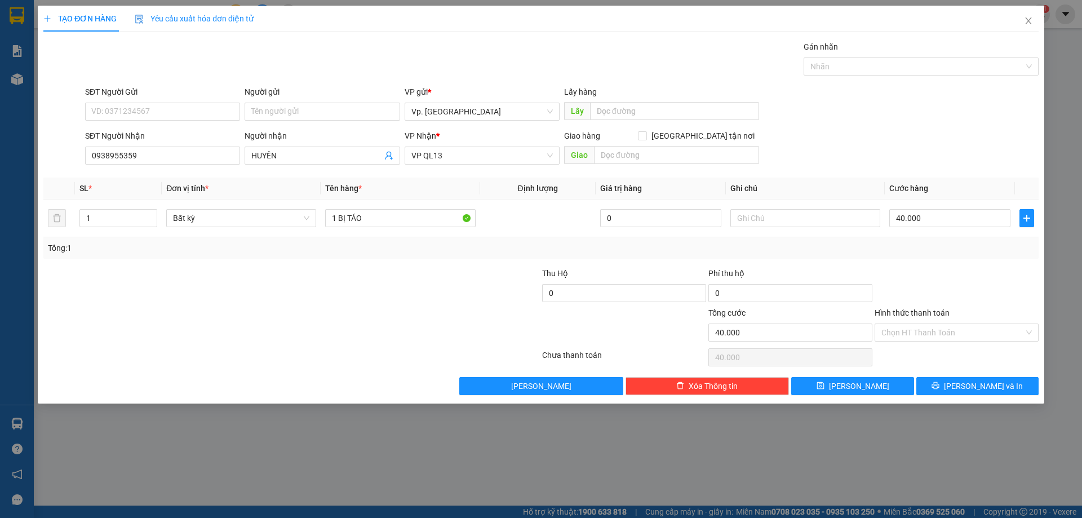
click at [930, 342] on div "Hình thức thanh toán Chọn HT Thanh Toán" at bounding box center [957, 326] width 164 height 39
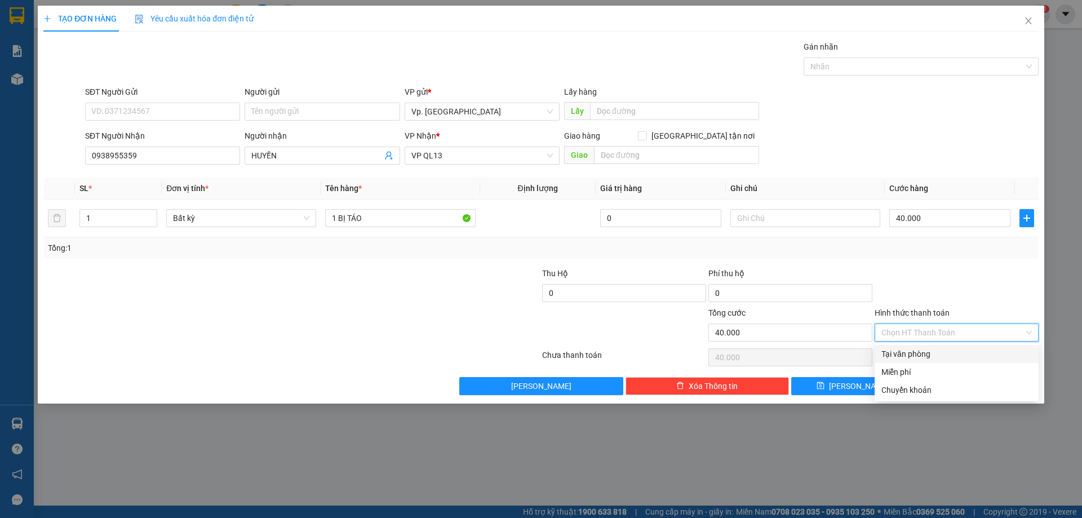
click at [927, 352] on div "Tại văn phòng" at bounding box center [957, 354] width 151 height 12
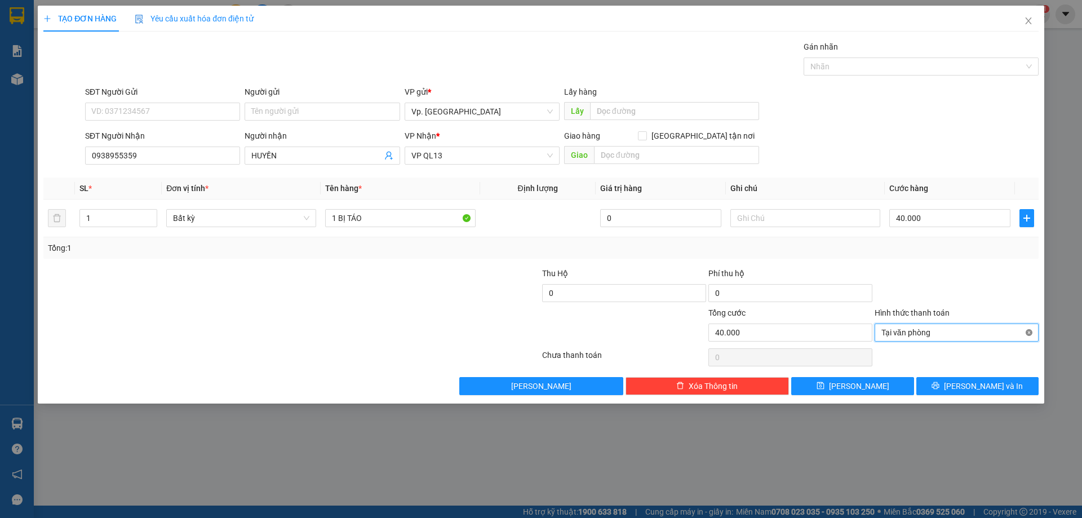
type input "40.000"
drag, startPoint x: 1029, startPoint y: 329, endPoint x: 1007, endPoint y: 348, distance: 29.2
click at [1006, 384] on button "[PERSON_NAME] và In" at bounding box center [978, 386] width 122 height 18
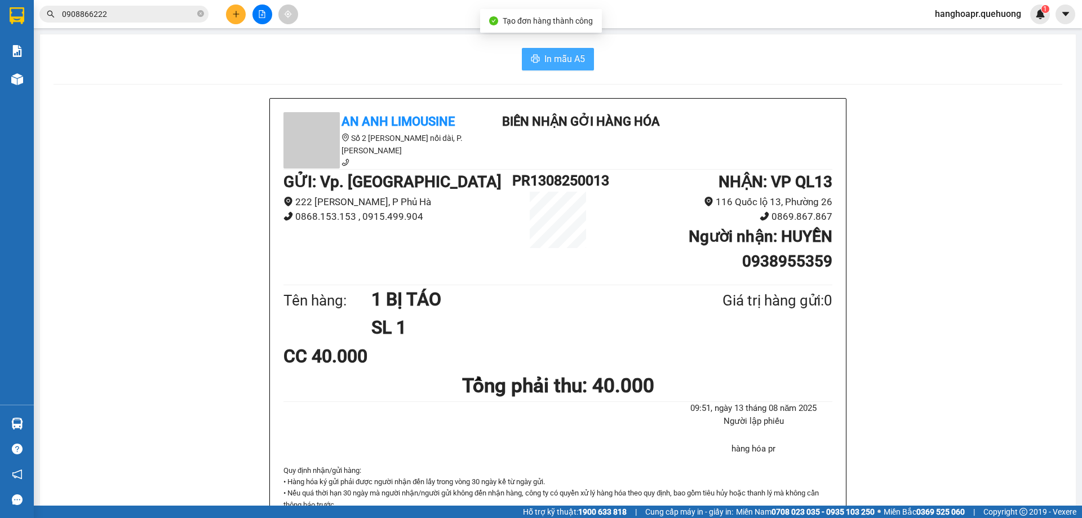
click at [549, 50] on button "In mẫu A5" at bounding box center [558, 59] width 72 height 23
click at [145, 153] on div "An Anh Limousine Số 2 Nguyễn Tri Phương nối dài, P. Văn Hải Biên nhận gởi hàng …" at bounding box center [558, 526] width 1009 height 857
click at [126, 156] on div "An Anh Limousine Số 2 Nguyễn Tri Phương nối dài, P. Văn Hải Biên nhận gởi hàng …" at bounding box center [558, 526] width 1009 height 857
click at [199, 14] on icon "close-circle" at bounding box center [200, 13] width 7 height 7
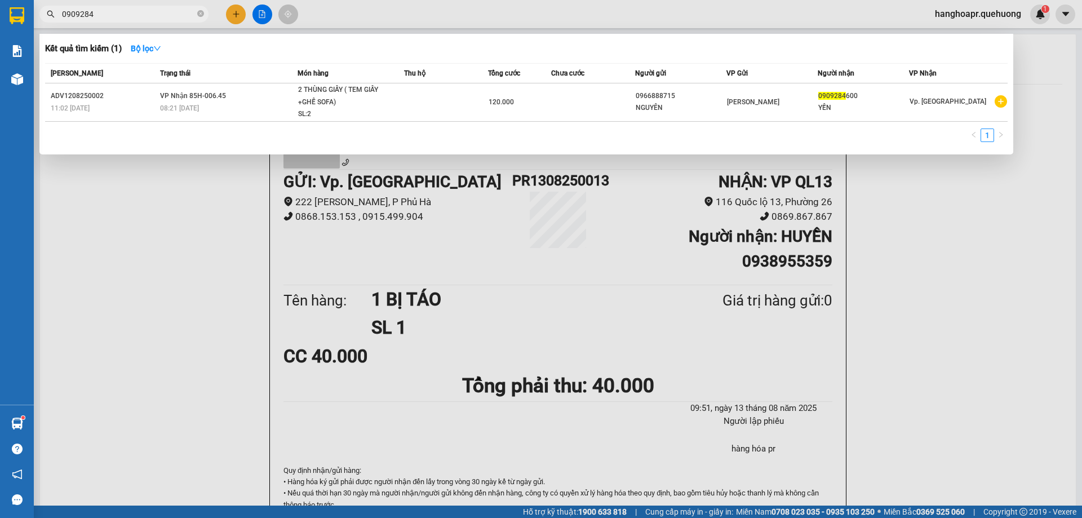
type input "0909284"
click at [268, 16] on div at bounding box center [541, 259] width 1082 height 518
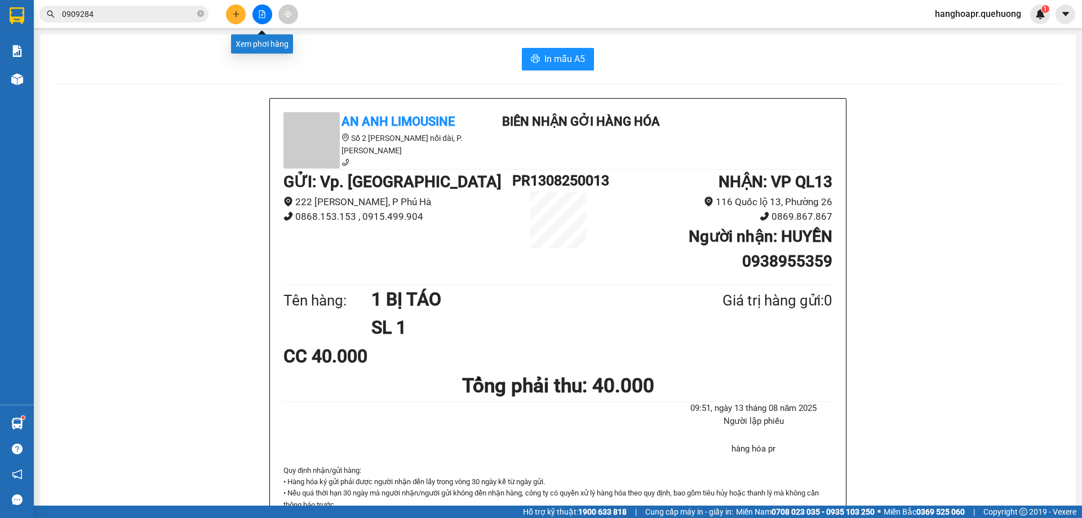
click at [265, 18] on button at bounding box center [263, 15] width 20 height 20
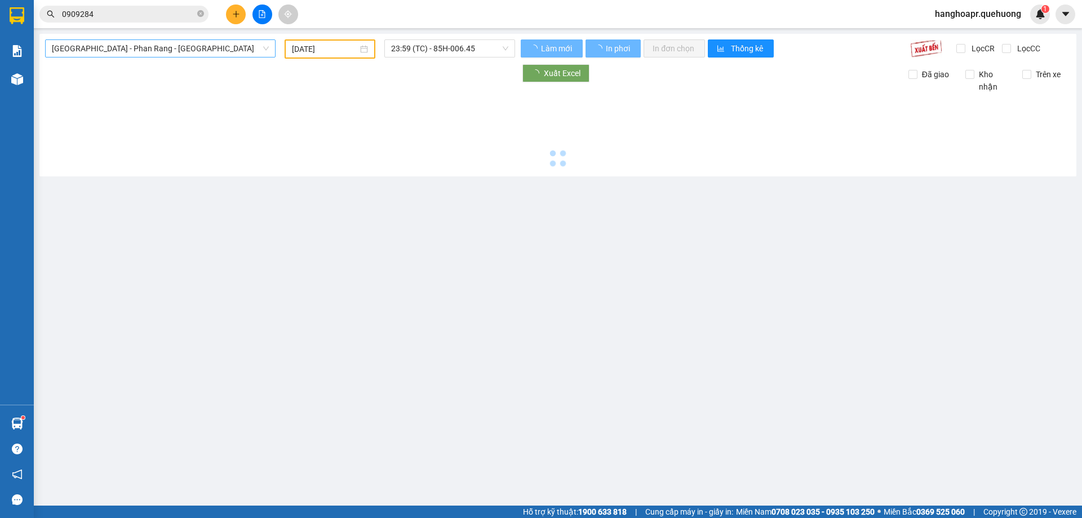
type input "[DATE]"
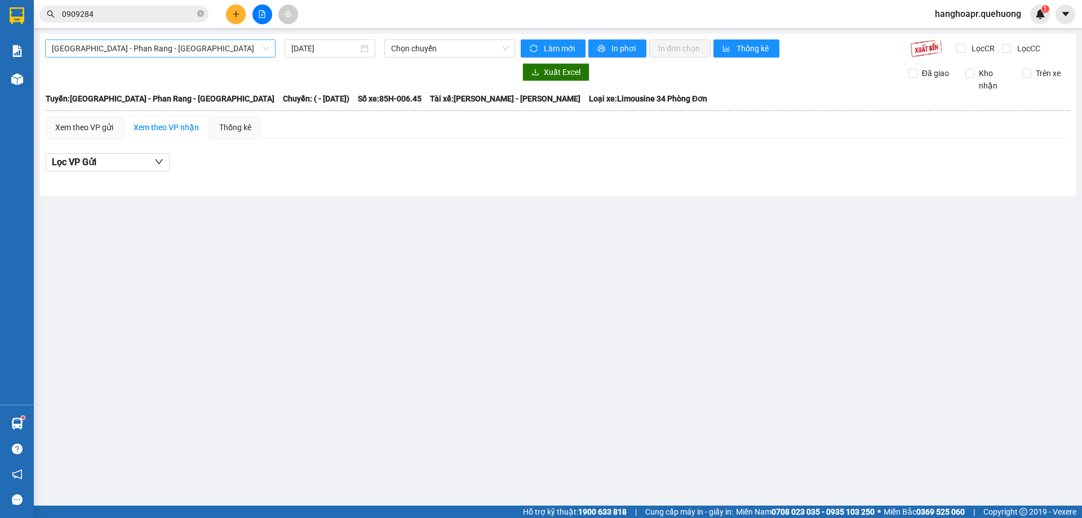
click at [200, 52] on span "[GEOGRAPHIC_DATA] - Phan Rang - [GEOGRAPHIC_DATA]" at bounding box center [160, 48] width 217 height 17
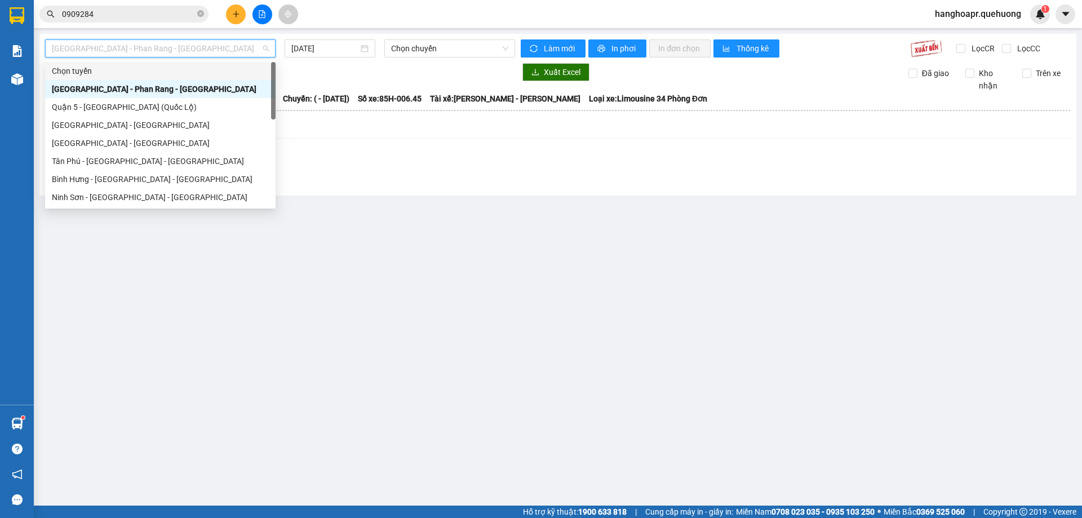
scroll to position [307, 0]
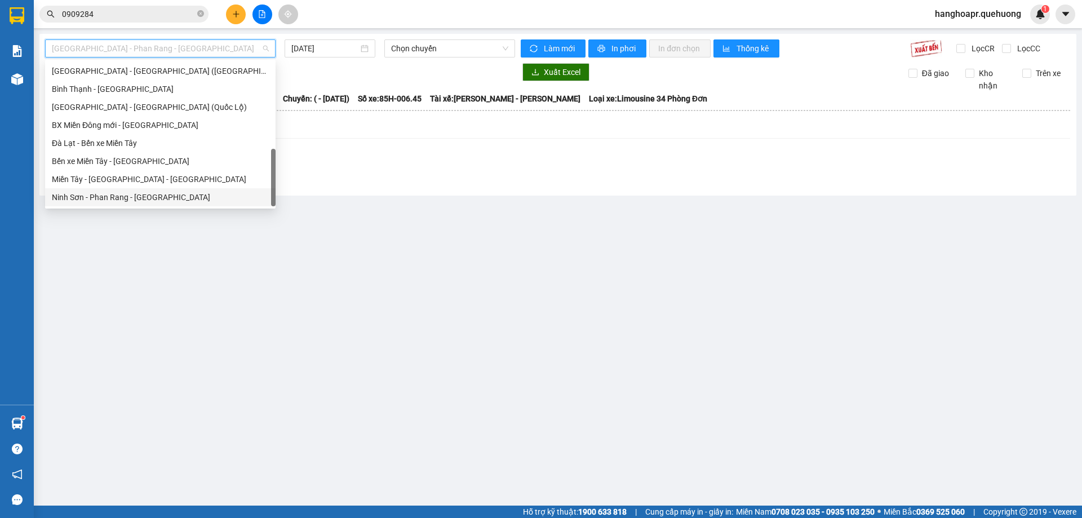
click at [180, 198] on div "Ninh Sơn - Phan Rang - [GEOGRAPHIC_DATA]" at bounding box center [160, 197] width 217 height 12
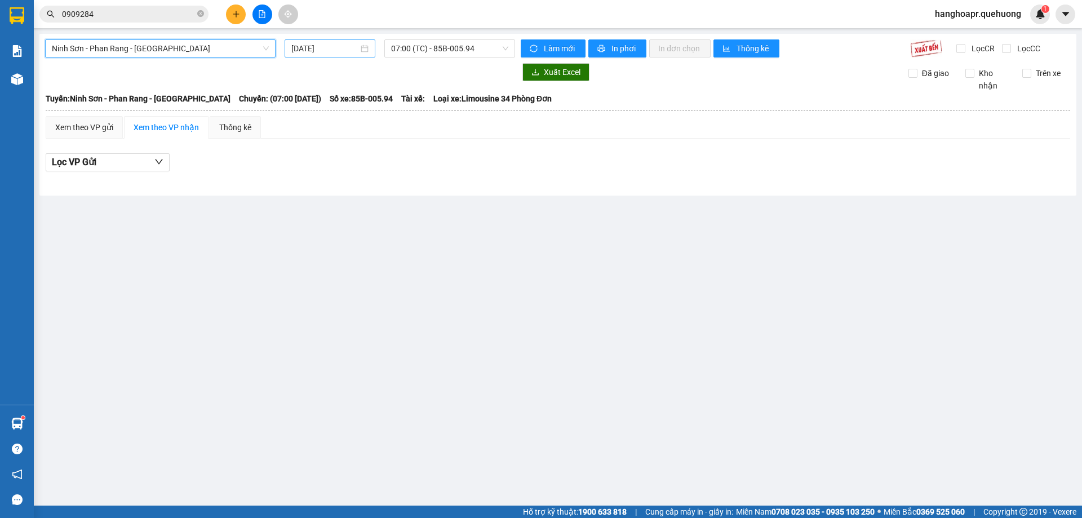
click at [330, 51] on input "[DATE]" at bounding box center [324, 48] width 67 height 12
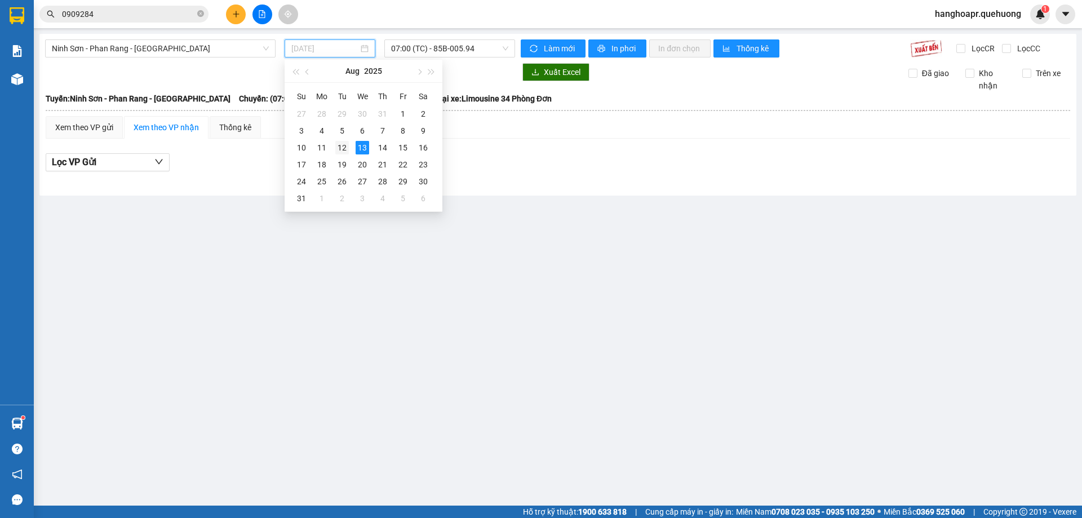
click at [343, 150] on div "12" at bounding box center [342, 148] width 14 height 14
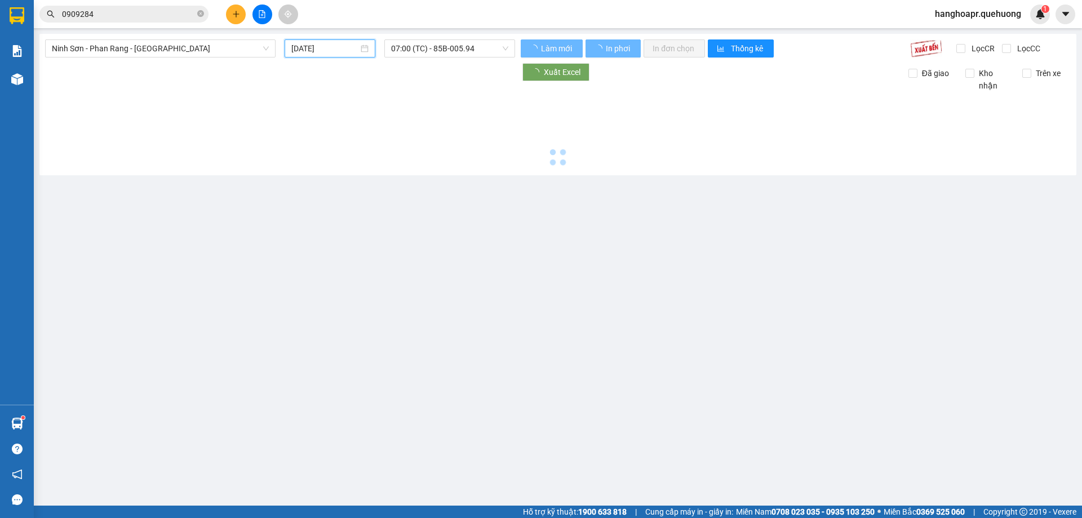
type input "[DATE]"
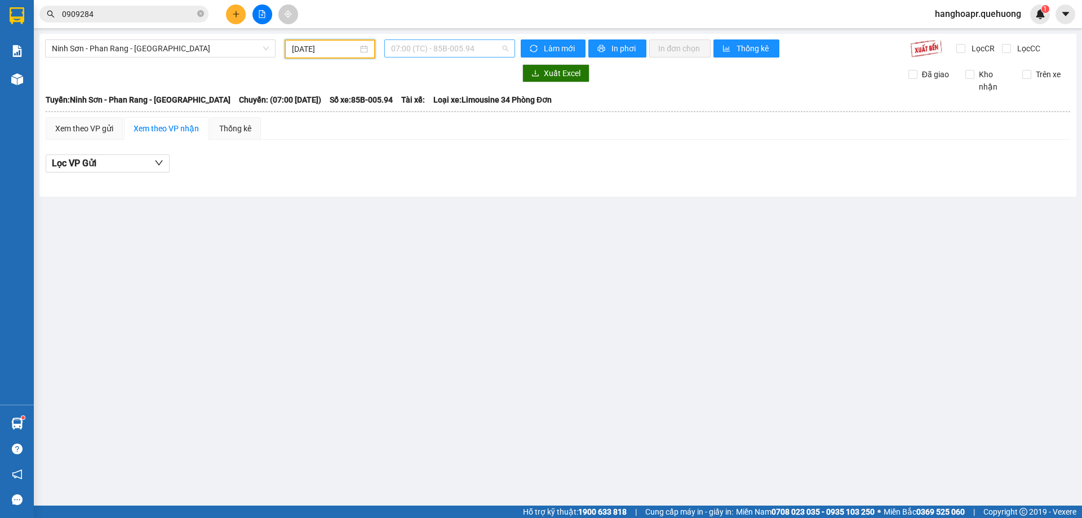
click at [446, 51] on span "07:00 (TC) - 85B-005.94" at bounding box center [449, 48] width 117 height 17
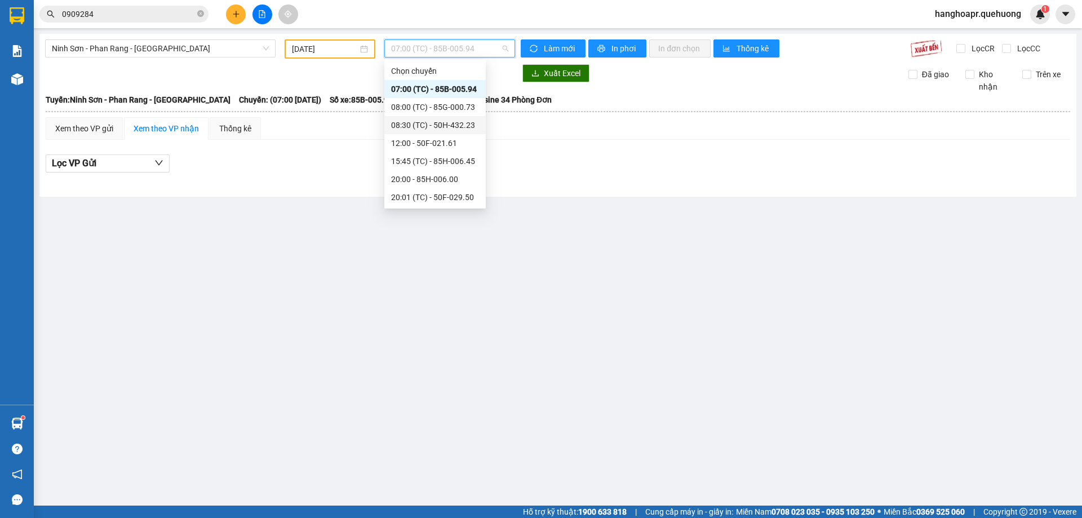
scroll to position [108, 0]
click at [458, 126] on div "21:00 (TC) - 50H-434.58" at bounding box center [435, 125] width 88 height 12
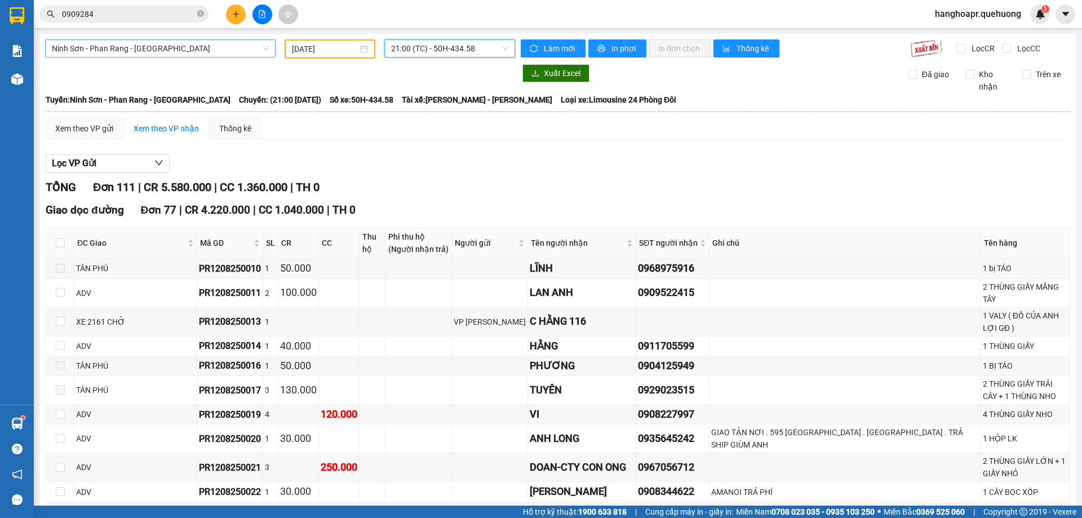
click at [167, 51] on span "Ninh Sơn - Phan Rang - [GEOGRAPHIC_DATA]" at bounding box center [160, 48] width 217 height 17
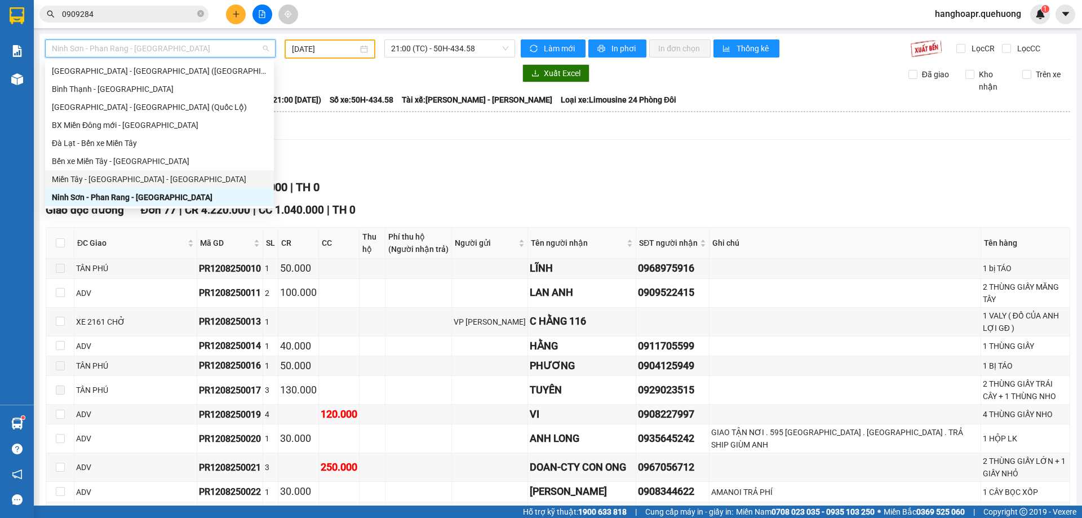
click at [162, 178] on div "Miền Tây - [GEOGRAPHIC_DATA] - [GEOGRAPHIC_DATA]" at bounding box center [159, 179] width 215 height 12
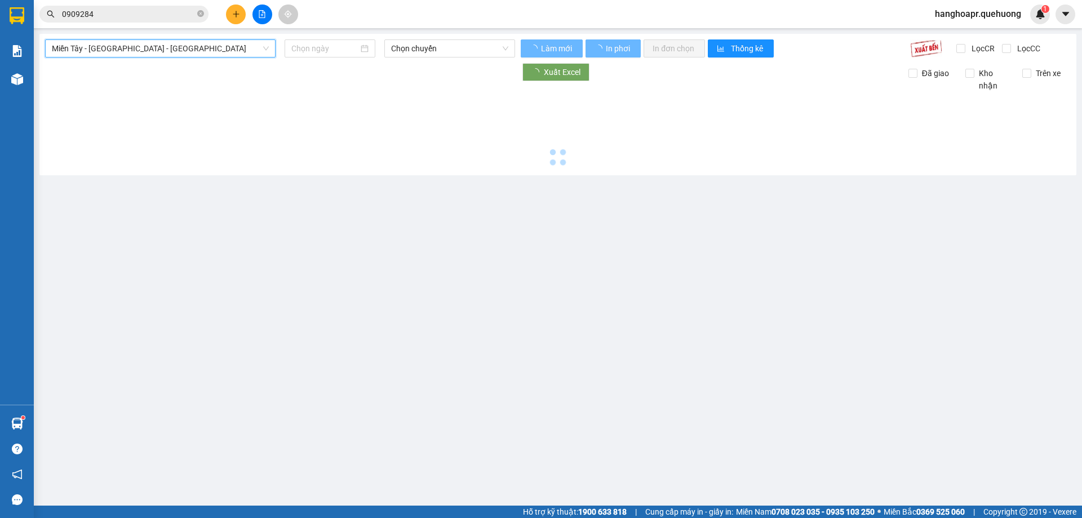
type input "[DATE]"
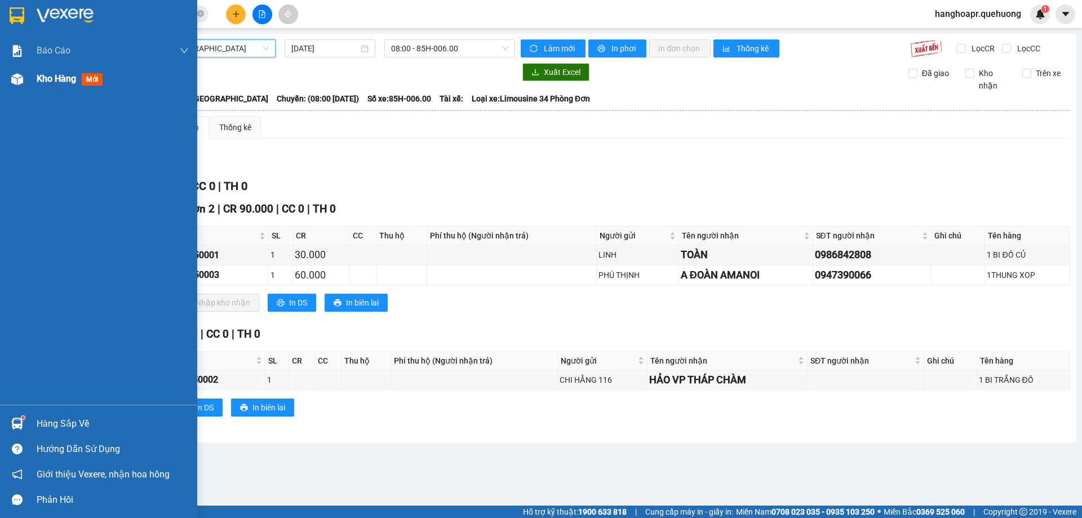
click at [42, 79] on span "Kho hàng" at bounding box center [56, 78] width 39 height 11
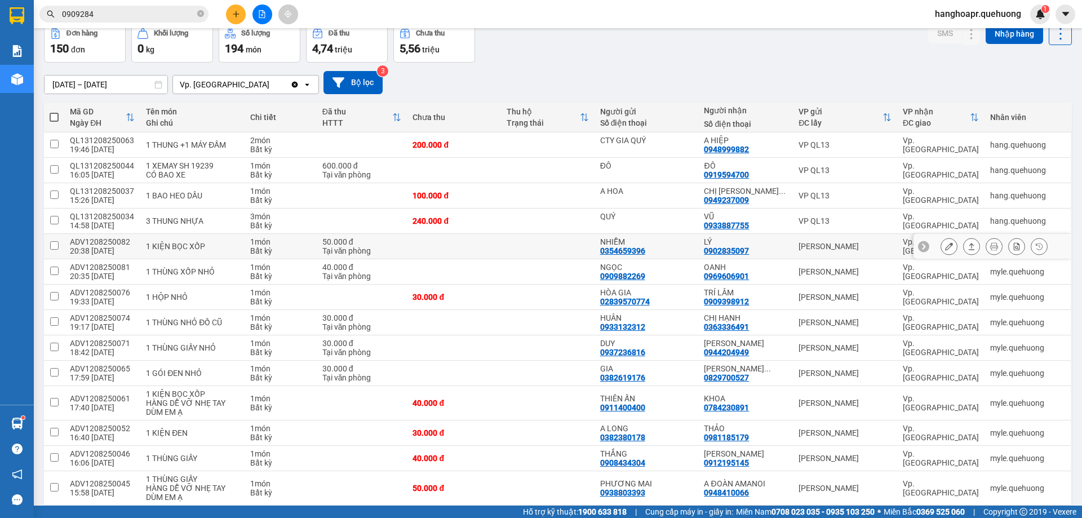
scroll to position [113, 0]
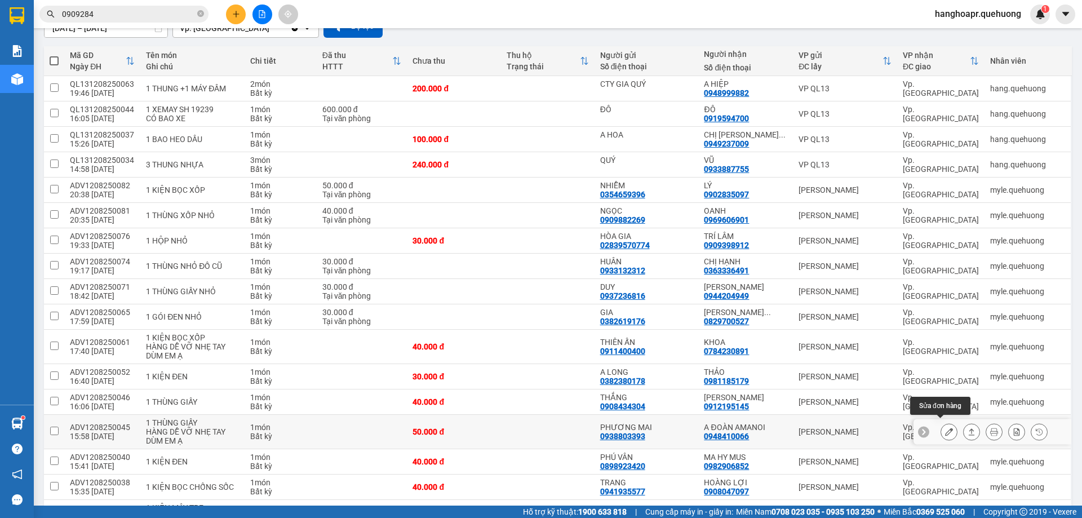
drag, startPoint x: 941, startPoint y: 430, endPoint x: 957, endPoint y: 436, distance: 17.0
click at [957, 436] on div at bounding box center [993, 431] width 158 height 25
click at [941, 427] on button at bounding box center [949, 432] width 16 height 20
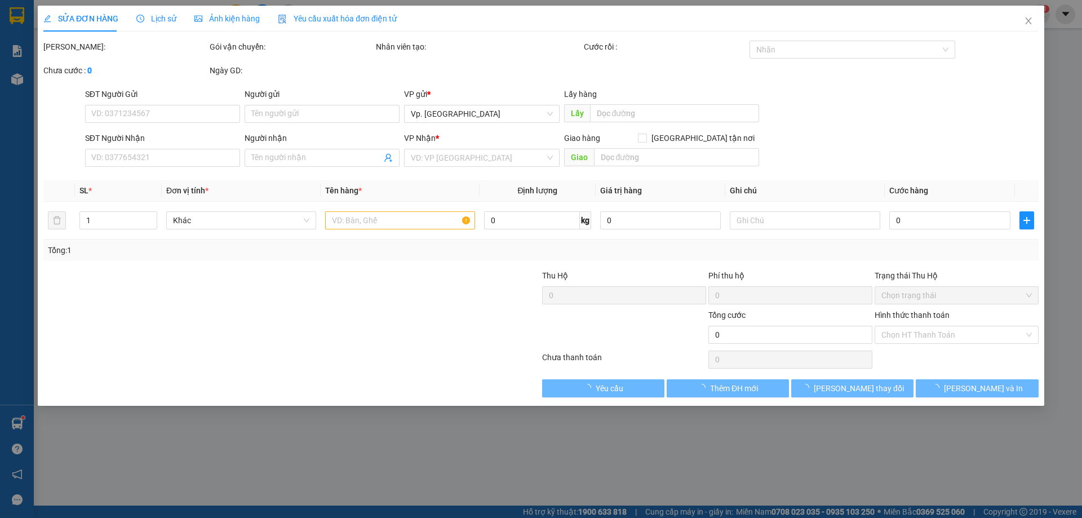
type input "0938803393"
type input "PHƯƠNG MAI"
type input "0948410066"
type input "A ĐOÀN AMANOI"
type input "50.000"
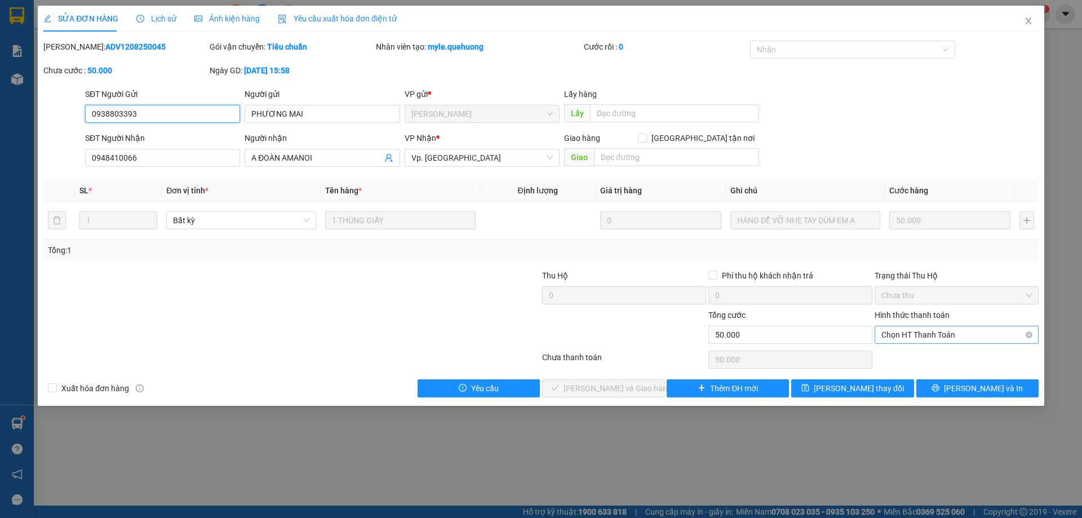
click at [908, 329] on span "Chọn HT Thanh Toán" at bounding box center [957, 334] width 151 height 17
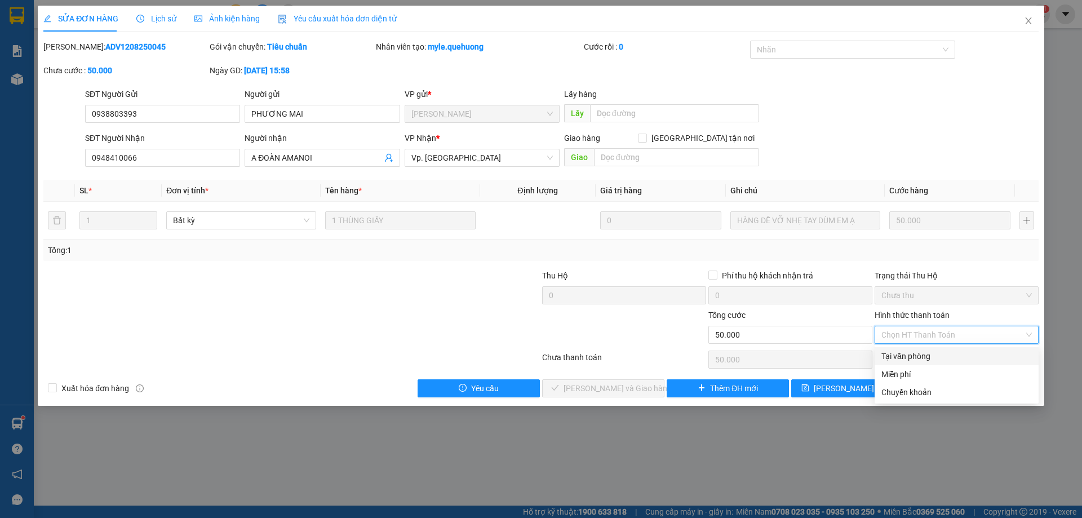
drag, startPoint x: 909, startPoint y: 360, endPoint x: 903, endPoint y: 364, distance: 7.1
click at [910, 360] on div "Tại văn phòng" at bounding box center [957, 356] width 151 height 12
type input "0"
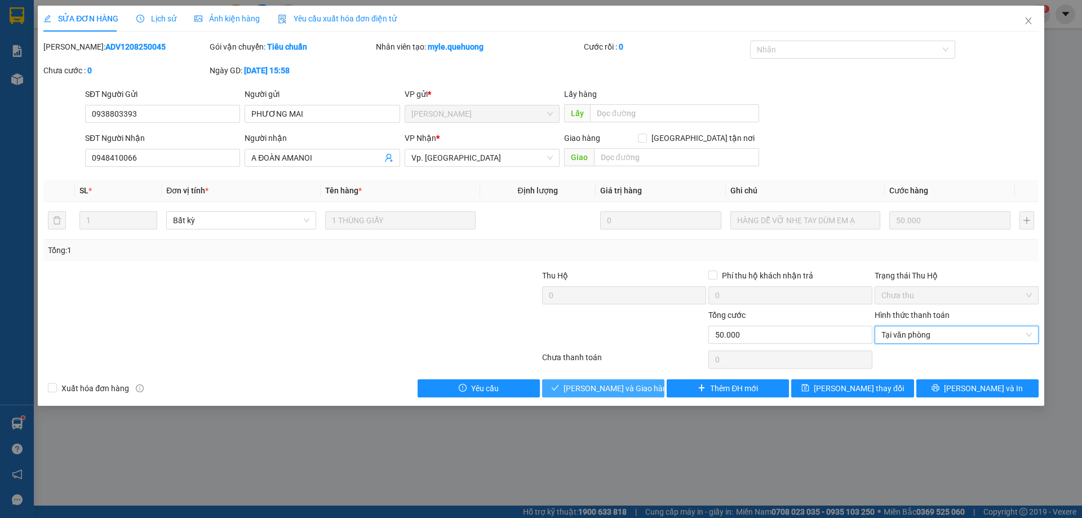
click at [605, 379] on button "[PERSON_NAME] và Giao hàng" at bounding box center [603, 388] width 122 height 18
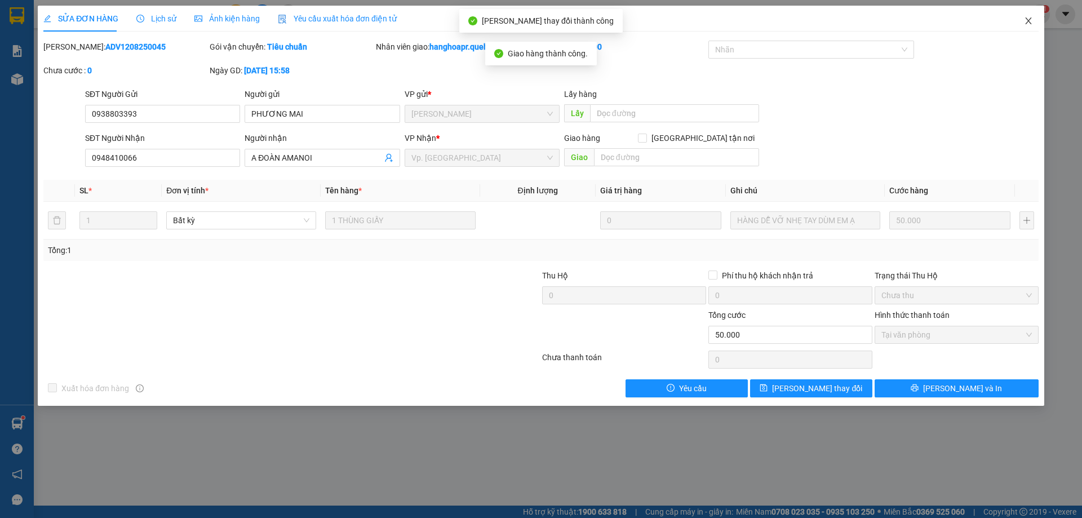
click at [1028, 18] on icon "close" at bounding box center [1028, 20] width 9 height 9
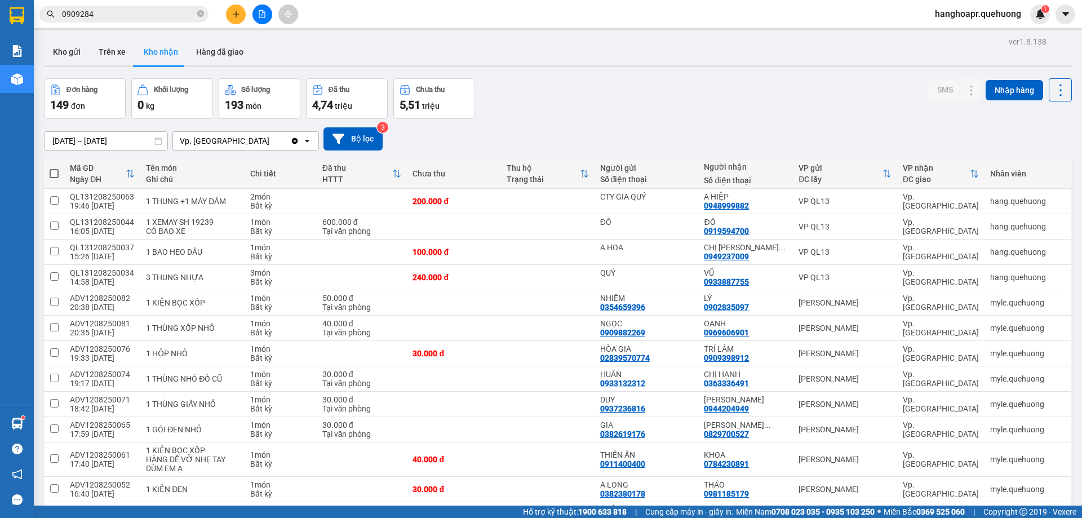
click at [258, 19] on button at bounding box center [263, 15] width 20 height 20
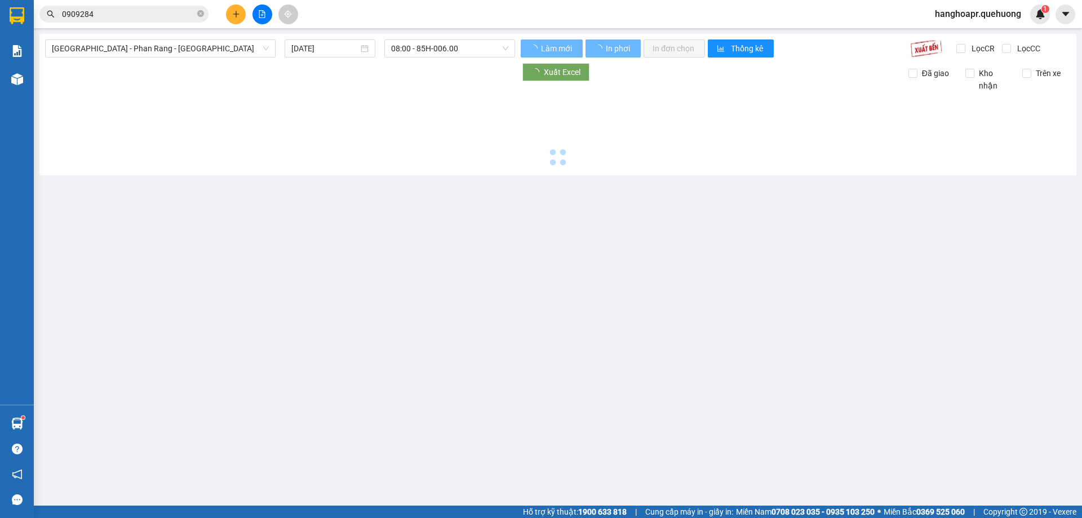
click at [226, 44] on span "[GEOGRAPHIC_DATA] - Phan Rang - [GEOGRAPHIC_DATA]" at bounding box center [160, 48] width 217 height 17
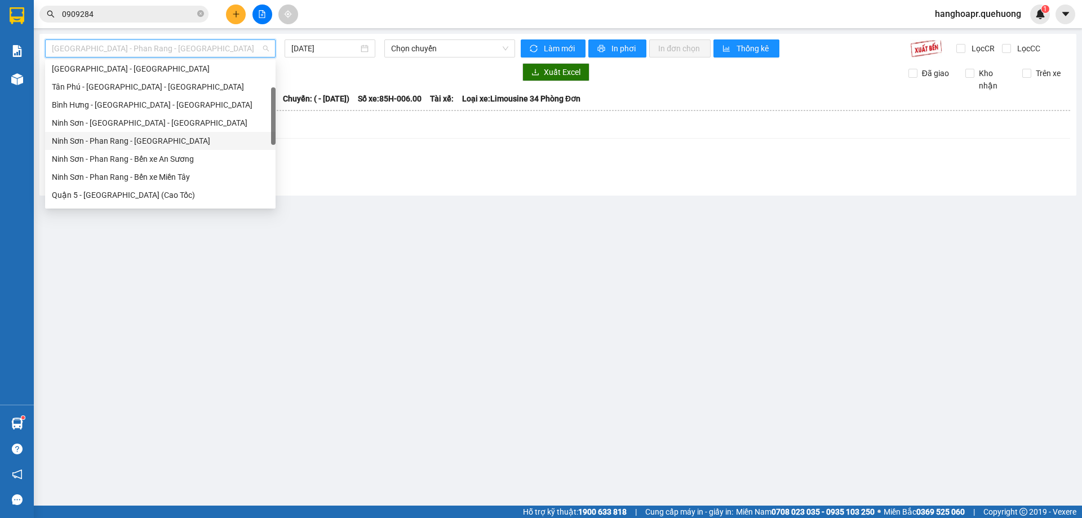
scroll to position [307, 0]
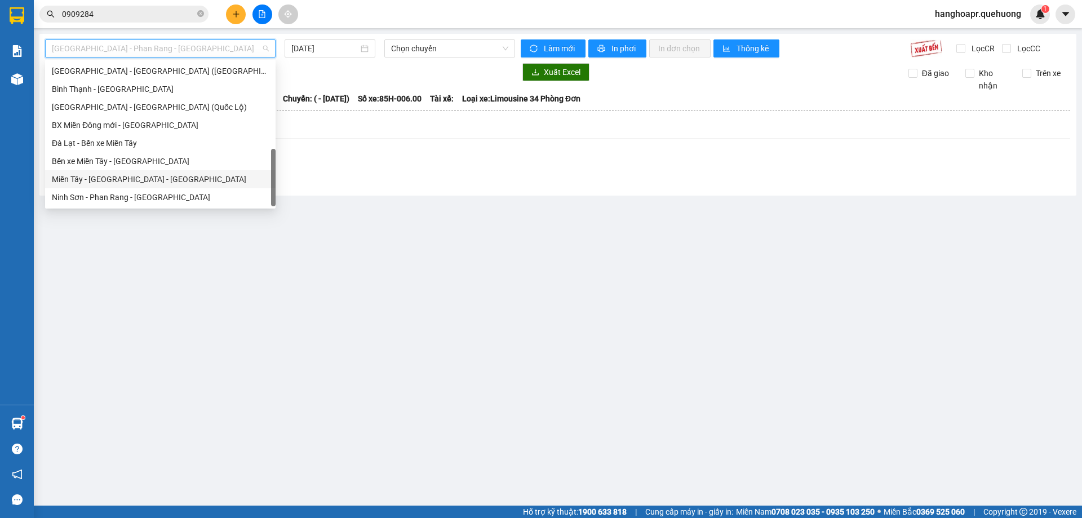
click at [156, 180] on div "Miền Tây - [GEOGRAPHIC_DATA] - [GEOGRAPHIC_DATA]" at bounding box center [160, 179] width 217 height 12
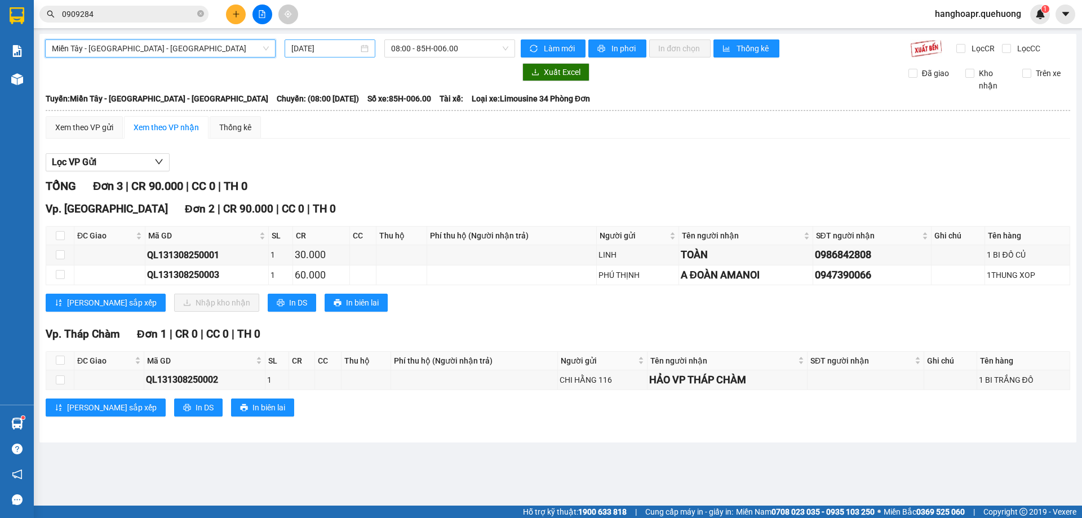
click at [322, 42] on div "[DATE]" at bounding box center [330, 48] width 91 height 18
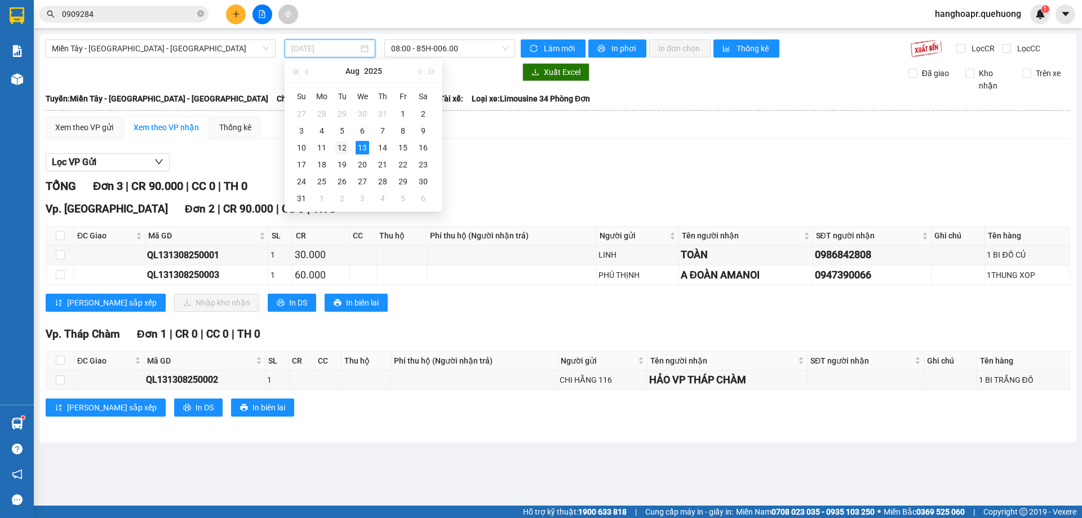
click at [341, 147] on div "12" at bounding box center [342, 148] width 14 height 14
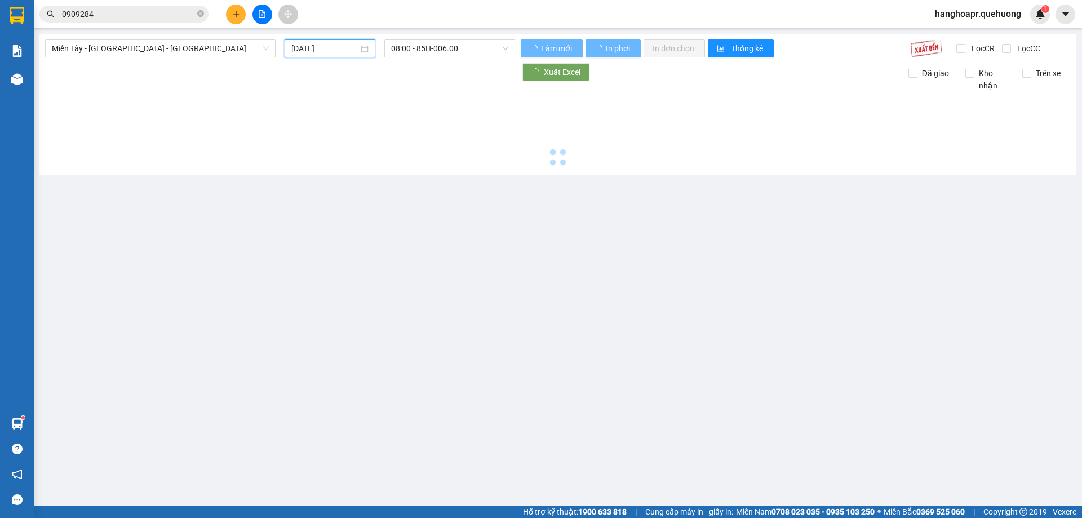
type input "[DATE]"
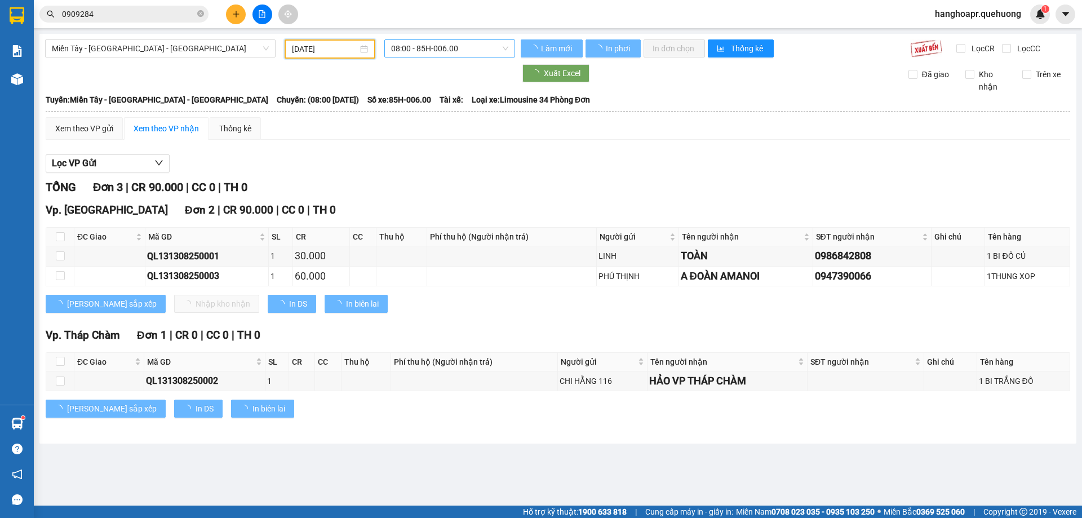
click at [437, 56] on div "08:00 - 85H-006.00" at bounding box center [449, 48] width 131 height 18
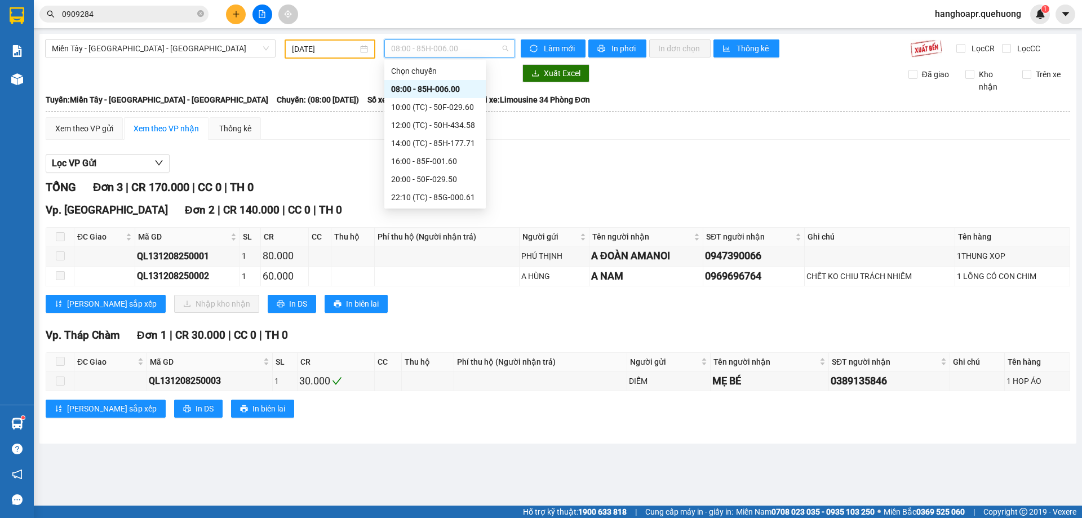
scroll to position [108, 0]
click at [459, 207] on body "Kết quả tìm kiếm ( 1 ) Bộ lọc Mã ĐH Trạng thái Món hàng Thu hộ Tổng cước Chưa c…" at bounding box center [541, 259] width 1082 height 518
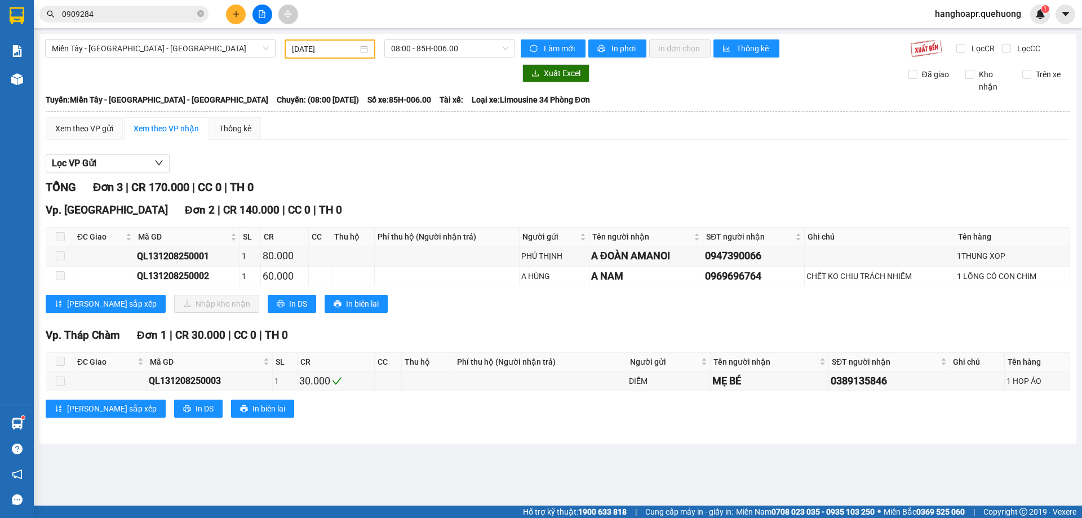
drag, startPoint x: 442, startPoint y: 32, endPoint x: 442, endPoint y: 38, distance: 6.8
click at [442, 34] on main "Miền Tây - Phan Rang - Ninh Sơn 12/08/2025 08:00 - 85H-006.00 Làm mới In phơi I…" at bounding box center [541, 253] width 1082 height 506
click at [442, 41] on span "08:00 - 85H-006.00" at bounding box center [449, 48] width 117 height 17
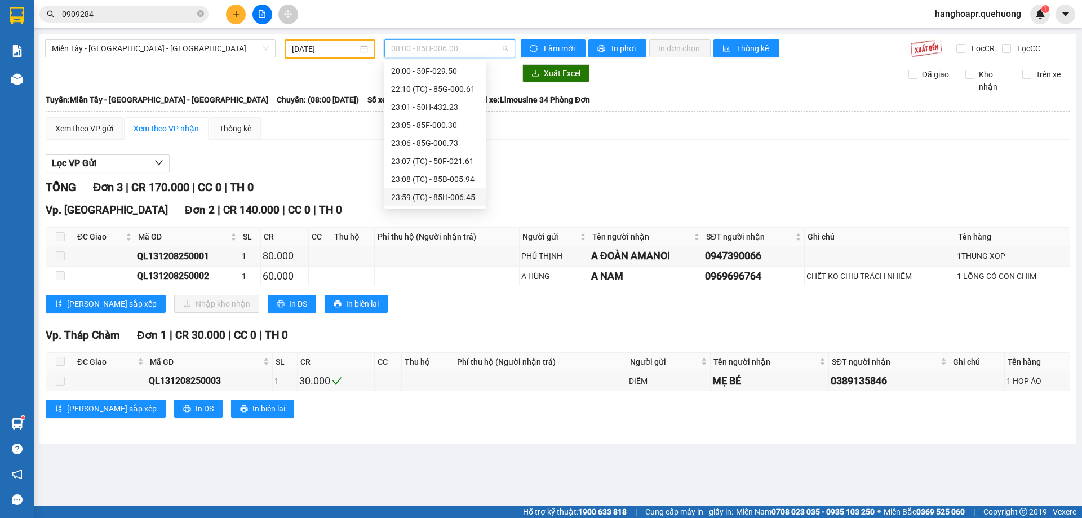
click at [462, 198] on div "23:59 (TC) - 85H-006.45" at bounding box center [435, 197] width 88 height 12
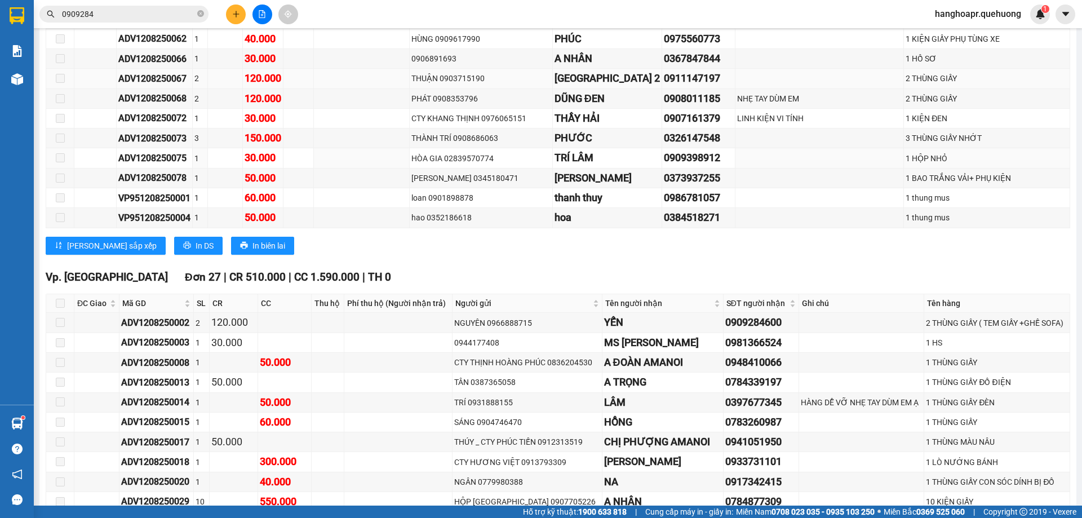
scroll to position [1263, 0]
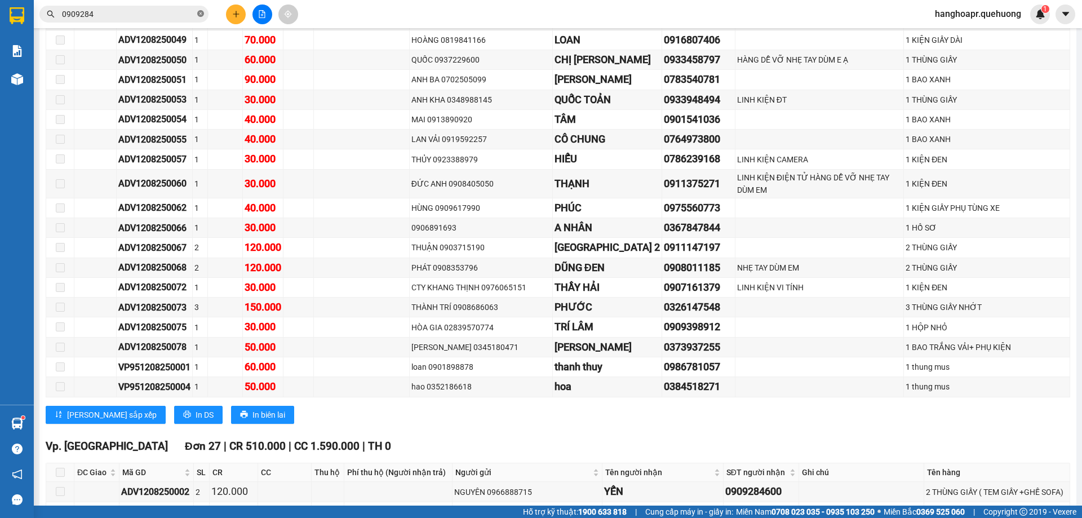
click at [200, 13] on icon "close-circle" at bounding box center [200, 13] width 7 height 7
click at [260, 19] on button at bounding box center [263, 15] width 20 height 20
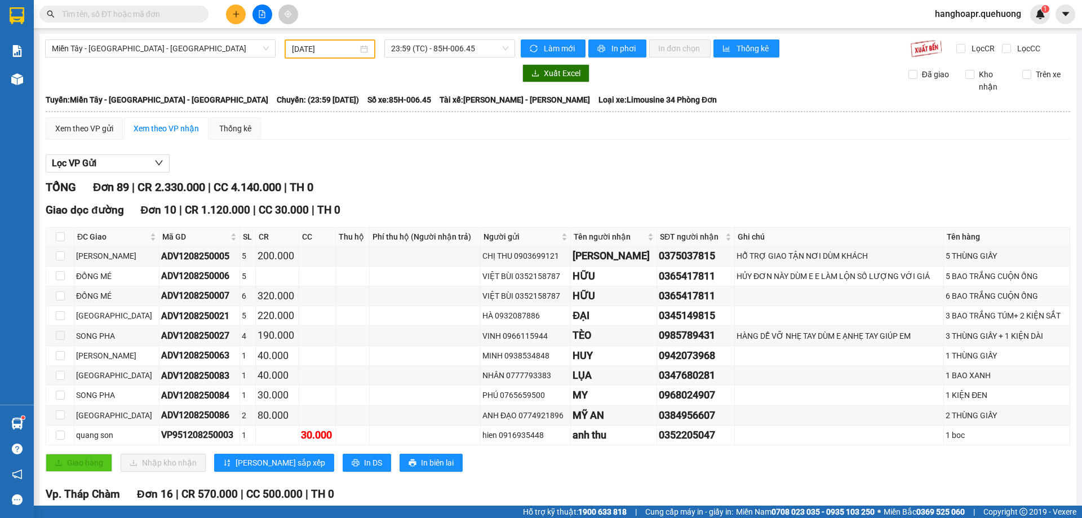
click at [305, 51] on input "[DATE]" at bounding box center [325, 49] width 66 height 12
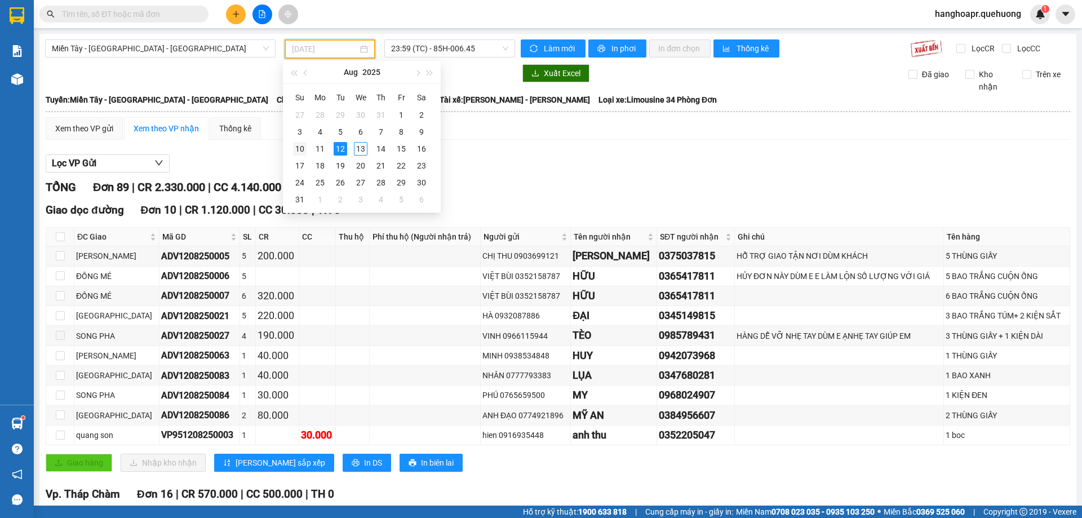
click at [300, 149] on div "10" at bounding box center [300, 149] width 14 height 14
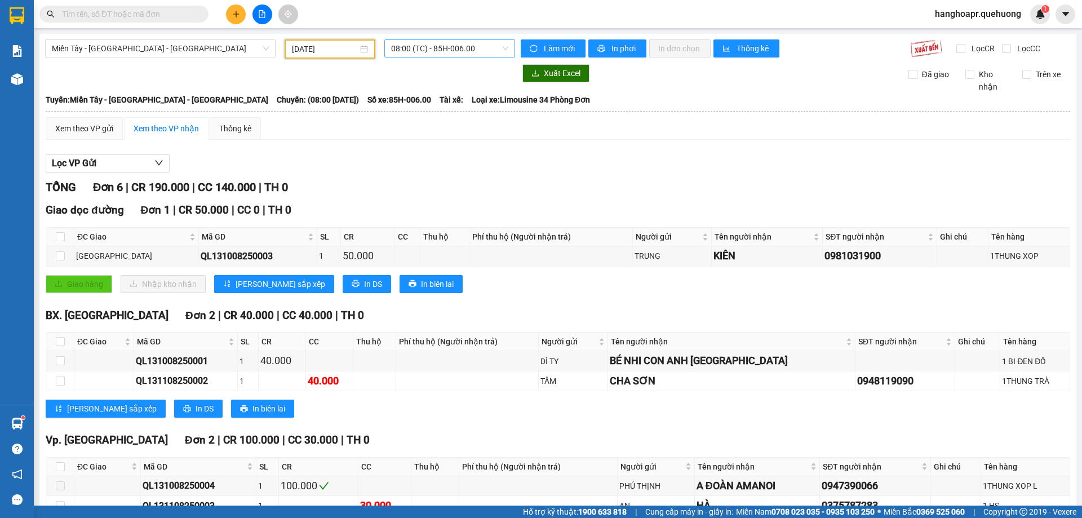
click at [438, 55] on span "08:00 (TC) - 85H-006.00" at bounding box center [449, 48] width 117 height 17
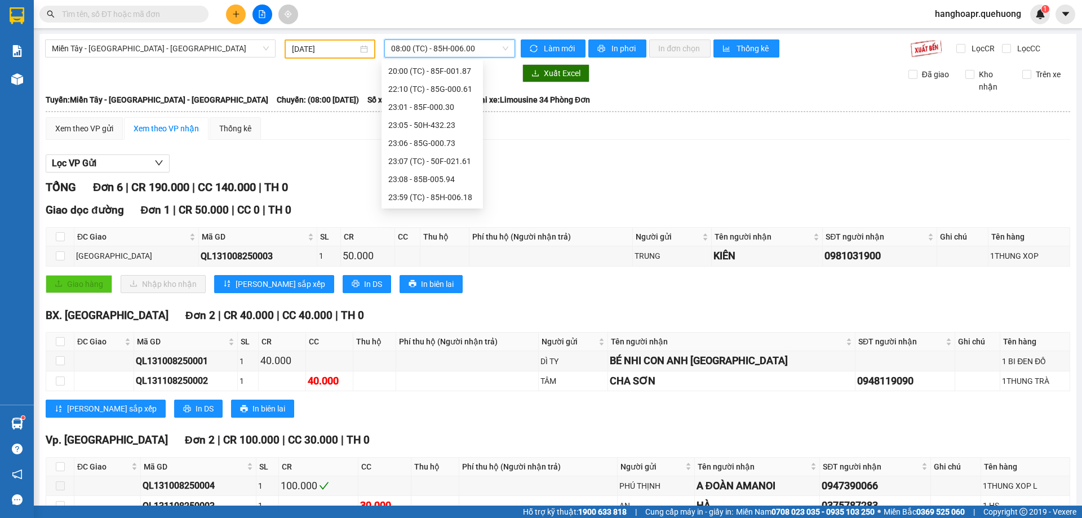
click at [438, 55] on span "08:00 (TC) - 85H-006.00" at bounding box center [449, 48] width 117 height 17
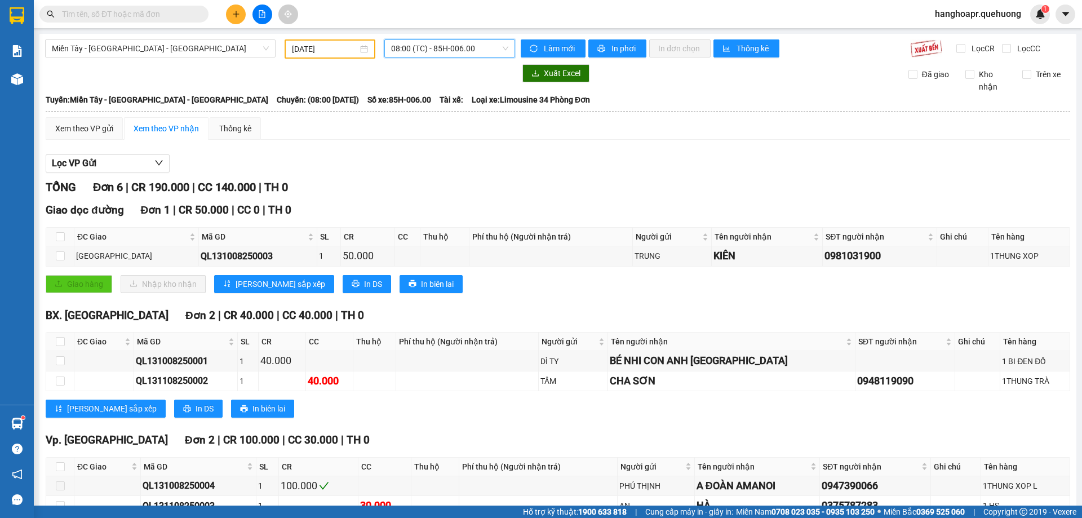
click at [464, 48] on span "08:00 (TC) - 85H-006.00" at bounding box center [449, 48] width 117 height 17
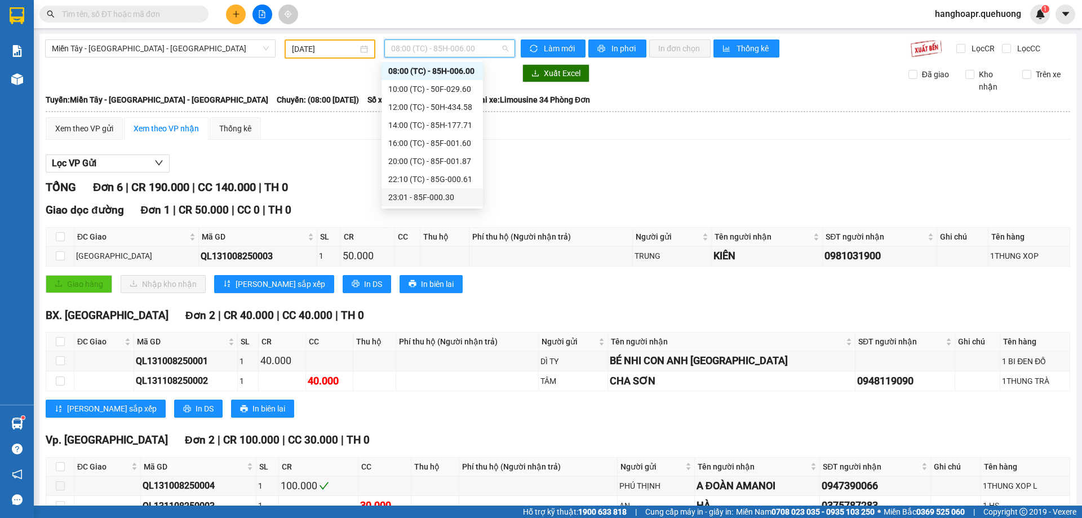
scroll to position [108, 0]
click at [451, 201] on div "23:59 (TC) - 85H-006.18" at bounding box center [432, 197] width 88 height 12
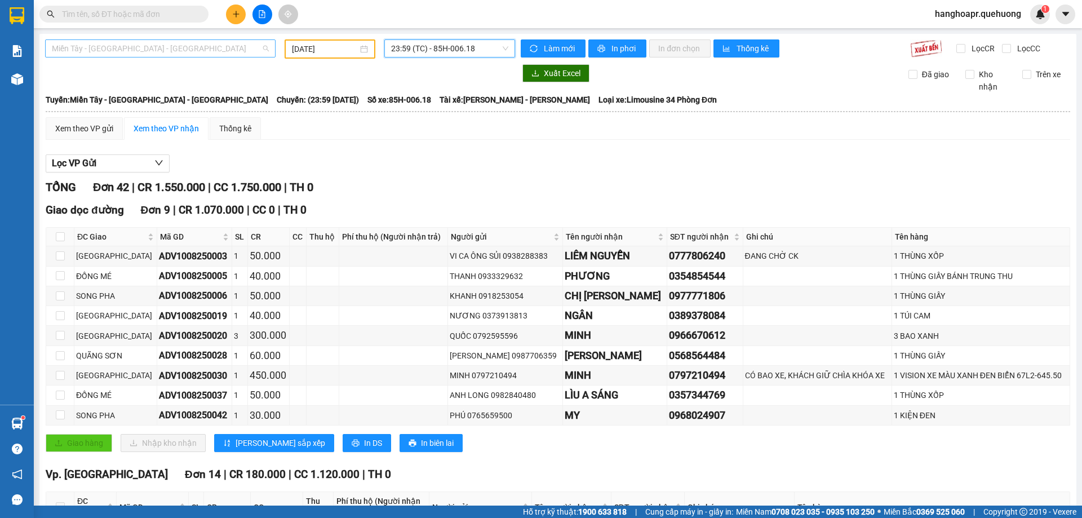
click at [223, 42] on span "Miền Tây - [GEOGRAPHIC_DATA] - [GEOGRAPHIC_DATA]" at bounding box center [160, 48] width 217 height 17
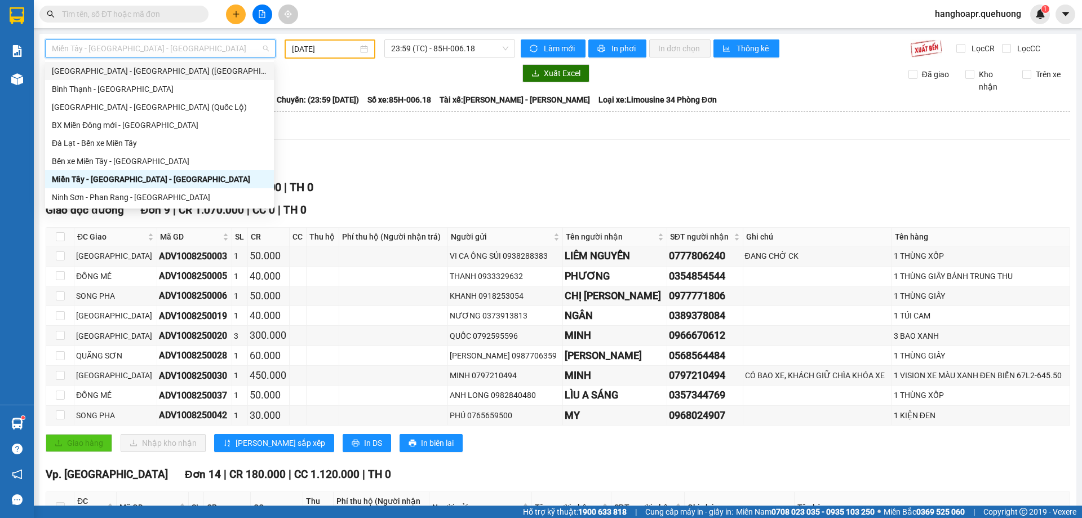
click at [226, 50] on span "Miền Tây - [GEOGRAPHIC_DATA] - [GEOGRAPHIC_DATA]" at bounding box center [160, 48] width 217 height 17
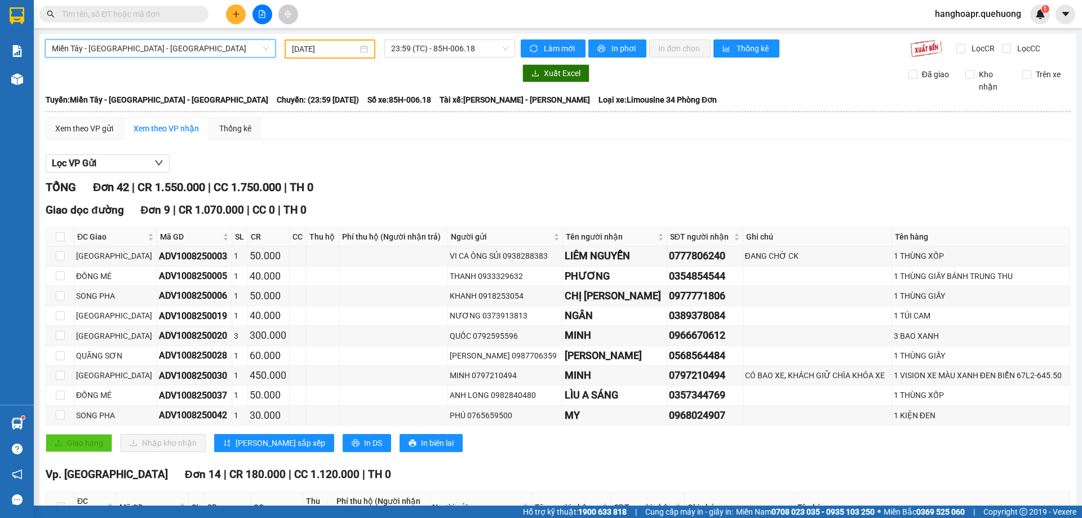
click at [216, 52] on span "Miền Tây - [GEOGRAPHIC_DATA] - [GEOGRAPHIC_DATA]" at bounding box center [160, 48] width 217 height 17
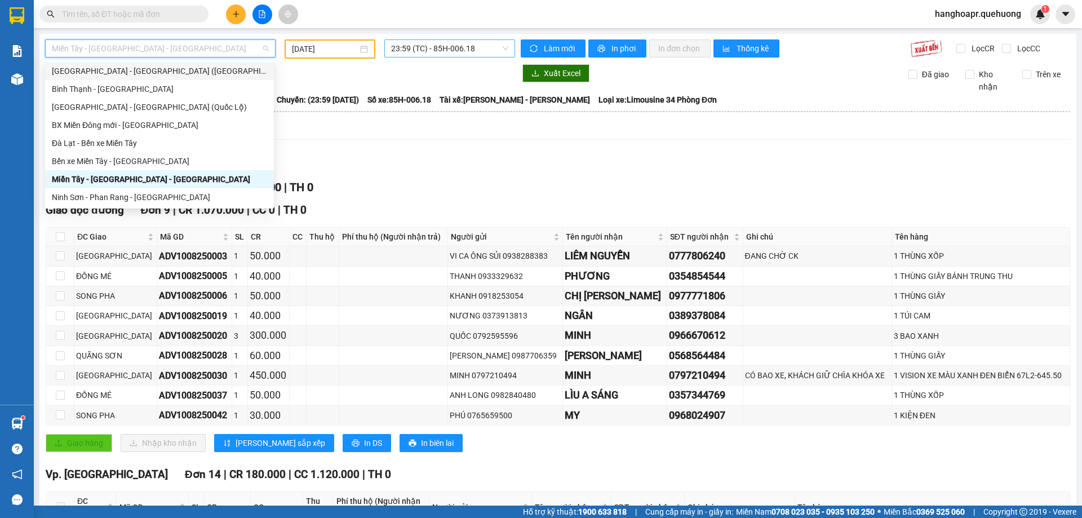
click at [465, 51] on span "23:59 (TC) - 85H-006.18" at bounding box center [449, 48] width 117 height 17
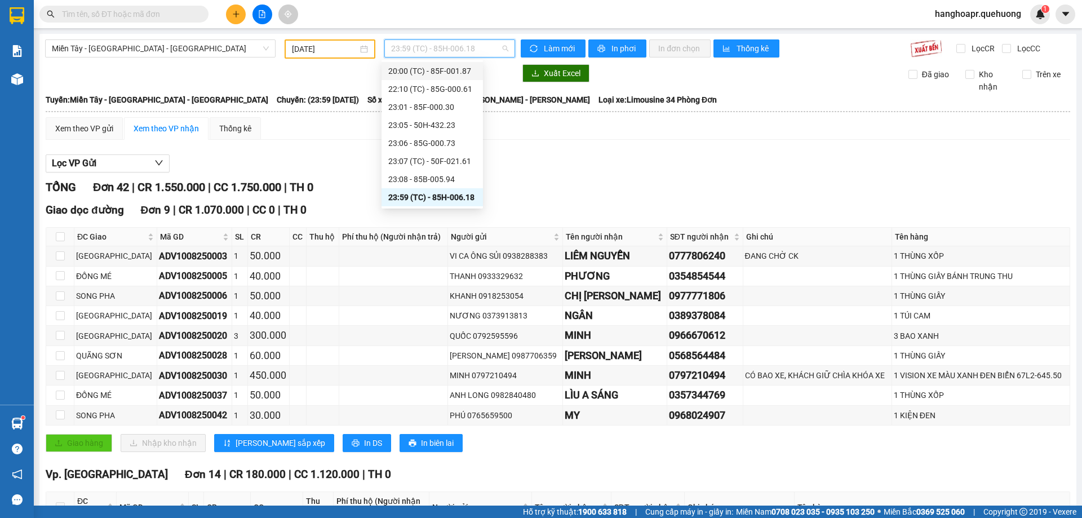
click at [331, 42] on div "10/08/2025" at bounding box center [330, 48] width 91 height 19
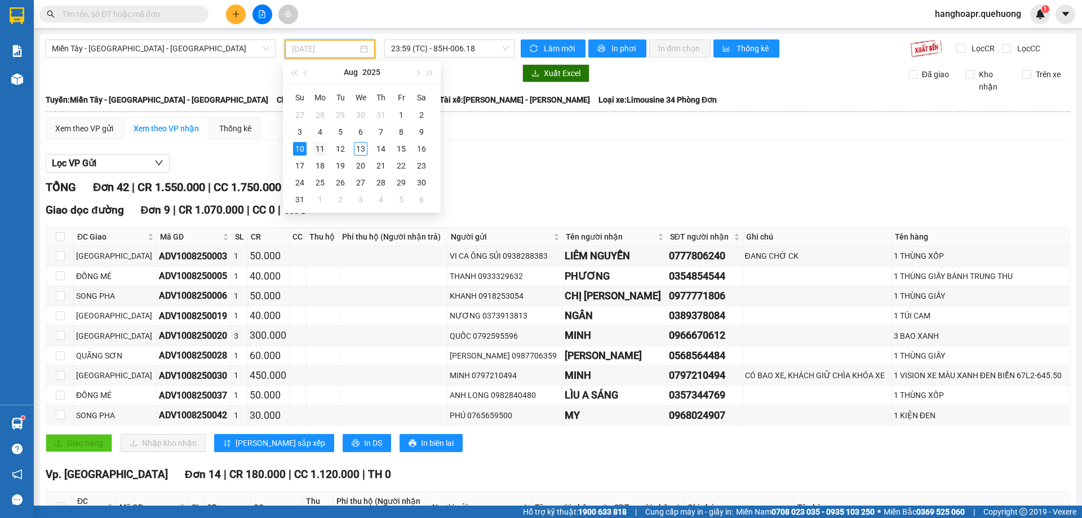
click at [320, 148] on div "11" at bounding box center [320, 149] width 14 height 14
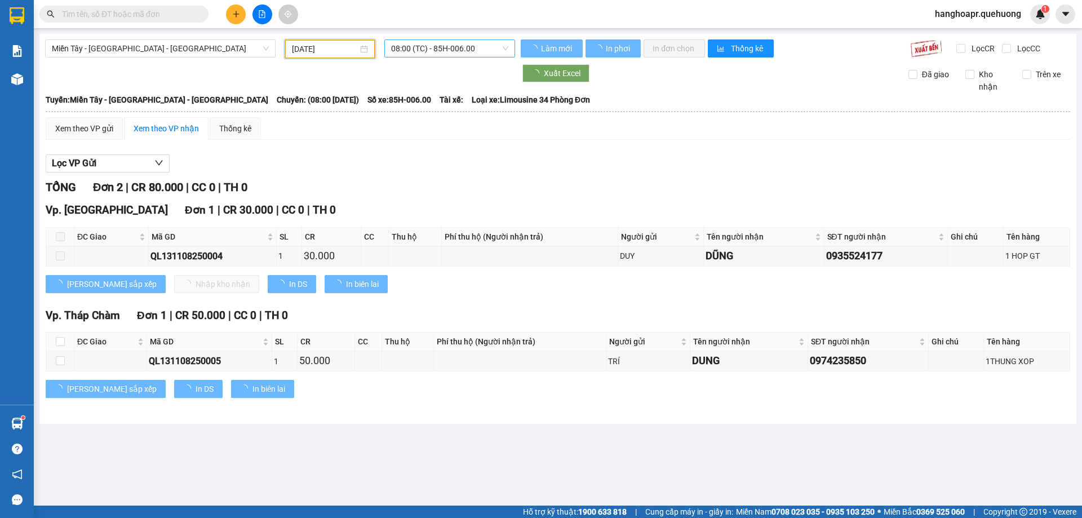
click at [463, 42] on span "08:00 (TC) - 85H-006.00" at bounding box center [449, 48] width 117 height 17
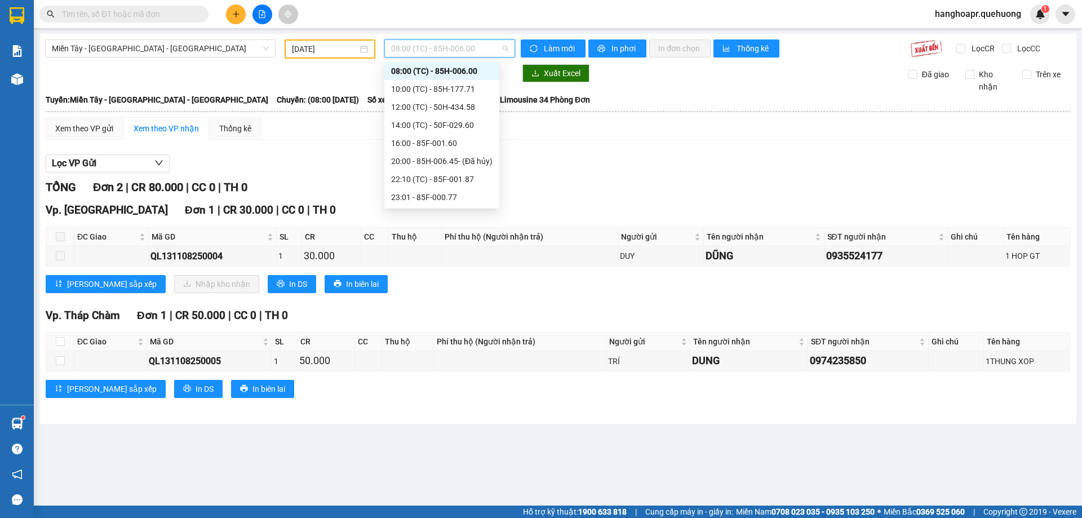
scroll to position [126, 0]
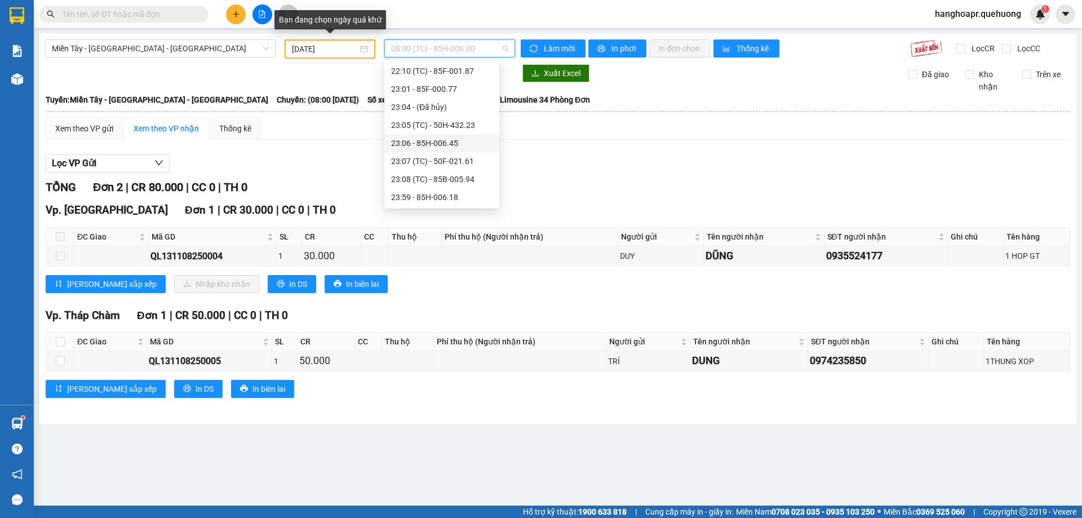
click at [333, 51] on input "11/08/2025" at bounding box center [325, 49] width 66 height 12
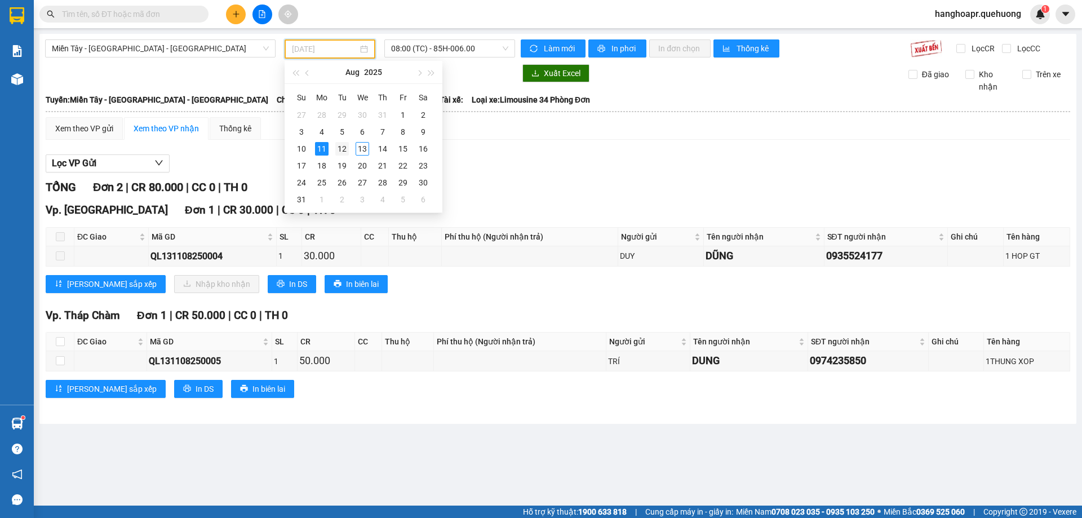
click at [345, 148] on div "12" at bounding box center [342, 149] width 14 height 14
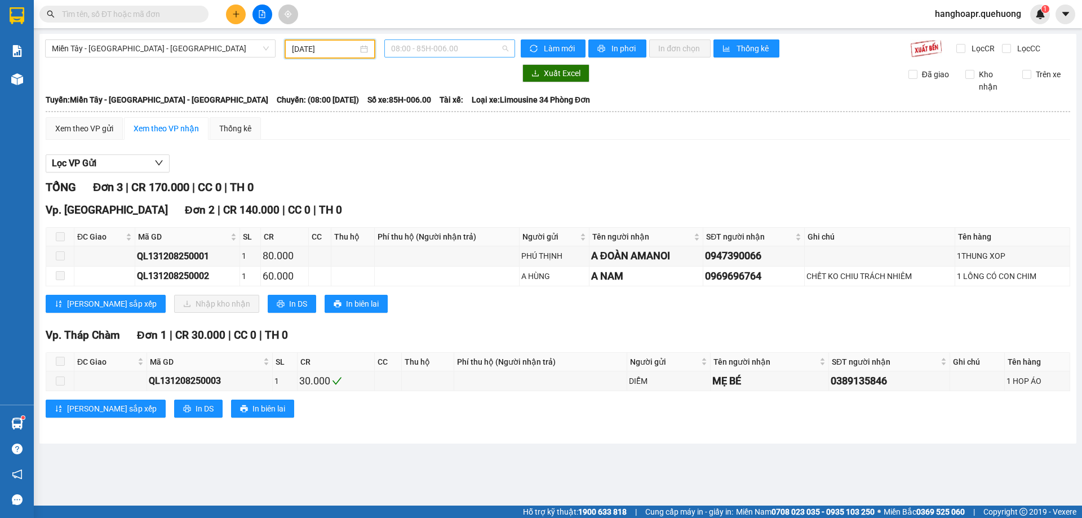
click at [443, 47] on span "08:00 - 85H-006.00" at bounding box center [449, 48] width 117 height 17
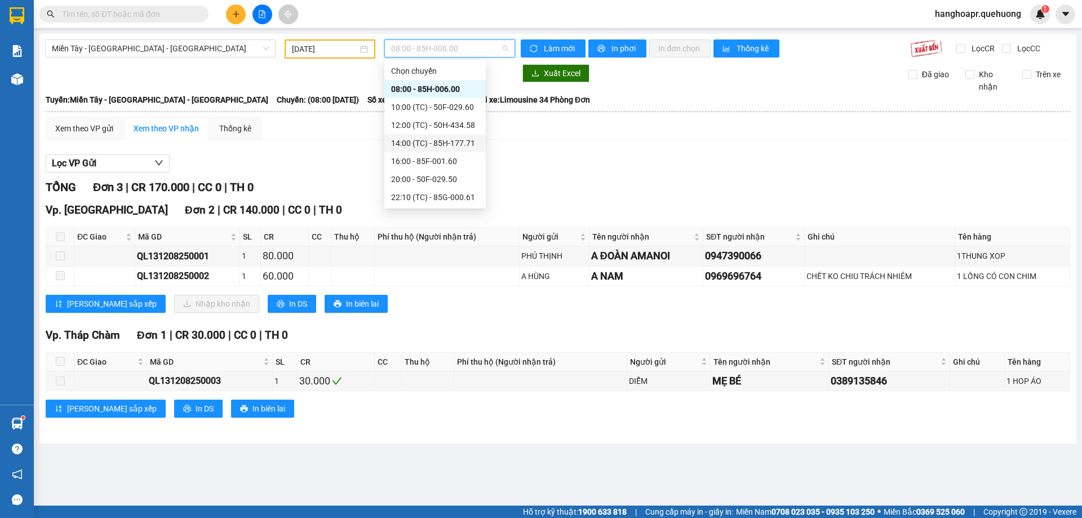
click at [304, 53] on input "[DATE]" at bounding box center [325, 49] width 66 height 12
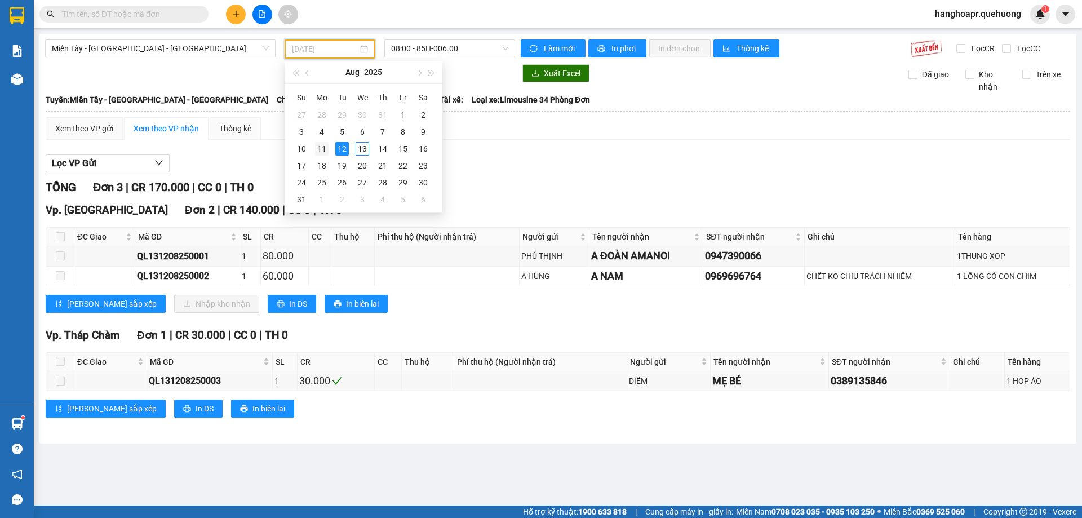
click at [325, 149] on div "11" at bounding box center [322, 149] width 14 height 14
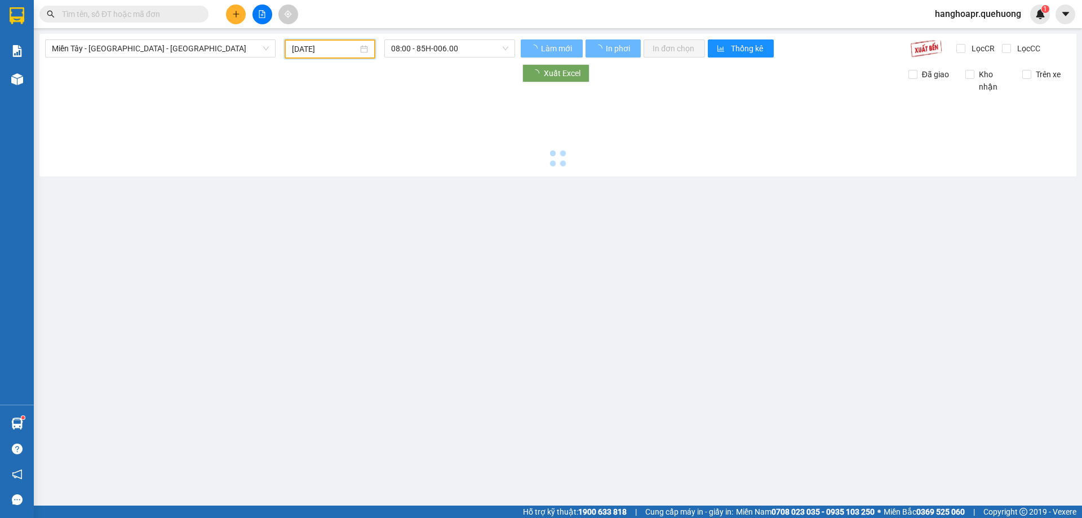
type input "11/08/2025"
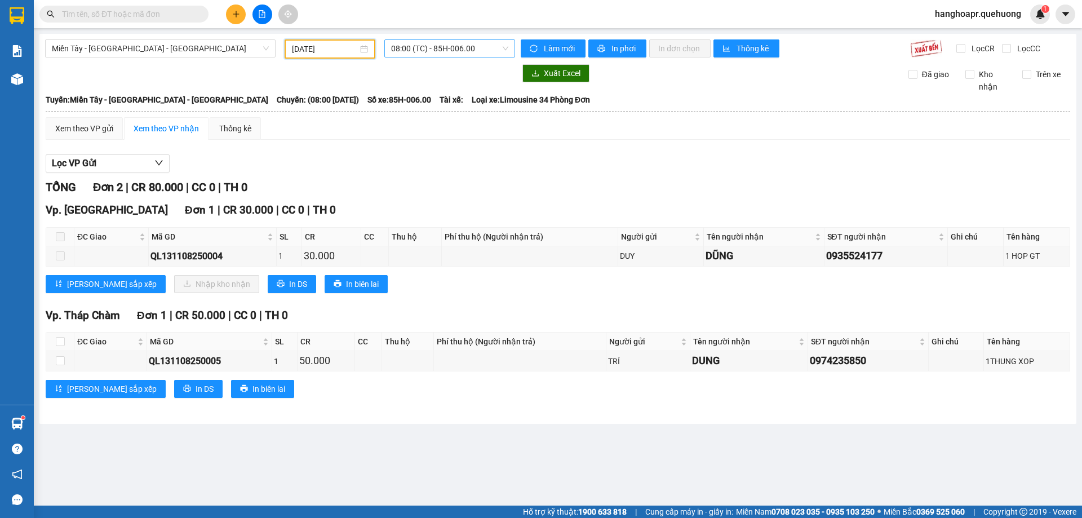
click at [449, 49] on span "08:00 (TC) - 85H-006.00" at bounding box center [449, 48] width 117 height 17
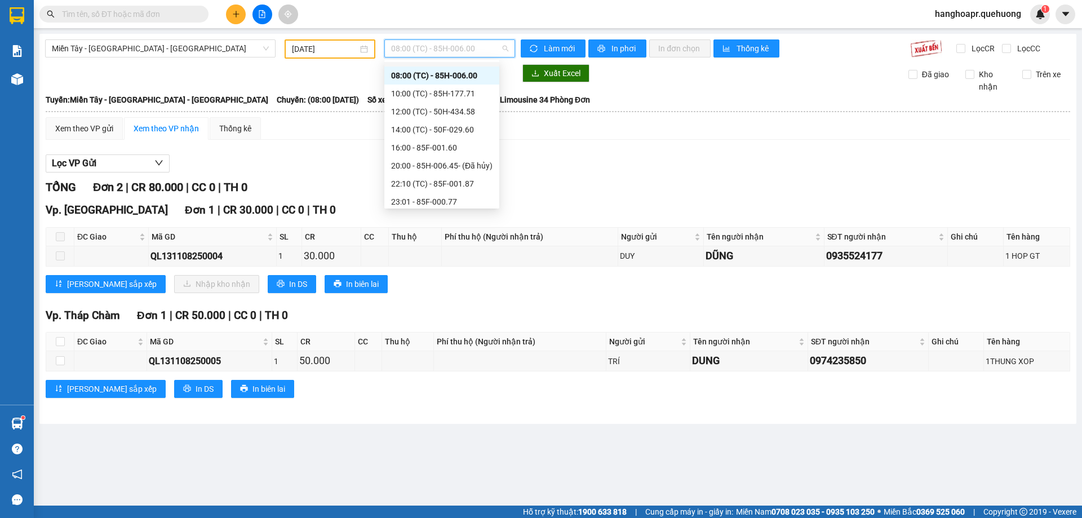
scroll to position [126, 0]
click at [215, 41] on span "Miền Tây - [GEOGRAPHIC_DATA] - [GEOGRAPHIC_DATA]" at bounding box center [160, 48] width 217 height 17
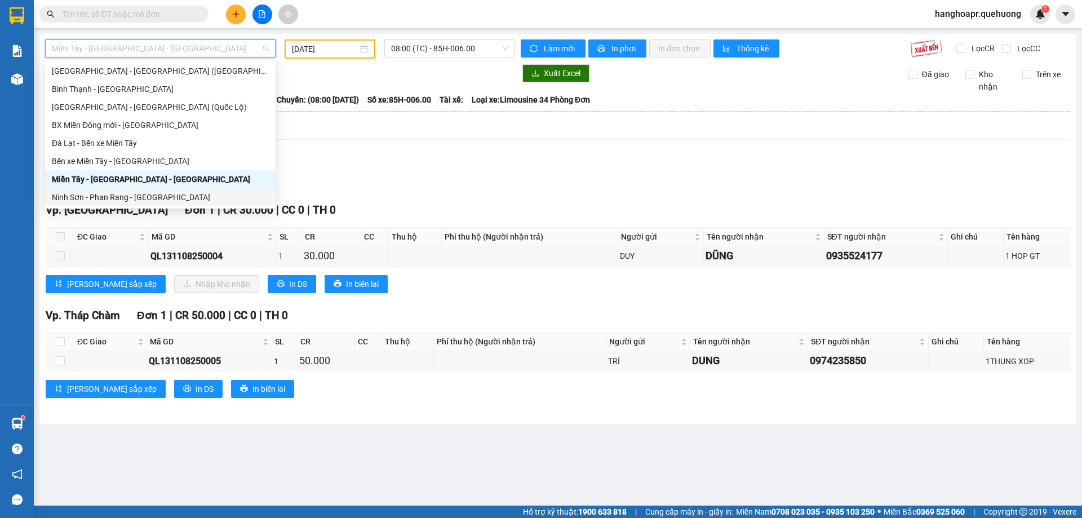
click at [162, 201] on div "Ninh Sơn - Phan Rang - [GEOGRAPHIC_DATA]" at bounding box center [160, 197] width 217 height 12
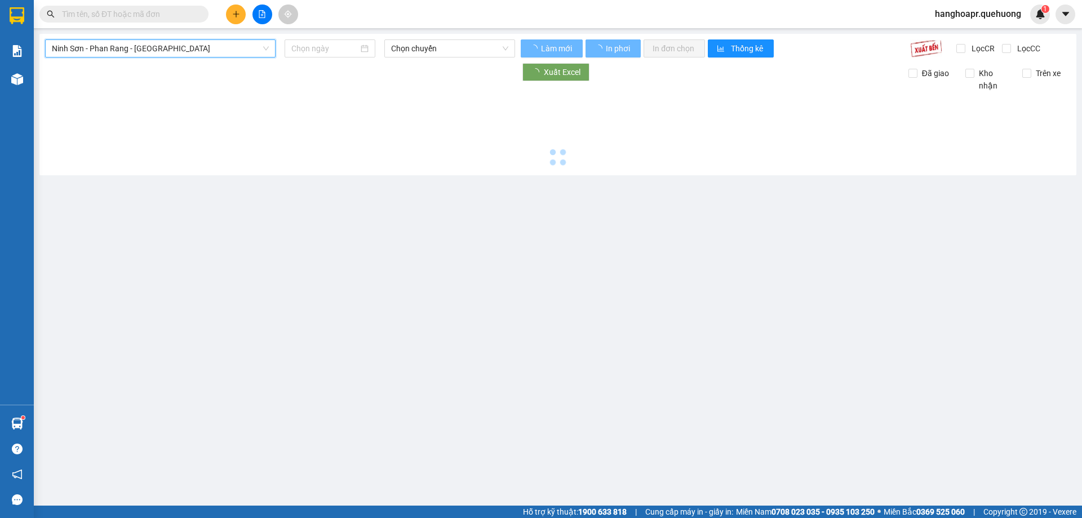
type input "[DATE]"
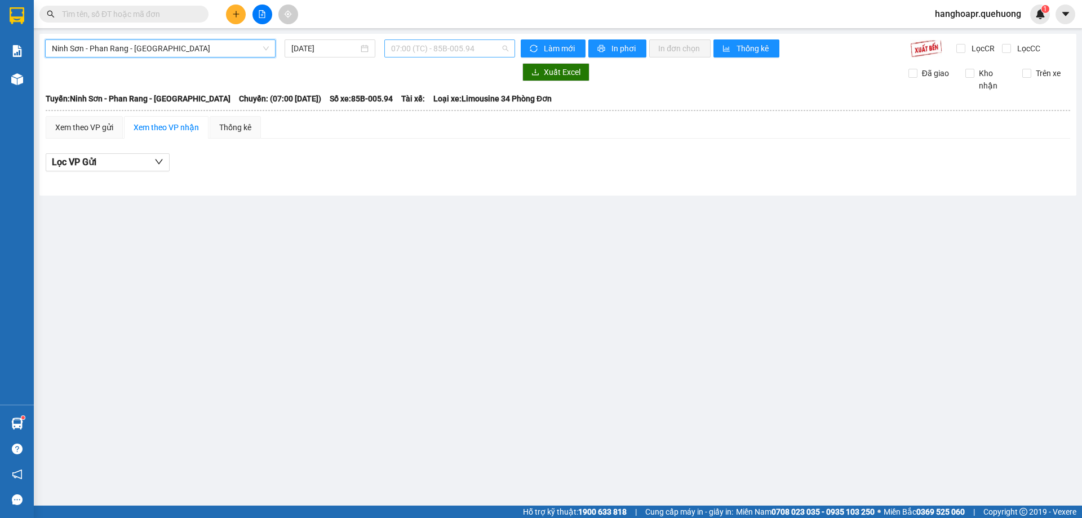
click at [455, 47] on span "07:00 (TC) - 85B-005.94" at bounding box center [449, 48] width 117 height 17
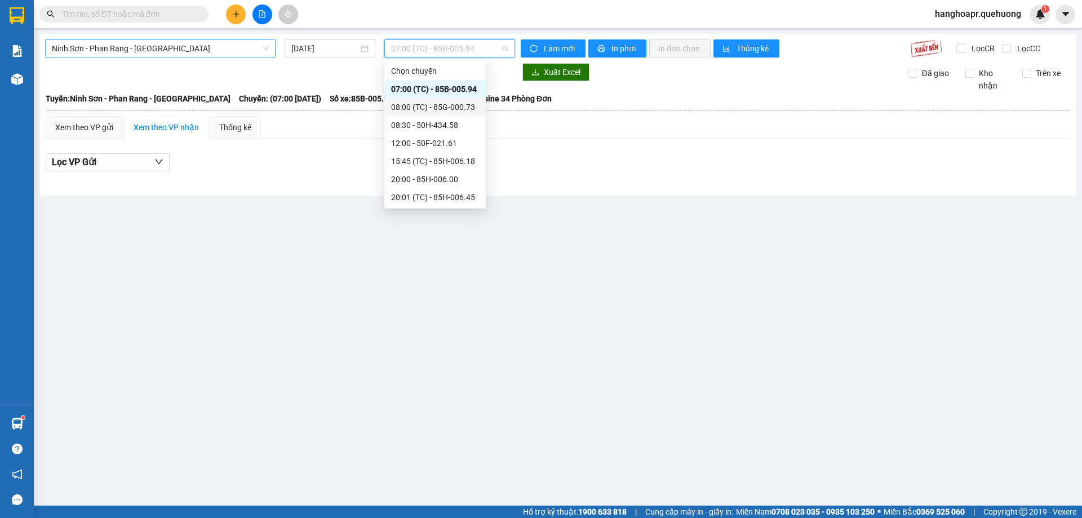
click at [204, 49] on span "Ninh Sơn - Phan Rang - [GEOGRAPHIC_DATA]" at bounding box center [160, 48] width 217 height 17
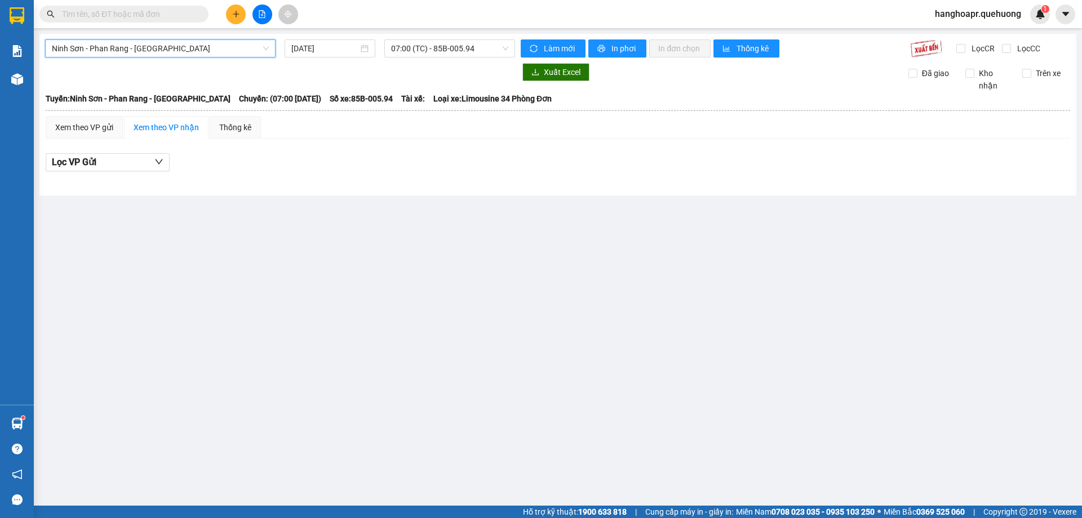
click at [182, 42] on span "Ninh Sơn - Phan Rang - [GEOGRAPHIC_DATA]" at bounding box center [160, 48] width 217 height 17
click at [157, 50] on span "Ninh Sơn - Phan Rang - [GEOGRAPHIC_DATA]" at bounding box center [160, 48] width 217 height 17
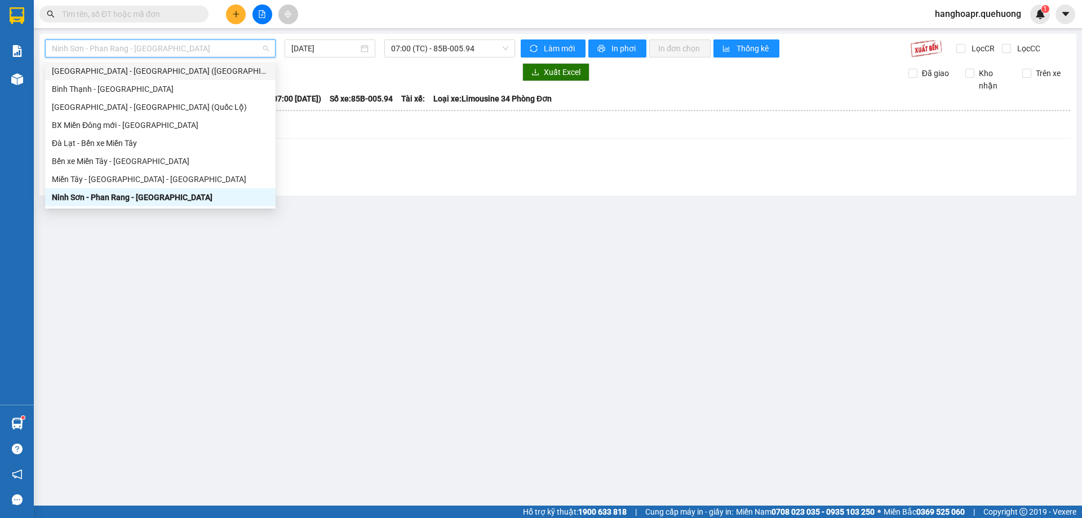
drag, startPoint x: 238, startPoint y: 49, endPoint x: 219, endPoint y: 48, distance: 19.2
click at [233, 48] on span "Ninh Sơn - Phan Rang - [GEOGRAPHIC_DATA]" at bounding box center [160, 48] width 217 height 17
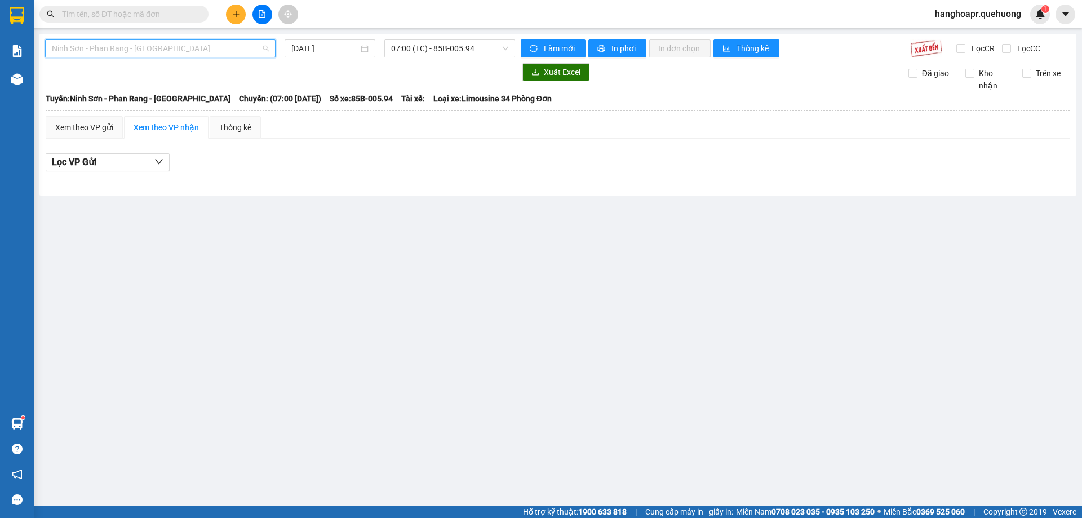
click at [70, 51] on span "Ninh Sơn - Phan Rang - [GEOGRAPHIC_DATA]" at bounding box center [160, 48] width 217 height 17
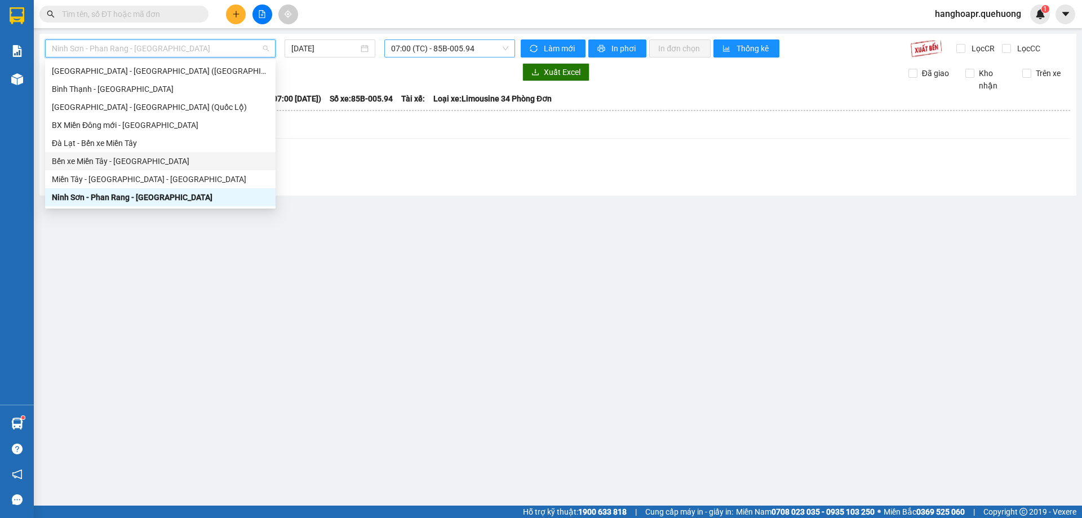
click at [467, 43] on span "07:00 (TC) - 85B-005.94" at bounding box center [449, 48] width 117 height 17
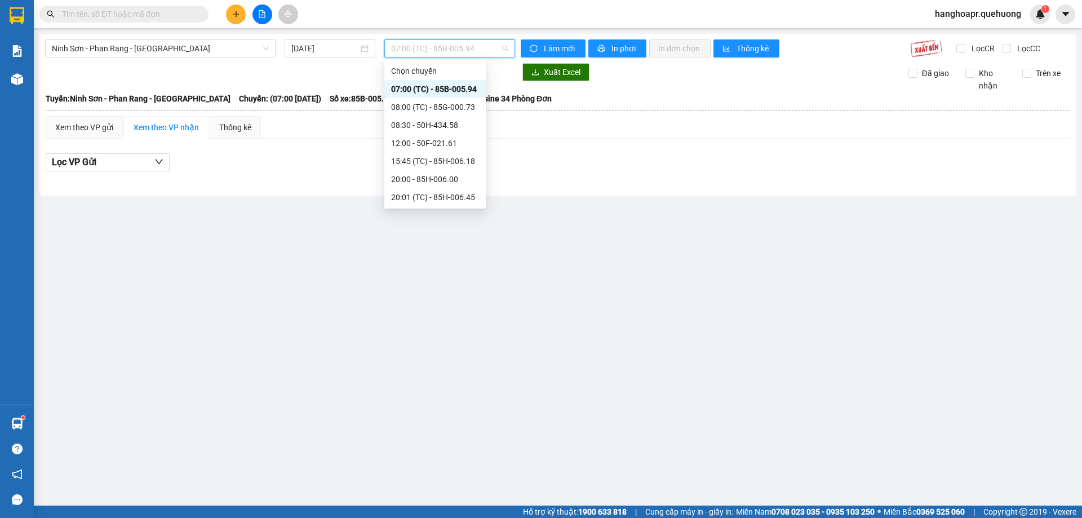
drag, startPoint x: 454, startPoint y: 87, endPoint x: 465, endPoint y: 59, distance: 30.2
click at [454, 86] on div "07:00 (TC) - 85B-005.94" at bounding box center [435, 89] width 88 height 12
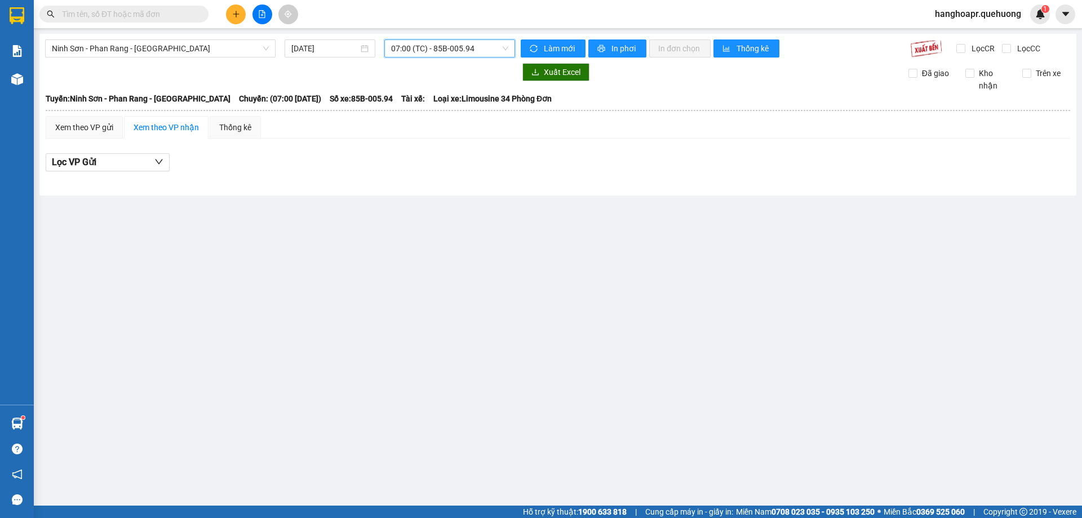
click at [463, 45] on span "07:00 (TC) - 85B-005.94" at bounding box center [449, 48] width 117 height 17
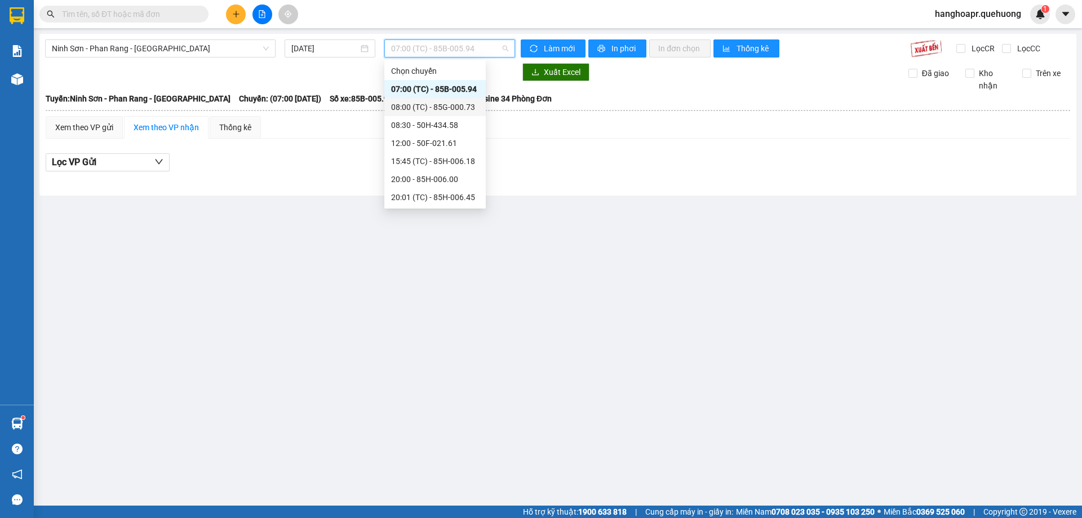
click at [454, 107] on div "08:00 (TC) - 85G-000.73" at bounding box center [435, 107] width 88 height 12
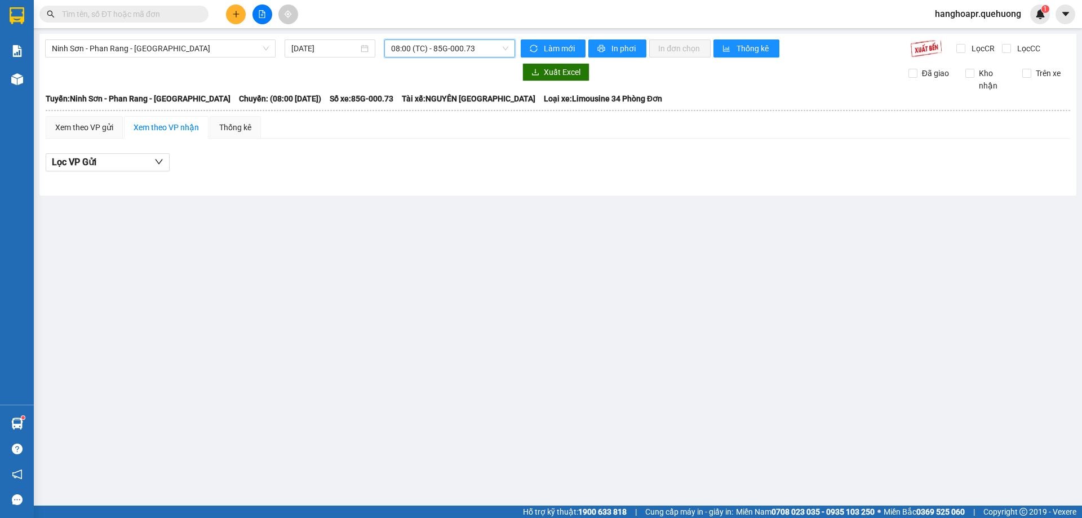
drag, startPoint x: 472, startPoint y: 48, endPoint x: 465, endPoint y: 71, distance: 24.2
click at [472, 49] on span "08:00 (TC) - 85G-000.73" at bounding box center [449, 48] width 117 height 17
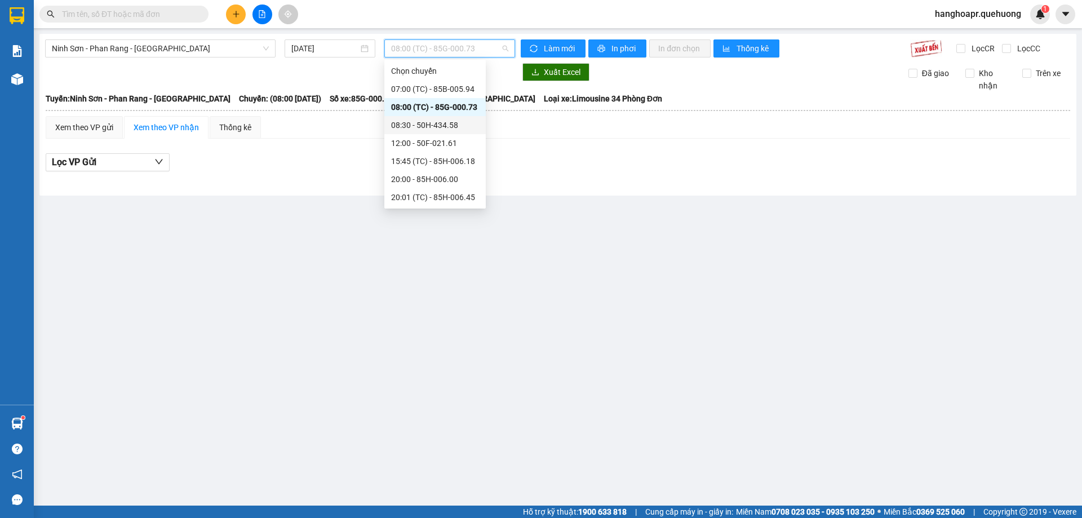
click at [458, 126] on div "08:30 - 50H-434.58" at bounding box center [435, 125] width 88 height 12
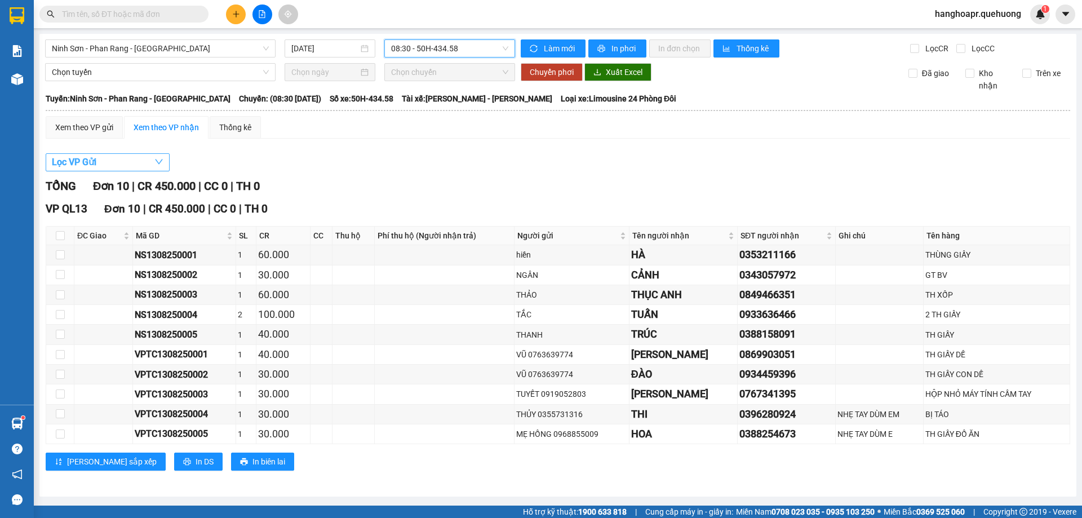
click at [154, 161] on icon "down" at bounding box center [158, 161] width 9 height 9
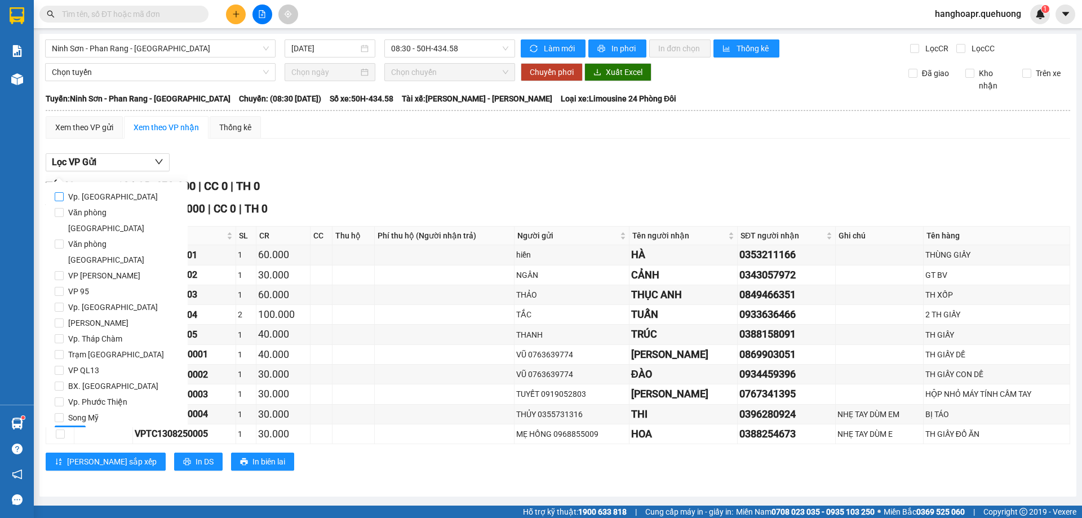
click at [59, 196] on input "Vp. [GEOGRAPHIC_DATA]" at bounding box center [59, 196] width 9 height 9
click at [78, 426] on button "Lọc" at bounding box center [70, 435] width 31 height 18
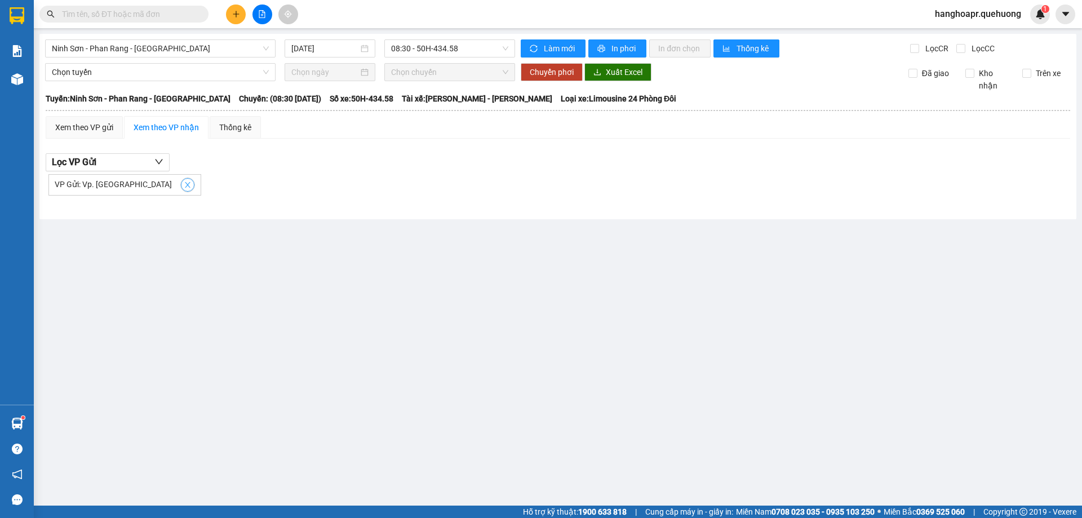
click at [184, 182] on icon "close" at bounding box center [188, 185] width 8 height 8
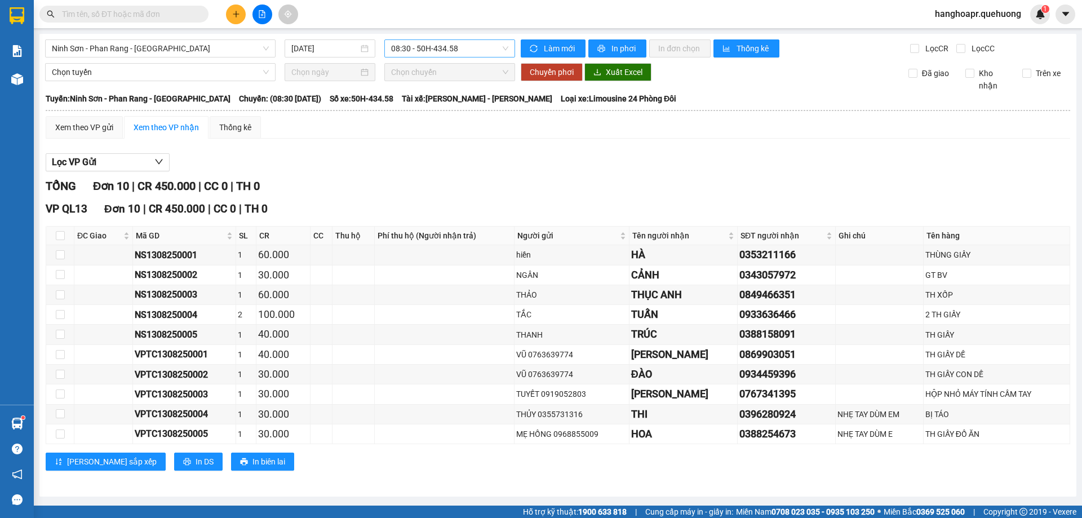
click at [464, 46] on span "08:30 - 50H-434.58" at bounding box center [449, 48] width 117 height 17
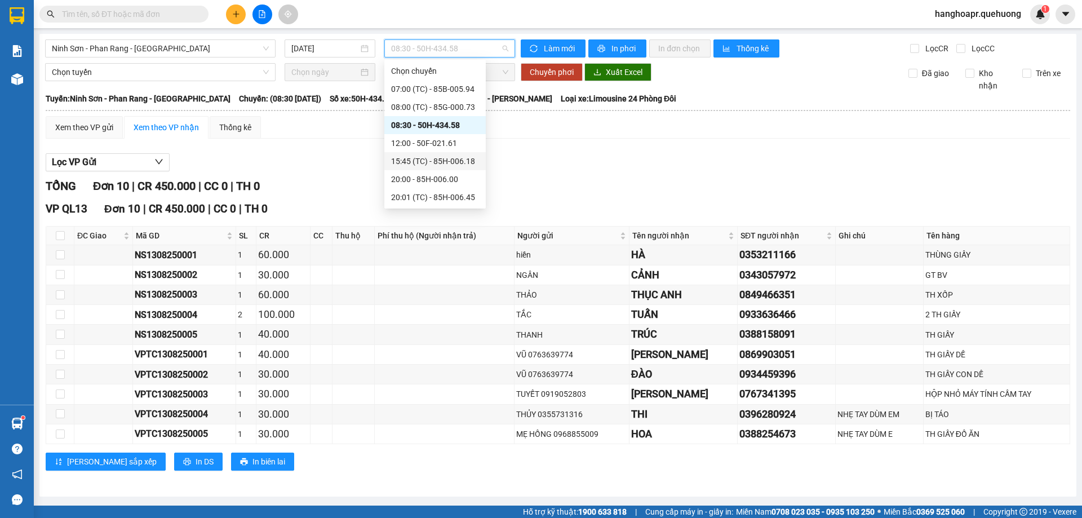
scroll to position [56, 0]
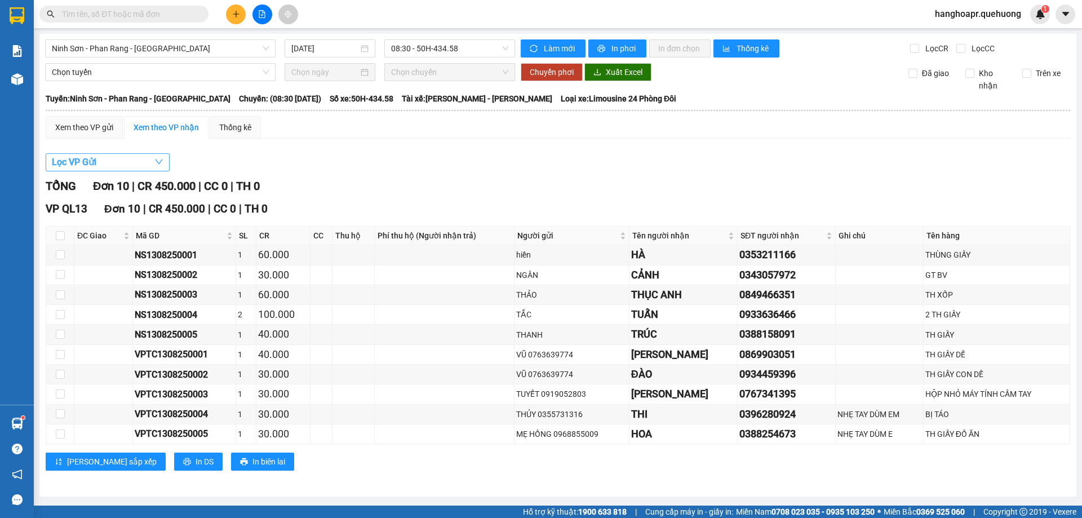
click at [147, 159] on button "Lọc VP Gửi" at bounding box center [108, 162] width 124 height 18
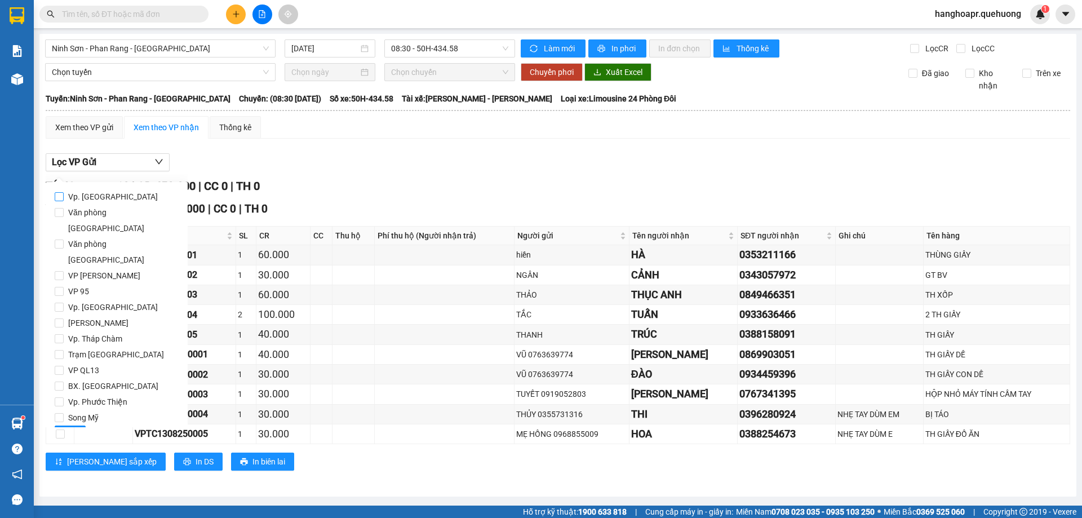
click at [59, 193] on input "Vp. [GEOGRAPHIC_DATA]" at bounding box center [59, 196] width 9 height 9
checkbox input "true"
drag, startPoint x: 59, startPoint y: 335, endPoint x: 76, endPoint y: 263, distance: 73.6
click at [59, 366] on input "VP QL13" at bounding box center [59, 370] width 9 height 9
checkbox input "true"
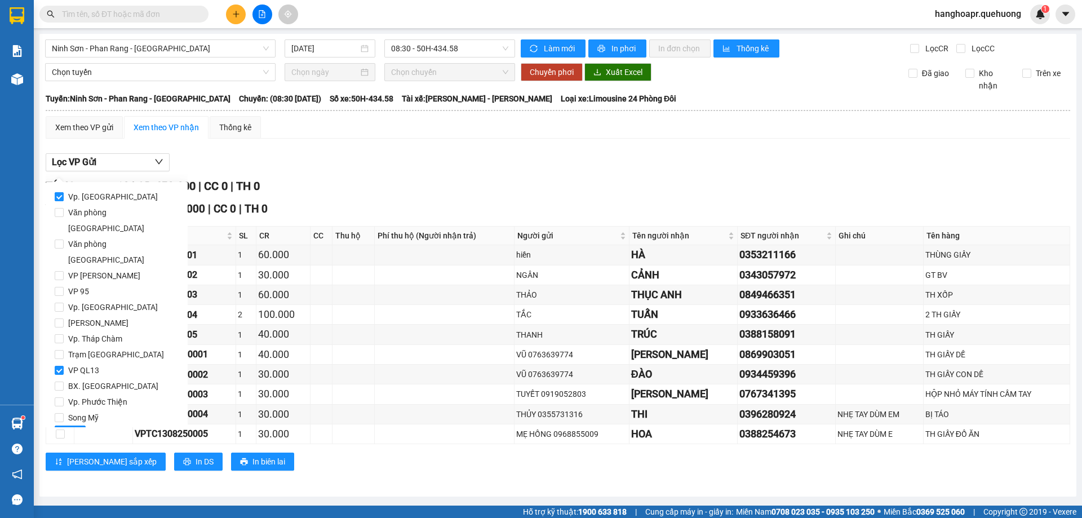
click at [59, 194] on input "Vp. [GEOGRAPHIC_DATA]" at bounding box center [59, 196] width 9 height 9
checkbox input "false"
drag, startPoint x: 74, startPoint y: 403, endPoint x: 77, endPoint y: 368, distance: 35.6
click at [74, 428] on span "Lọc" at bounding box center [70, 434] width 13 height 12
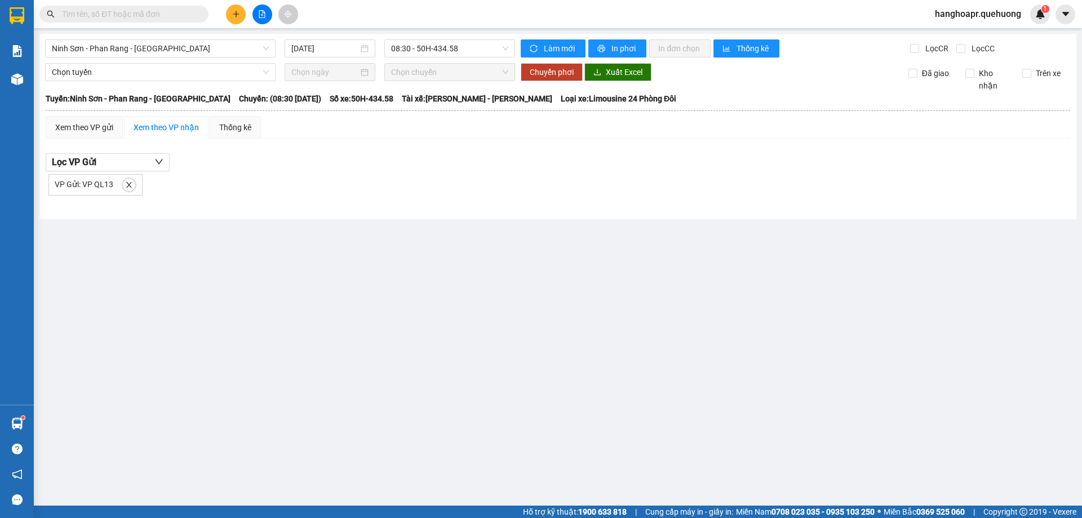
click at [130, 192] on span at bounding box center [129, 185] width 15 height 15
click at [126, 181] on icon "close" at bounding box center [129, 185] width 8 height 8
checkbox input "false"
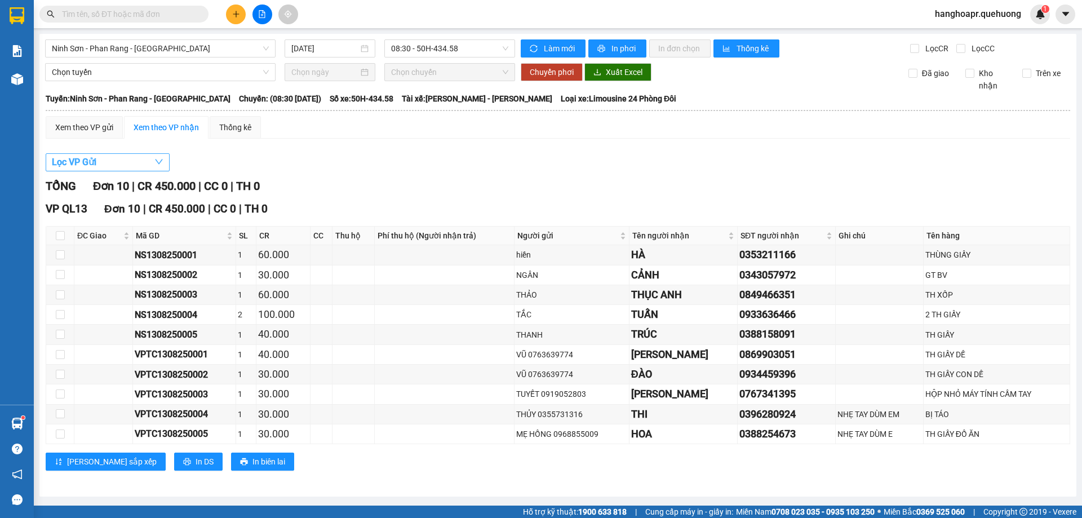
click at [157, 160] on icon "down" at bounding box center [158, 161] width 9 height 9
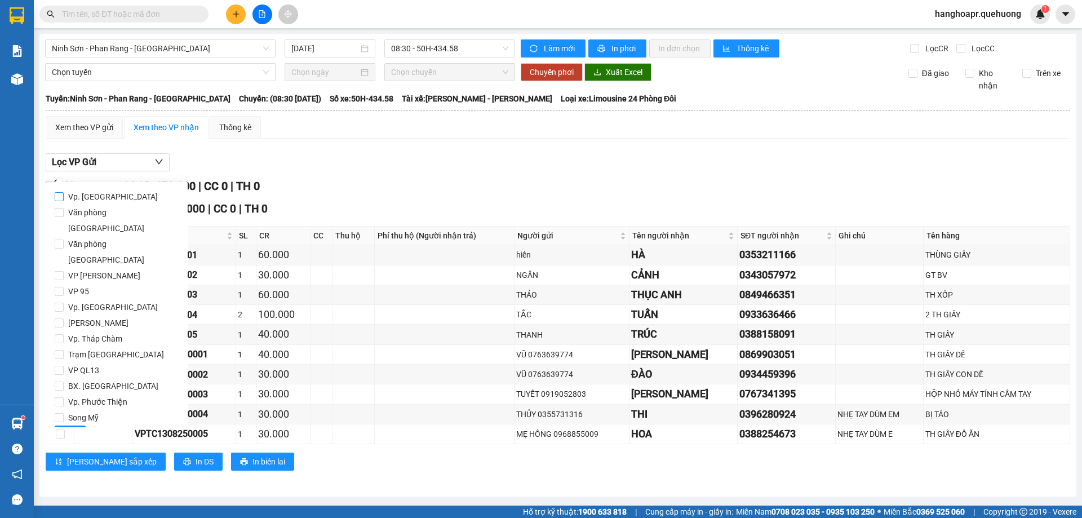
click at [60, 197] on input "Vp. [PERSON_NAME]" at bounding box center [59, 196] width 9 height 9
checkbox input "true"
click at [85, 403] on div "Vp. Phan Rang Văn phòng Tân Phú Văn phòng Nha Trang VP Đức Trọng VP 95 Vp. Đà L…" at bounding box center [117, 316] width 124 height 255
click at [73, 428] on span "Lọc" at bounding box center [70, 434] width 13 height 12
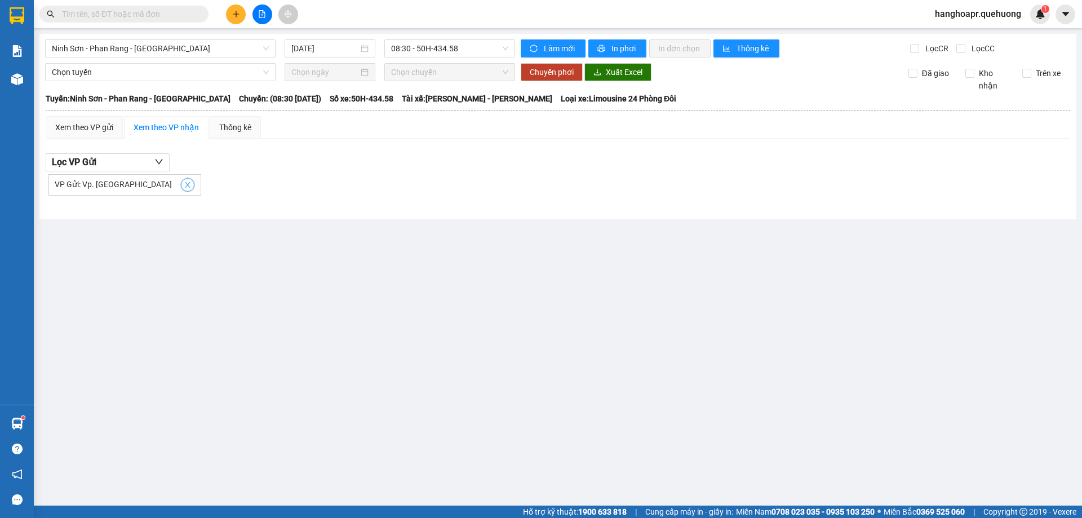
click at [185, 188] on icon "close" at bounding box center [188, 185] width 6 height 6
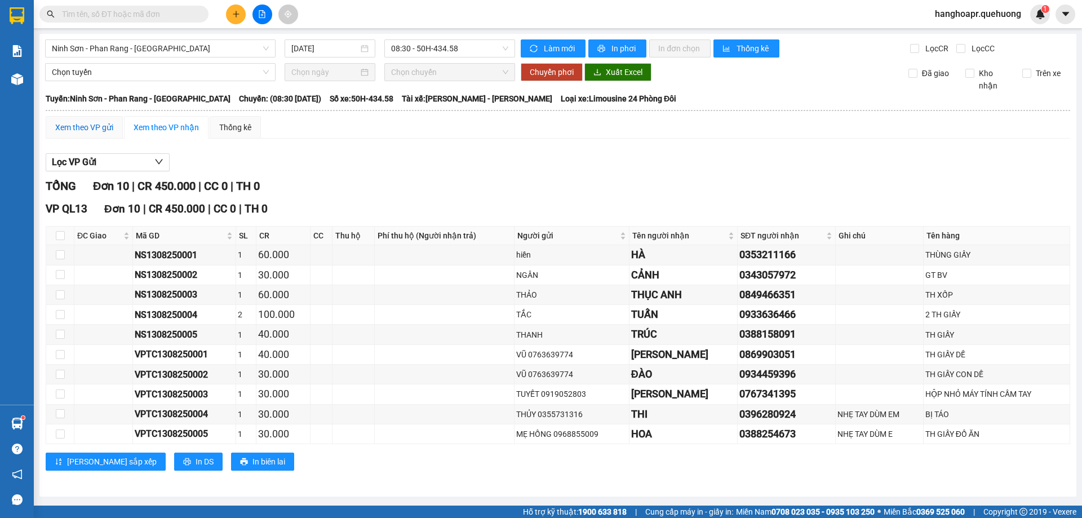
click at [92, 130] on div "Xem theo VP gửi" at bounding box center [84, 127] width 58 height 12
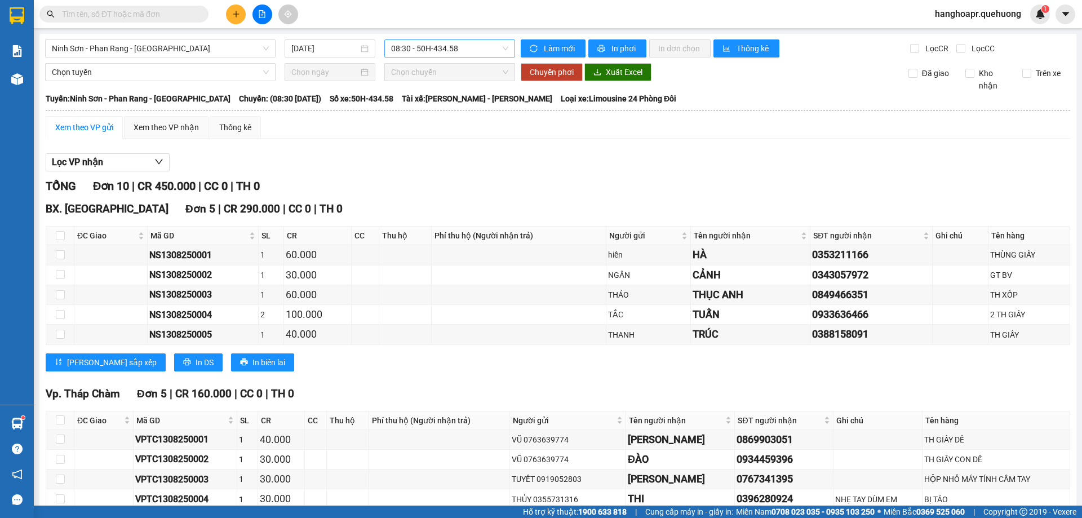
click at [503, 39] on div "08:30 - 50H-434.58" at bounding box center [449, 48] width 131 height 18
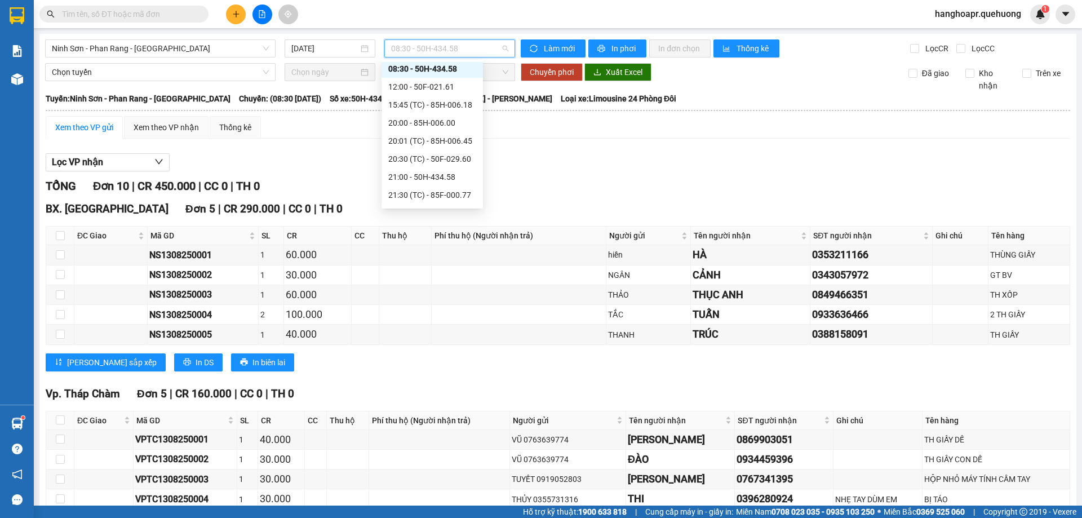
scroll to position [54, 0]
click at [444, 87] on div "12:00 - 50F-021.61" at bounding box center [432, 89] width 88 height 12
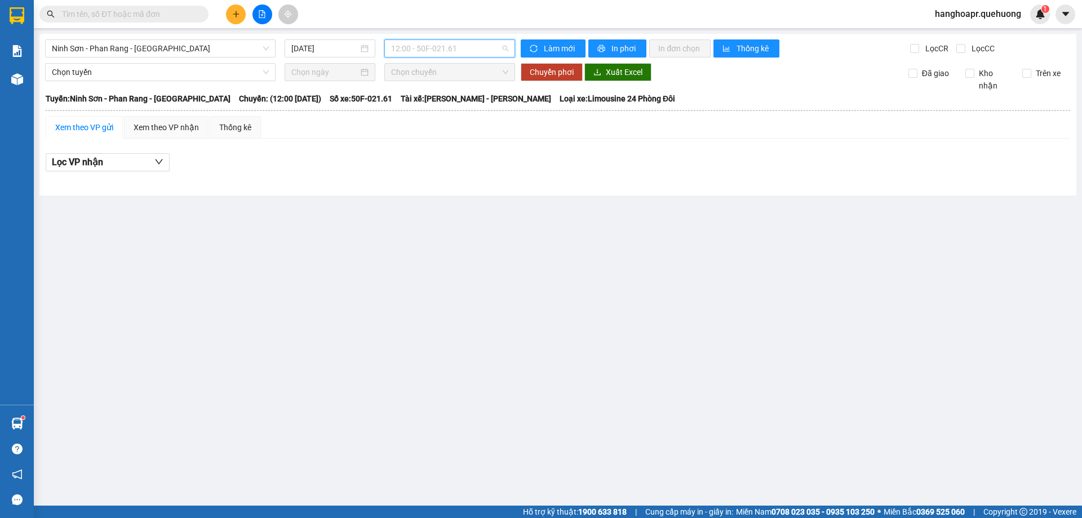
click at [462, 48] on span "12:00 - 50F-021.61" at bounding box center [449, 48] width 117 height 17
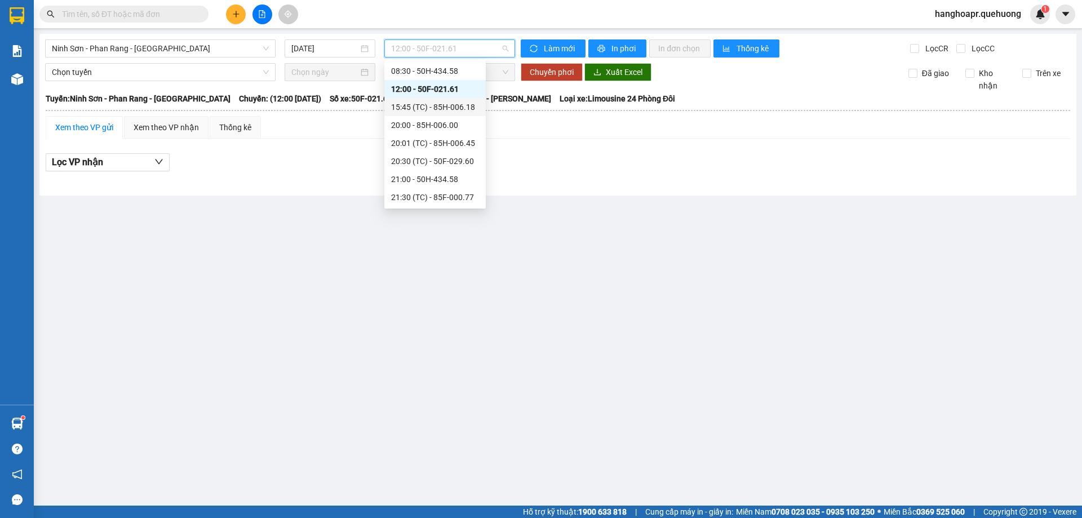
click at [439, 106] on div "15:45 (TC) - 85H-006.18" at bounding box center [435, 107] width 88 height 12
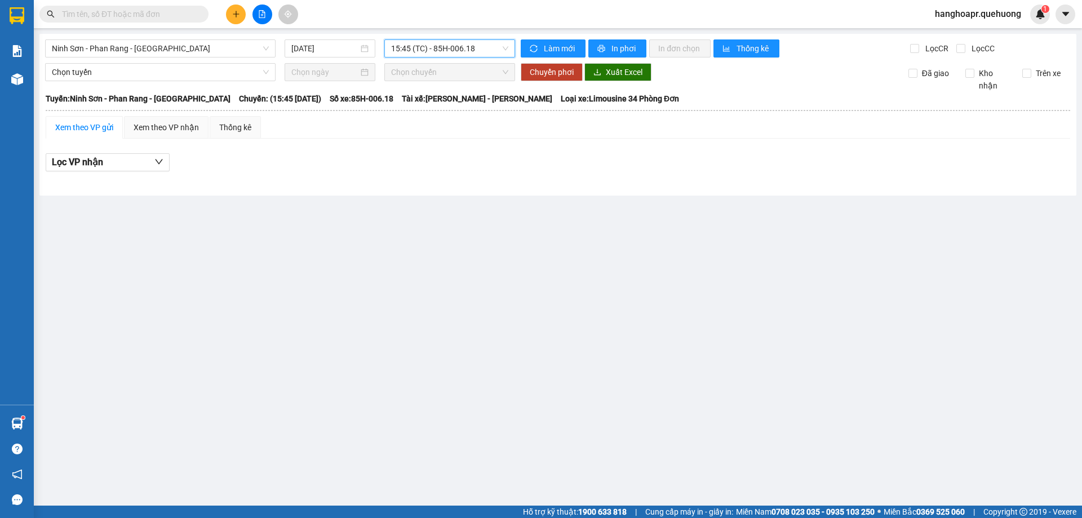
click at [470, 52] on span "15:45 (TC) - 85H-006.18" at bounding box center [449, 48] width 117 height 17
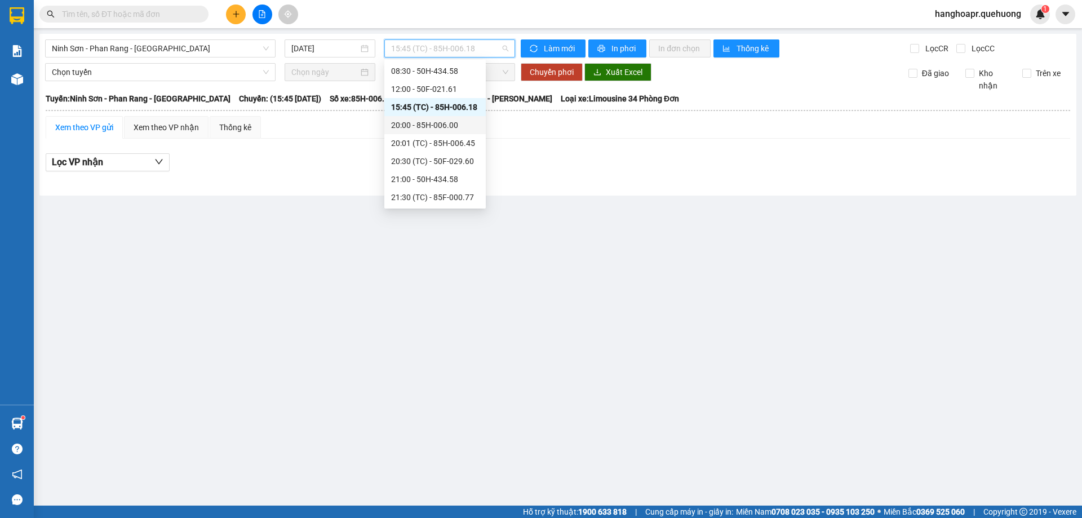
click at [450, 127] on div "20:00 - 85H-006.00" at bounding box center [435, 125] width 88 height 12
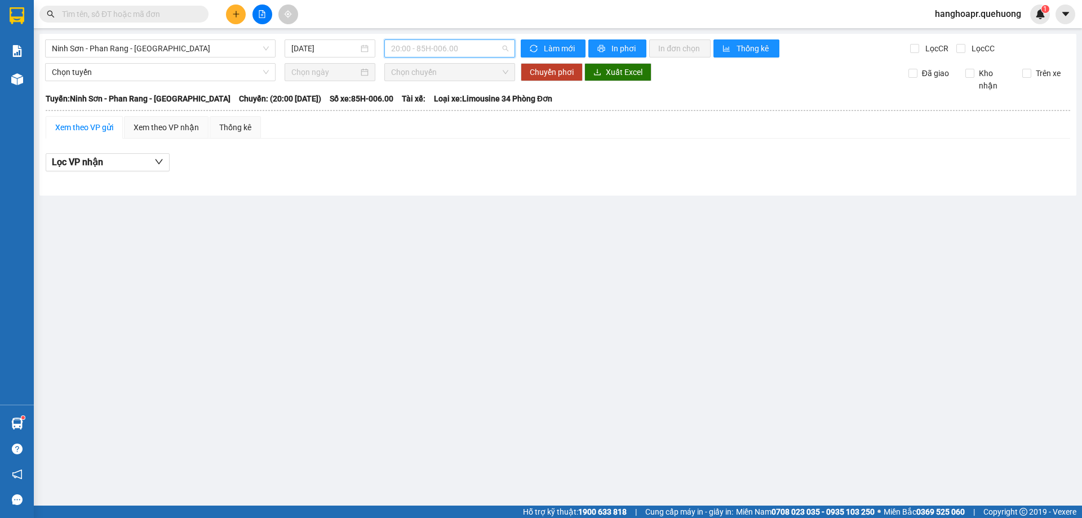
click at [448, 51] on span "20:00 - 85H-006.00" at bounding box center [449, 48] width 117 height 17
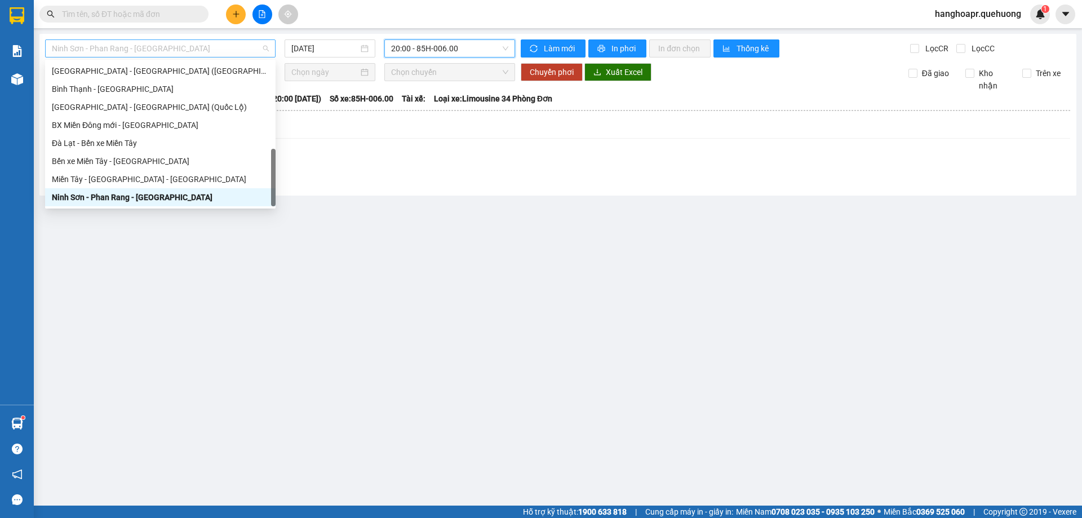
click at [144, 51] on span "Ninh Sơn - Phan Rang - Miền Tây" at bounding box center [160, 48] width 217 height 17
click at [142, 184] on div "Miền Tây - Phan Rang - Ninh Sơn" at bounding box center [160, 179] width 217 height 12
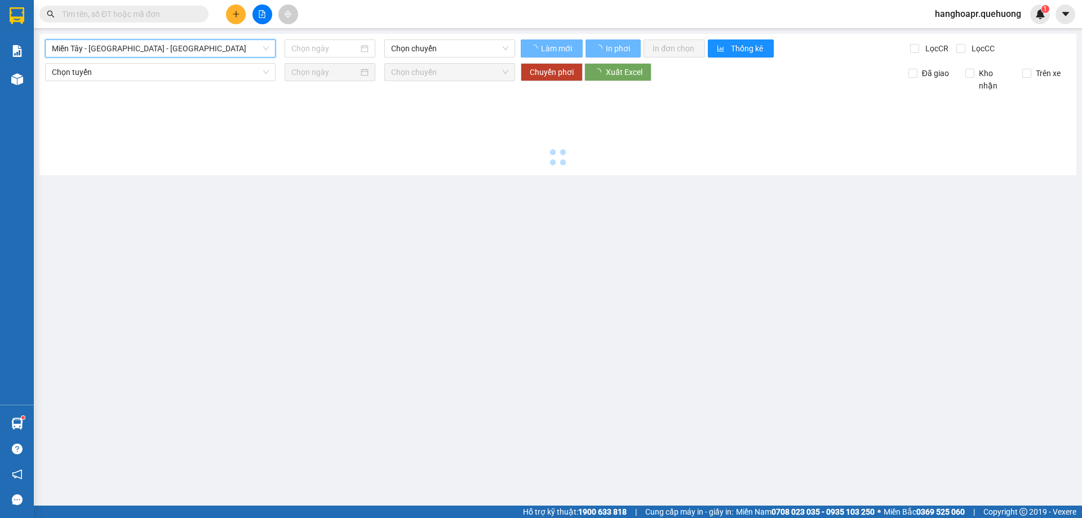
type input "13/08/2025"
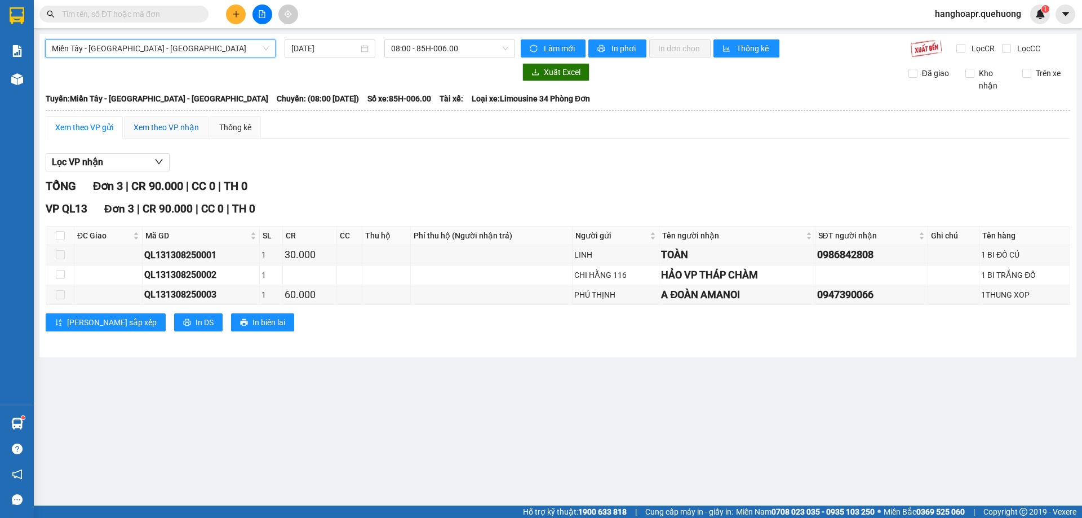
click at [149, 126] on div "Xem theo VP nhận" at bounding box center [166, 127] width 65 height 12
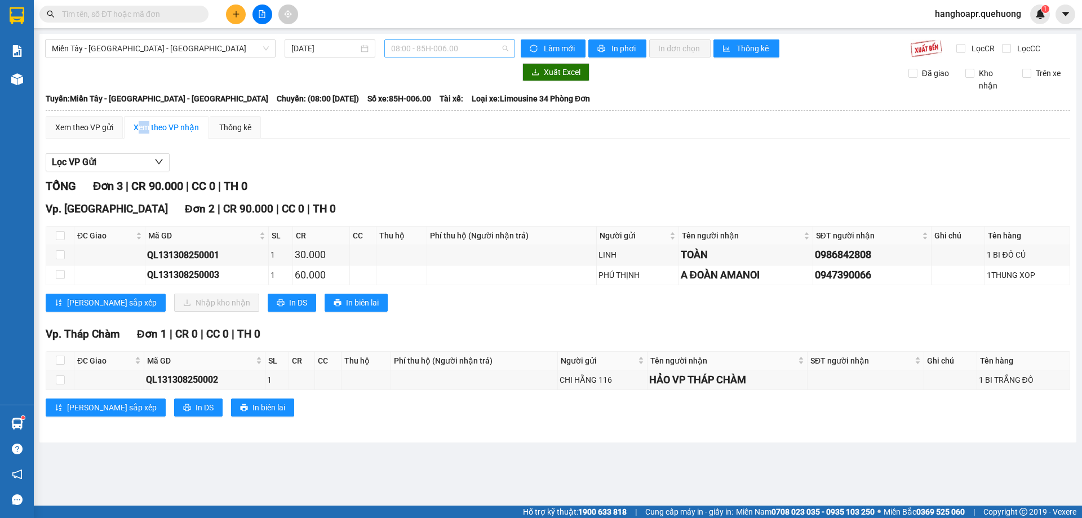
drag, startPoint x: 472, startPoint y: 39, endPoint x: 487, endPoint y: 51, distance: 19.3
click at [480, 49] on div "08:00 - 85H-006.00" at bounding box center [449, 48] width 131 height 18
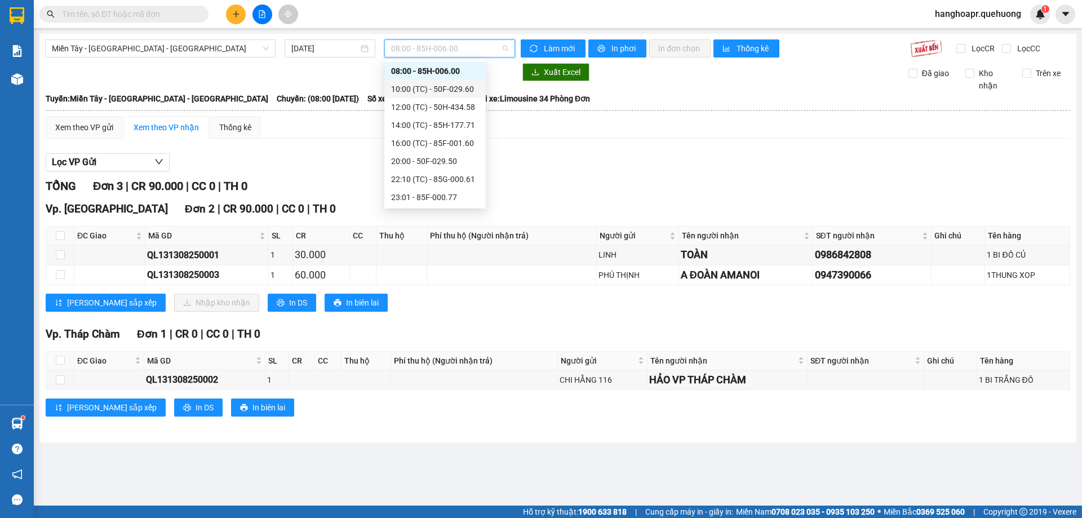
click at [453, 87] on div "10:00 (TC) - 50F-029.60" at bounding box center [435, 89] width 88 height 12
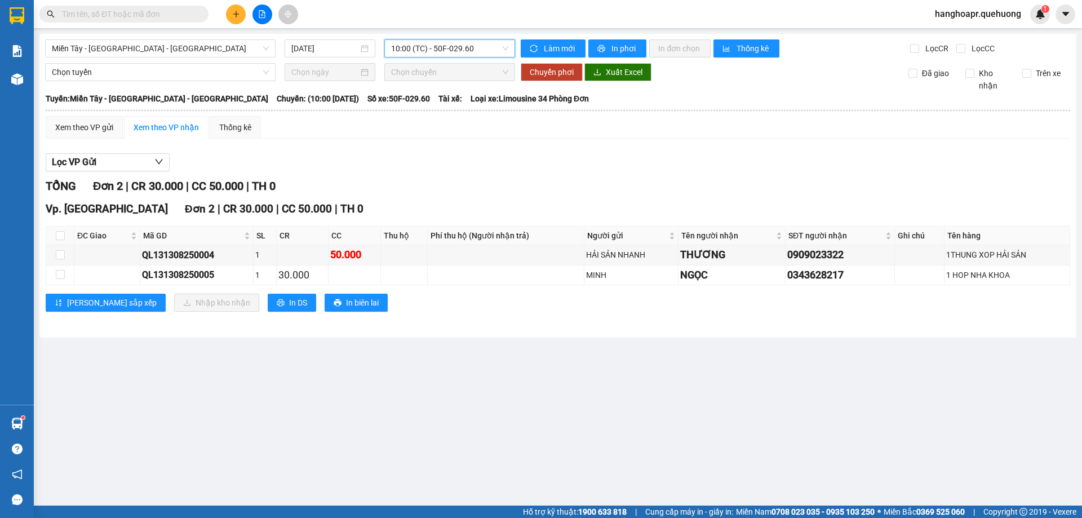
drag, startPoint x: 481, startPoint y: 47, endPoint x: 472, endPoint y: 82, distance: 36.1
click at [482, 49] on span "10:00 (TC) - 50F-029.60" at bounding box center [449, 48] width 117 height 17
click at [220, 48] on span "Miền Tây - Phan Rang - Ninh Sơn" at bounding box center [160, 48] width 217 height 17
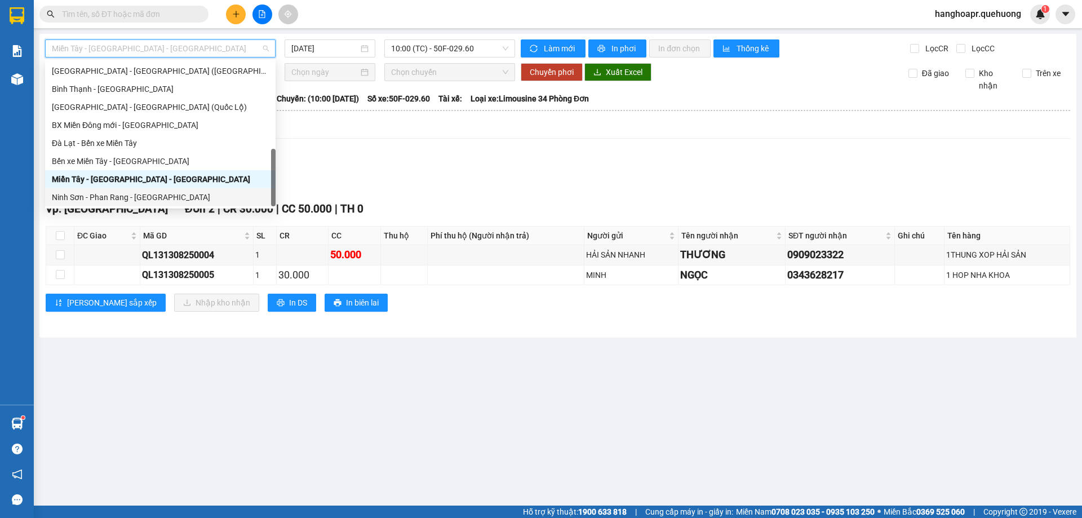
click at [168, 200] on div "Ninh Sơn - Phan Rang - Miền Tây" at bounding box center [160, 197] width 217 height 12
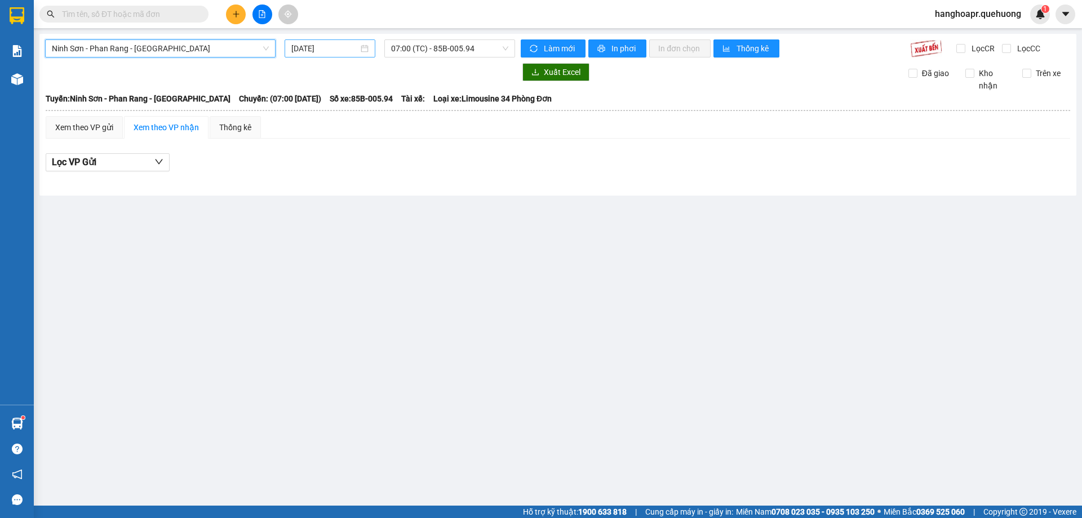
drag, startPoint x: 326, startPoint y: 33, endPoint x: 314, endPoint y: 42, distance: 15.3
click at [327, 34] on main "Ninh Sơn - Phan Rang - Miền Tây Ninh Sơn - Phan Rang - Miền Tây 13/08/2025 07:0…" at bounding box center [541, 253] width 1082 height 506
click at [314, 42] on input "13/08/2025" at bounding box center [324, 48] width 67 height 12
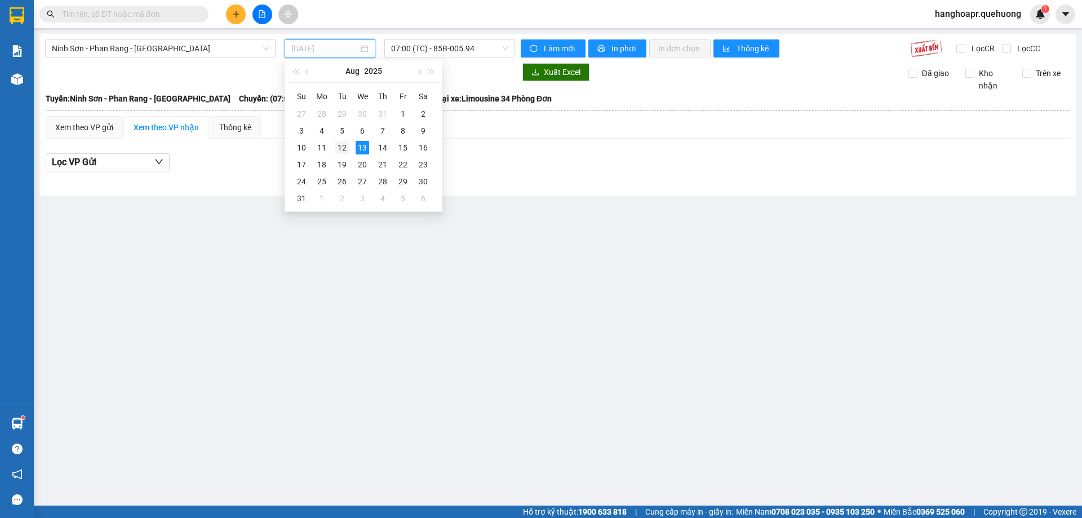
click at [338, 144] on div "12" at bounding box center [342, 148] width 14 height 14
type input "12/08/2025"
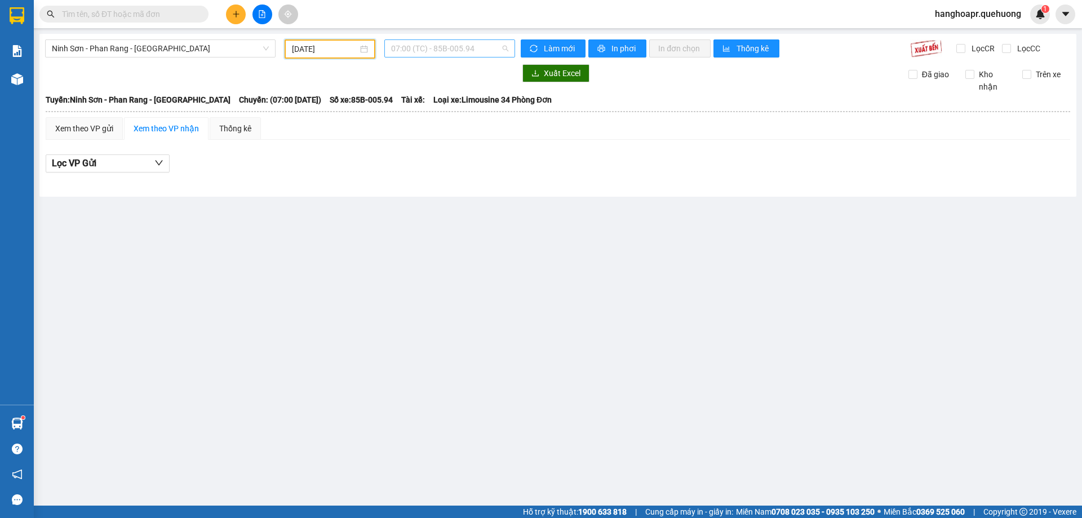
click at [483, 55] on span "07:00 (TC) - 85B-005.94" at bounding box center [449, 48] width 117 height 17
drag, startPoint x: 160, startPoint y: 163, endPoint x: 120, endPoint y: 189, distance: 48.0
click at [159, 163] on icon "down" at bounding box center [158, 162] width 9 height 9
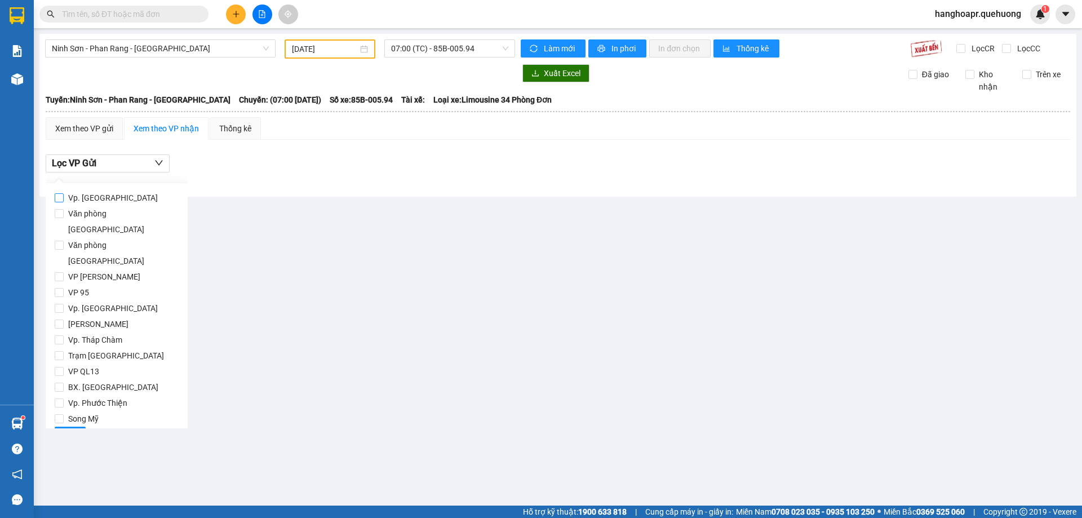
click at [64, 198] on span "Vp. [PERSON_NAME]" at bounding box center [113, 198] width 99 height 16
click at [64, 198] on input "Vp. [PERSON_NAME]" at bounding box center [59, 197] width 9 height 9
checkbox input "true"
click at [65, 430] on span "Lọc" at bounding box center [70, 436] width 13 height 12
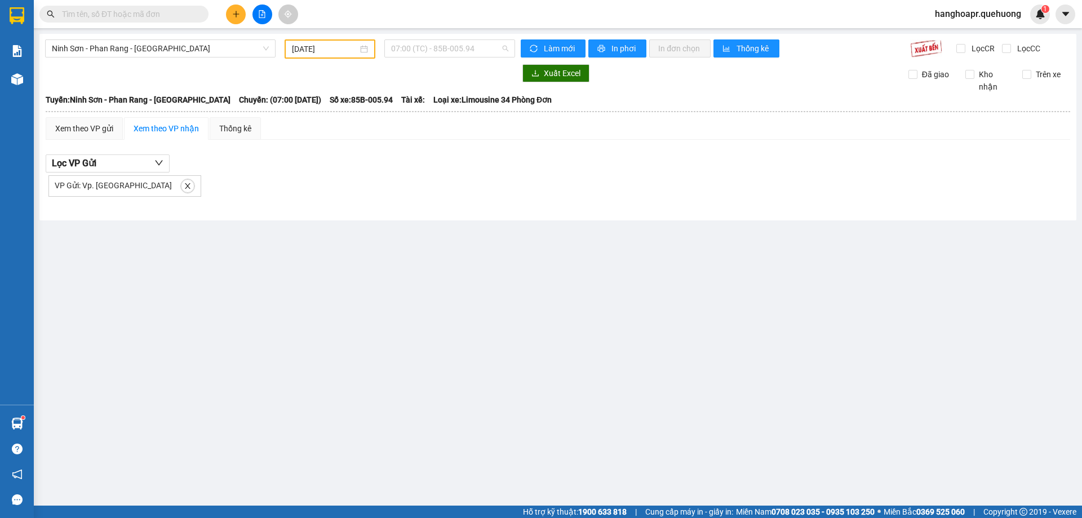
drag, startPoint x: 471, startPoint y: 49, endPoint x: 457, endPoint y: 66, distance: 22.0
click at [472, 48] on span "07:00 (TC) - 85B-005.94" at bounding box center [449, 48] width 117 height 17
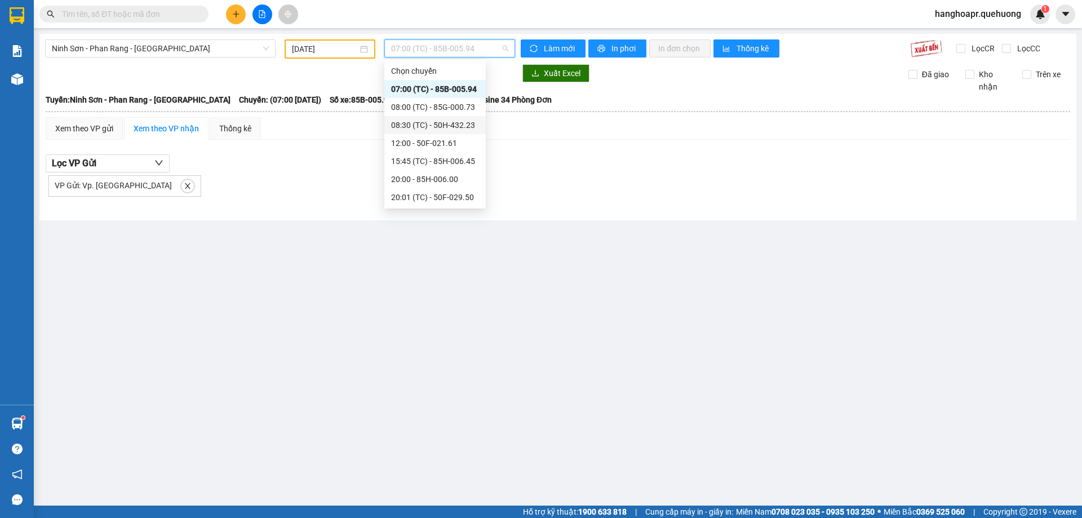
click at [454, 126] on div "08:30 (TC) - 50H-432.23" at bounding box center [435, 125] width 88 height 12
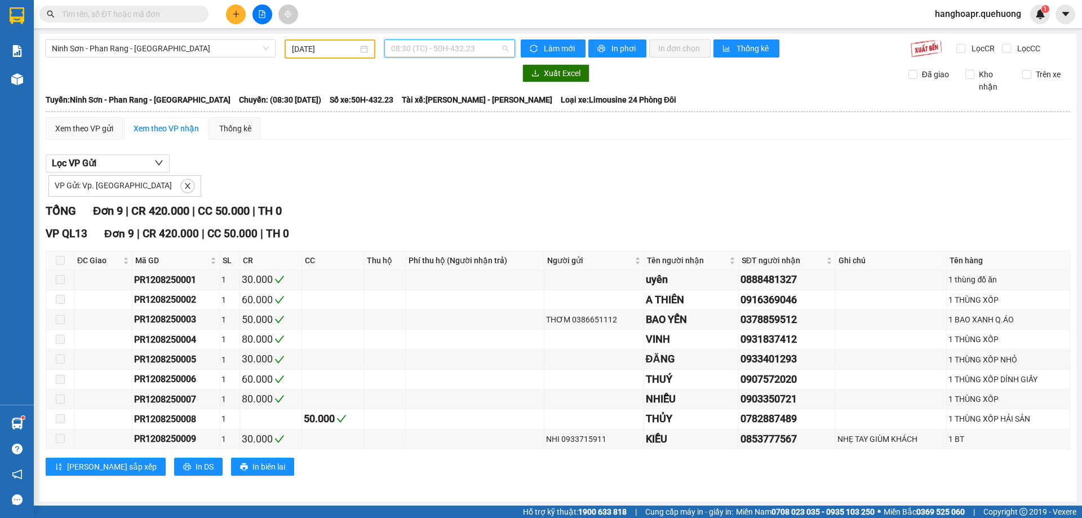
click at [471, 46] on span "08:30 (TC) - 50H-432.23" at bounding box center [449, 48] width 117 height 17
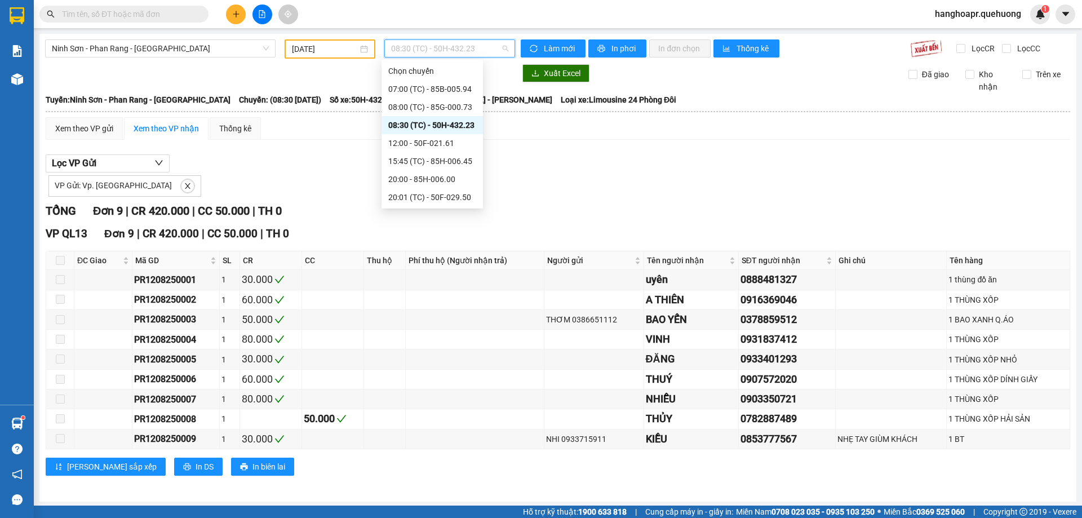
scroll to position [108, 0]
click at [456, 129] on div "21:00 (TC) - 50H-434.58" at bounding box center [432, 125] width 88 height 12
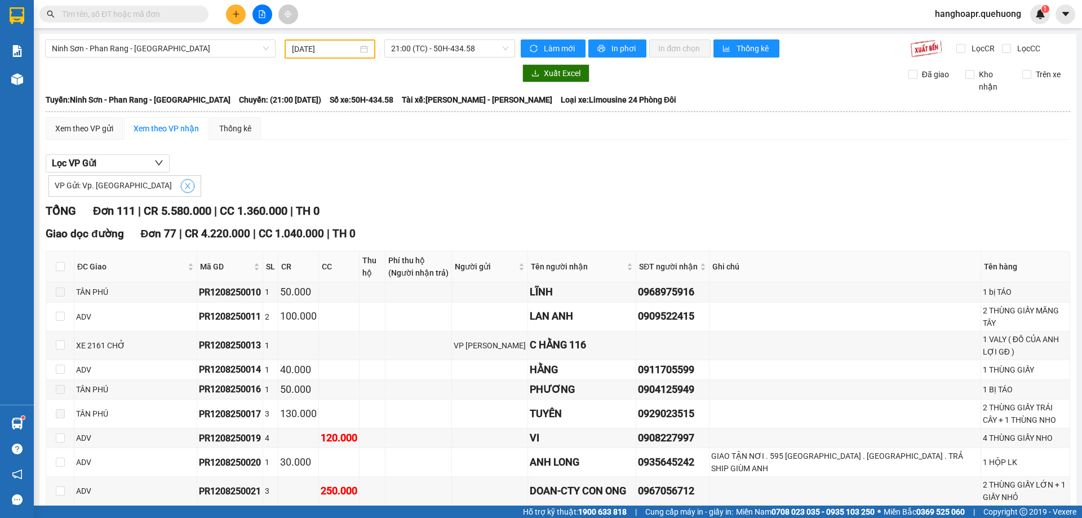
click at [184, 188] on icon "close" at bounding box center [188, 186] width 8 height 8
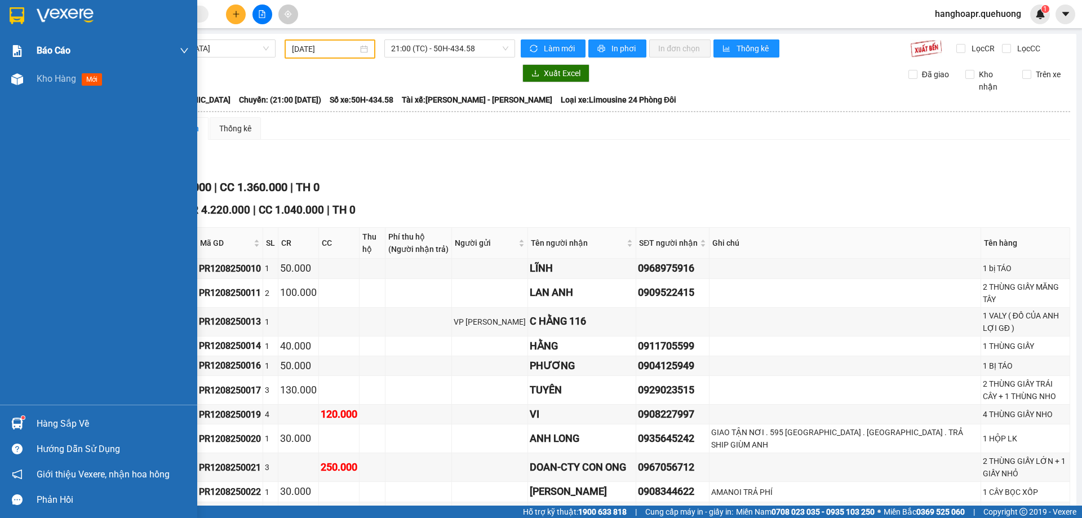
drag, startPoint x: 40, startPoint y: 81, endPoint x: 74, endPoint y: 59, distance: 40.8
click at [43, 80] on span "Kho hàng" at bounding box center [56, 78] width 39 height 11
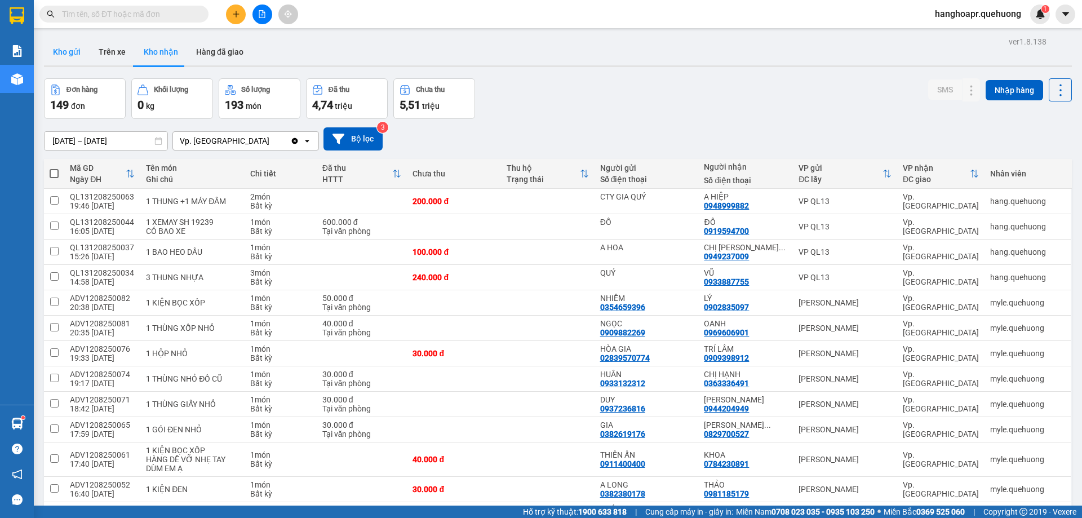
click at [63, 51] on button "Kho gửi" at bounding box center [67, 51] width 46 height 27
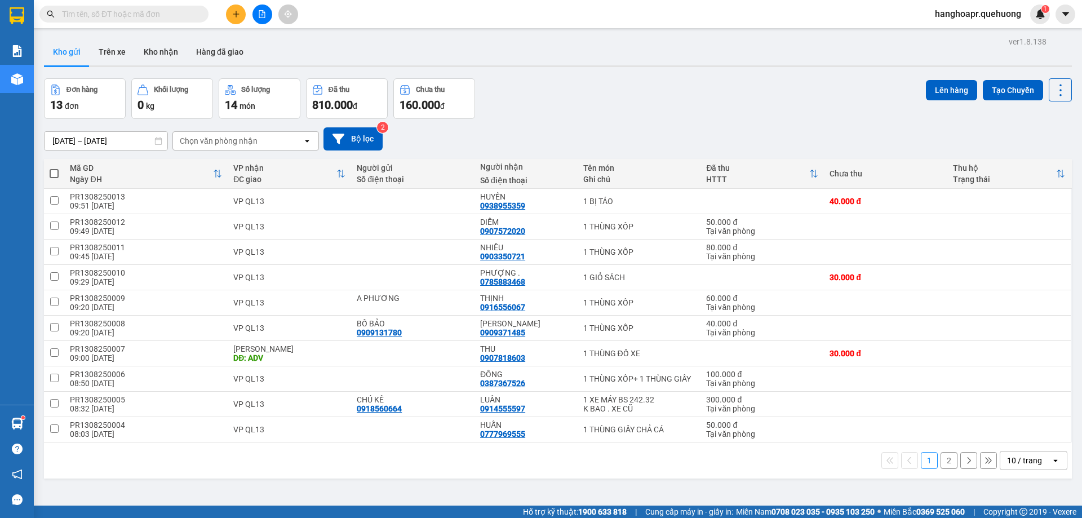
click at [1018, 455] on div "10 / trang" at bounding box center [1024, 460] width 35 height 11
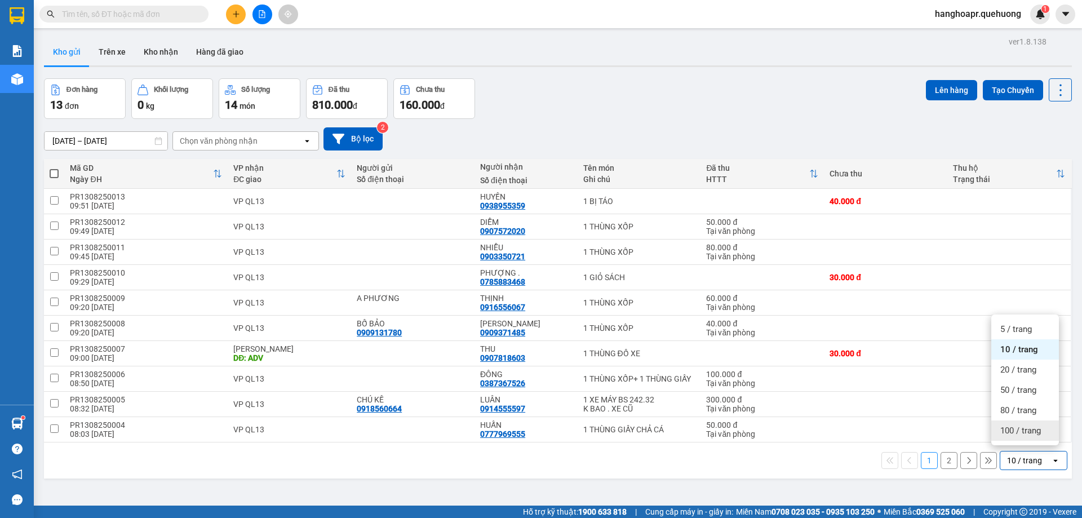
click at [1009, 434] on span "100 / trang" at bounding box center [1021, 430] width 41 height 11
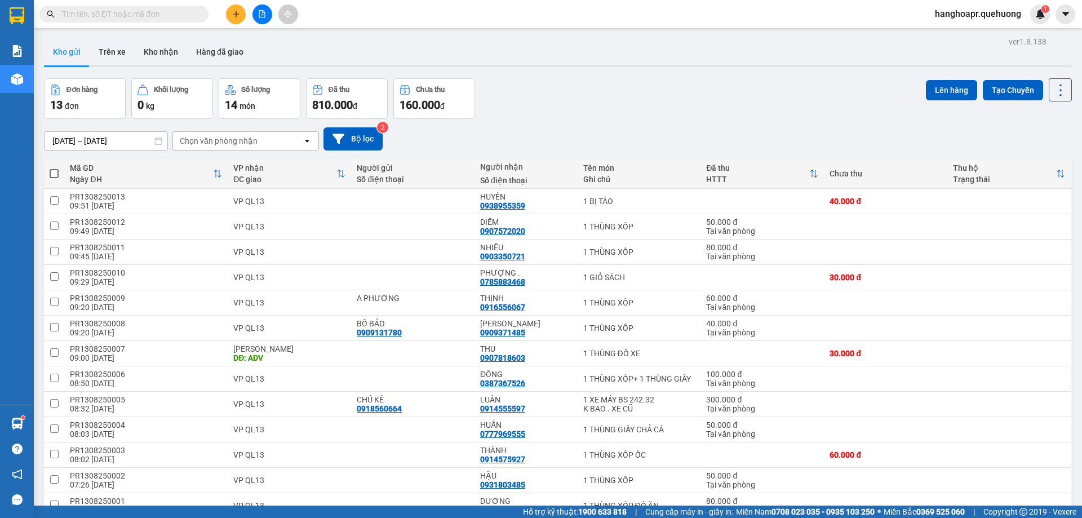
click at [56, 169] on span at bounding box center [54, 173] width 9 height 9
click at [54, 168] on input "checkbox" at bounding box center [54, 168] width 0 height 0
checkbox input "true"
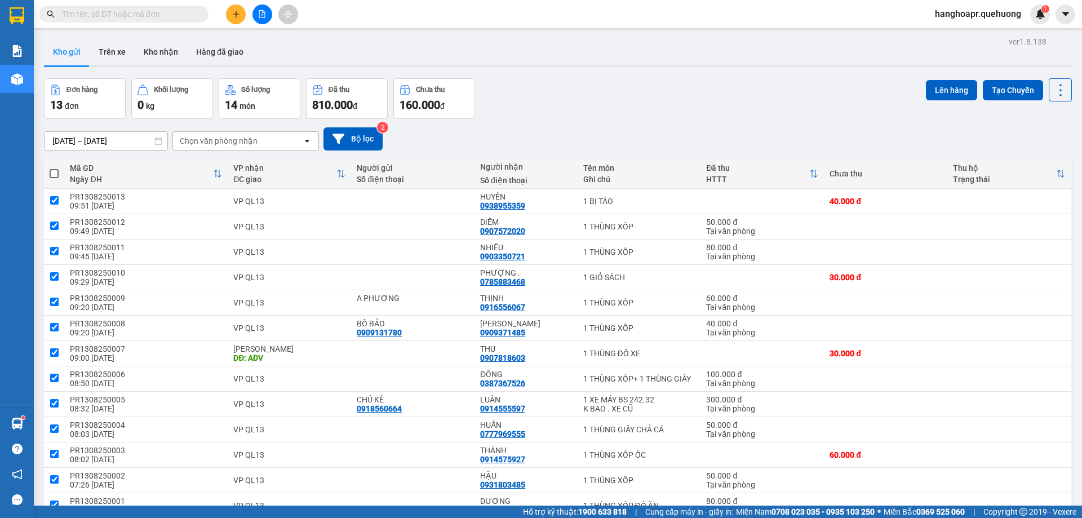
checkbox input "true"
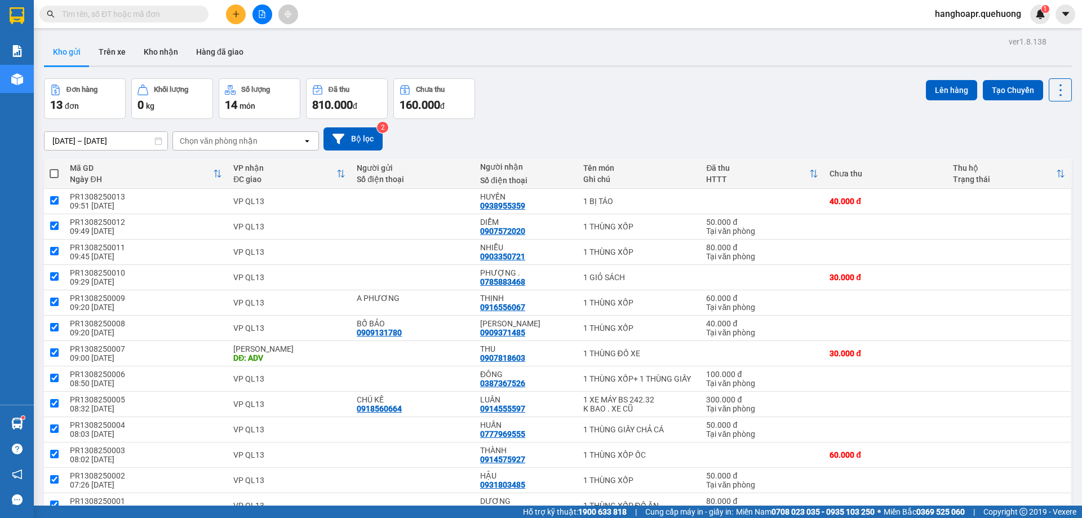
checkbox input "true"
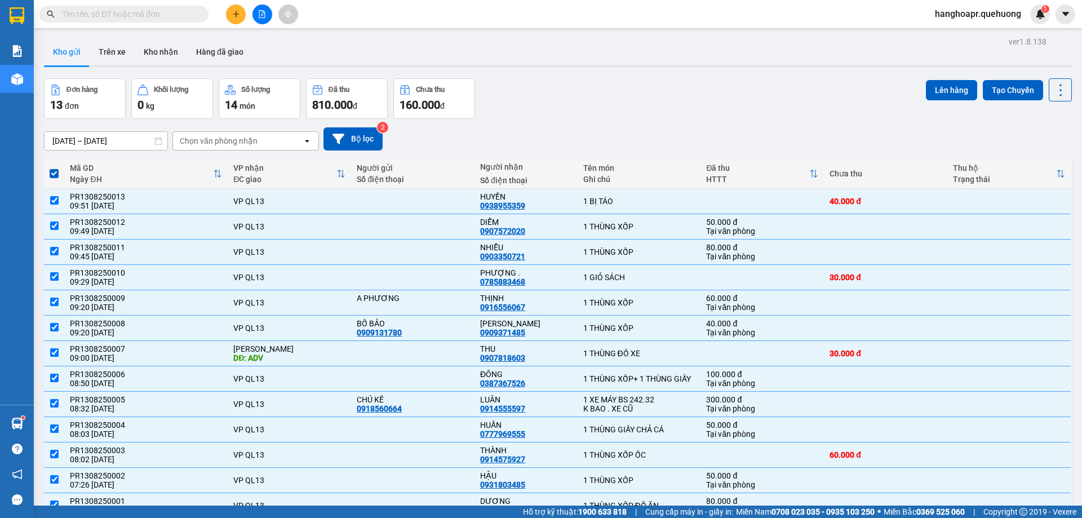
scroll to position [54, 0]
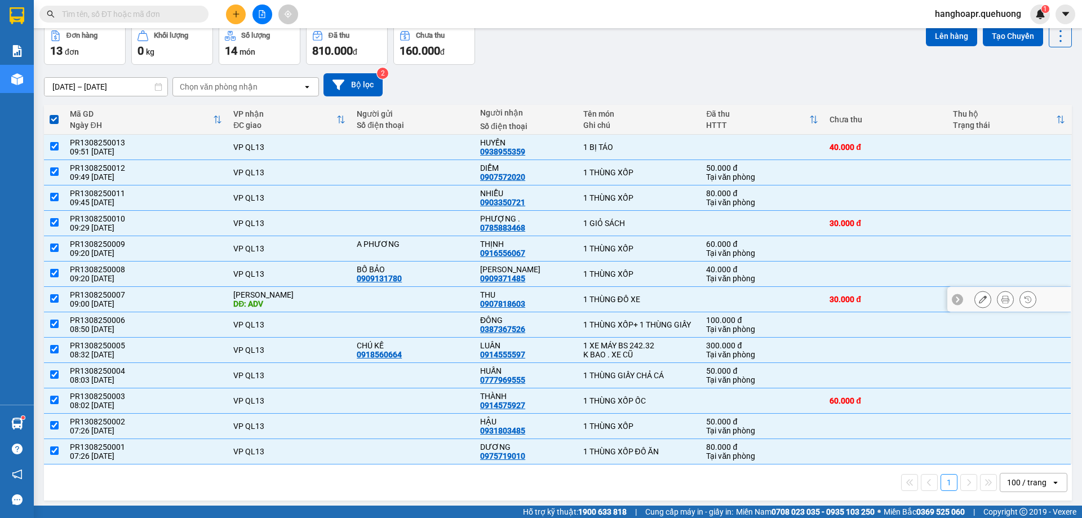
drag, startPoint x: 54, startPoint y: 288, endPoint x: 90, endPoint y: 281, distance: 36.7
click at [54, 289] on td at bounding box center [54, 299] width 20 height 25
checkbox input "false"
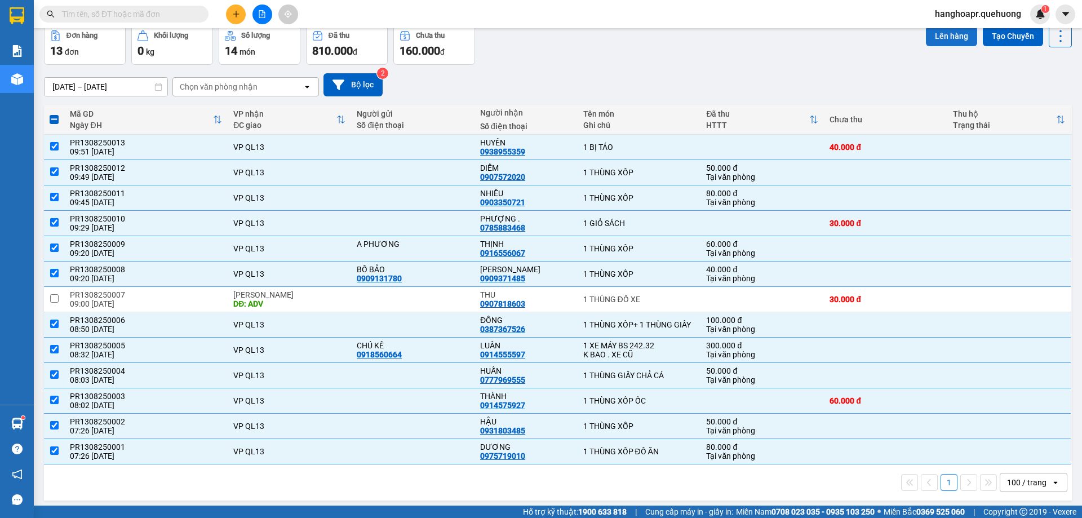
click at [941, 38] on button "Lên hàng" at bounding box center [951, 36] width 51 height 20
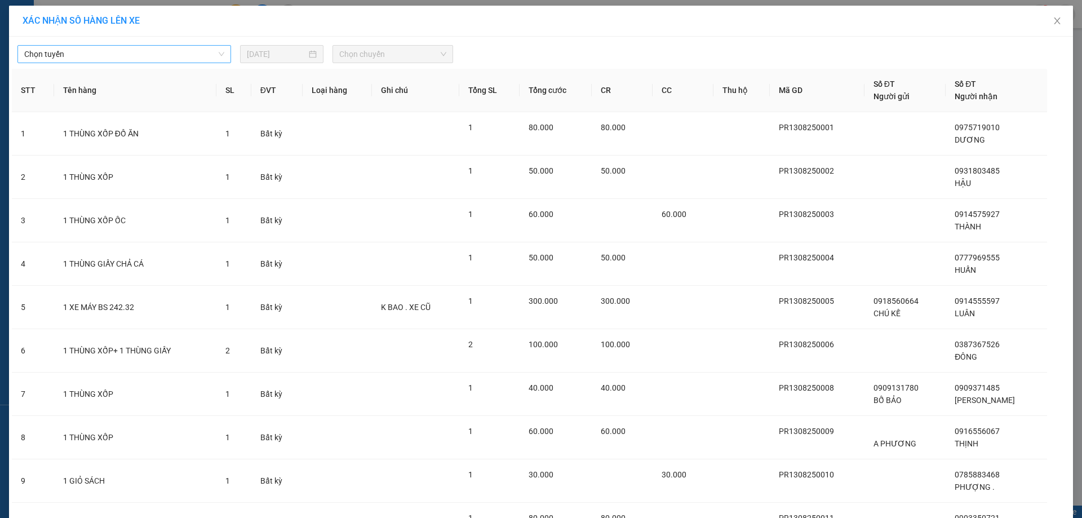
click at [189, 60] on span "Chọn tuyến" at bounding box center [124, 54] width 200 height 17
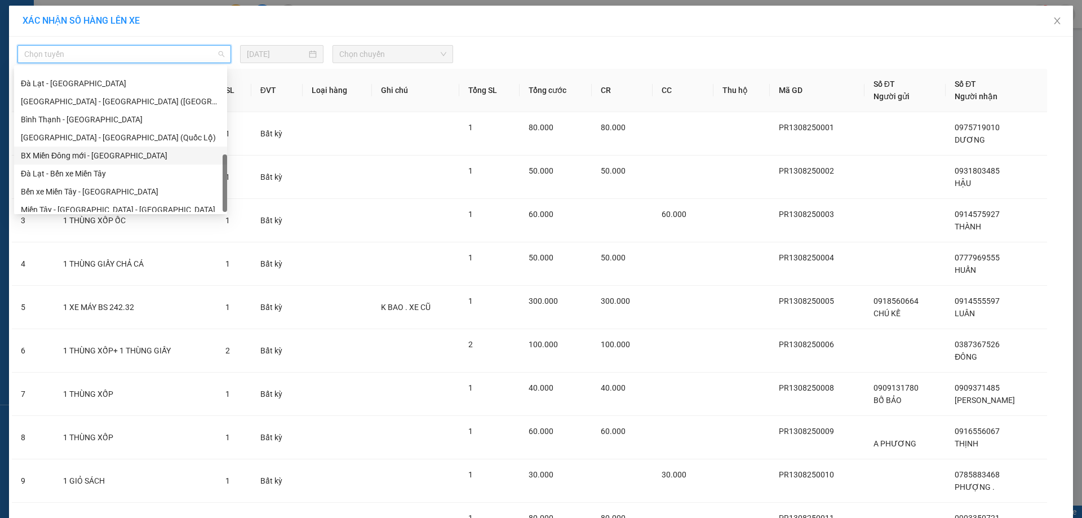
scroll to position [307, 0]
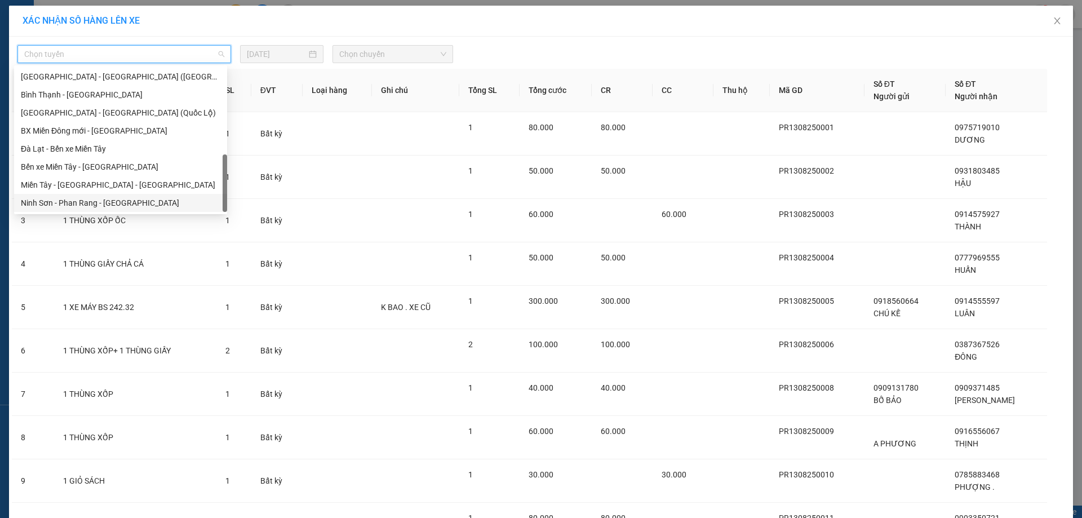
click at [130, 210] on div "Ninh Sơn - Phan Rang - [GEOGRAPHIC_DATA]" at bounding box center [120, 203] width 213 height 18
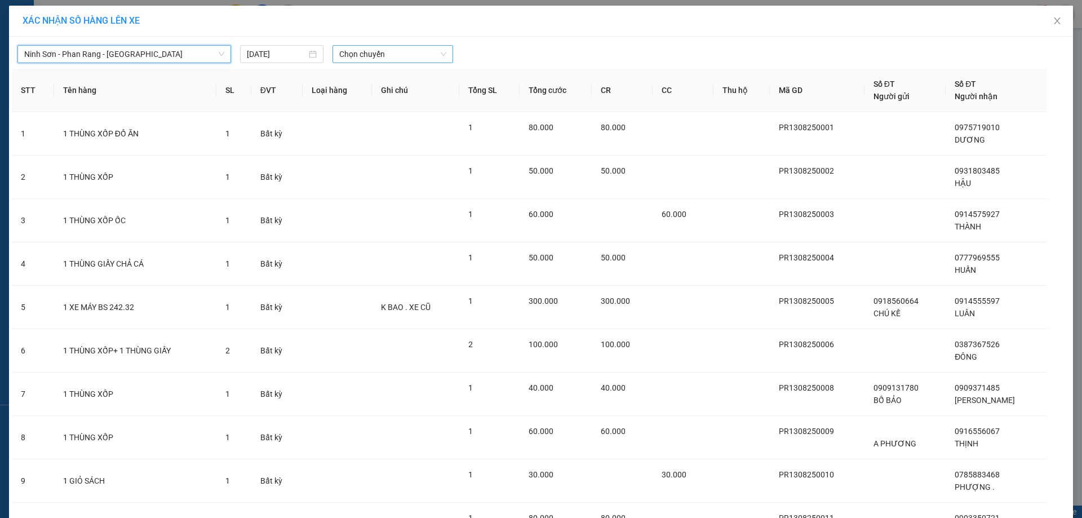
click at [348, 59] on span "Chọn chuyến" at bounding box center [392, 54] width 107 height 17
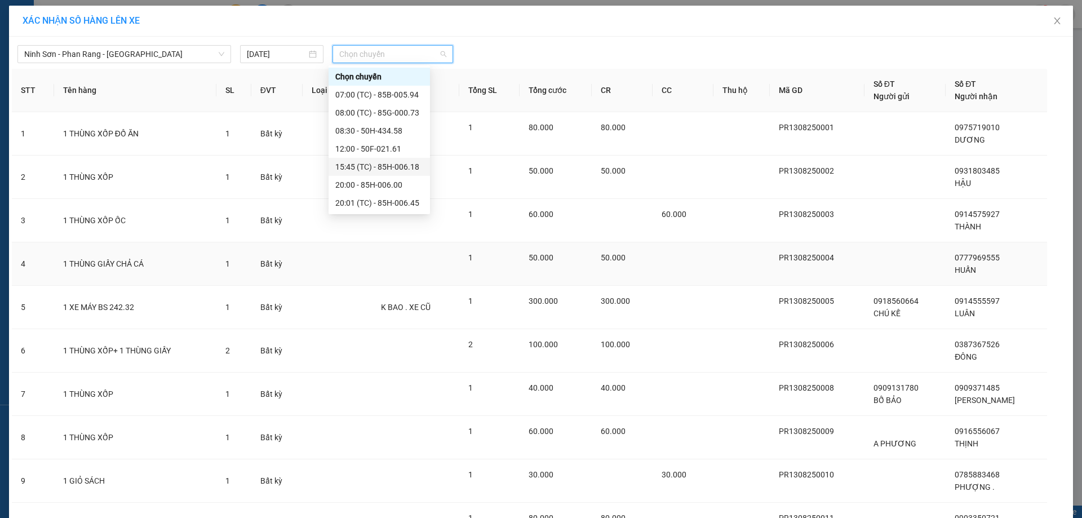
drag, startPoint x: 398, startPoint y: 132, endPoint x: 321, endPoint y: 276, distance: 163.2
click at [406, 257] on body "Kết quả tìm kiếm ( 1 ) Bộ lọc Mã ĐH Trạng thái Món hàng Thu hộ Tổng cước Chưa c…" at bounding box center [541, 259] width 1082 height 518
click at [1053, 19] on icon "close" at bounding box center [1057, 20] width 9 height 9
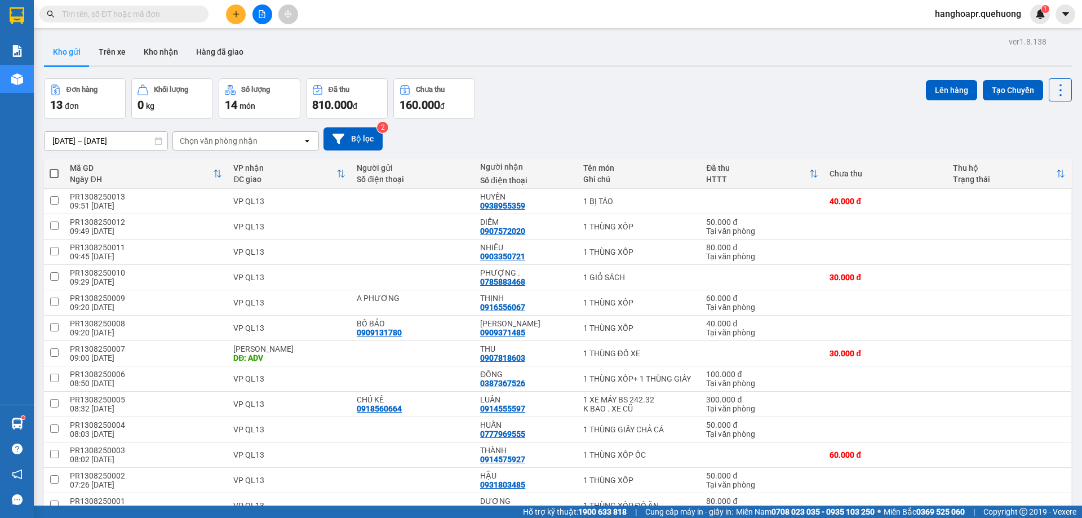
click at [58, 166] on th at bounding box center [54, 174] width 20 height 30
click at [56, 169] on span at bounding box center [54, 173] width 9 height 9
click at [54, 168] on input "checkbox" at bounding box center [54, 168] width 0 height 0
checkbox input "true"
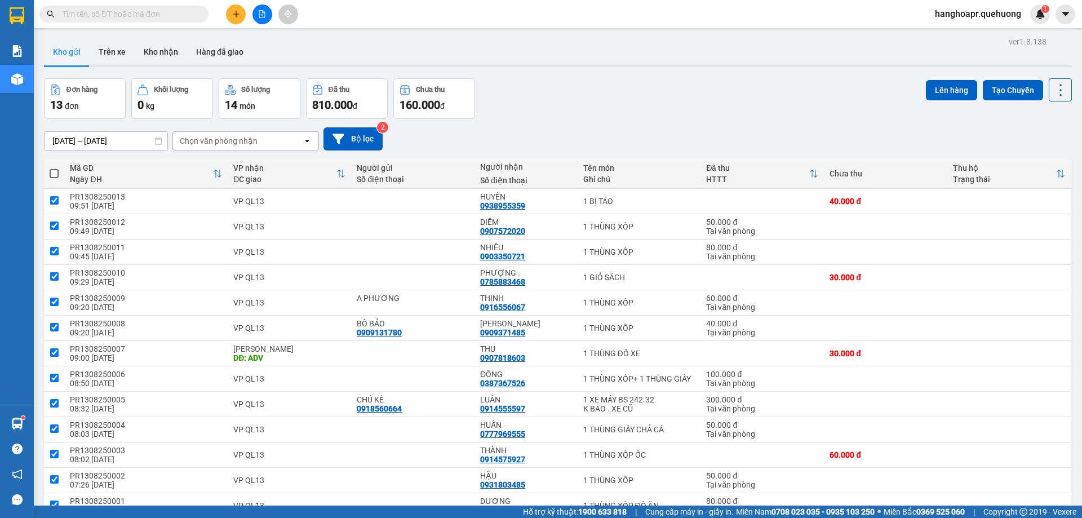
checkbox input "true"
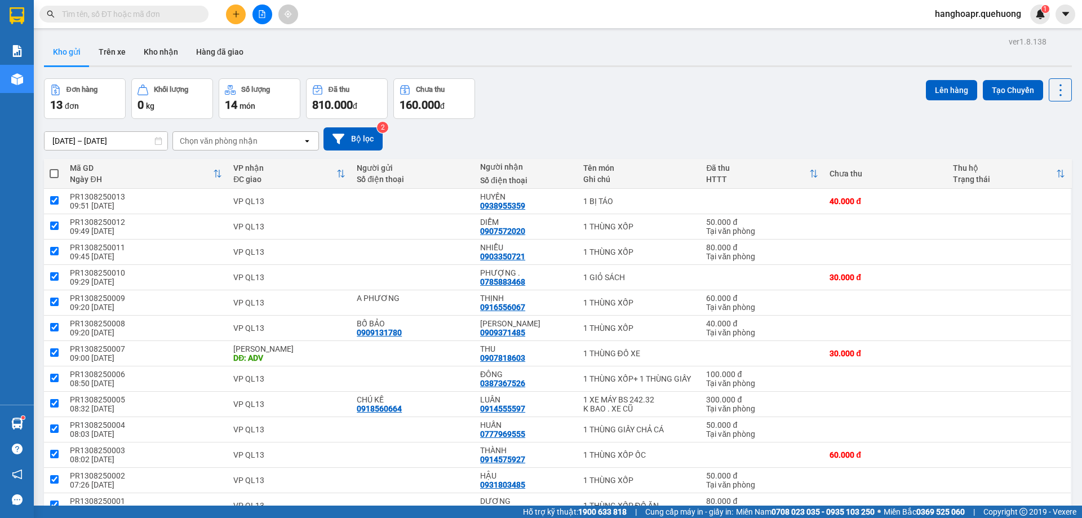
checkbox input "true"
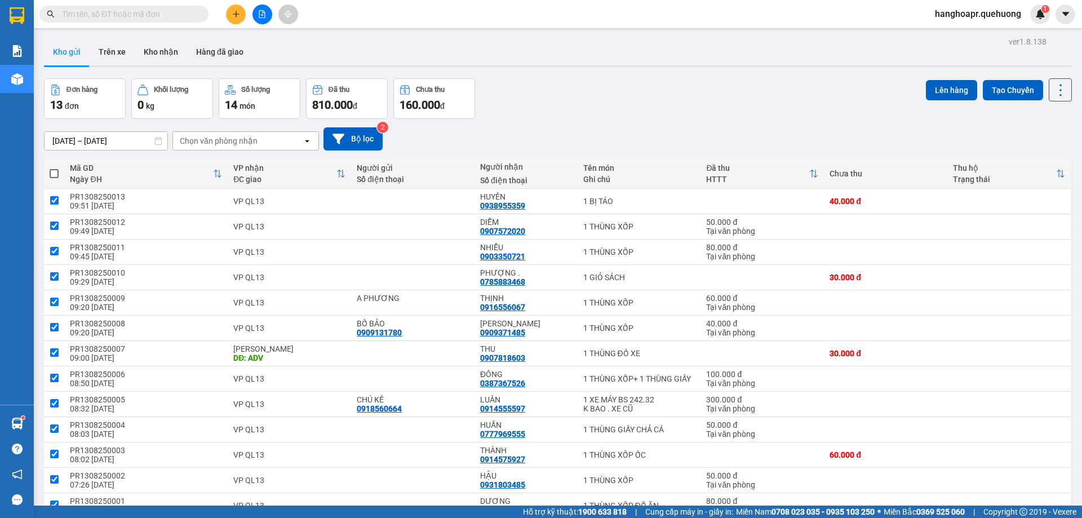
checkbox input "true"
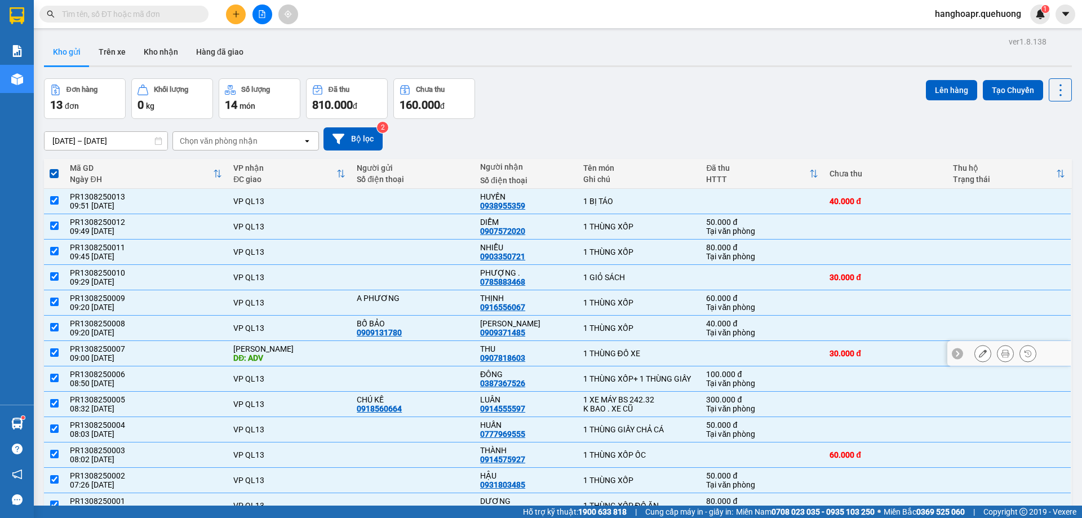
click at [52, 351] on input "checkbox" at bounding box center [54, 352] width 8 height 8
checkbox input "false"
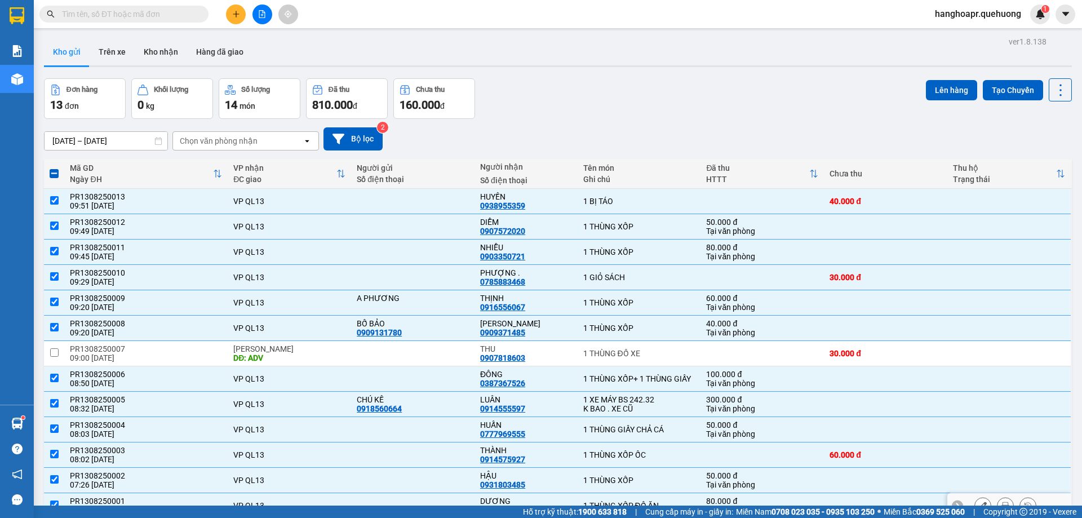
scroll to position [54, 0]
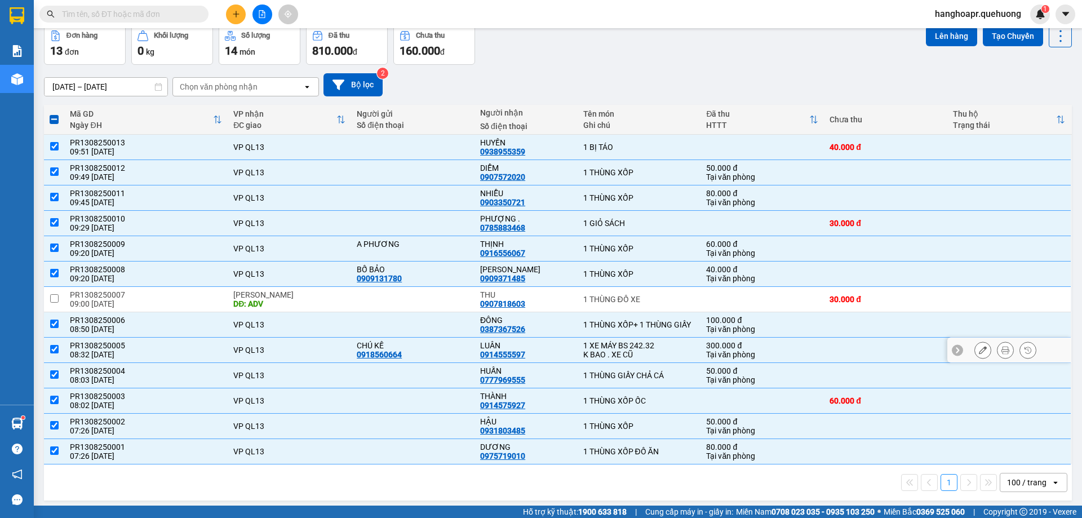
click at [51, 345] on input "checkbox" at bounding box center [54, 349] width 8 height 8
checkbox input "false"
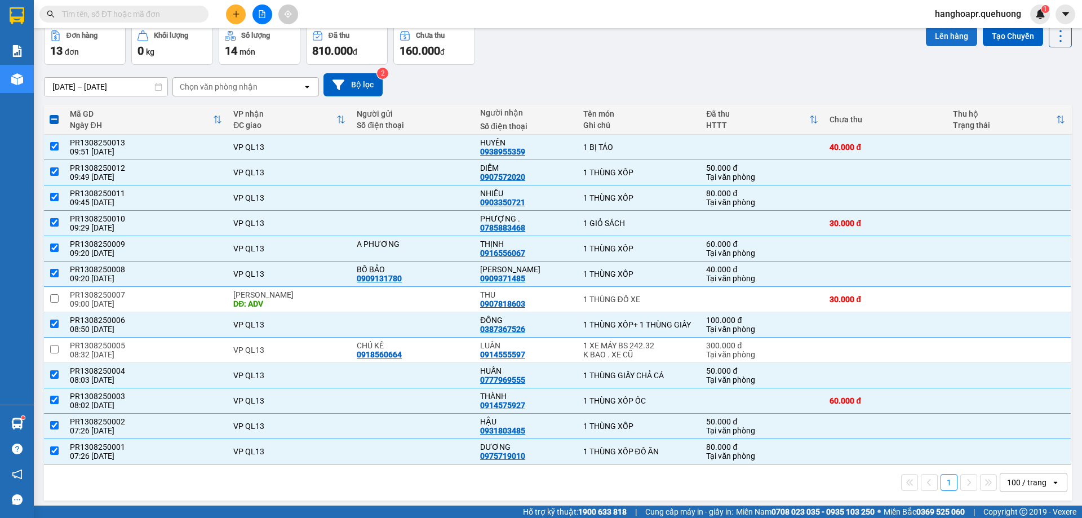
click at [943, 43] on button "Lên hàng" at bounding box center [951, 36] width 51 height 20
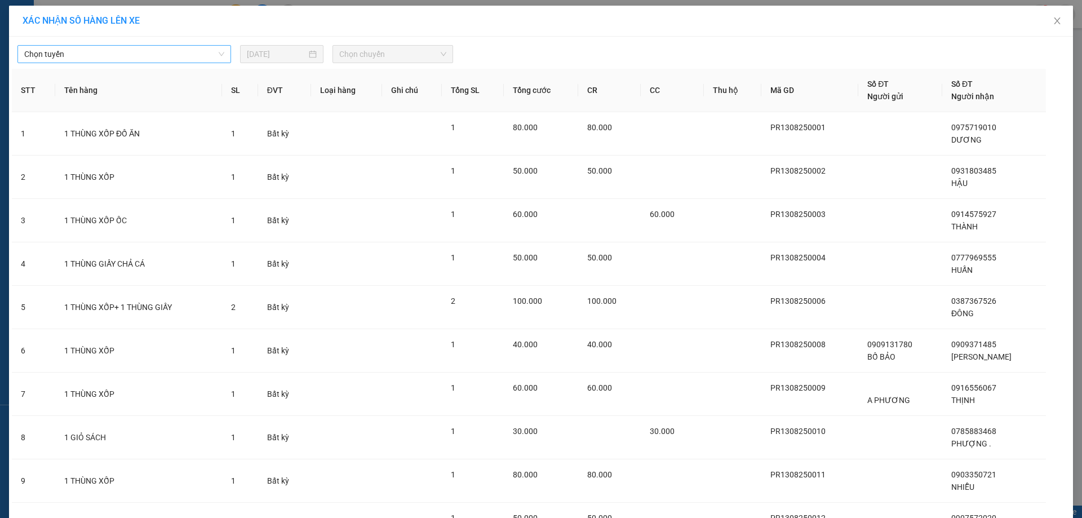
click at [182, 52] on span "Chọn tuyến" at bounding box center [124, 54] width 200 height 17
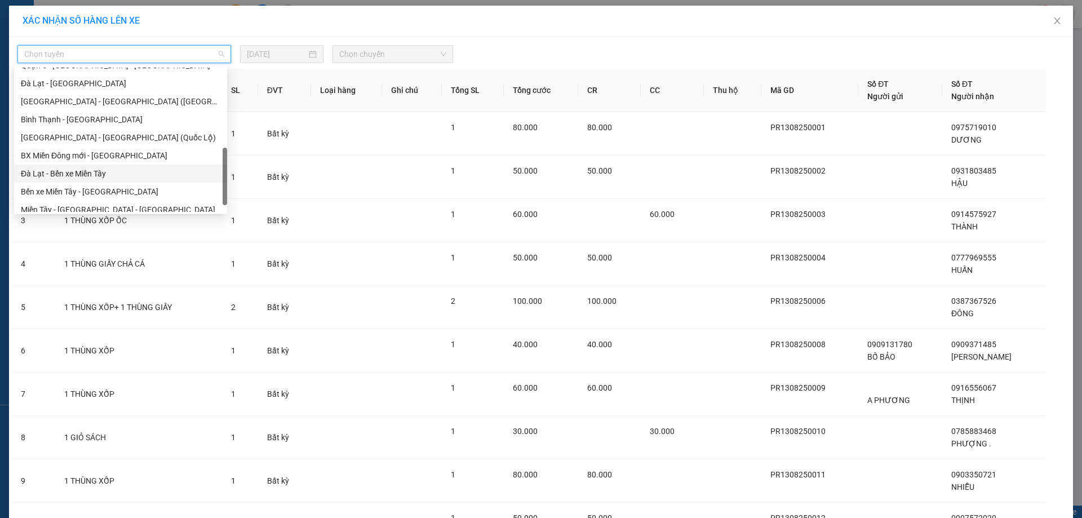
scroll to position [307, 0]
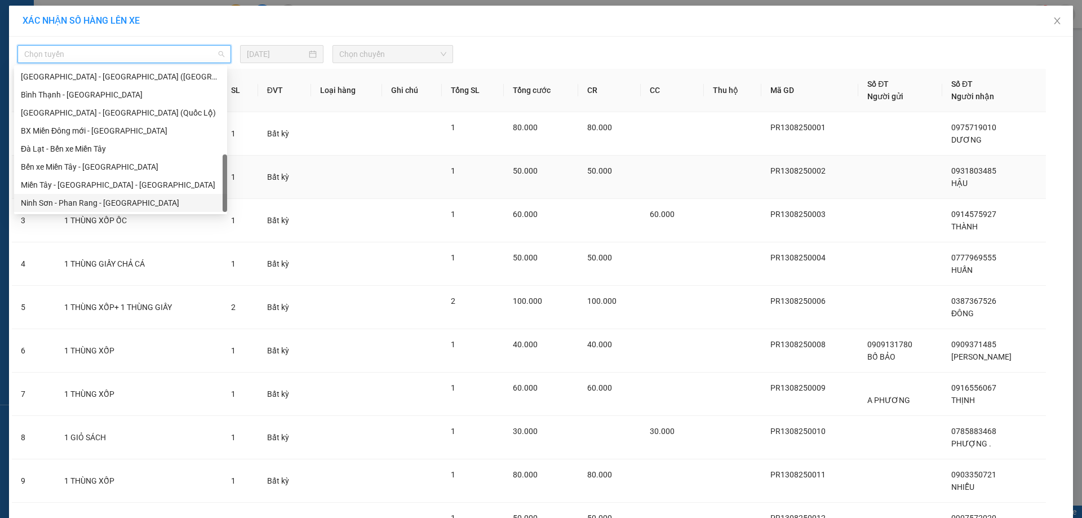
drag, startPoint x: 135, startPoint y: 200, endPoint x: 163, endPoint y: 169, distance: 41.5
click at [135, 198] on div "Ninh Sơn - Phan Rang - Miền Tây" at bounding box center [121, 203] width 200 height 12
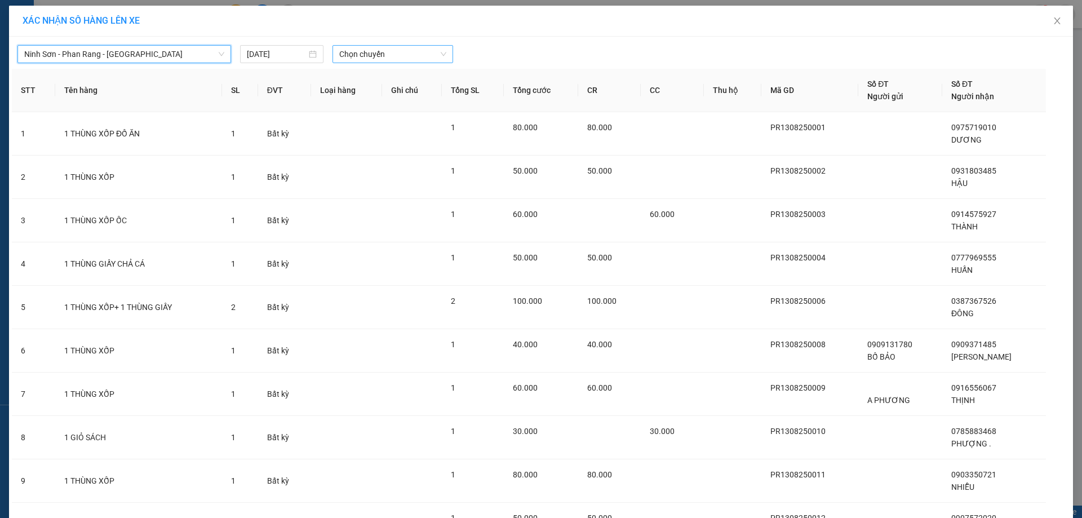
click at [395, 62] on span "Chọn chuyến" at bounding box center [392, 54] width 107 height 17
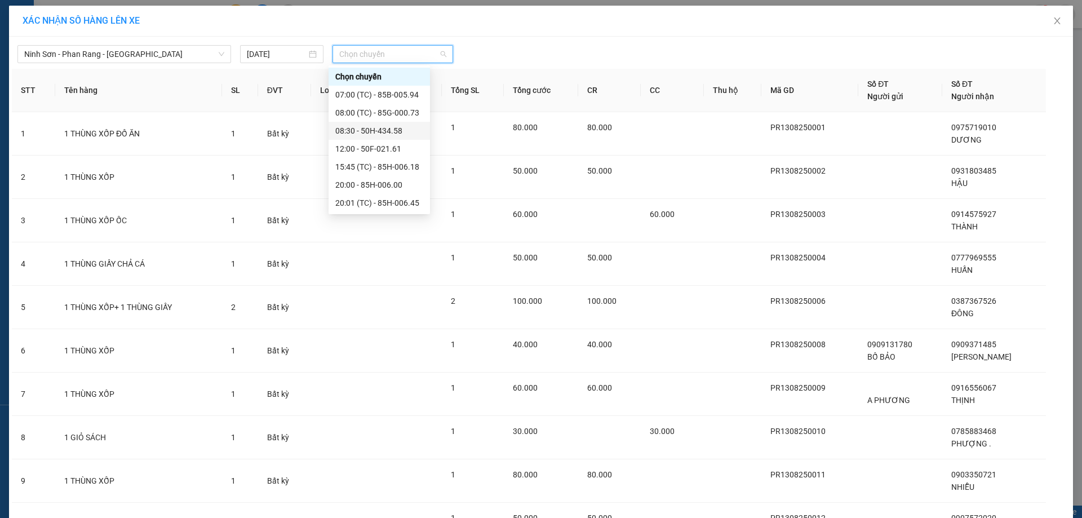
click at [401, 130] on div "08:30 - 50H-434.58" at bounding box center [379, 131] width 88 height 12
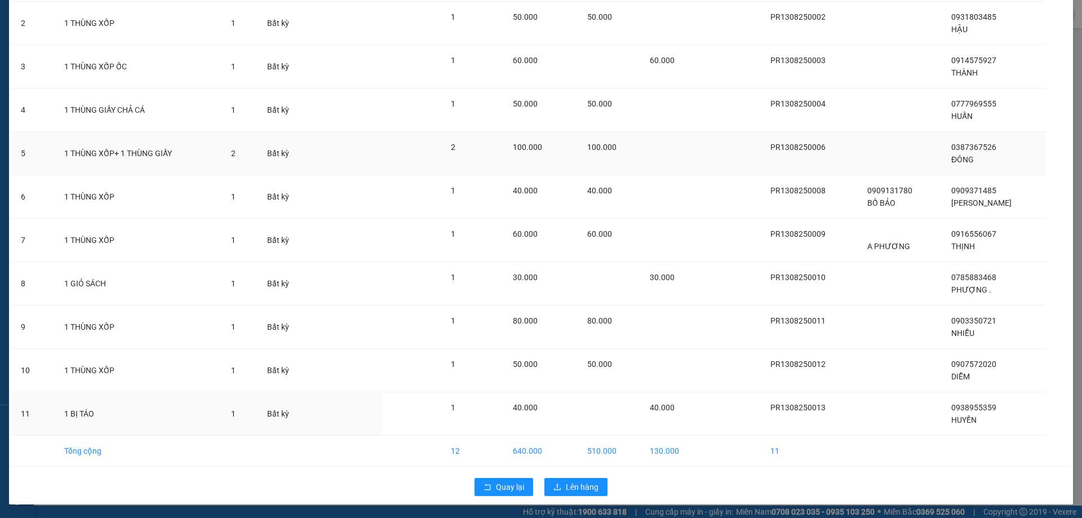
scroll to position [0, 0]
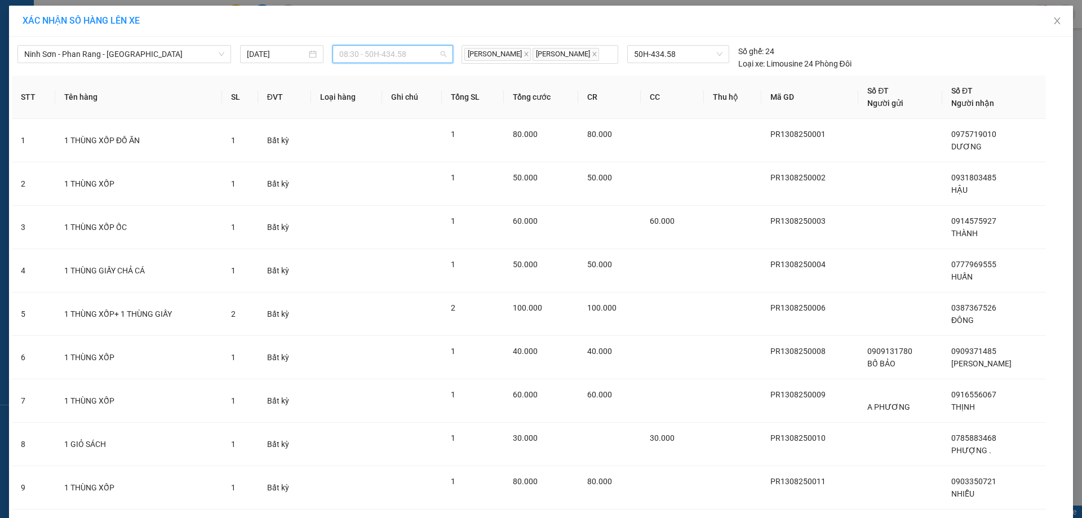
click at [424, 50] on span "08:30 - 50H-434.58" at bounding box center [392, 54] width 107 height 17
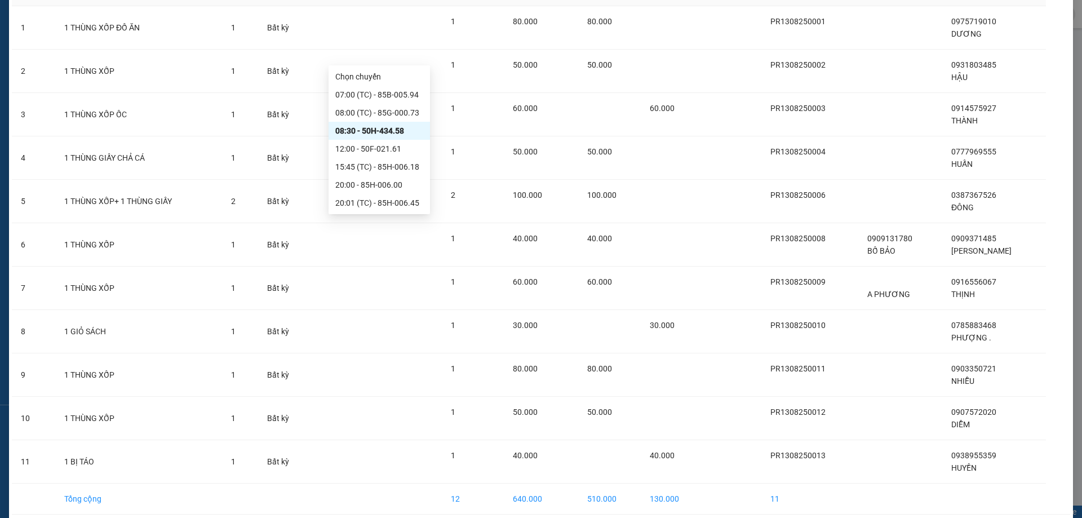
click at [404, 132] on div "08:30 - 50H-434.58" at bounding box center [379, 131] width 88 height 12
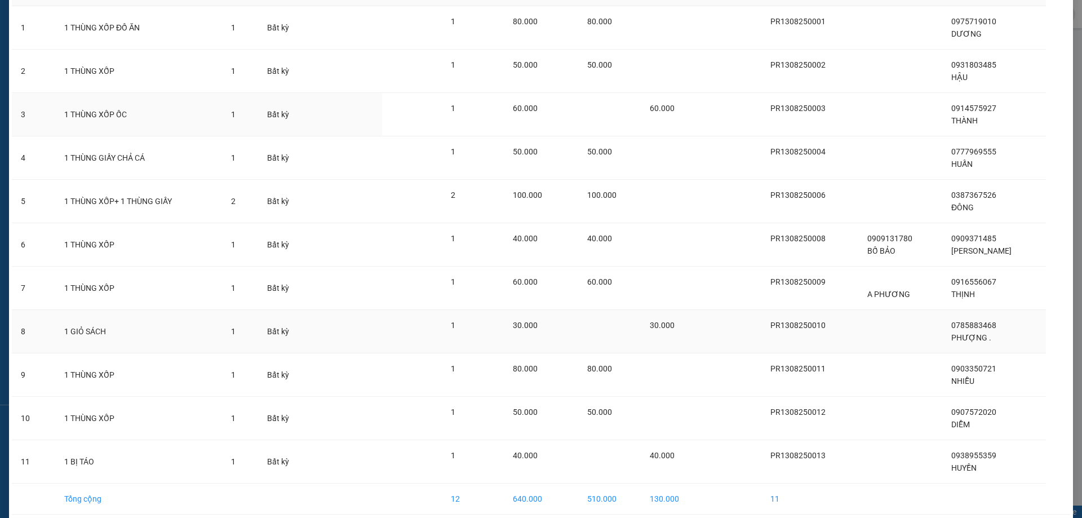
scroll to position [171, 0]
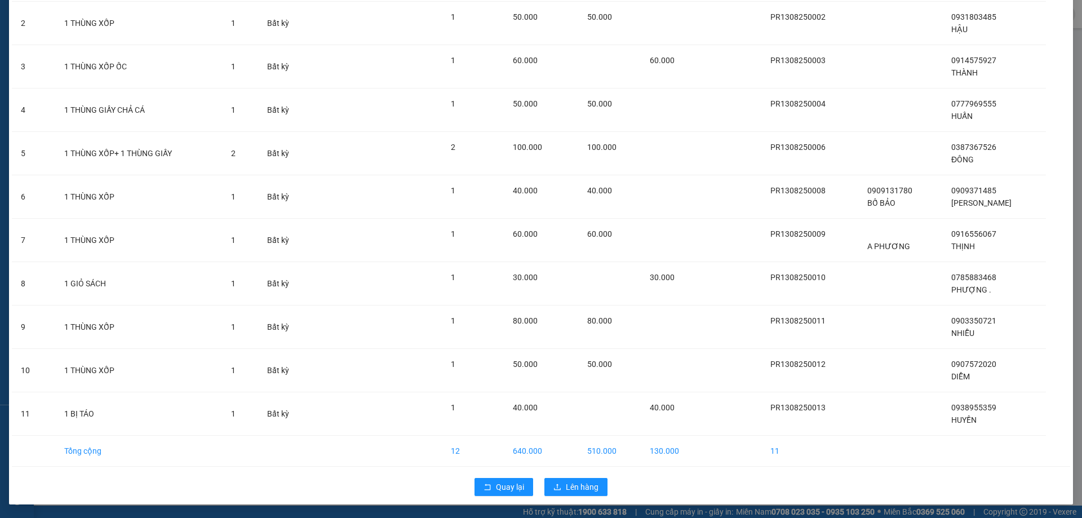
click at [581, 475] on div "Quay lại Lên hàng" at bounding box center [541, 486] width 1059 height 29
click at [591, 484] on span "Lên hàng" at bounding box center [582, 487] width 33 height 12
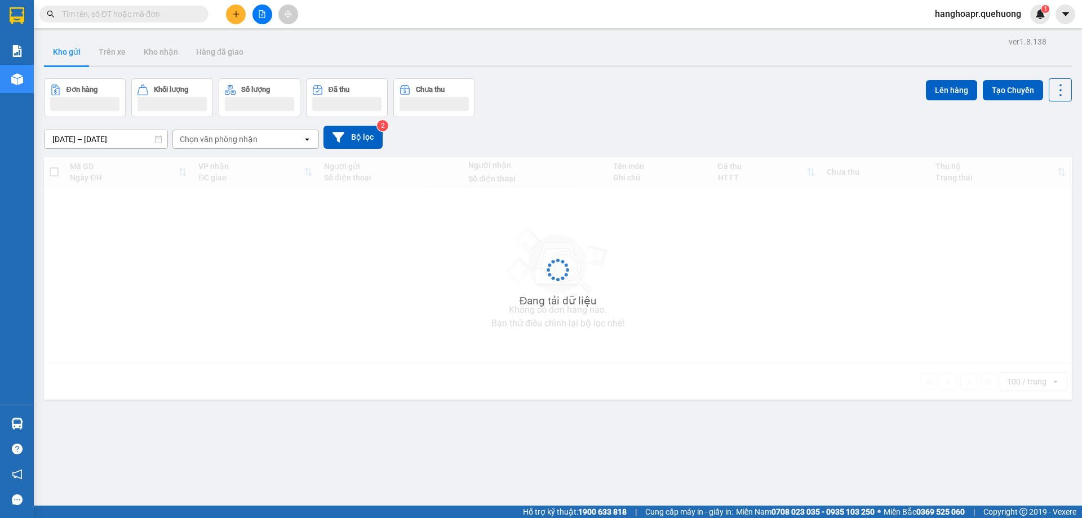
click at [160, 16] on input "text" at bounding box center [128, 14] width 133 height 12
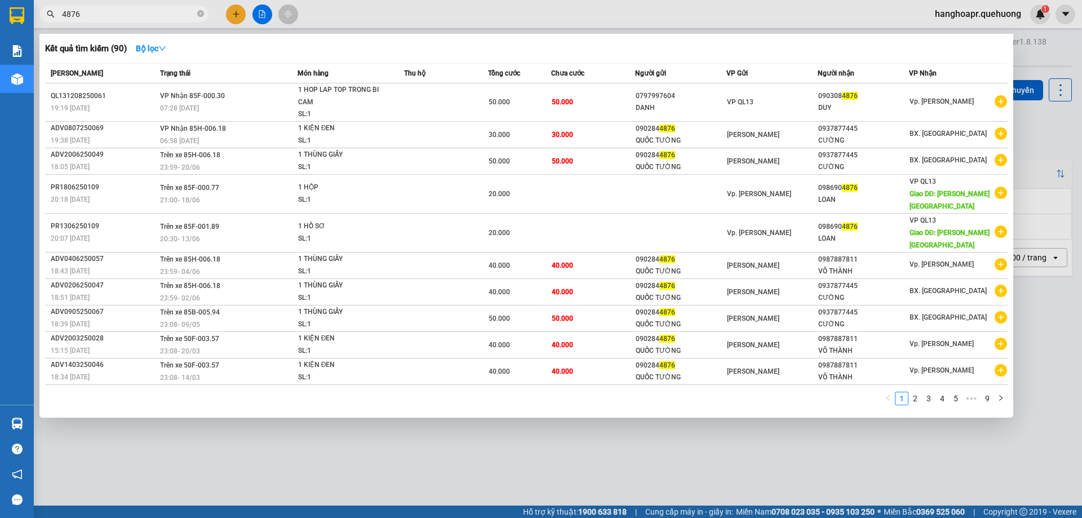
type input "4876"
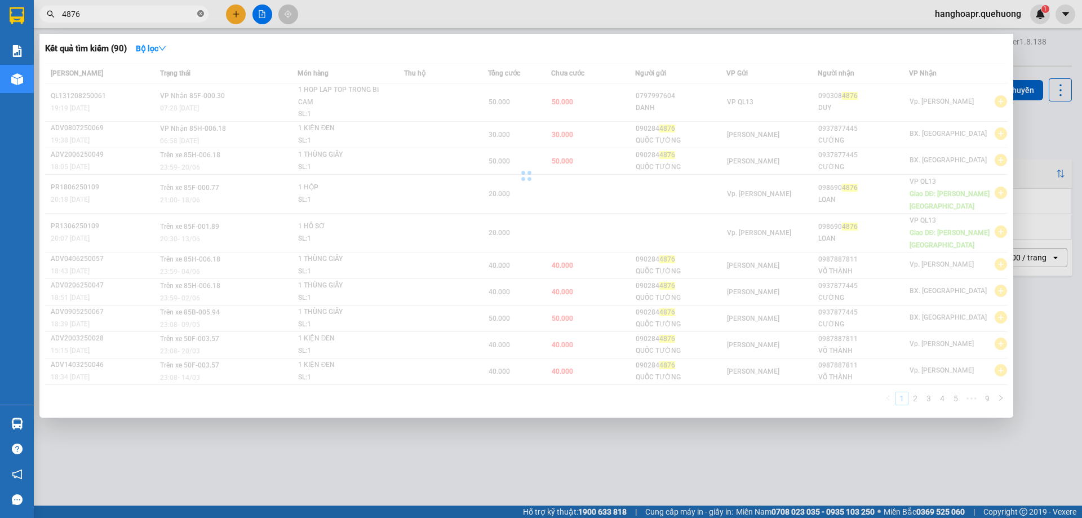
click at [198, 14] on icon "close-circle" at bounding box center [200, 13] width 7 height 7
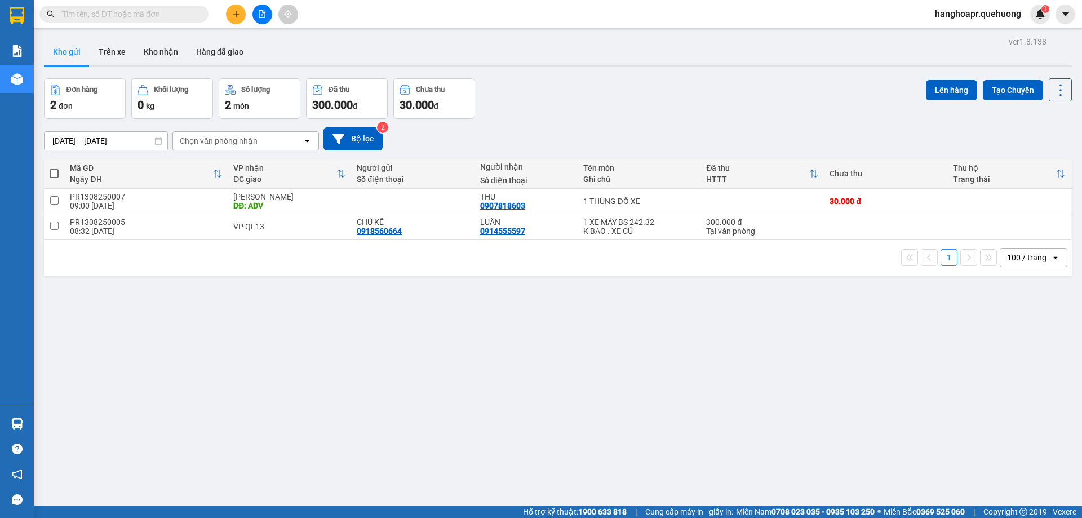
click at [137, 20] on input "text" at bounding box center [128, 14] width 133 height 12
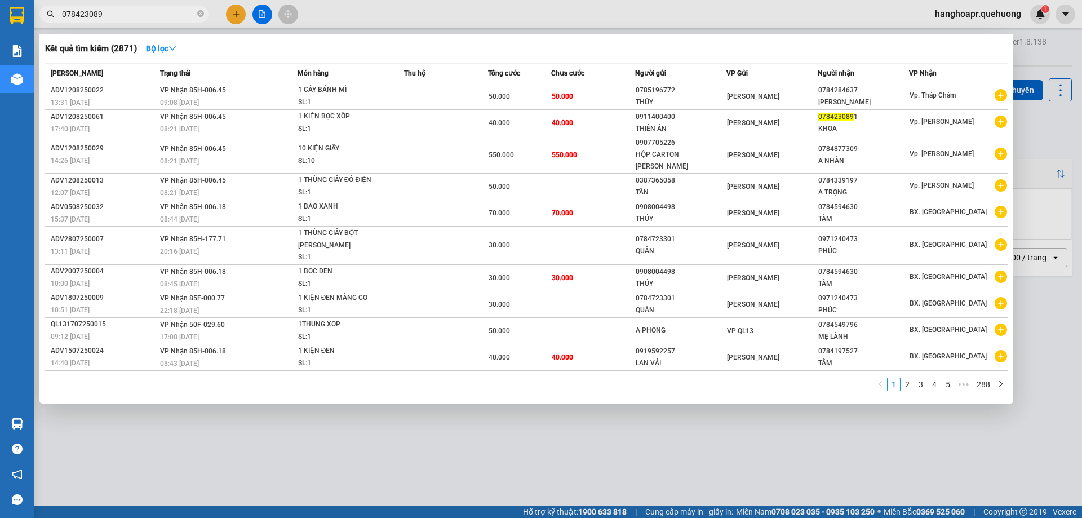
type input "0784230891"
